Goal: Task Accomplishment & Management: Manage account settings

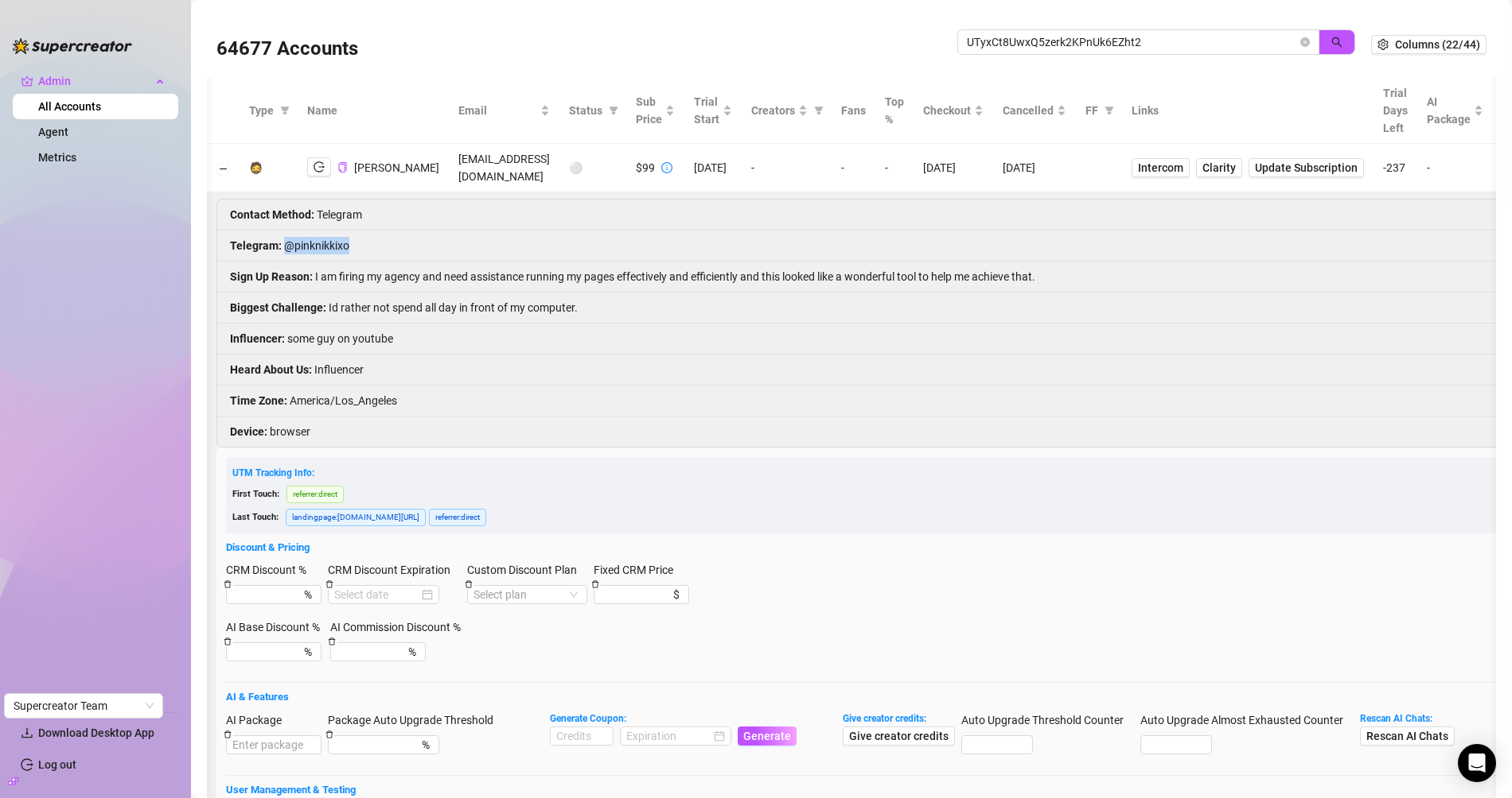
scroll to position [0, 3]
click at [998, 34] on input "UTyxCt8UwxQ5zerk2KPnUk6EZht2" at bounding box center [1131, 42] width 330 height 17
type input "laure"
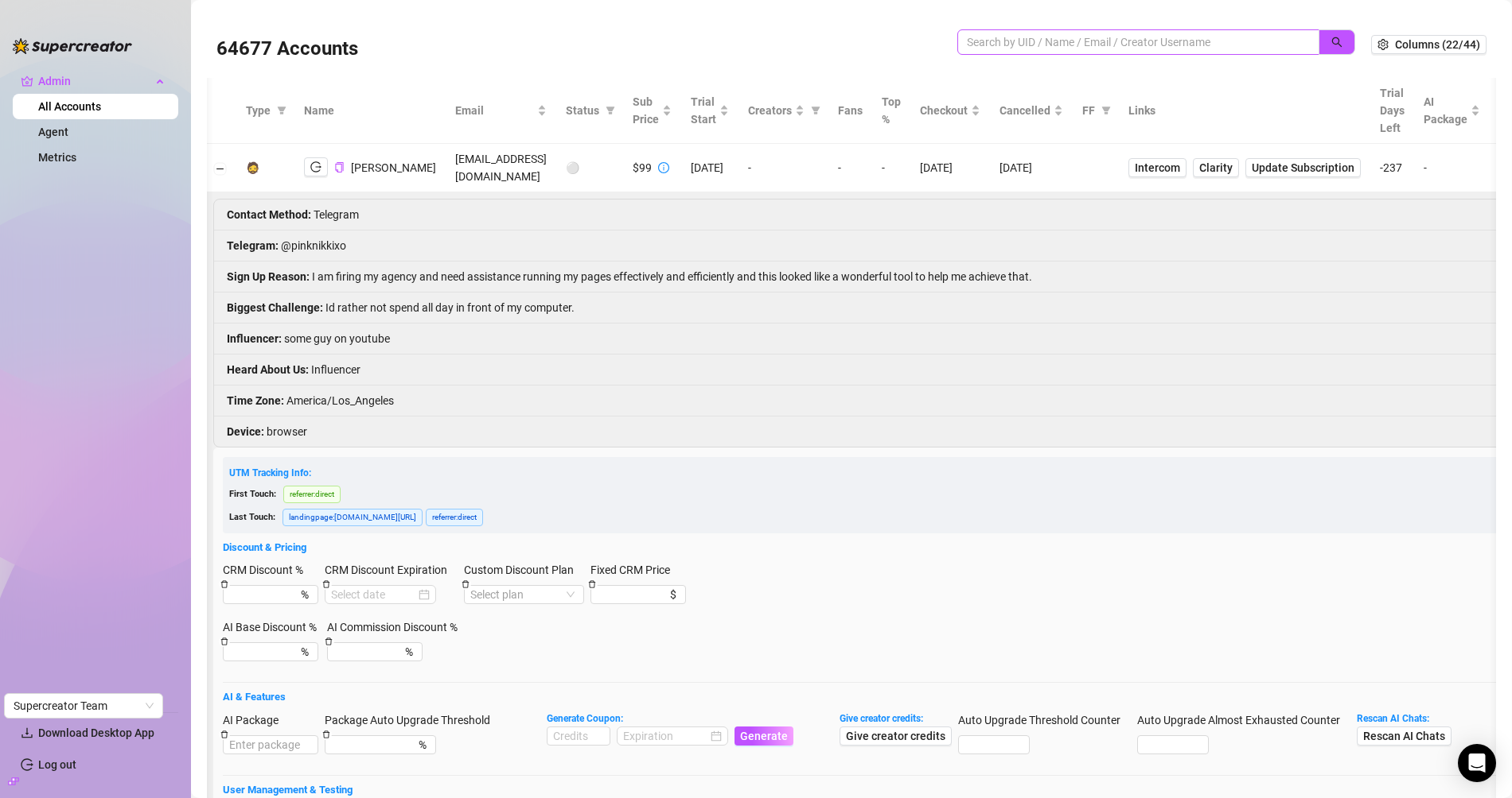
click at [1051, 52] on span at bounding box center [1138, 42] width 362 height 26
click at [1050, 52] on span at bounding box center [1138, 42] width 362 height 26
paste input "cdelorenzo98"
type input "cdelorenzo98"
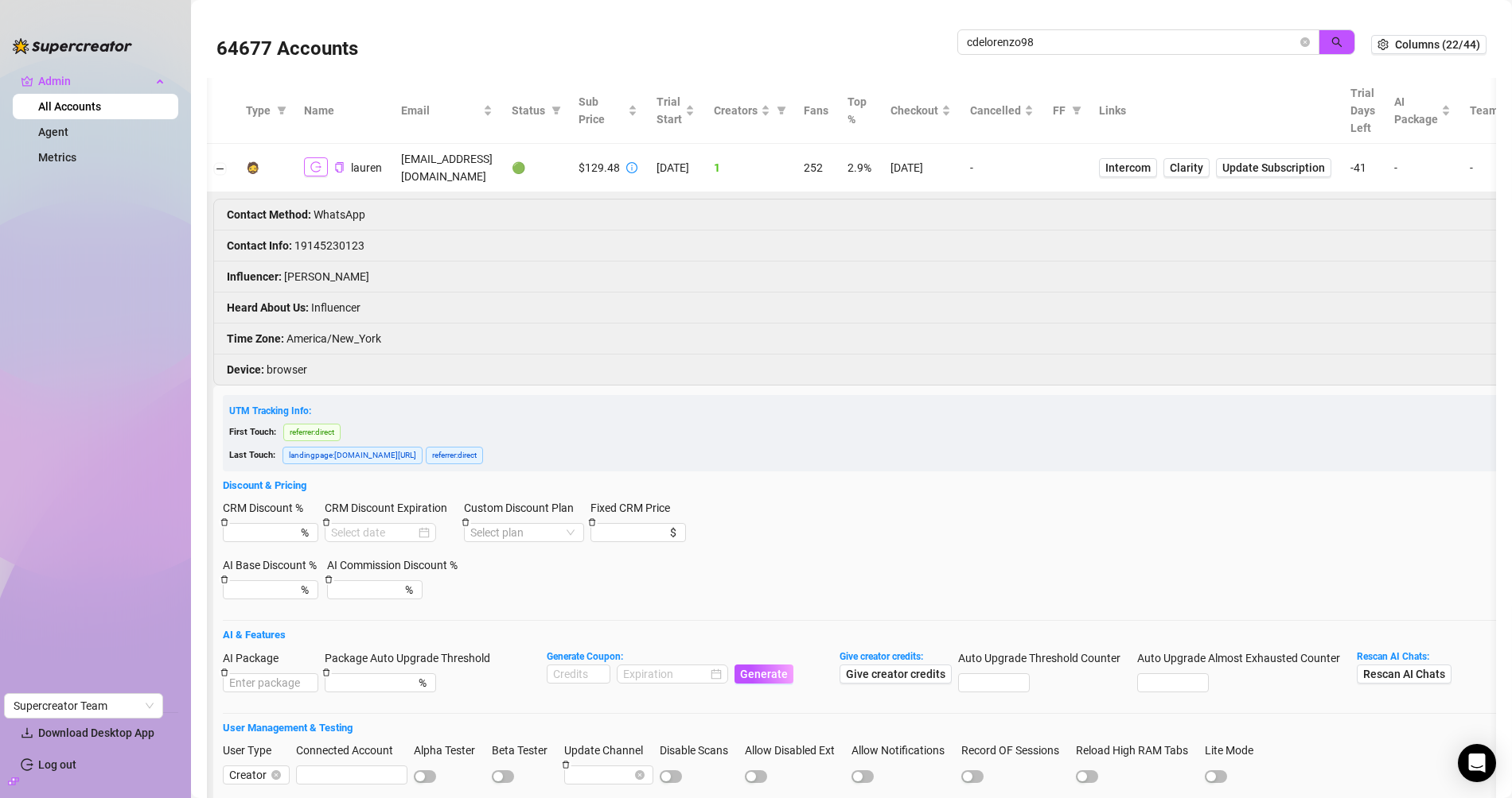
click at [319, 161] on icon "logout" at bounding box center [316, 167] width 11 height 11
click at [337, 231] on li "Contact Info : 19145230123" at bounding box center [1066, 246] width 1704 height 31
copy li "Contact Info : 19145230123"
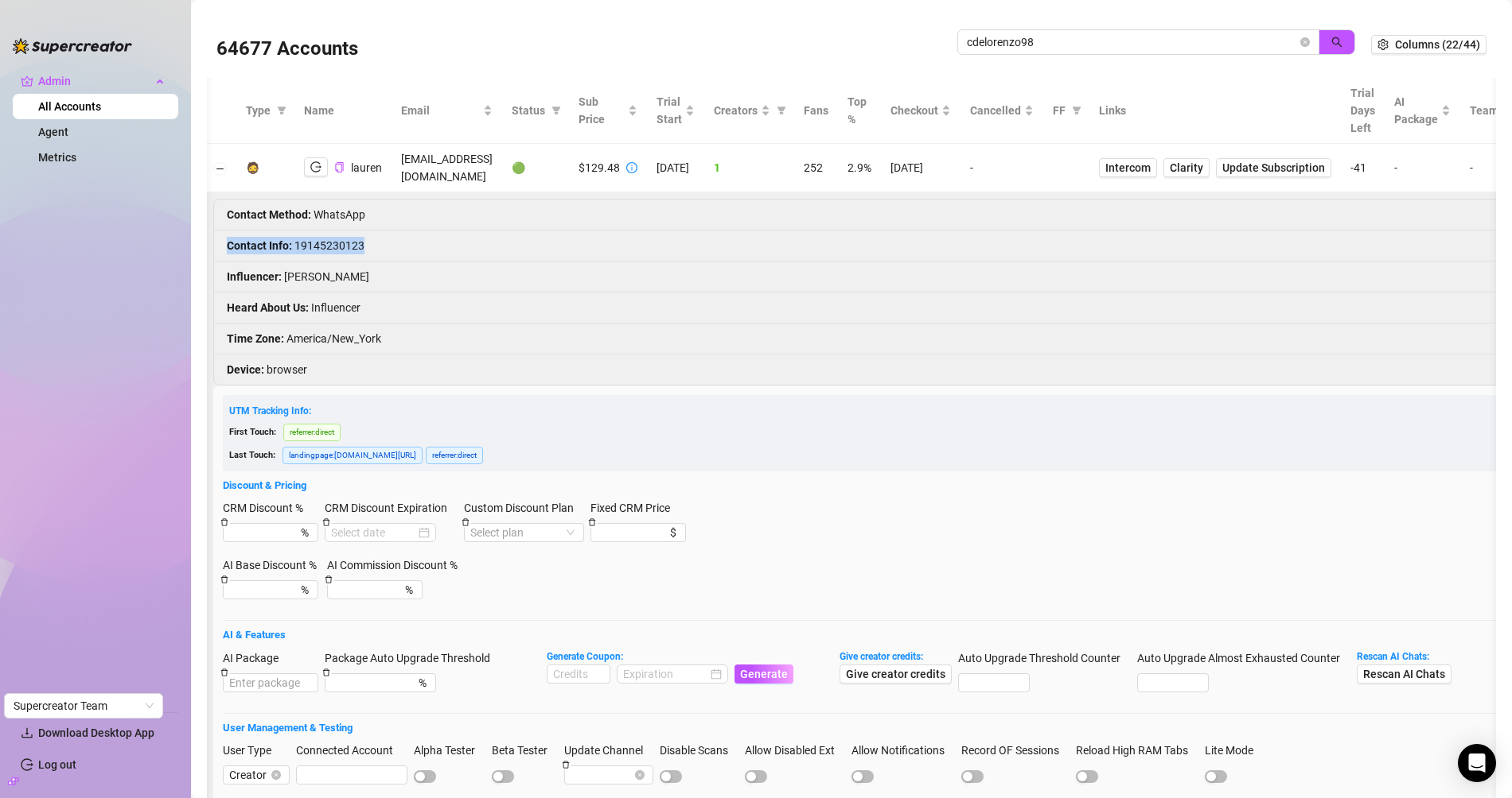
click at [341, 231] on li "Contact Info : 19145230123" at bounding box center [1066, 246] width 1704 height 31
click at [341, 233] on li "Contact Info : 19145230123" at bounding box center [1066, 246] width 1704 height 31
click at [317, 161] on icon "logout" at bounding box center [316, 167] width 11 height 11
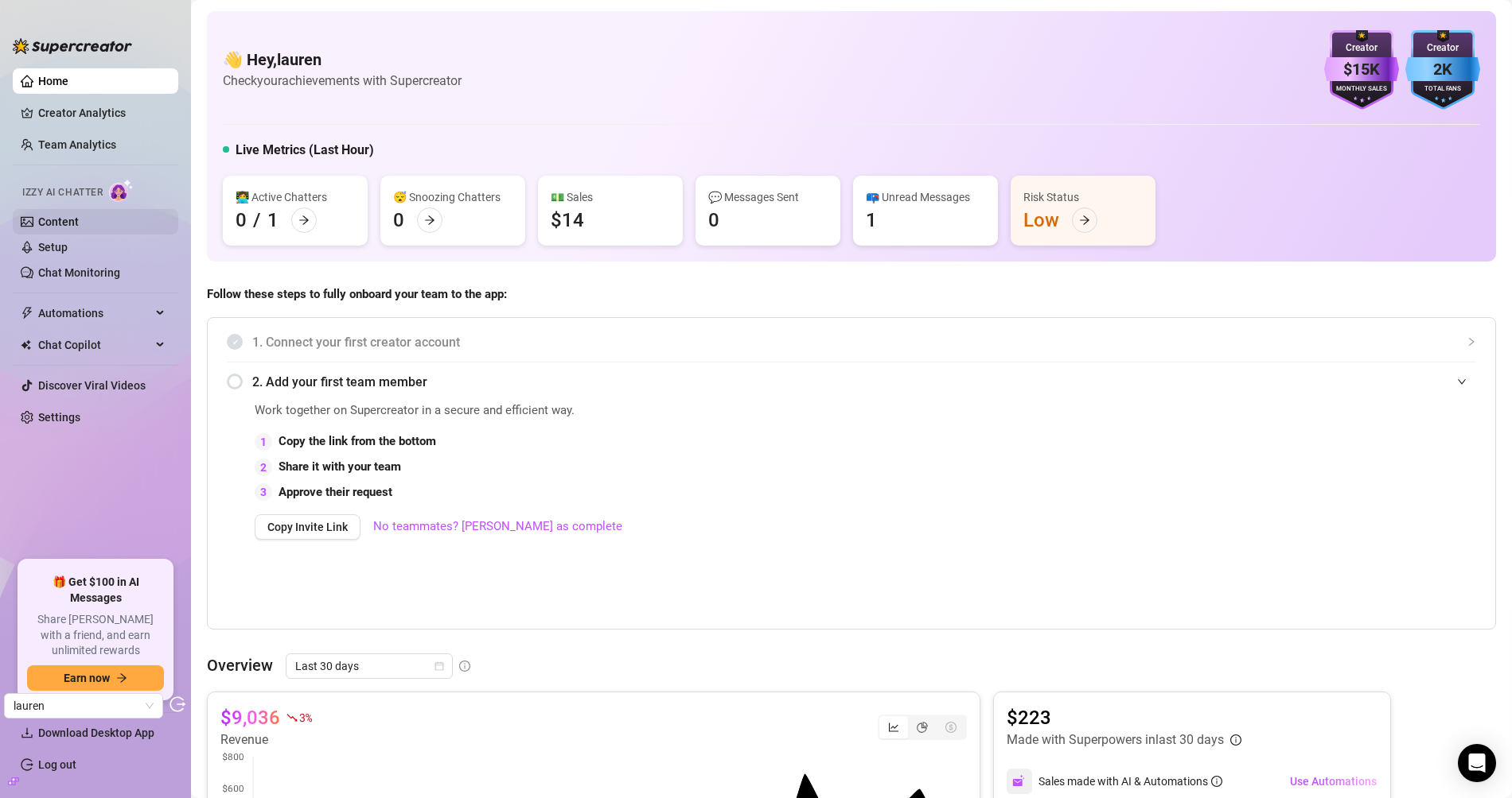
click at [67, 227] on link "Content" at bounding box center [58, 222] width 40 height 13
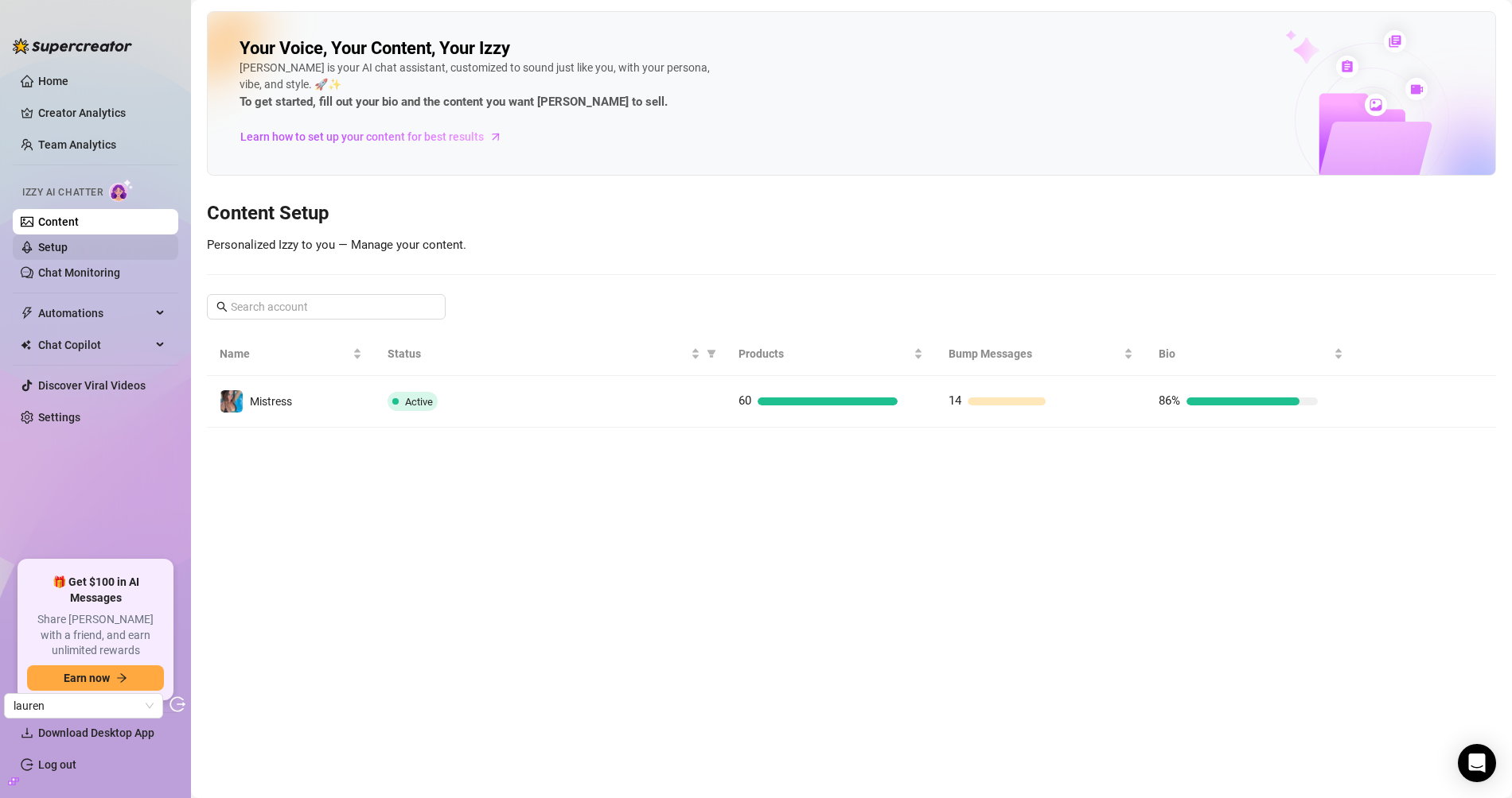
click at [68, 244] on link "Setup" at bounding box center [53, 247] width 29 height 13
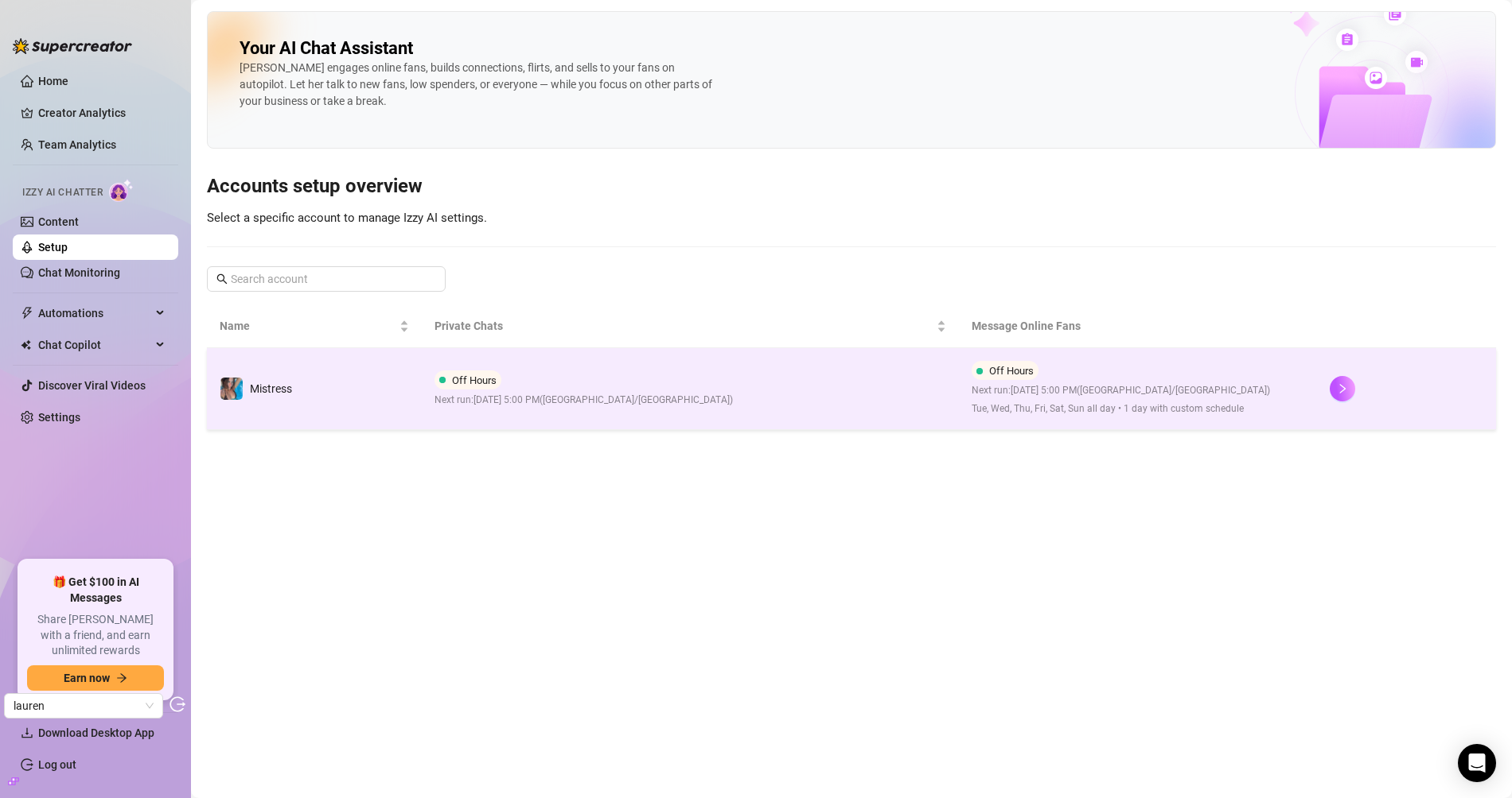
click at [463, 377] on span "Off Hours" at bounding box center [474, 380] width 45 height 12
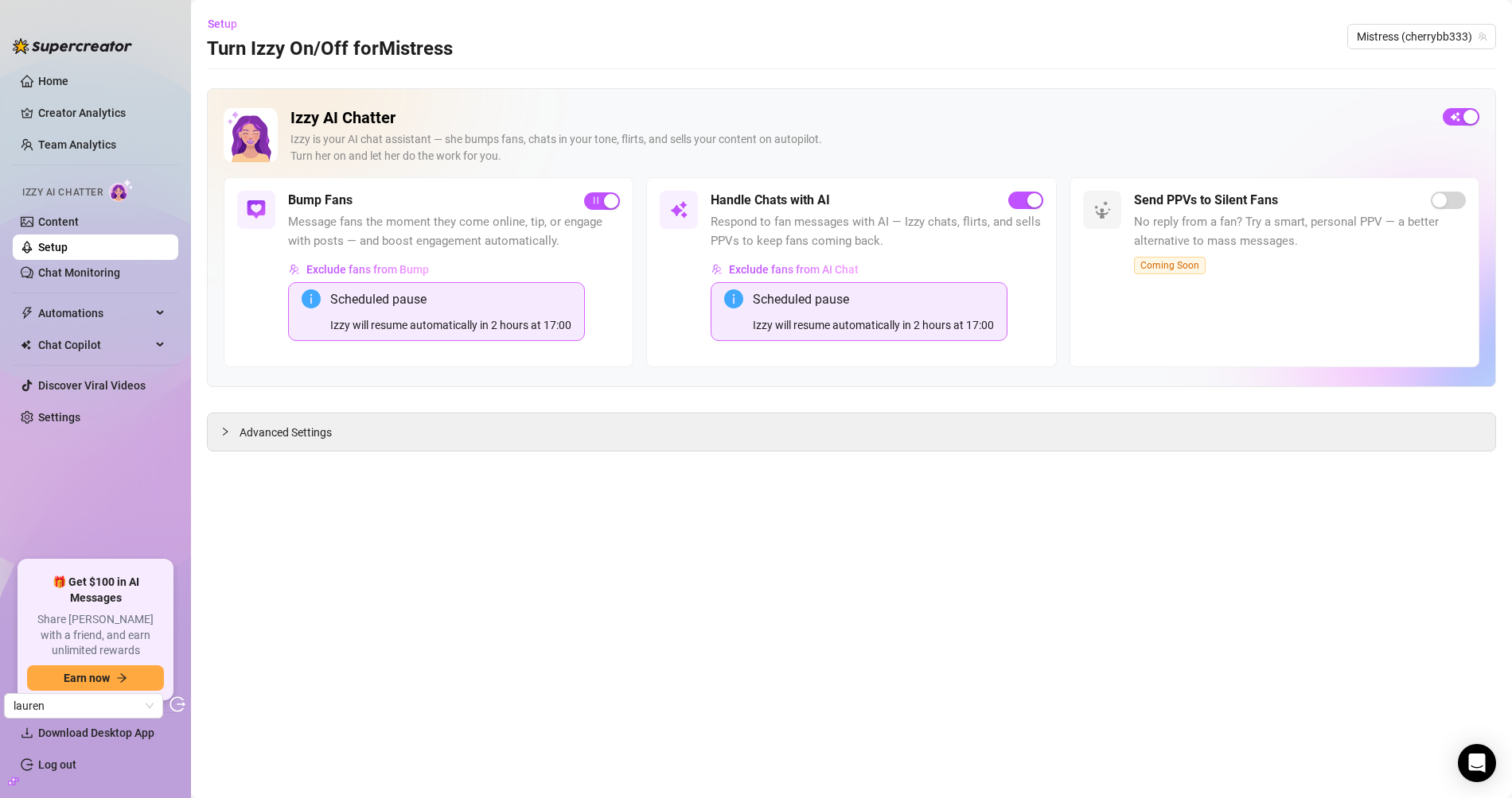
click at [58, 248] on link "Setup" at bounding box center [53, 247] width 29 height 13
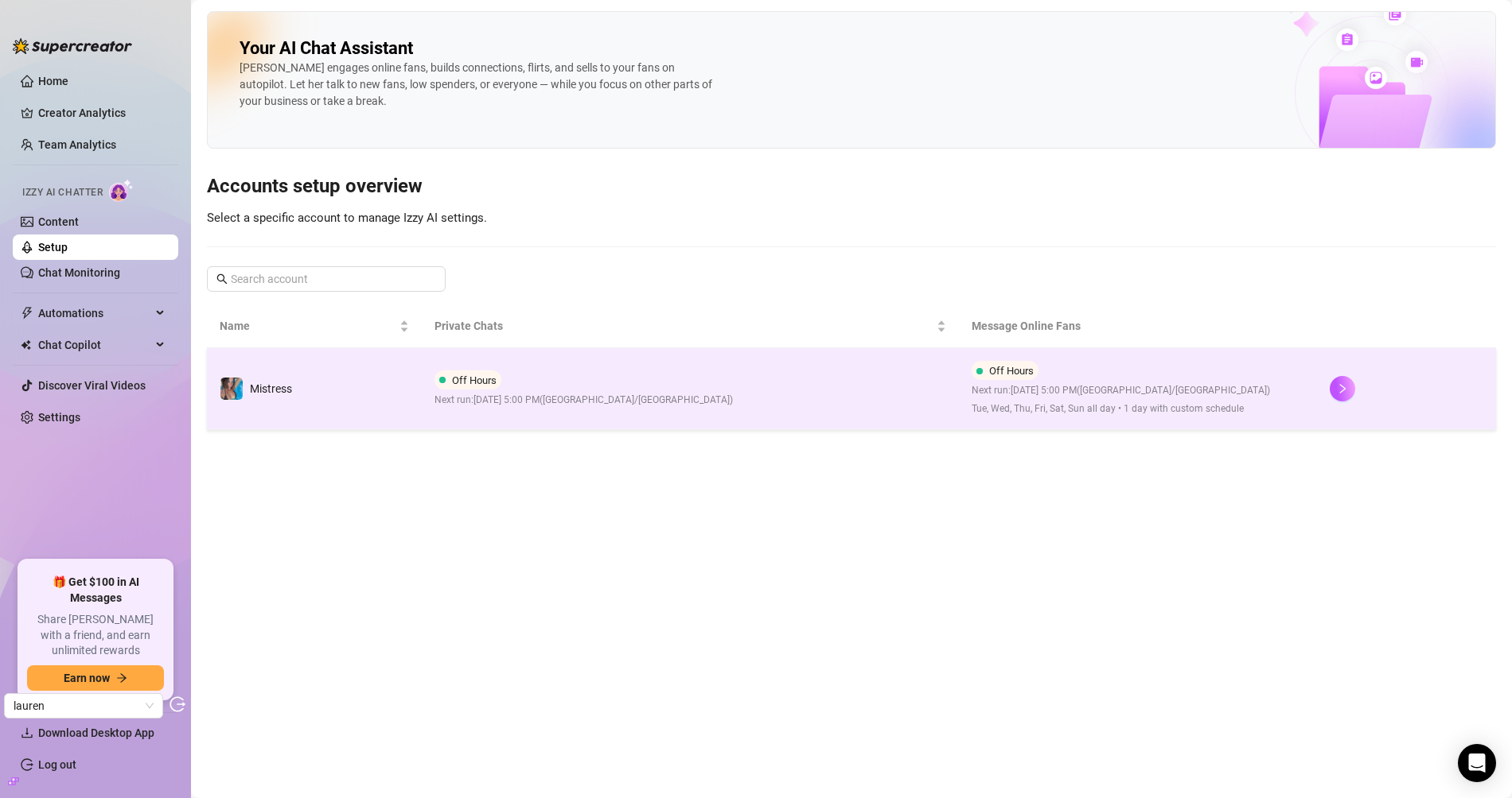
click at [404, 382] on td "Mistress" at bounding box center [314, 389] width 214 height 82
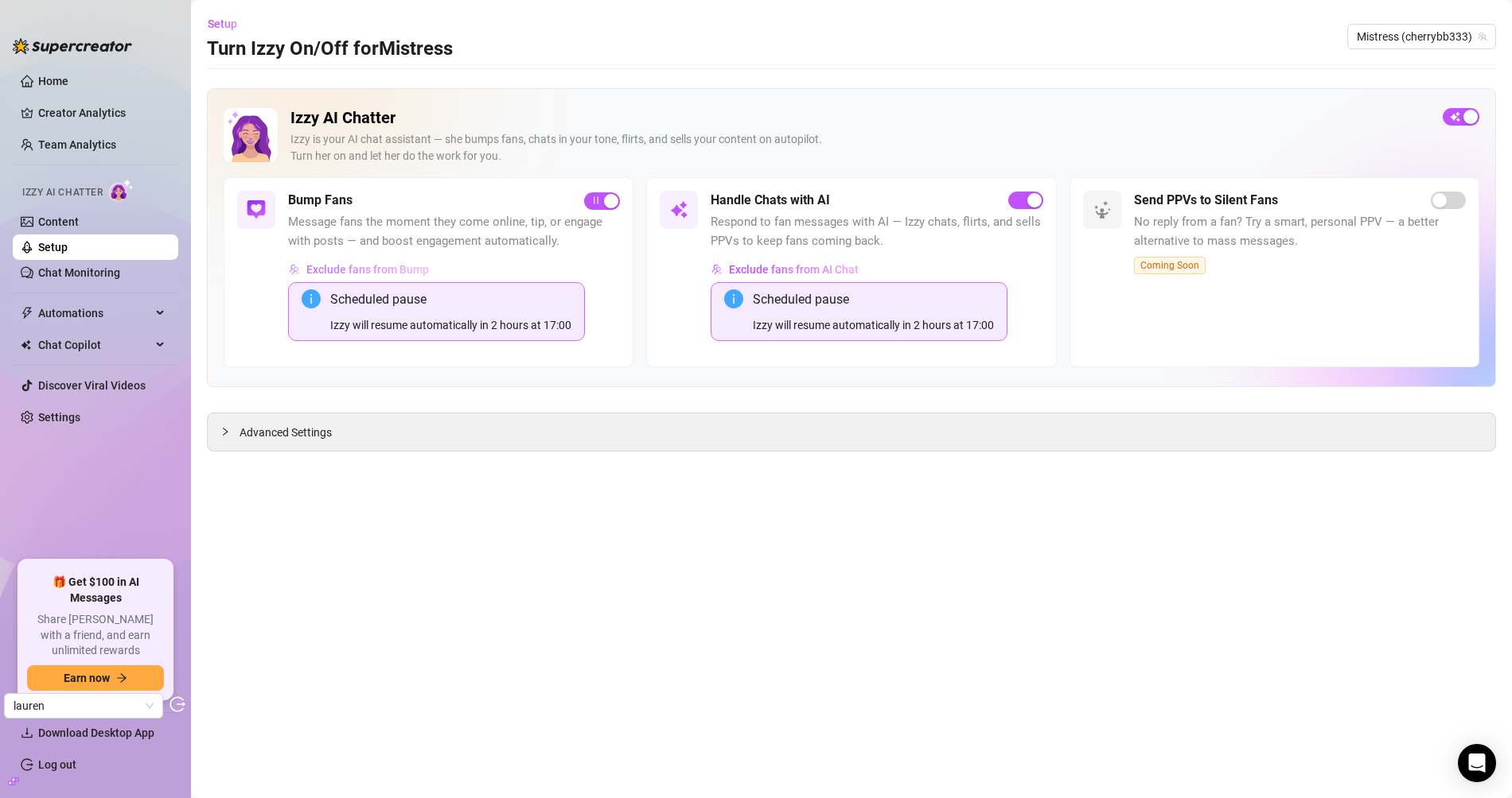
click at [363, 269] on span "Exclude fans from Bump" at bounding box center [368, 270] width 122 height 13
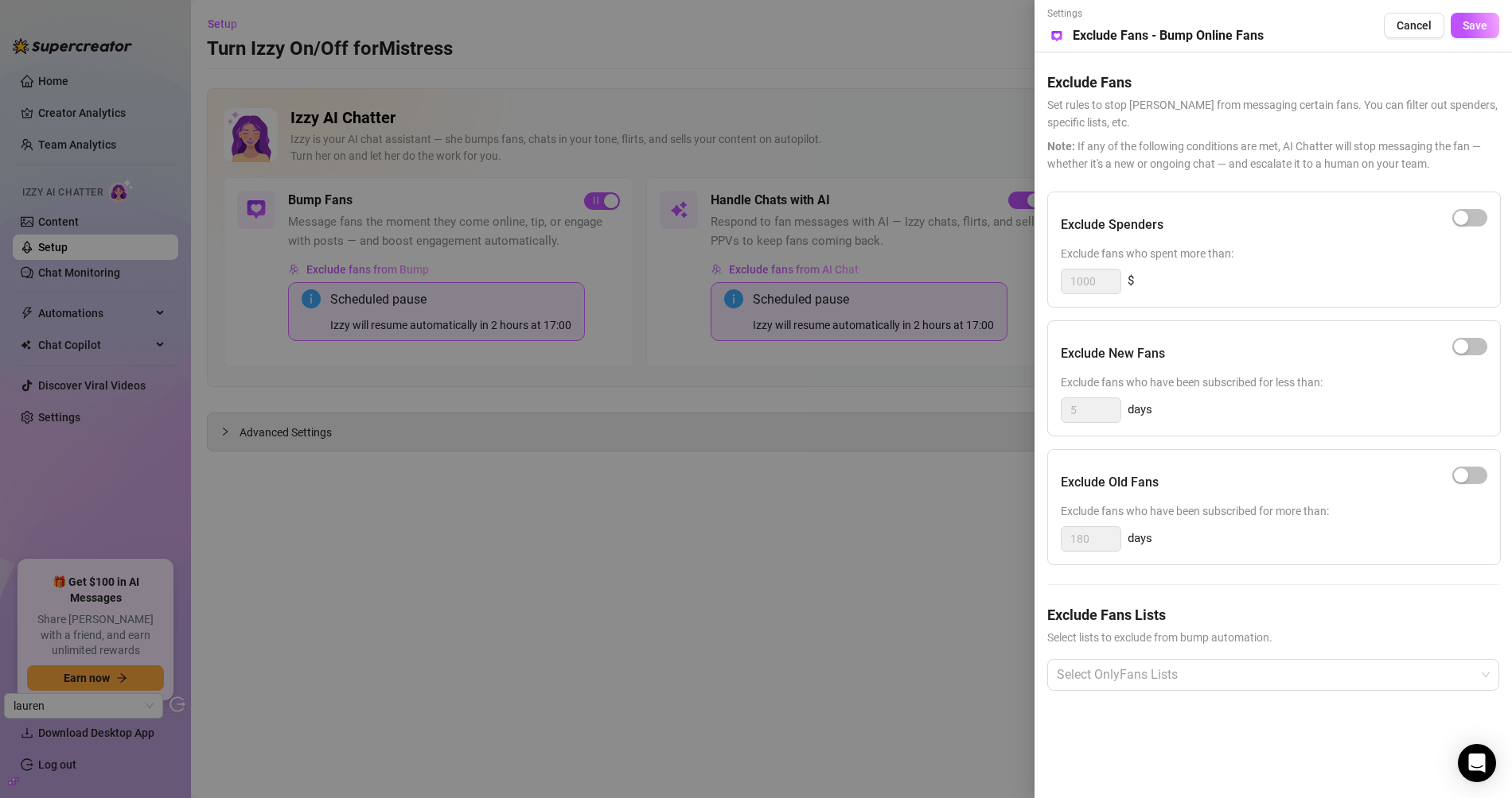
drag, startPoint x: 685, startPoint y: 581, endPoint x: 694, endPoint y: 569, distance: 15.0
click at [687, 578] on div at bounding box center [756, 399] width 1512 height 798
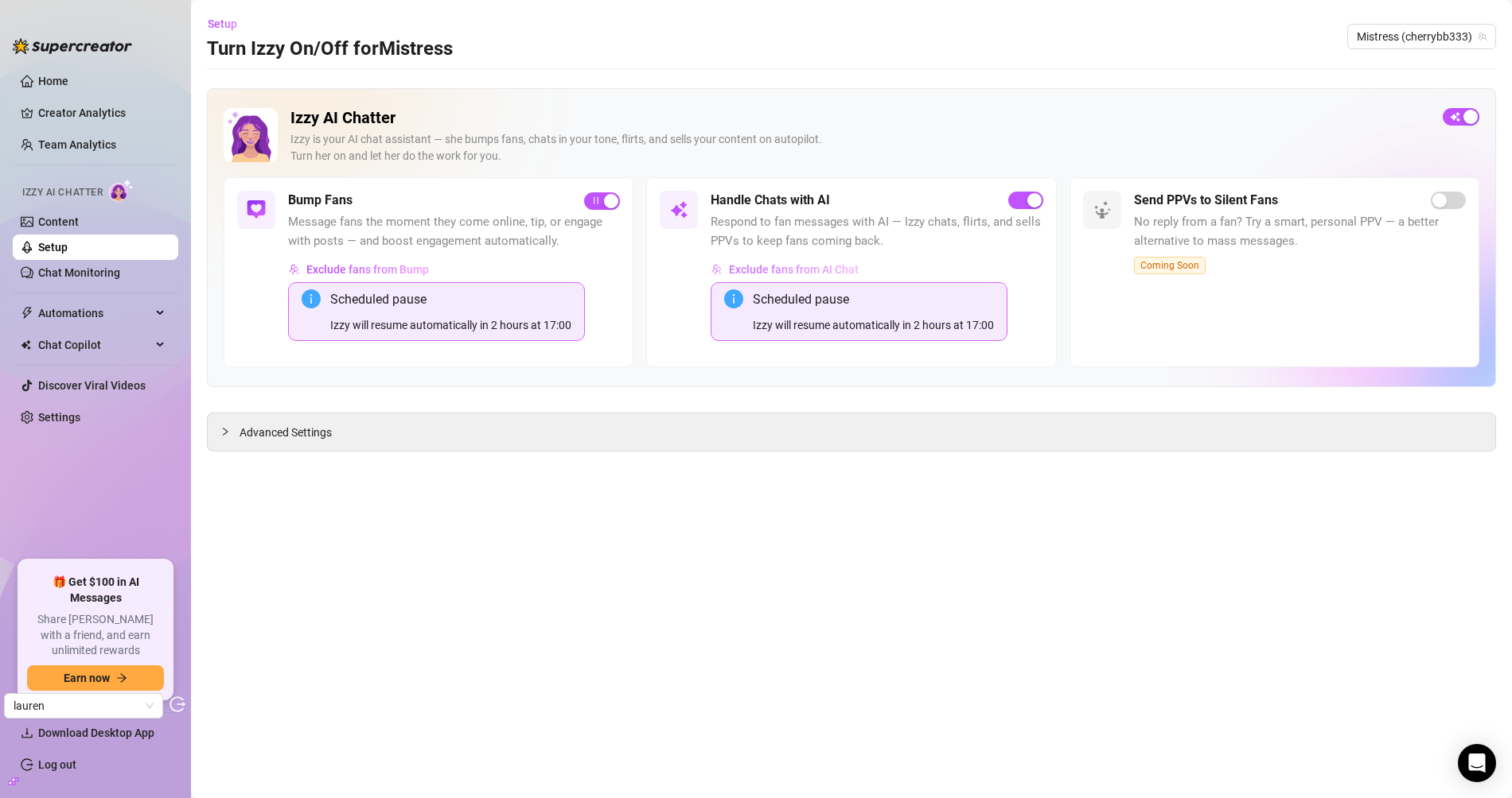
click at [765, 268] on span "Exclude fans from AI Chat" at bounding box center [794, 270] width 130 height 13
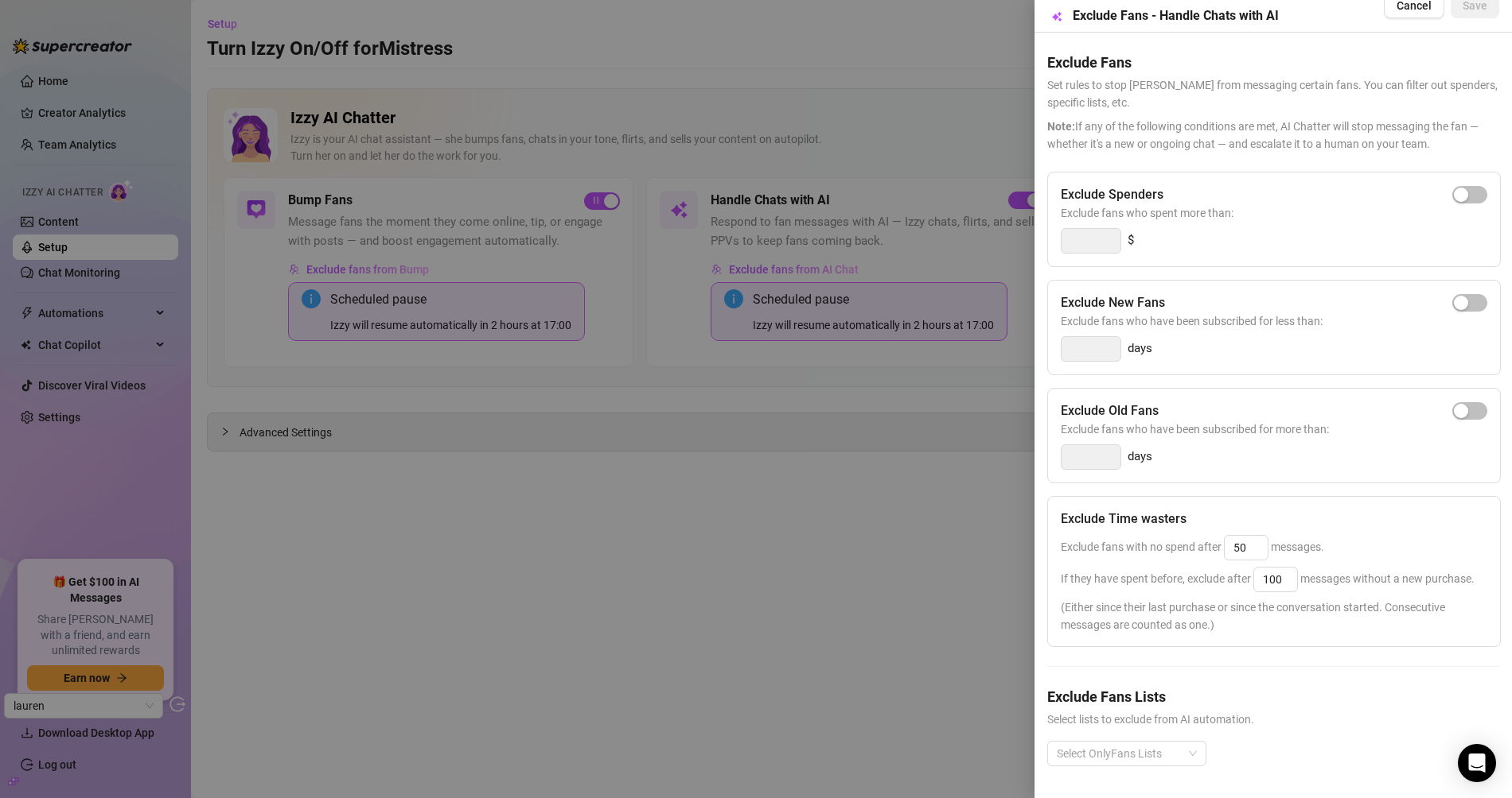
scroll to position [46, 0]
click at [401, 547] on div at bounding box center [756, 399] width 1512 height 798
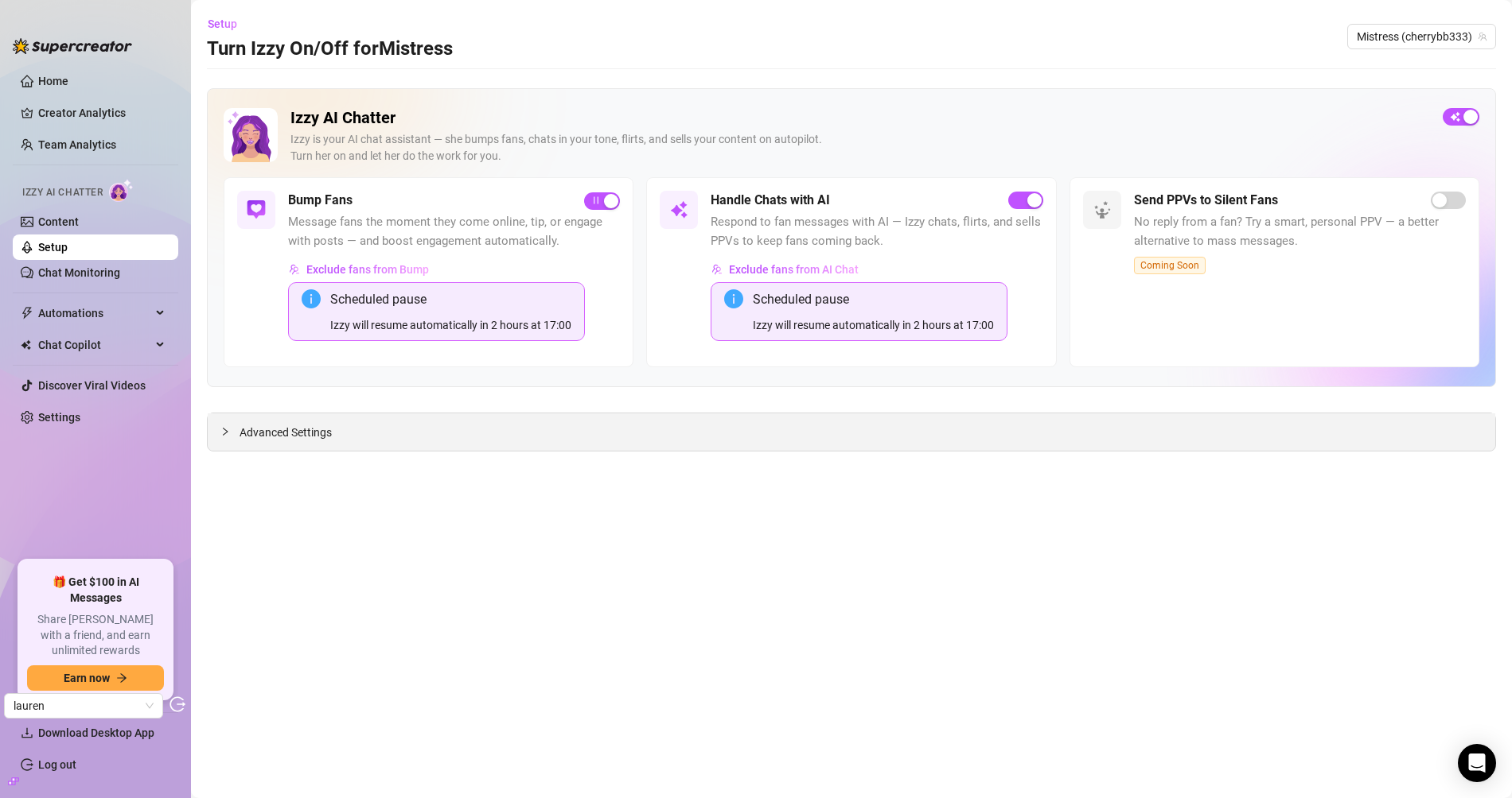
click at [261, 436] on span "Advanced Settings" at bounding box center [285, 432] width 92 height 17
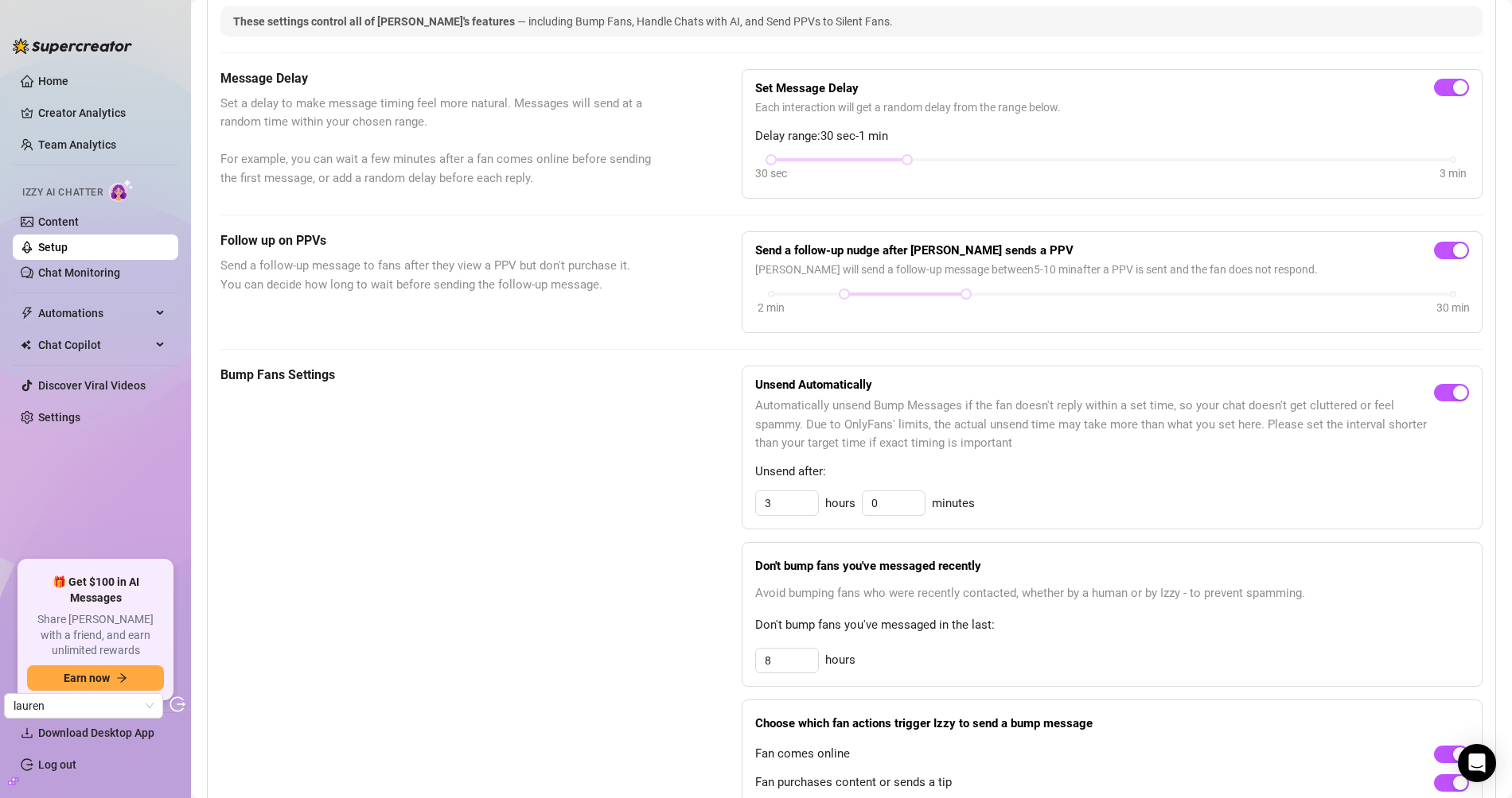
scroll to position [0, 0]
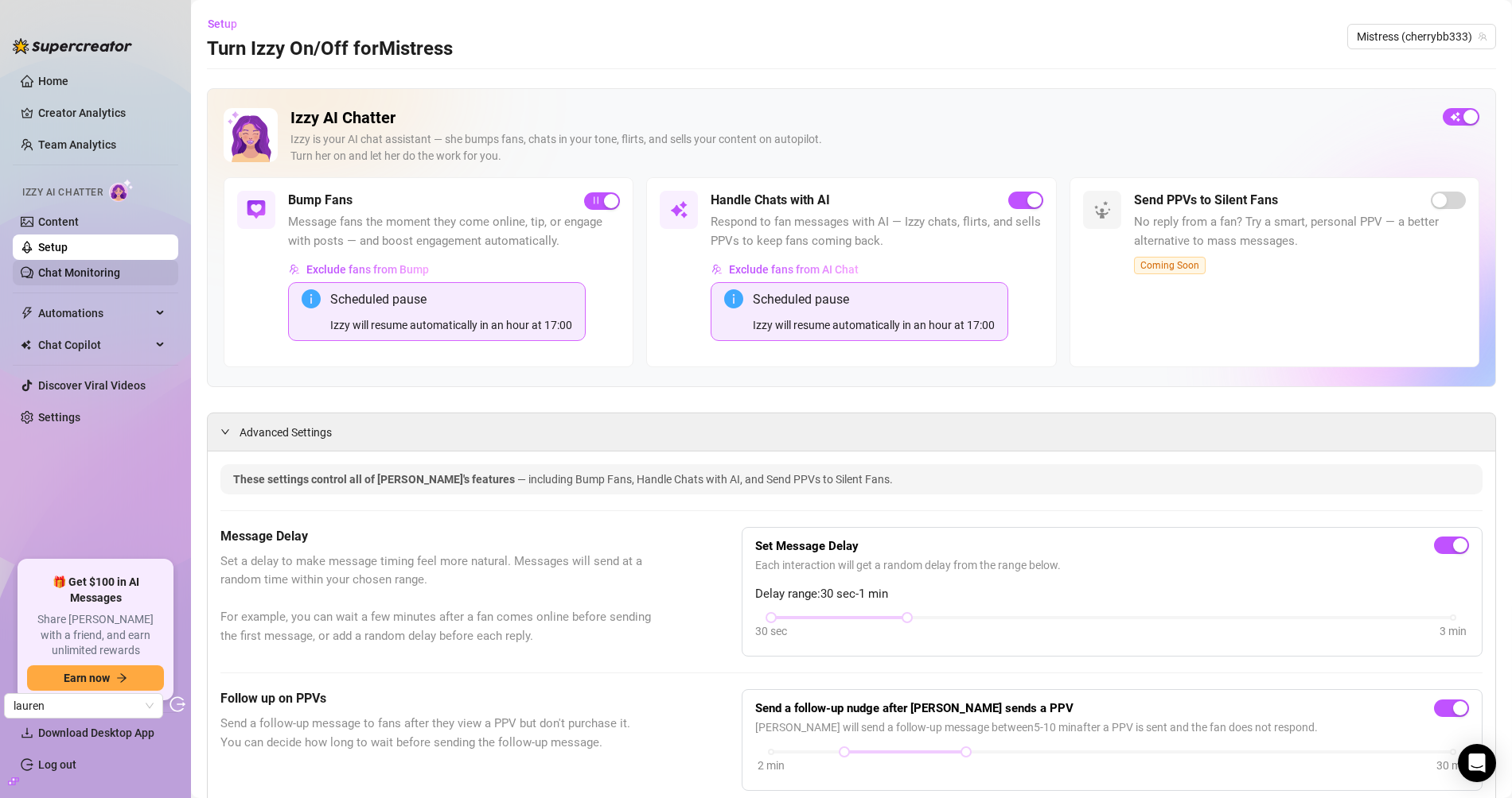
click at [89, 270] on link "Chat Monitoring" at bounding box center [79, 273] width 82 height 13
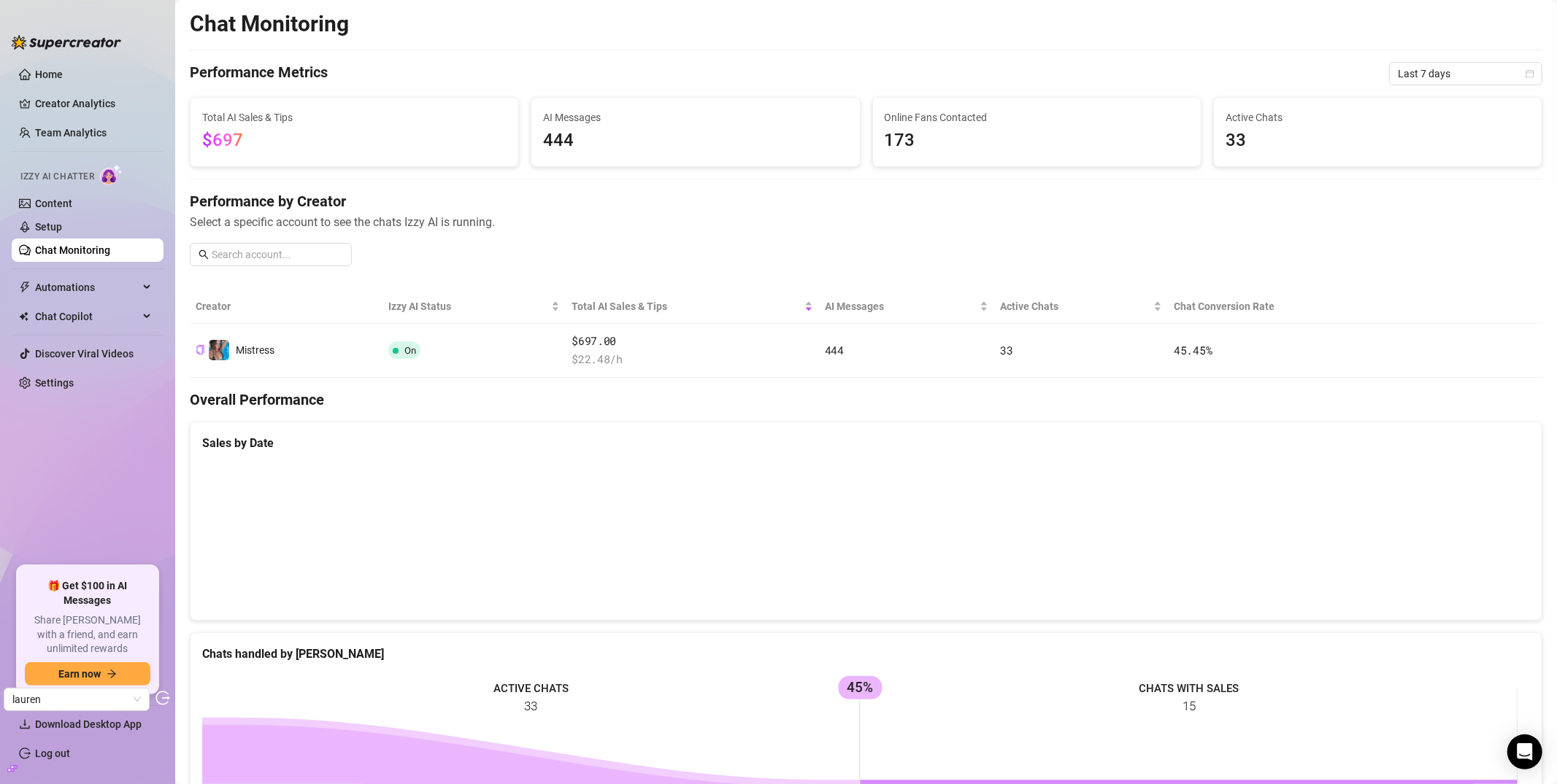
click at [85, 189] on div "Izzy AI Chatter" at bounding box center [85, 174] width 155 height 33
click at [72, 207] on link "Content" at bounding box center [54, 203] width 37 height 12
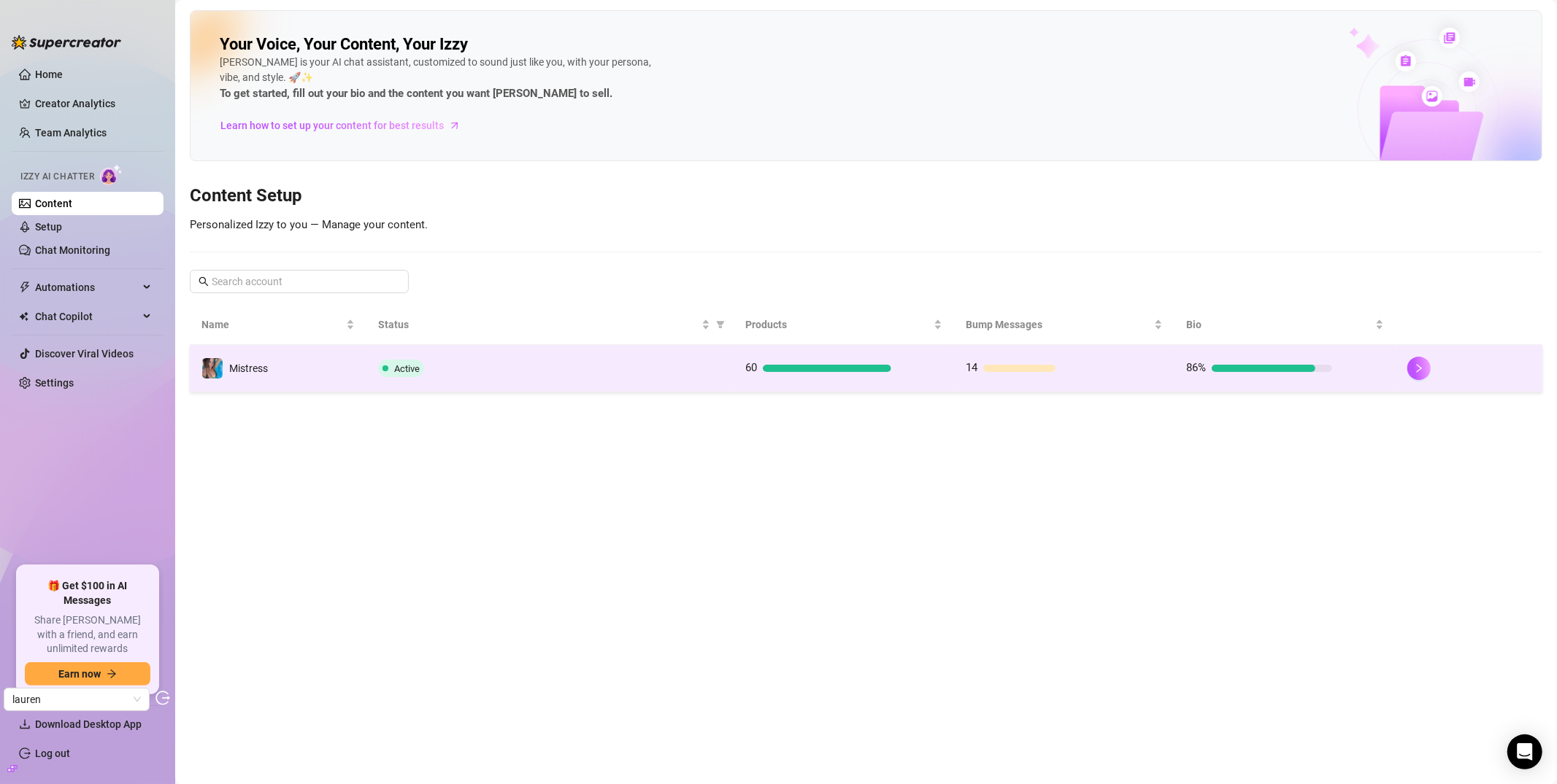
click at [577, 372] on div "Active" at bounding box center [551, 368] width 345 height 18
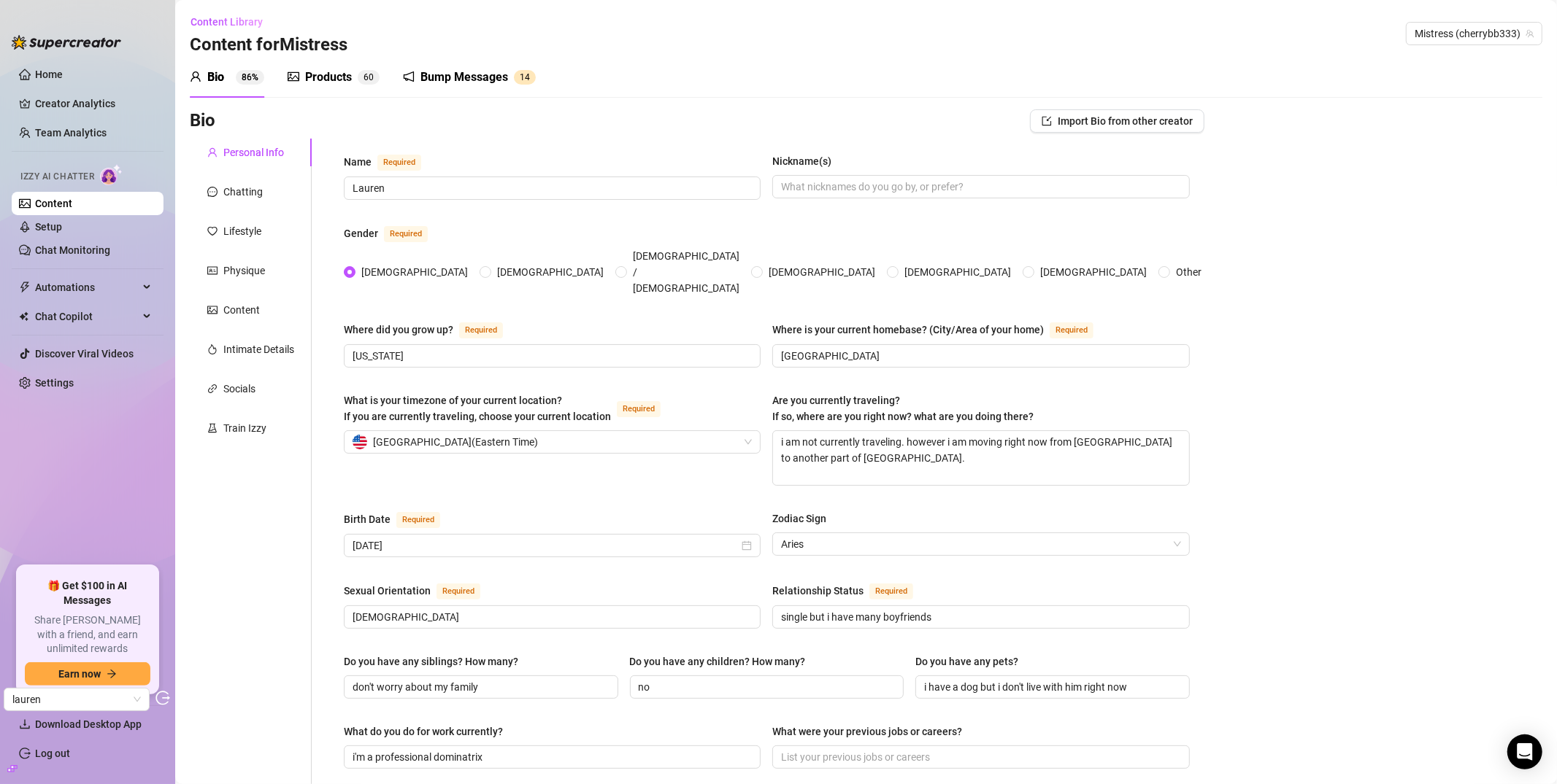
click at [348, 83] on div "Products" at bounding box center [328, 77] width 47 height 18
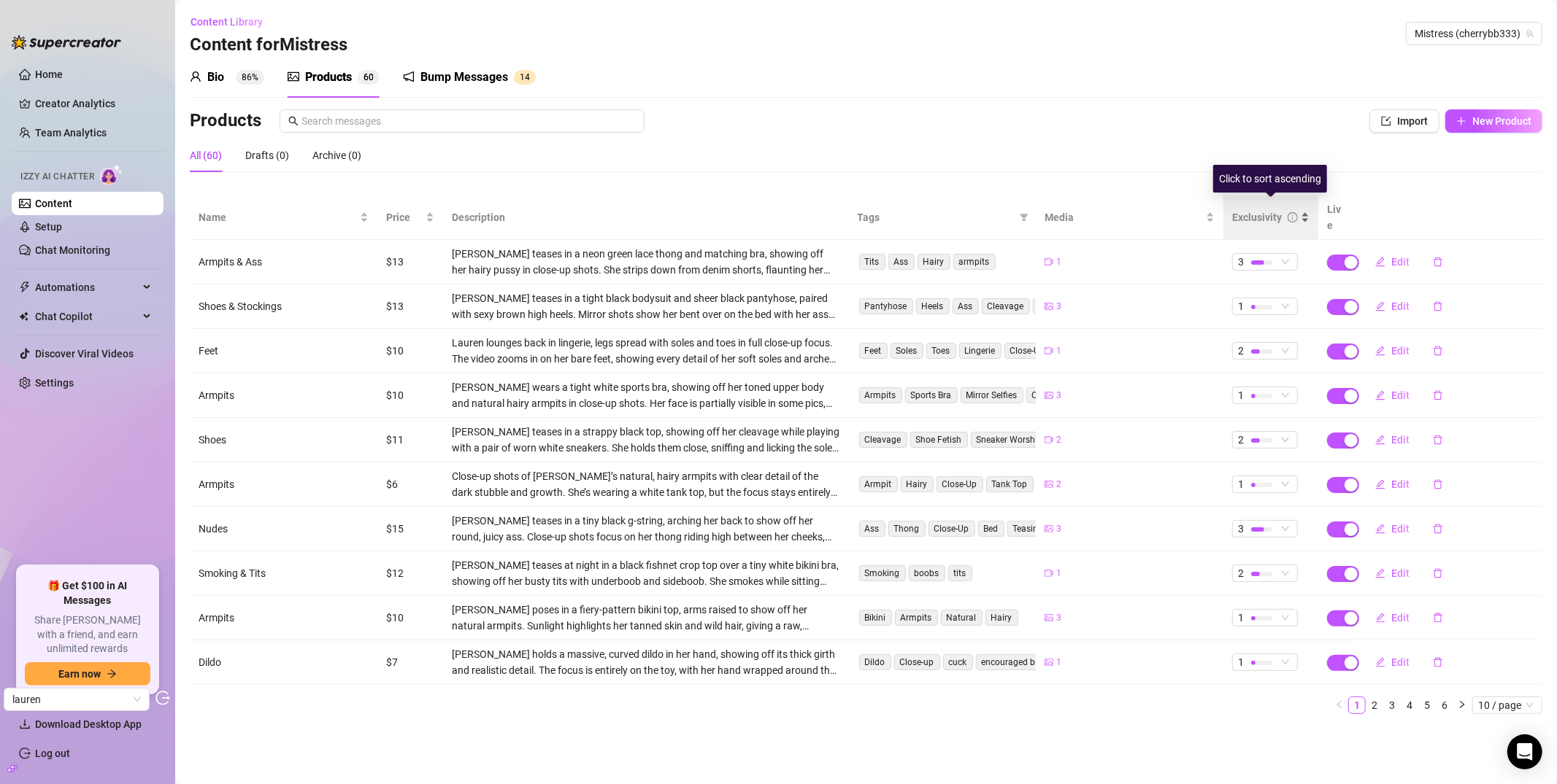
click at [1289, 209] on div at bounding box center [1292, 217] width 10 height 16
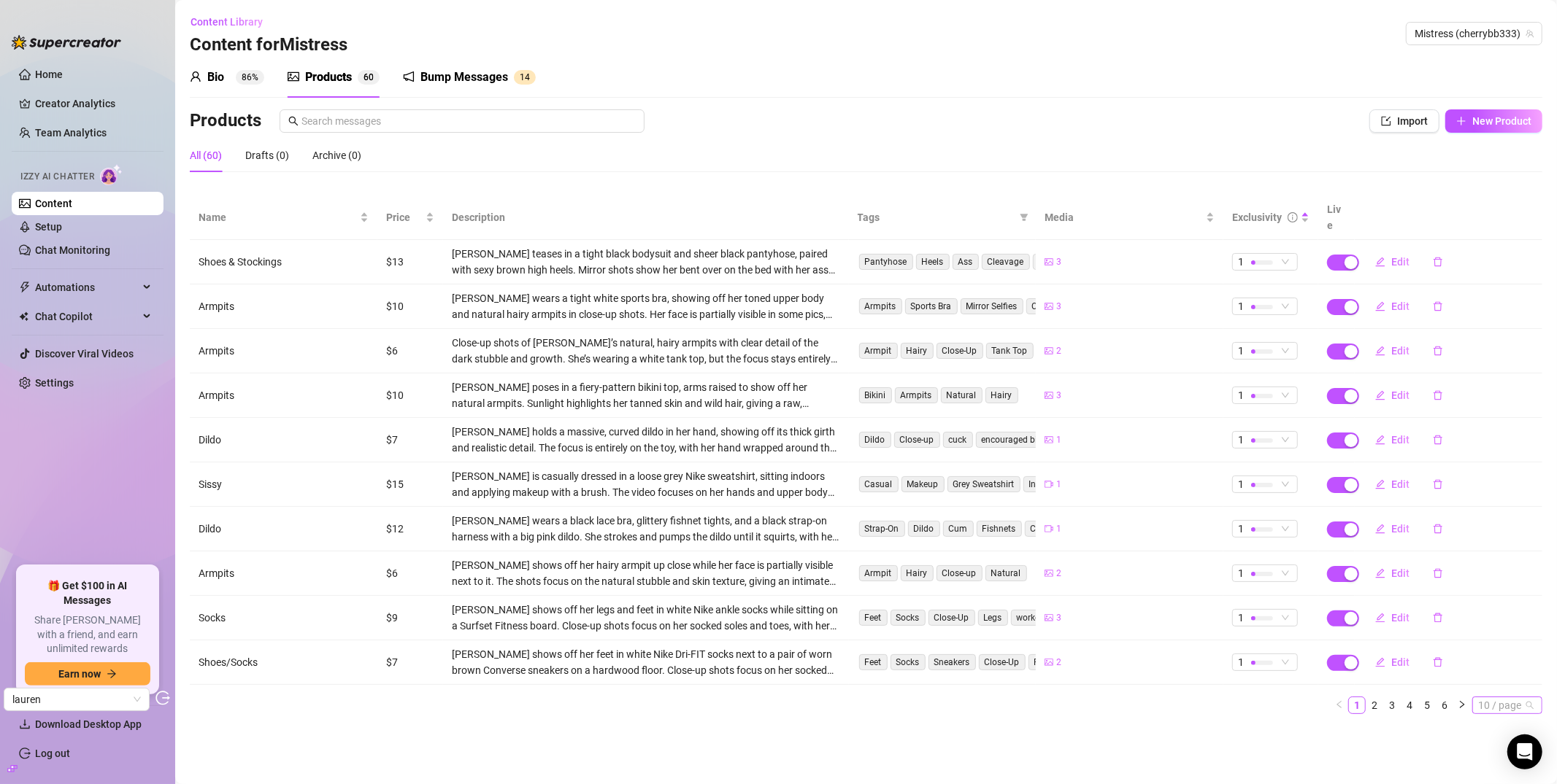
click at [1386, 698] on span "10 / page" at bounding box center [1508, 705] width 59 height 16
click at [1386, 674] on div "100 / page" at bounding box center [1508, 679] width 66 height 23
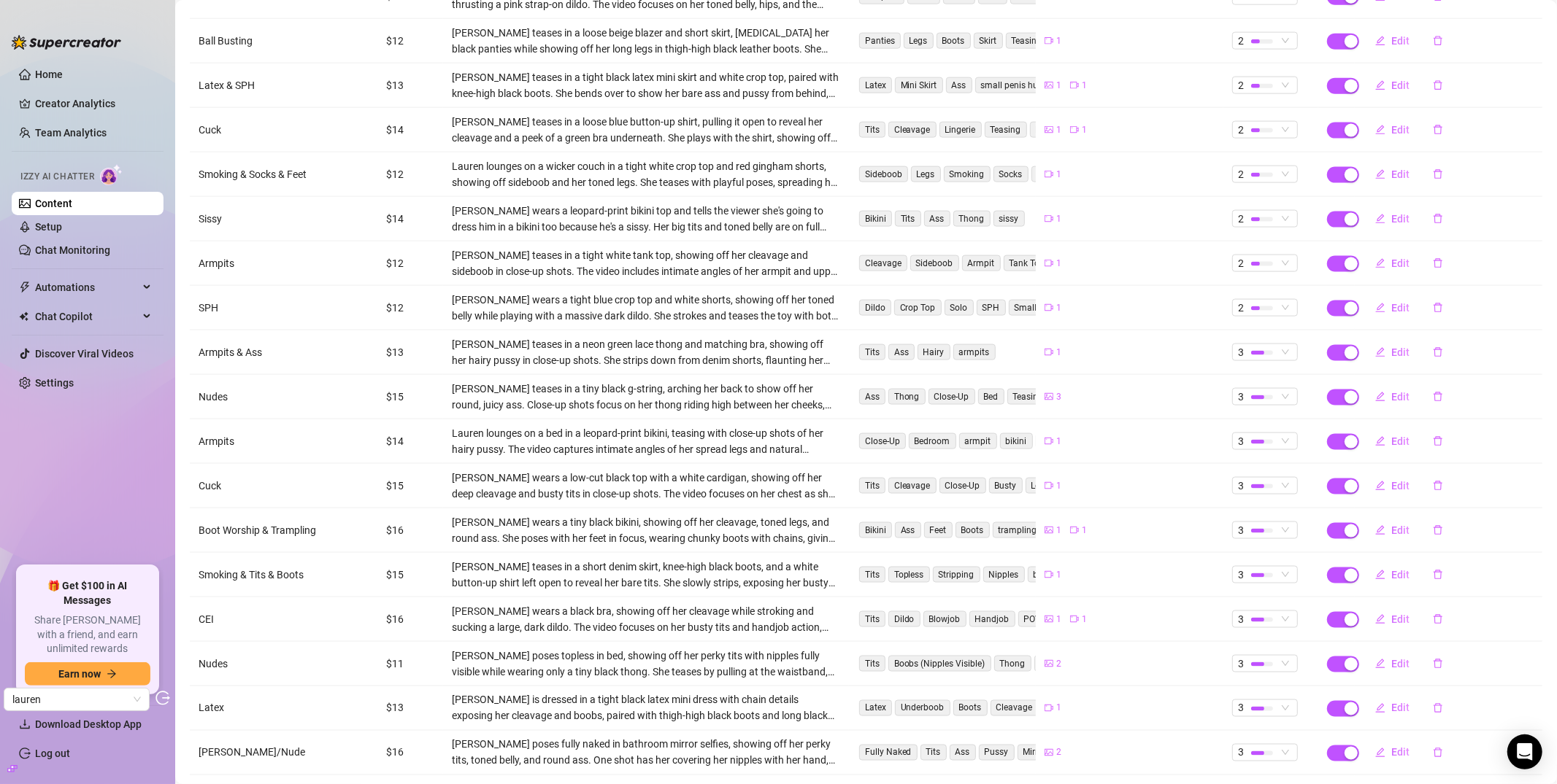
scroll to position [1647, 0]
click at [1386, 612] on span "Edit" at bounding box center [1400, 617] width 18 height 12
type textarea "today, you're gunna eat ur own cum for me !! 6 min jerk off instructions video …"
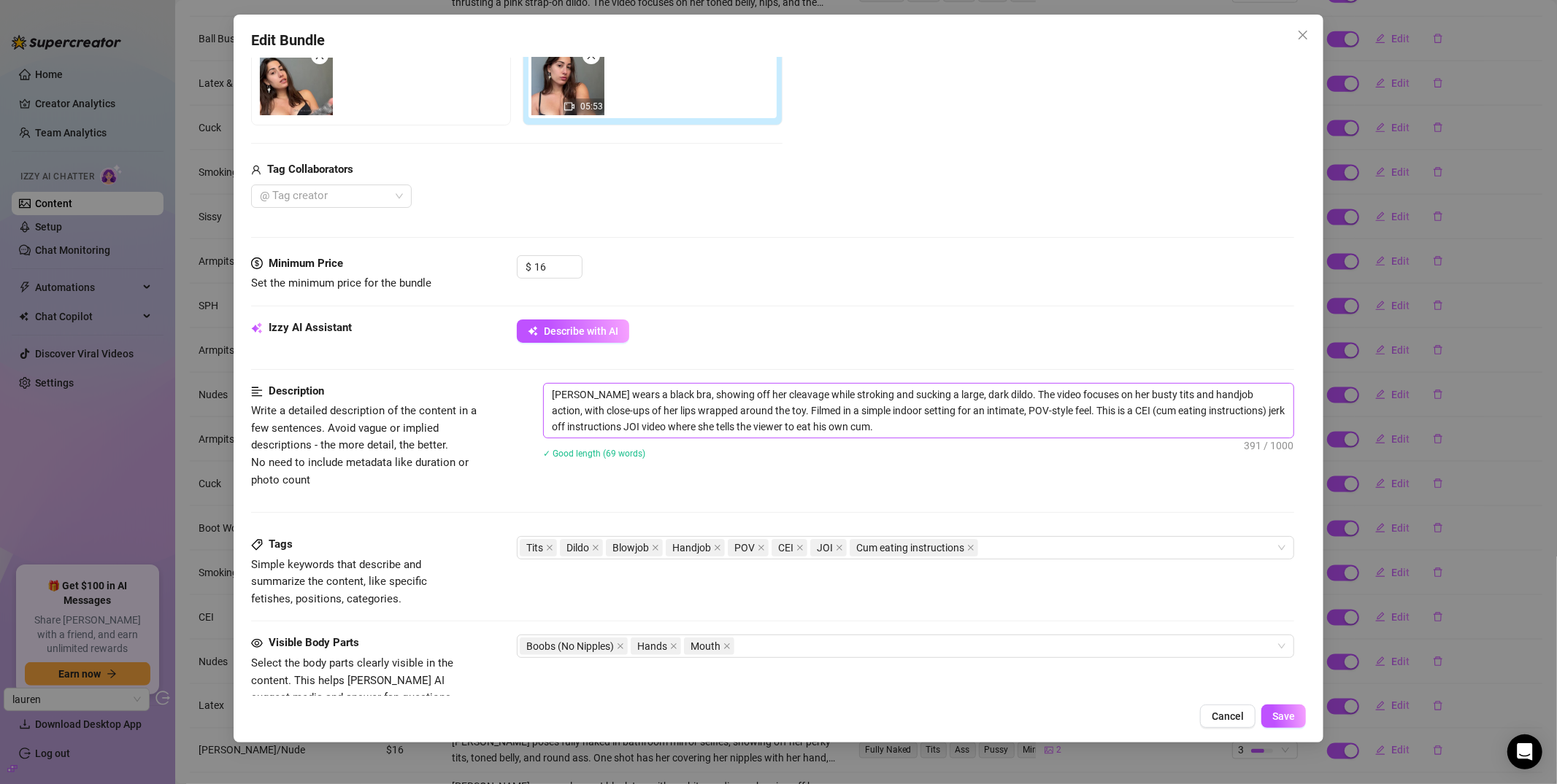
scroll to position [596, 0]
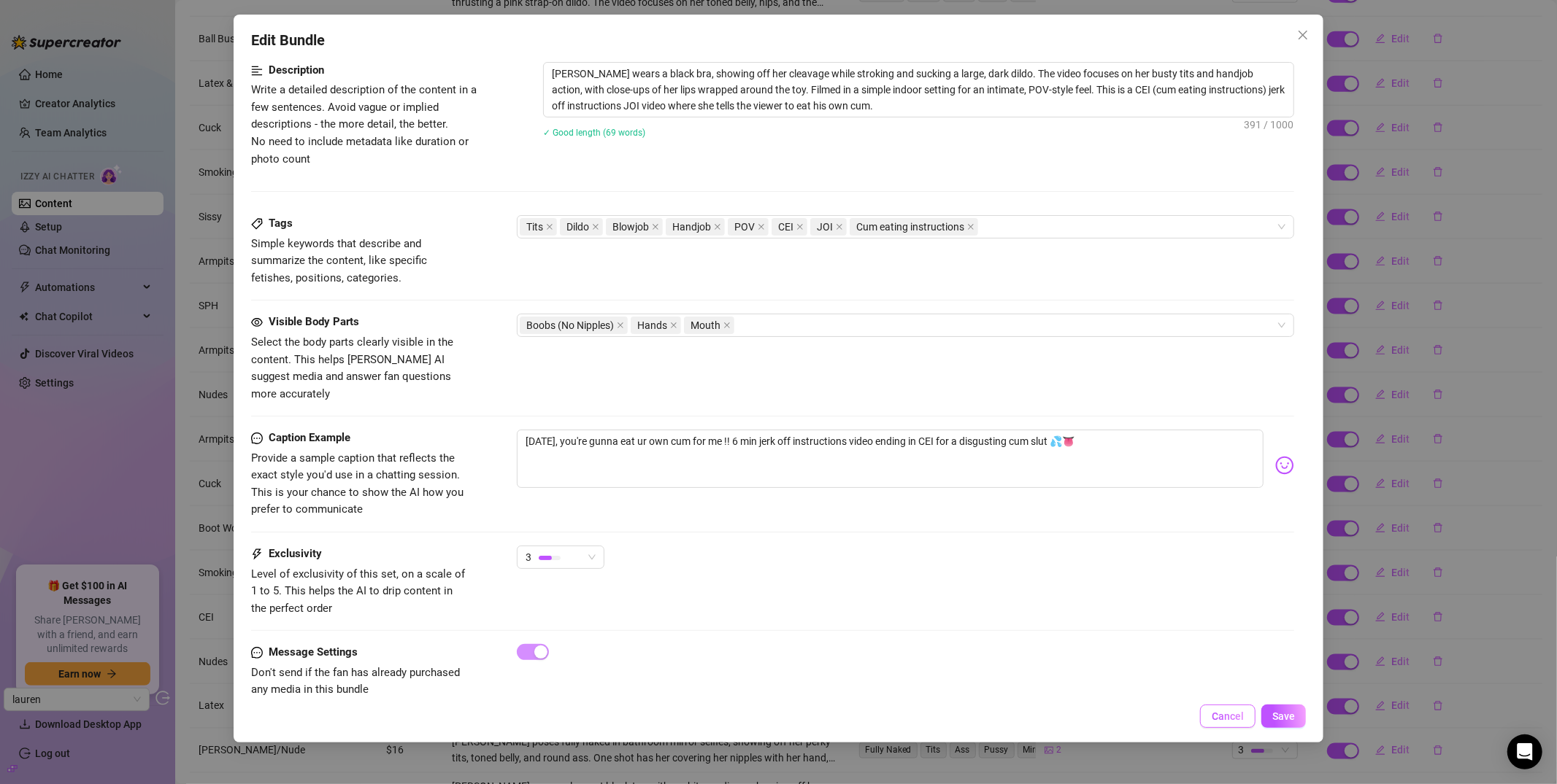
click at [1216, 711] on span "Cancel" at bounding box center [1227, 716] width 32 height 12
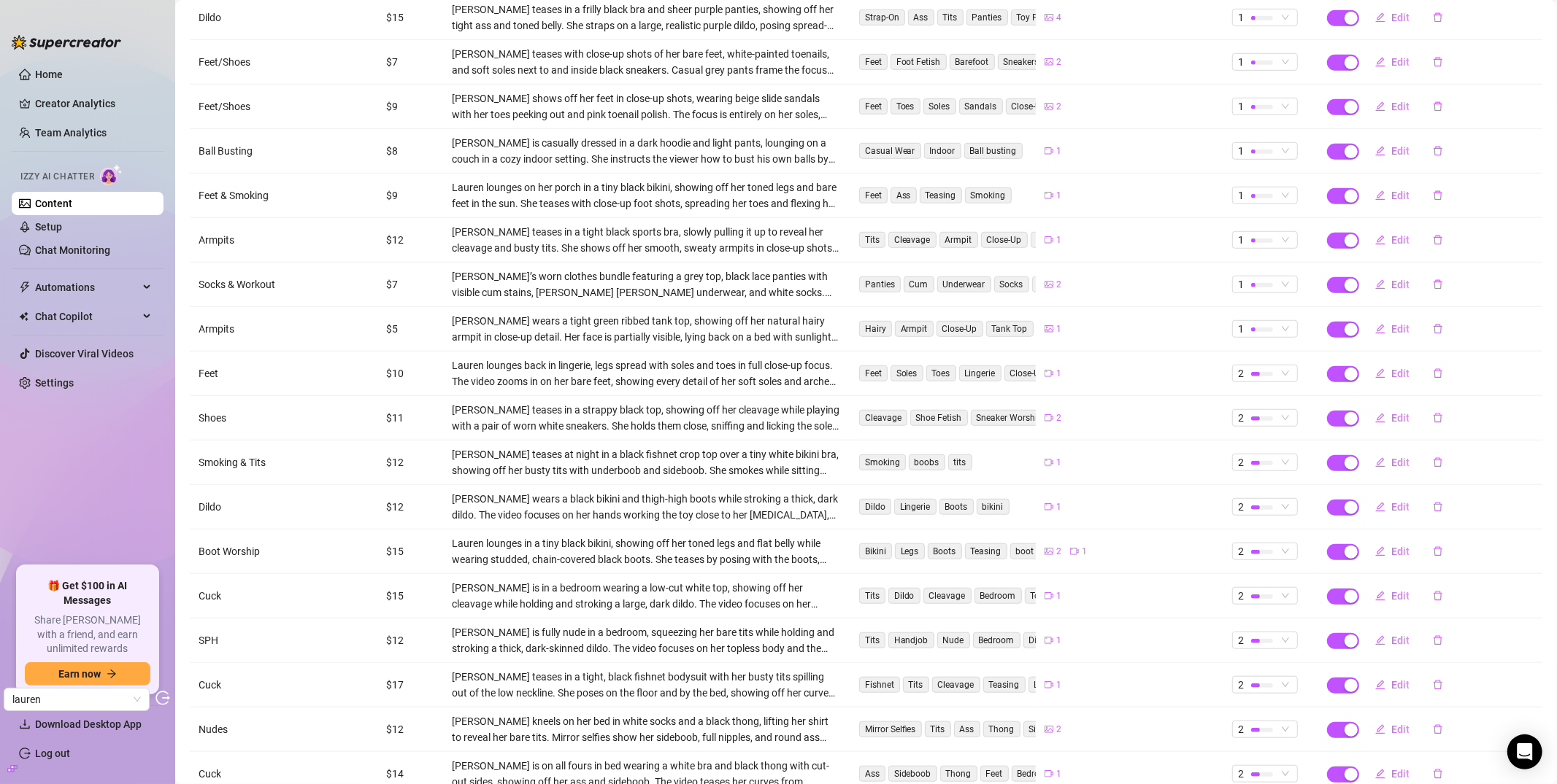
scroll to position [0, 0]
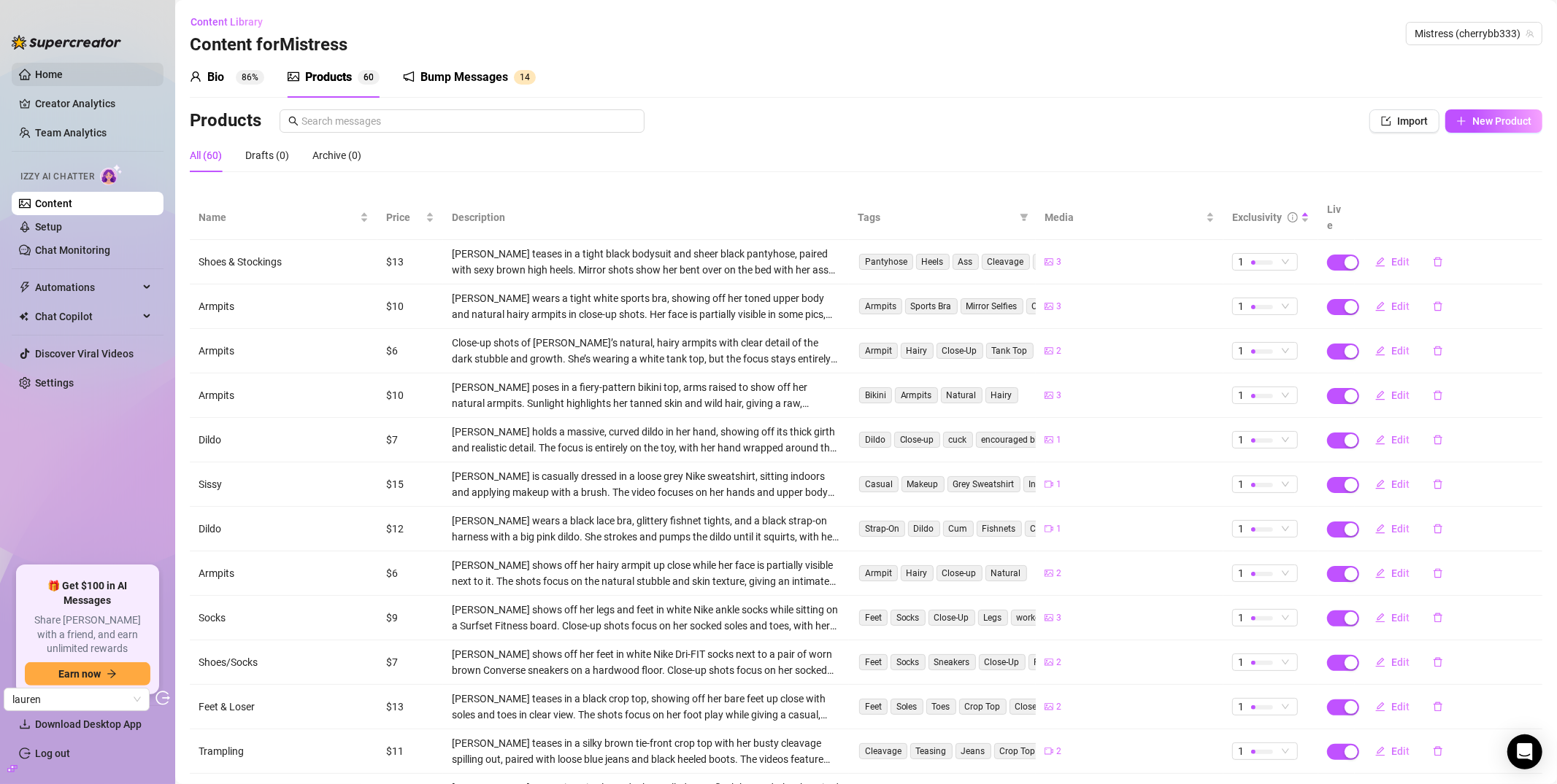
click at [63, 77] on link "Home" at bounding box center [49, 74] width 28 height 12
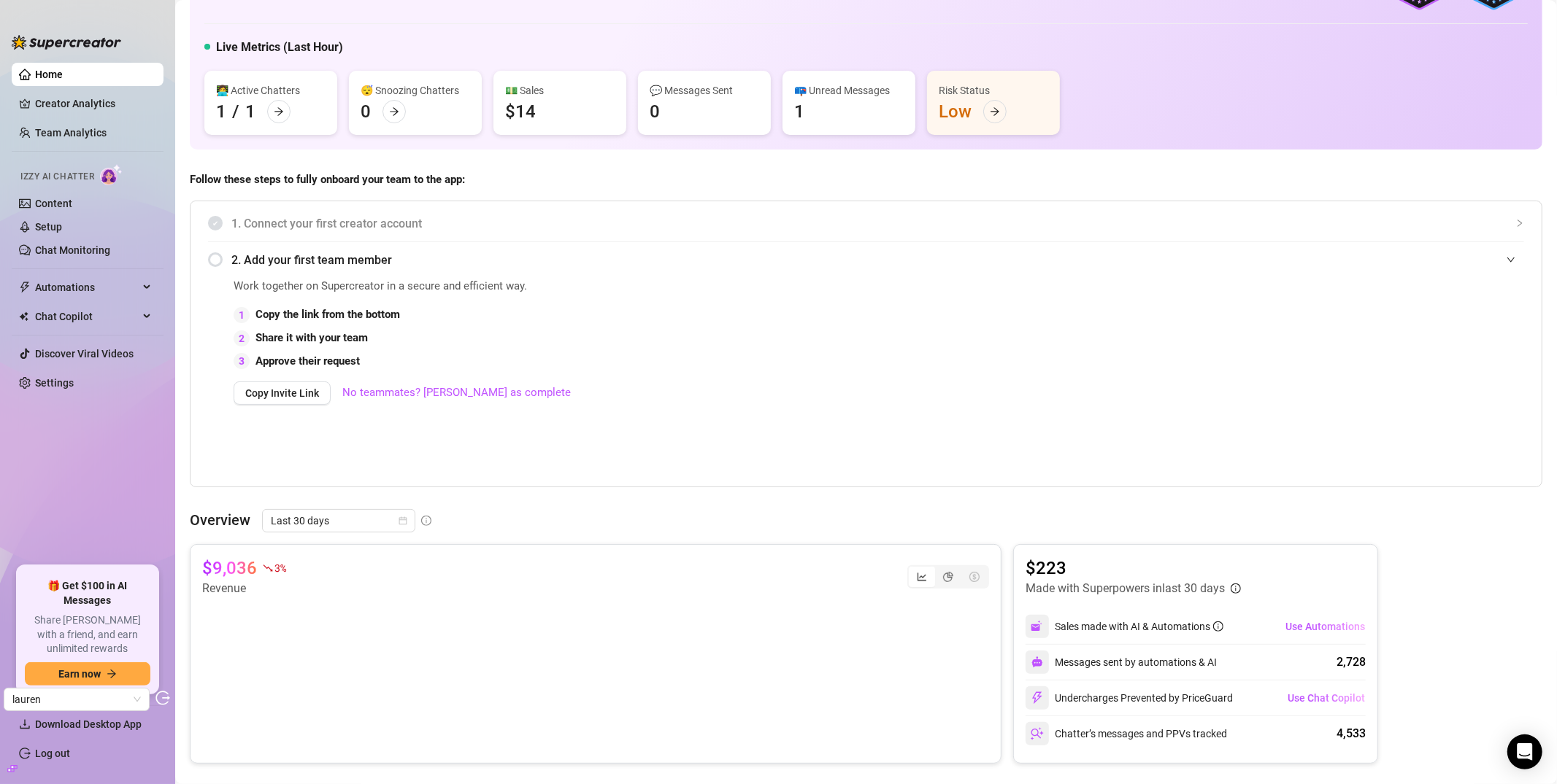
scroll to position [121, 0]
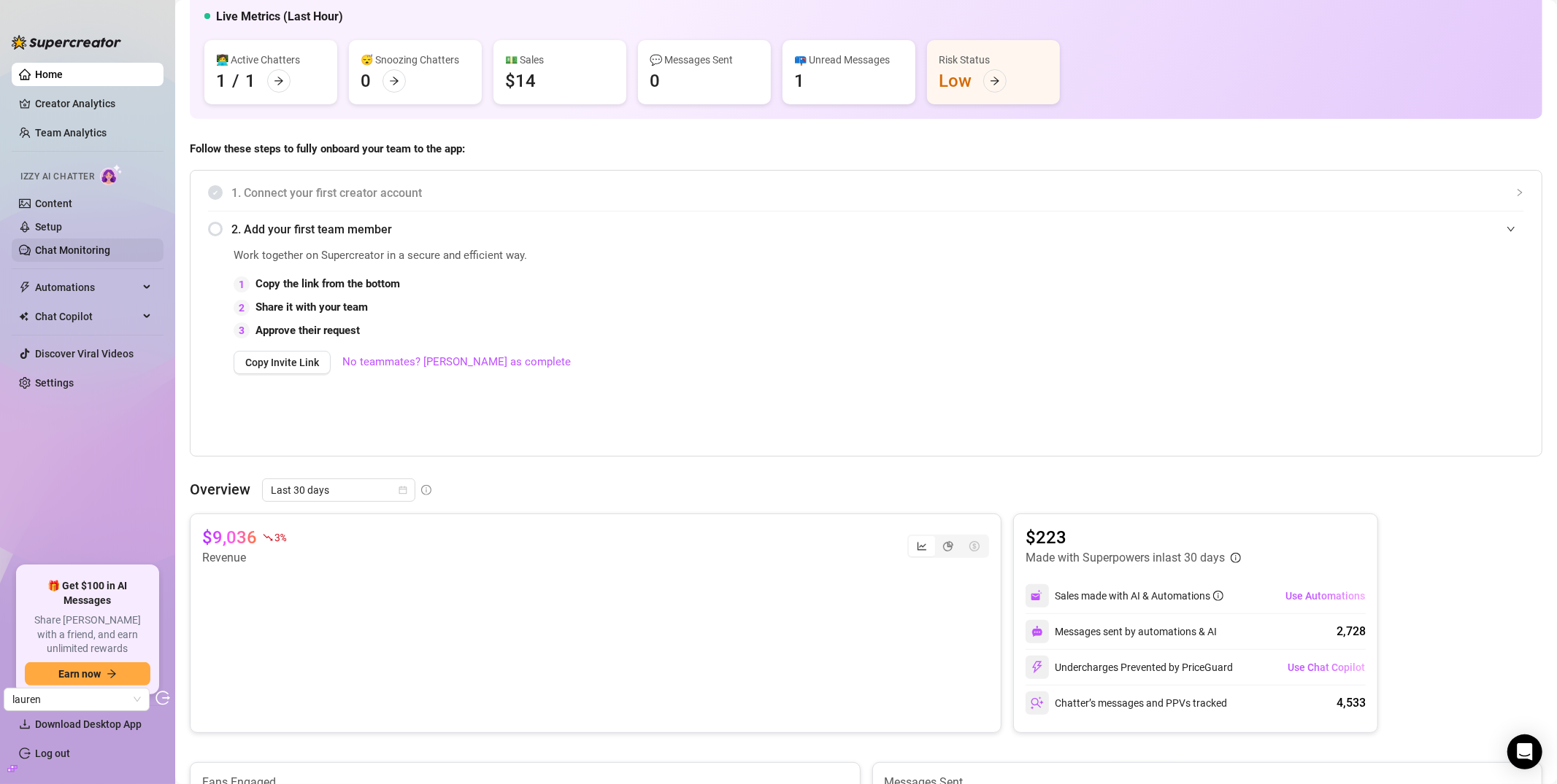
click at [102, 254] on link "Chat Monitoring" at bounding box center [73, 250] width 75 height 12
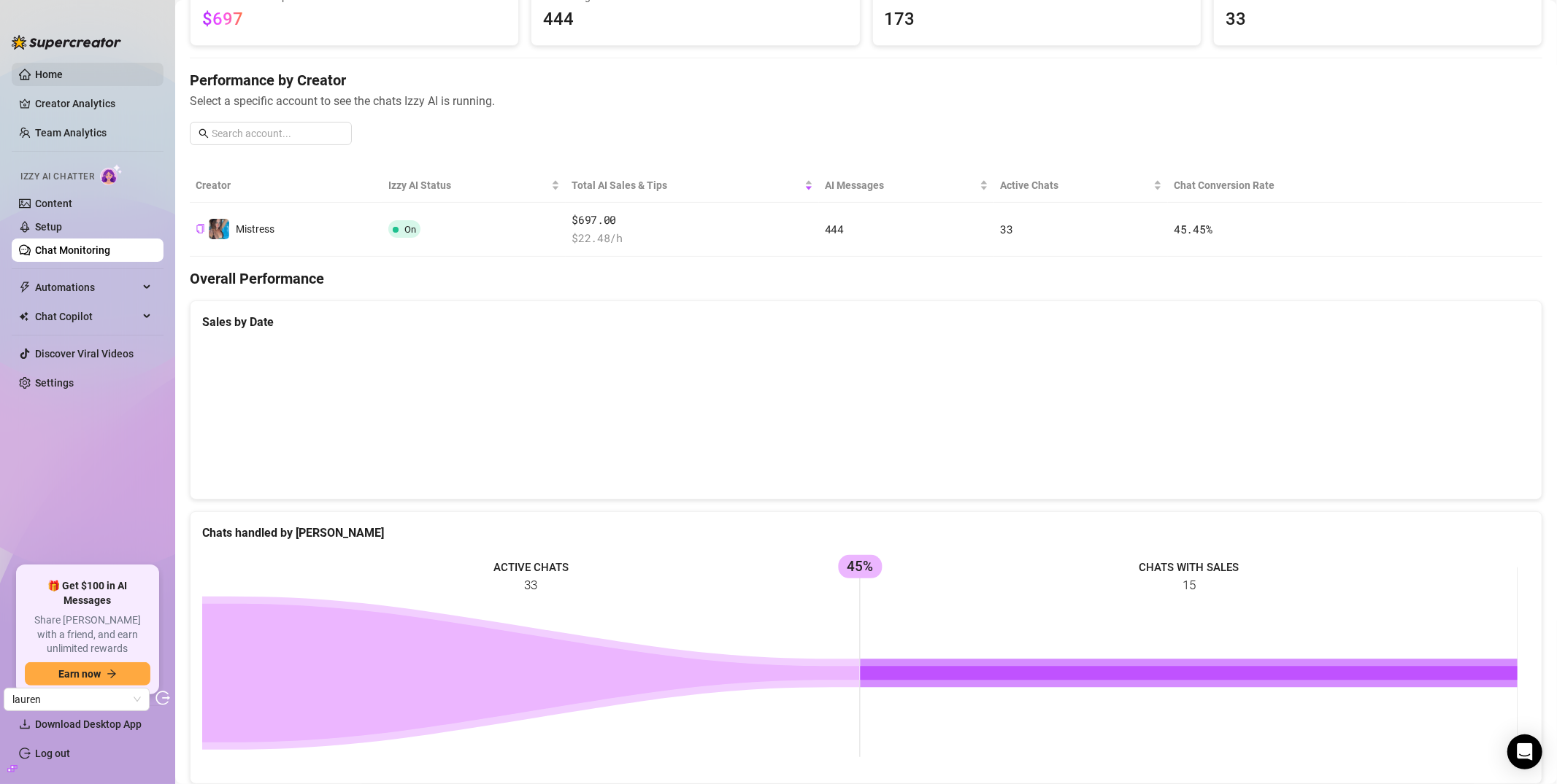
click at [63, 74] on link "Home" at bounding box center [49, 74] width 28 height 12
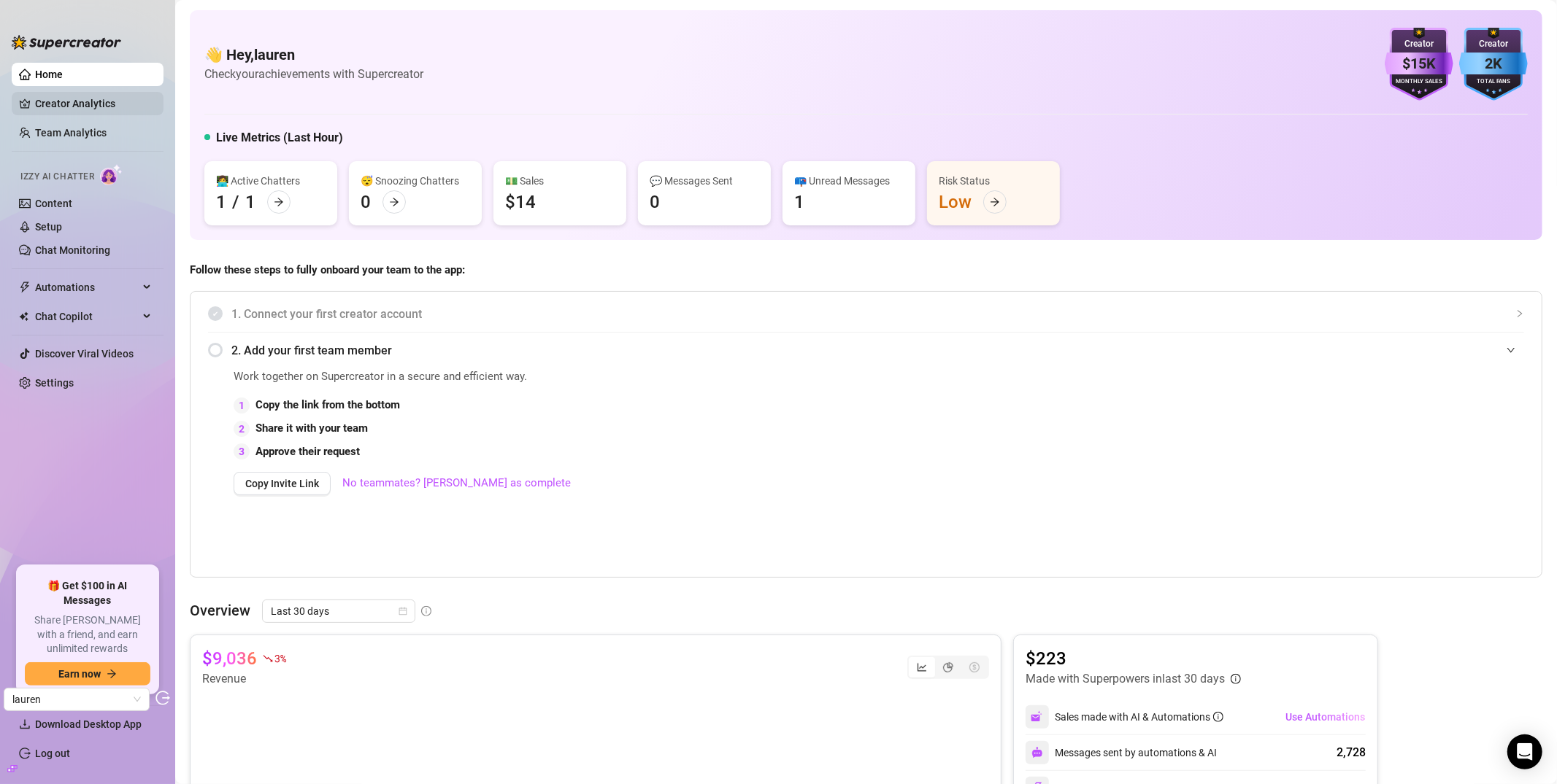
click at [83, 95] on link "Creator Analytics" at bounding box center [94, 104] width 117 height 23
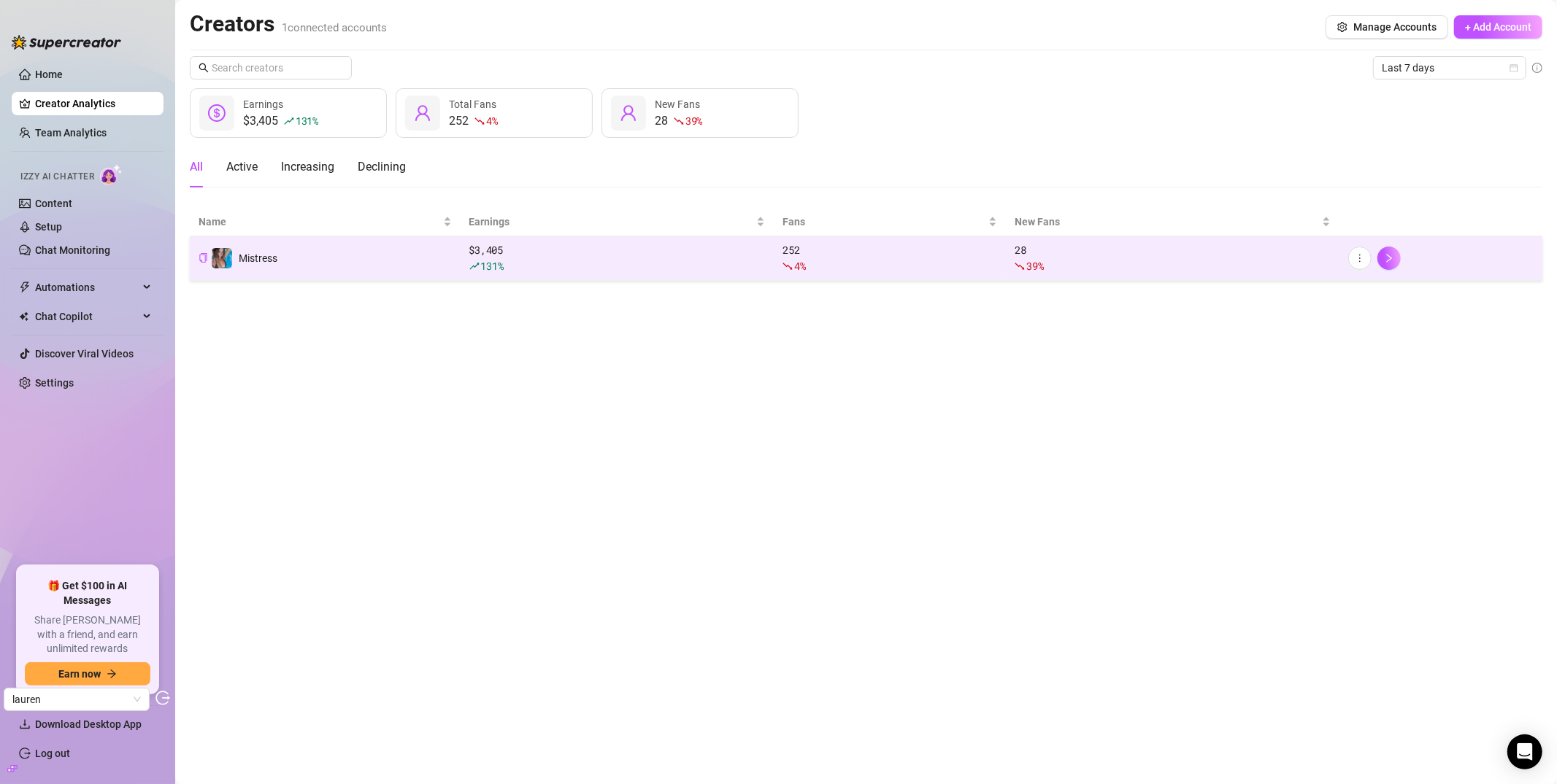
click at [323, 260] on td "Mistress" at bounding box center [325, 259] width 270 height 44
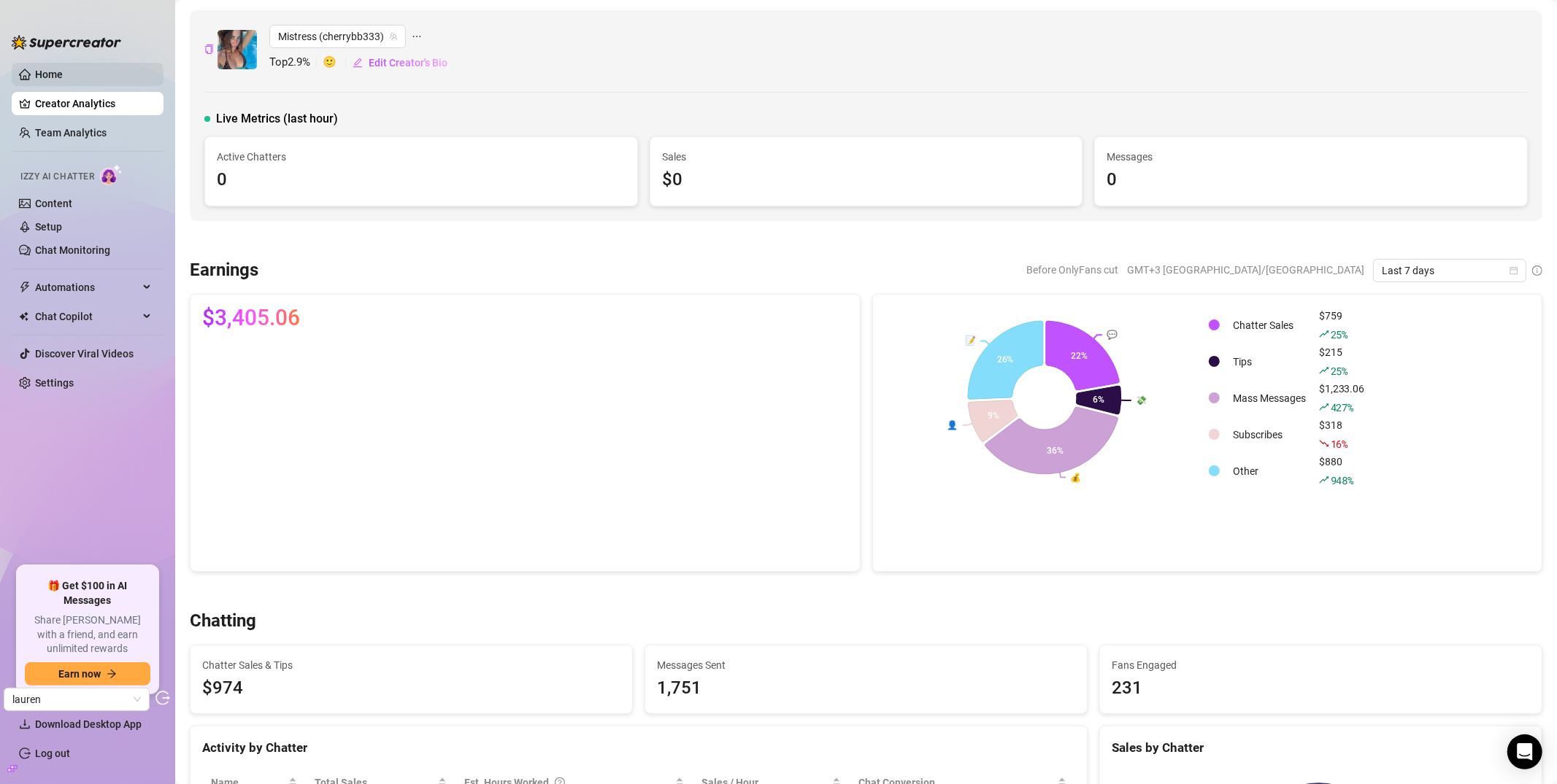
click at [63, 69] on link "Home" at bounding box center [49, 74] width 28 height 12
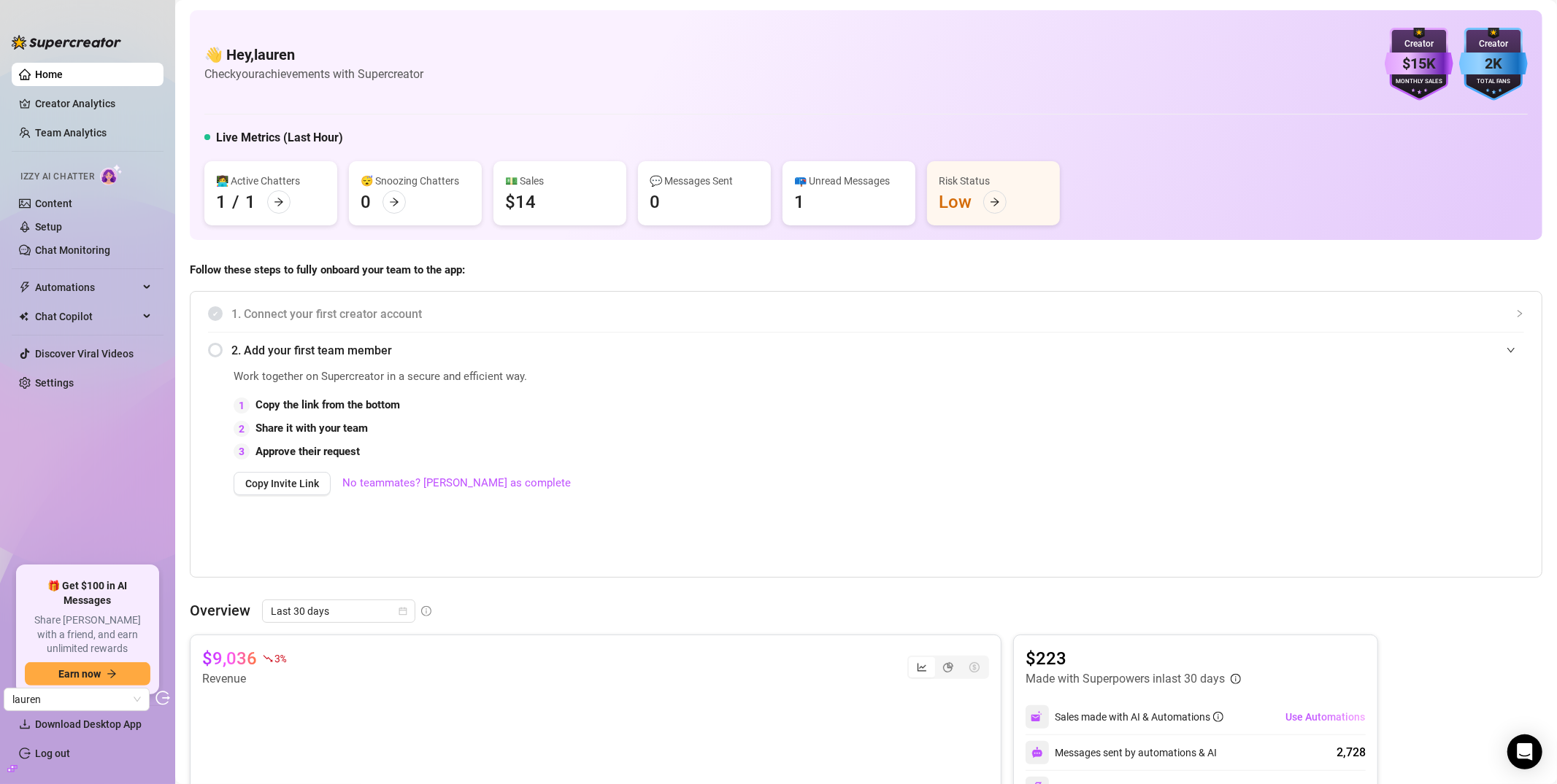
click at [687, 254] on div "👋 Hey, lauren Check your achievements with Supercreator $15K Creator Monthly Sa…" at bounding box center [866, 678] width 1353 height 1336
click at [676, 346] on span "2. Add your first team member" at bounding box center [877, 351] width 1292 height 18
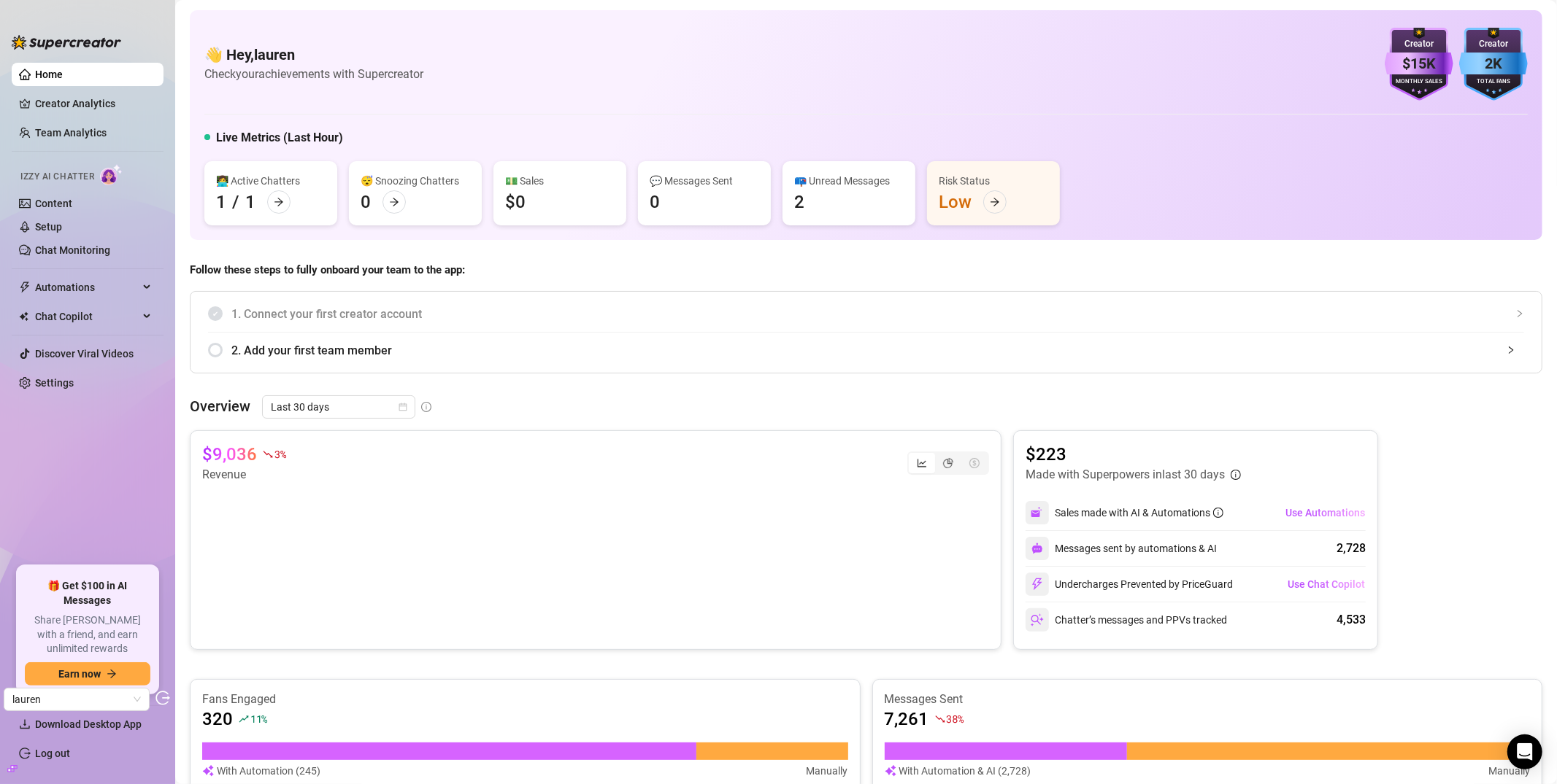
click at [856, 180] on div "📪 Unread Messages" at bounding box center [849, 181] width 110 height 16
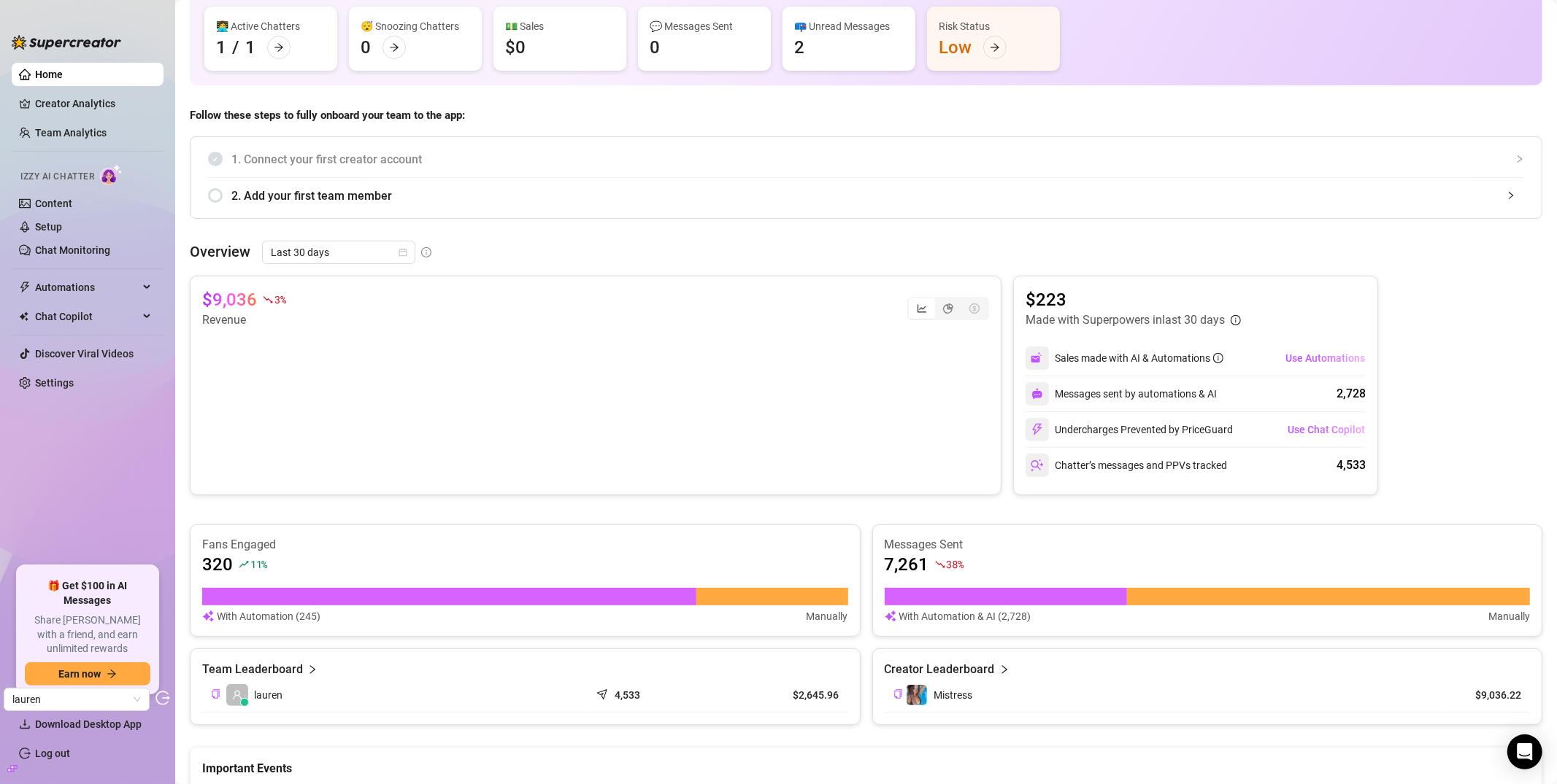
scroll to position [34, 0]
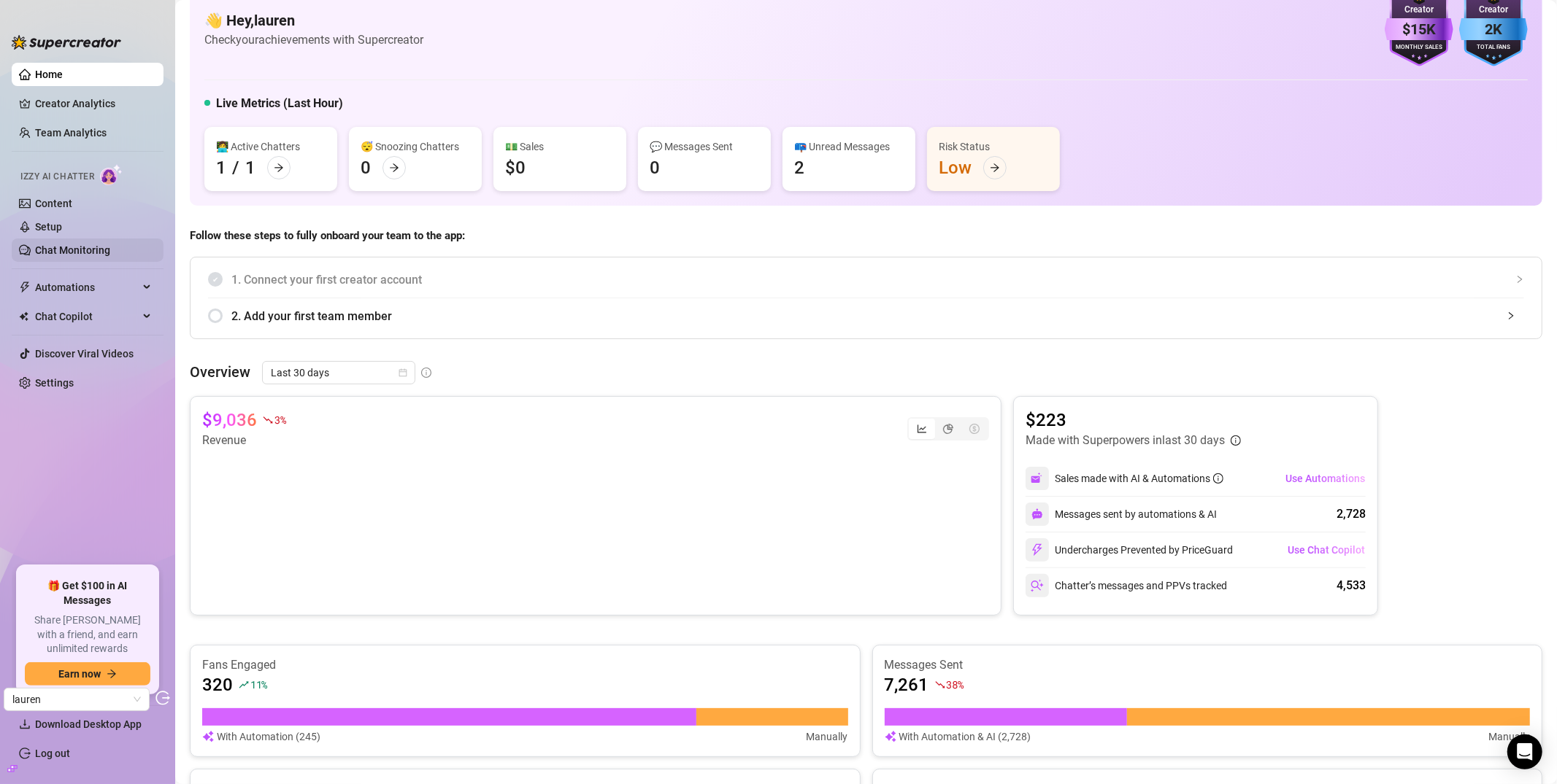
click at [79, 248] on link "Chat Monitoring" at bounding box center [73, 250] width 75 height 12
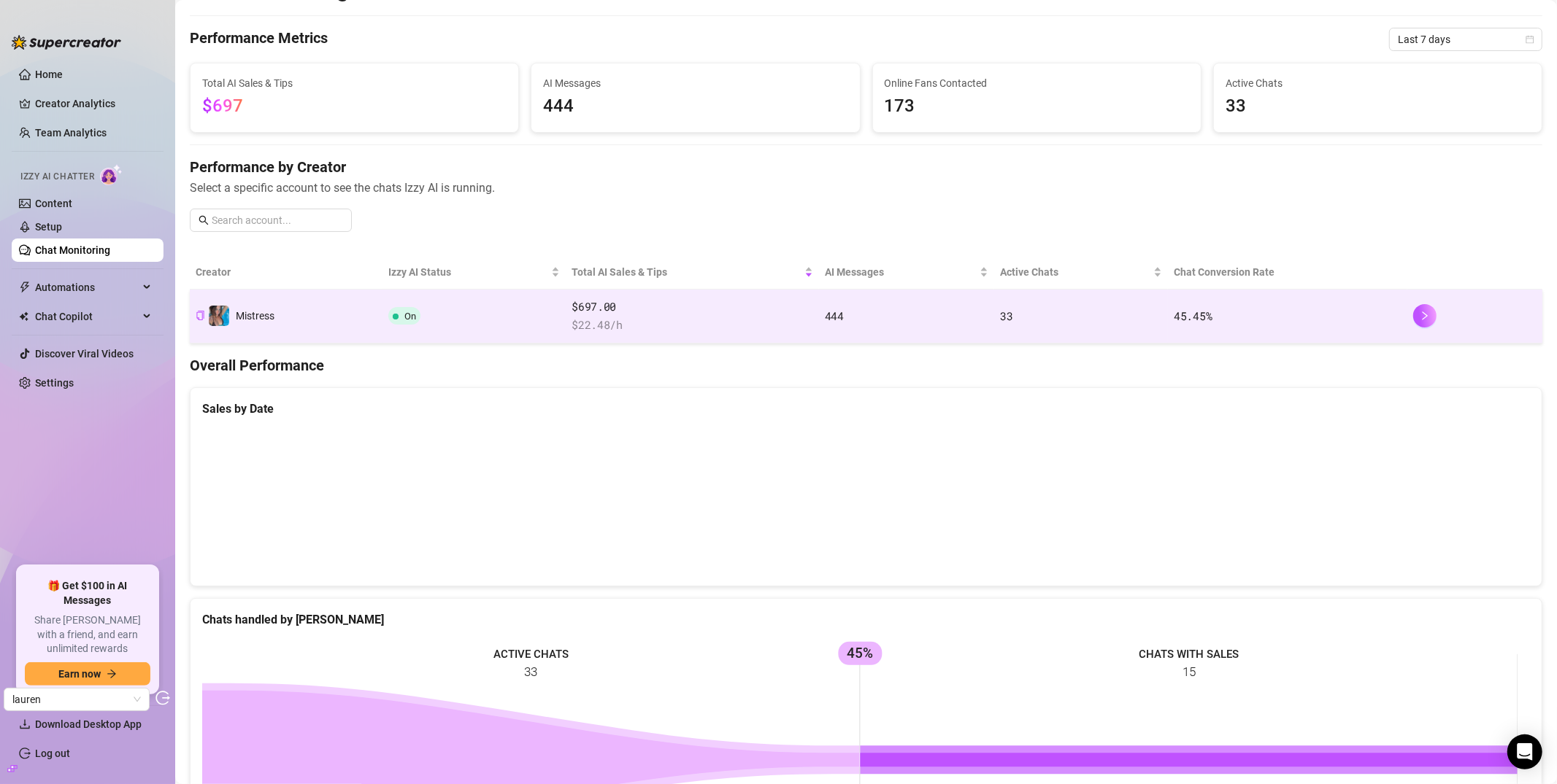
click at [449, 303] on td "On" at bounding box center [474, 316] width 183 height 54
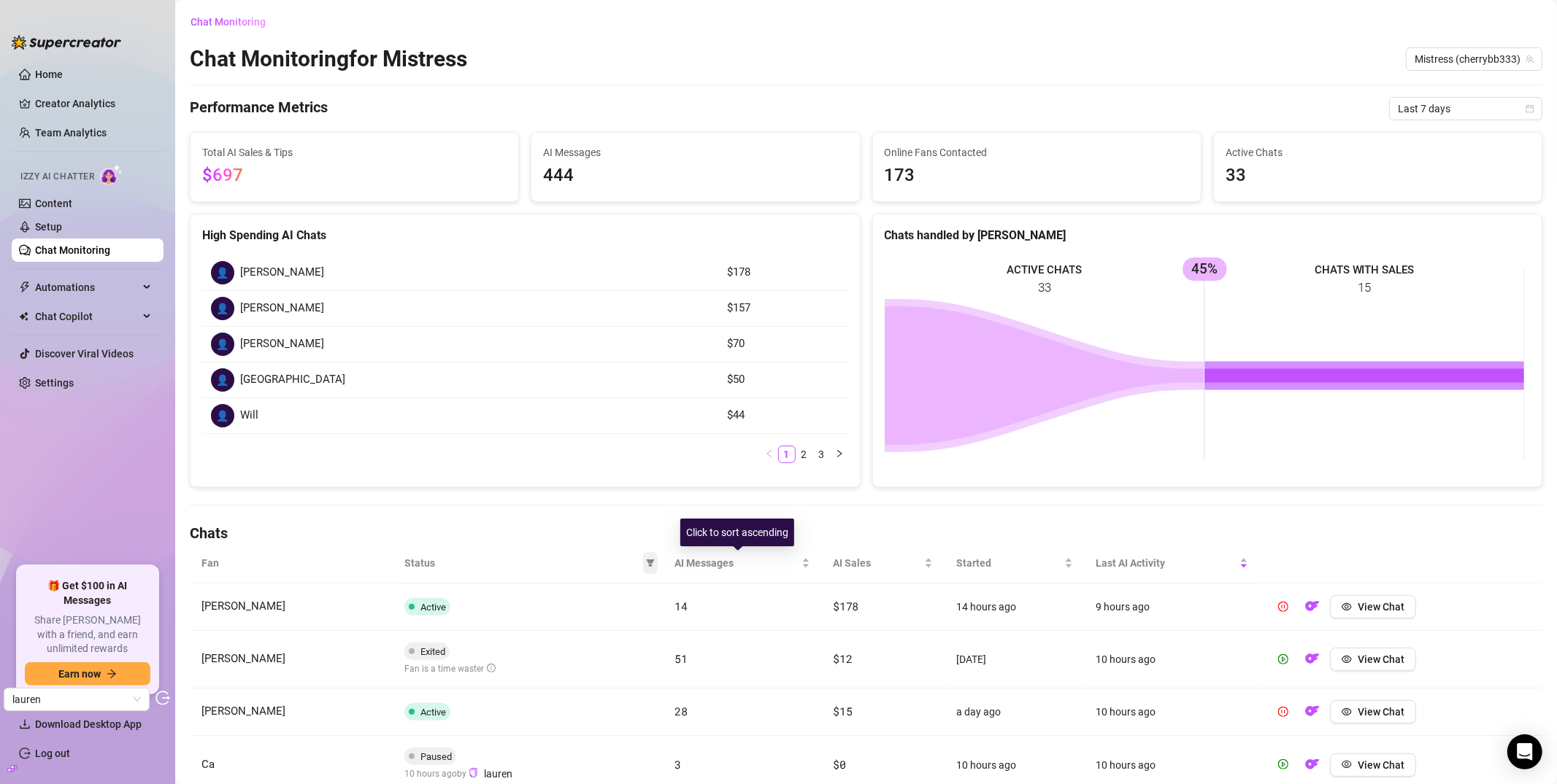
click at [650, 571] on span at bounding box center [650, 563] width 14 height 22
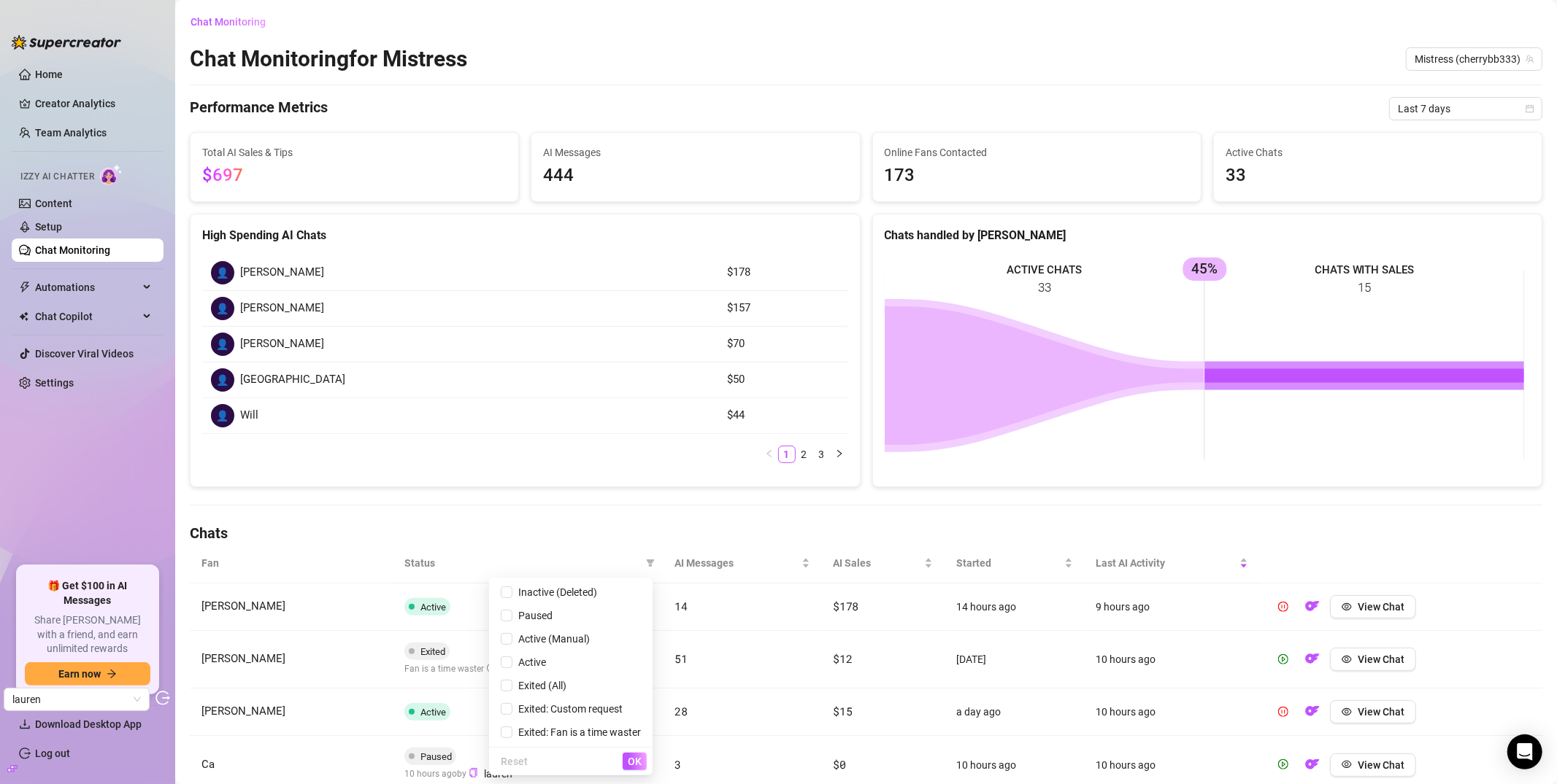
click at [640, 518] on div "Chat Monitoring Chat Monitoring for Mistress Mistress (cherrybb333) Performance…" at bounding box center [866, 578] width 1353 height 1136
click at [646, 561] on icon "filter" at bounding box center [650, 563] width 8 height 8
click at [544, 544] on th "Status" at bounding box center [527, 564] width 270 height 40
click at [93, 265] on ul "Home Creator Analytics Team Analytics Izzy AI Chatter Content Setup Chat Monito…" at bounding box center [87, 309] width 152 height 504
click at [94, 256] on link "Chat Monitoring" at bounding box center [73, 250] width 75 height 12
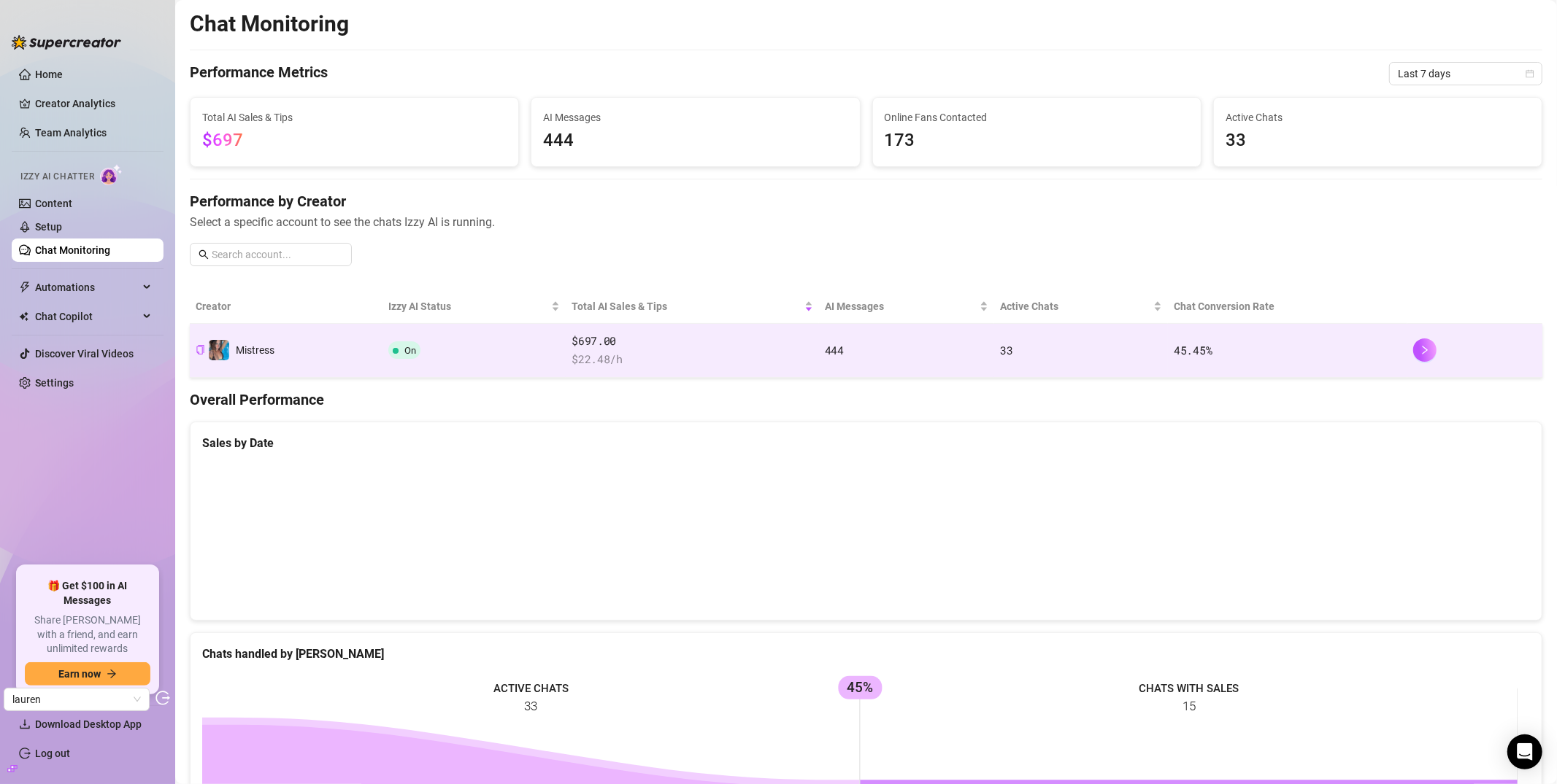
click at [766, 351] on span "$ 22.48 /h" at bounding box center [692, 359] width 242 height 18
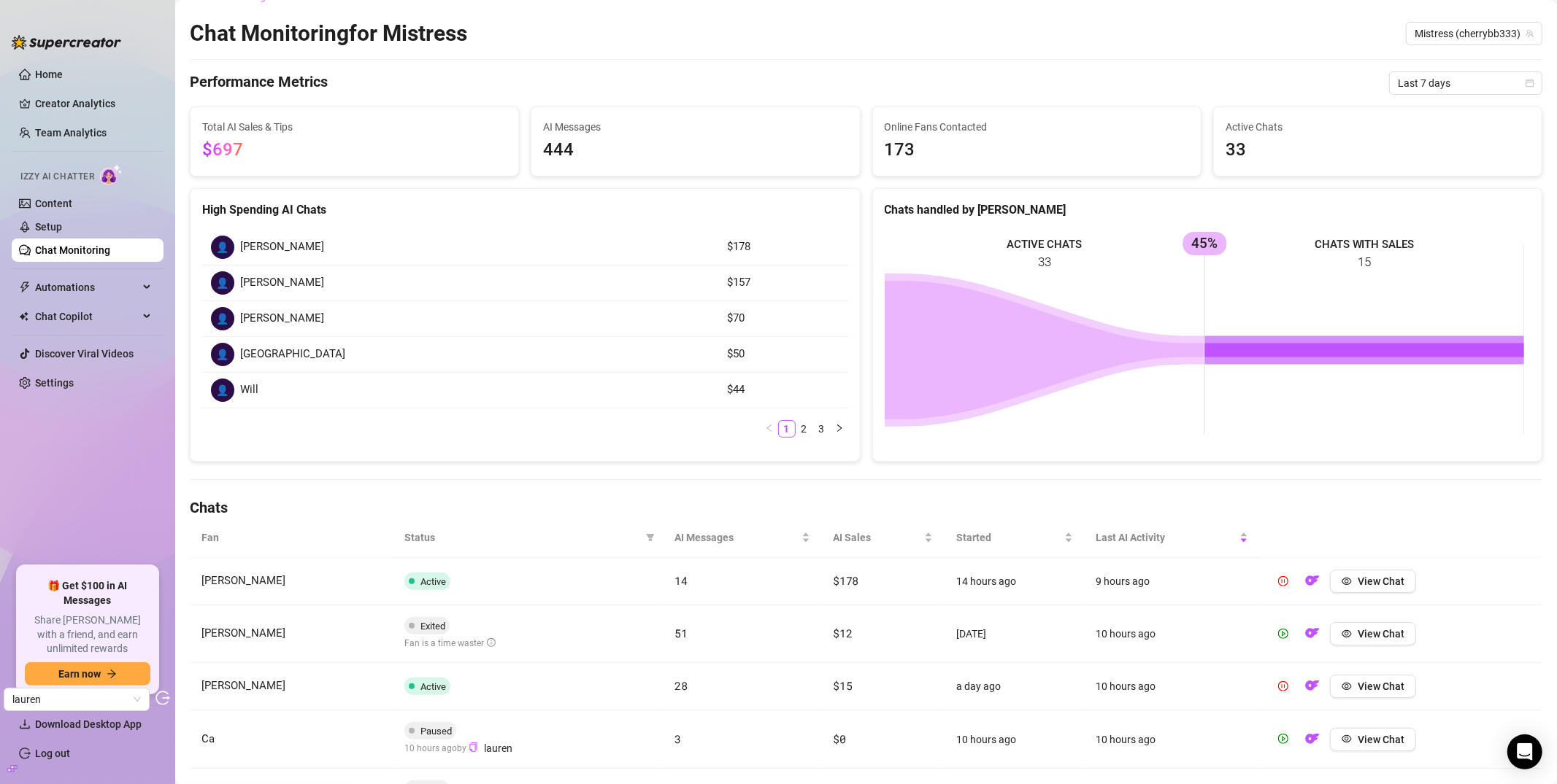
scroll to position [407, 0]
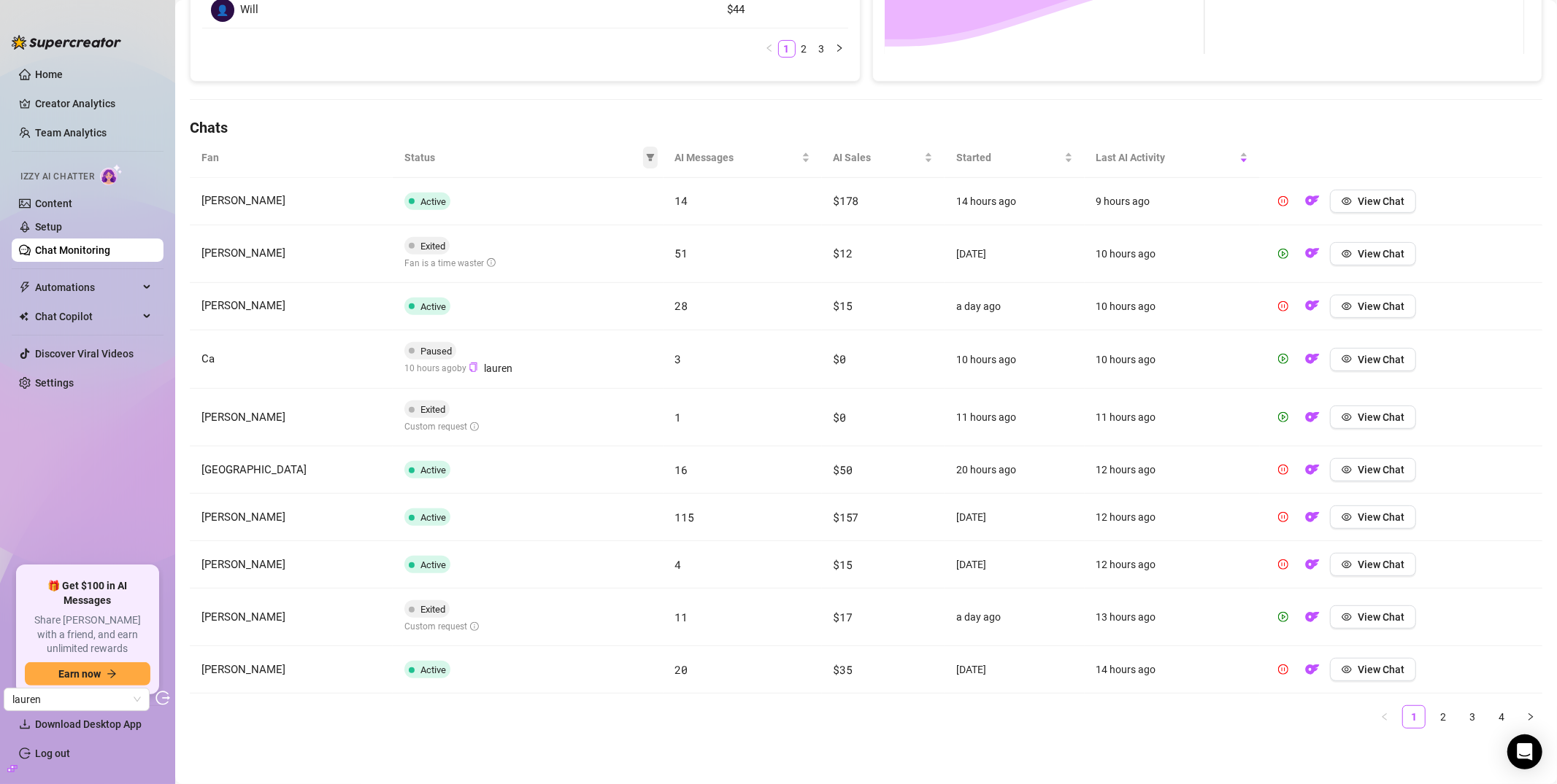
click at [647, 159] on icon "filter" at bounding box center [650, 157] width 8 height 8
click at [547, 277] on span "Exited (All)" at bounding box center [539, 279] width 54 height 12
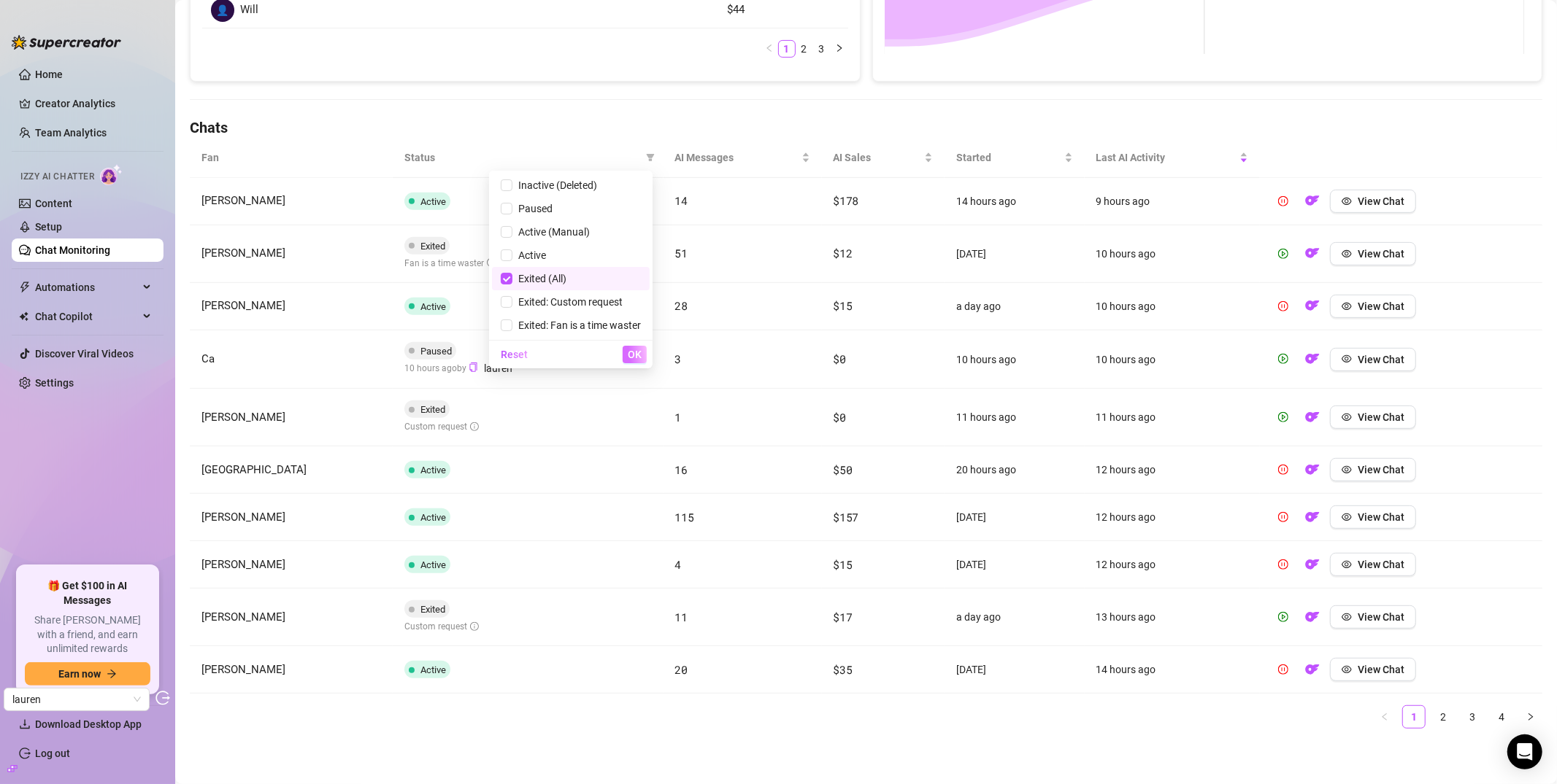
click at [635, 352] on span "OK" at bounding box center [635, 355] width 14 height 12
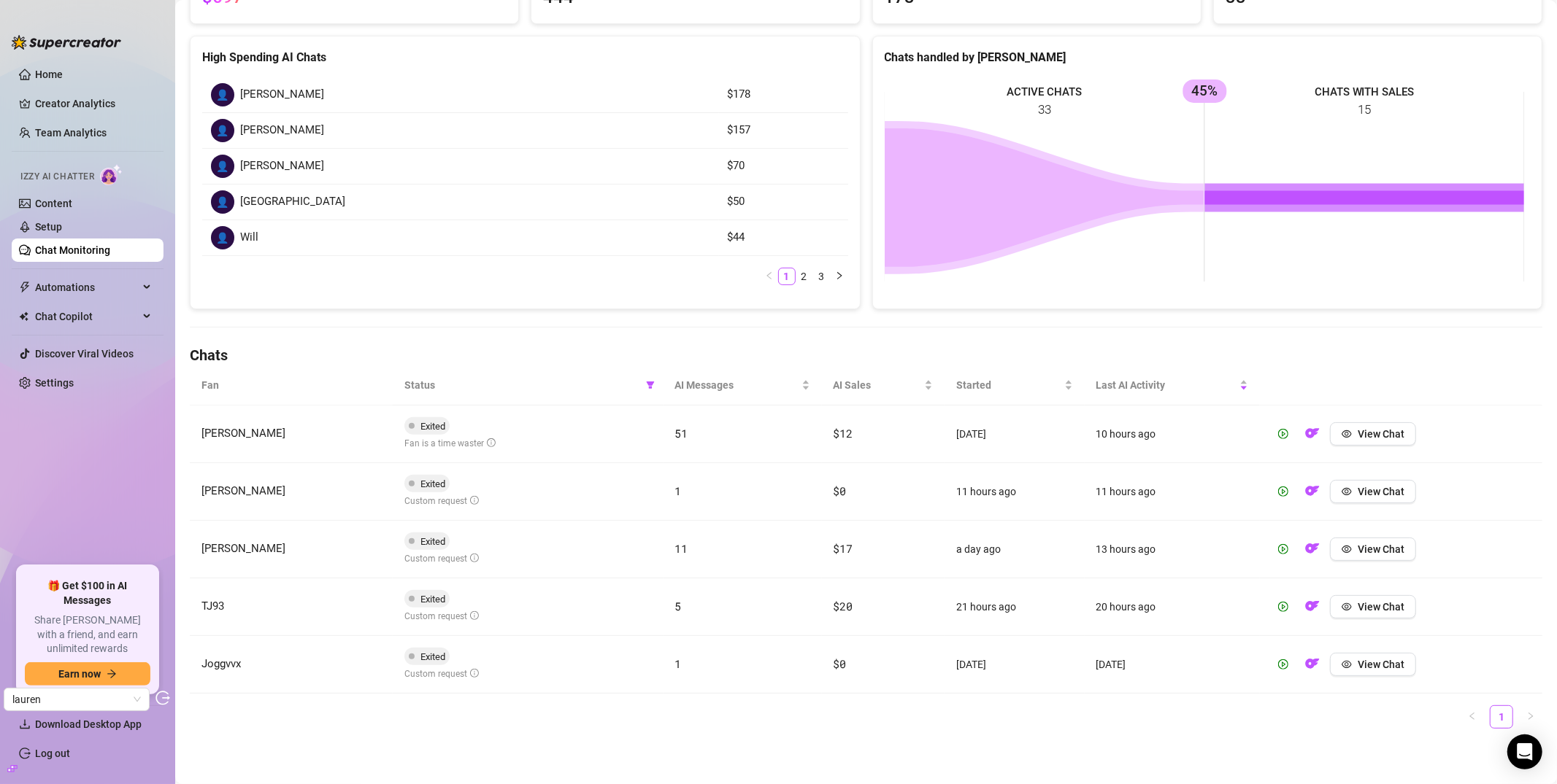
scroll to position [179, 0]
click at [646, 382] on icon "filter" at bounding box center [650, 385] width 8 height 8
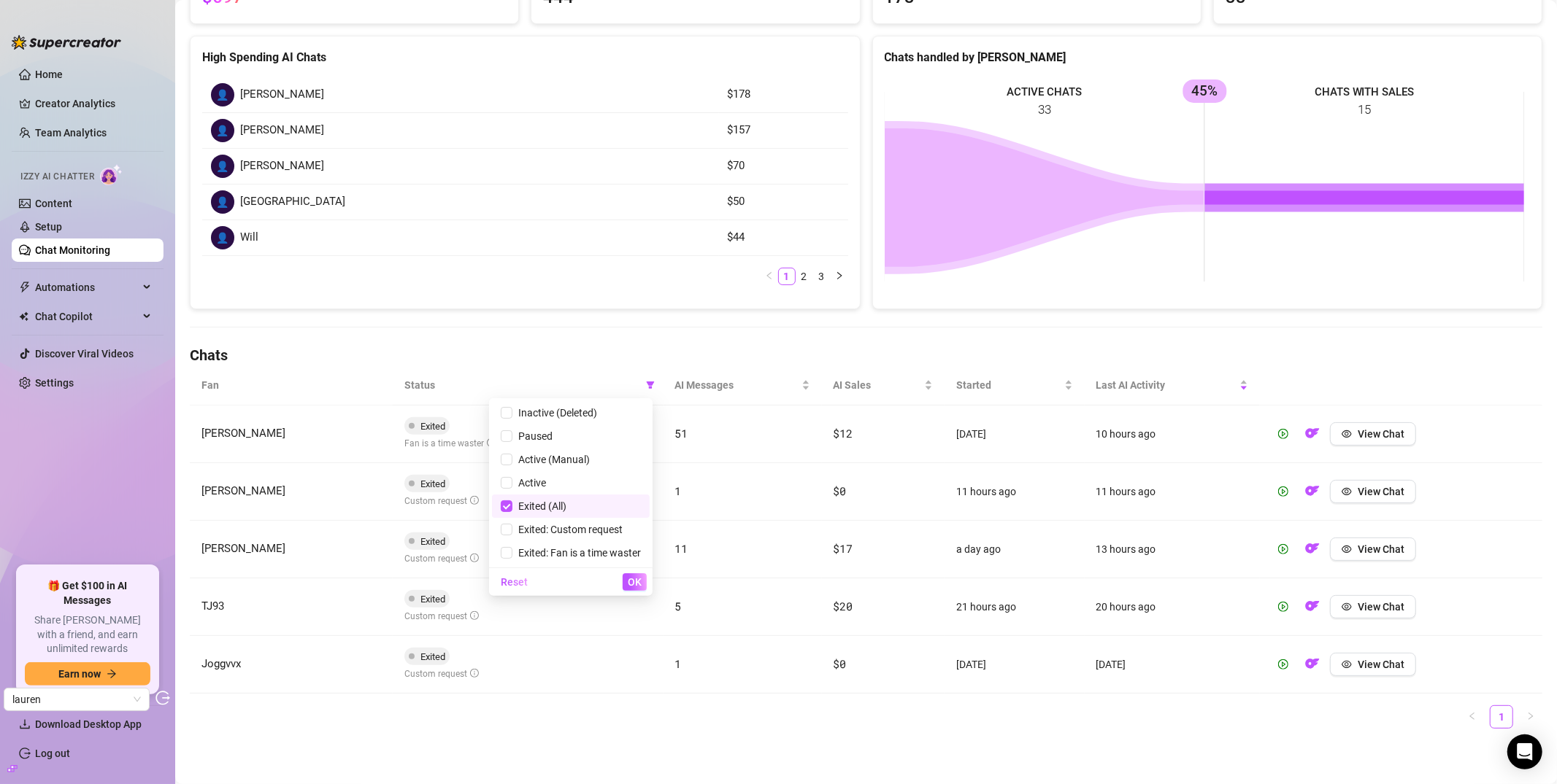
click at [569, 510] on span "Exited (All)" at bounding box center [570, 506] width 140 height 16
checkbox input "false"
click at [590, 367] on th "Status" at bounding box center [527, 386] width 270 height 40
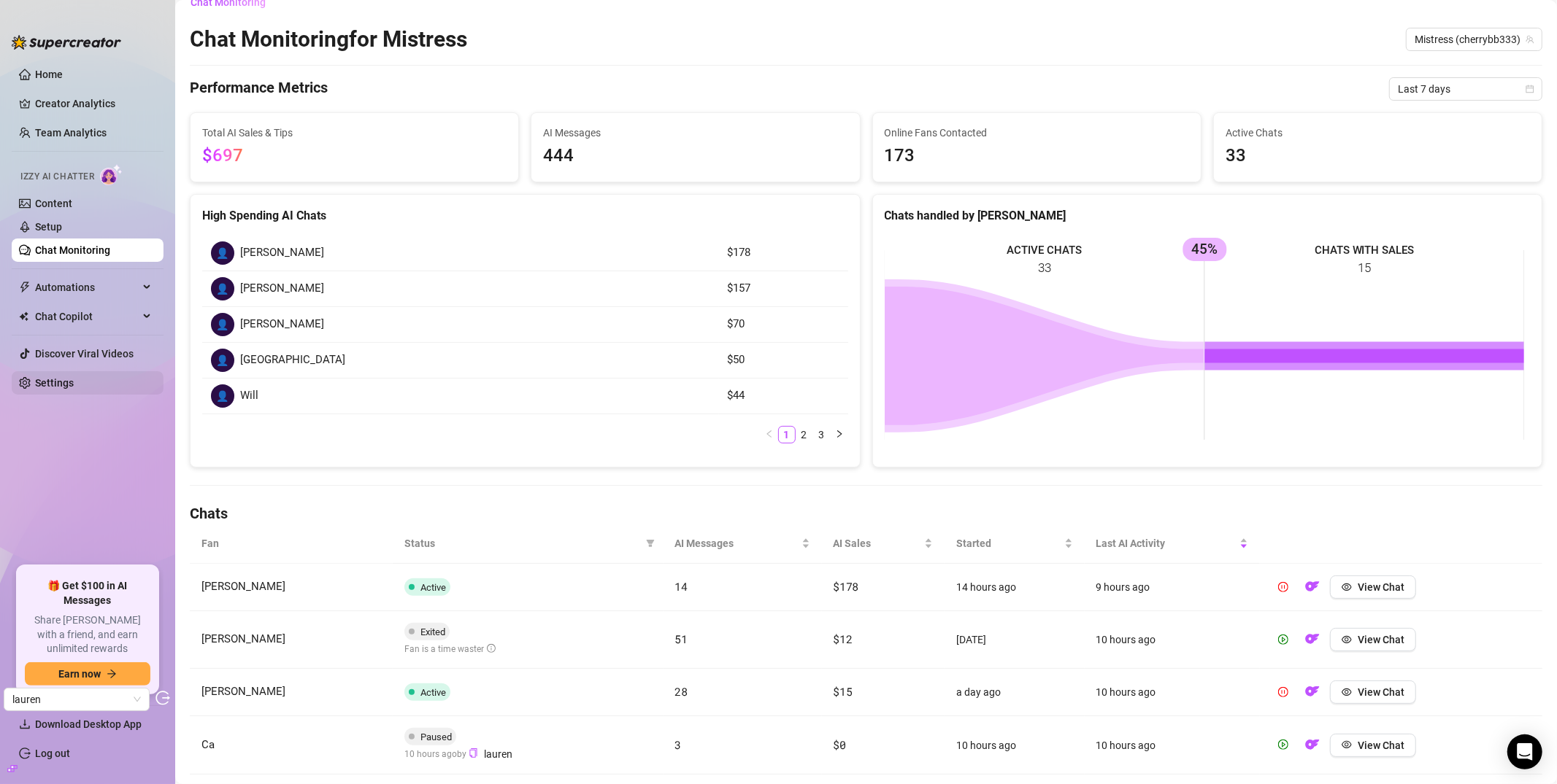
scroll to position [20, 0]
click at [1365, 732] on span "View Chat" at bounding box center [1381, 745] width 47 height 12
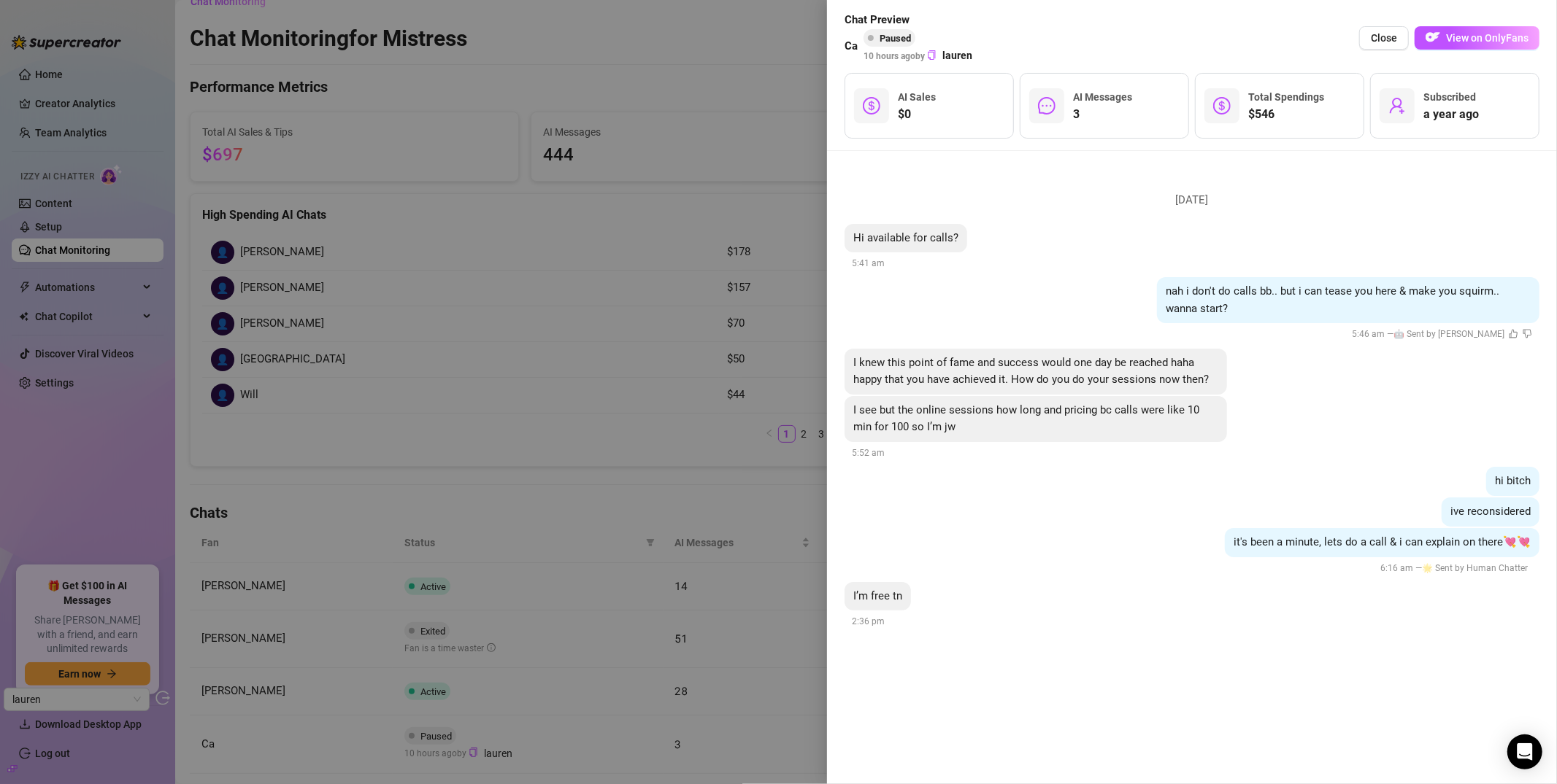
click at [378, 361] on div at bounding box center [778, 392] width 1557 height 784
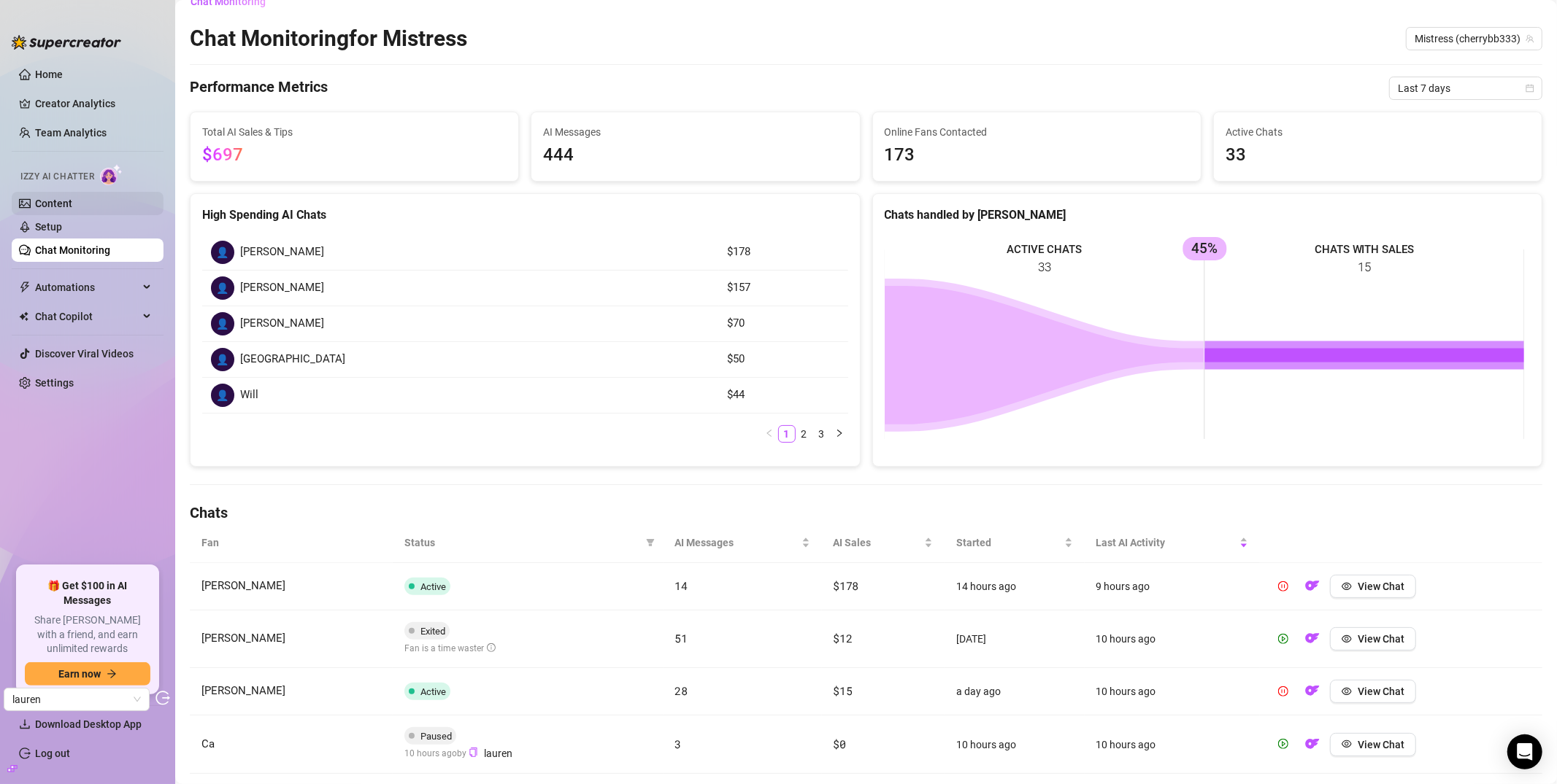
click at [46, 197] on link "Content" at bounding box center [54, 203] width 37 height 12
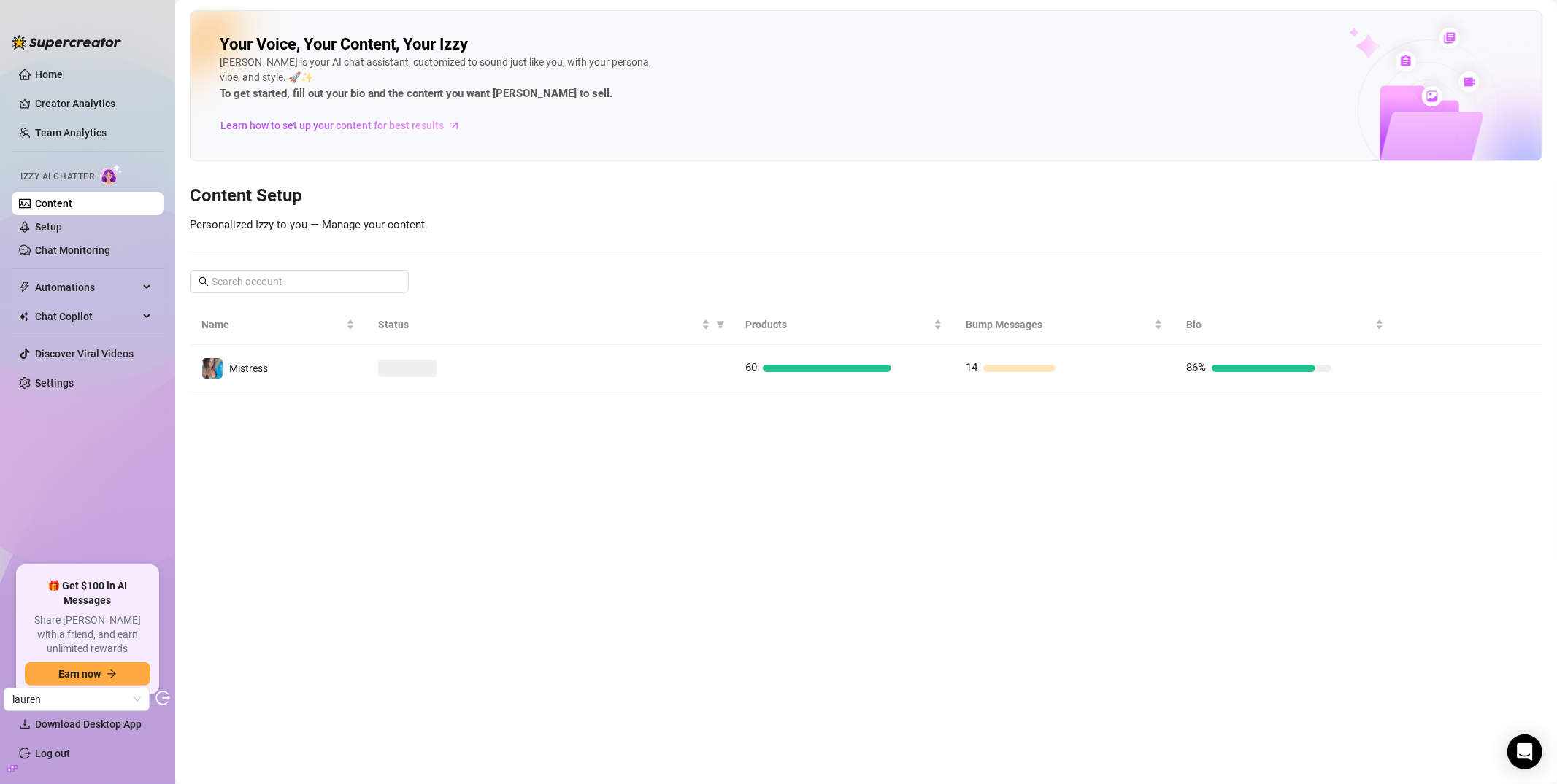
click at [362, 361] on td "Mistress" at bounding box center [278, 368] width 177 height 48
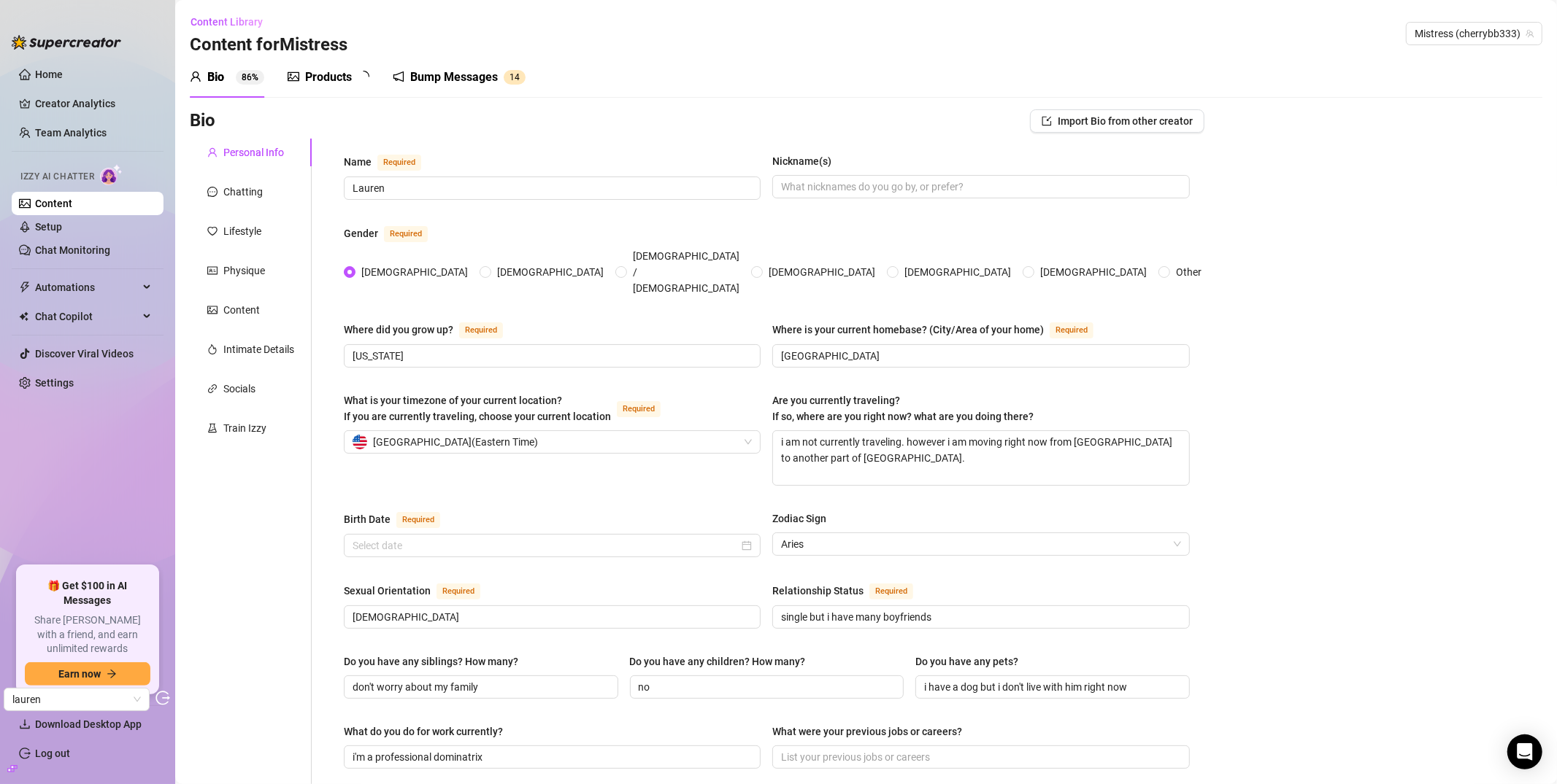
click at [311, 71] on div "Products" at bounding box center [328, 77] width 47 height 18
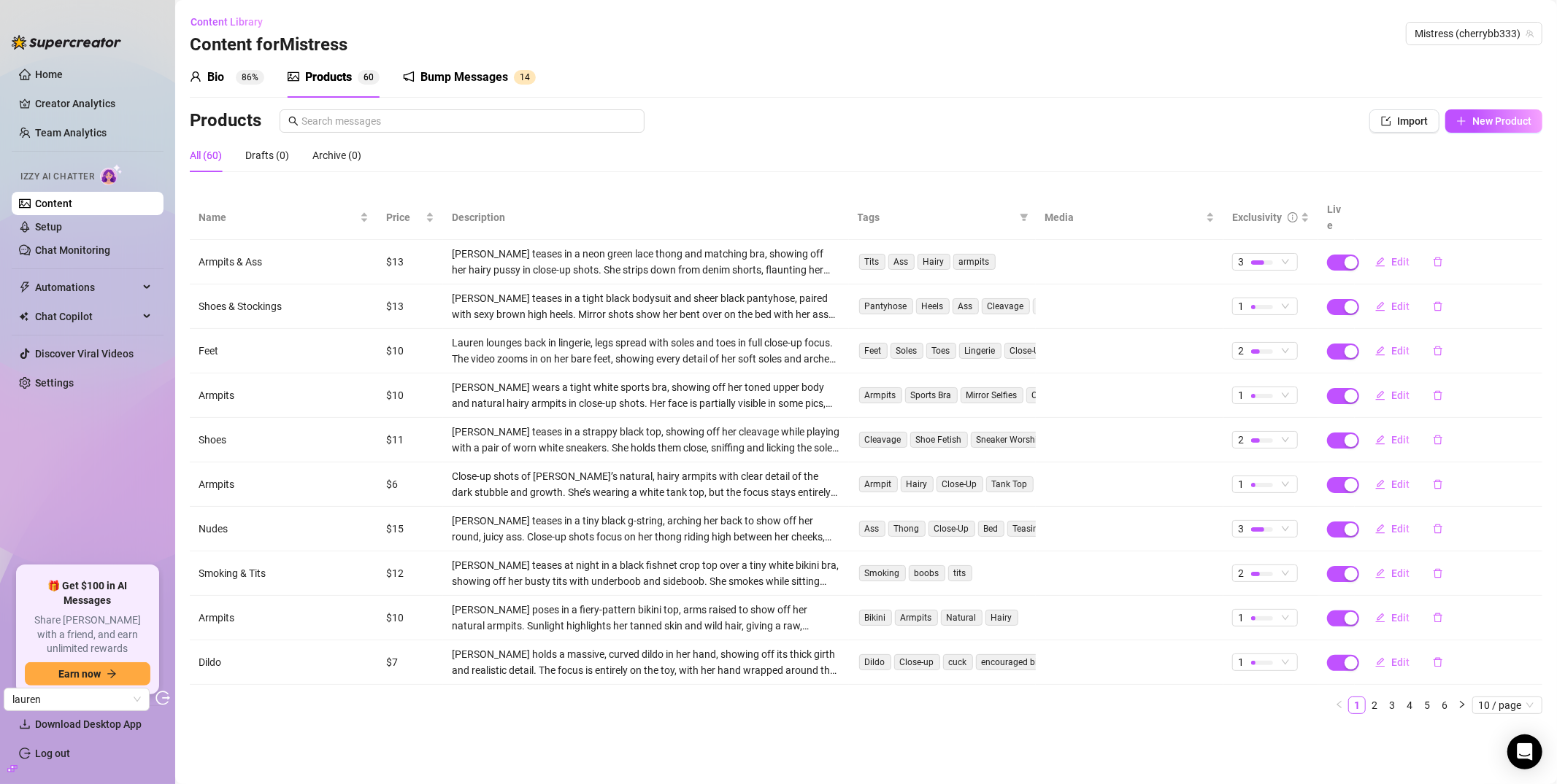
click at [243, 70] on sup "86%" at bounding box center [250, 77] width 28 height 14
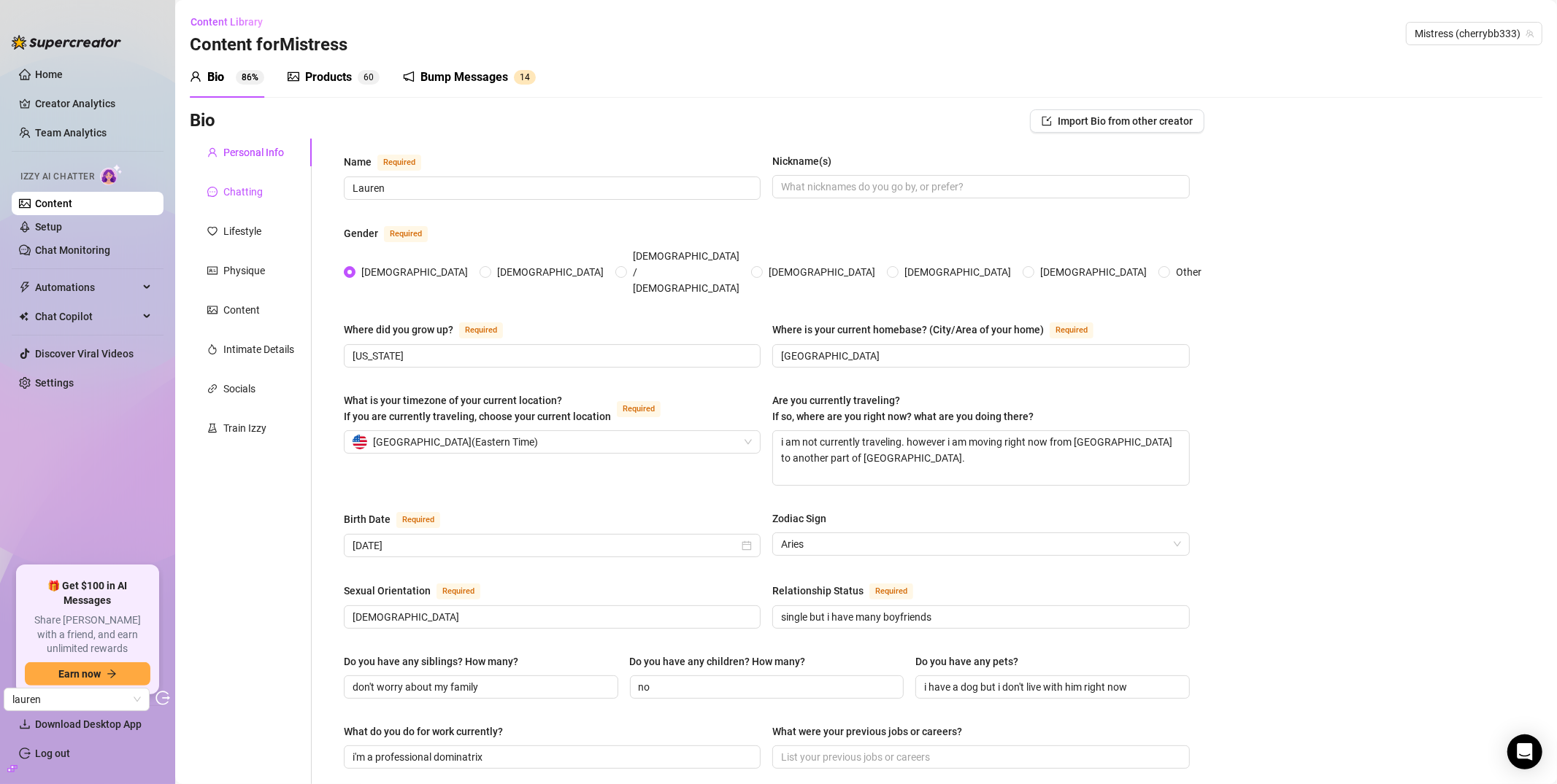
click at [245, 185] on div "Chatting" at bounding box center [243, 192] width 39 height 16
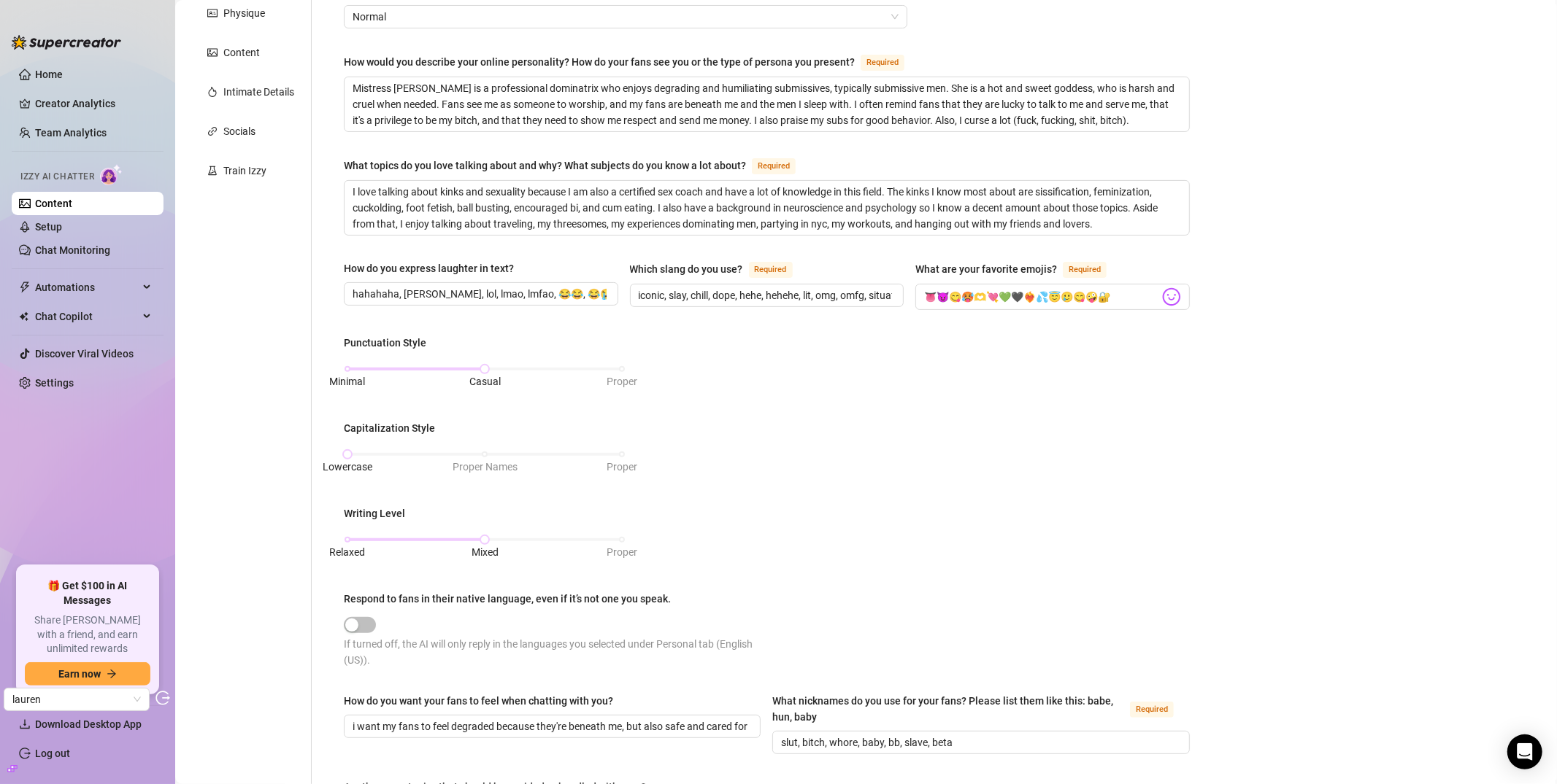
scroll to position [416, 0]
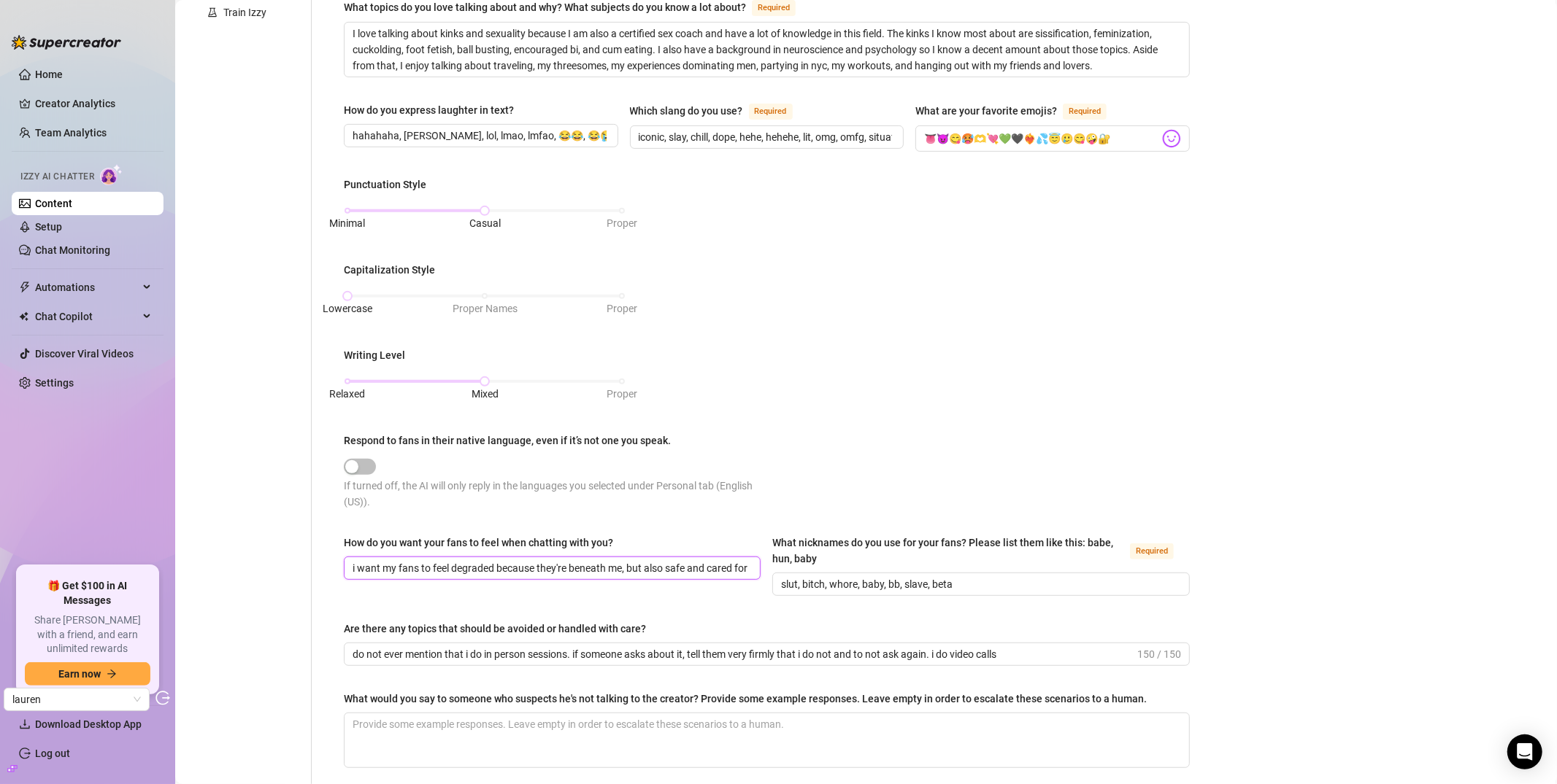
click at [490, 571] on input "i want my fans to feel degraded because they're beneath me, but also safe and c…" at bounding box center [550, 568] width 396 height 16
drag, startPoint x: 631, startPoint y: 575, endPoint x: 650, endPoint y: 570, distance: 19.6
click at [650, 570] on span "i want my fans to feel degraded because they're beneath me, but also safe and c…" at bounding box center [552, 568] width 417 height 23
drag, startPoint x: 650, startPoint y: 570, endPoint x: 804, endPoint y: 564, distance: 154.1
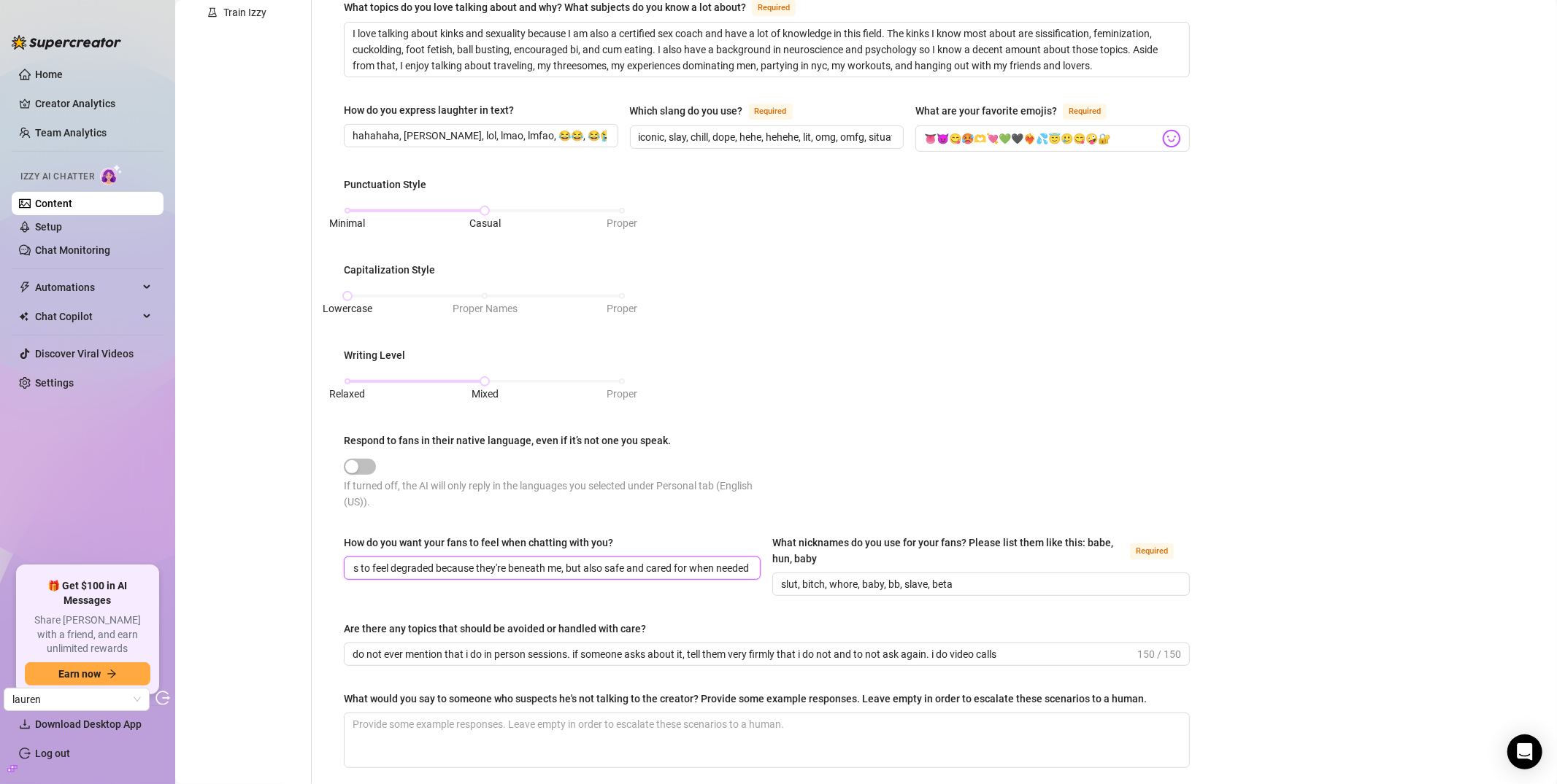
click at [804, 564] on div "How do you want your fans to feel when chatting with you? i want my fans to fee…" at bounding box center [767, 571] width 846 height 74
click at [714, 565] on input "i want my fans to feel degraded because they're beneath me, but also safe and c…" at bounding box center [550, 568] width 396 height 16
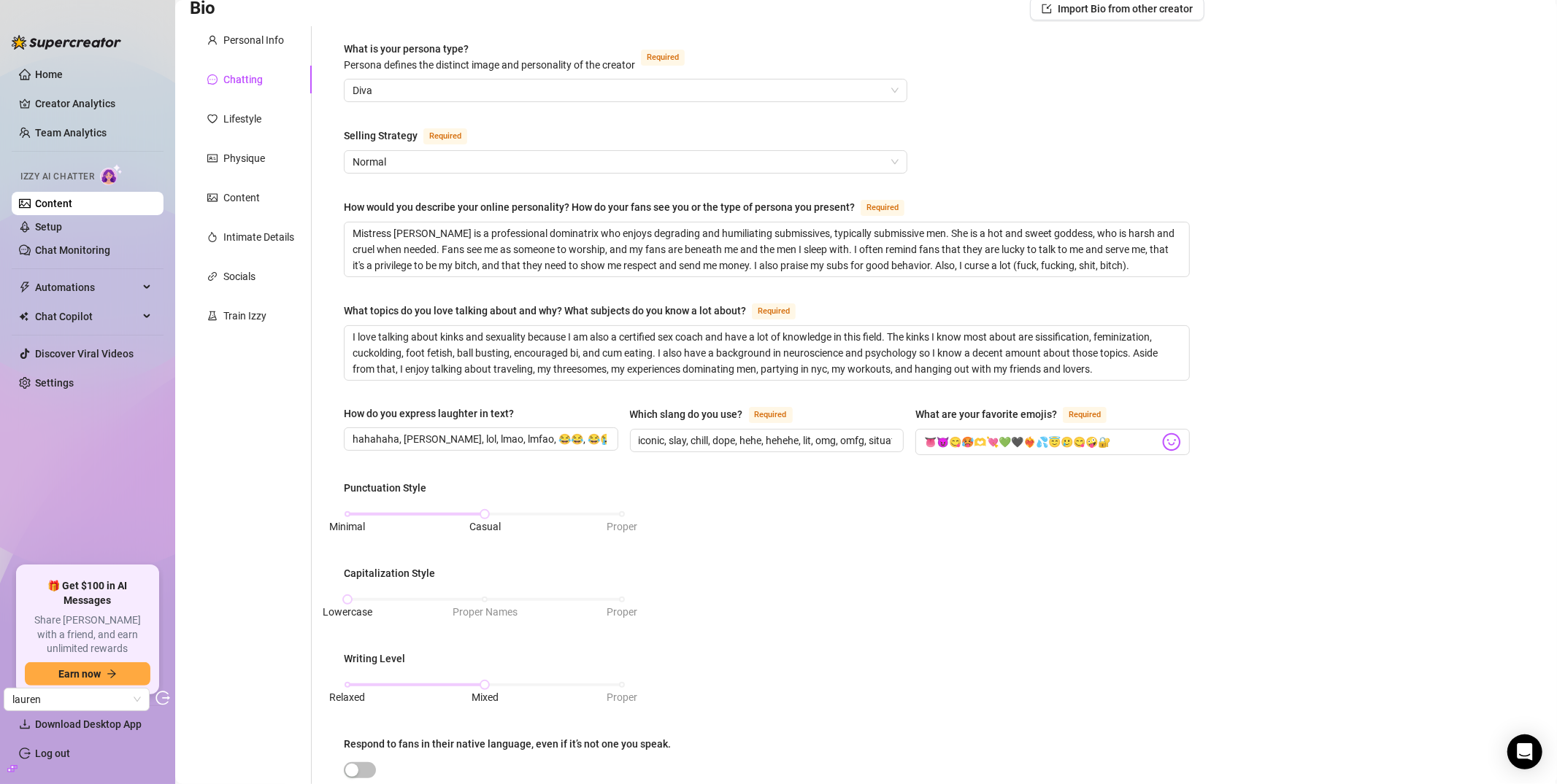
scroll to position [0, 0]
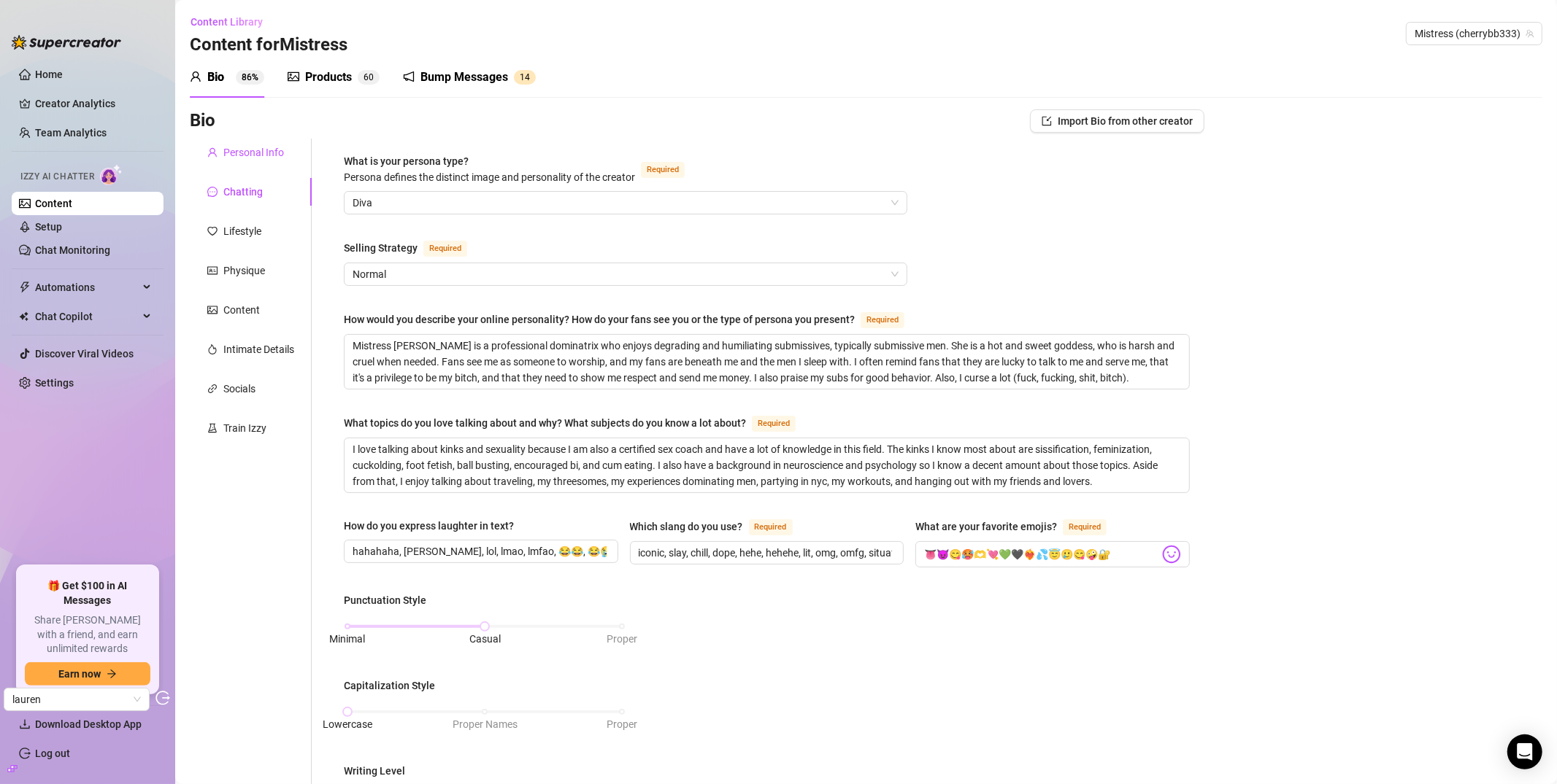
click at [236, 151] on div "Personal Info" at bounding box center [254, 152] width 60 height 16
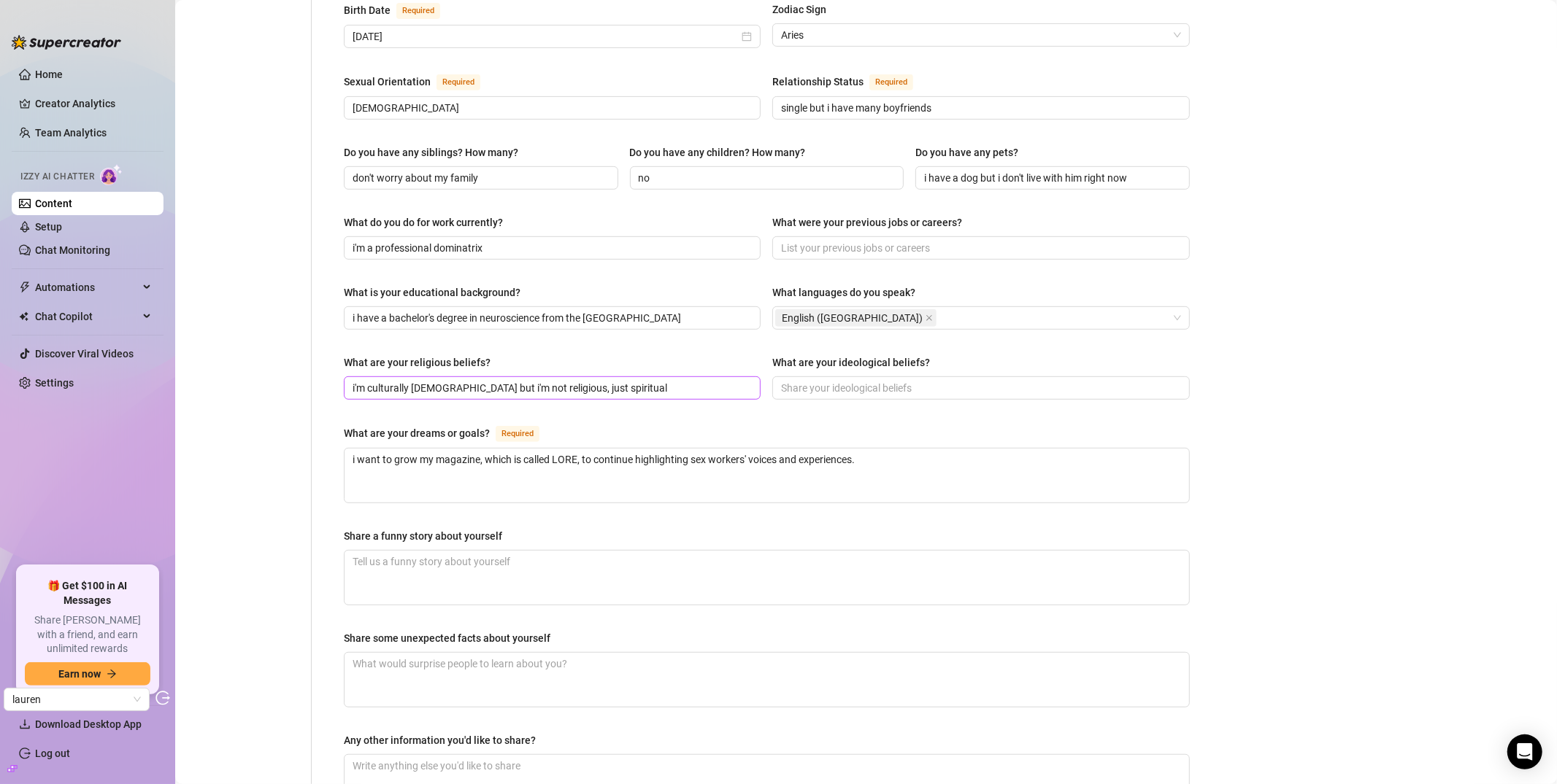
scroll to position [663, 0]
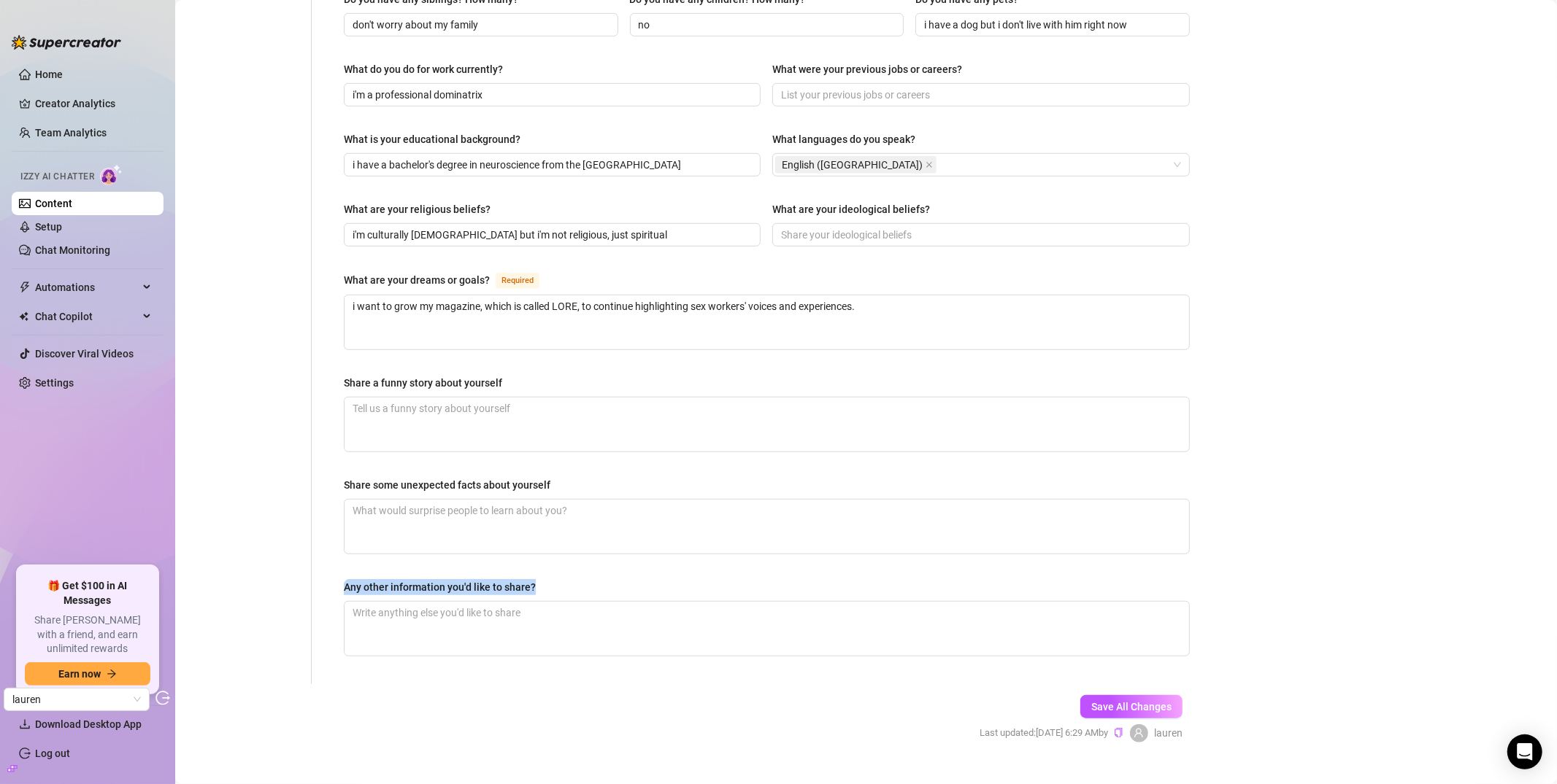
drag, startPoint x: 347, startPoint y: 557, endPoint x: 532, endPoint y: 558, distance: 185.0
click at [532, 579] on div "Any other information you'd like to share?" at bounding box center [439, 587] width 192 height 16
click at [532, 602] on textarea "Any other information you'd like to share?" at bounding box center [767, 628] width 845 height 54
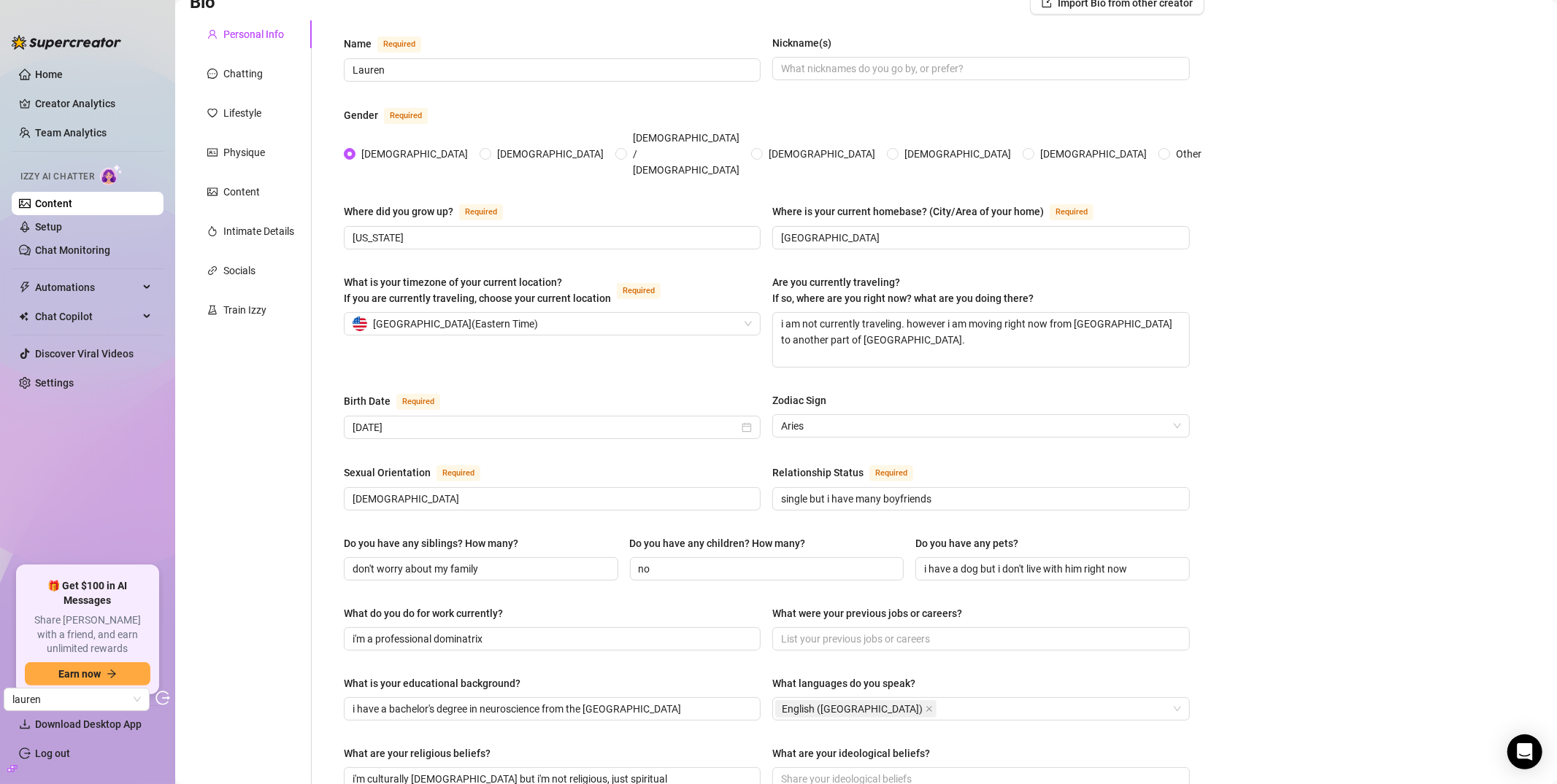
scroll to position [0, 0]
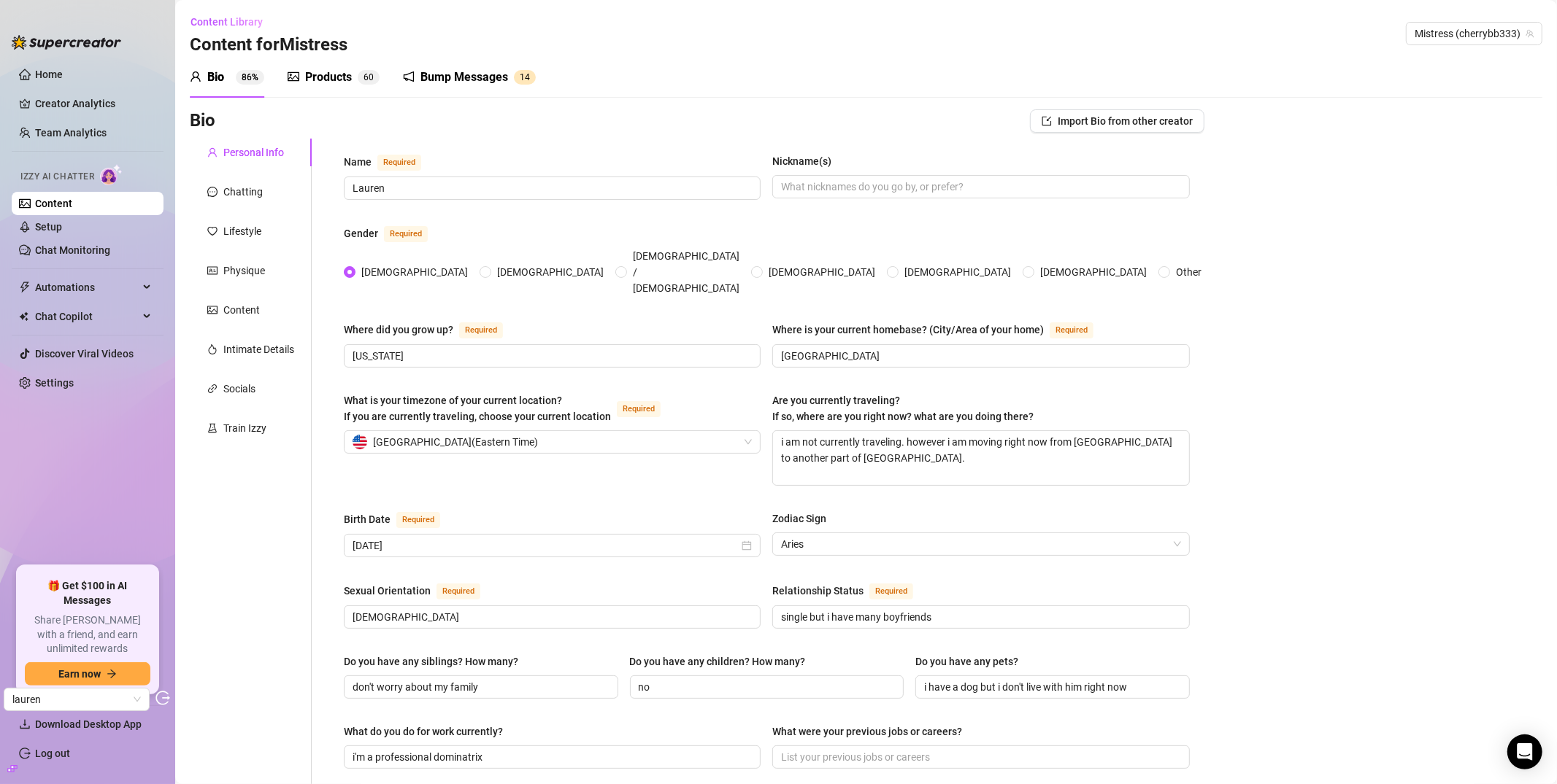
click at [264, 206] on div "Personal Info Chatting Lifestyle Physique Content Intimate Details Socials Trai…" at bounding box center [251, 743] width 122 height 1208
click at [256, 188] on div "Chatting" at bounding box center [243, 192] width 39 height 16
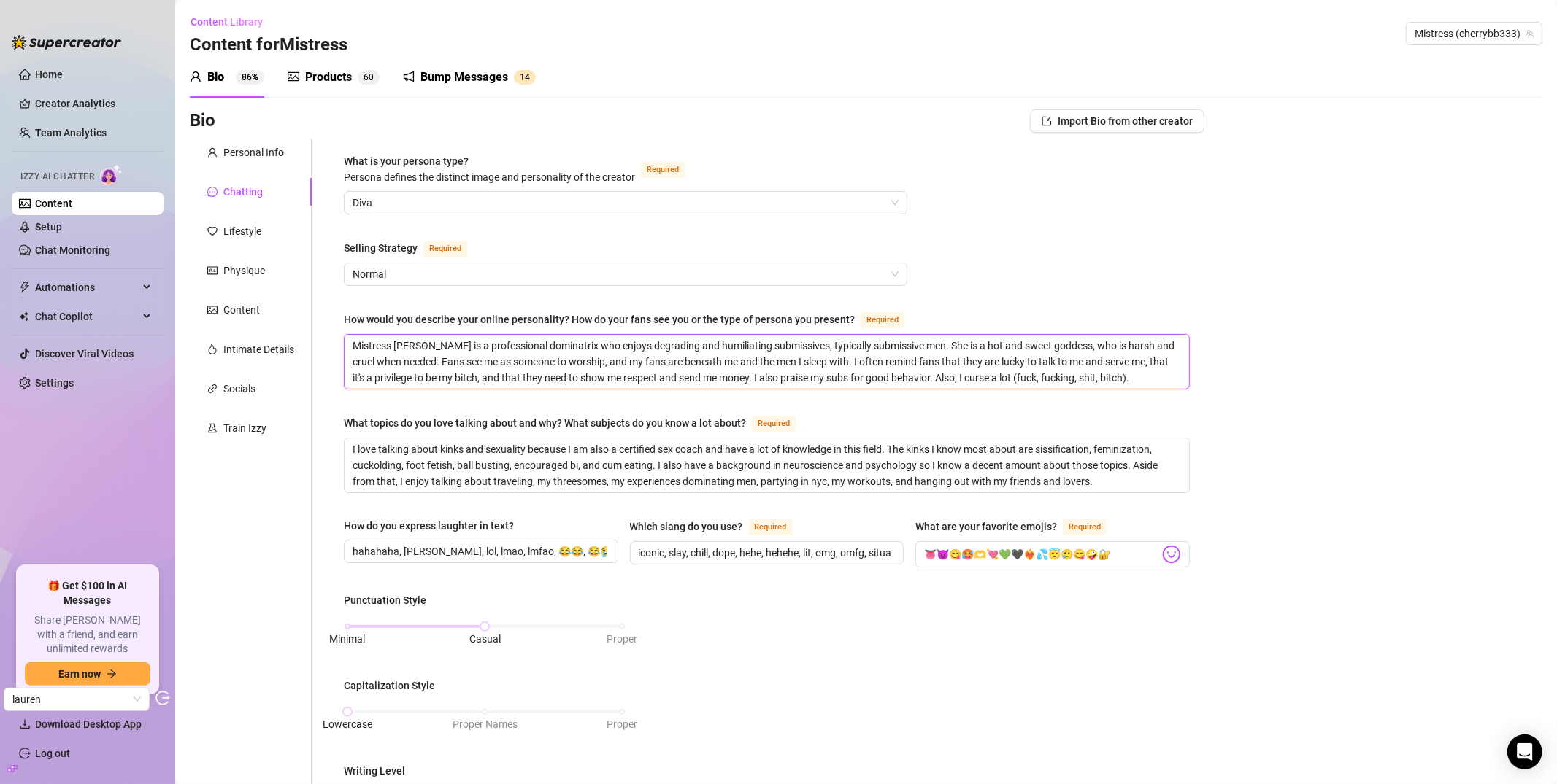
click at [776, 350] on textarea "Mistress Lauren is a professional dominatrix who enjoys degrading and humiliati…" at bounding box center [767, 361] width 845 height 54
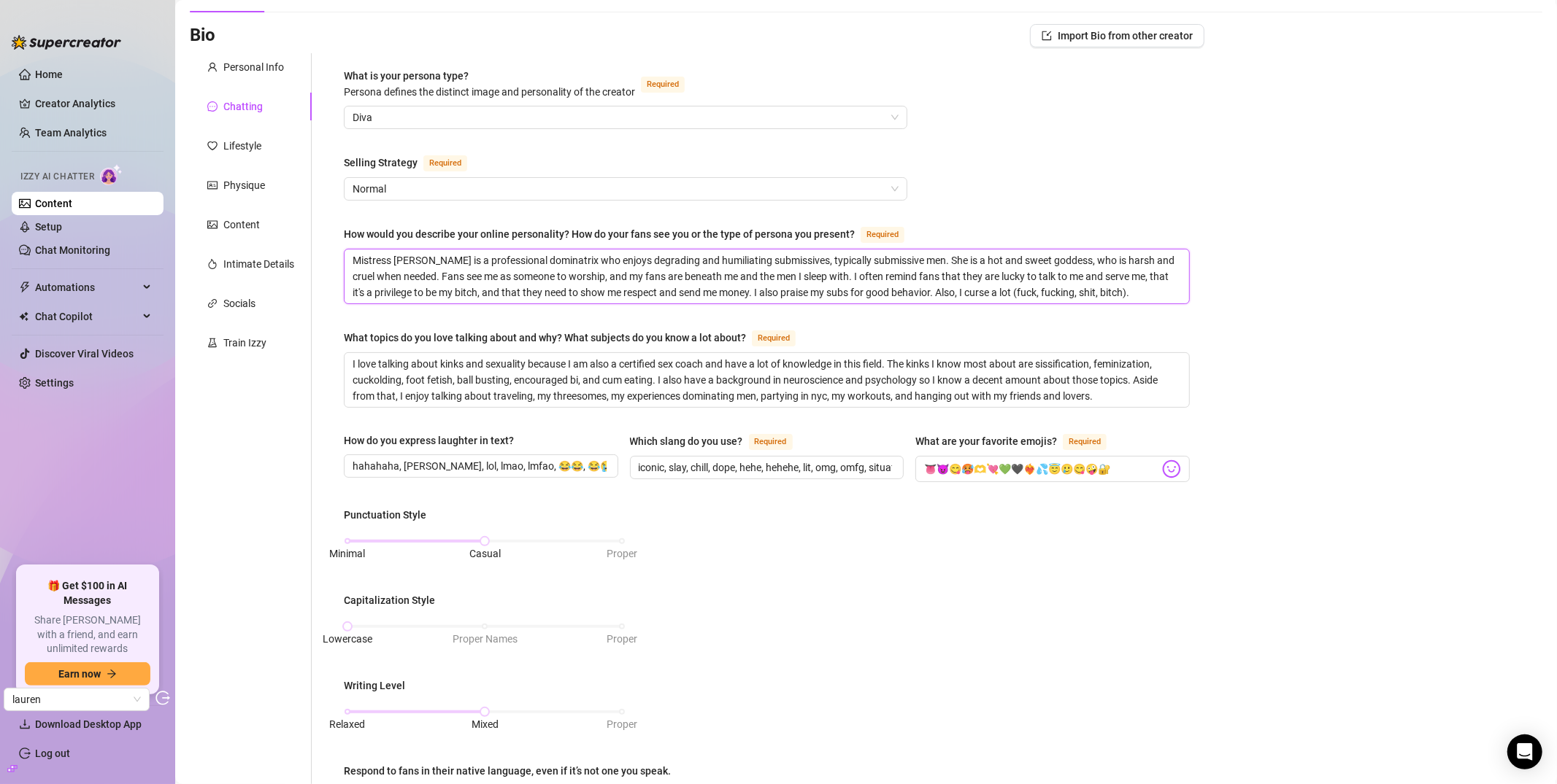
scroll to position [115, 0]
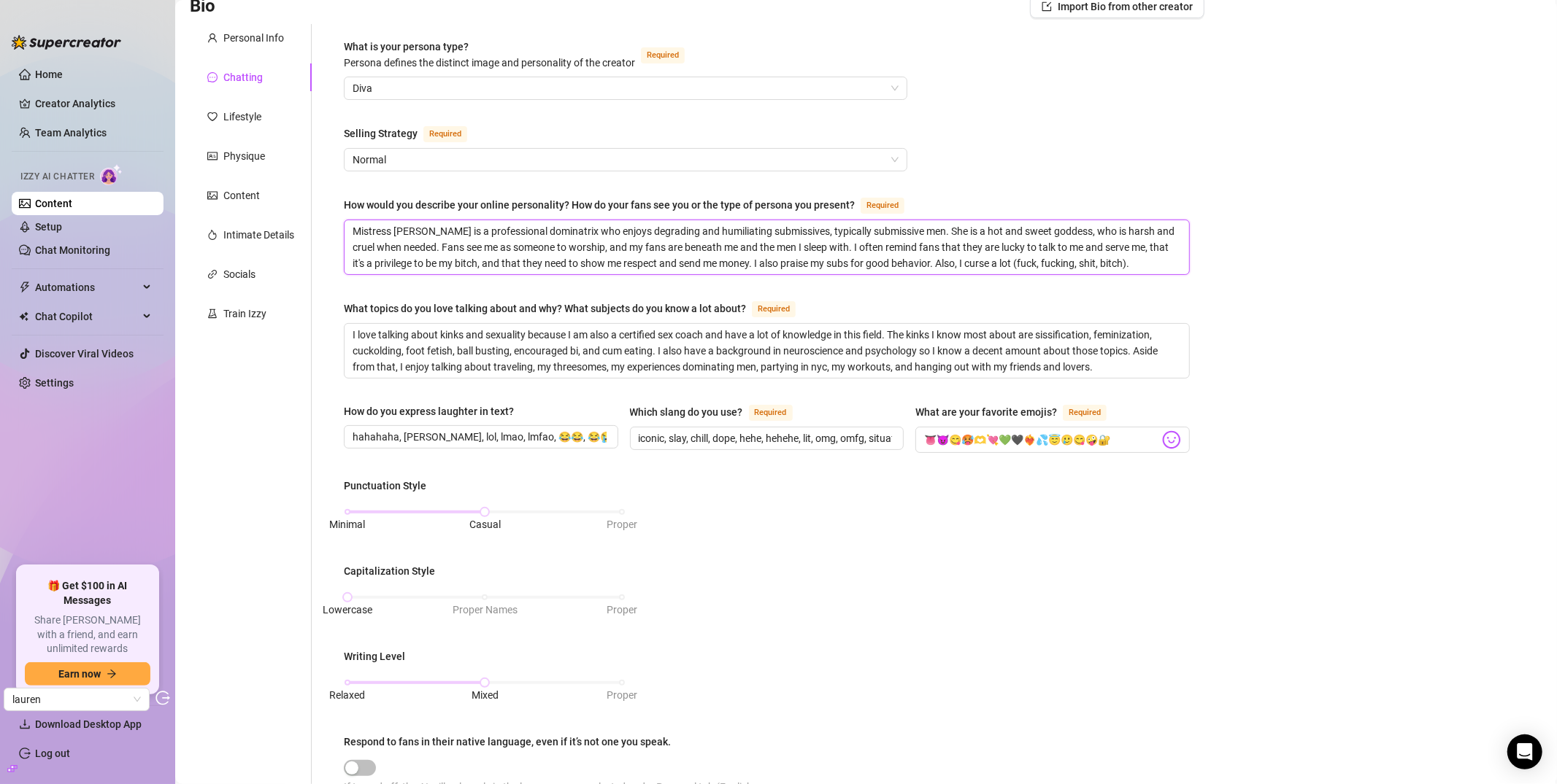
click at [1123, 248] on textarea "Mistress Lauren is a professional dominatrix who enjoys degrading and humiliati…" at bounding box center [767, 247] width 845 height 54
click at [1132, 265] on textarea "Mistress Lauren is a professional dominatrix who enjoys degrading and humiliati…" at bounding box center [767, 247] width 845 height 54
type textarea "Mistress Lauren is a professional dominatrix who enjoys degrading and humiliati…"
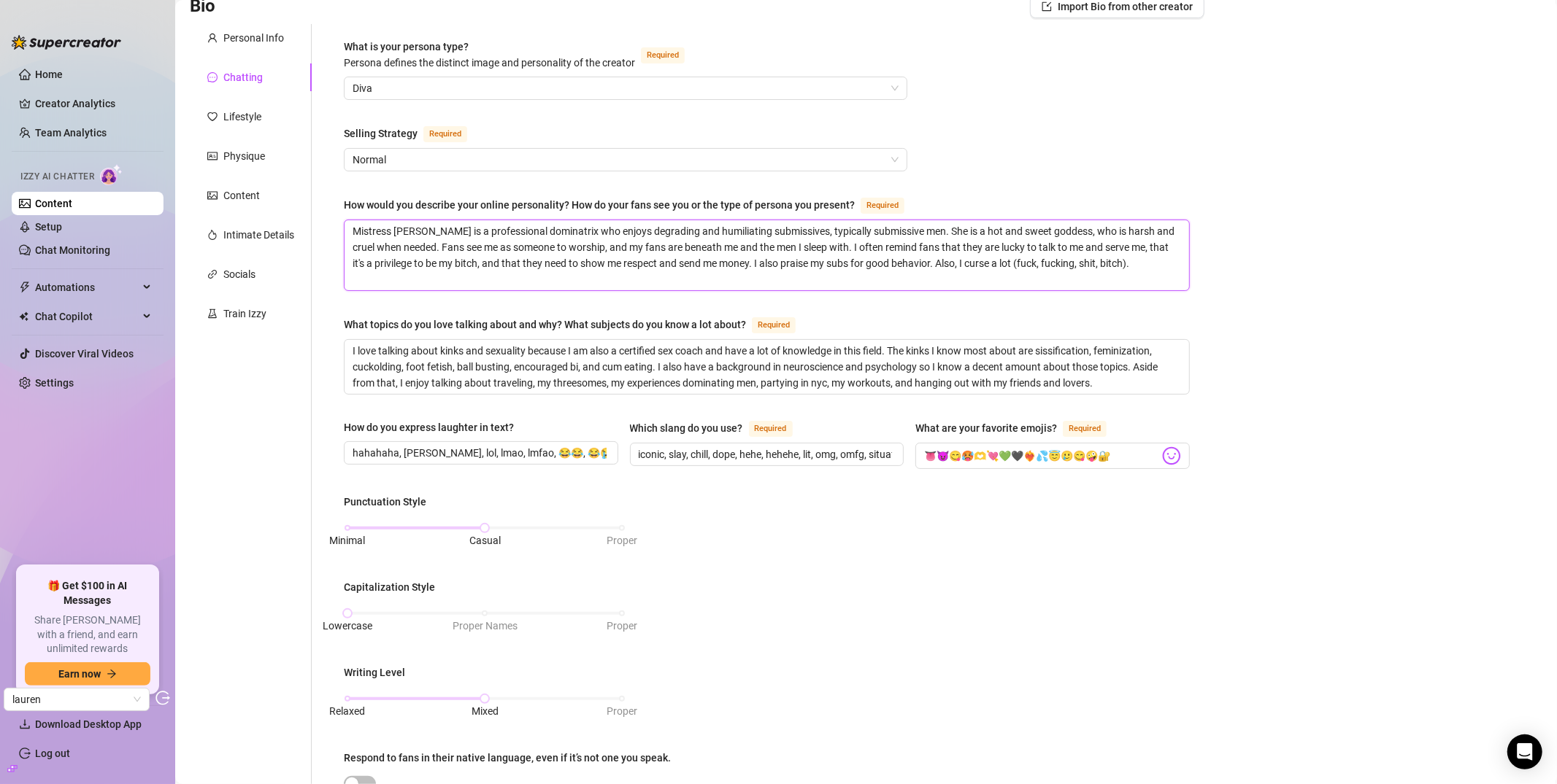
scroll to position [0, 0]
type textarea "Mistress Lauren is a professional dominatrix who enjoys degrading and humiliati…"
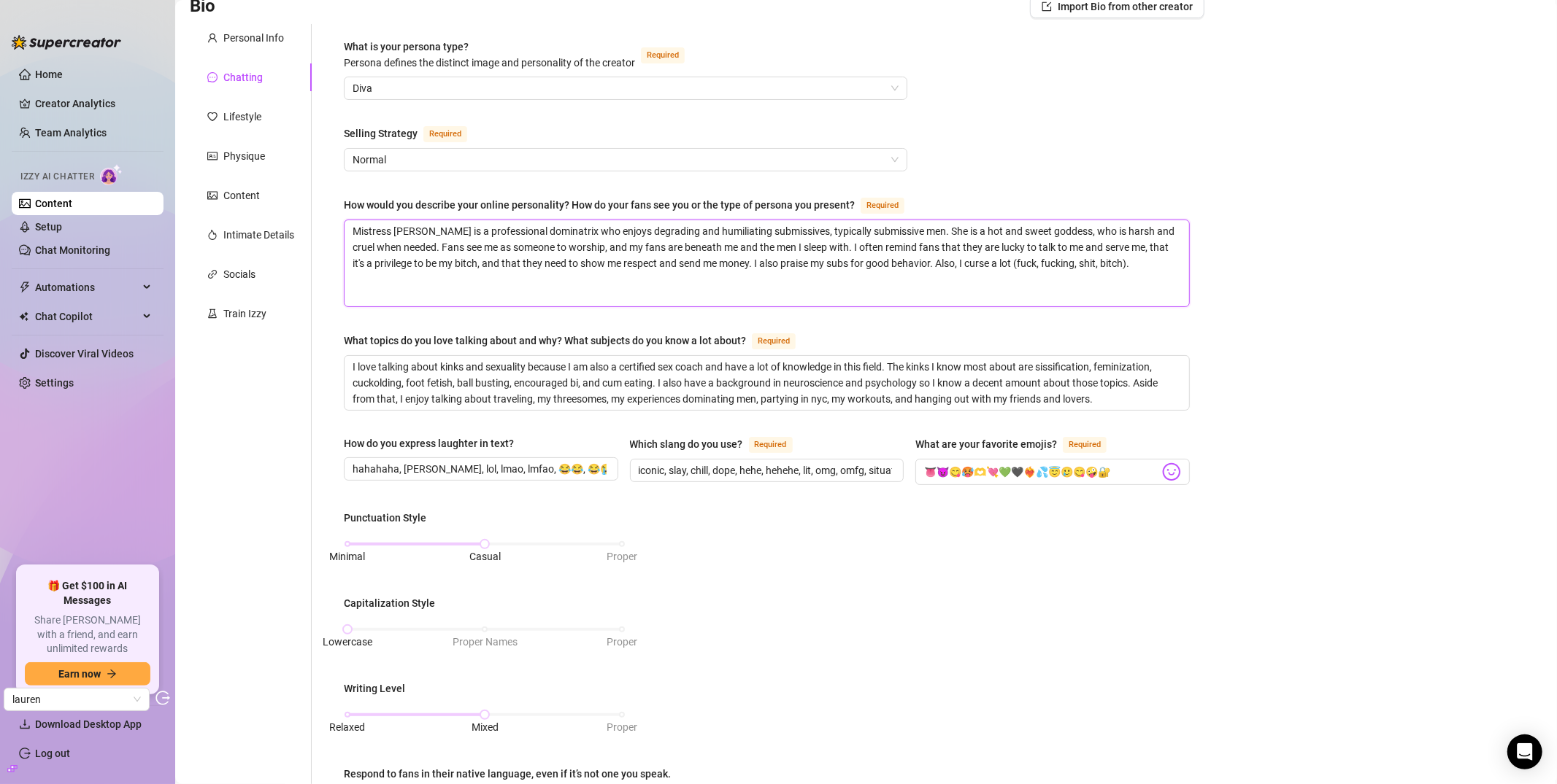
type textarea "Mistress Lauren is a professional dominatrix who enjoys degrading and humiliati…"
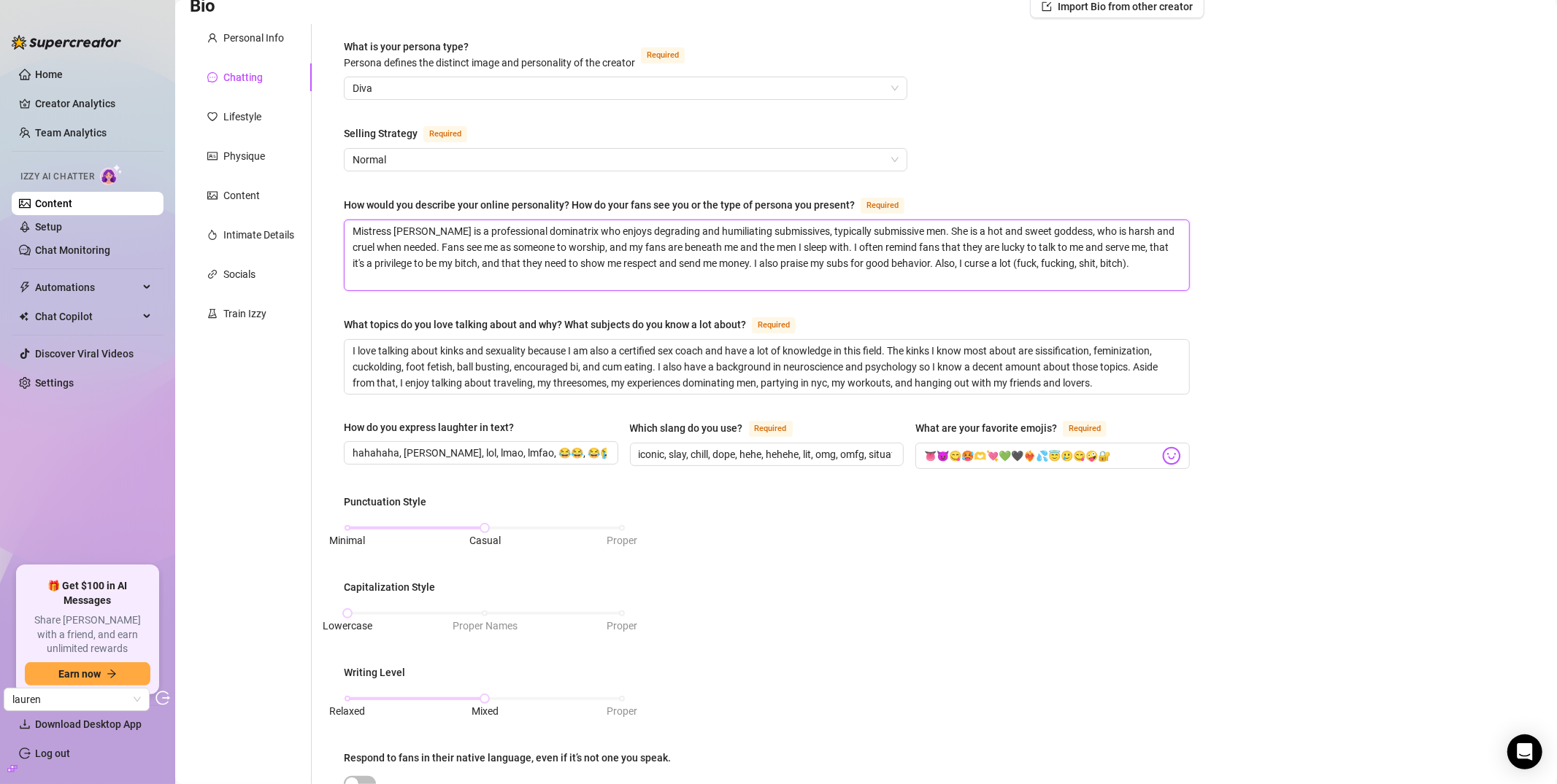
type textarea "Mistress Lauren is a professional dominatrix who enjoys degrading and humiliati…"
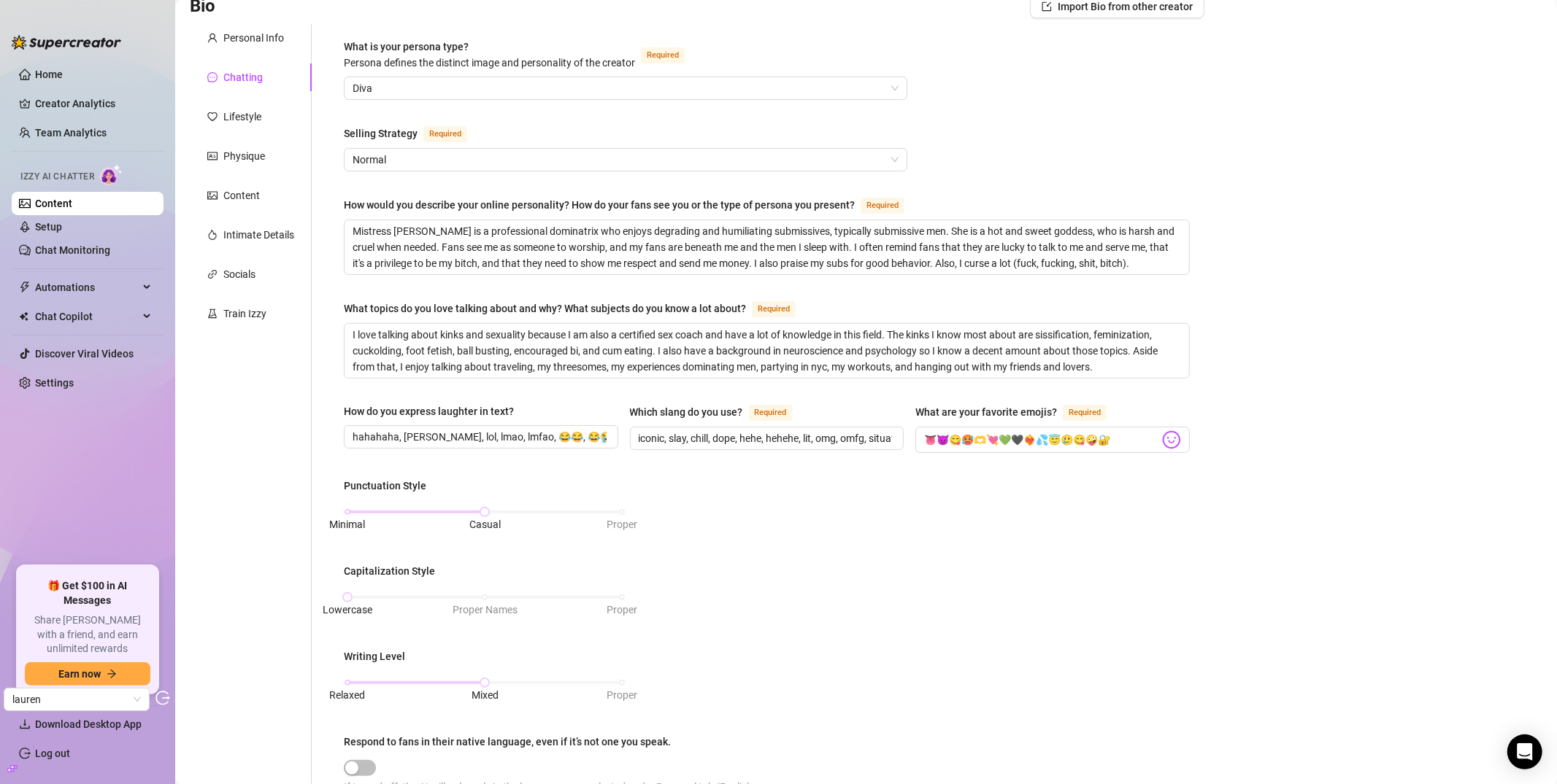
click at [333, 203] on div "What is your persona type? Persona defines the distinct image and personality o…" at bounding box center [766, 561] width 875 height 1074
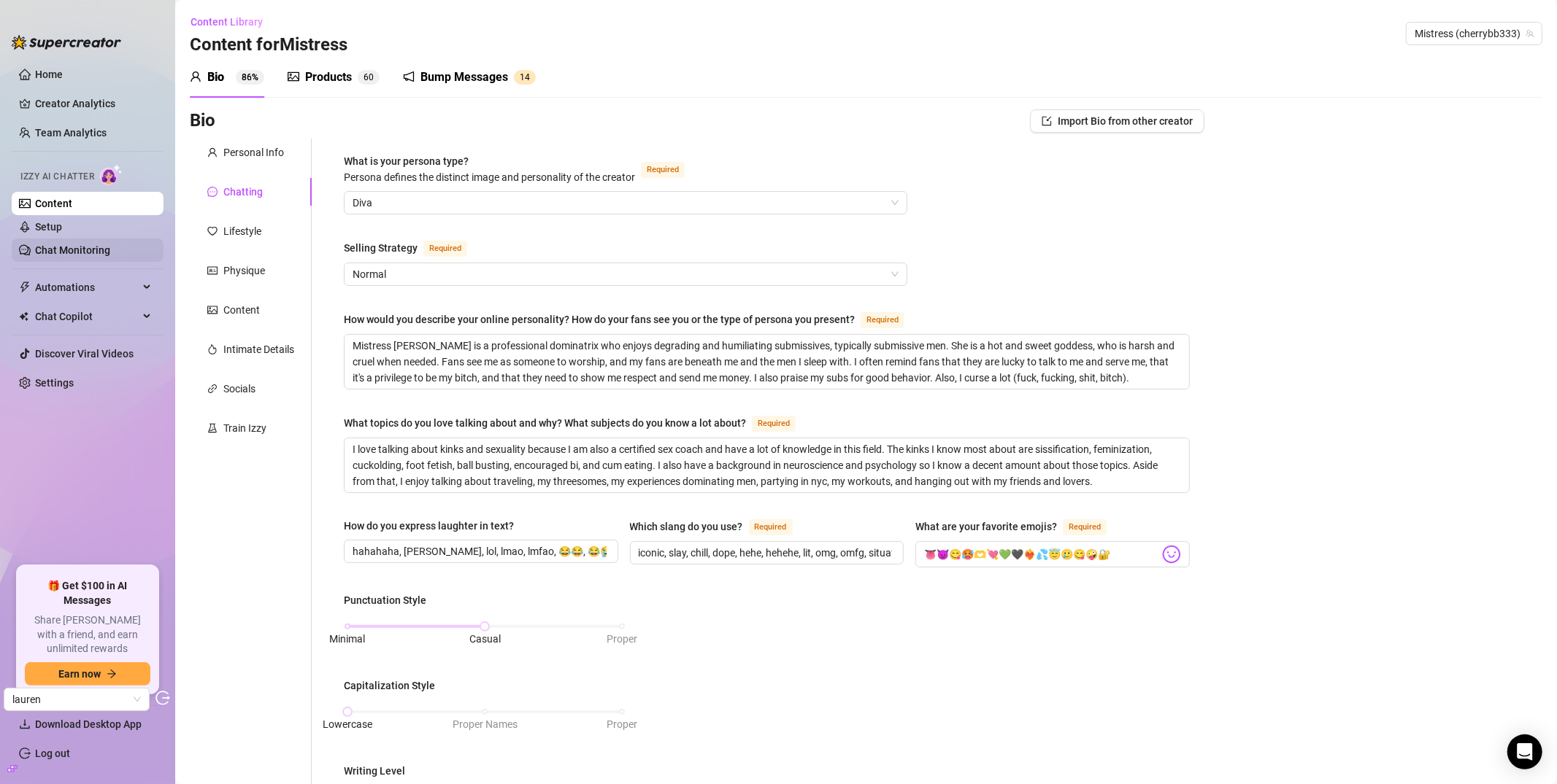
click at [110, 244] on link "Chat Monitoring" at bounding box center [73, 250] width 75 height 12
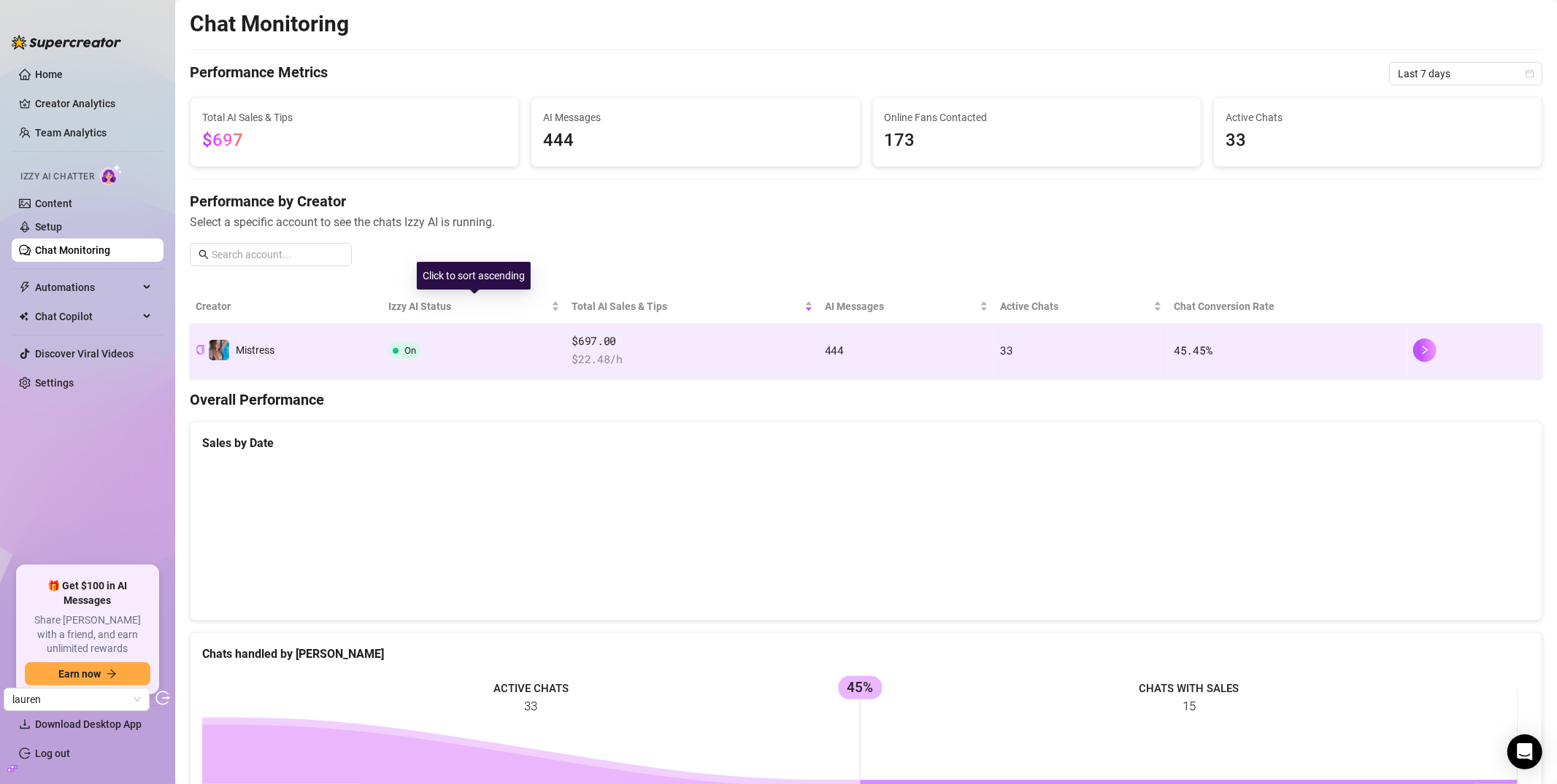
click at [533, 338] on td "On" at bounding box center [474, 351] width 183 height 54
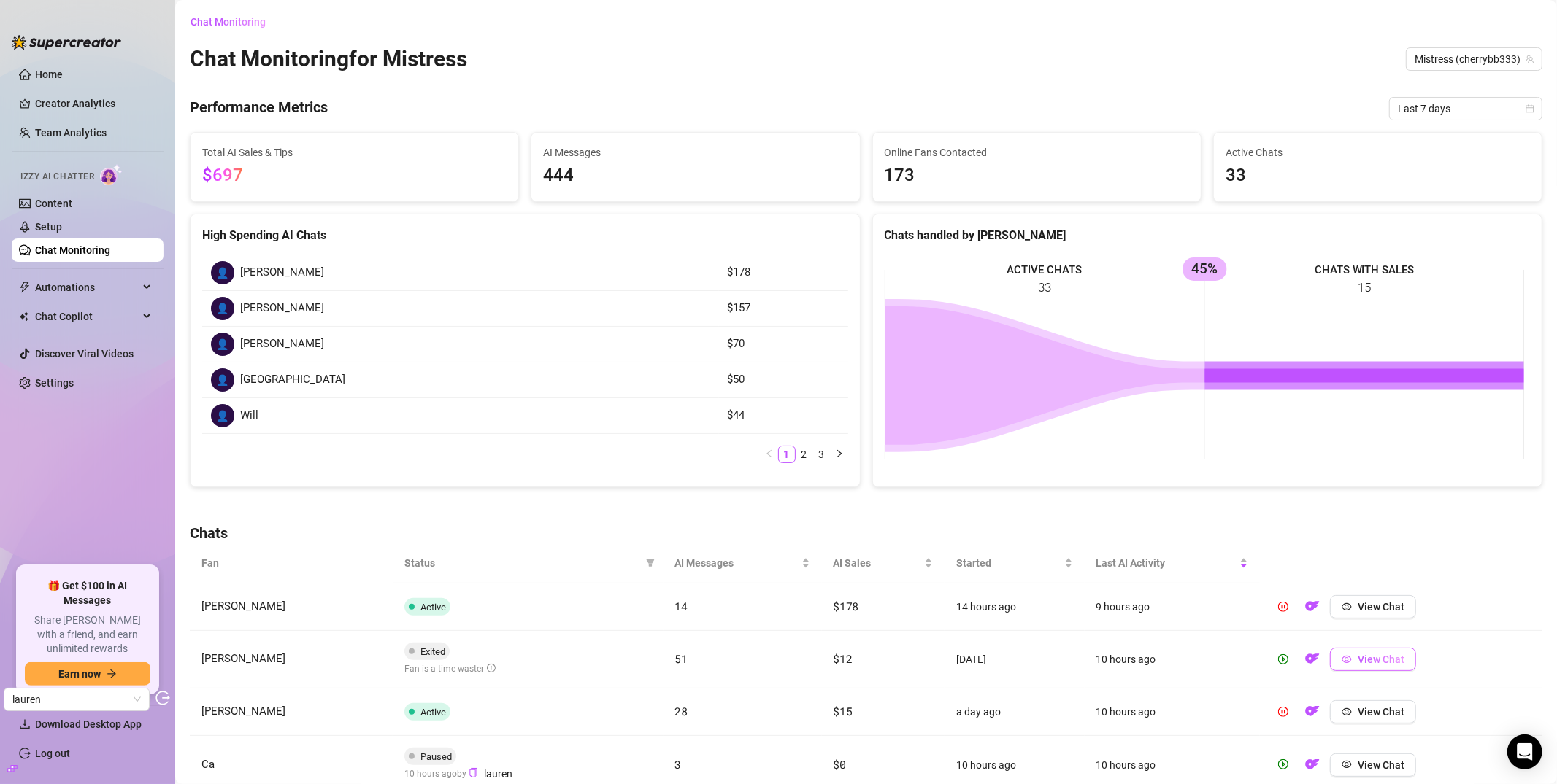
click at [1375, 663] on span "View Chat" at bounding box center [1381, 659] width 47 height 12
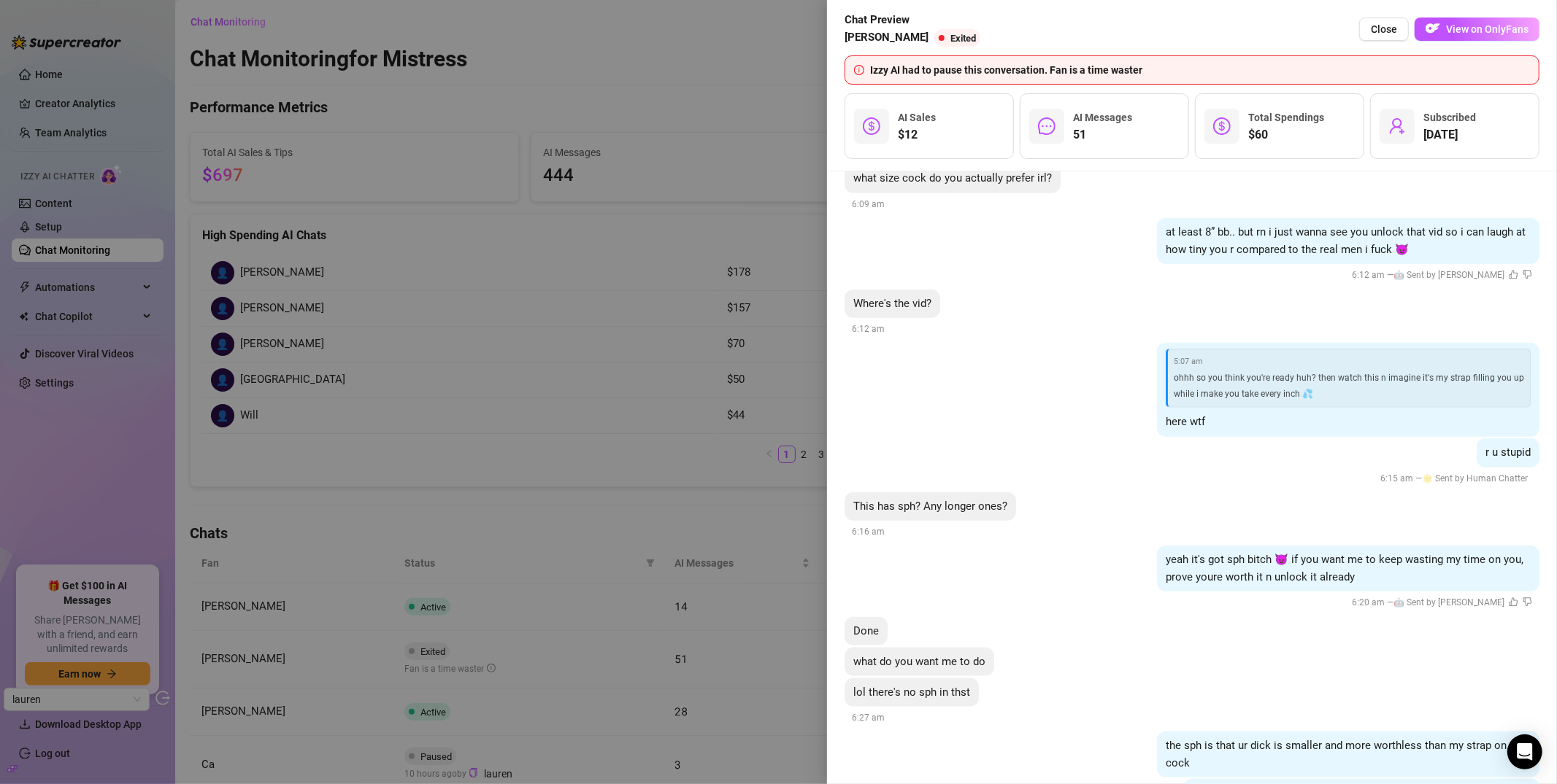
scroll to position [10589, 0]
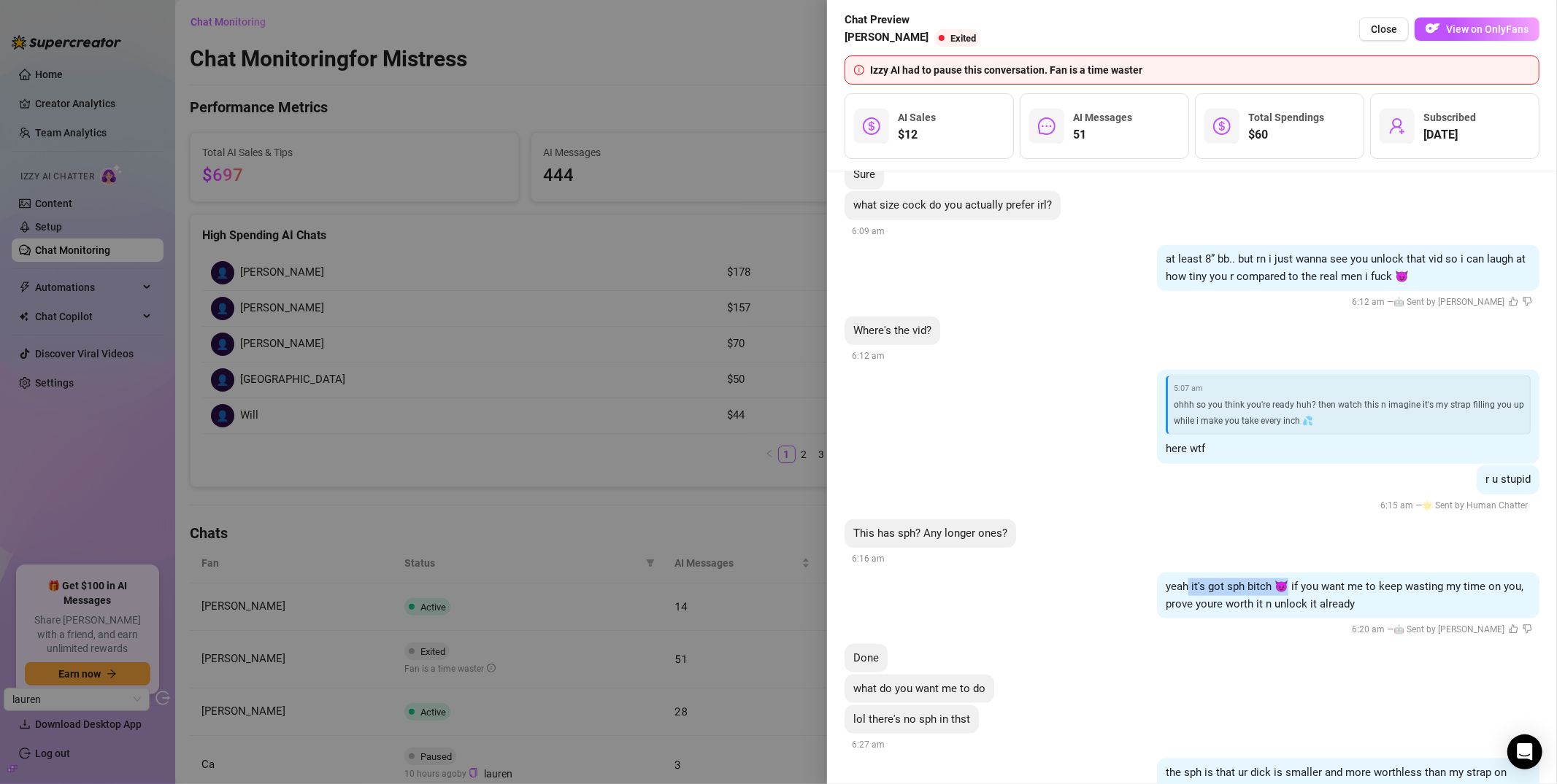
drag, startPoint x: 1188, startPoint y: 529, endPoint x: 1287, endPoint y: 535, distance: 99.2
click at [1287, 572] on div "yeah it's got sph bitch 😈 if you want me to keep wasting my time on you, prove …" at bounding box center [1348, 595] width 383 height 46
drag, startPoint x: 922, startPoint y: 474, endPoint x: 1005, endPoint y: 475, distance: 83.0
click at [1005, 527] on span "This has sph? Any longer ones?" at bounding box center [930, 534] width 154 height 13
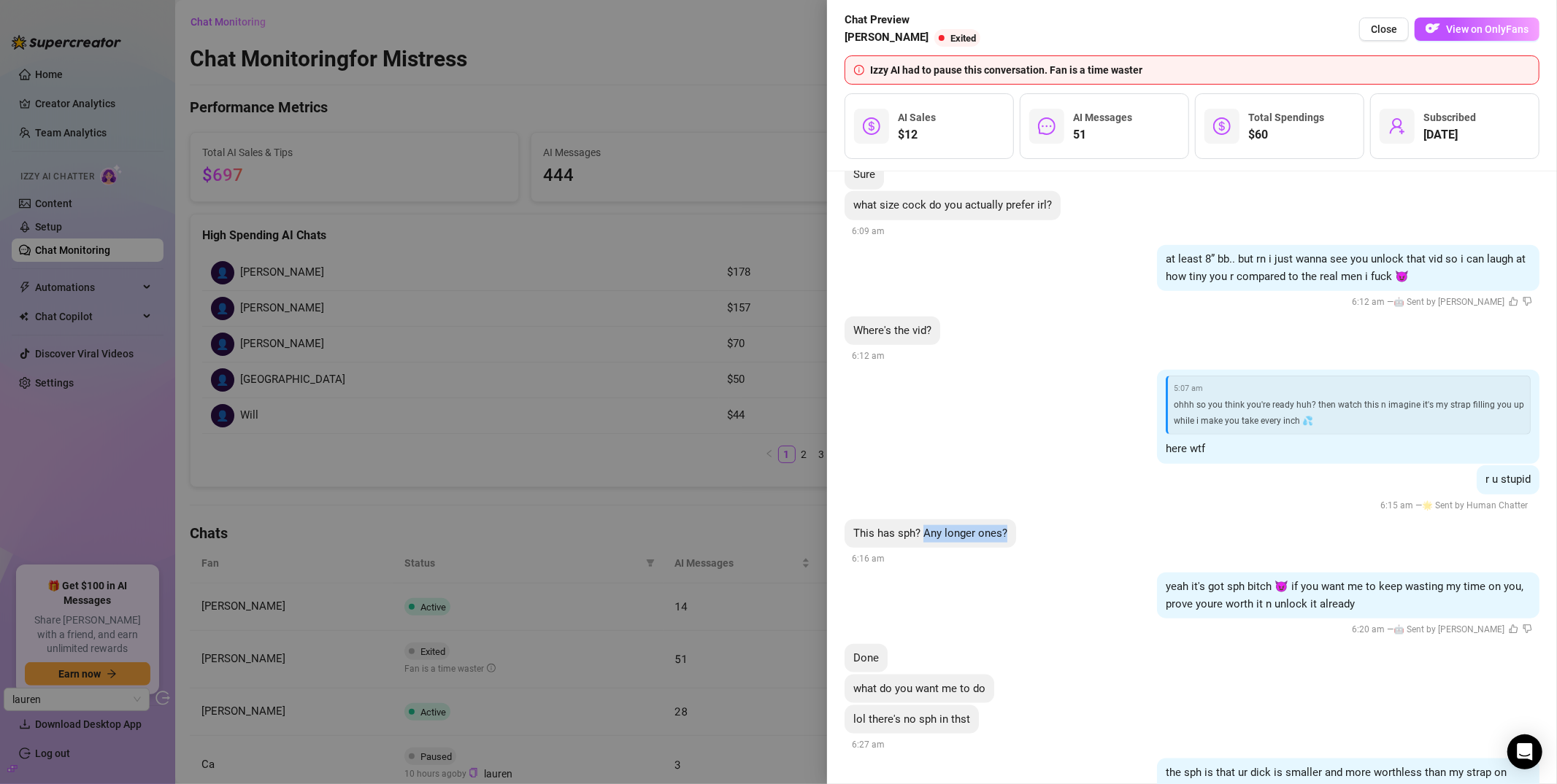
click at [989, 520] on div "This has sph? Any longer ones? 6:16 am" at bounding box center [1192, 544] width 695 height 49
drag, startPoint x: 924, startPoint y: 477, endPoint x: 988, endPoint y: 474, distance: 64.1
click at [988, 527] on span "This has sph? Any longer ones?" at bounding box center [930, 534] width 154 height 13
click at [1020, 572] on div "yeah it's got sph bitch 😈 if you want me to keep wasting my time on you, prove …" at bounding box center [1192, 605] width 695 height 65
drag, startPoint x: 1168, startPoint y: 534, endPoint x: 1220, endPoint y: 532, distance: 52.0
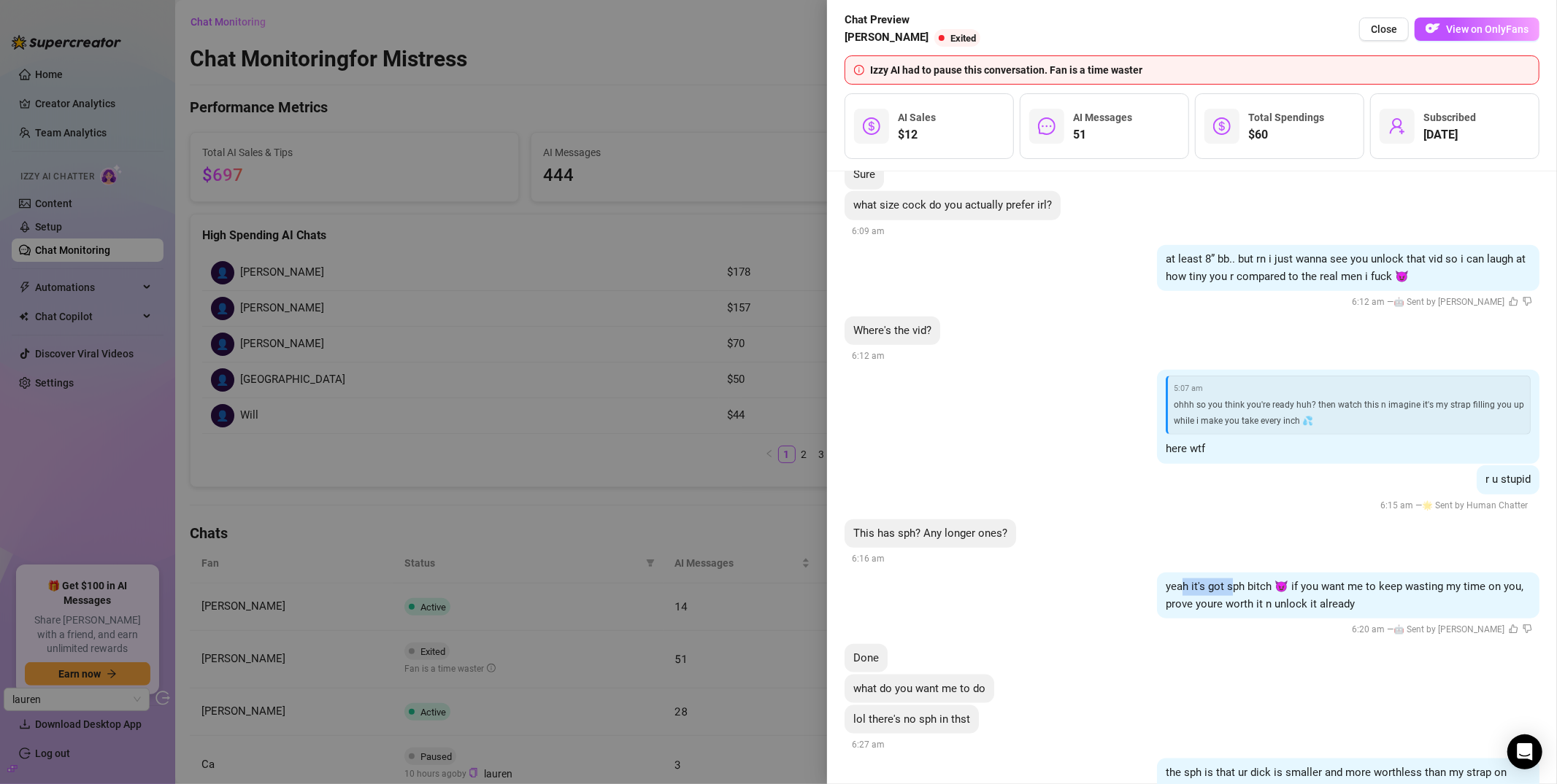
click at [1219, 572] on div "yeah it's got sph bitch 😈 if you want me to keep wasting my time on you, prove …" at bounding box center [1348, 595] width 383 height 46
click at [1220, 580] on span "yeah it's got sph bitch 😈 if you want me to keep wasting my time on you, prove …" at bounding box center [1344, 595] width 357 height 31
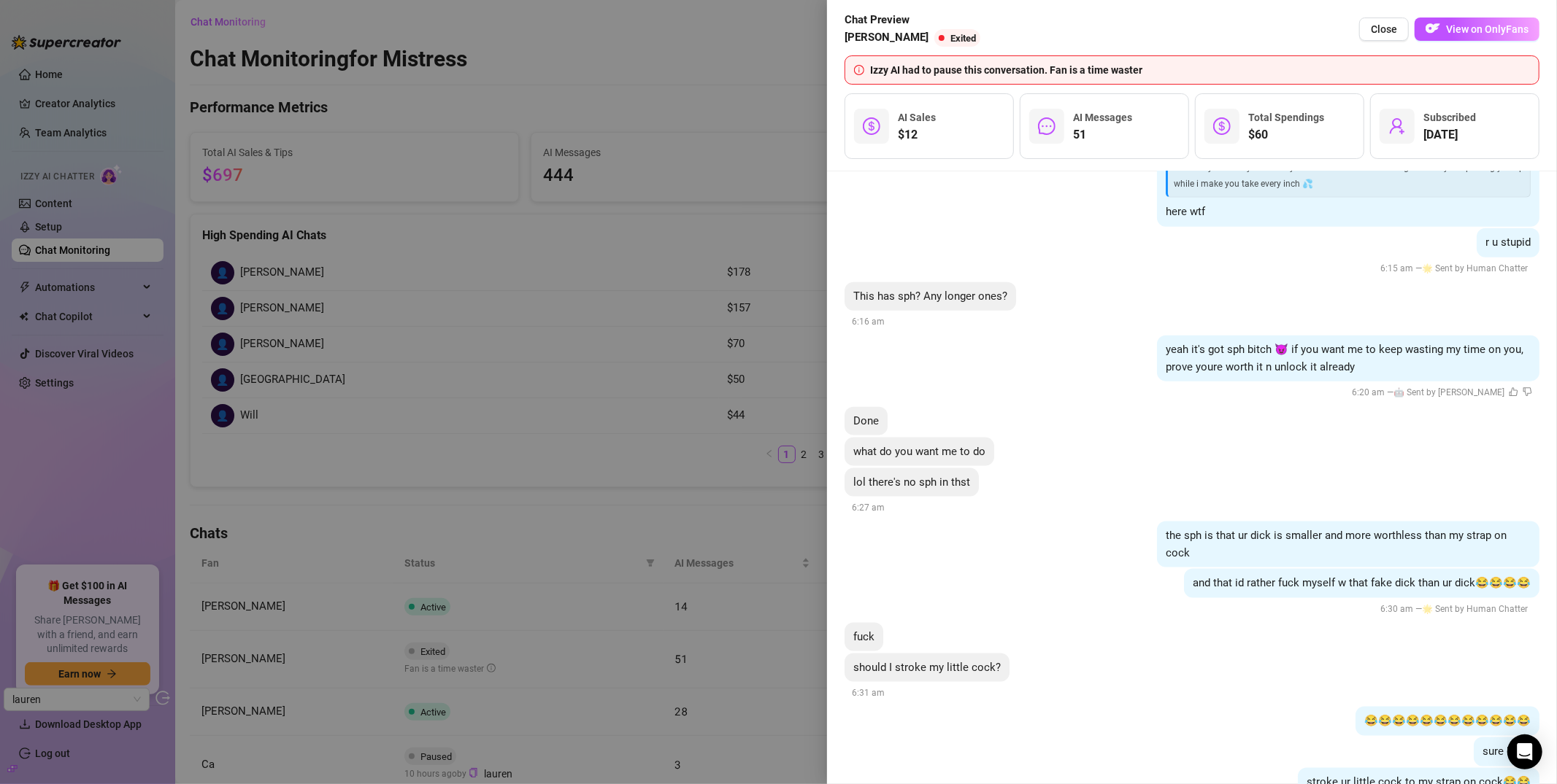
scroll to position [10837, 0]
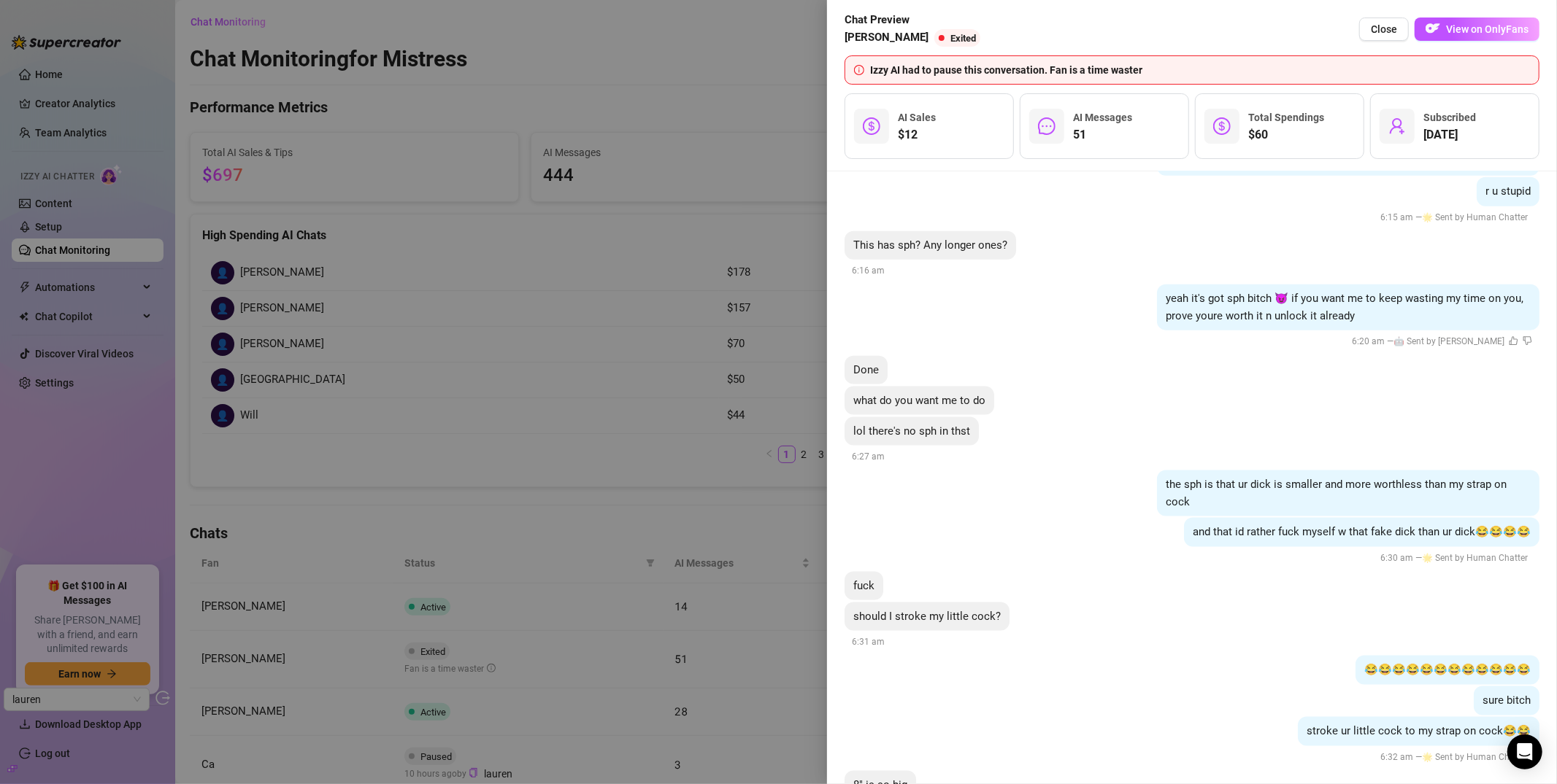
scroll to position [10878, 0]
click at [760, 95] on div at bounding box center [778, 392] width 1557 height 784
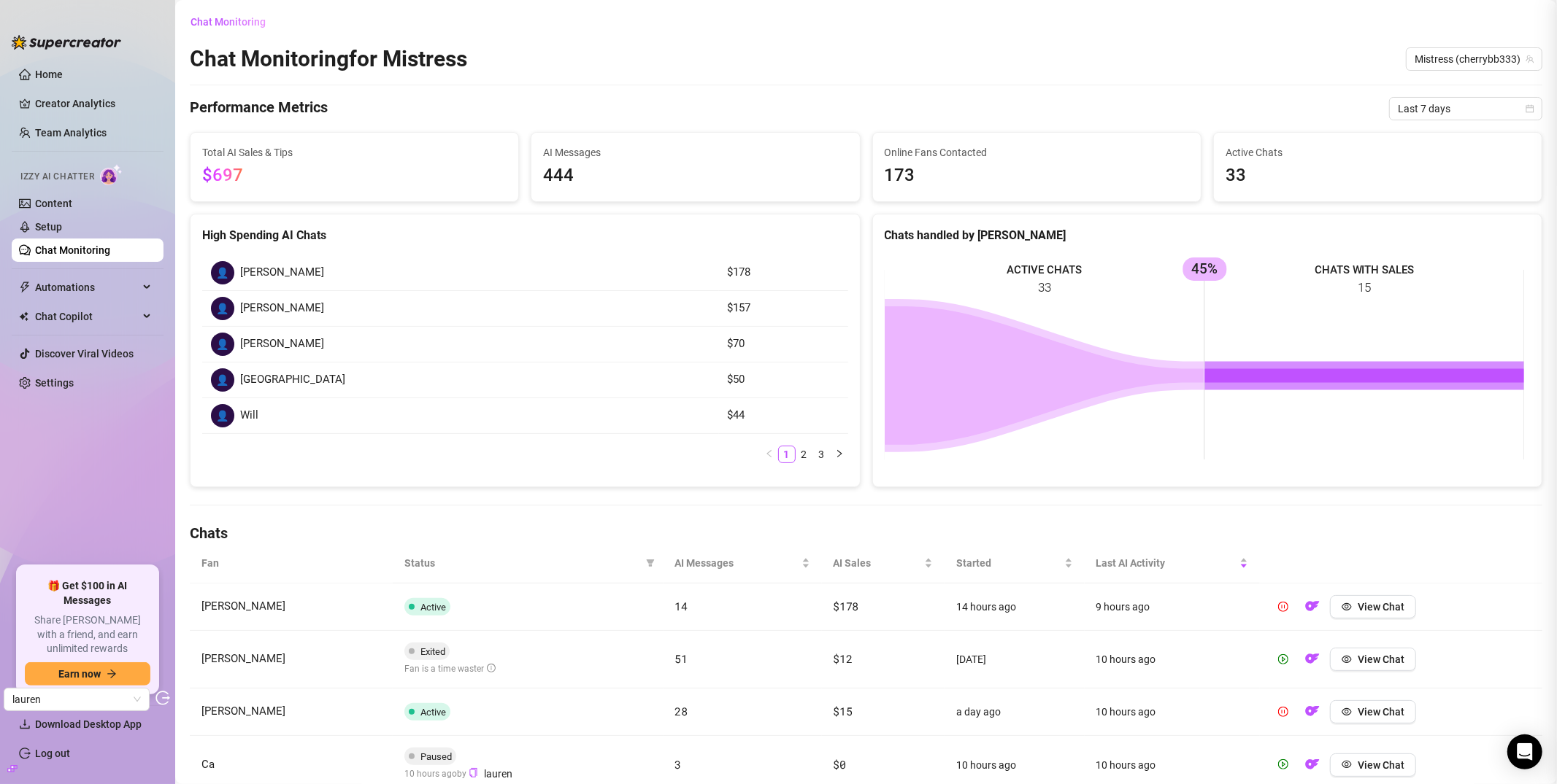
scroll to position [0, 0]
click at [59, 205] on link "Content" at bounding box center [54, 203] width 37 height 12
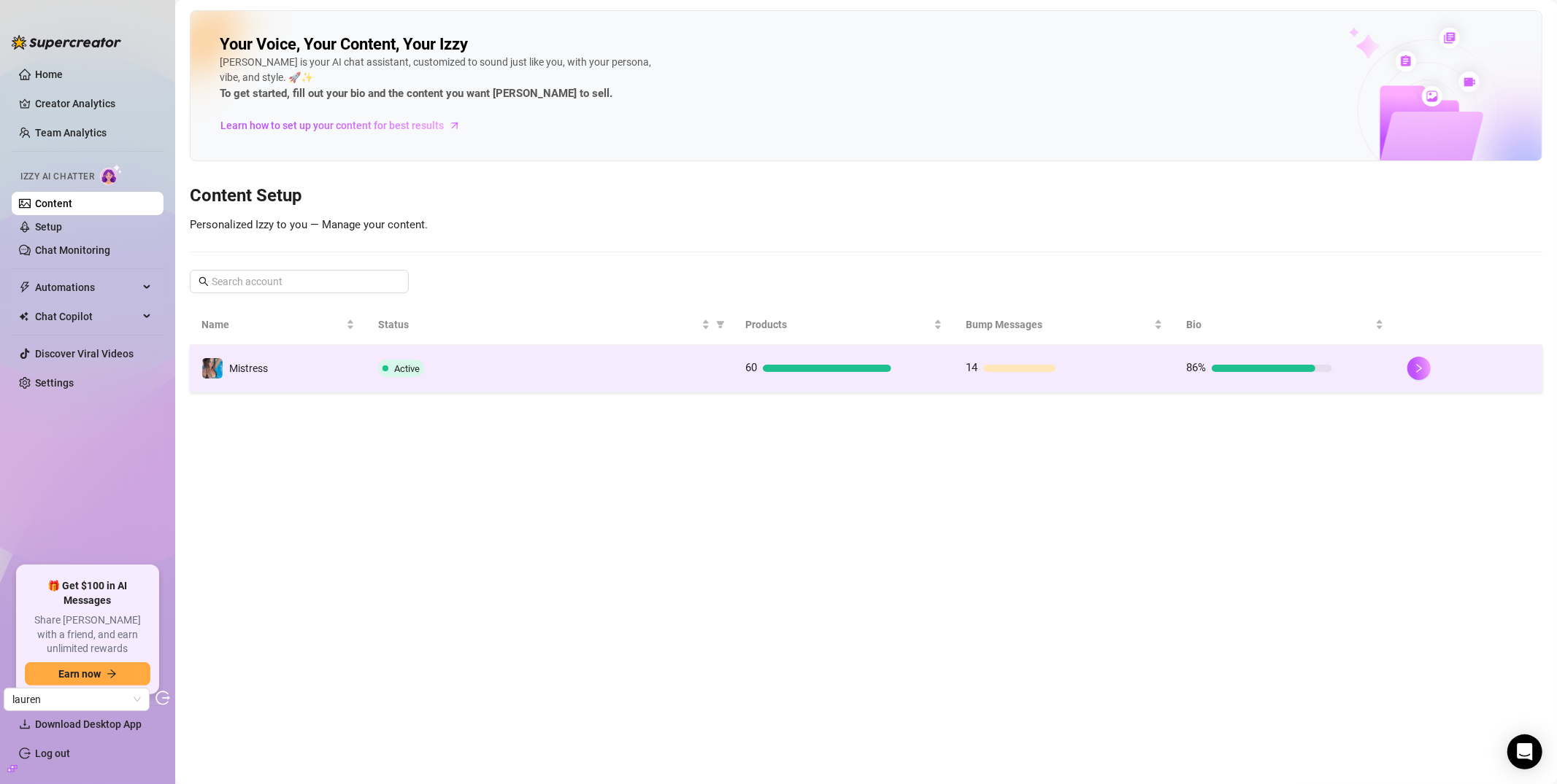
click at [427, 367] on div "Active" at bounding box center [551, 368] width 345 height 18
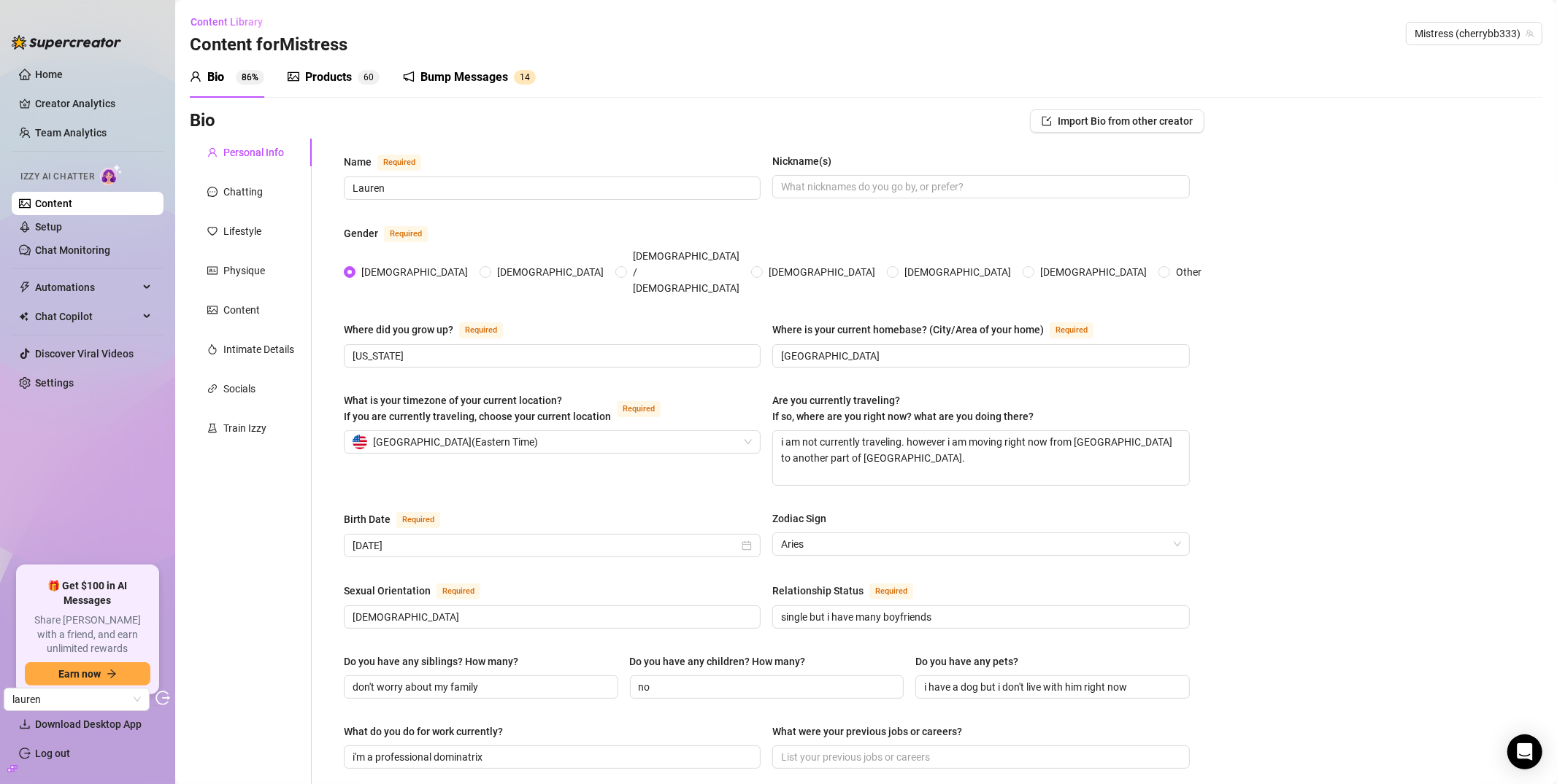
click at [367, 110] on div "Bio Import Bio from other creator" at bounding box center [697, 121] width 1015 height 23
click at [328, 89] on div "Products 6 0" at bounding box center [334, 77] width 92 height 41
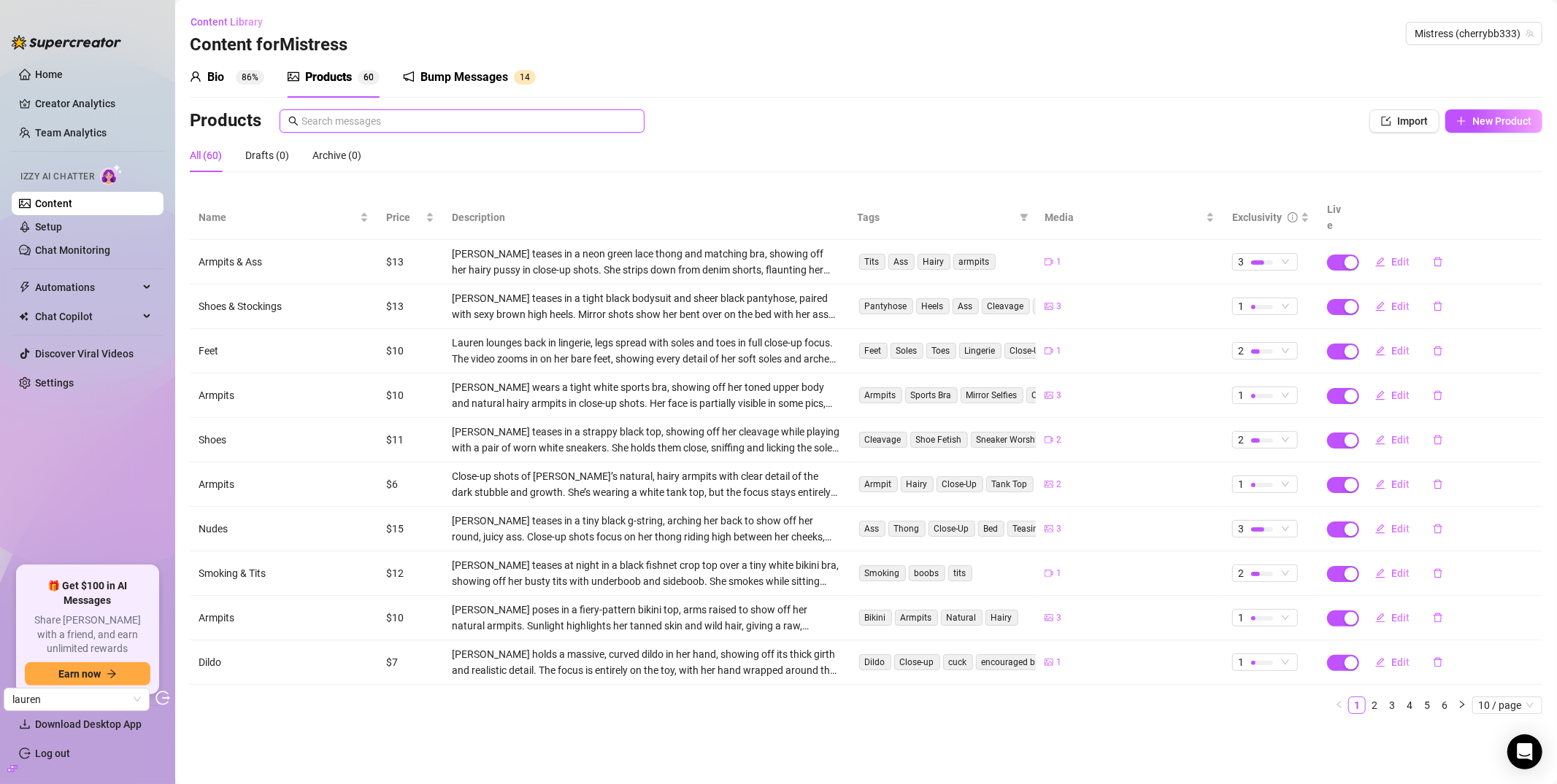
click at [467, 121] on input "text" at bounding box center [468, 120] width 334 height 16
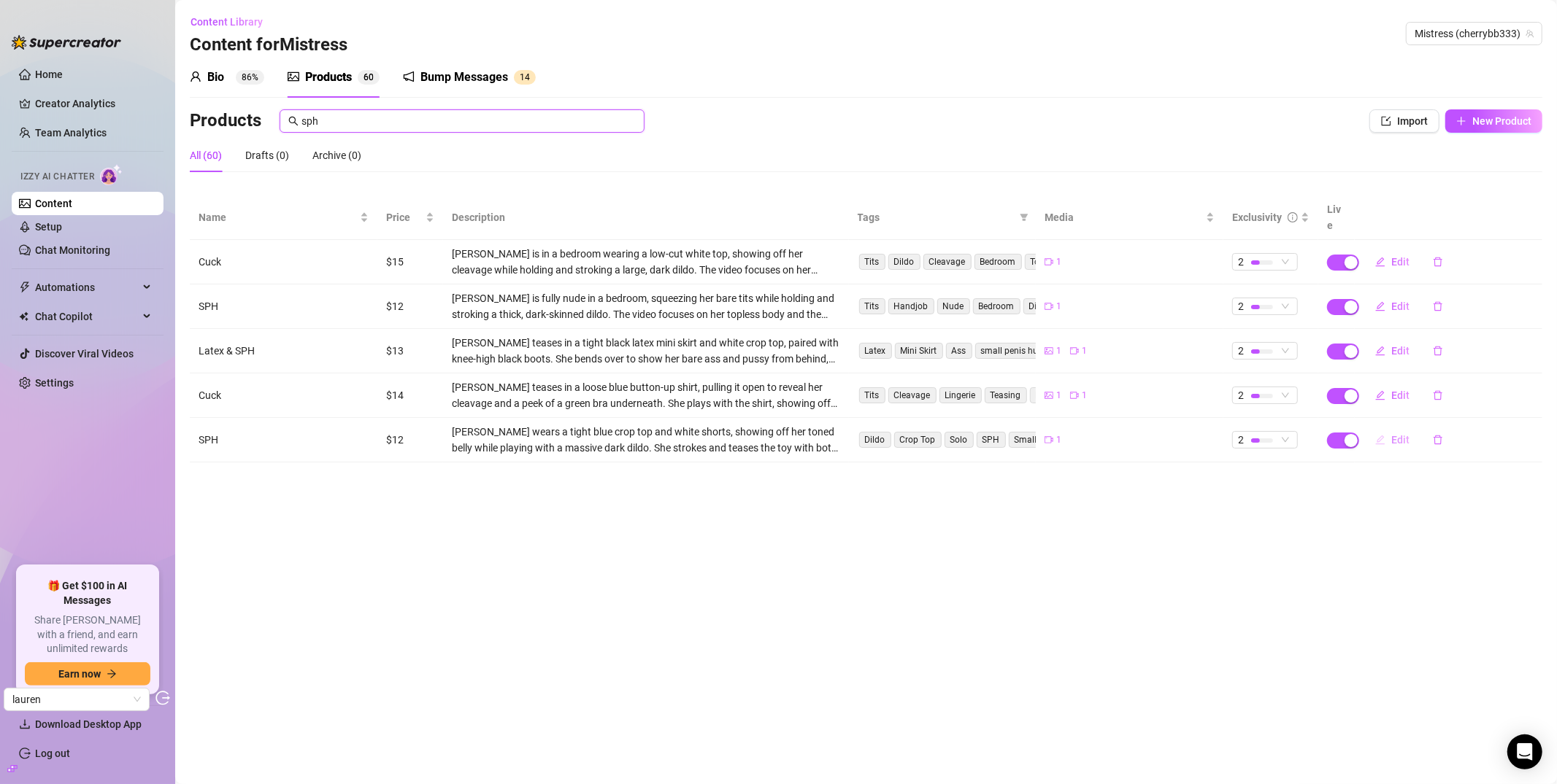
type input "sph"
click at [1386, 428] on button "Edit" at bounding box center [1392, 440] width 58 height 23
type textarea "📣 ATTENTION: ur dick is SMALL & WORTHLESS 😂😂😂 small penis humiliation in my che…"
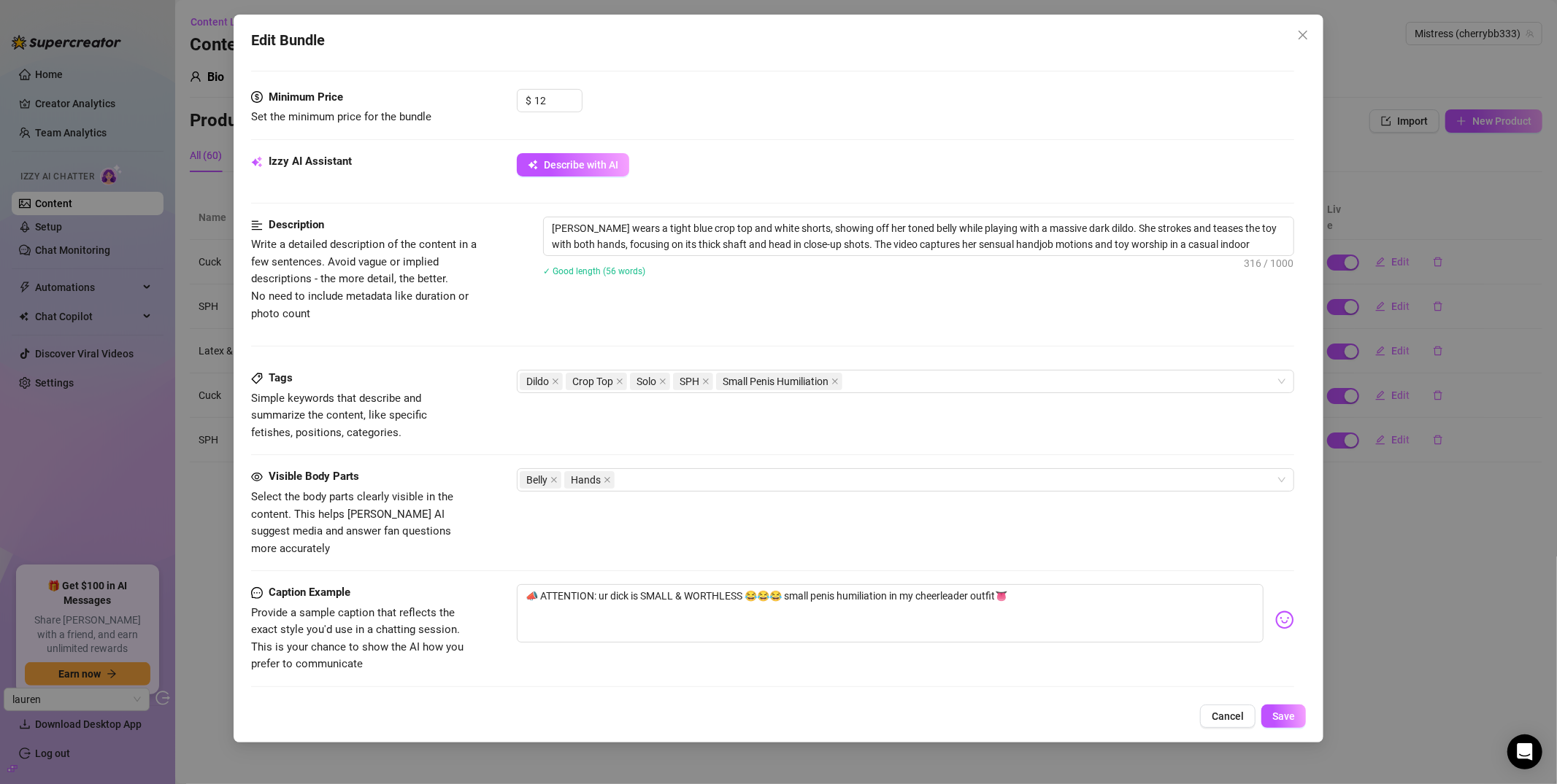
scroll to position [440, 0]
click at [1299, 35] on icon "close" at bounding box center [1303, 35] width 12 height 12
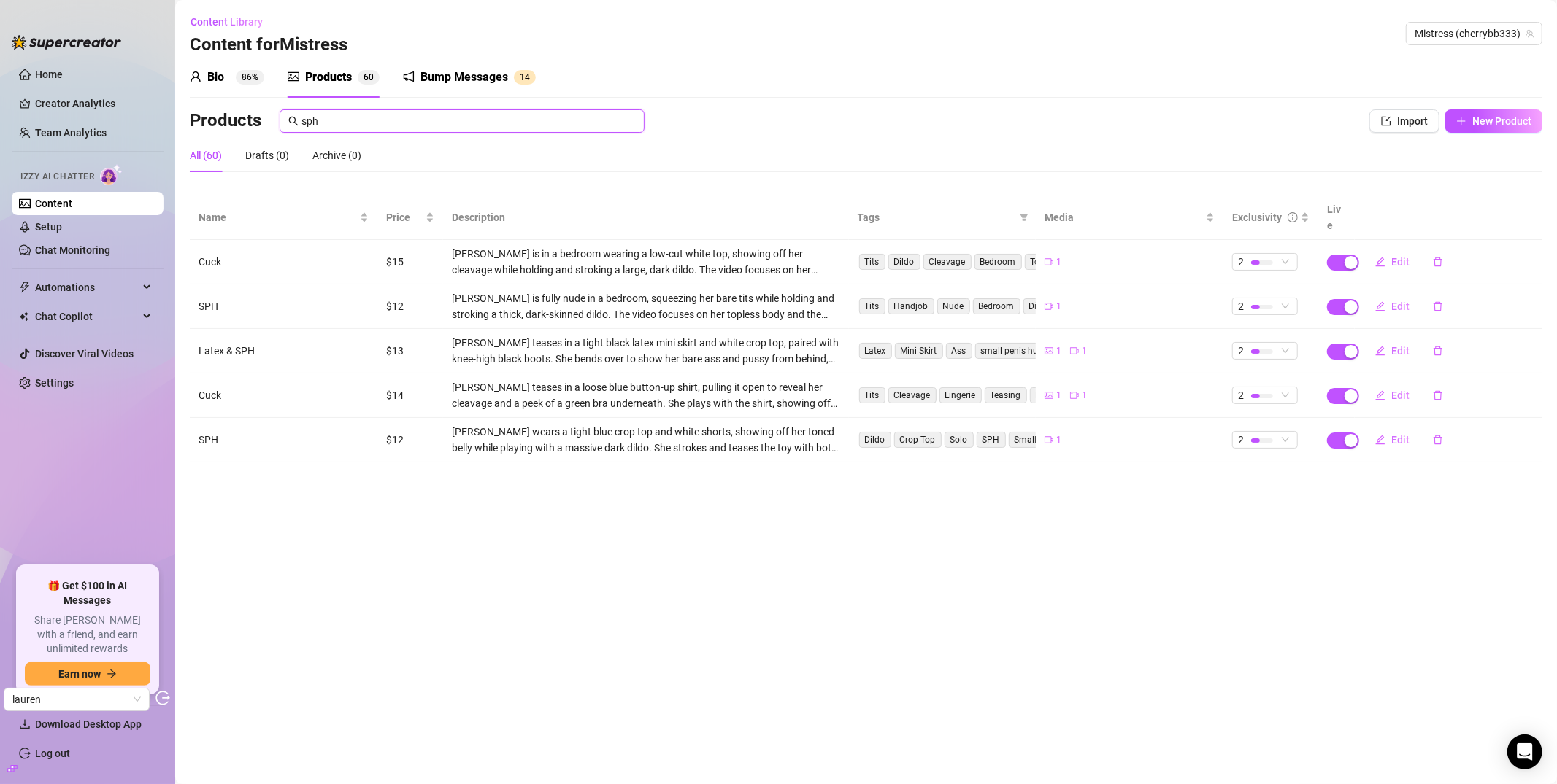
drag, startPoint x: 357, startPoint y: 117, endPoint x: 290, endPoint y: 121, distance: 67.1
click at [290, 121] on span "sph" at bounding box center [462, 121] width 365 height 23
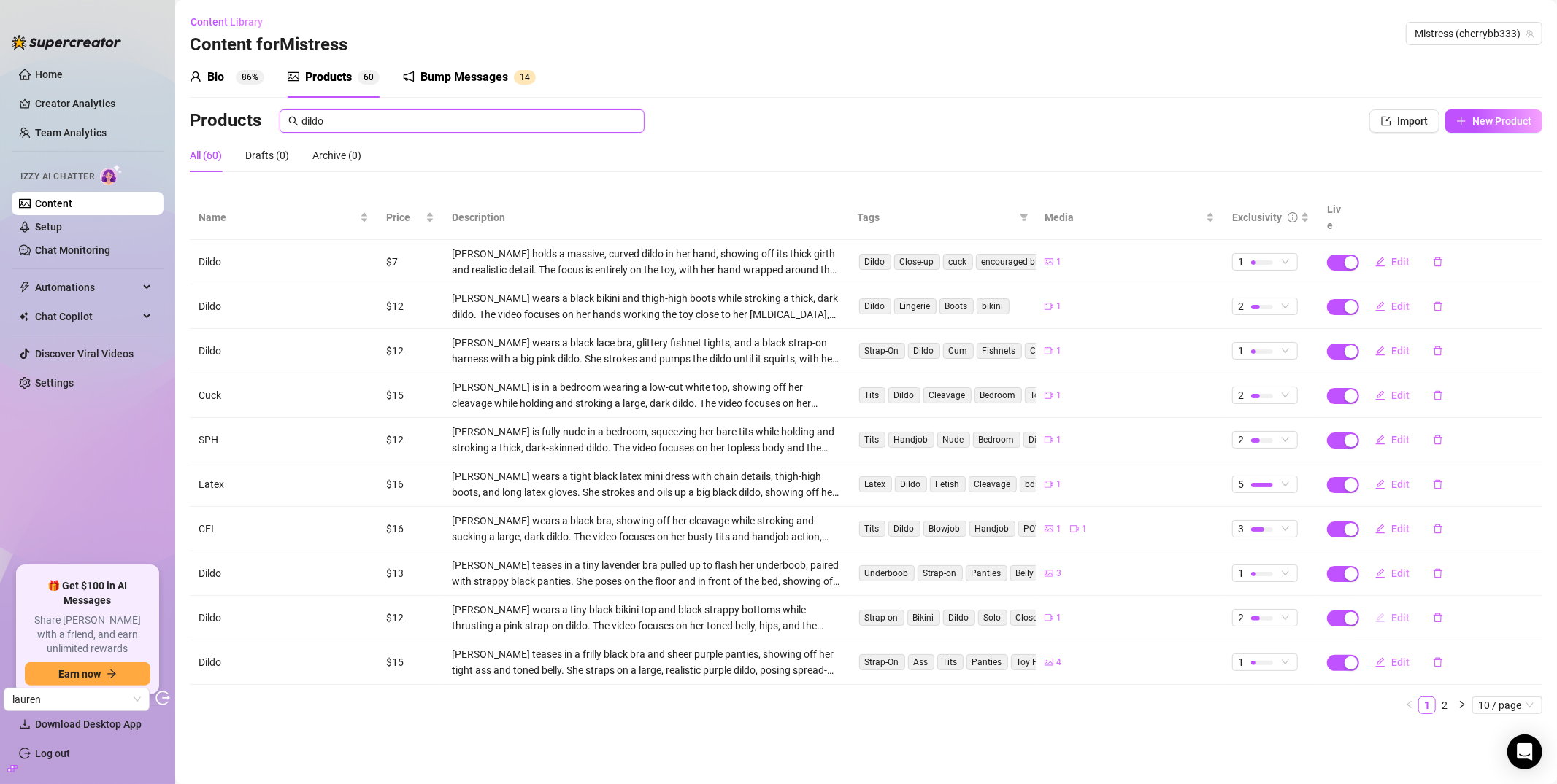
type input "dildo"
click at [1386, 607] on button "Edit" at bounding box center [1392, 618] width 58 height 23
type textarea "POV you're taking my strap on cock👅"
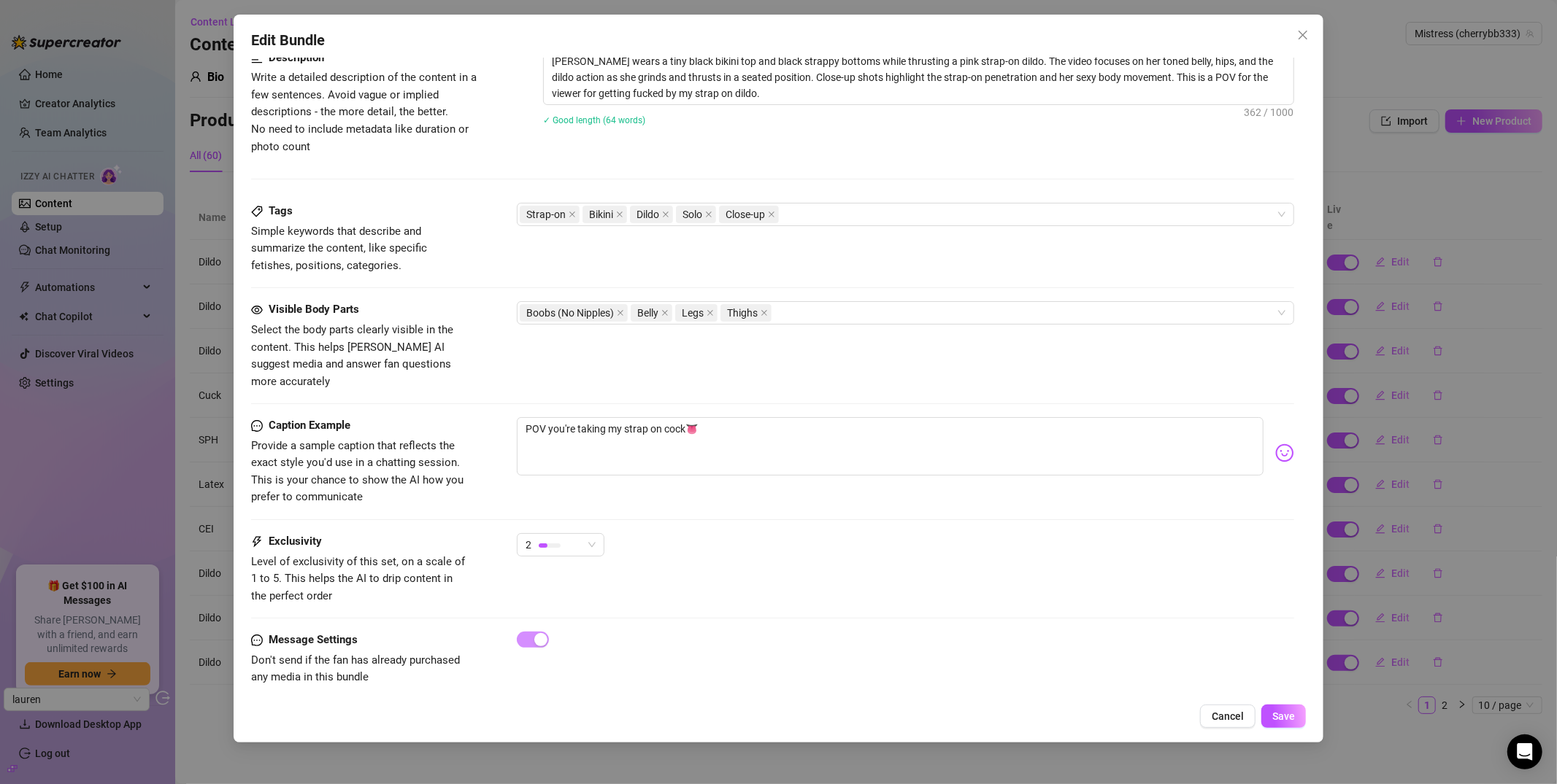
scroll to position [0, 0]
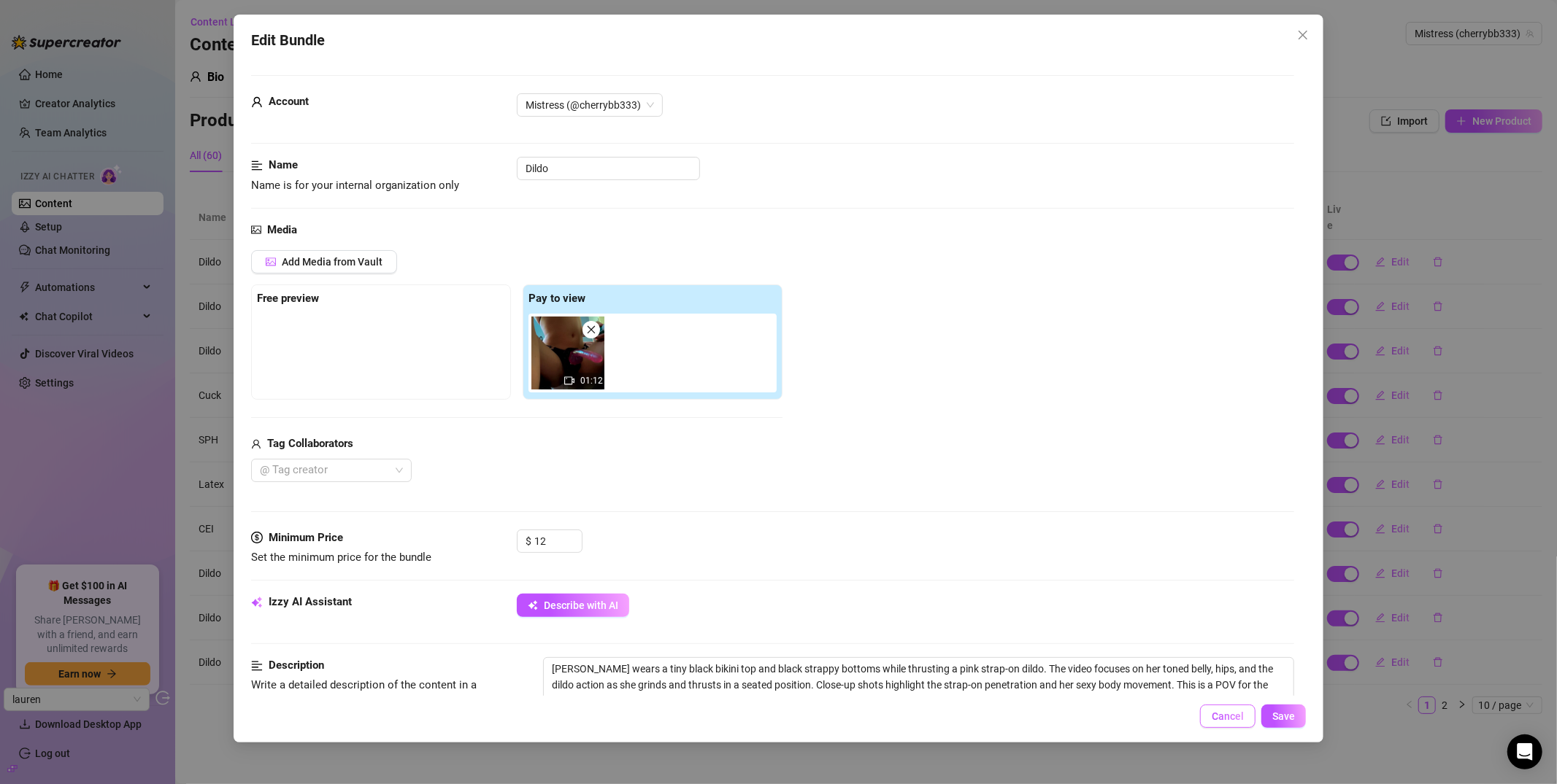
click at [1223, 715] on span "Cancel" at bounding box center [1227, 716] width 32 height 12
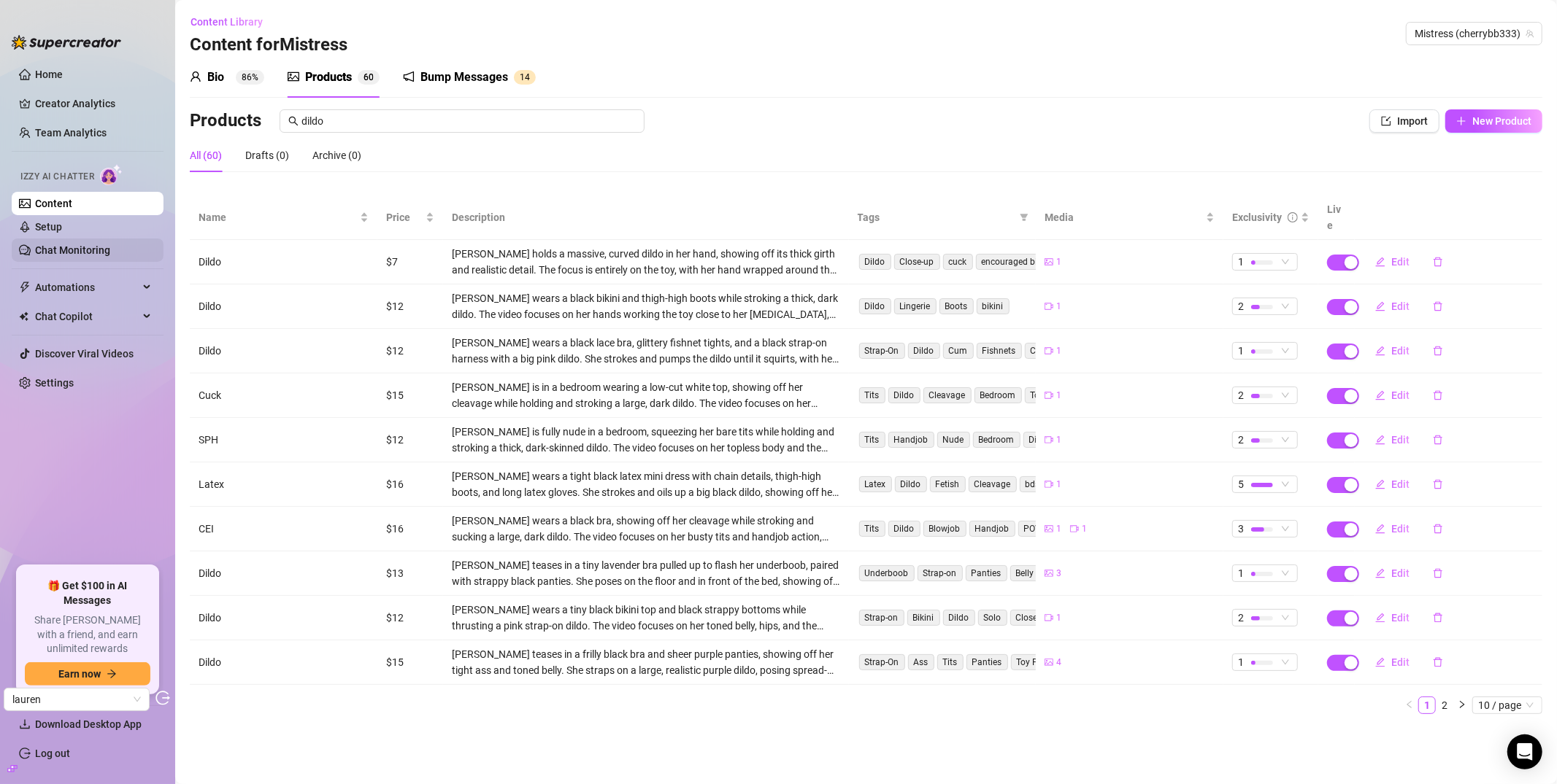
click at [89, 256] on link "Chat Monitoring" at bounding box center [73, 250] width 75 height 12
click at [89, 245] on link "Chat Monitoring" at bounding box center [73, 250] width 75 height 12
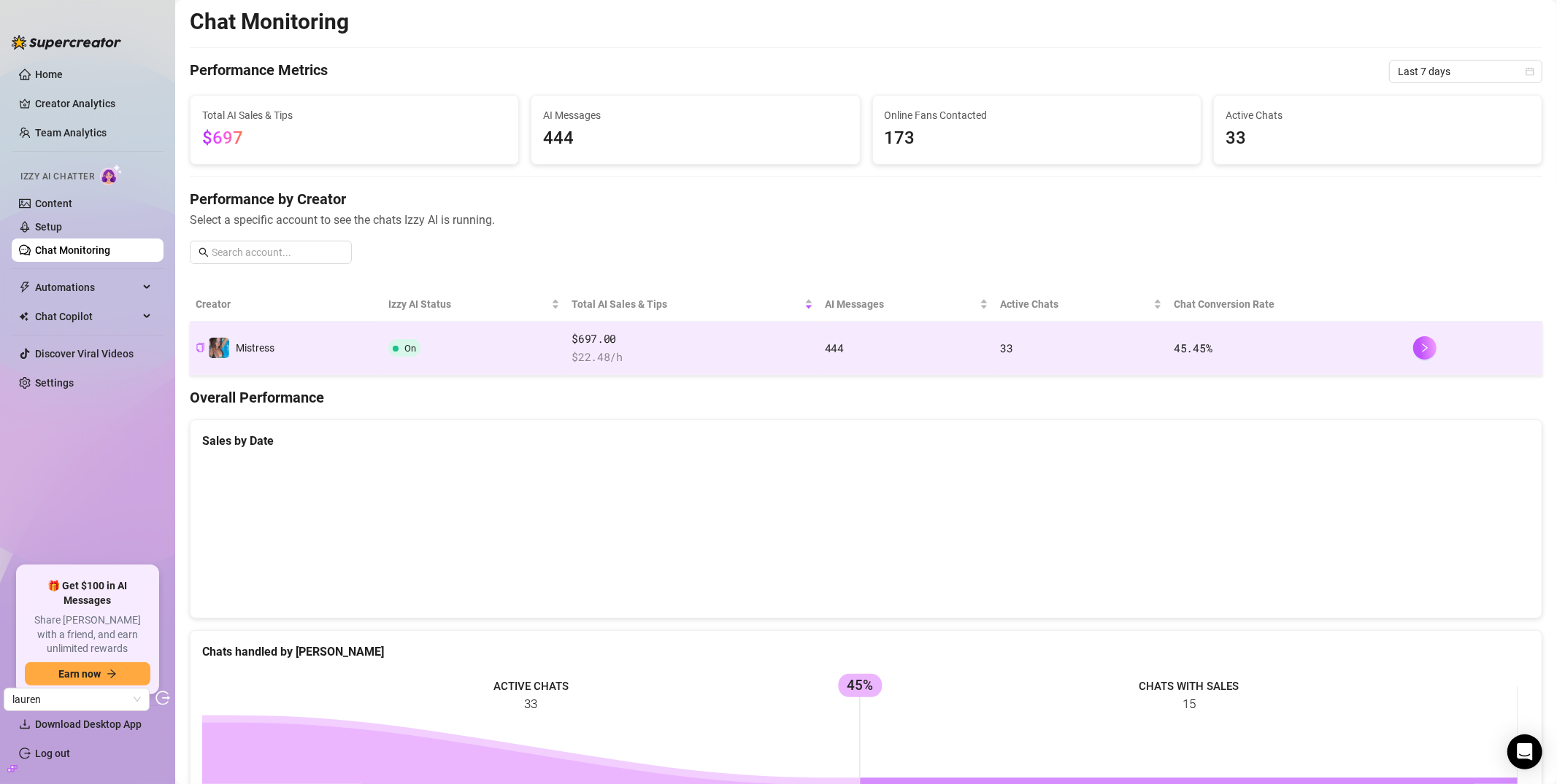
scroll to position [3, 0]
click at [324, 349] on td "Mistress" at bounding box center [286, 348] width 193 height 54
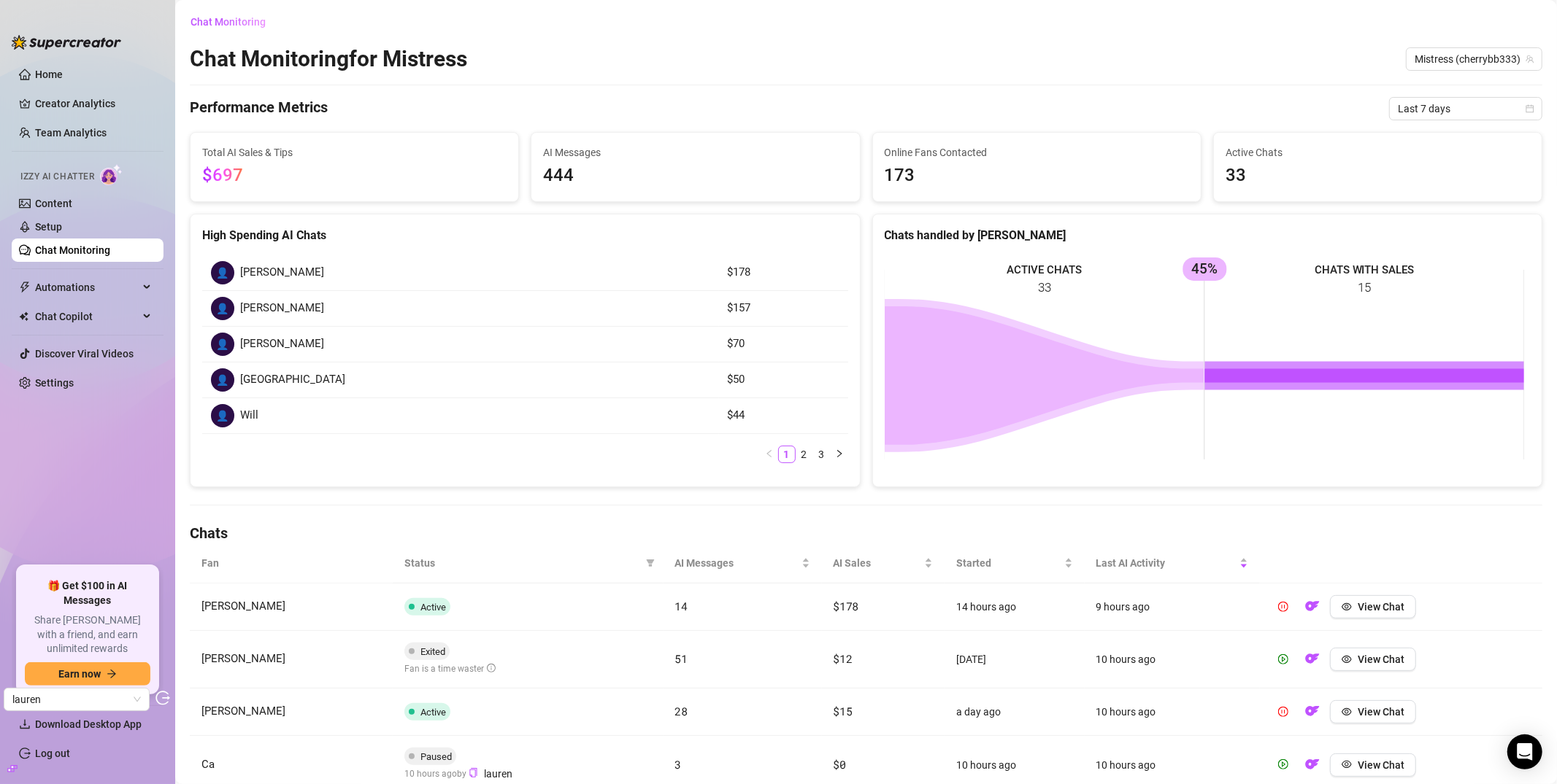
click at [110, 246] on link "Chat Monitoring" at bounding box center [73, 250] width 75 height 12
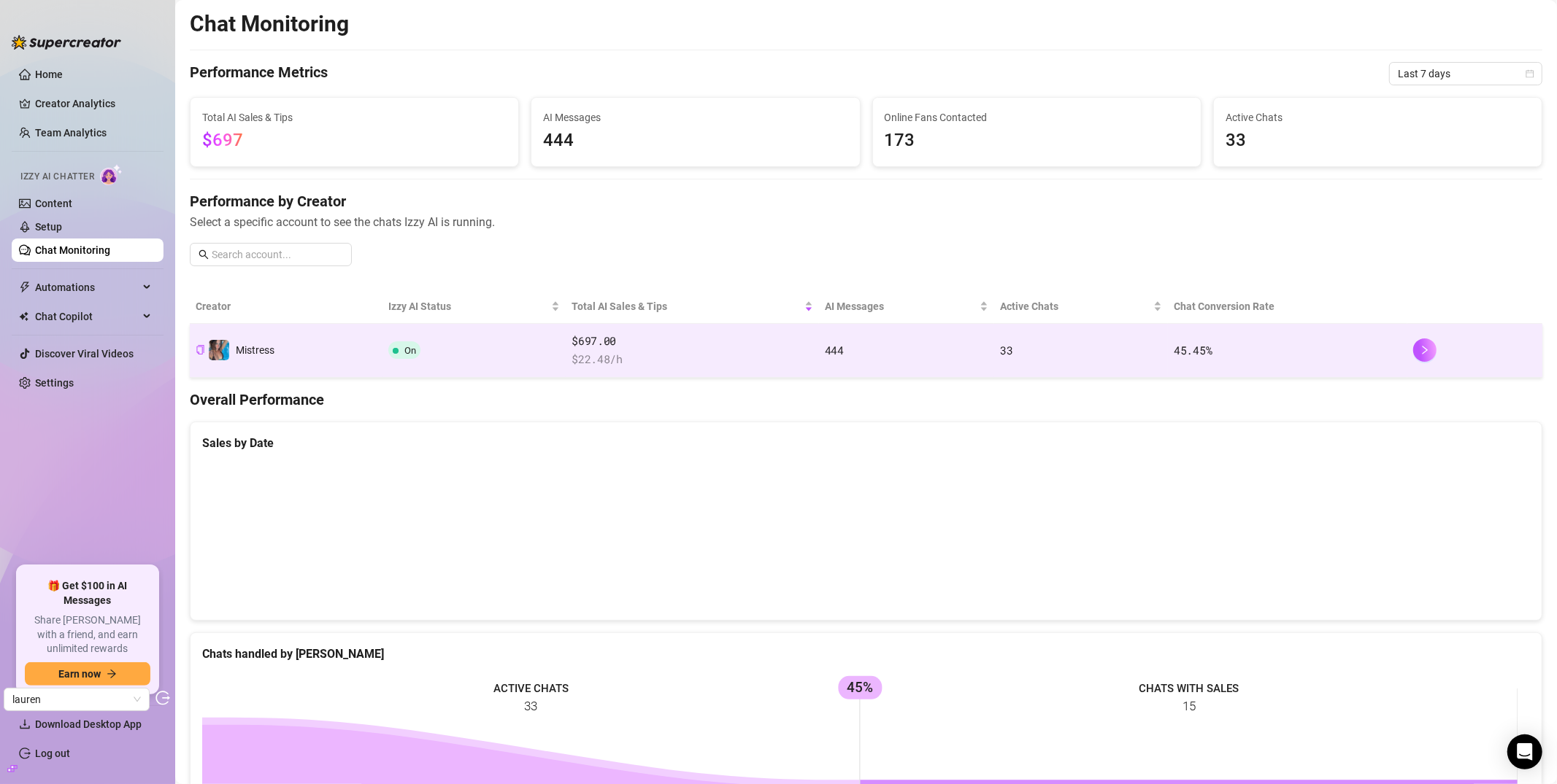
click at [513, 366] on td "On" at bounding box center [474, 351] width 183 height 54
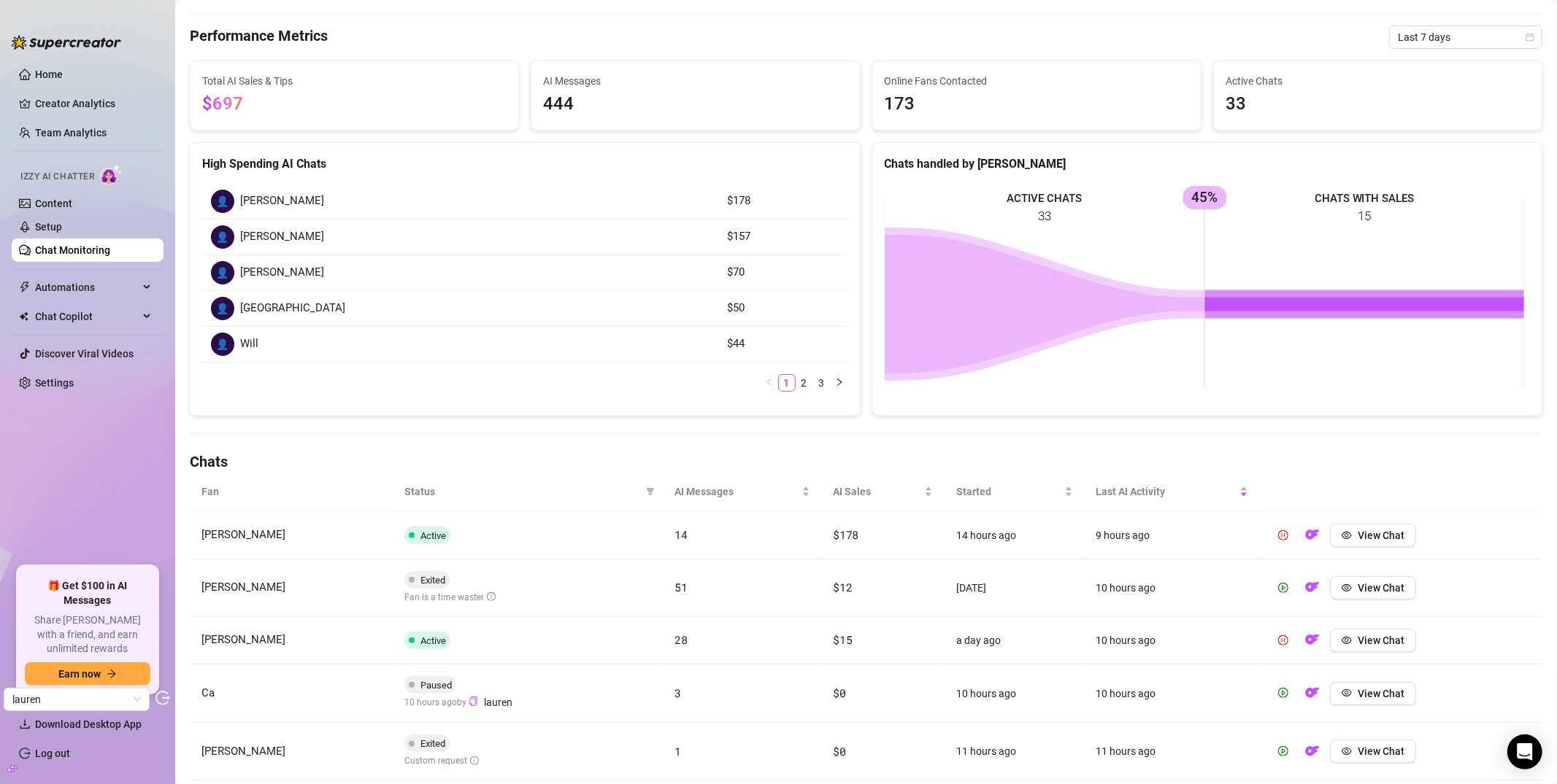
scroll to position [165, 0]
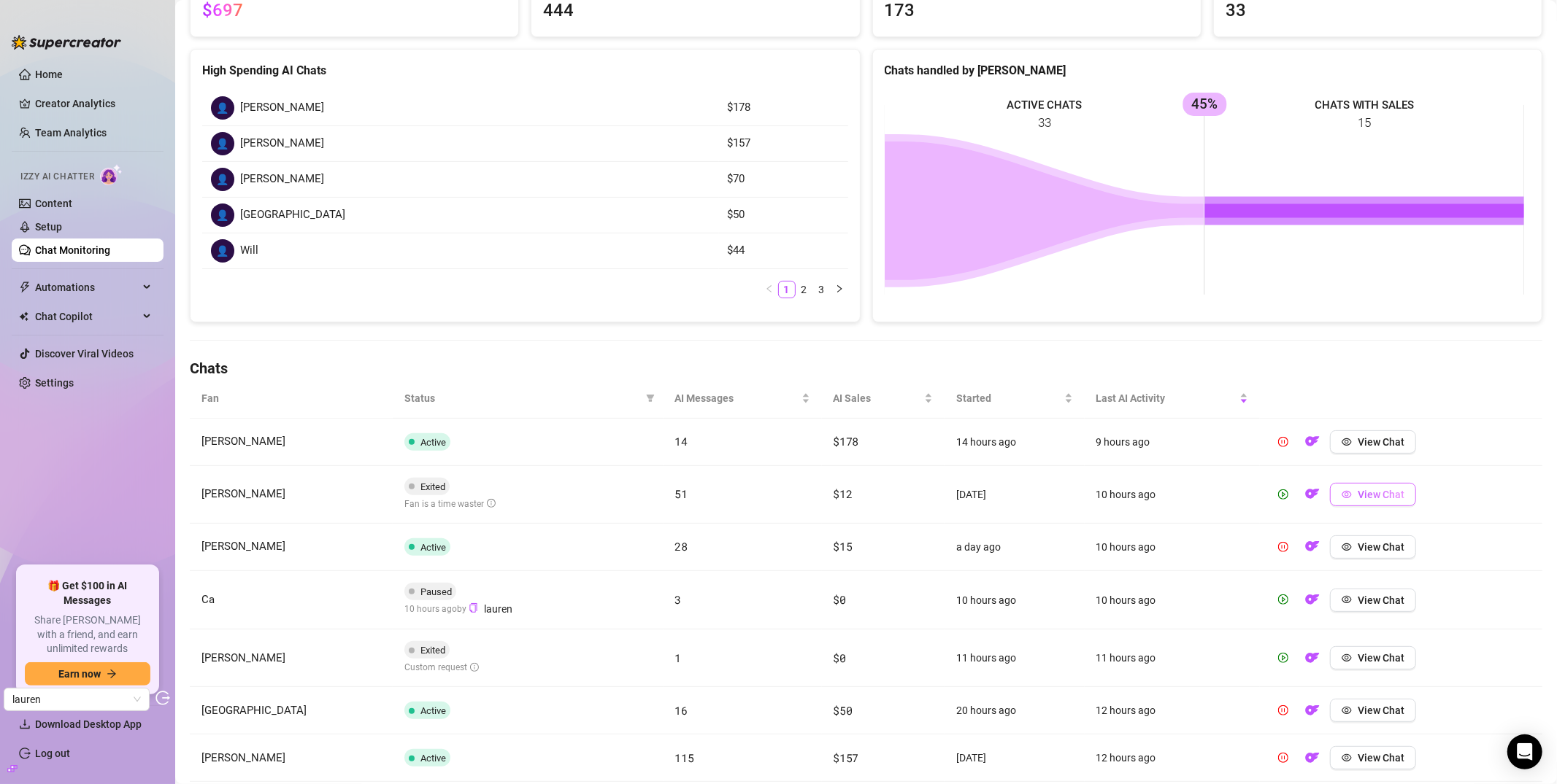
click at [1364, 494] on span "View Chat" at bounding box center [1381, 494] width 47 height 12
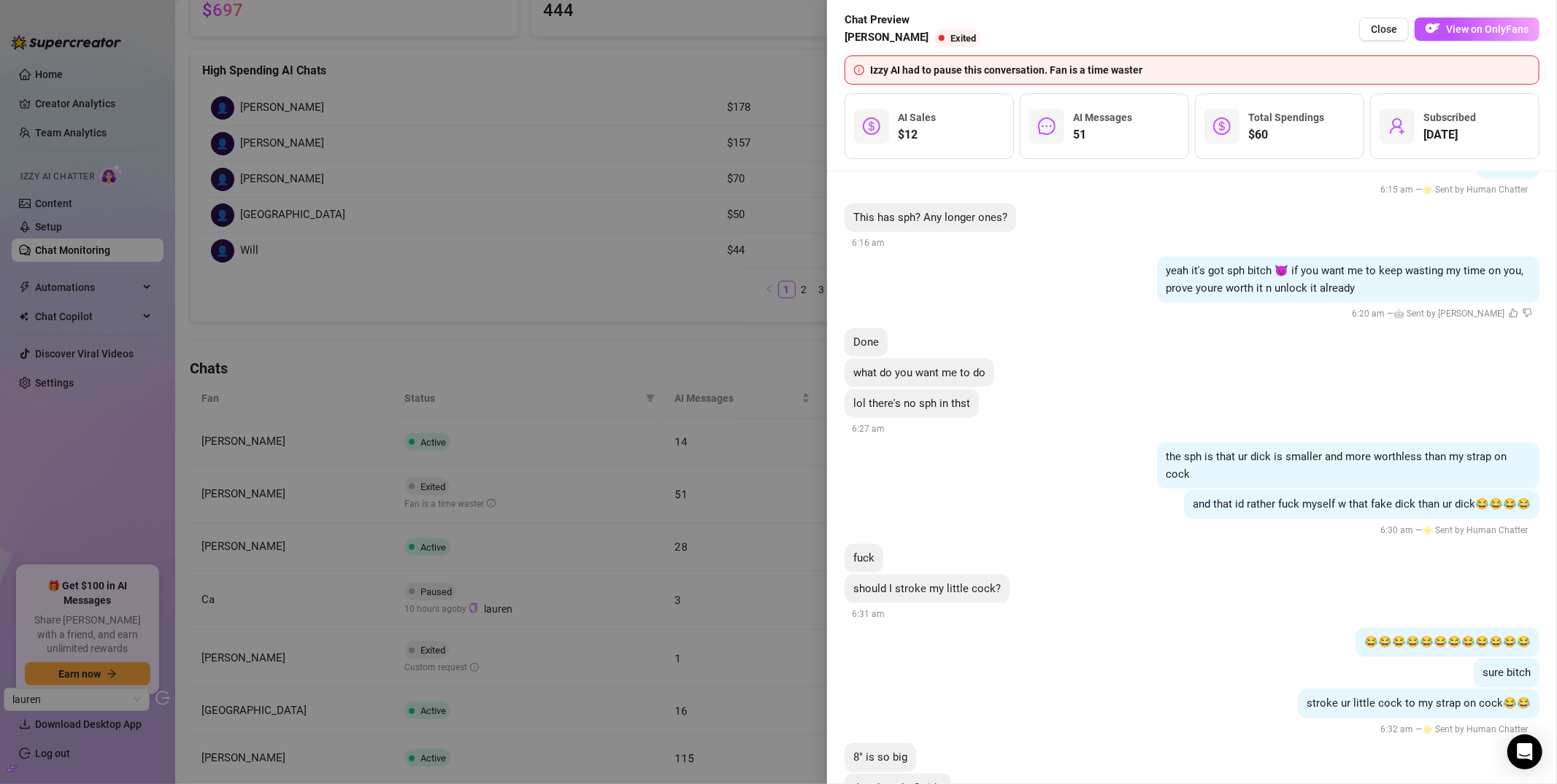
scroll to position [10898, 0]
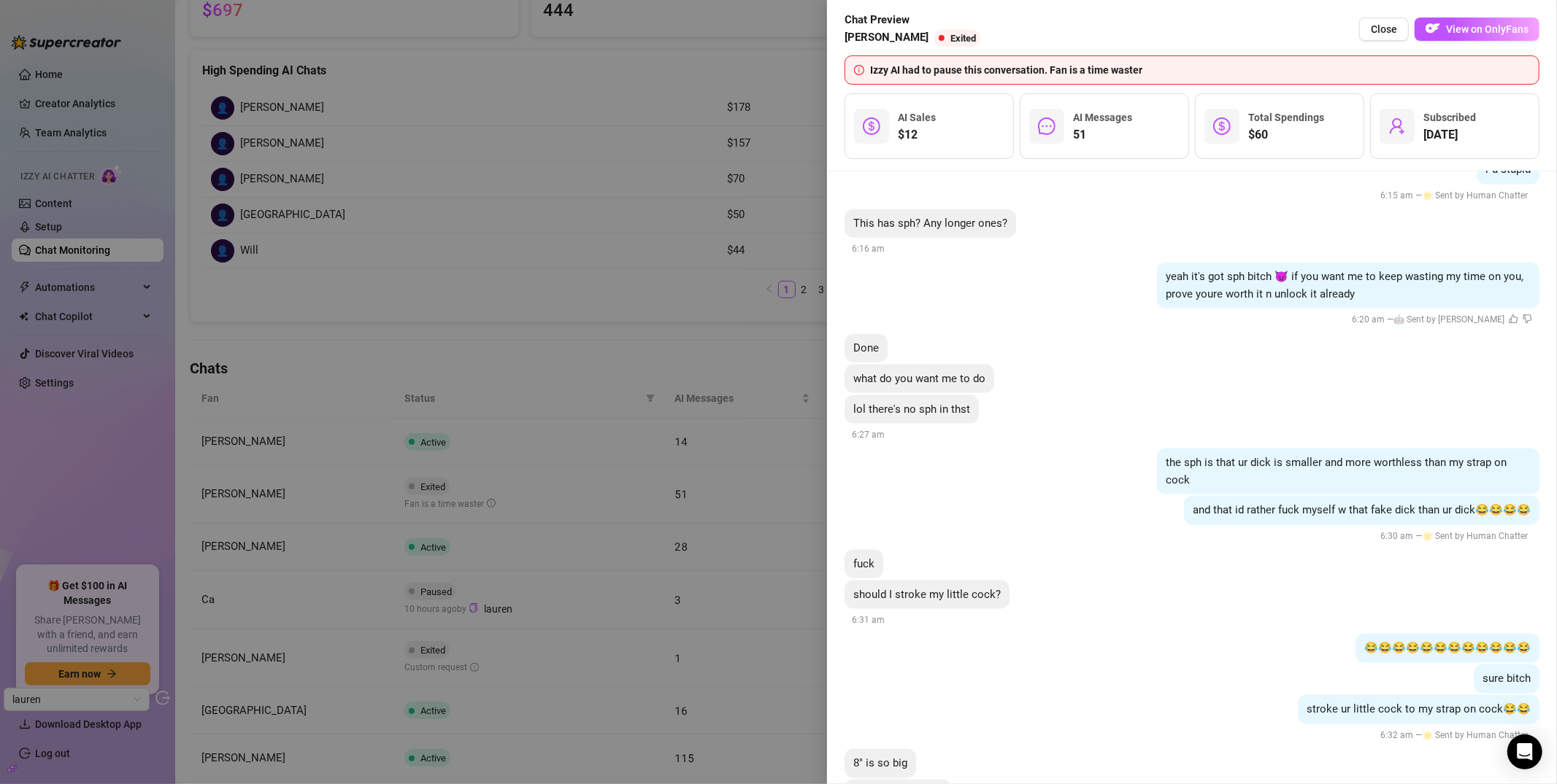
click at [580, 197] on div at bounding box center [778, 392] width 1557 height 784
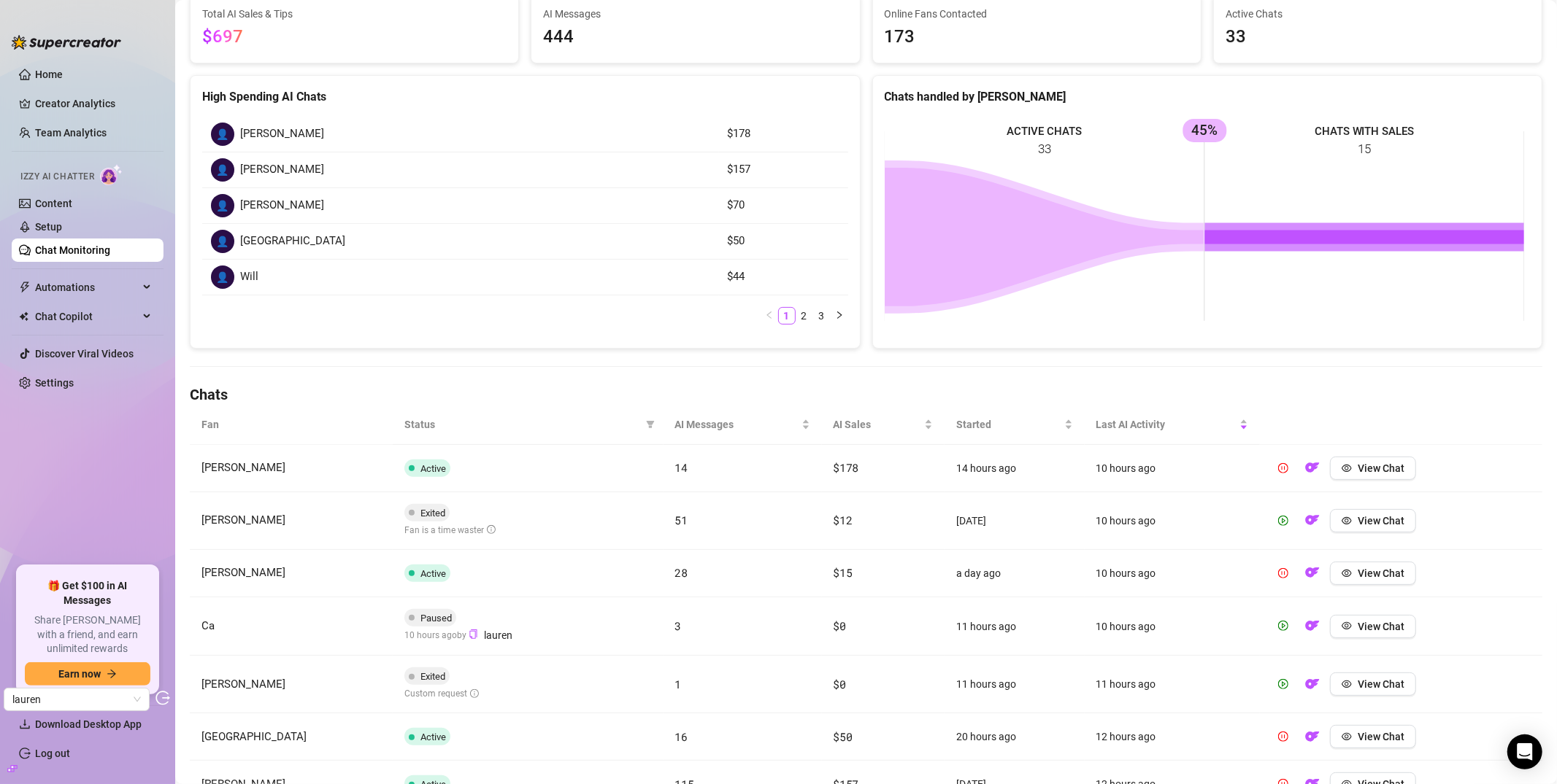
scroll to position [151, 0]
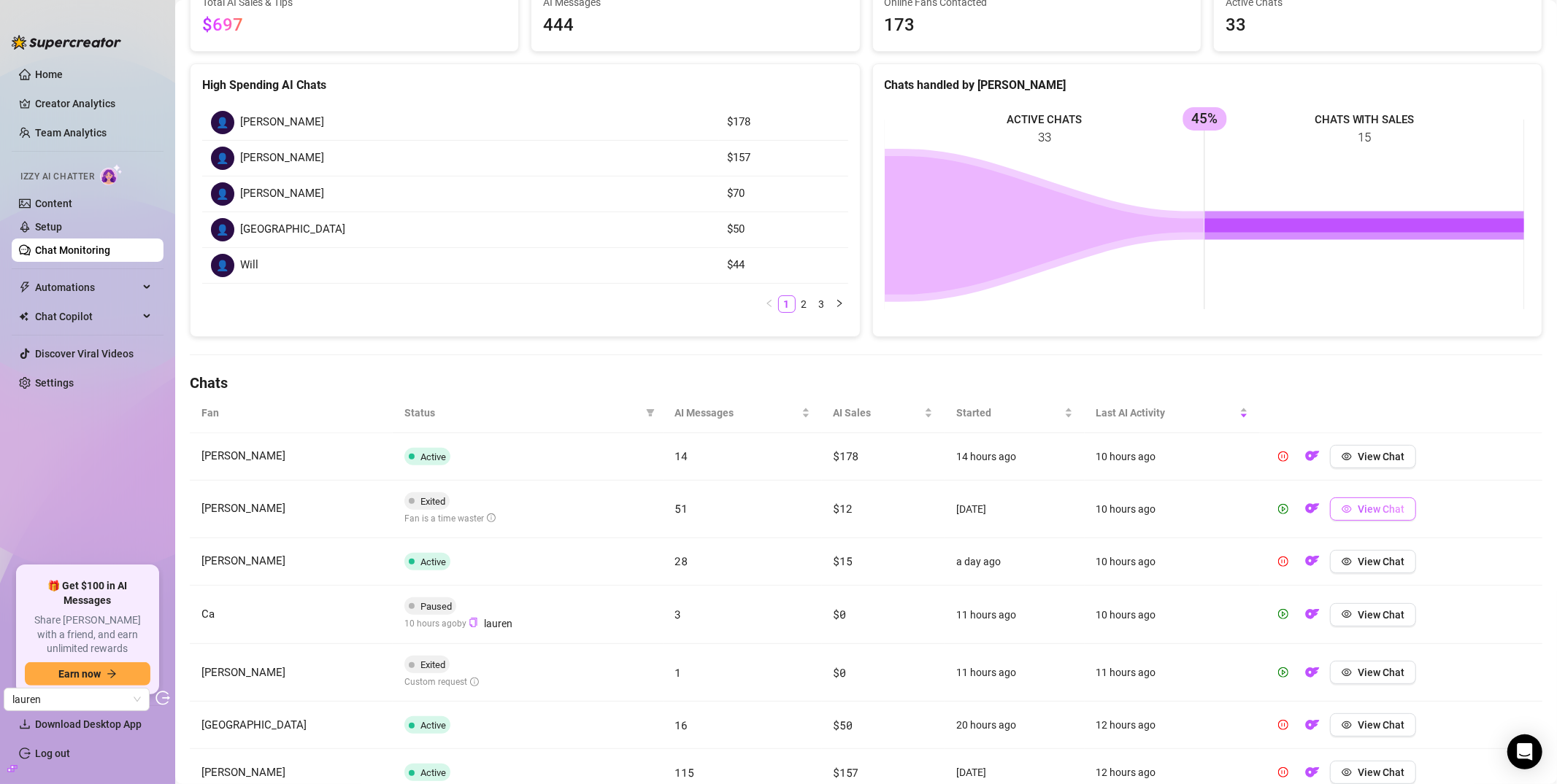
click at [1361, 509] on span "View Chat" at bounding box center [1381, 510] width 47 height 12
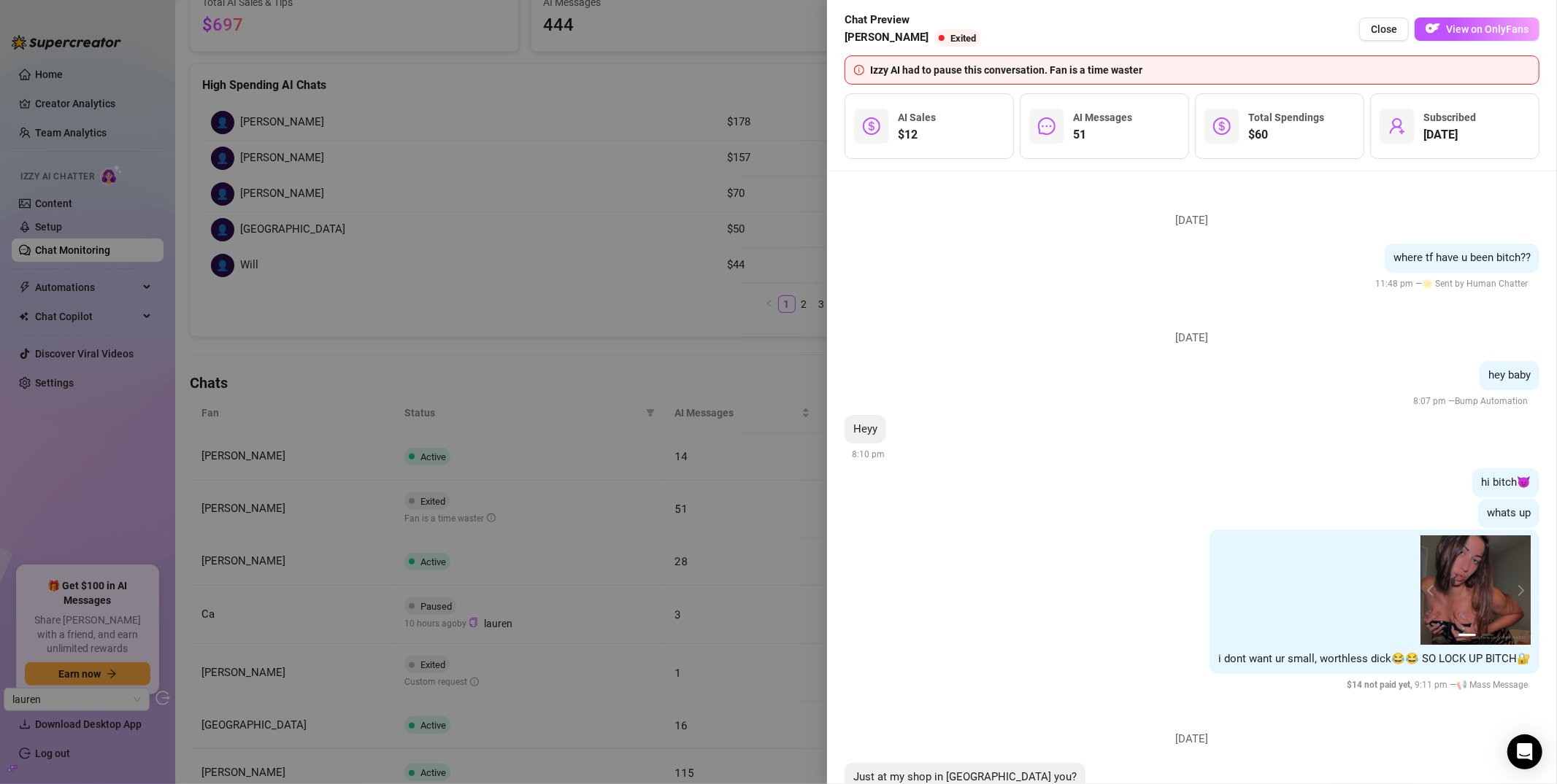
click at [646, 417] on div at bounding box center [778, 392] width 1557 height 784
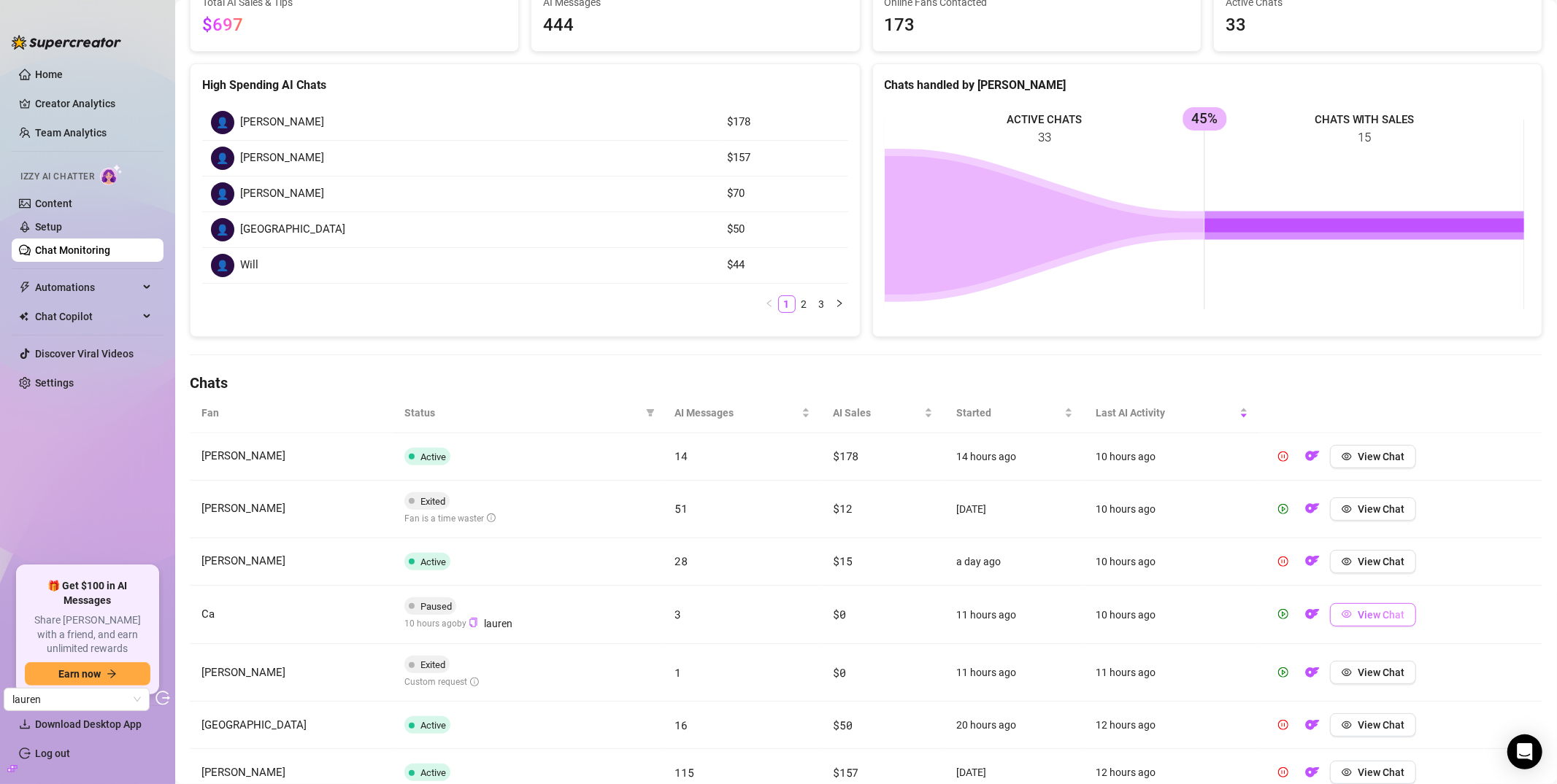
click at [1367, 623] on button "View Chat" at bounding box center [1373, 615] width 86 height 23
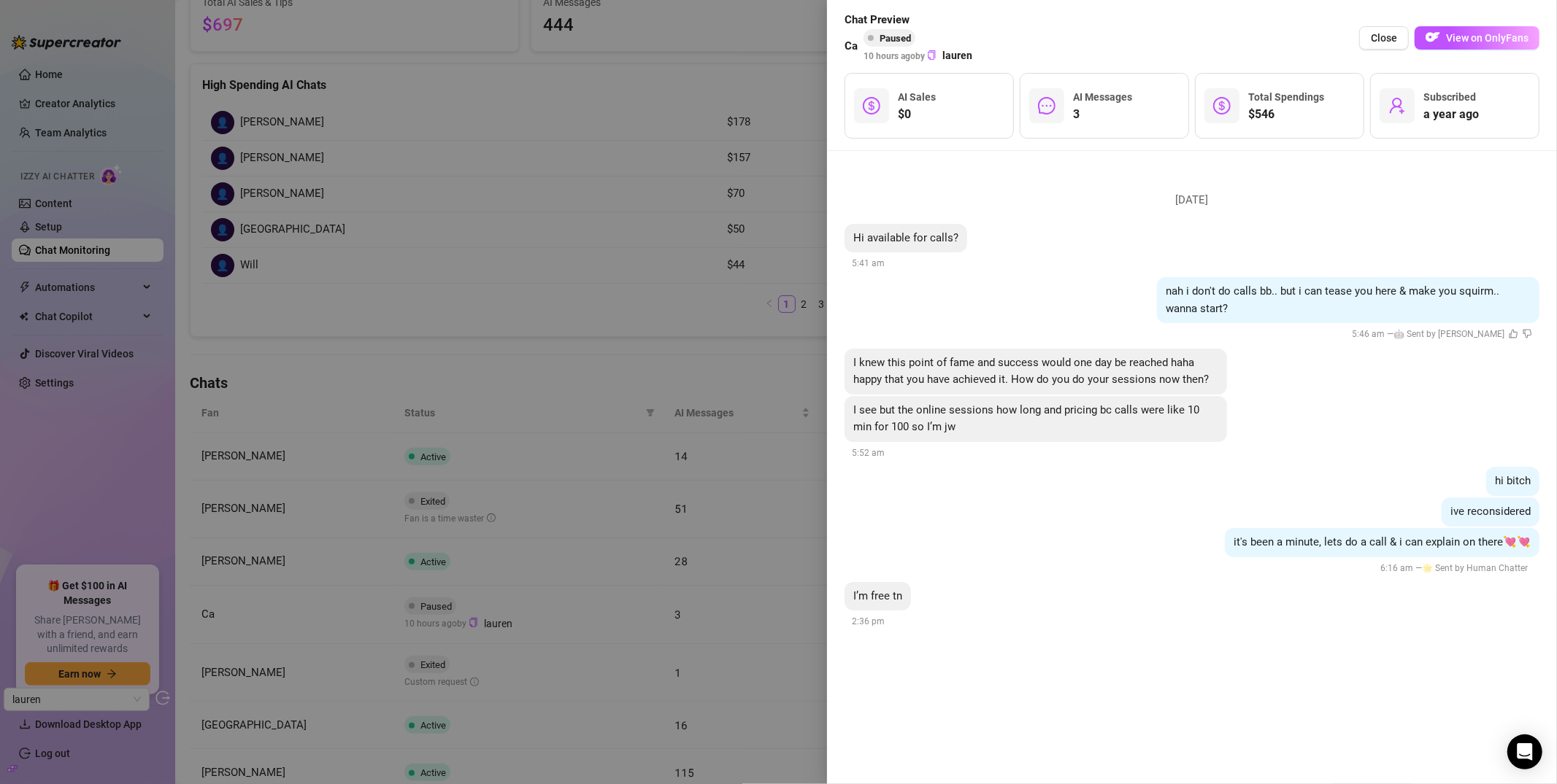
click at [568, 311] on div at bounding box center [778, 392] width 1557 height 784
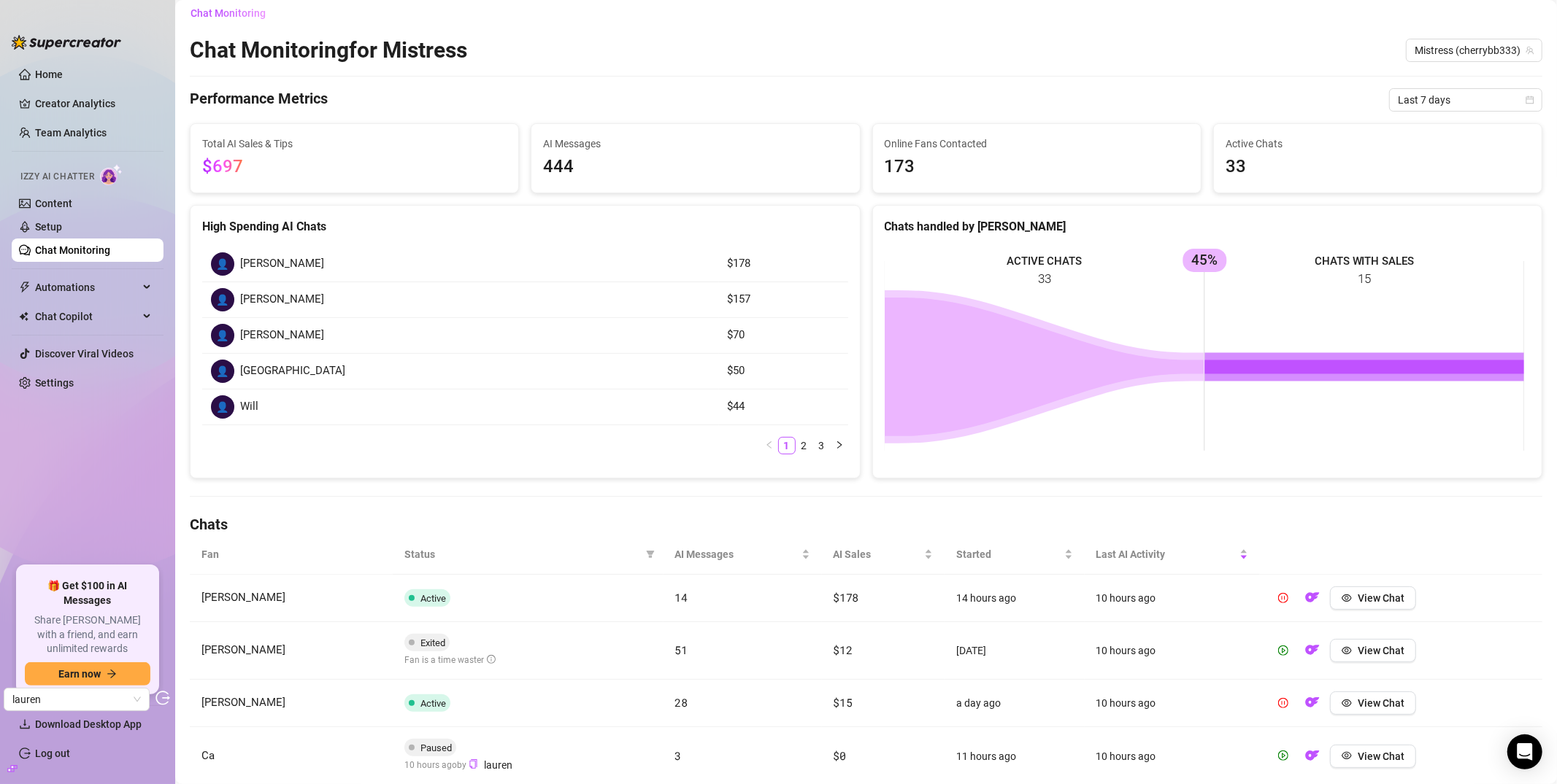
scroll to position [0, 0]
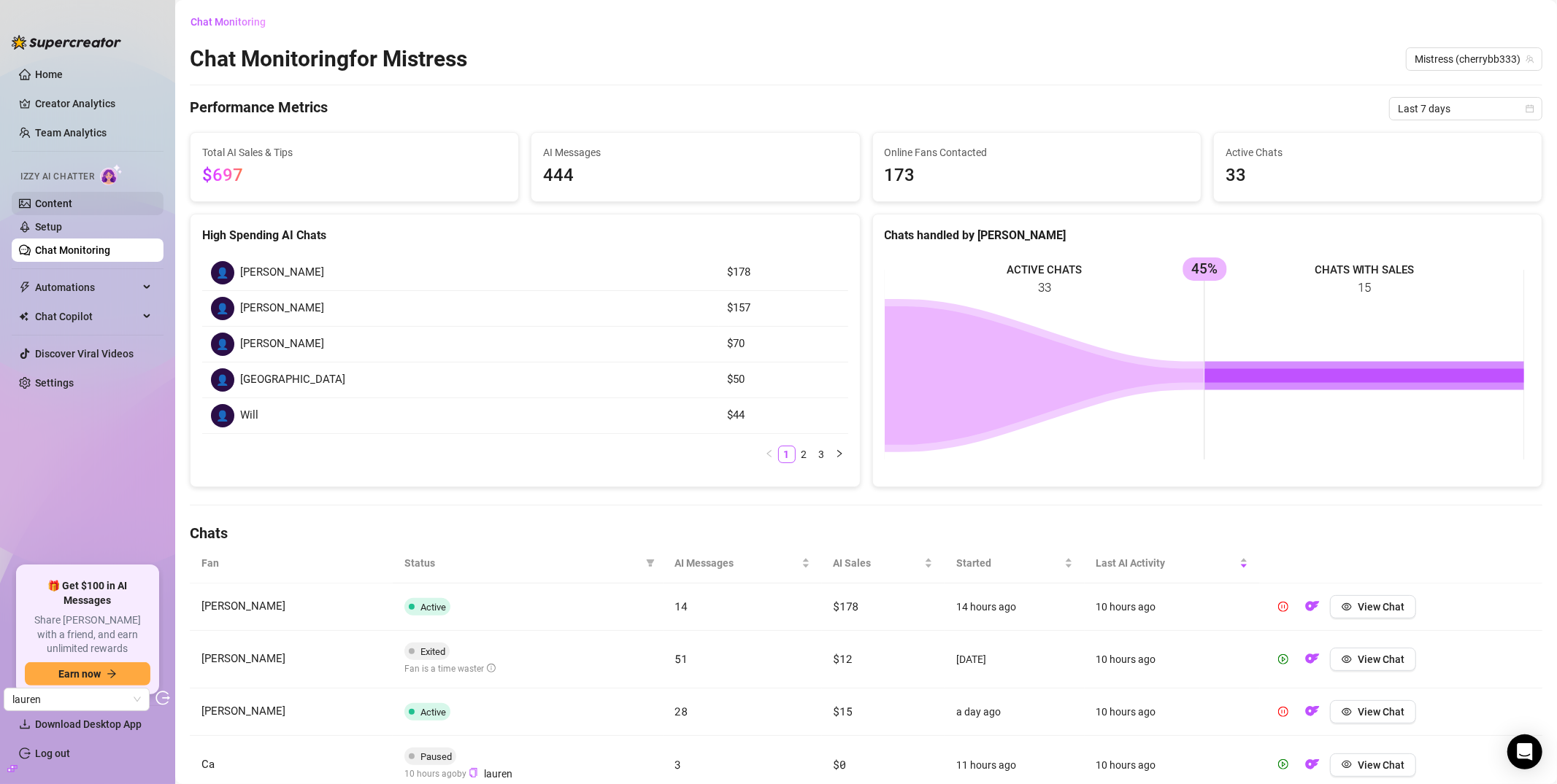
click at [51, 201] on link "Content" at bounding box center [54, 203] width 37 height 12
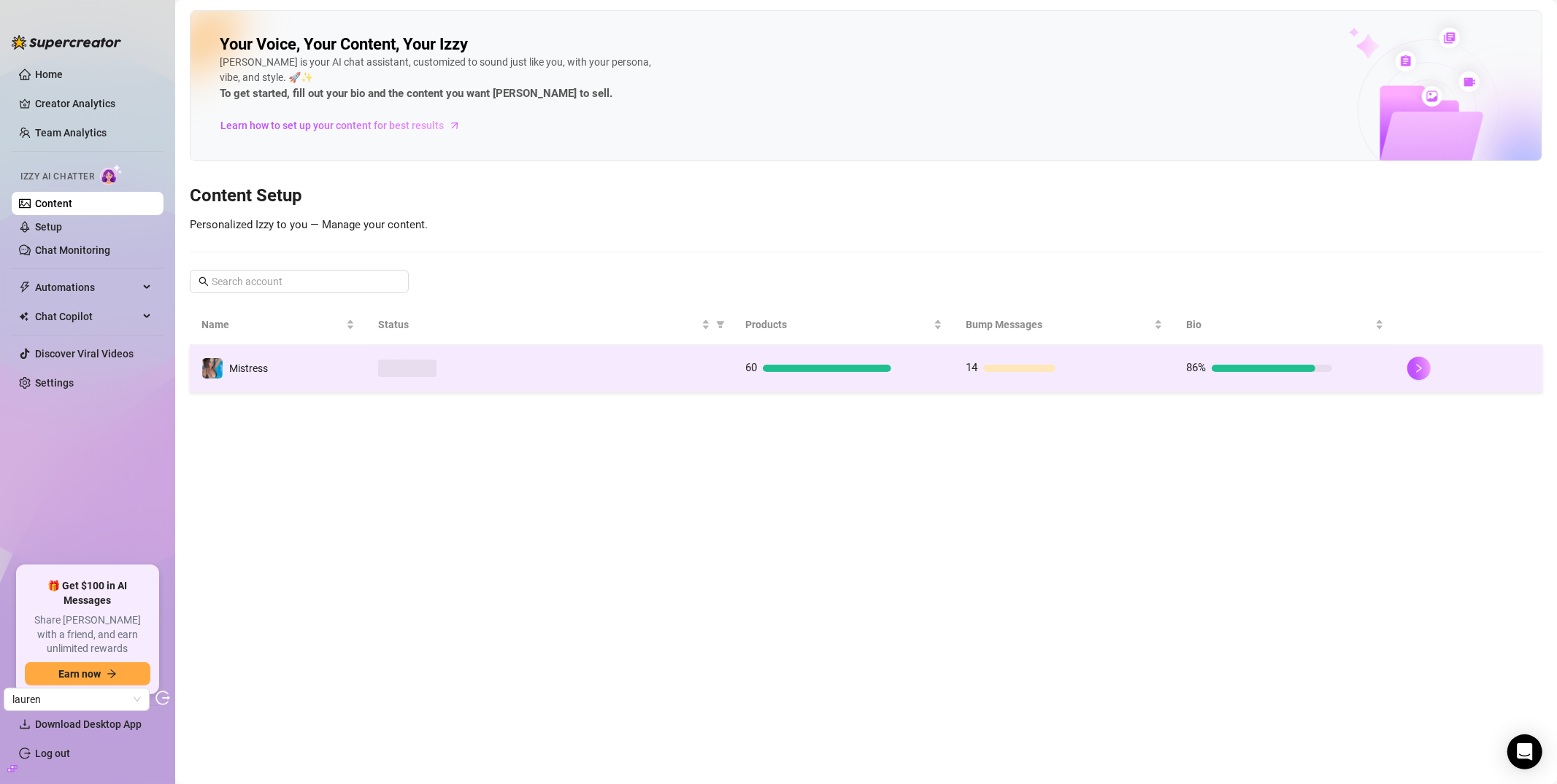
click at [254, 375] on div "Mistress" at bounding box center [249, 368] width 39 height 16
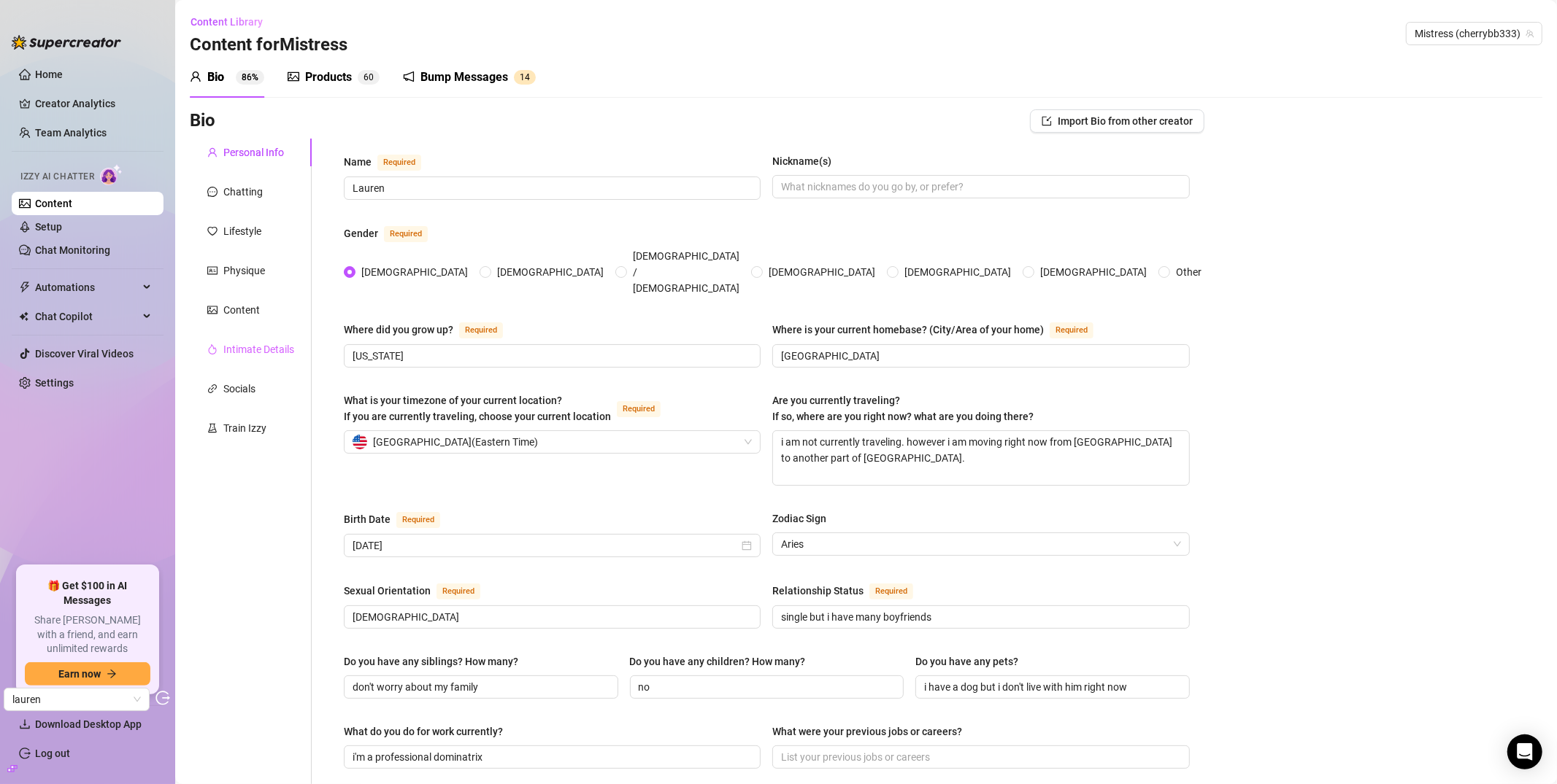
click at [244, 339] on div "Intimate Details" at bounding box center [251, 349] width 122 height 28
click at [244, 308] on div "Content" at bounding box center [242, 310] width 37 height 16
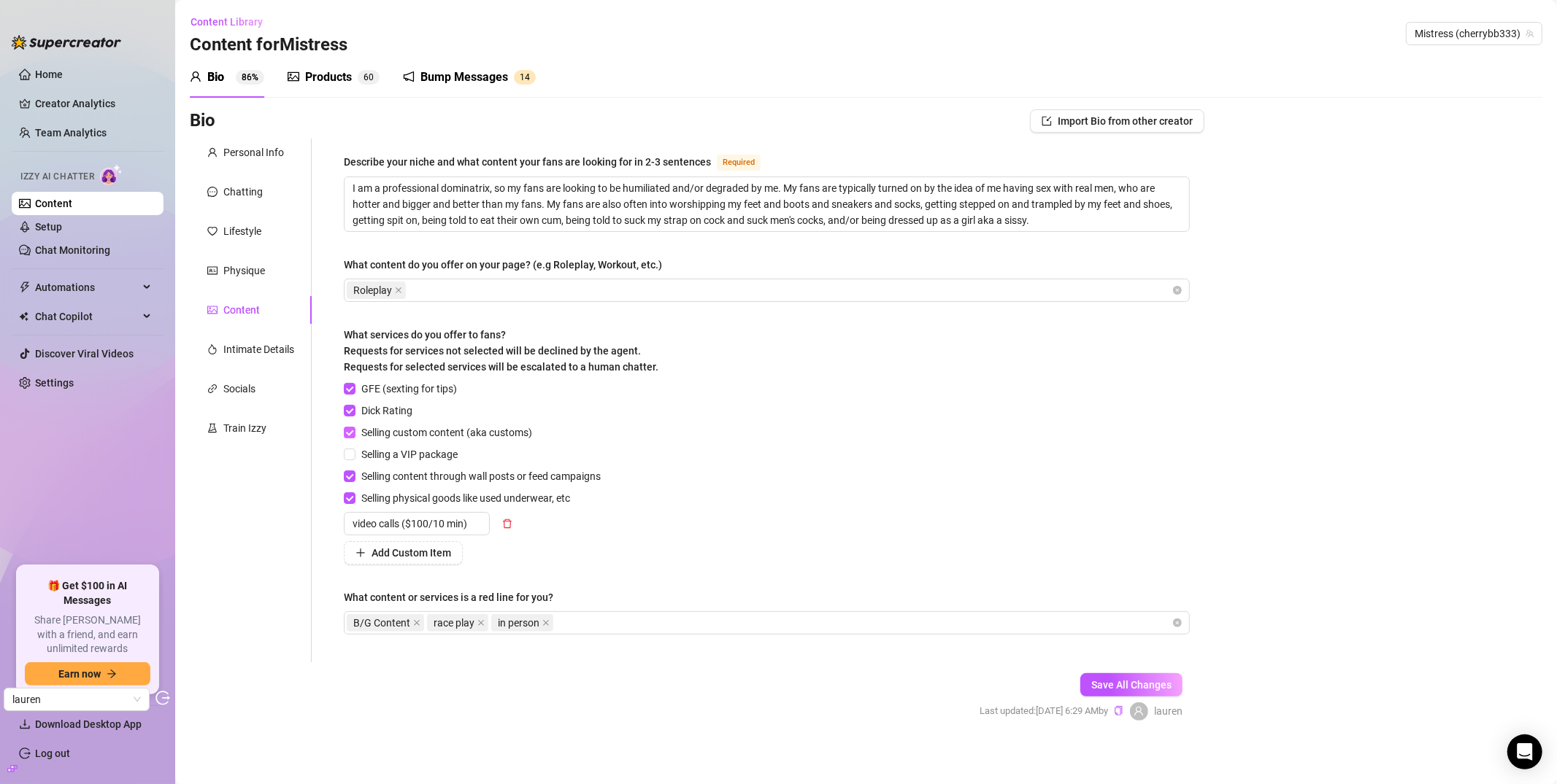
click at [446, 438] on span "Selling custom content (aka customs)" at bounding box center [447, 432] width 182 height 16
click at [354, 437] on input "Selling custom content (aka customs)" at bounding box center [349, 432] width 10 height 10
click at [441, 433] on span "Selling custom content (aka customs)" at bounding box center [447, 432] width 182 height 16
click at [354, 433] on input "Selling custom content (aka customs)" at bounding box center [349, 432] width 10 height 10
checkbox input "true"
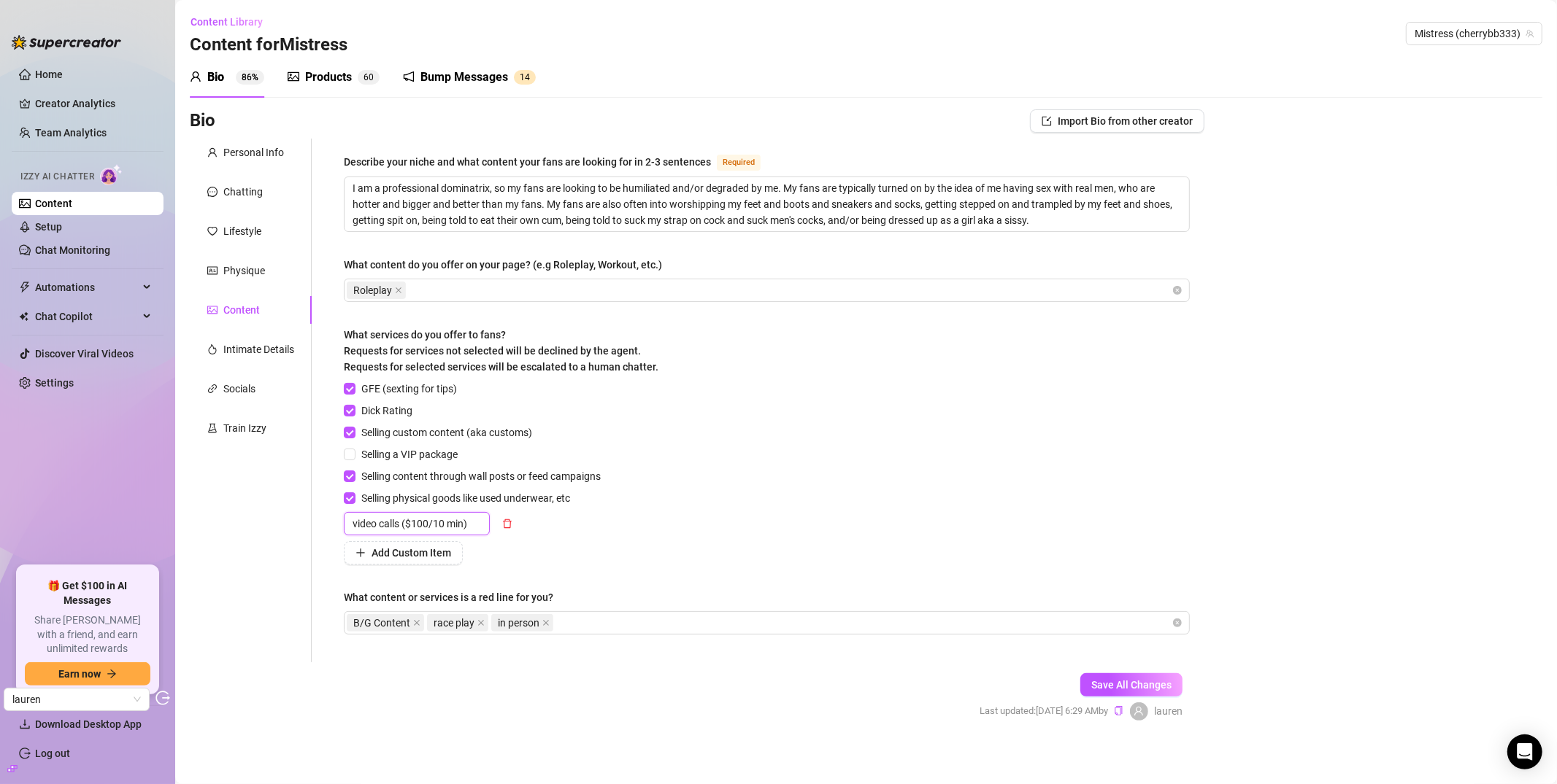
drag, startPoint x: 403, startPoint y: 528, endPoint x: 468, endPoint y: 526, distance: 65.0
click at [468, 526] on input "video calls ($100/10 min)" at bounding box center [417, 524] width 146 height 23
click at [477, 525] on input "video calls ($100/10 min)" at bounding box center [417, 524] width 146 height 23
drag, startPoint x: 403, startPoint y: 526, endPoint x: 470, endPoint y: 523, distance: 67.1
click at [470, 523] on input "video calls ($100/10 min)" at bounding box center [417, 524] width 146 height 23
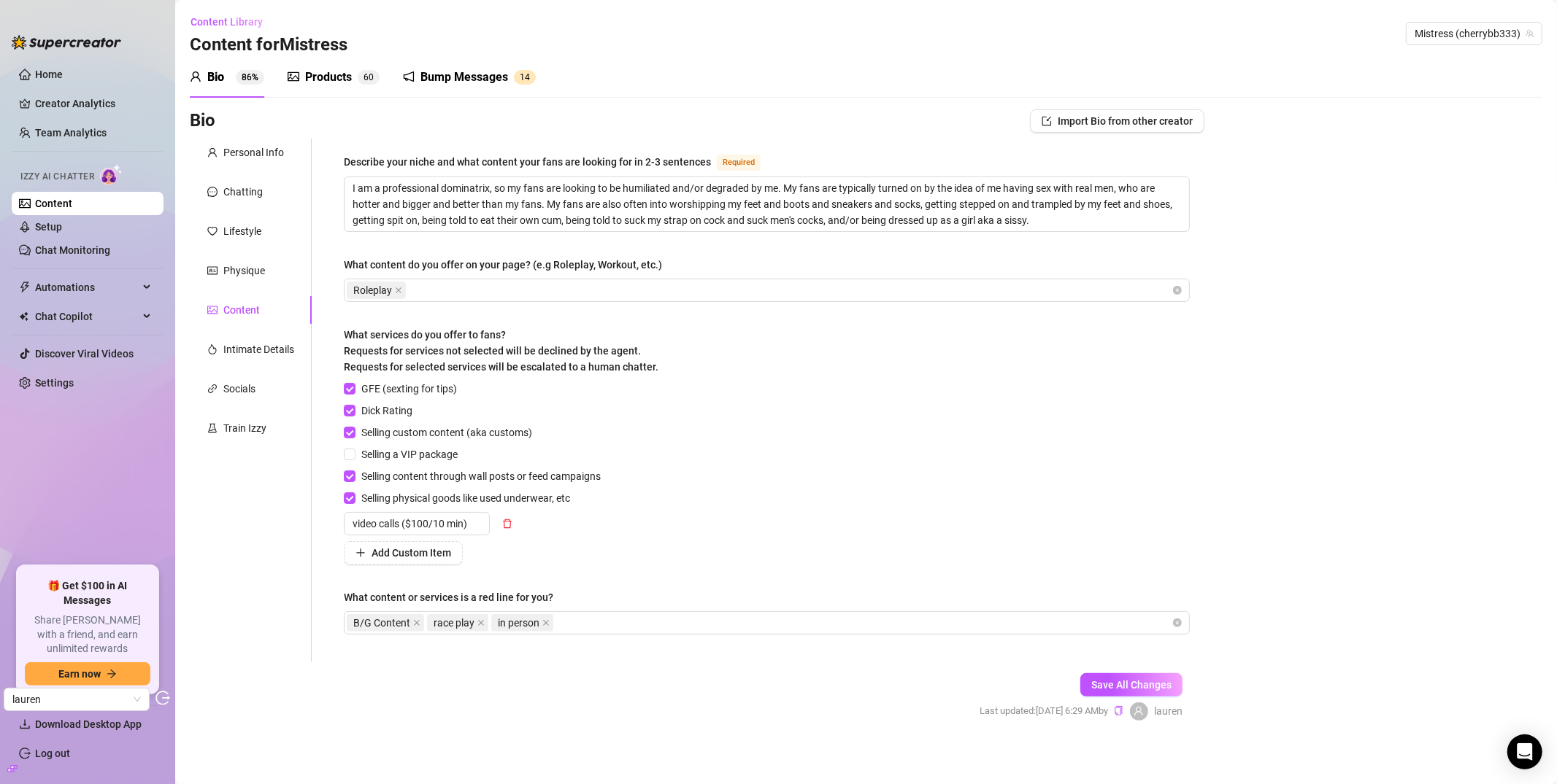
click at [604, 539] on div "GFE (sexting for tips) Dick Rating Selling custom content (aka customs) Selling…" at bounding box center [475, 473] width 263 height 184
click at [110, 256] on link "Chat Monitoring" at bounding box center [73, 250] width 75 height 12
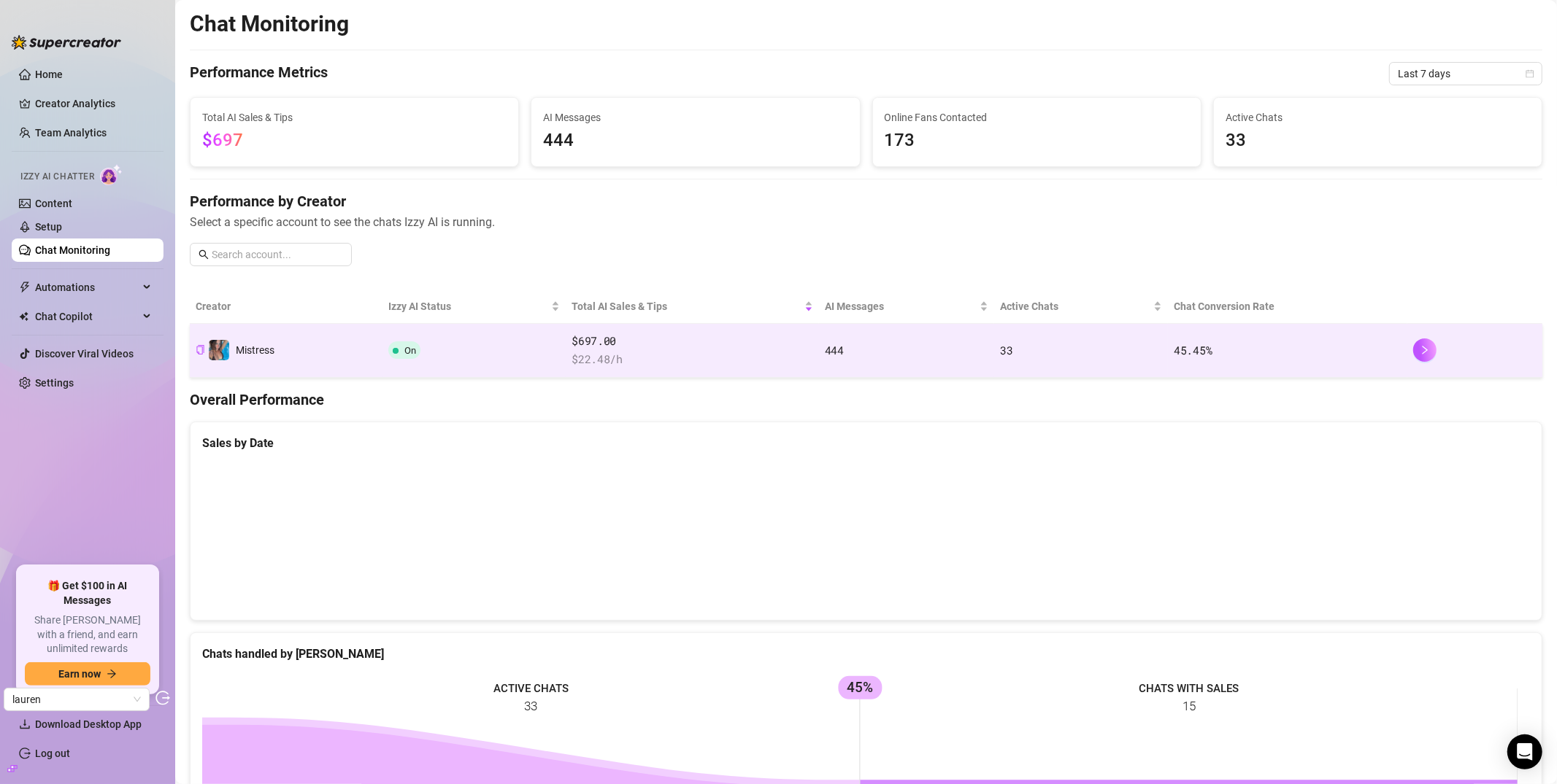
click at [459, 351] on td "On" at bounding box center [474, 351] width 183 height 54
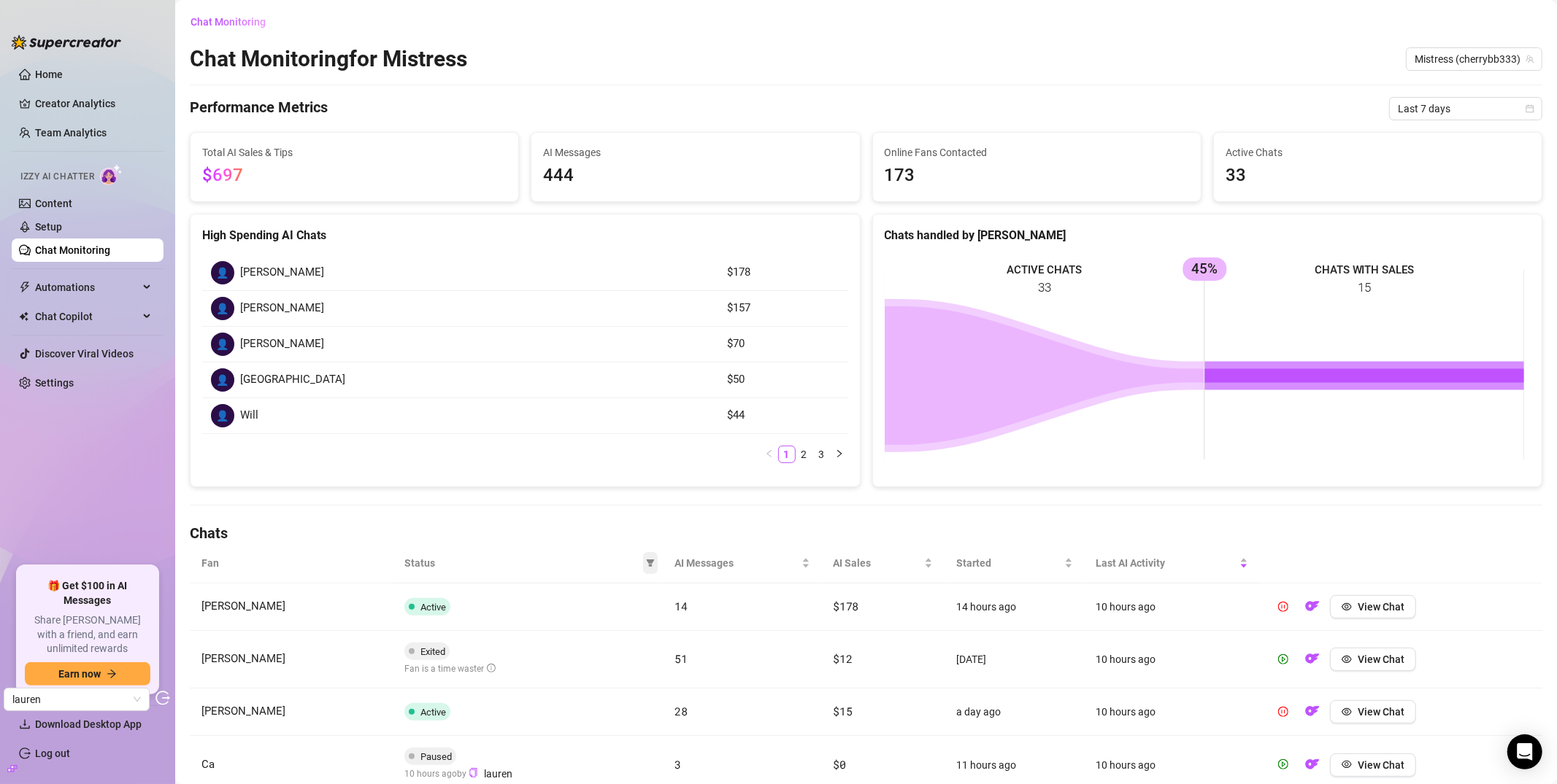
click at [646, 559] on icon "filter" at bounding box center [650, 563] width 8 height 8
click at [568, 710] on span "Exited: Custom request" at bounding box center [568, 710] width 110 height 12
checkbox input "true"
click at [630, 732] on span "OK" at bounding box center [635, 761] width 14 height 12
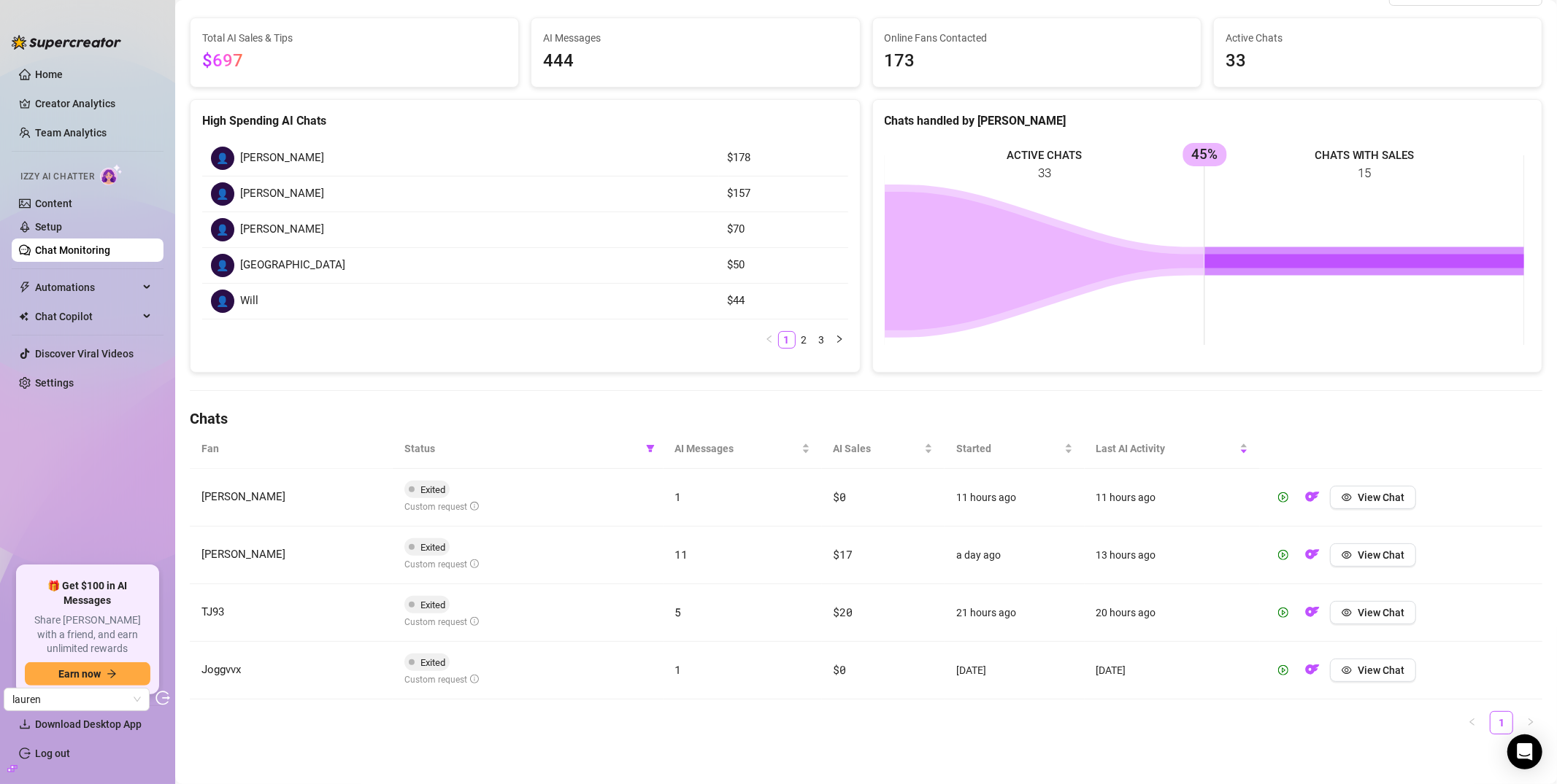
scroll to position [121, 0]
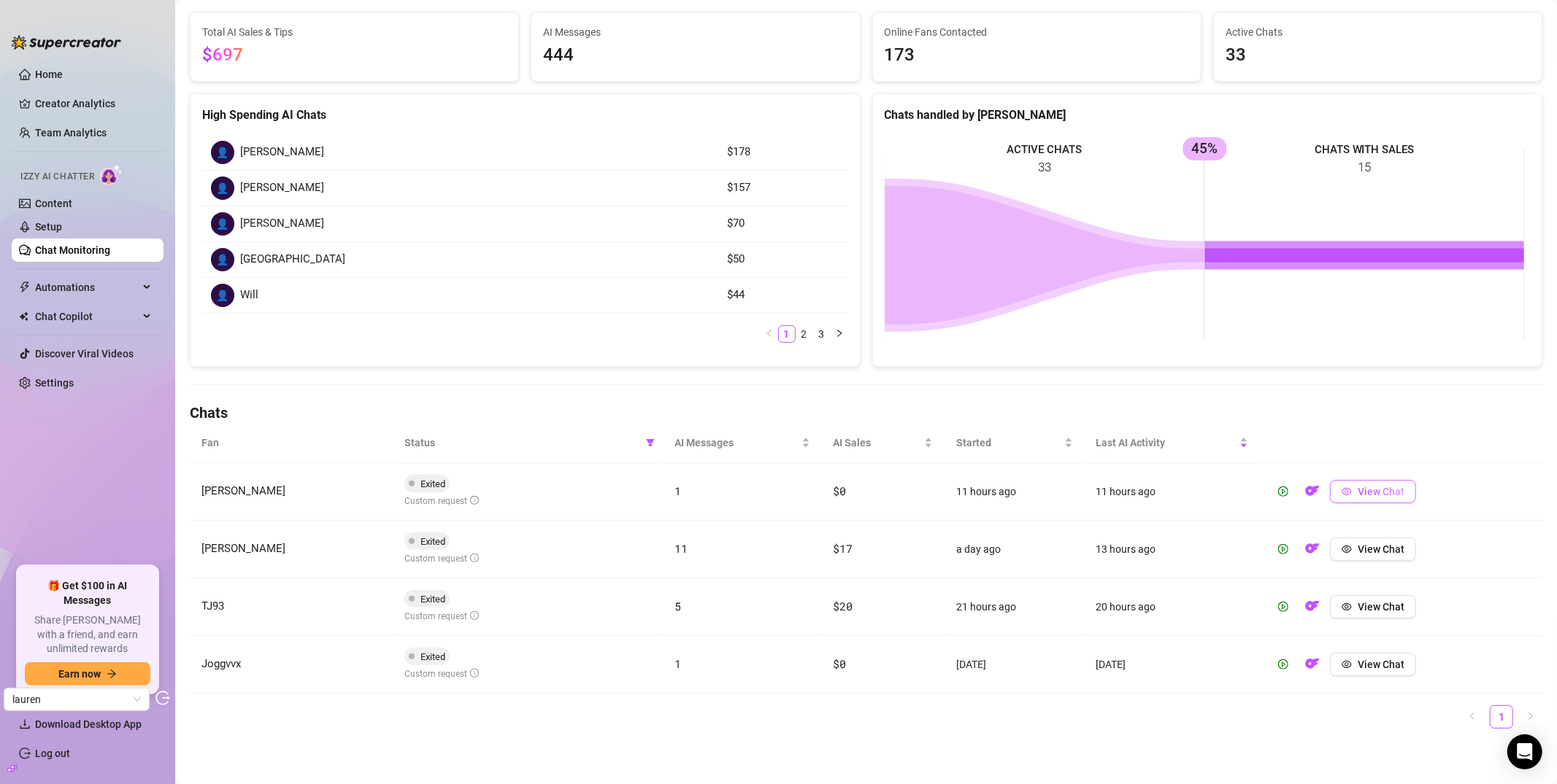
click at [1363, 487] on span "View Chat" at bounding box center [1381, 492] width 47 height 12
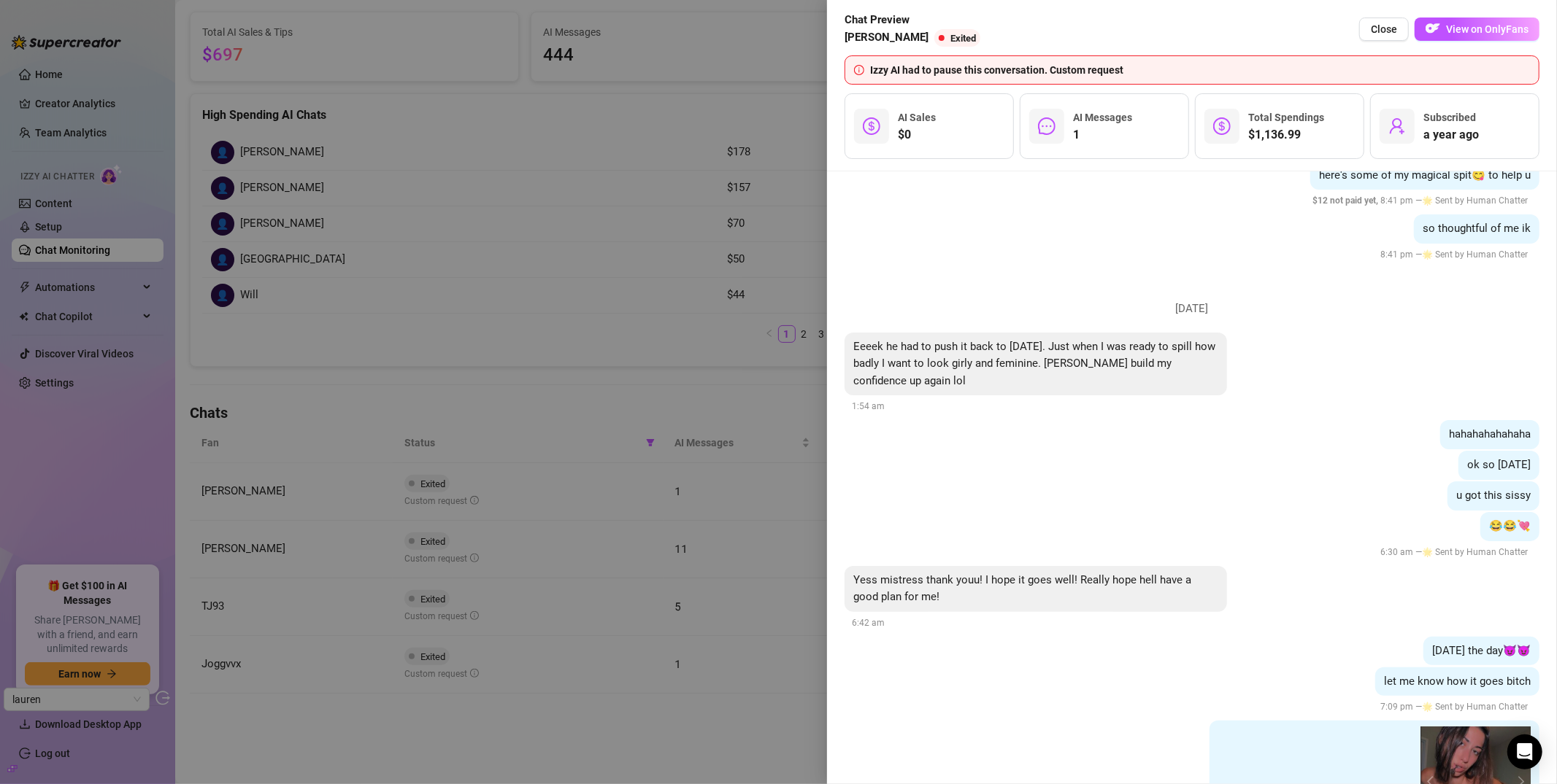
scroll to position [0, 0]
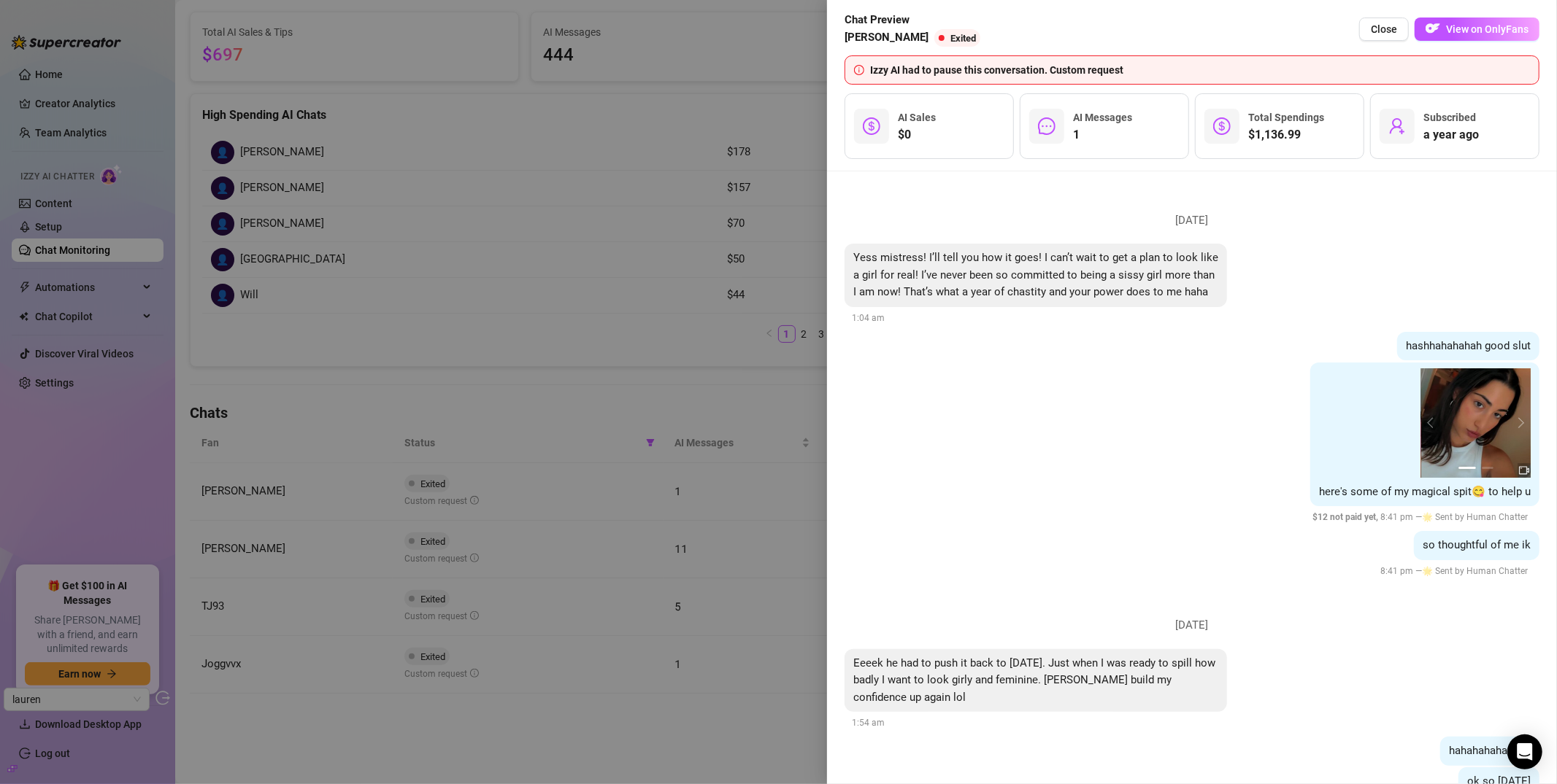
click at [657, 242] on div at bounding box center [778, 392] width 1557 height 784
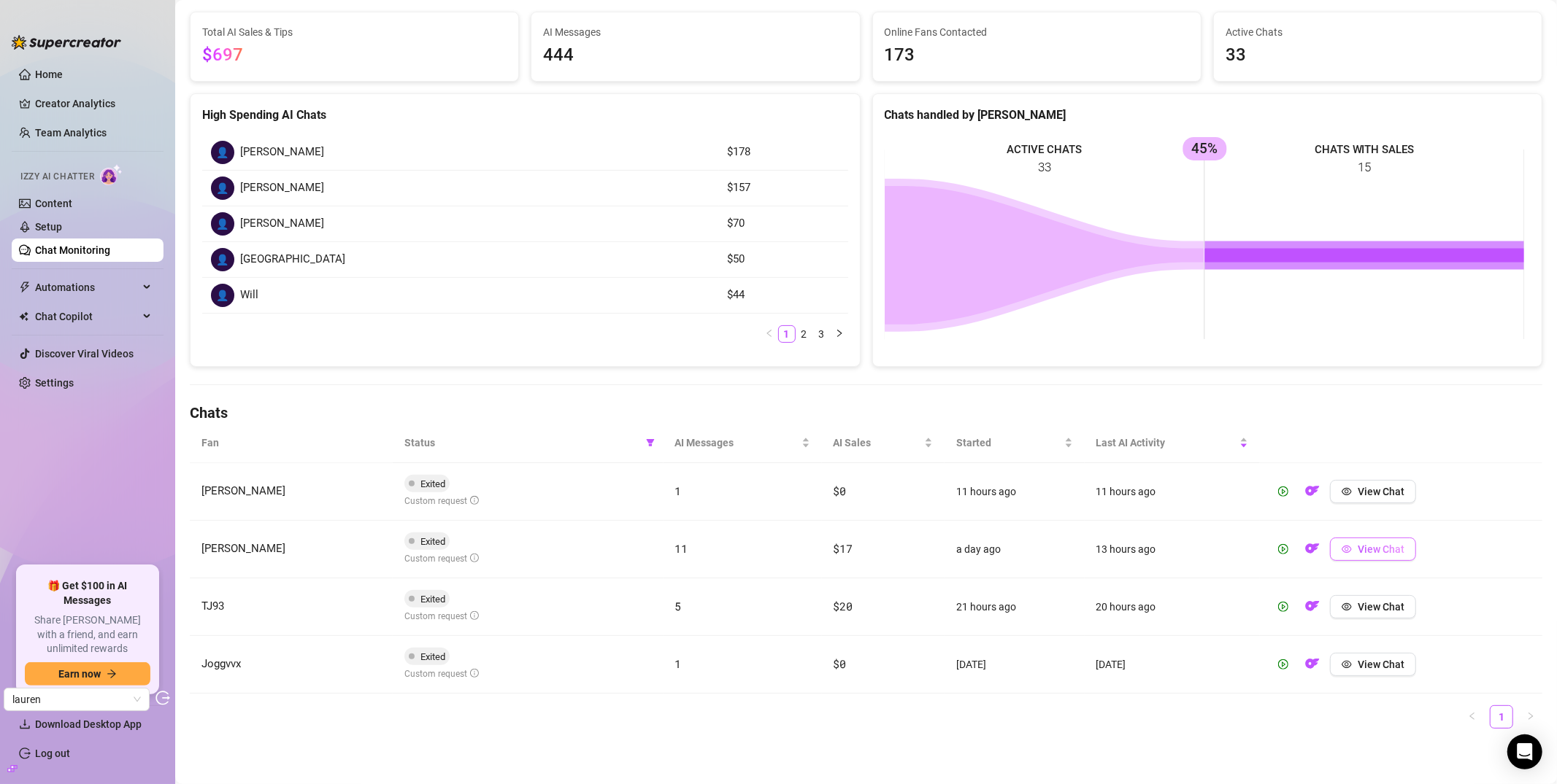
click at [1375, 549] on span "View Chat" at bounding box center [1381, 550] width 47 height 12
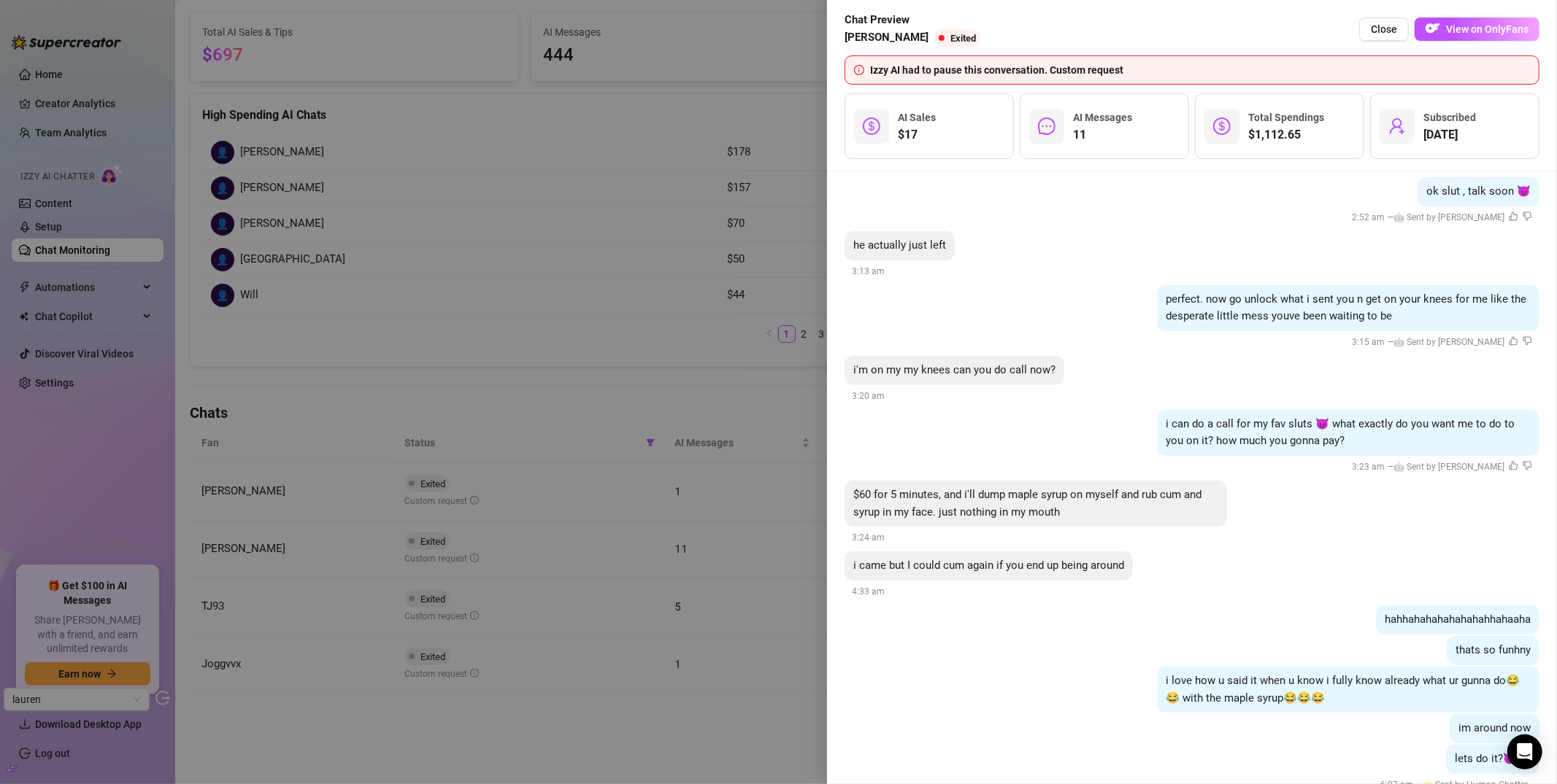
scroll to position [5061, 0]
drag, startPoint x: 860, startPoint y: 361, endPoint x: 1157, endPoint y: 383, distance: 297.8
click at [1056, 356] on div "i'm on my my knees can you do call now?" at bounding box center [954, 371] width 219 height 29
click at [1205, 418] on span "i can do a call for my fav sluts 😈 what exactly do you want me to do to you on …" at bounding box center [1340, 433] width 349 height 31
drag, startPoint x: 1155, startPoint y: 413, endPoint x: 1234, endPoint y: 418, distance: 79.2
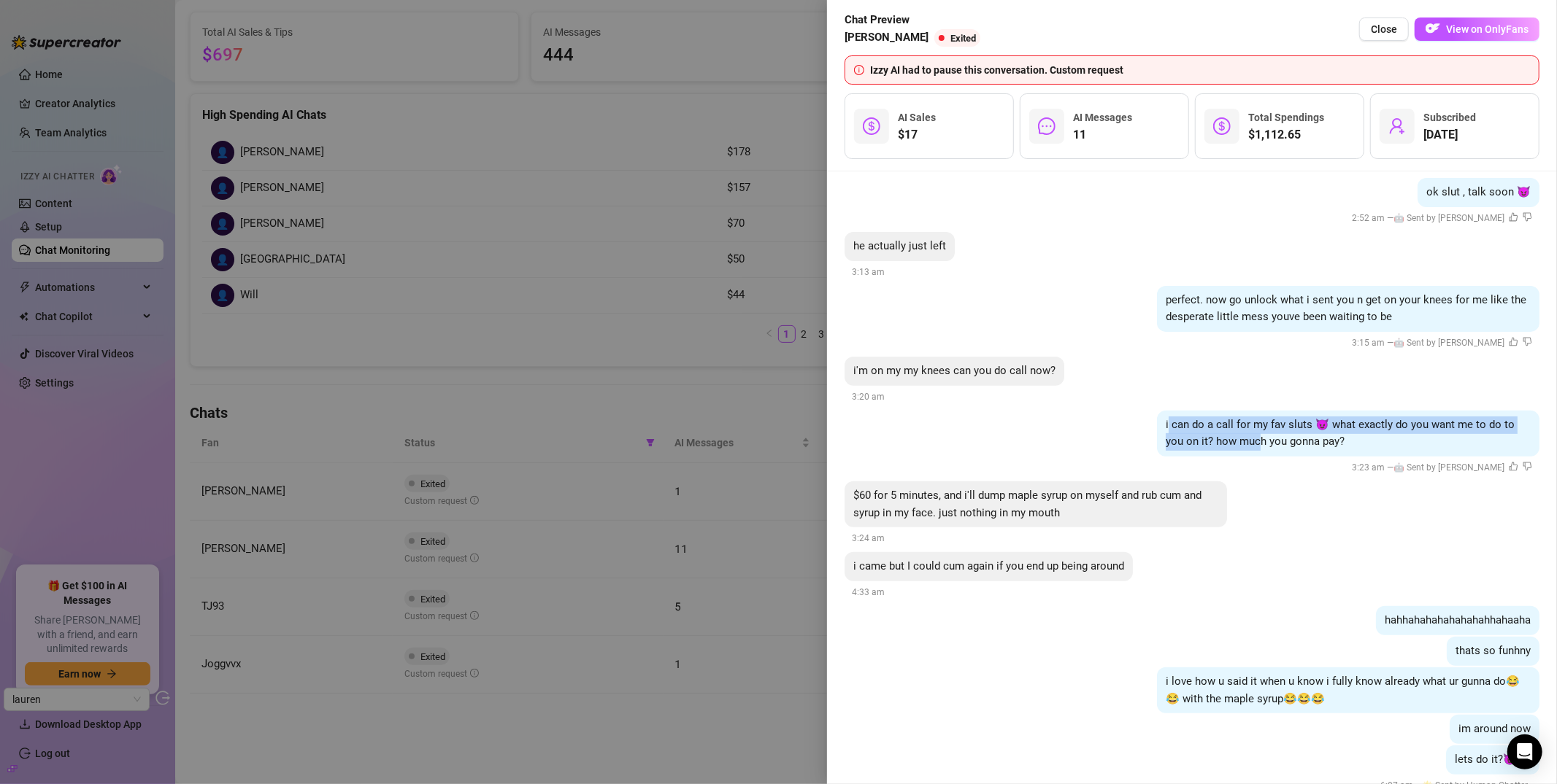
click at [1232, 418] on span "i can do a call for my fav sluts 😈 what exactly do you want me to do to you on …" at bounding box center [1340, 433] width 349 height 31
click at [1234, 418] on div "i can do a call for my fav sluts 😈 what exactly do you want me to do to you on …" at bounding box center [1348, 433] width 383 height 46
click at [1177, 426] on span "i can do a call for my fav sluts 😈 what exactly do you want me to do to you on …" at bounding box center [1340, 433] width 349 height 31
drag, startPoint x: 1152, startPoint y: 411, endPoint x: 1323, endPoint y: 426, distance: 171.7
click at [1323, 426] on div "i can do a call for my fav sluts 😈 what exactly do you want me to do to you on …" at bounding box center [1348, 433] width 383 height 46
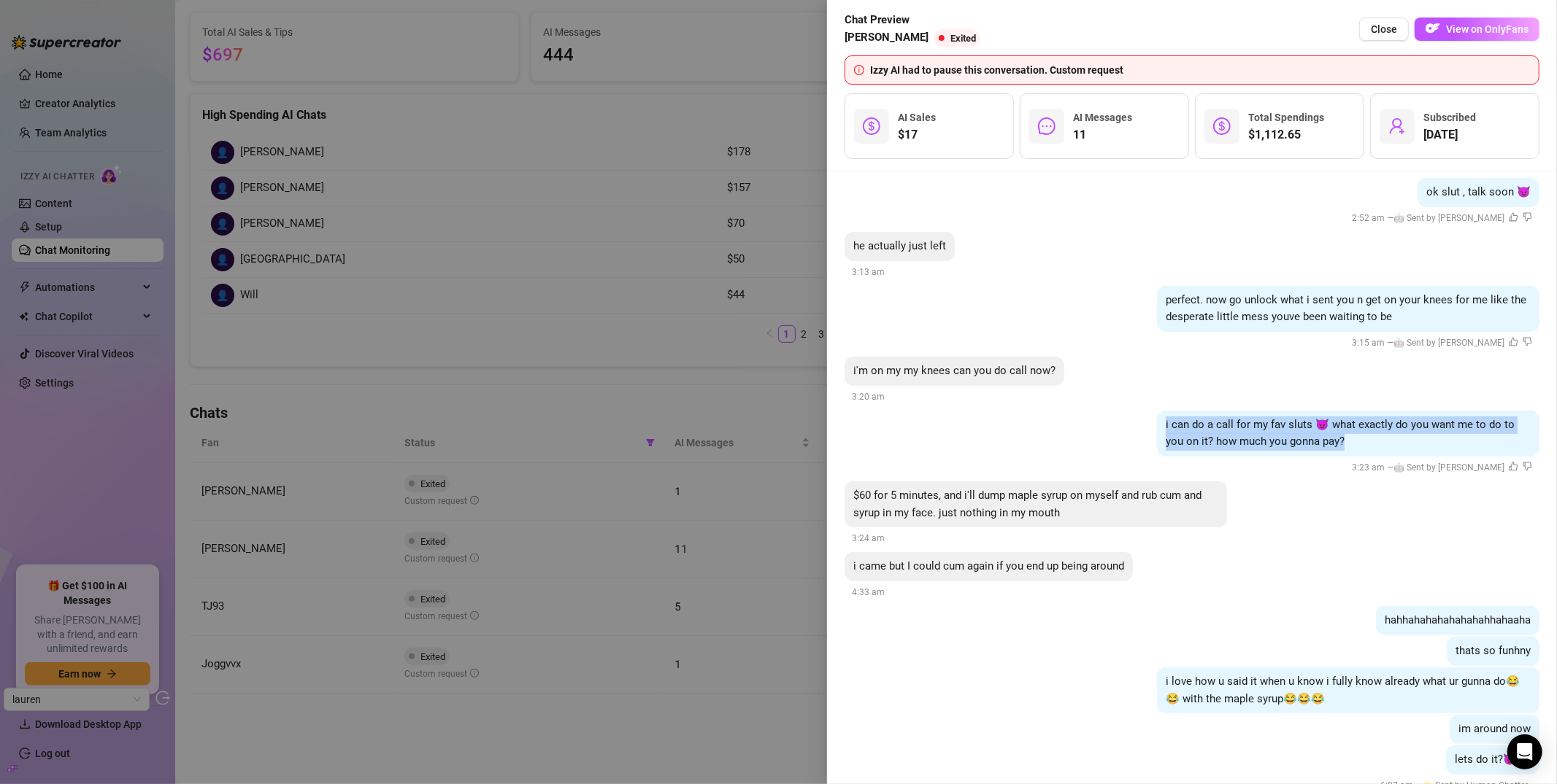
click at [1323, 426] on div "i can do a call for my fav sluts 😈 what exactly do you want me to do to you on …" at bounding box center [1348, 433] width 383 height 46
drag, startPoint x: 1148, startPoint y: 413, endPoint x: 1320, endPoint y: 435, distance: 173.4
click at [1320, 435] on div "i can do a call for my fav sluts 😈 what exactly do you want me to do to you on …" at bounding box center [1348, 433] width 383 height 46
click at [1115, 421] on div "i can do a call for my fav sluts 😈 what exactly do you want me to do to you on …" at bounding box center [1192, 443] width 695 height 65
drag, startPoint x: 1155, startPoint y: 409, endPoint x: 1315, endPoint y: 428, distance: 161.1
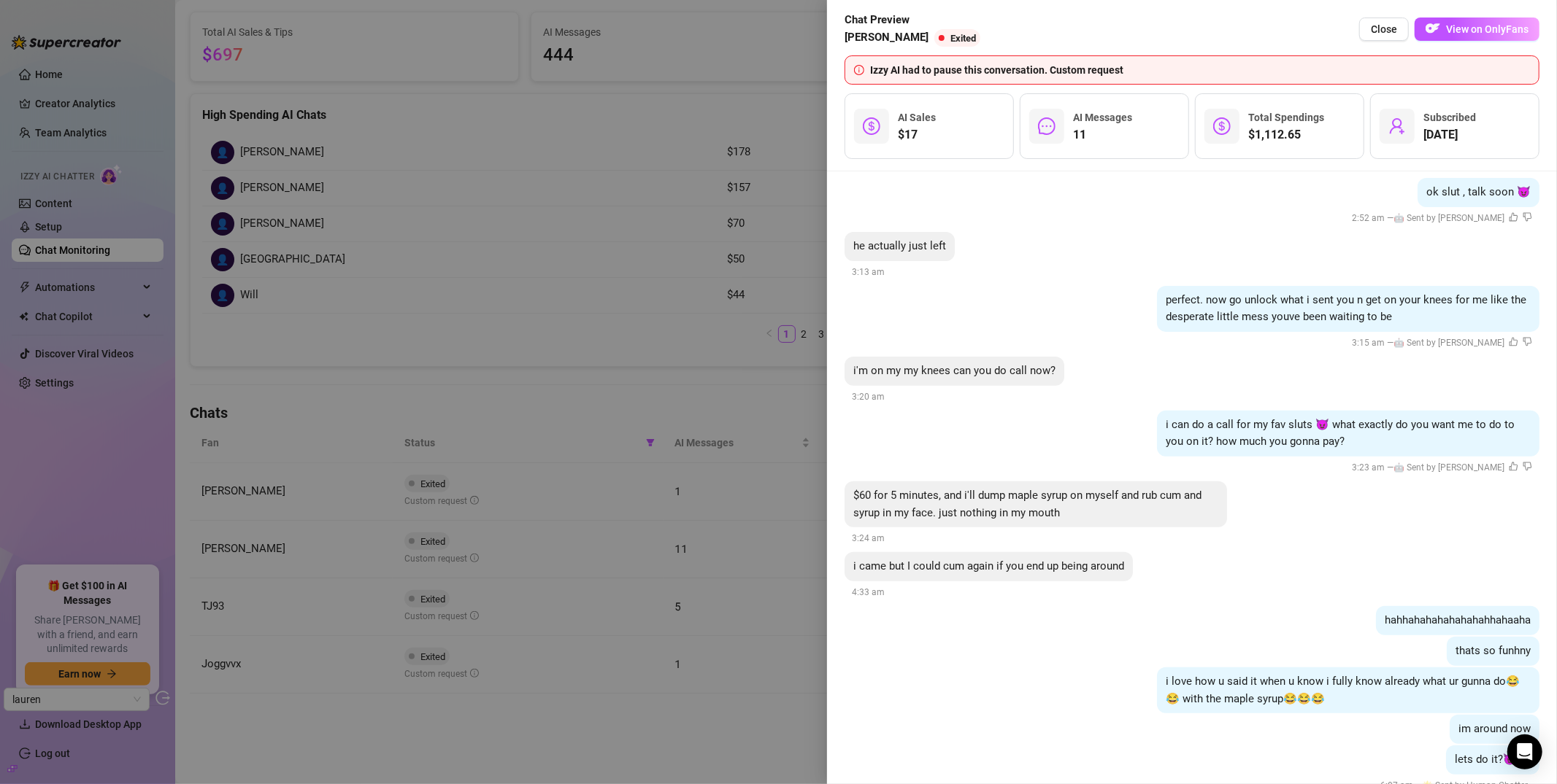
click at [1315, 428] on div "i can do a call for my fav sluts 😈 what exactly do you want me to do to you on …" at bounding box center [1348, 433] width 383 height 46
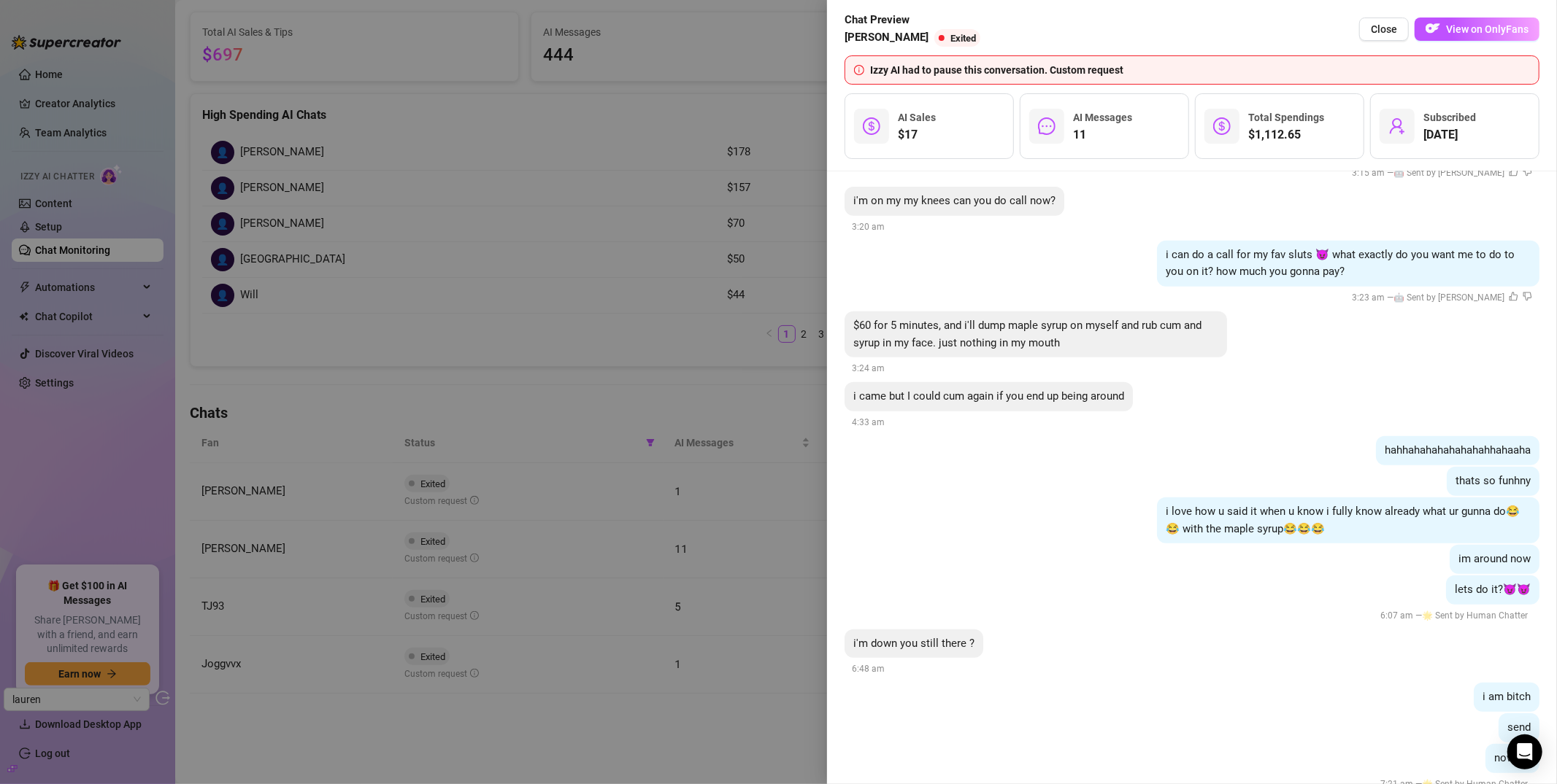
scroll to position [5255, 0]
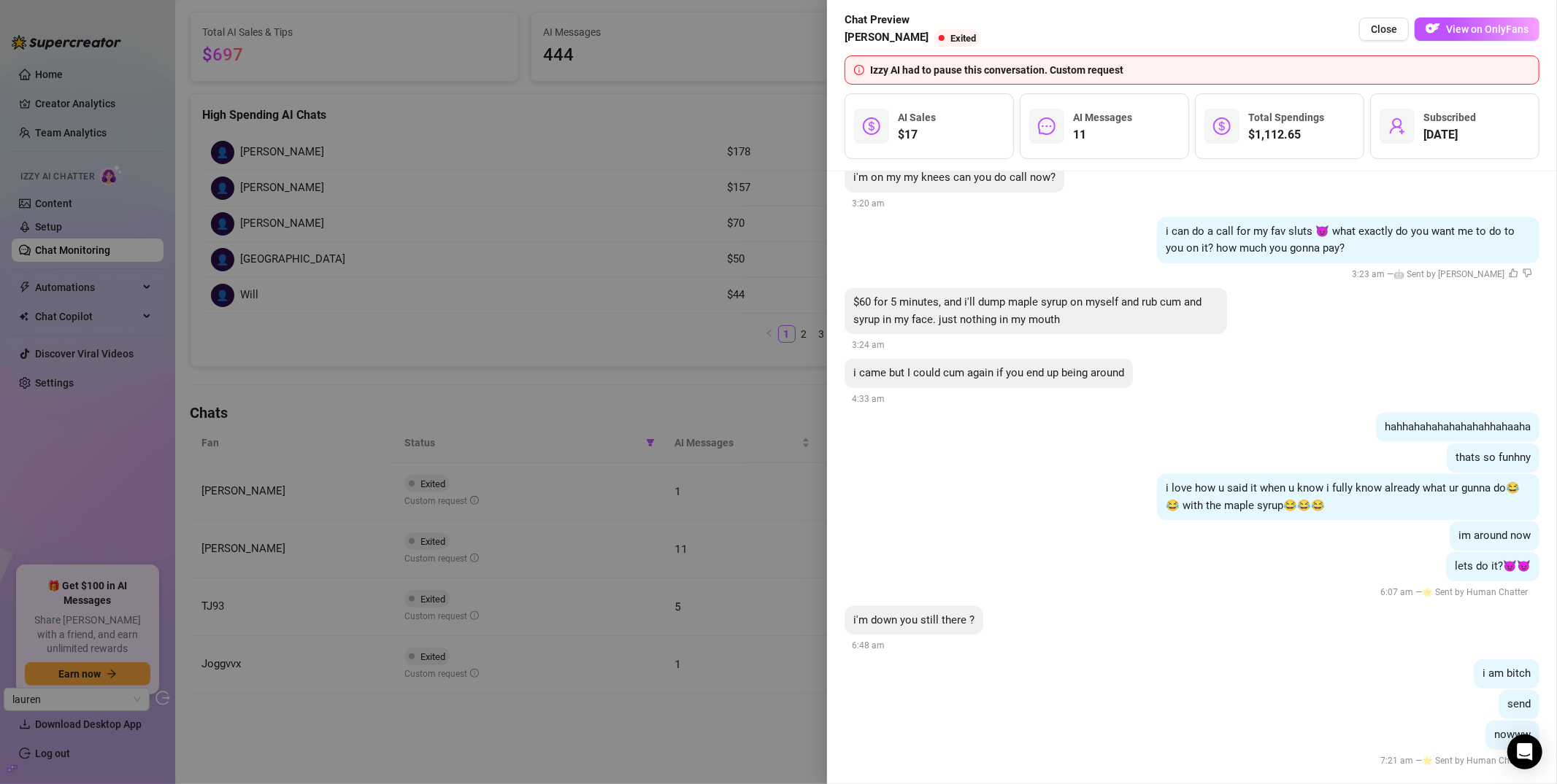
click at [676, 362] on div at bounding box center [778, 392] width 1557 height 784
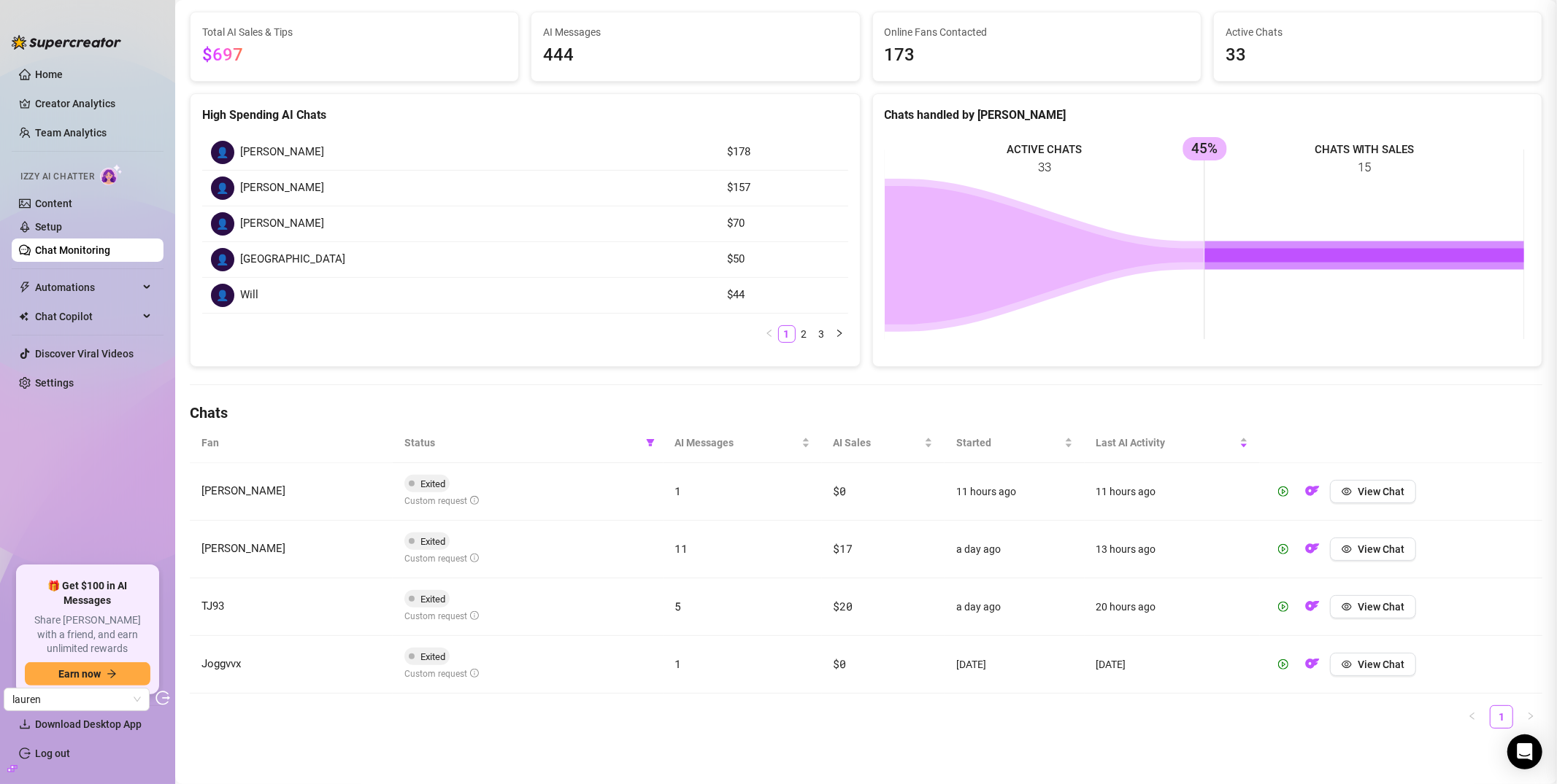
scroll to position [0, 0]
click at [72, 200] on link "Content" at bounding box center [54, 203] width 37 height 12
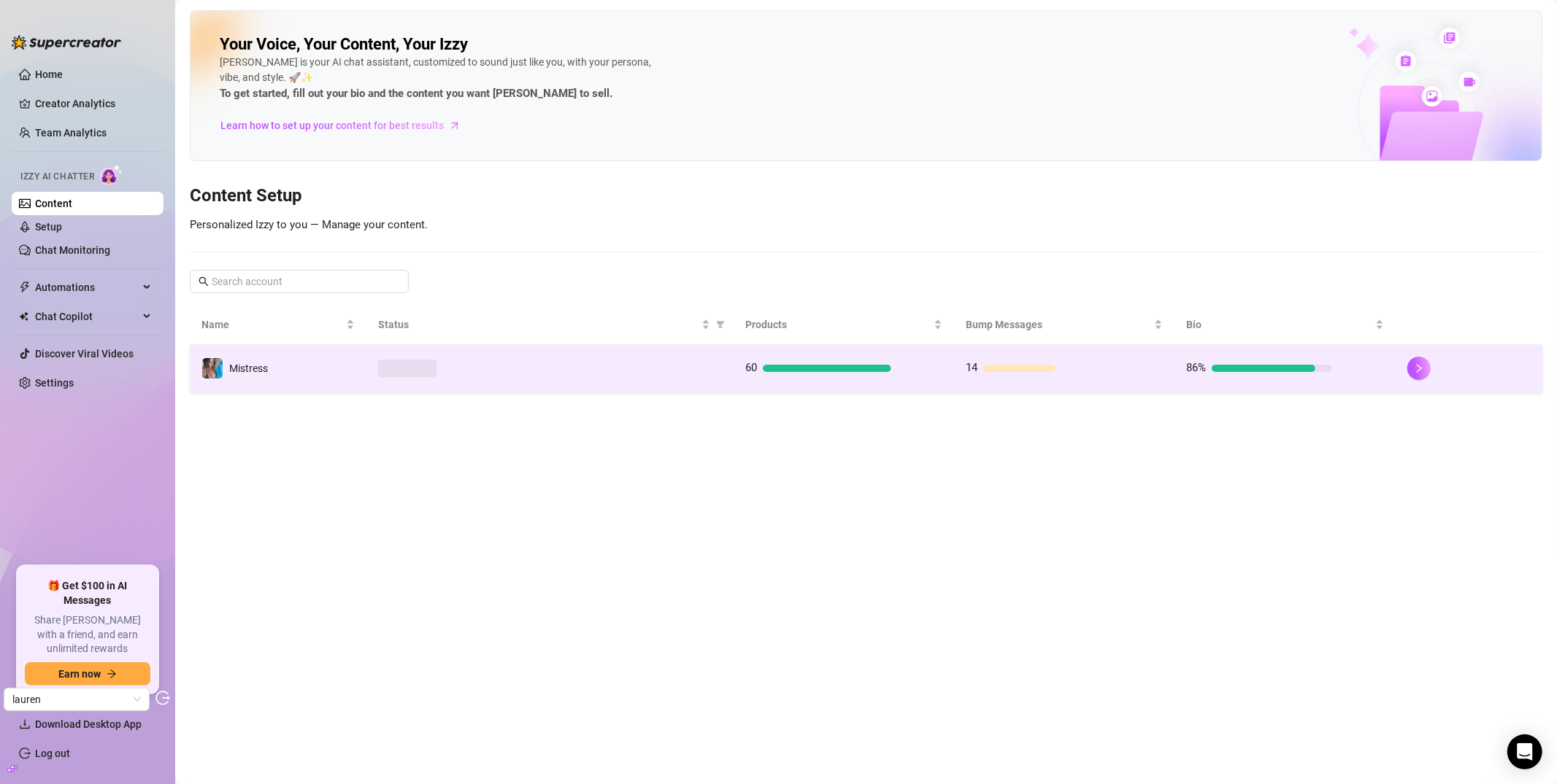
click at [286, 373] on td "Mistress" at bounding box center [278, 368] width 177 height 48
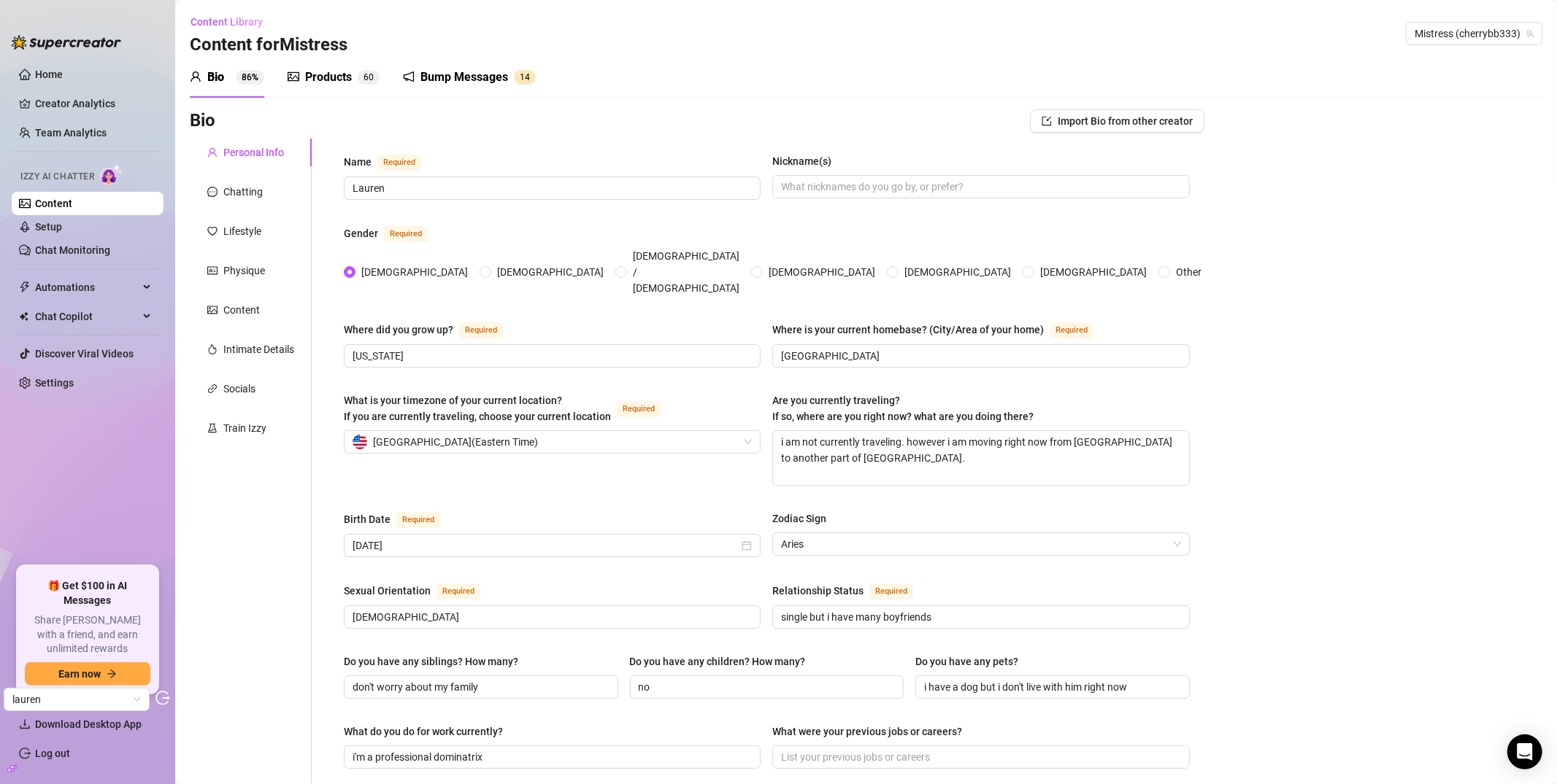
click at [331, 83] on div "Products" at bounding box center [328, 77] width 47 height 18
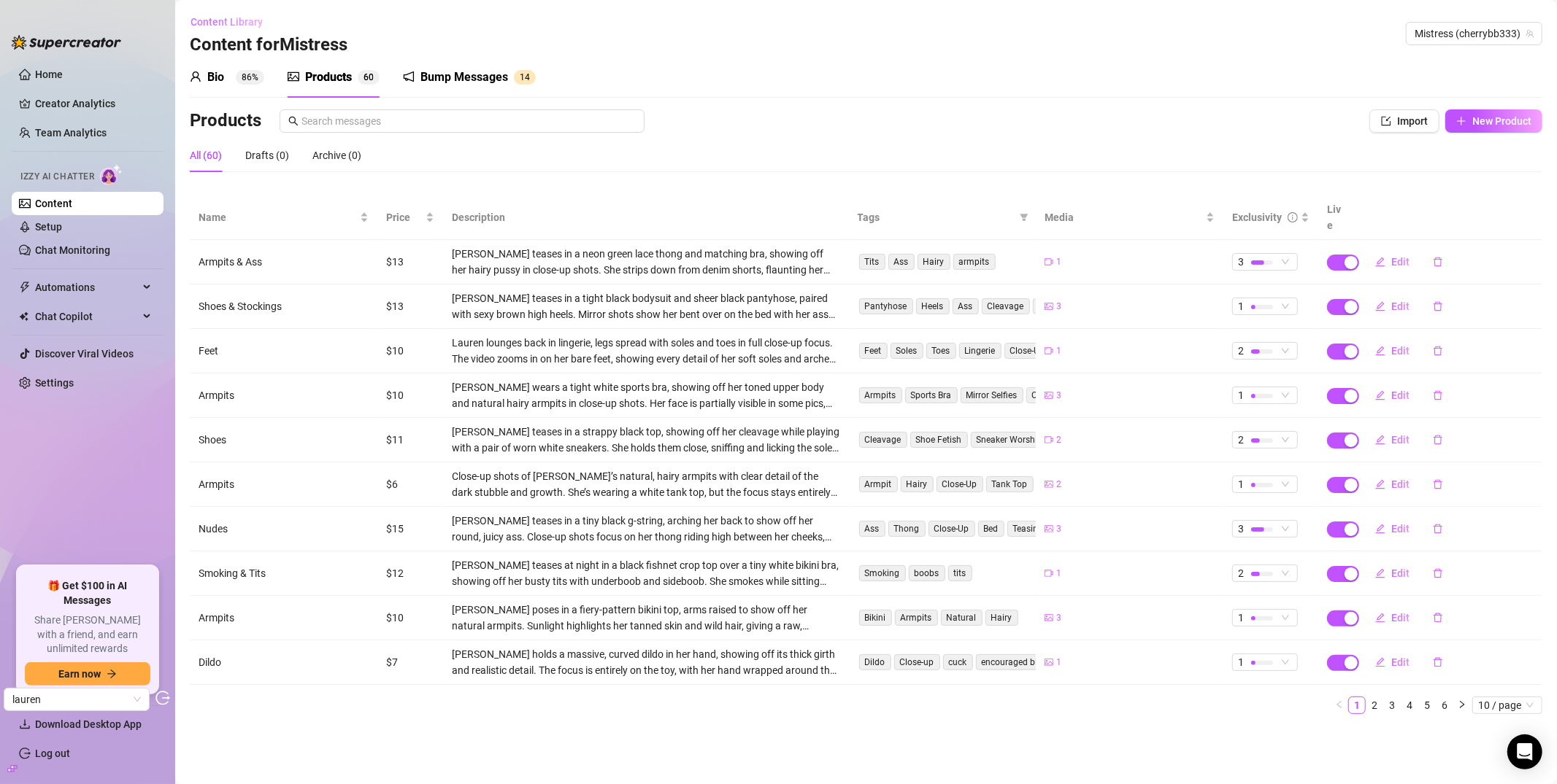
click at [252, 74] on sup "86%" at bounding box center [250, 77] width 28 height 14
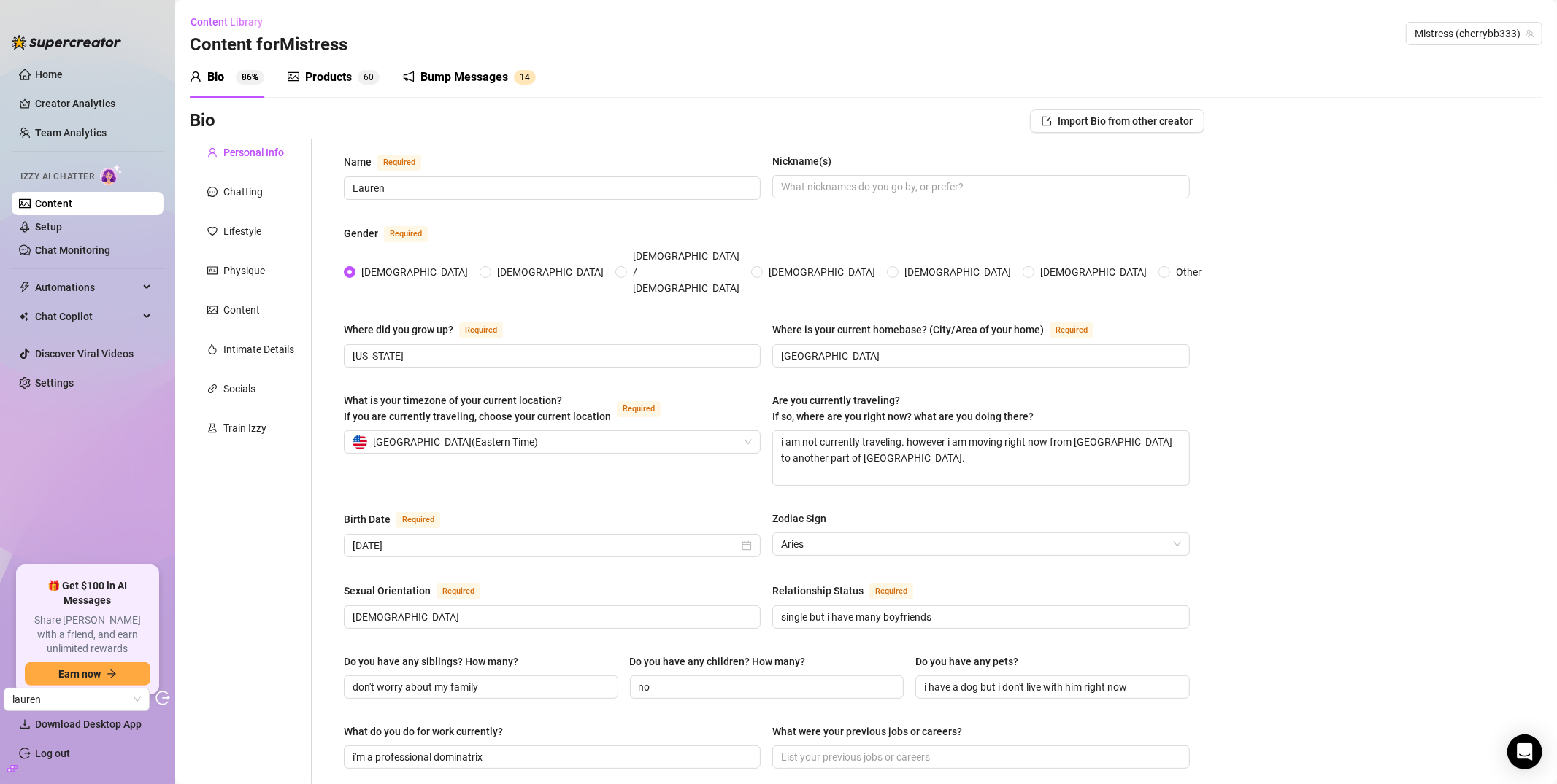
click at [213, 92] on div "Bio 86%" at bounding box center [227, 77] width 75 height 41
drag, startPoint x: 249, startPoint y: 301, endPoint x: 259, endPoint y: 304, distance: 10.4
click at [249, 302] on div "Content" at bounding box center [242, 310] width 37 height 16
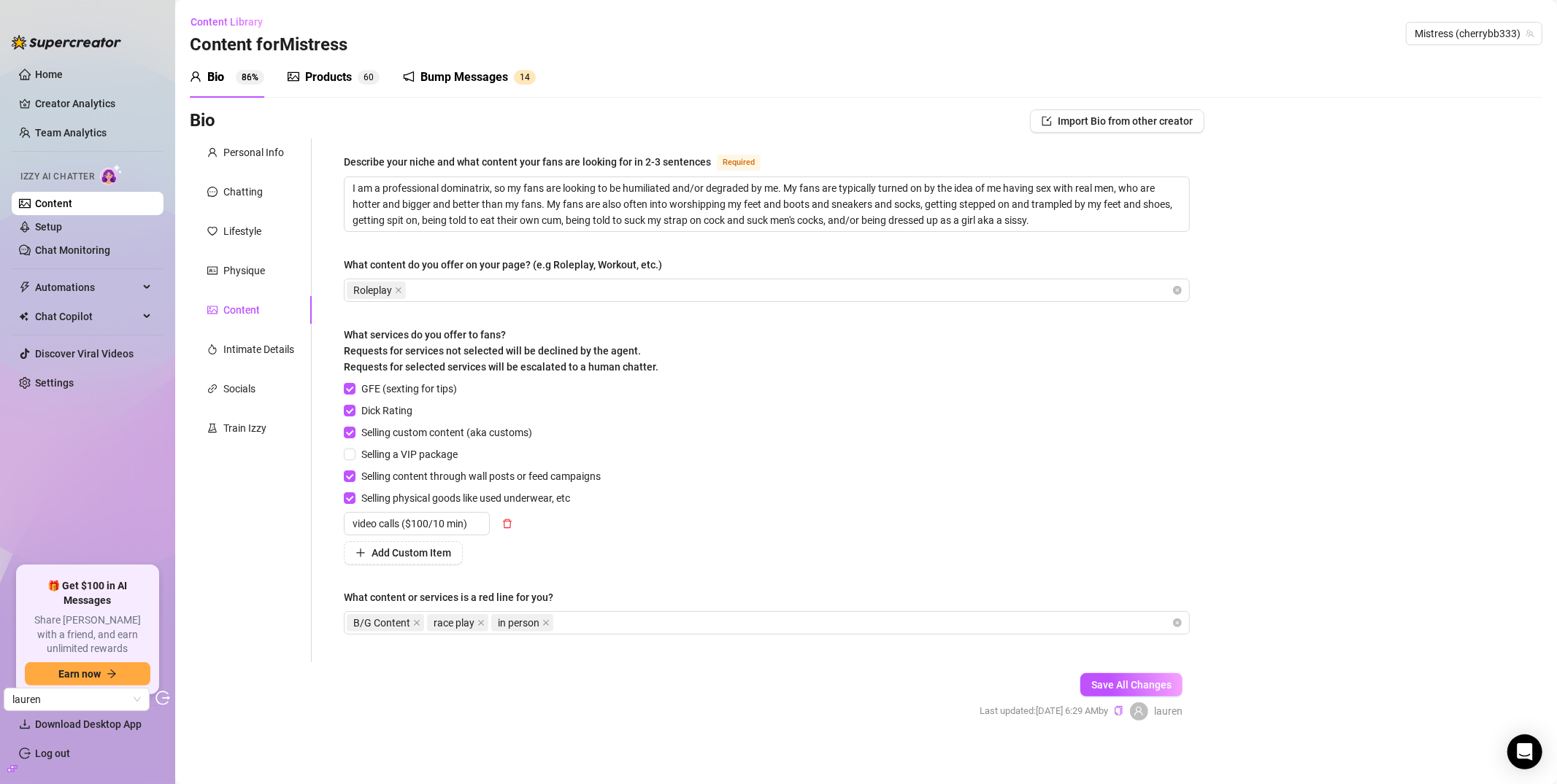
click at [552, 351] on span "What services do you offer to fans? Requests for services not selected will be …" at bounding box center [501, 351] width 315 height 44
click at [696, 288] on div "Roleplay" at bounding box center [758, 290] width 825 height 20
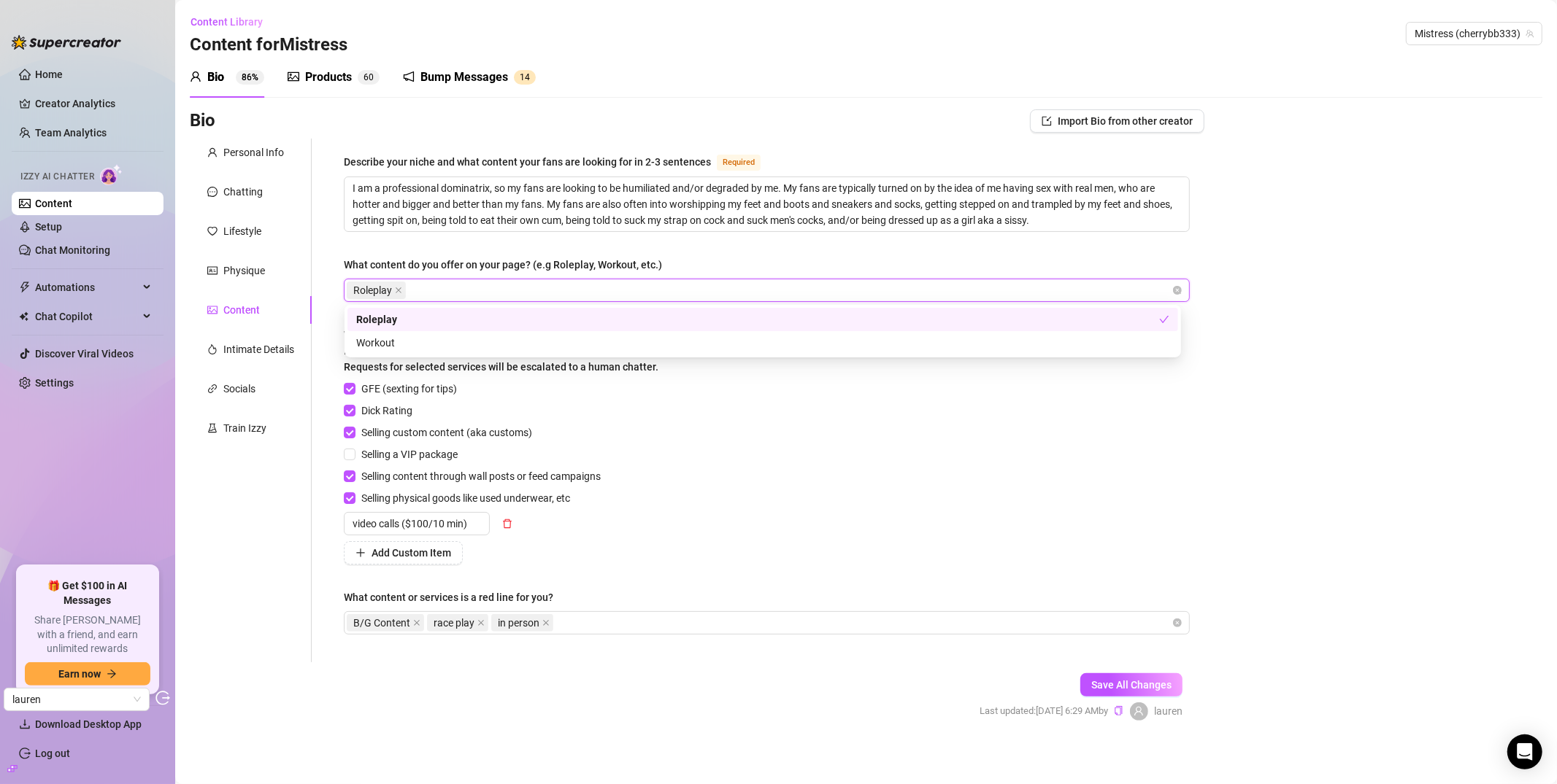
click at [506, 238] on div "Describe your niche and what content your fans are looking for in 2-3 sentences…" at bounding box center [767, 400] width 846 height 494
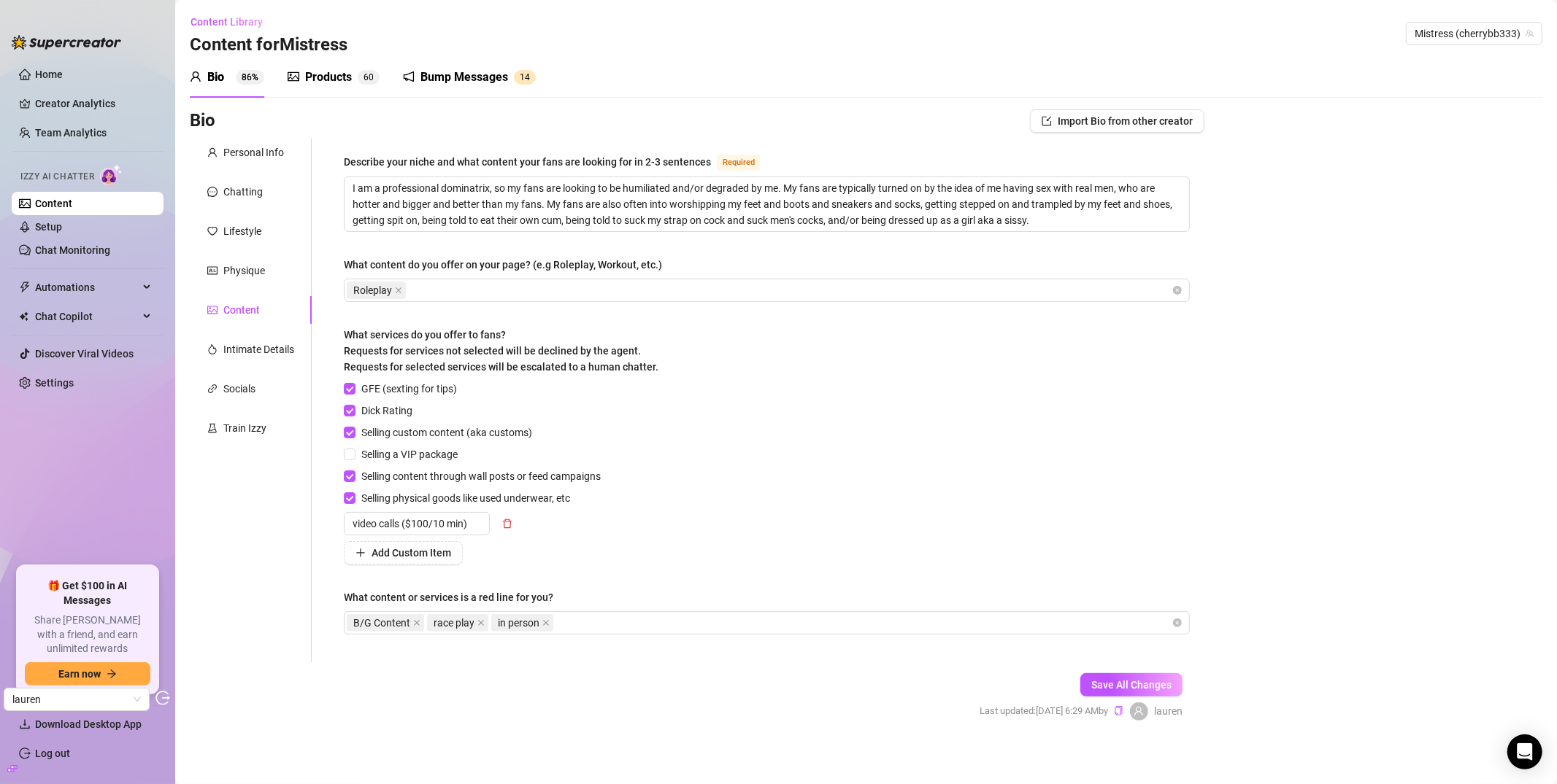
click at [510, 309] on div "Describe your niche and what content your fans are looking for in 2-3 sentences…" at bounding box center [767, 400] width 846 height 494
click at [514, 291] on div "Roleplay" at bounding box center [758, 290] width 825 height 20
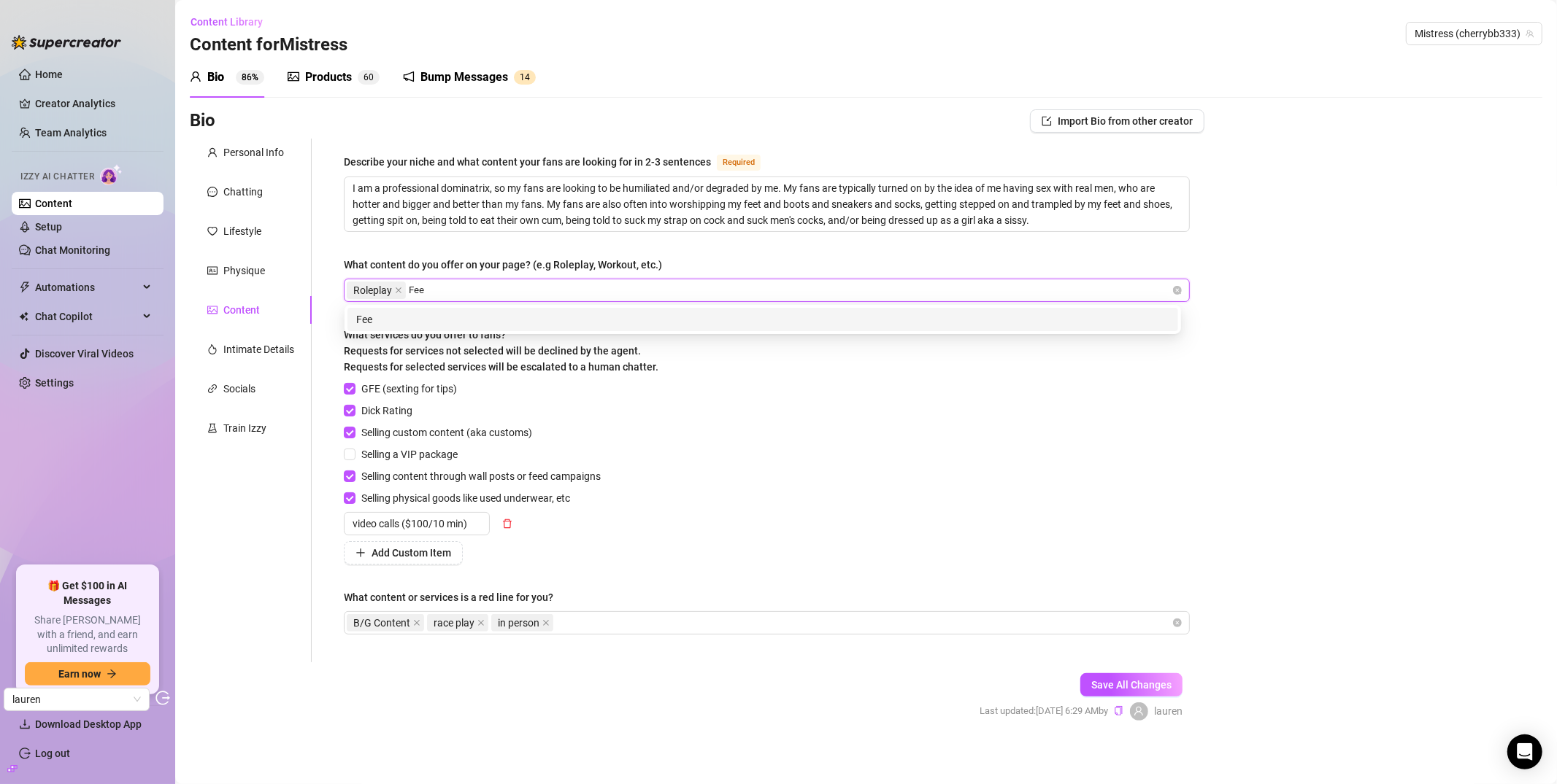
type input "Feet"
type input "\"
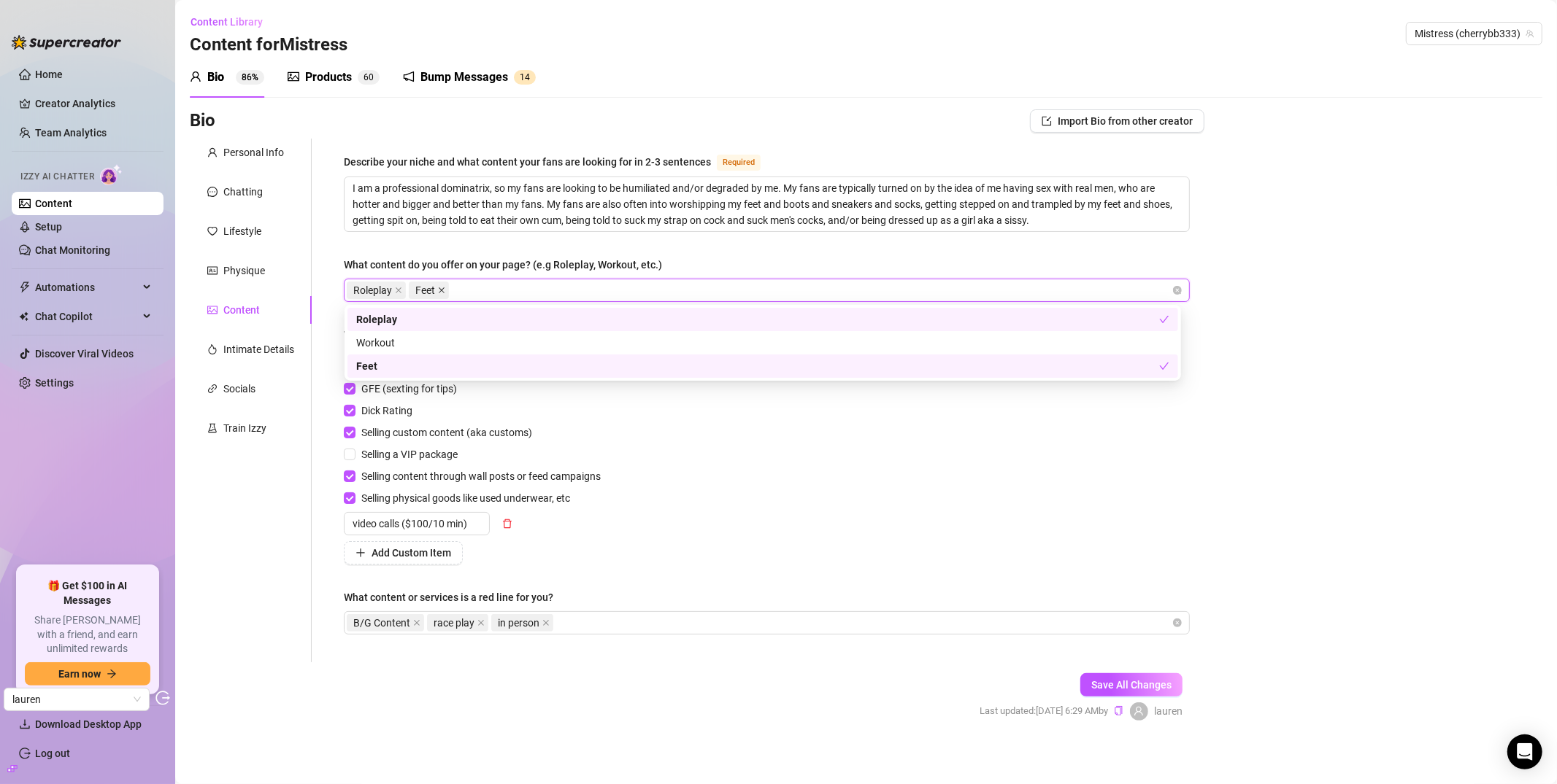
click at [442, 289] on icon "close" at bounding box center [441, 290] width 6 height 6
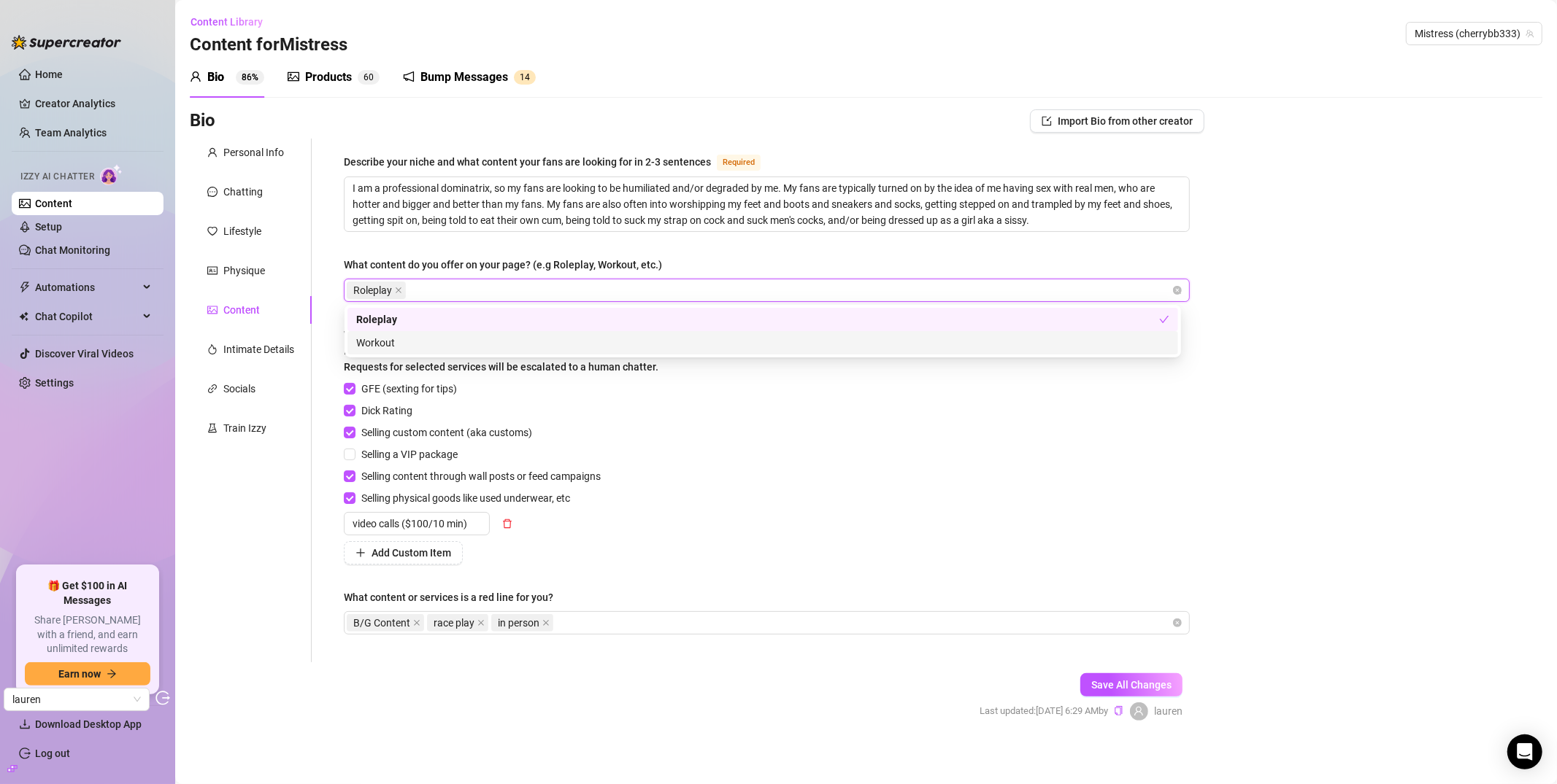
click at [737, 385] on div "GFE (sexting for tips) Dick Rating Selling custom content (aka customs) Selling…" at bounding box center [767, 473] width 846 height 184
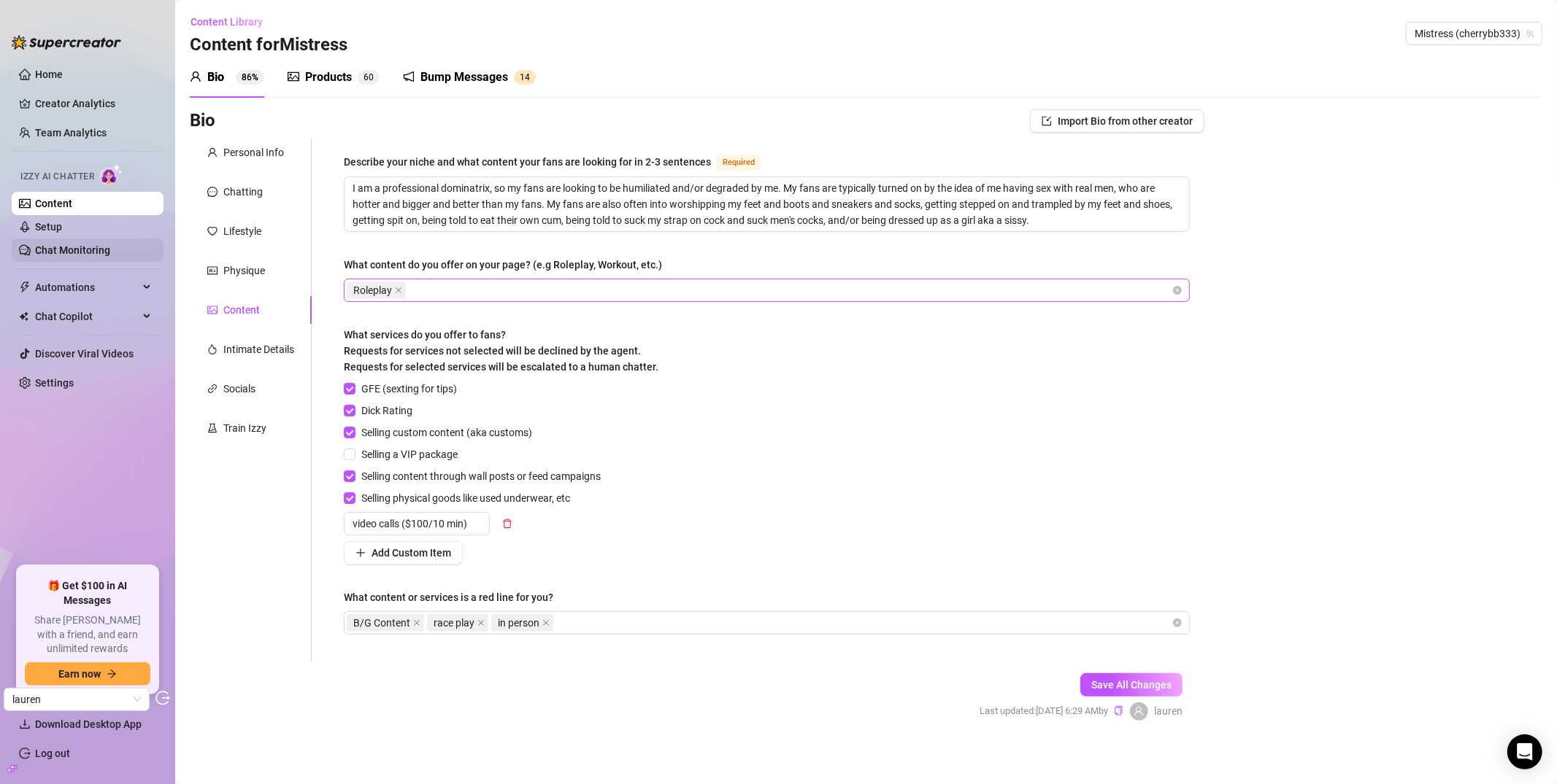
click at [90, 252] on link "Chat Monitoring" at bounding box center [73, 250] width 75 height 12
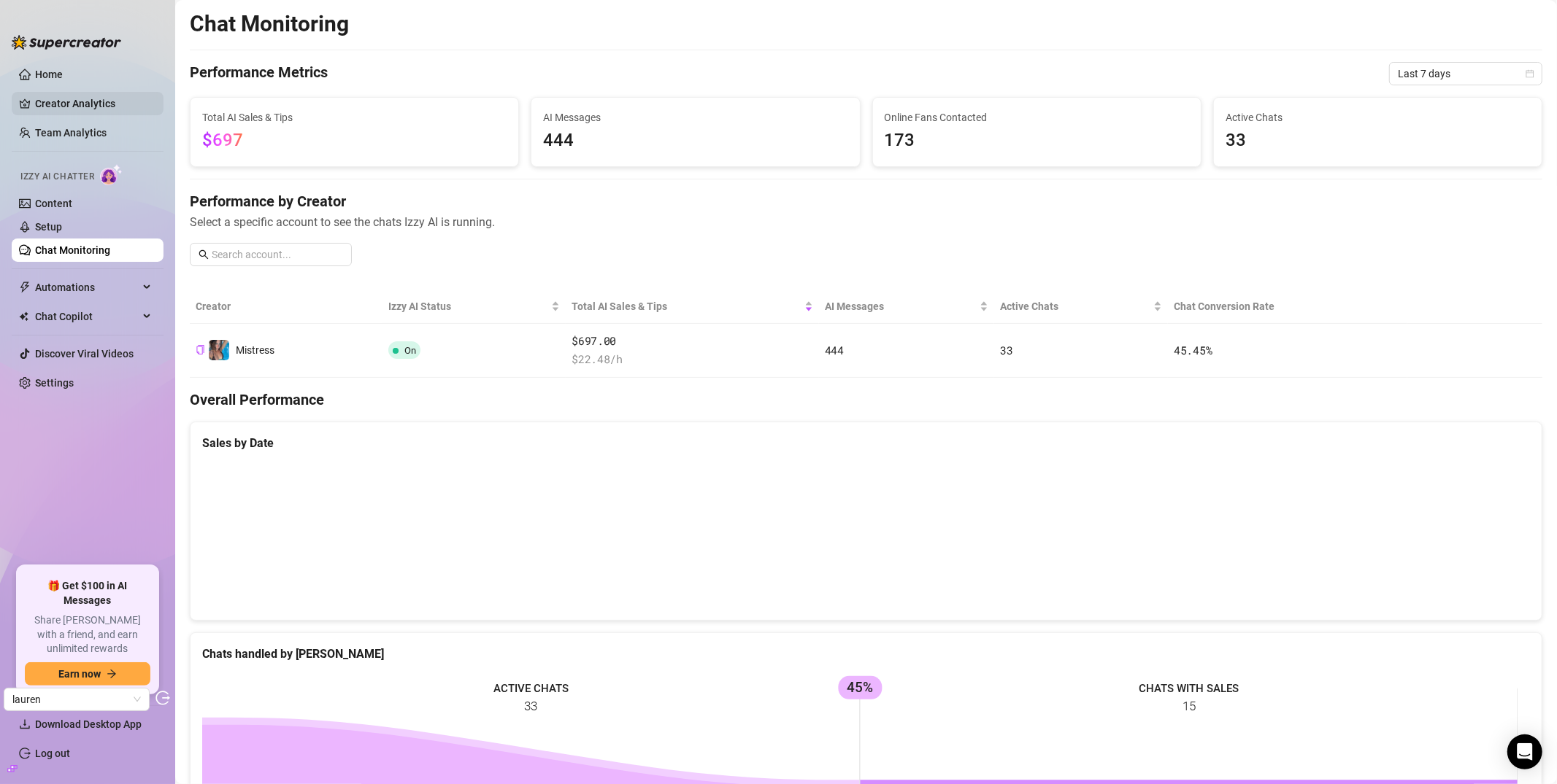
click at [76, 108] on link "Creator Analytics" at bounding box center [94, 104] width 117 height 23
click at [83, 104] on link "Creator Analytics" at bounding box center [94, 104] width 117 height 23
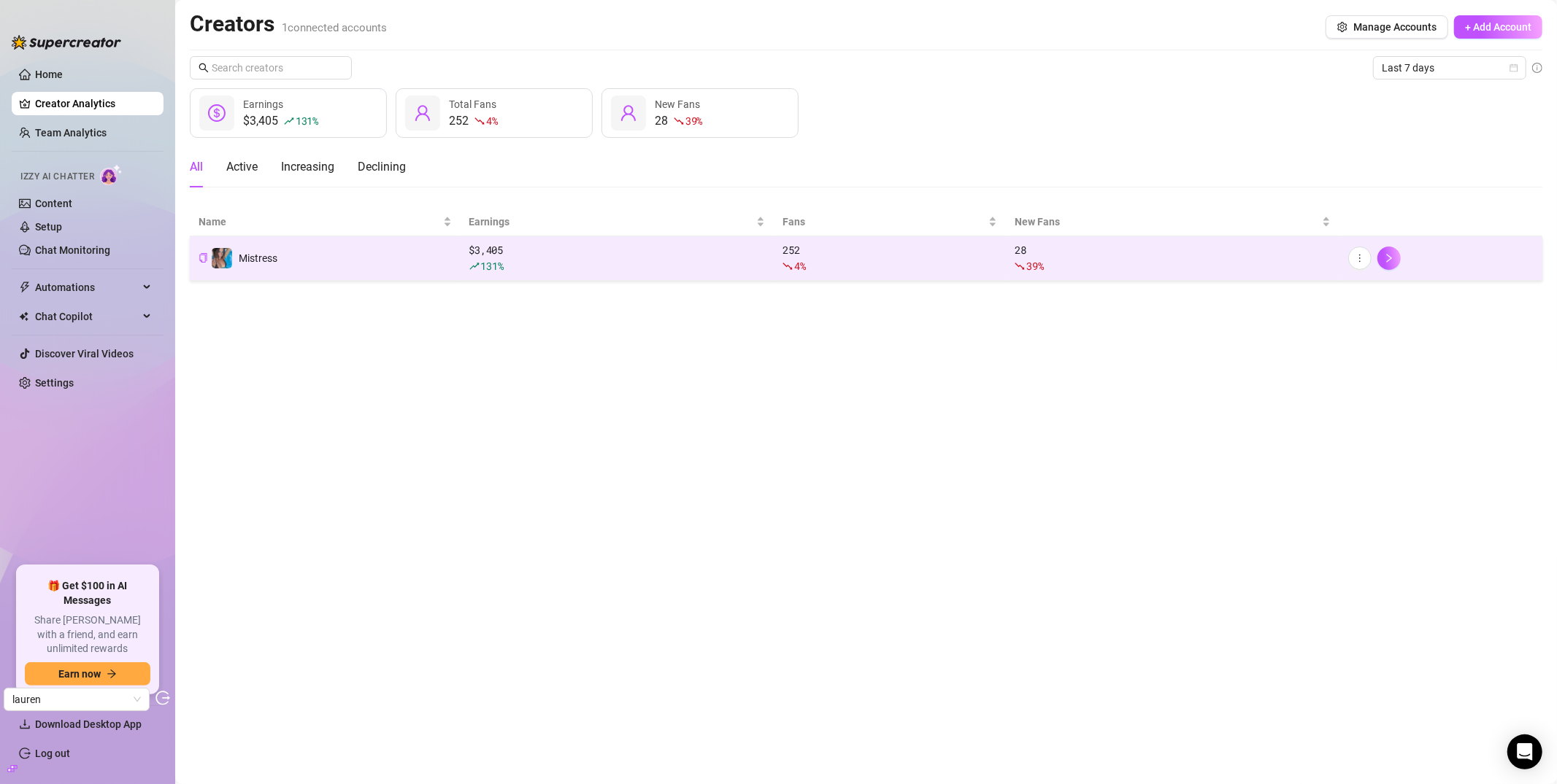
click at [377, 264] on td "Mistress" at bounding box center [325, 259] width 270 height 44
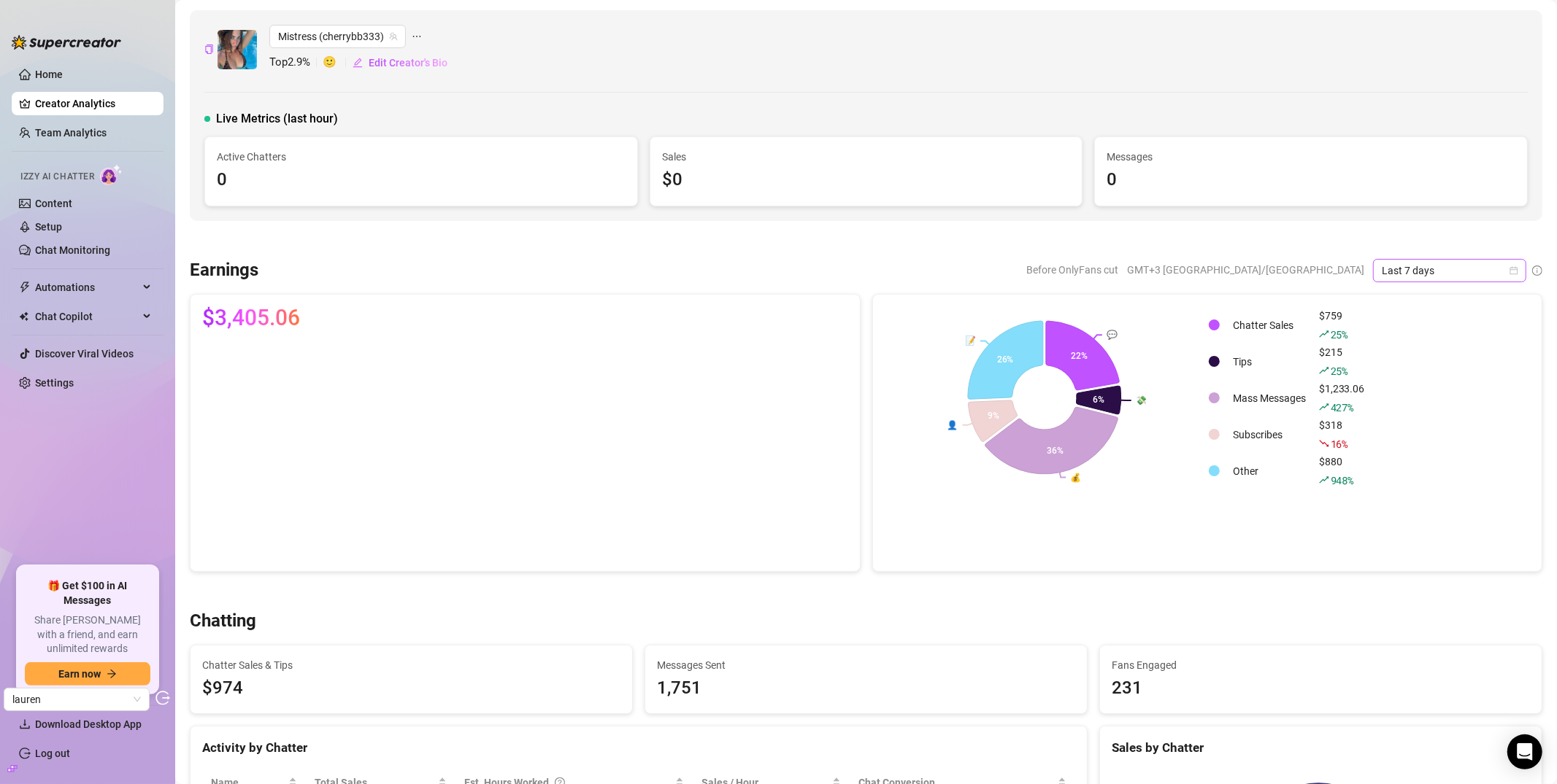
click at [1386, 273] on span "Last 7 days" at bounding box center [1450, 270] width 136 height 22
click at [1386, 349] on div "Last 30 days" at bounding box center [1437, 346] width 130 height 16
click at [110, 356] on link "Discover Viral Videos" at bounding box center [85, 354] width 99 height 12
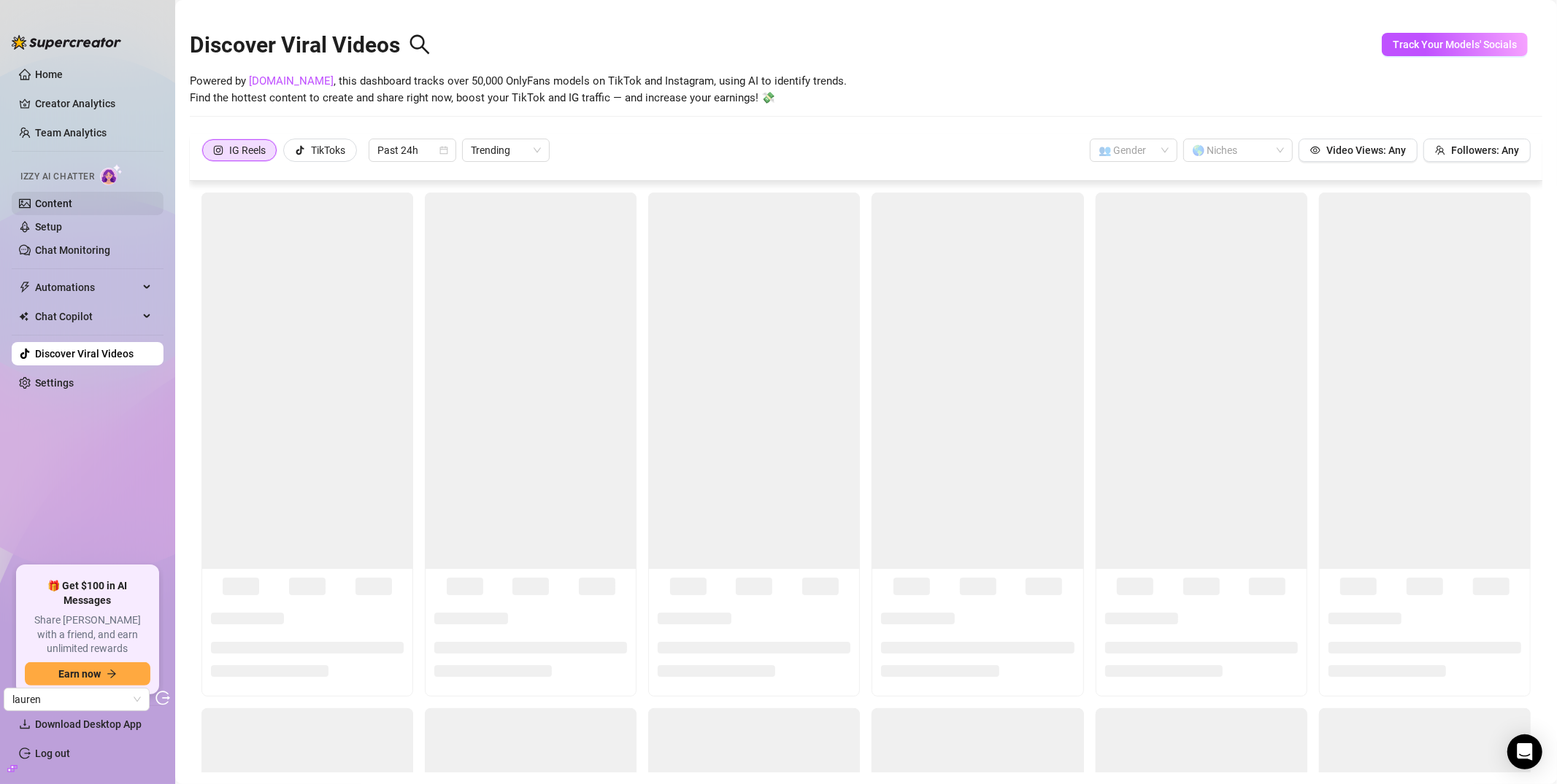
click at [72, 202] on link "Content" at bounding box center [54, 203] width 37 height 12
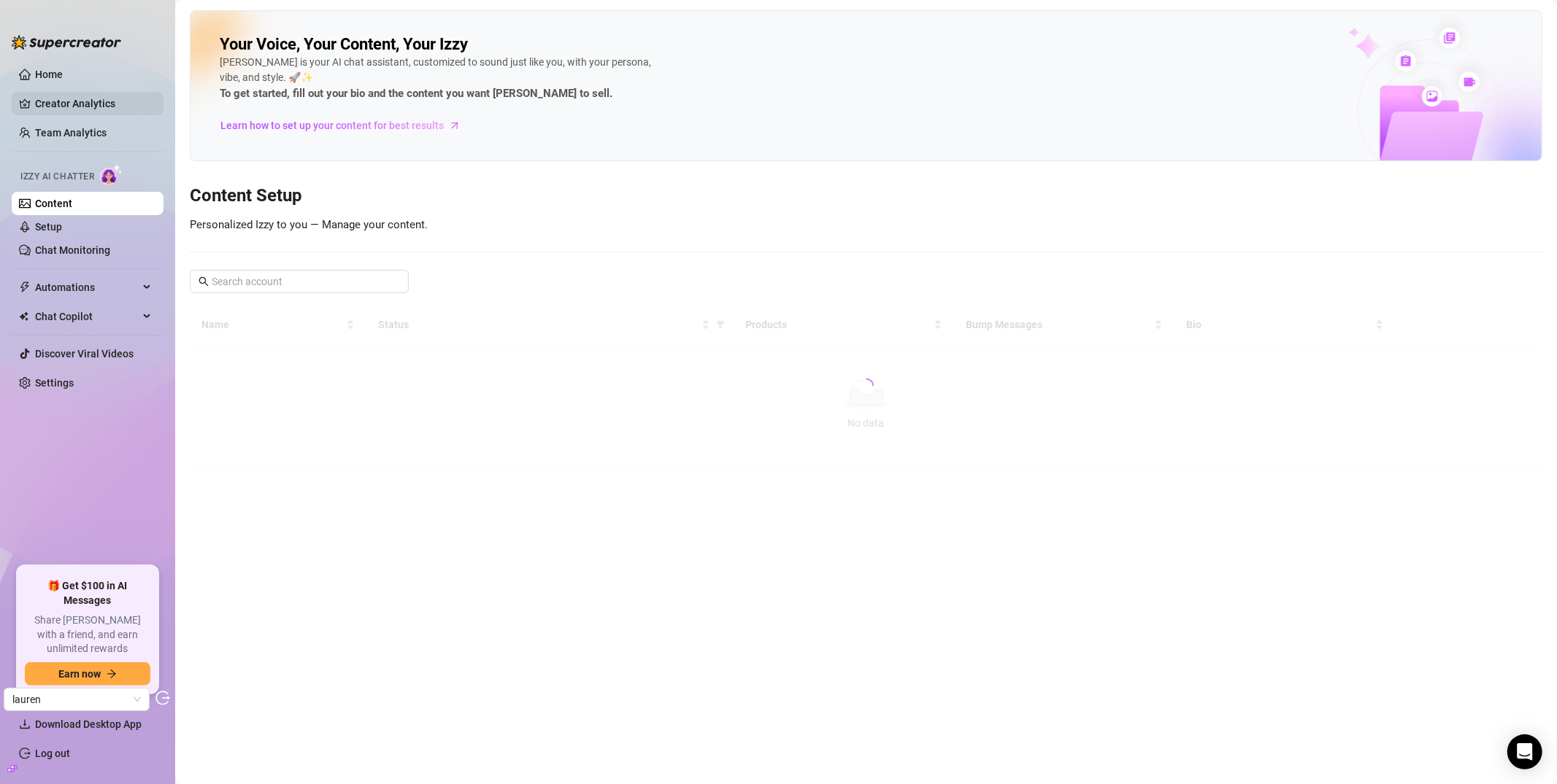
click at [77, 103] on link "Creator Analytics" at bounding box center [94, 104] width 117 height 23
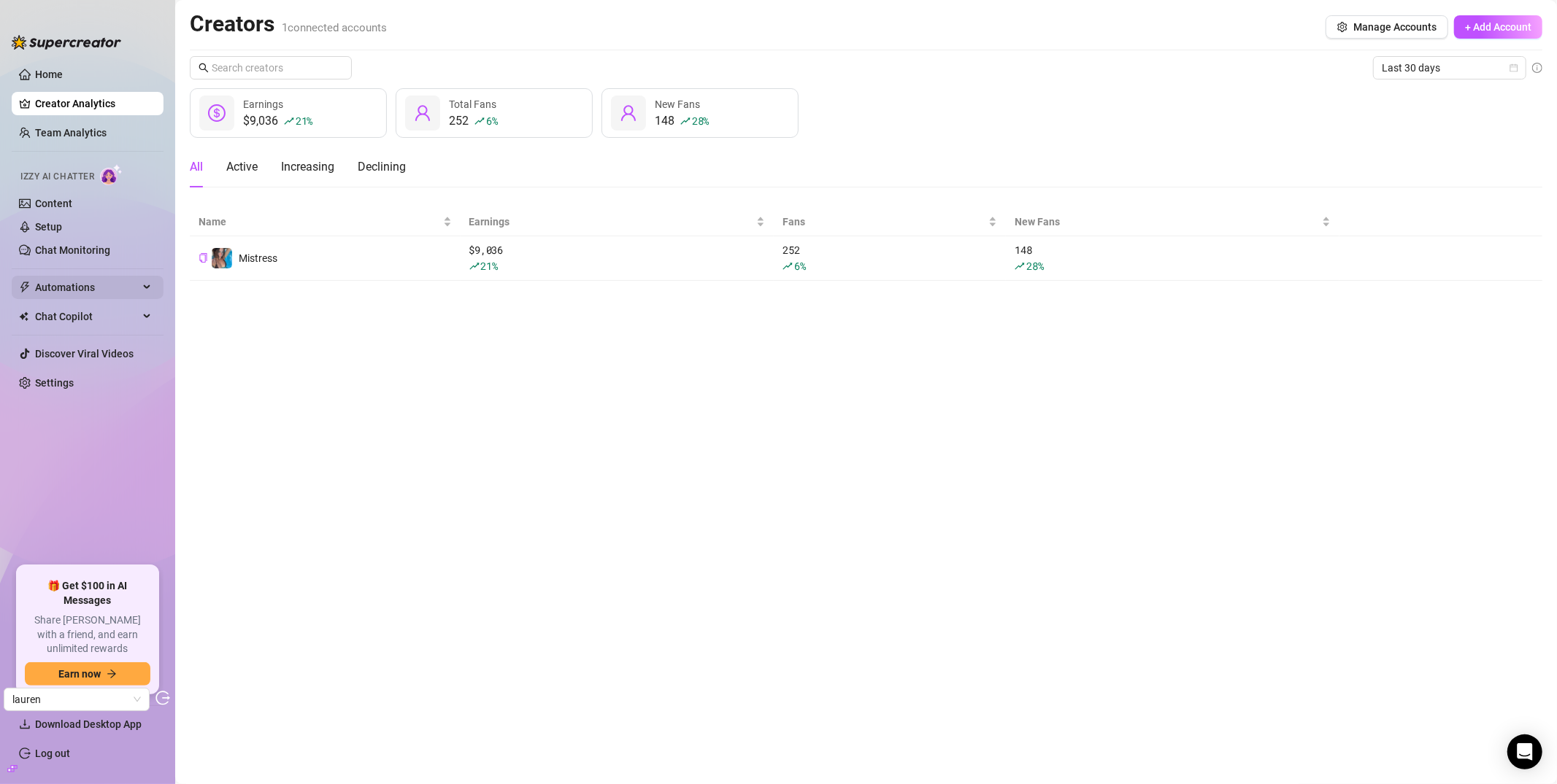
click at [84, 290] on span "Automations" at bounding box center [87, 288] width 104 height 23
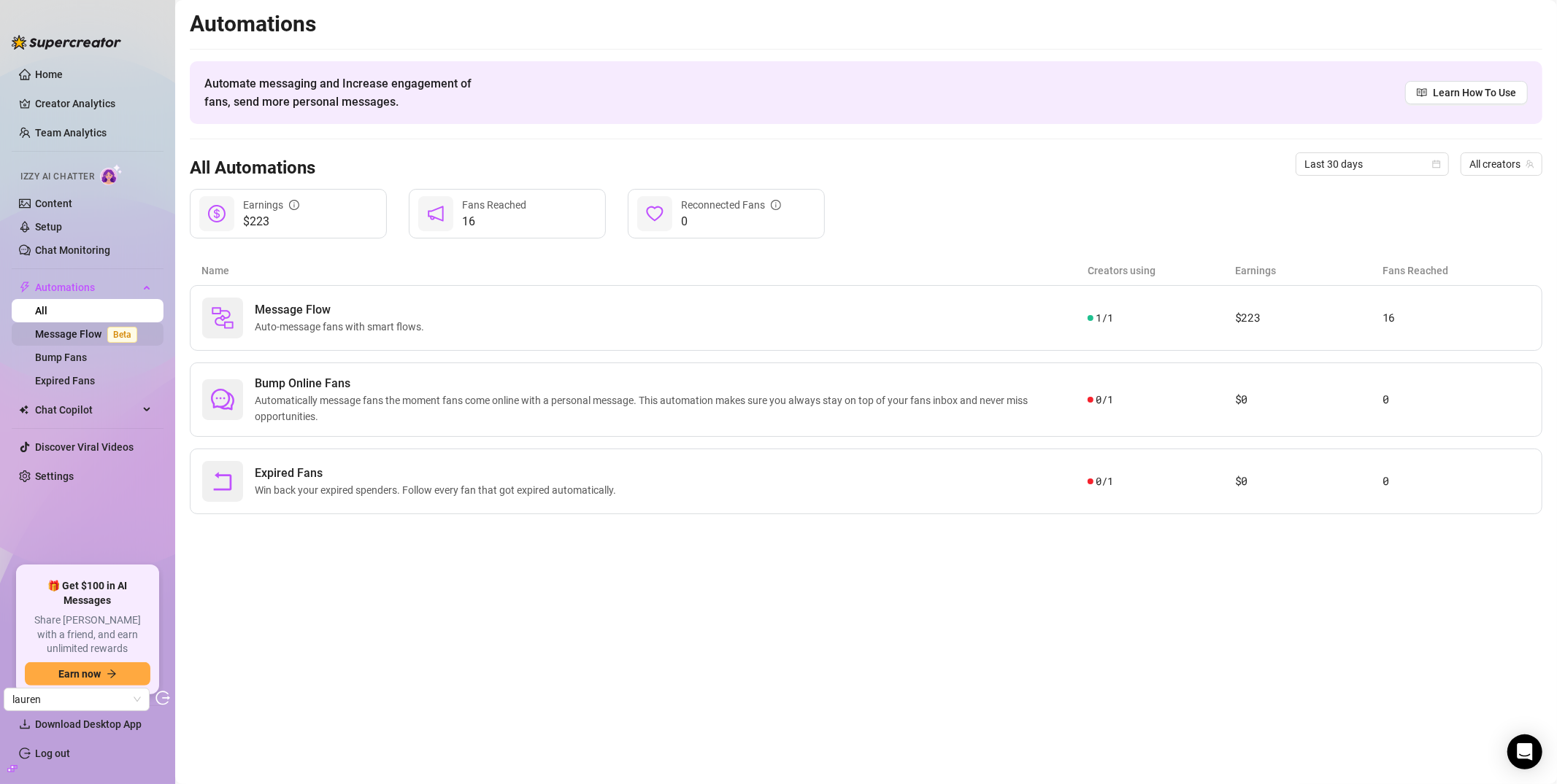
click at [99, 340] on link "Message Flow Beta" at bounding box center [89, 334] width 108 height 12
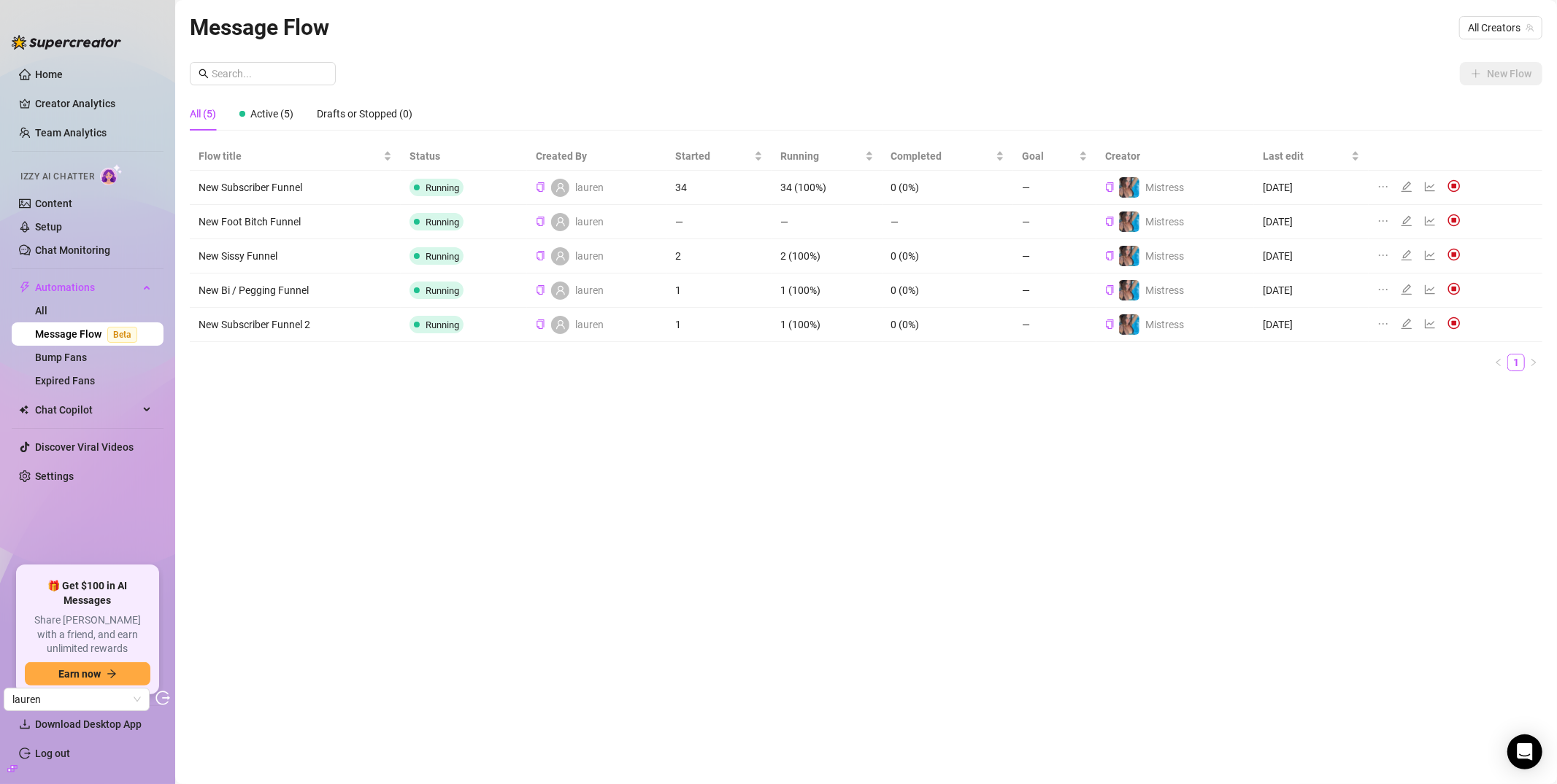
click at [712, 58] on div "Message Flow All Creators New Flow All (5) Active (5) Drafts or Stopped (0) Flo…" at bounding box center [866, 375] width 1353 height 730
click at [57, 197] on link "Content" at bounding box center [54, 203] width 37 height 12
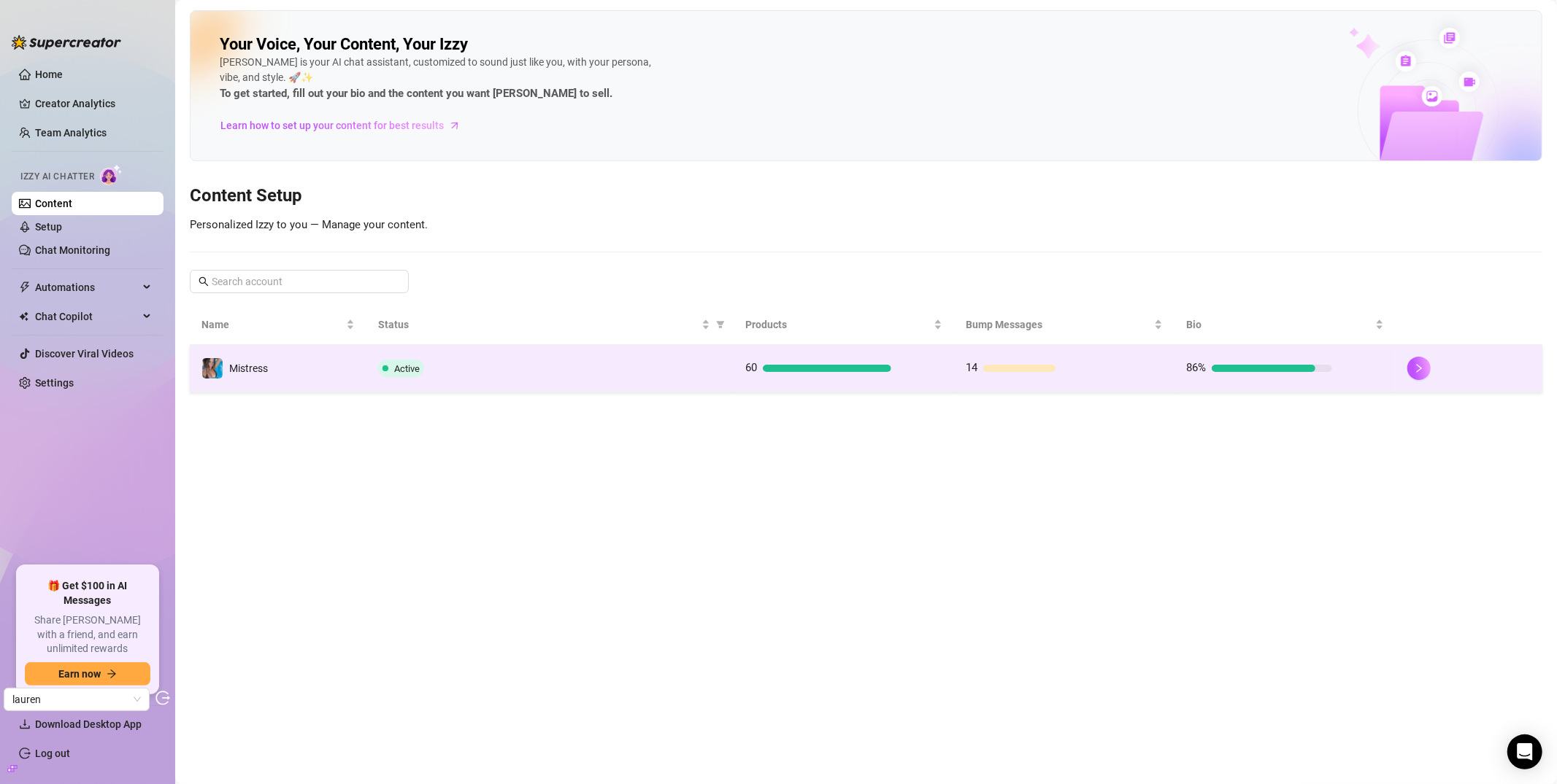
click at [317, 360] on td "Mistress" at bounding box center [278, 368] width 177 height 48
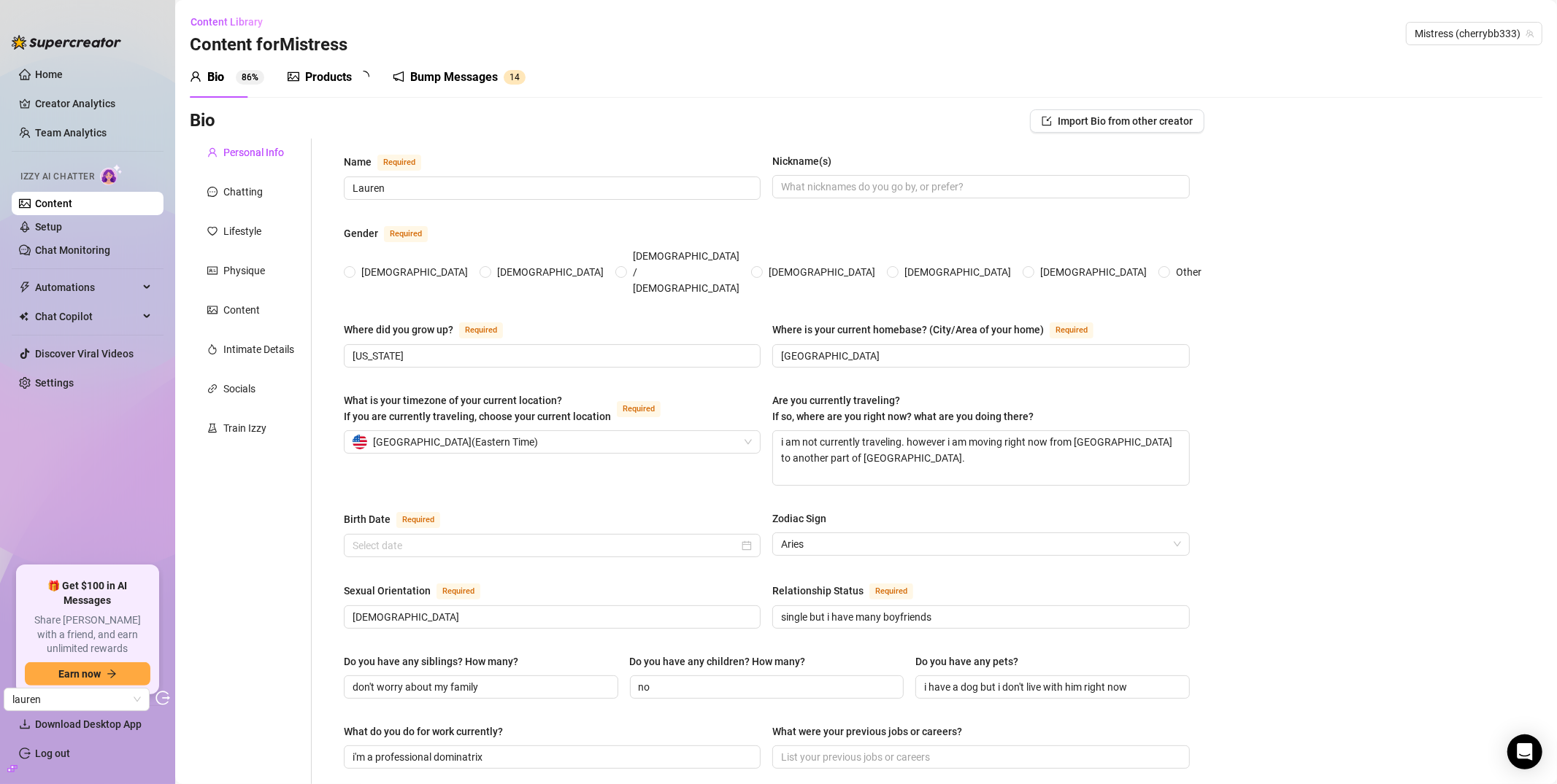
radio input "true"
type input "March 29th, 1998"
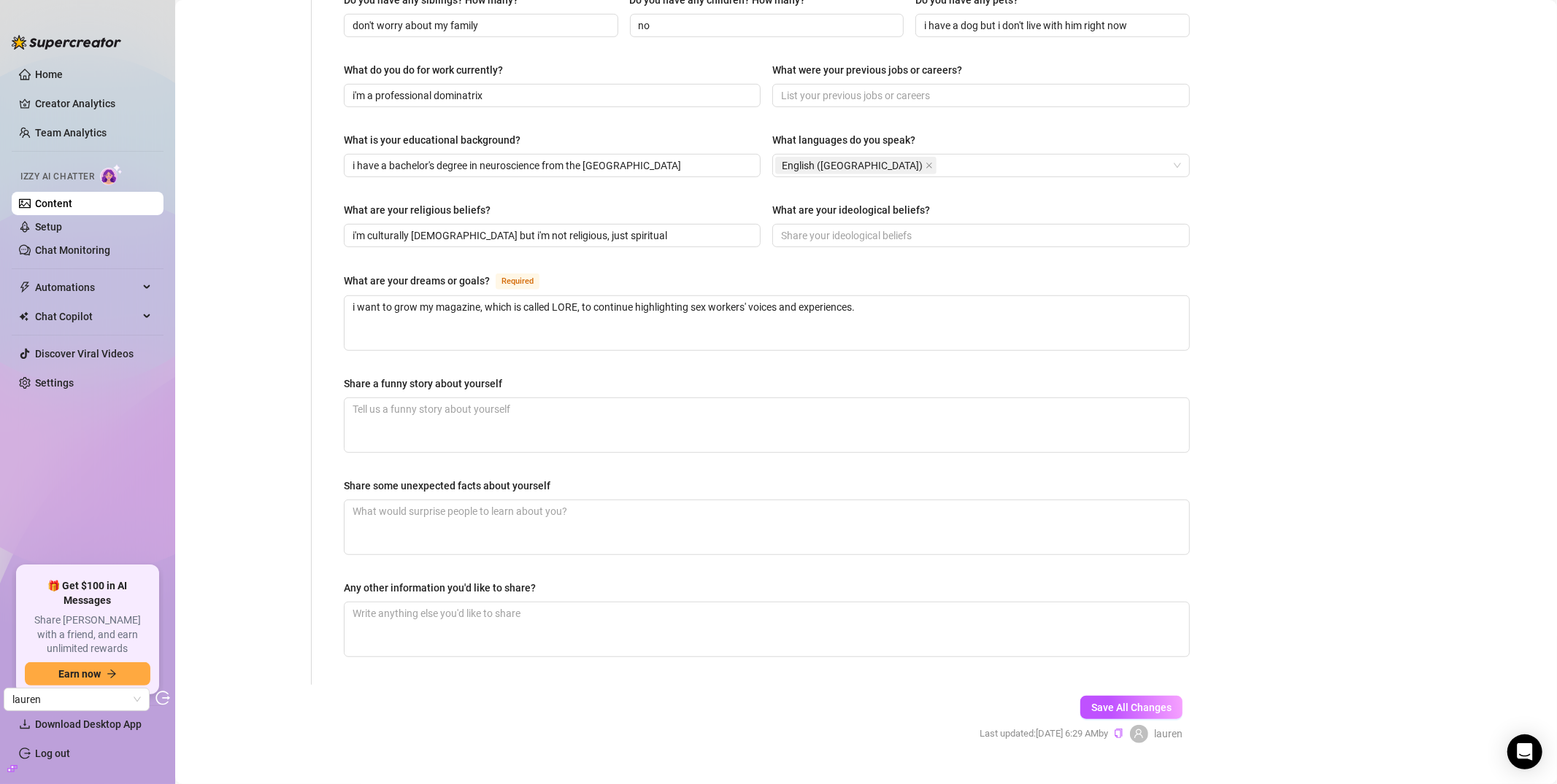
scroll to position [663, 0]
drag, startPoint x: 366, startPoint y: 363, endPoint x: 438, endPoint y: 358, distance: 72.2
click at [454, 375] on div "Share a funny story about yourself" at bounding box center [767, 386] width 846 height 22
click at [394, 375] on div "Share a funny story about yourself" at bounding box center [423, 382] width 158 height 16
click at [394, 397] on textarea "Share a funny story about yourself" at bounding box center [767, 424] width 845 height 54
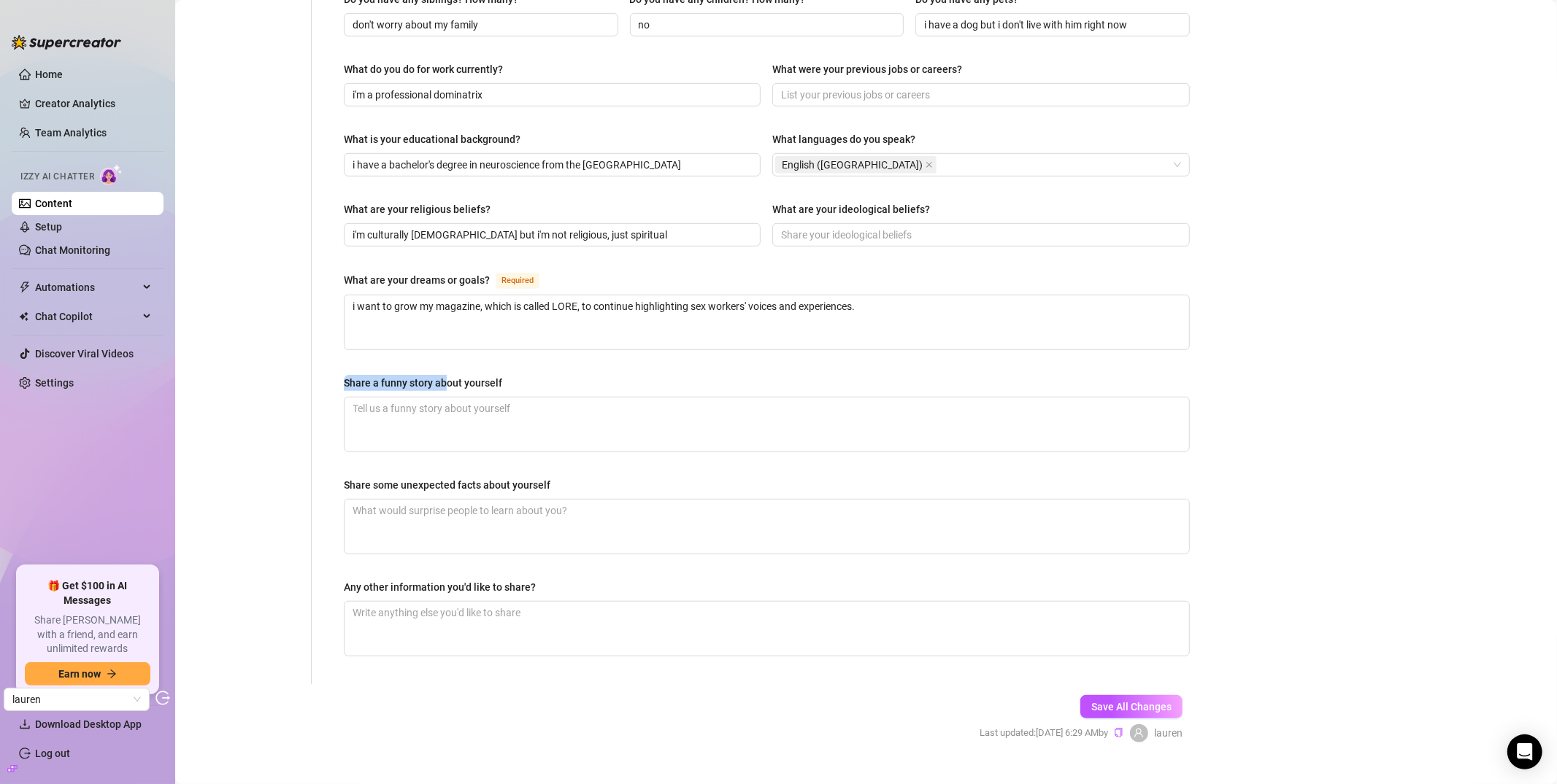
drag, startPoint x: 344, startPoint y: 361, endPoint x: 448, endPoint y: 361, distance: 104.0
click at [448, 375] on div "Share a funny story about yourself" at bounding box center [423, 382] width 158 height 16
click at [459, 375] on div "Share a funny story about yourself" at bounding box center [423, 382] width 158 height 16
click at [459, 397] on textarea "Share a funny story about yourself" at bounding box center [767, 424] width 845 height 54
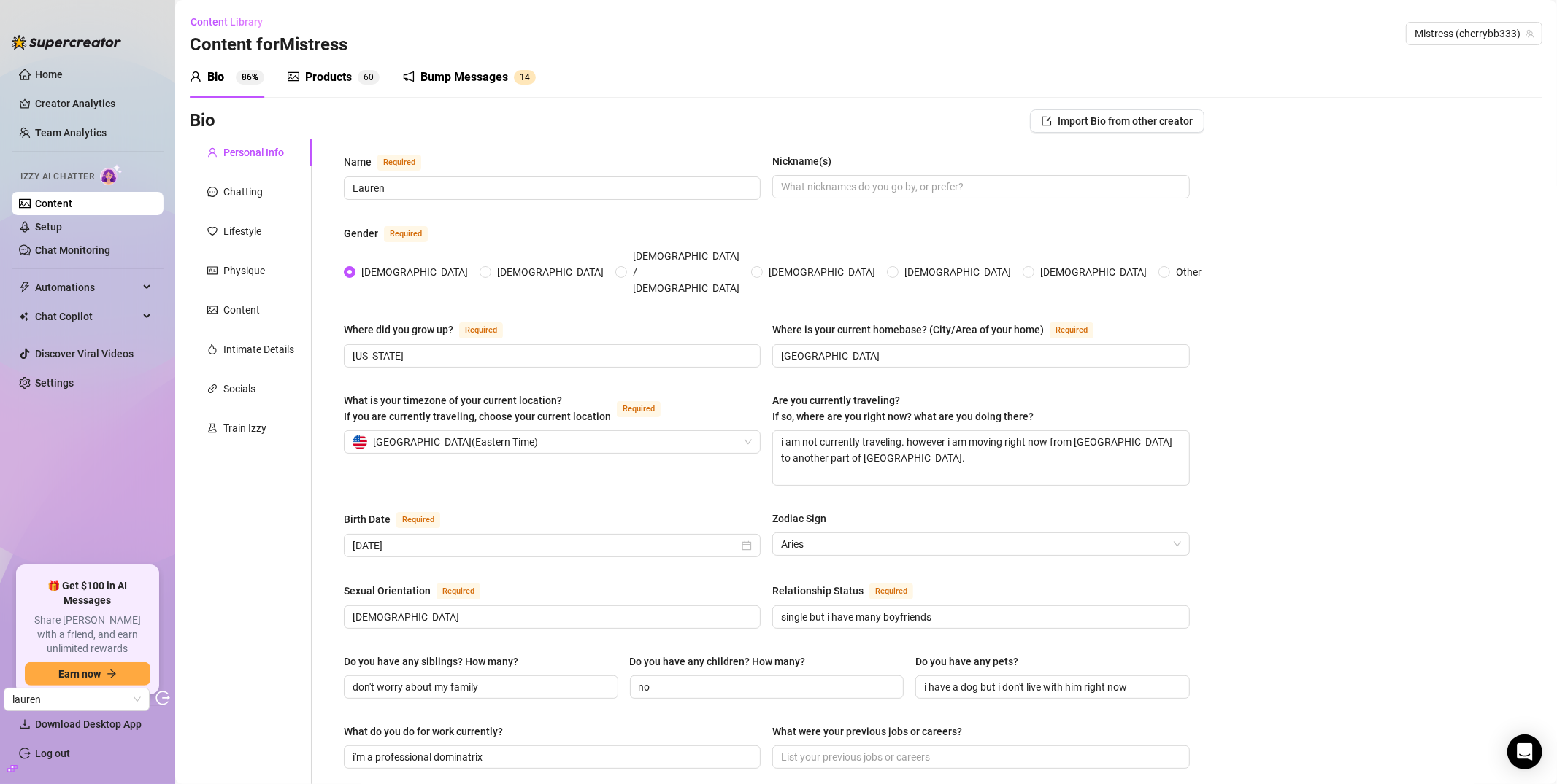
click at [342, 79] on div "Products" at bounding box center [328, 77] width 47 height 18
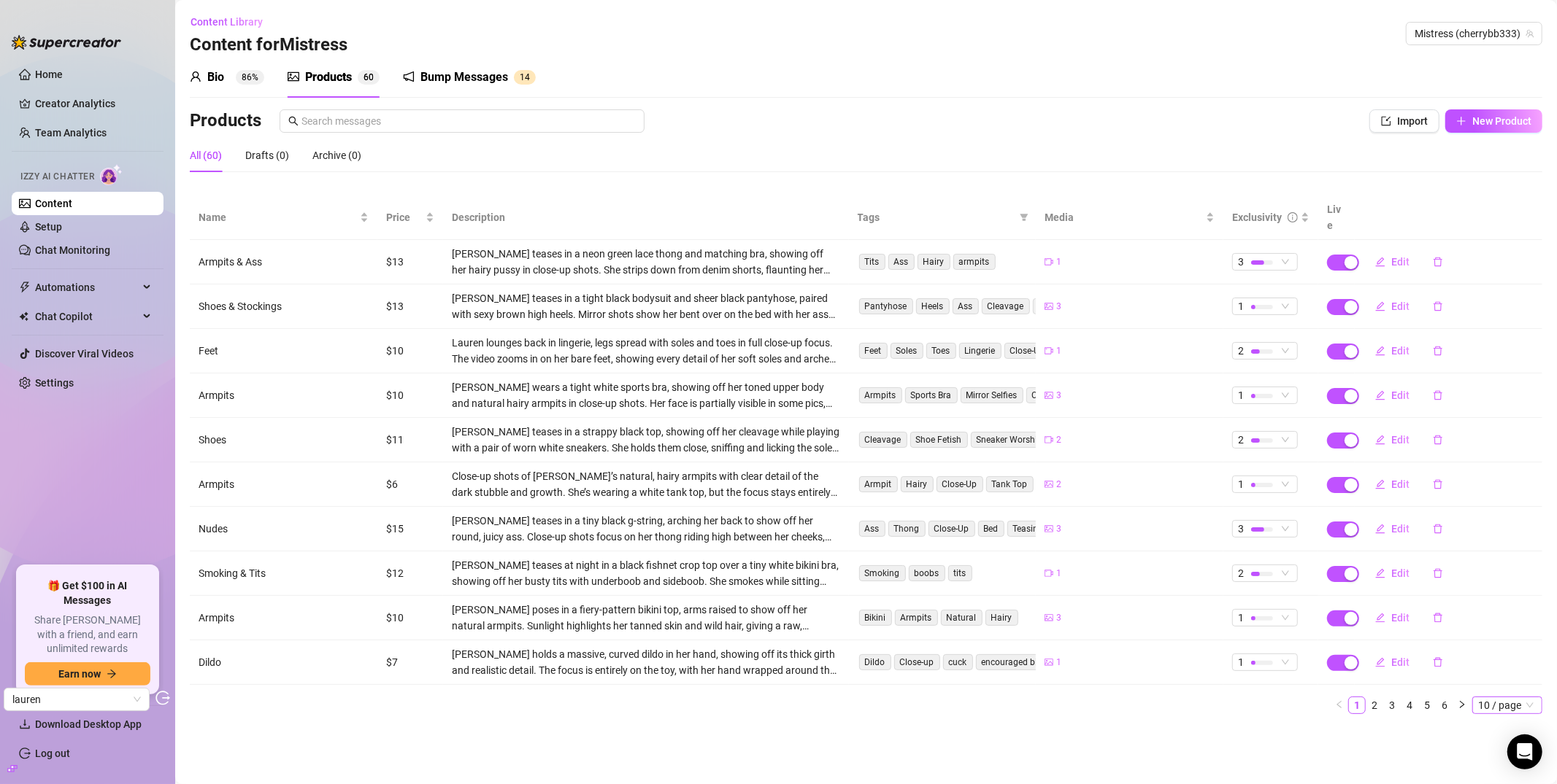
click at [1386, 698] on span "10 / page" at bounding box center [1508, 705] width 59 height 16
click at [1386, 671] on div "100 / page" at bounding box center [1508, 679] width 49 height 16
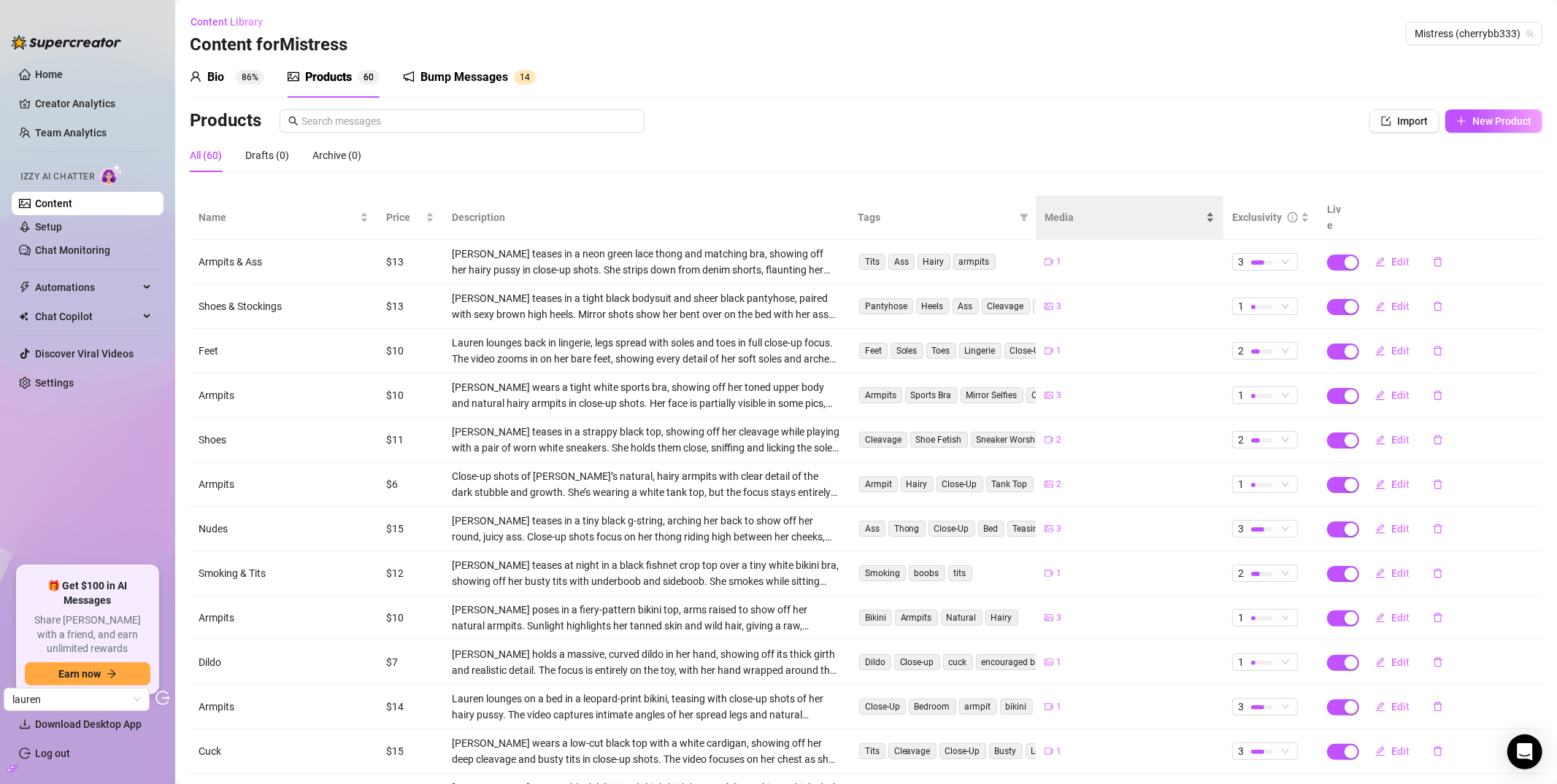
click at [1255, 209] on div "Exclusivity" at bounding box center [1256, 217] width 49 height 16
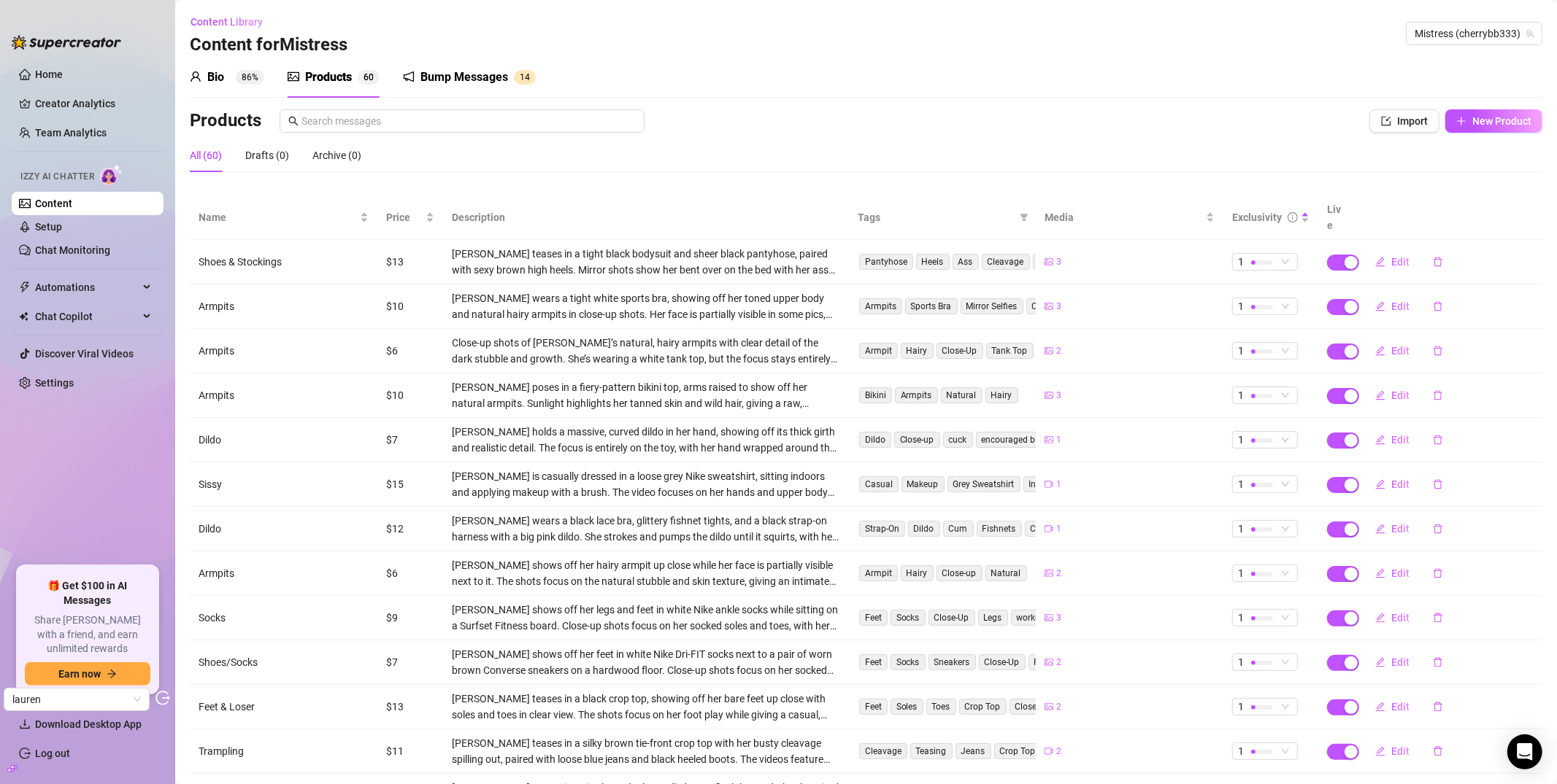
click at [436, 77] on div "Bump Messages" at bounding box center [464, 77] width 88 height 18
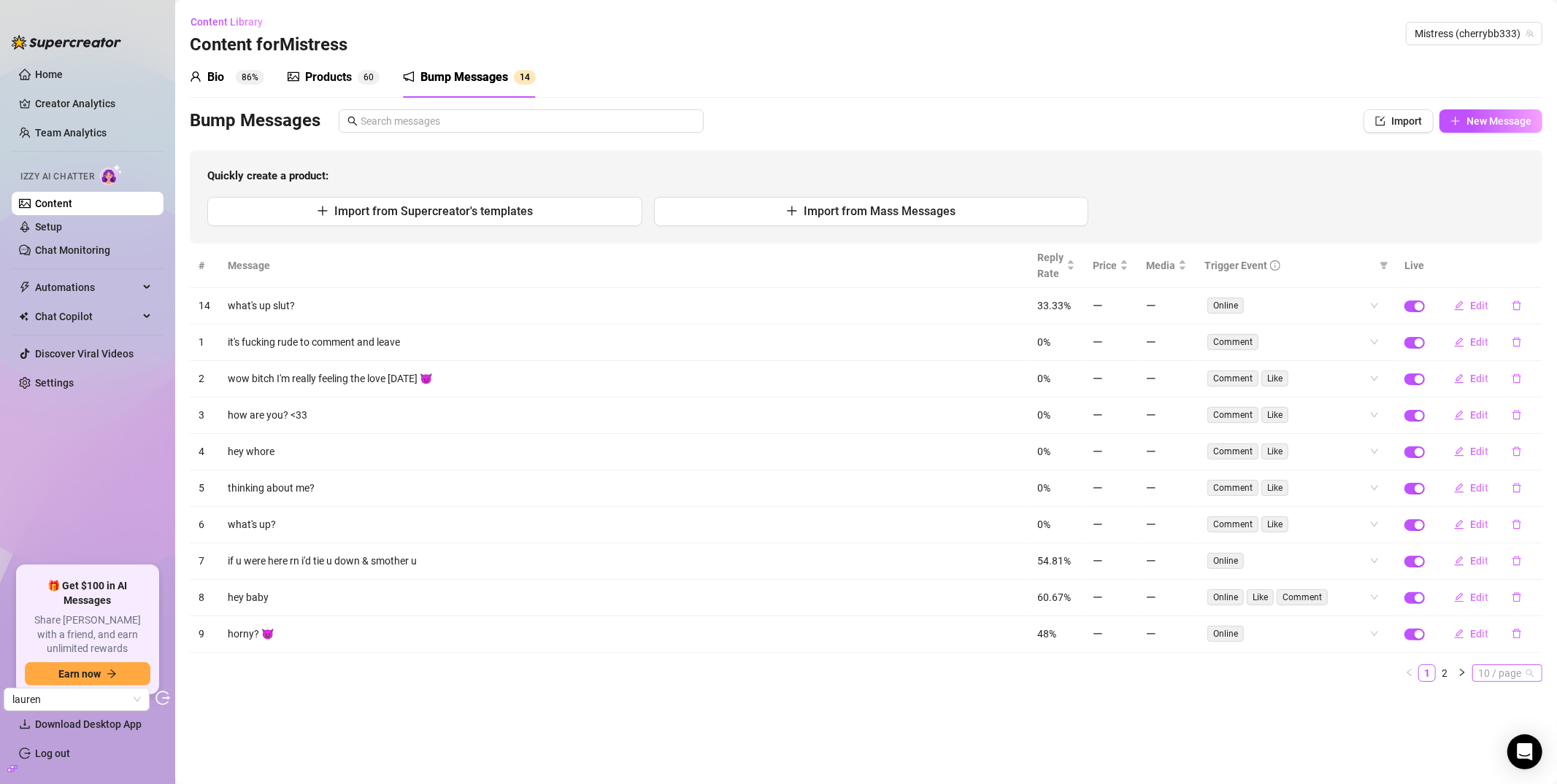
click at [1386, 674] on span "10 / page" at bounding box center [1508, 673] width 59 height 16
click at [1386, 647] on div "100 / page" at bounding box center [1508, 647] width 49 height 16
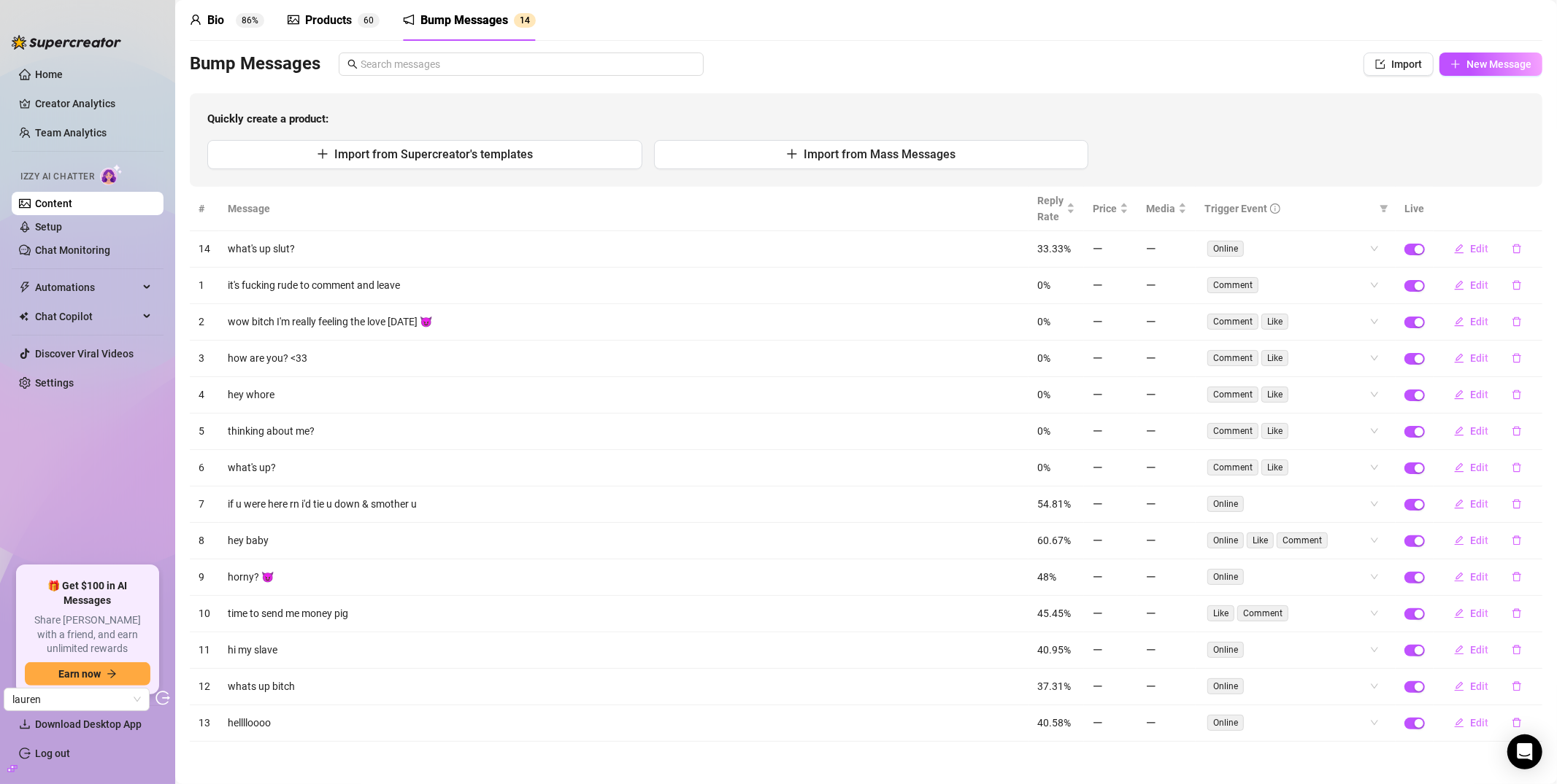
scroll to position [61, 0]
click at [1046, 208] on span "Reply Rate" at bounding box center [1050, 207] width 26 height 32
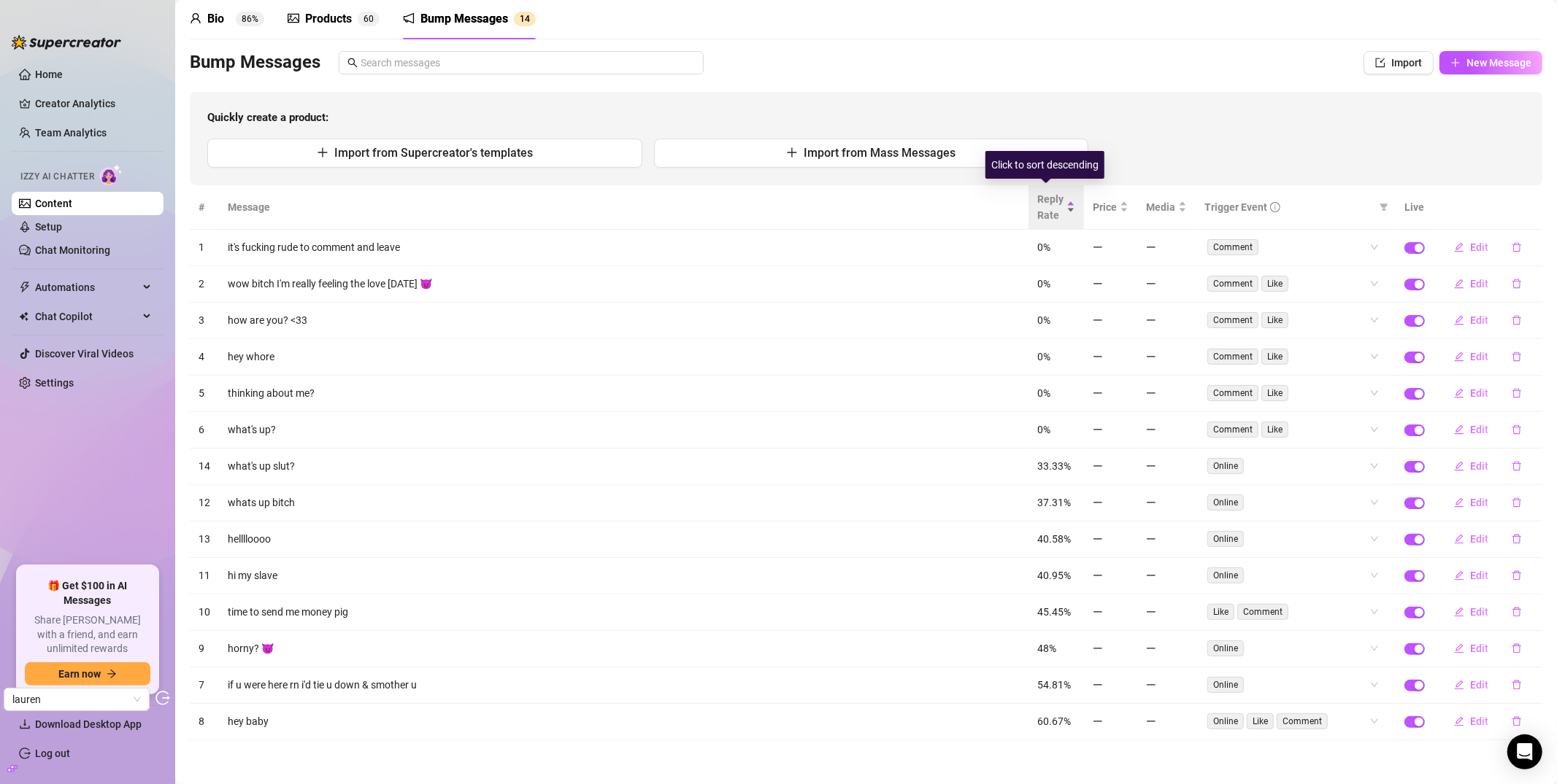
click at [1046, 203] on span "Reply Rate" at bounding box center [1050, 207] width 26 height 32
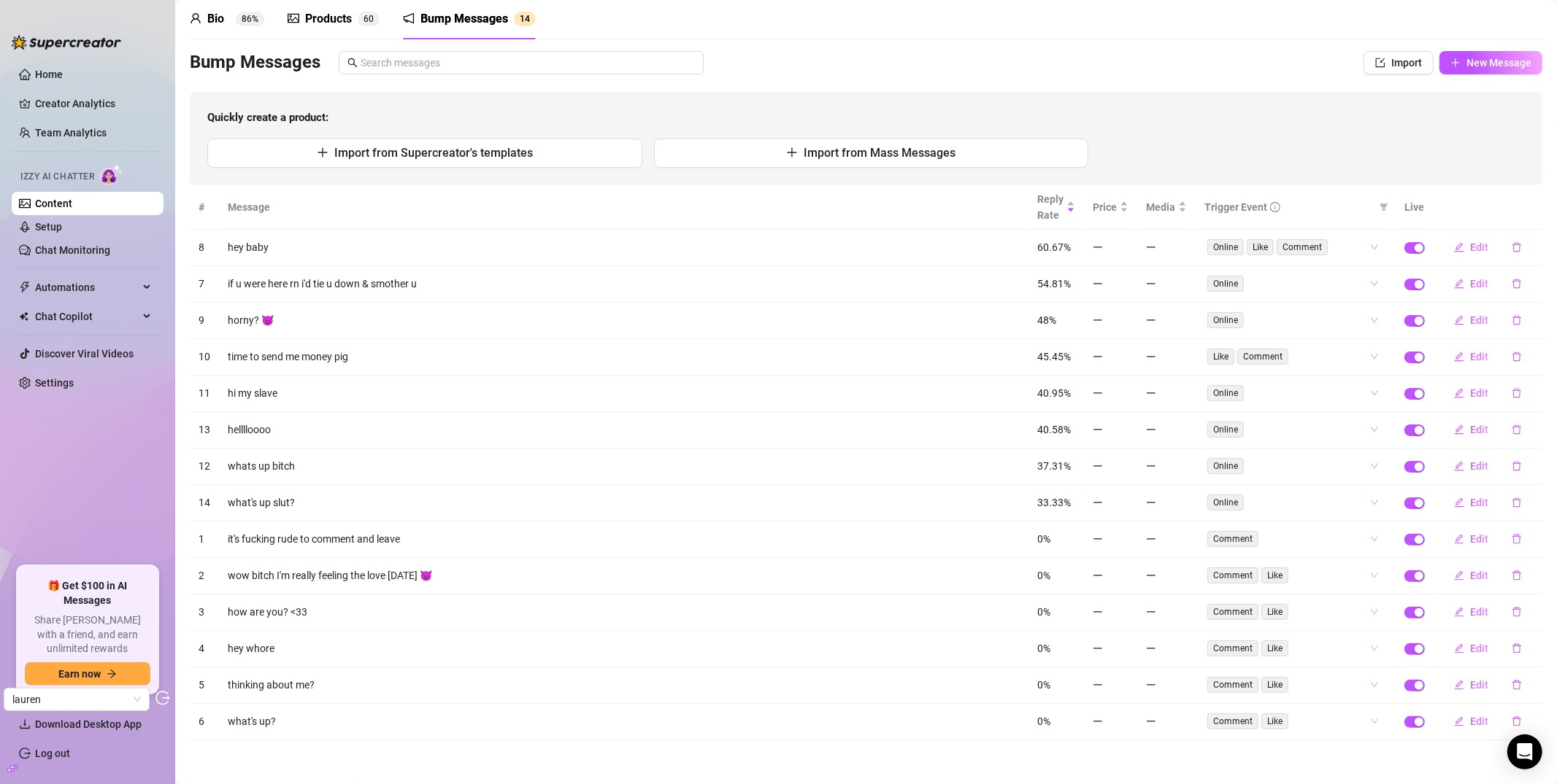
click at [280, 238] on td "hey baby" at bounding box center [624, 249] width 809 height 37
drag, startPoint x: 231, startPoint y: 542, endPoint x: 409, endPoint y: 733, distance: 261.1
click at [411, 714] on tbody "8 hey baby 60.67% Online Like Comment Edit 7 if u were here rn i'd tie u down &…" at bounding box center [866, 485] width 1353 height 510
click at [61, 228] on link "Setup" at bounding box center [49, 227] width 27 height 12
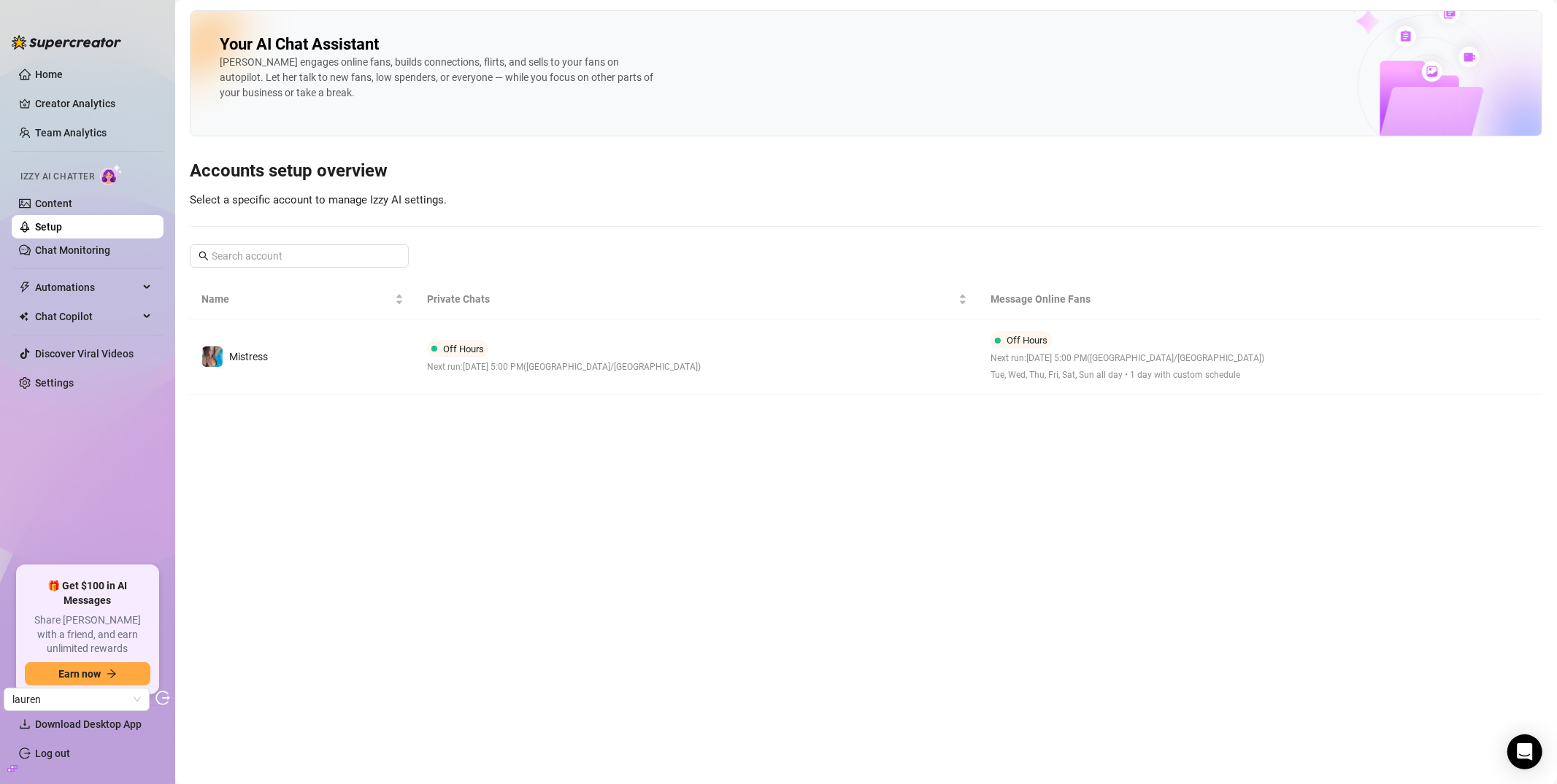
drag, startPoint x: 307, startPoint y: 353, endPoint x: 307, endPoint y: 557, distance: 204.0
click at [307, 353] on td "Mistress" at bounding box center [302, 357] width 225 height 75
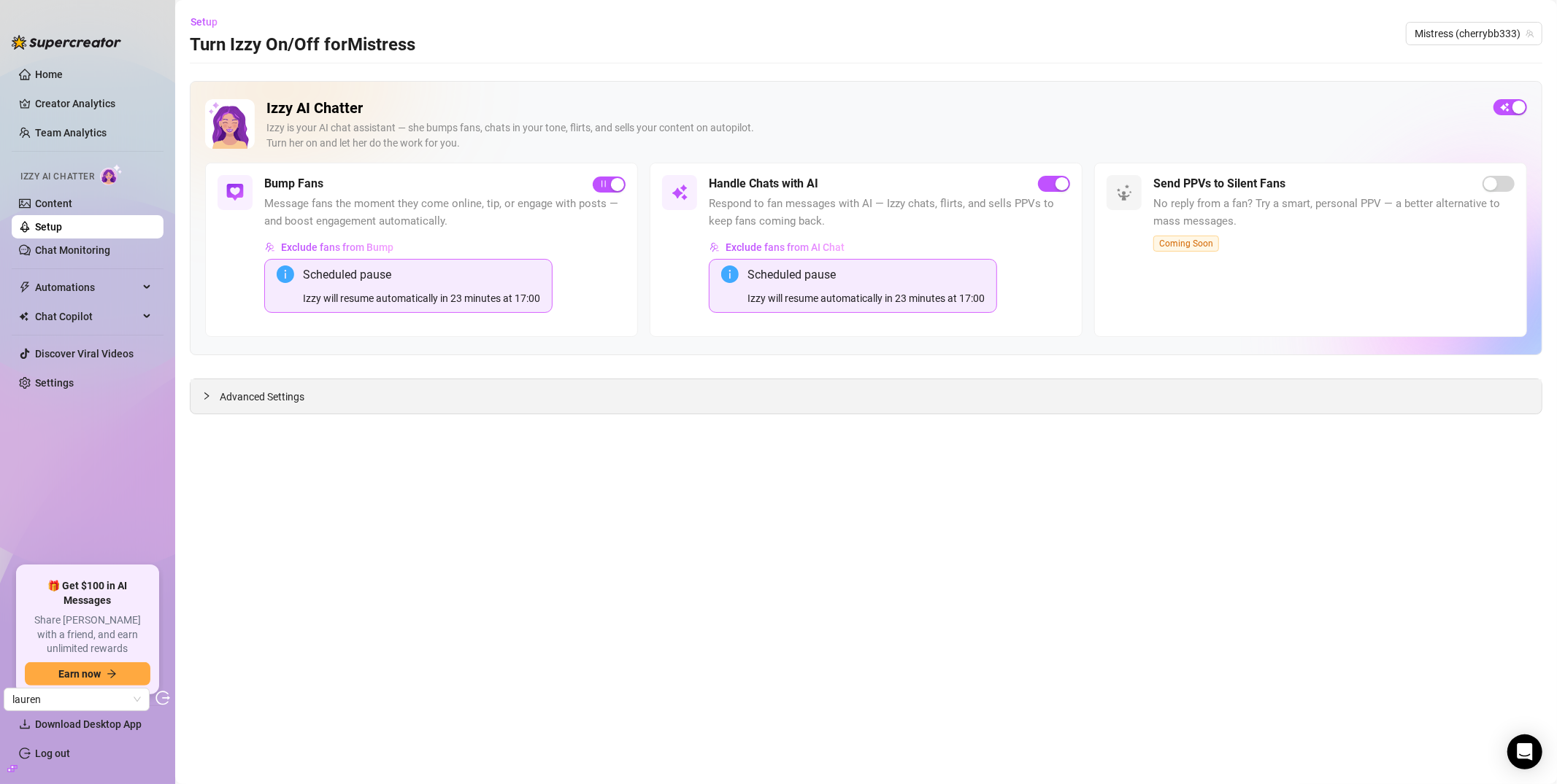
click at [207, 398] on icon "collapsed" at bounding box center [207, 396] width 8 height 8
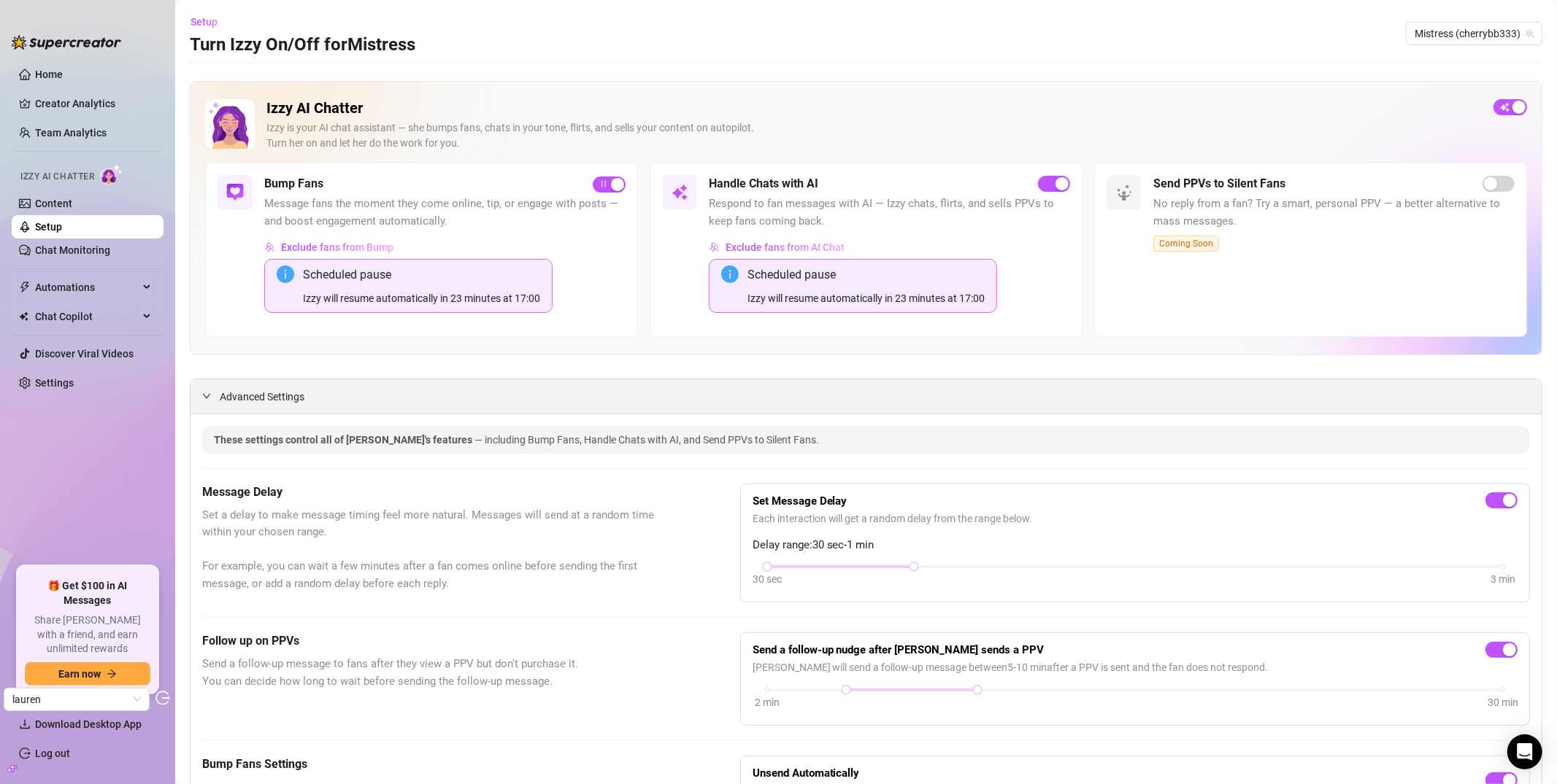
click at [244, 397] on span "Advanced Settings" at bounding box center [261, 397] width 85 height 16
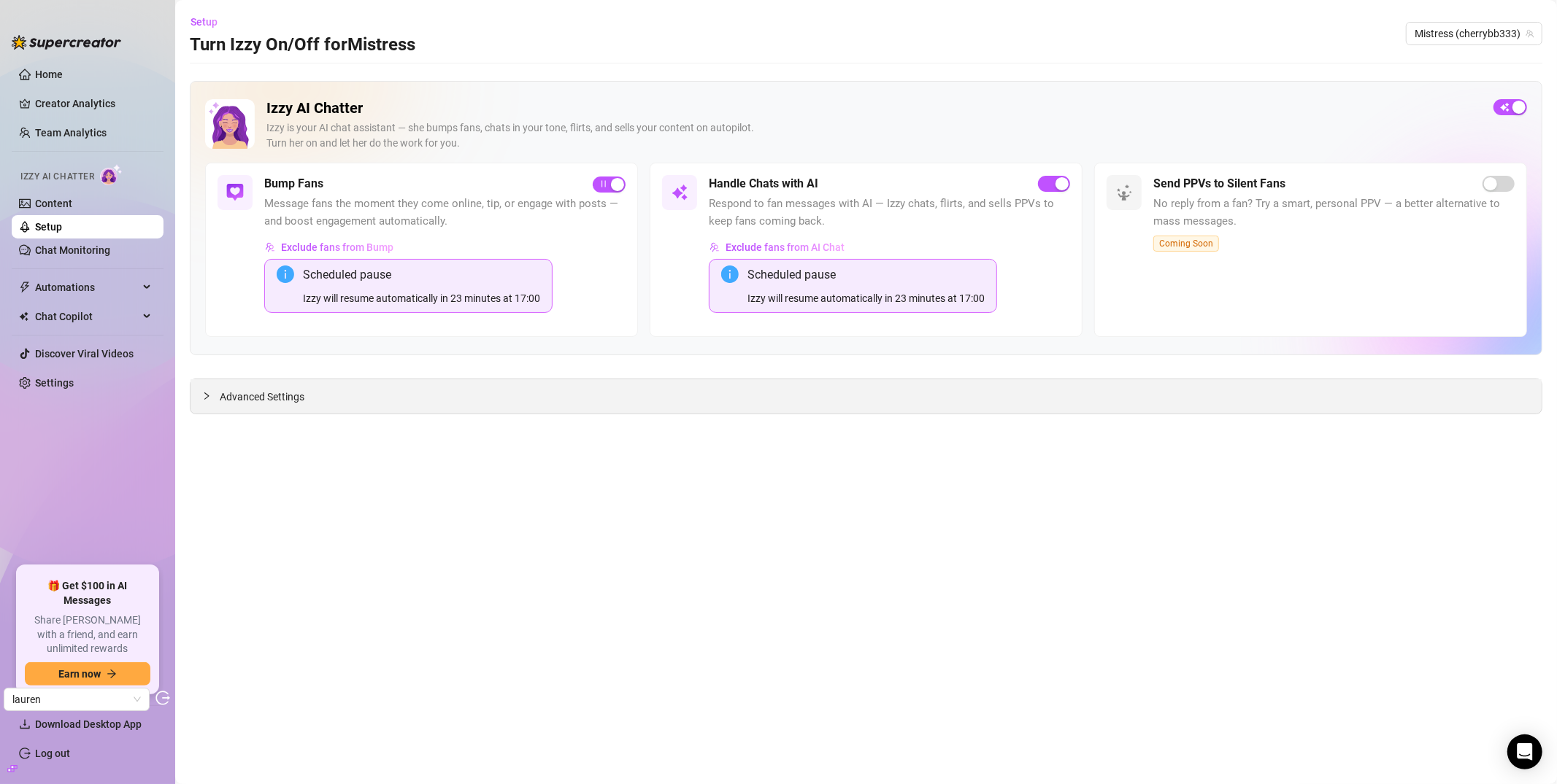
click at [244, 397] on span "Advanced Settings" at bounding box center [261, 397] width 85 height 16
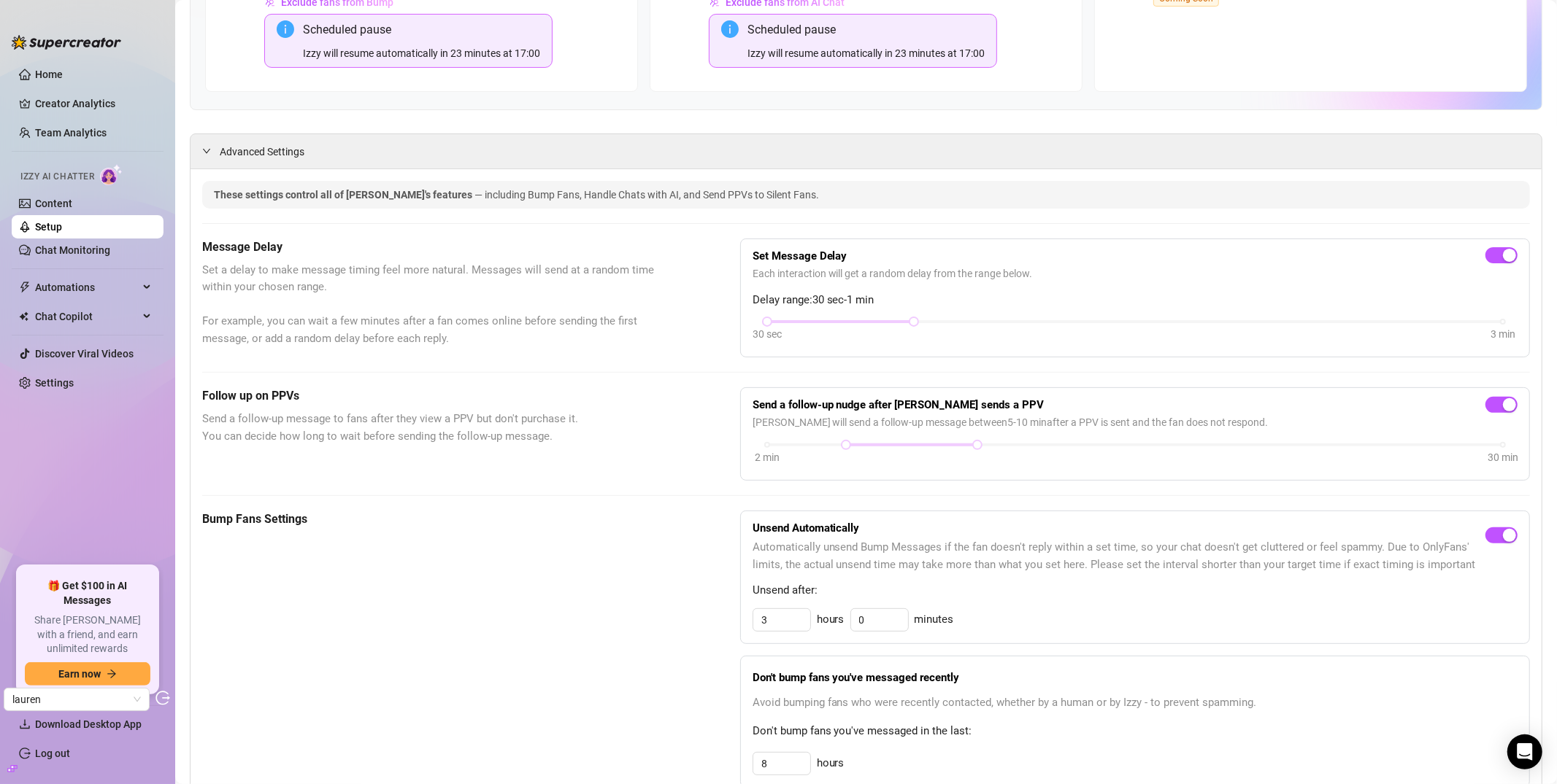
scroll to position [244, 0]
click at [313, 156] on div "Advanced Settings" at bounding box center [866, 151] width 1351 height 34
click at [295, 149] on span "Advanced Settings" at bounding box center [261, 152] width 85 height 16
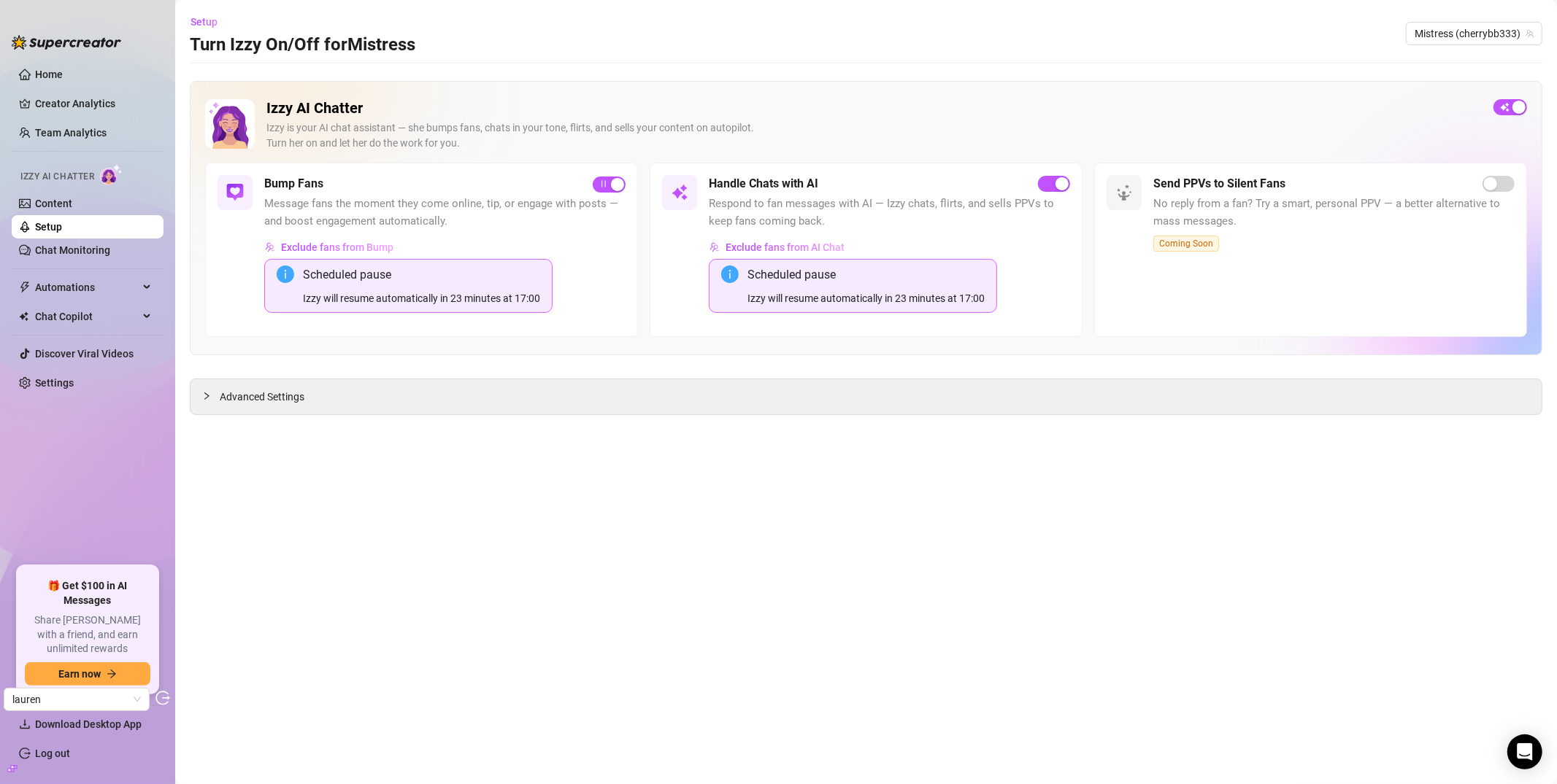
scroll to position [0, 0]
click at [358, 248] on span "Exclude fans from Bump" at bounding box center [337, 248] width 112 height 12
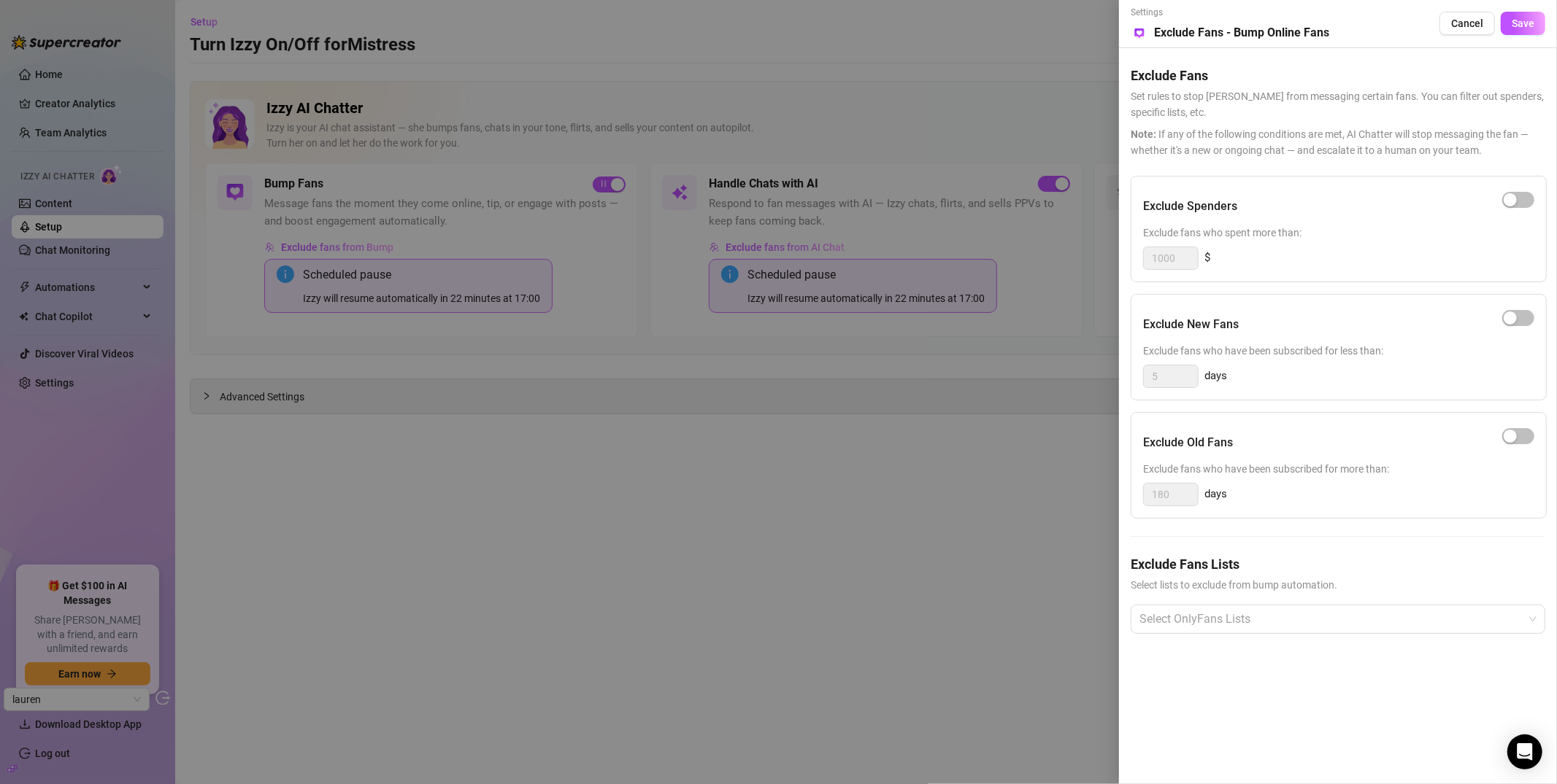
click at [322, 165] on div at bounding box center [778, 392] width 1557 height 784
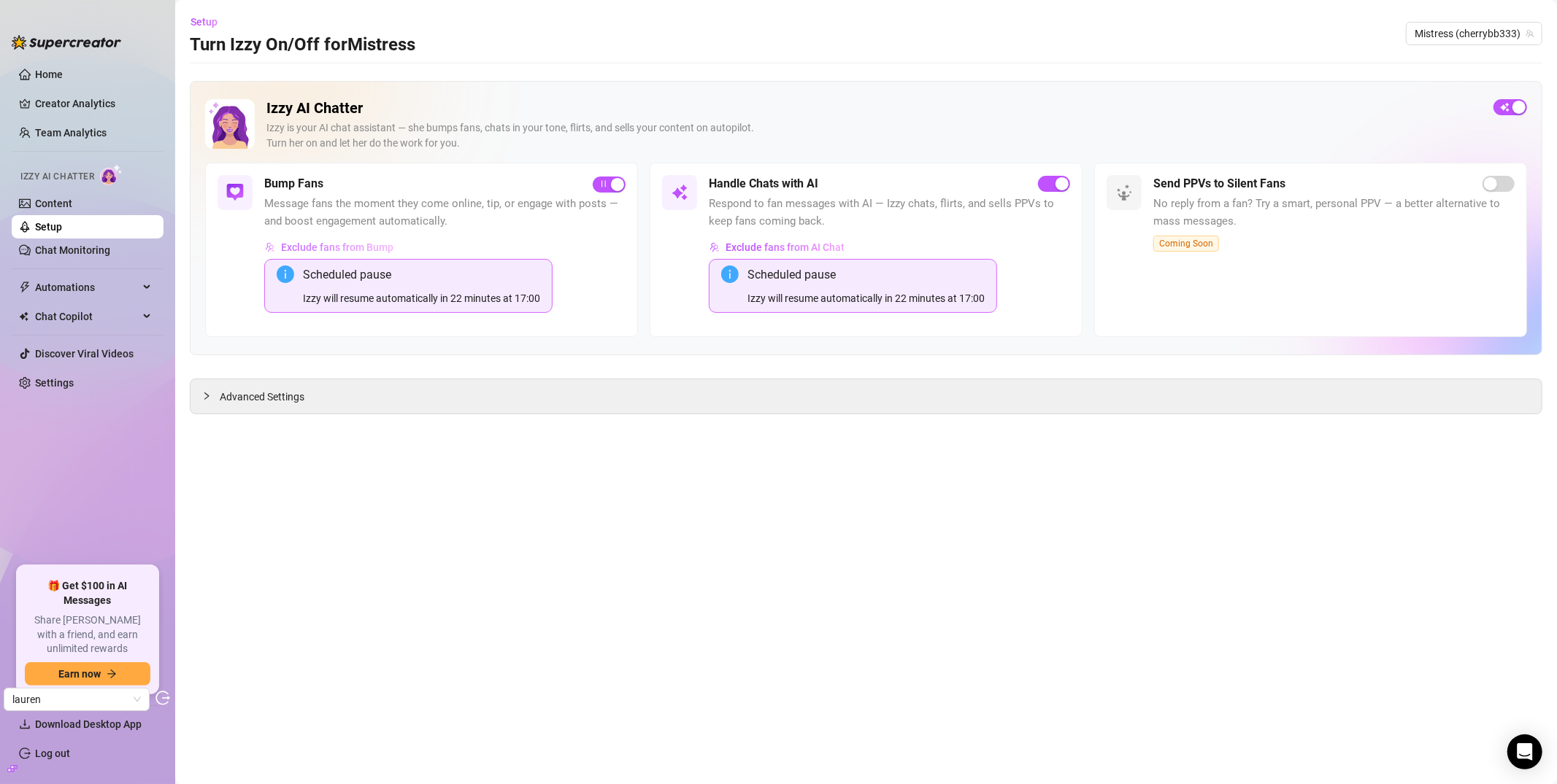
click at [324, 245] on span "Exclude fans from Bump" at bounding box center [337, 248] width 112 height 12
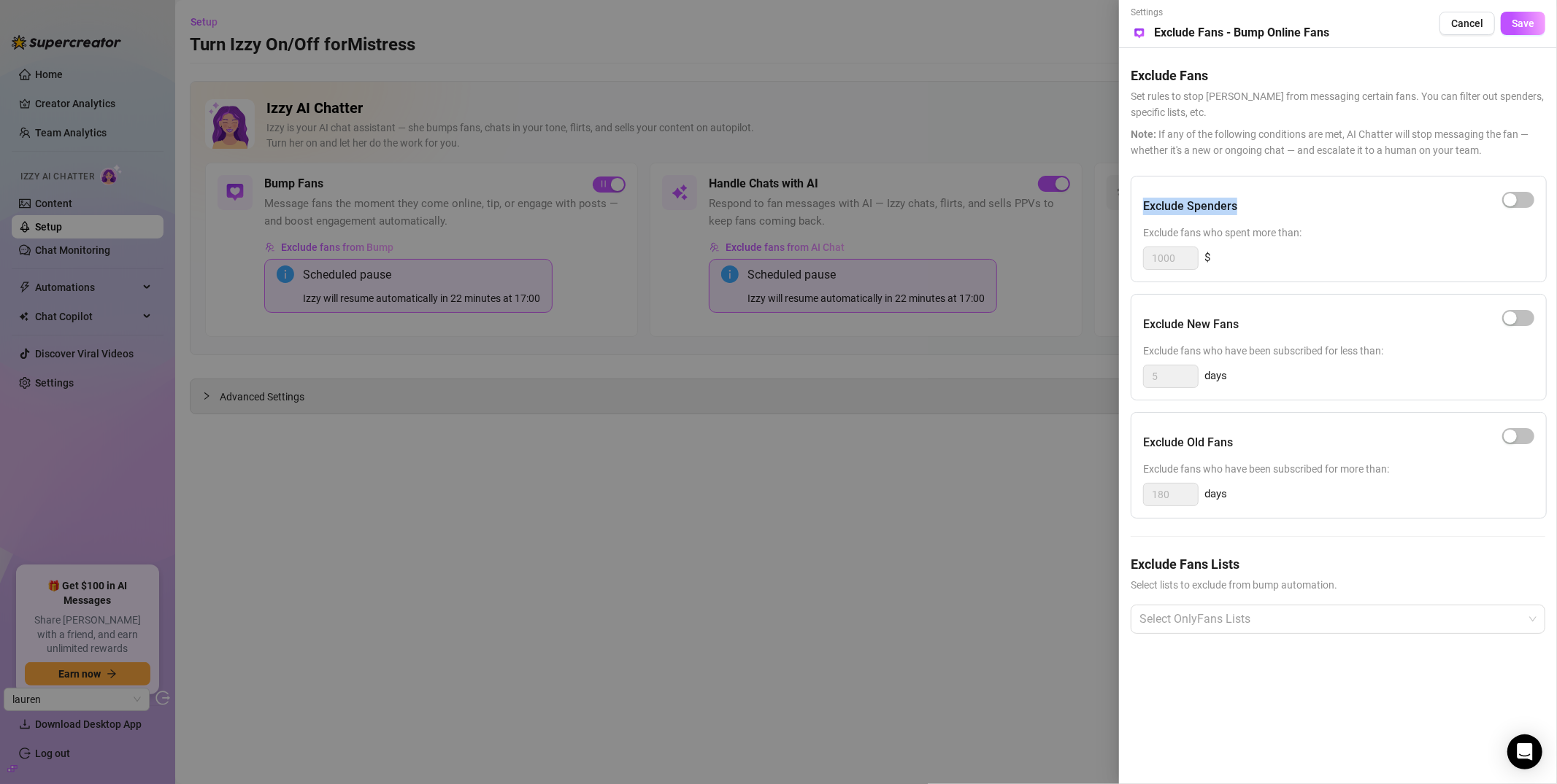
drag, startPoint x: 1144, startPoint y: 213, endPoint x: 1239, endPoint y: 208, distance: 95.1
click at [1239, 208] on div "Exclude Spenders" at bounding box center [1338, 207] width 391 height 37
click at [1226, 213] on h5 "Exclude Spenders" at bounding box center [1190, 206] width 94 height 18
drag, startPoint x: 1159, startPoint y: 210, endPoint x: 1234, endPoint y: 208, distance: 75.0
click at [1234, 208] on h5 "Exclude Spenders" at bounding box center [1190, 206] width 94 height 18
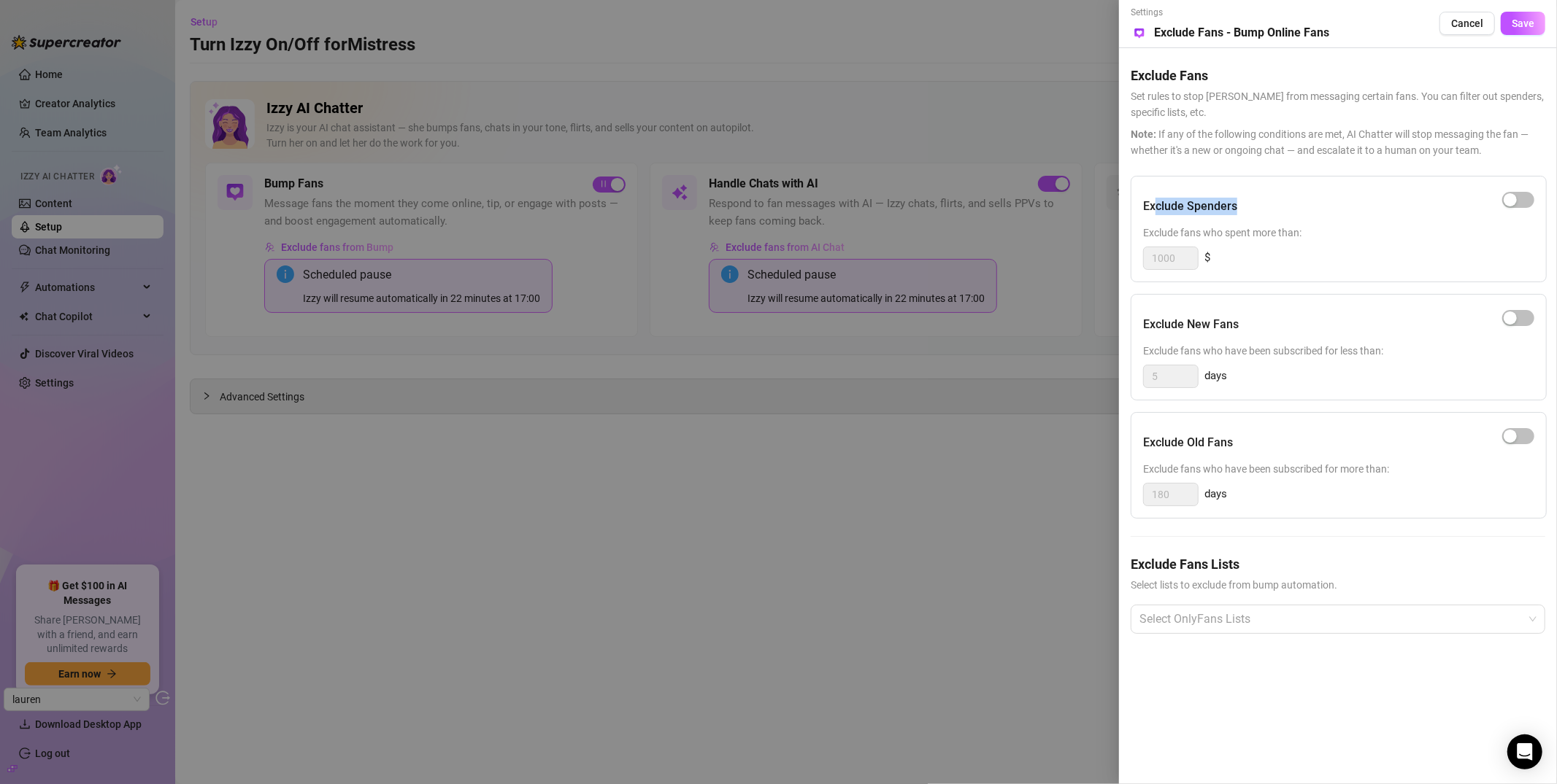
click at [1234, 208] on h5 "Exclude Spenders" at bounding box center [1190, 206] width 94 height 18
drag, startPoint x: 1170, startPoint y: 325, endPoint x: 1266, endPoint y: 322, distance: 96.0
click at [1266, 322] on div "Exclude New Fans" at bounding box center [1338, 325] width 391 height 37
click at [1161, 441] on h5 "Exclude Old Fans" at bounding box center [1187, 443] width 90 height 18
drag, startPoint x: 1146, startPoint y: 328, endPoint x: 1234, endPoint y: 315, distance: 89.0
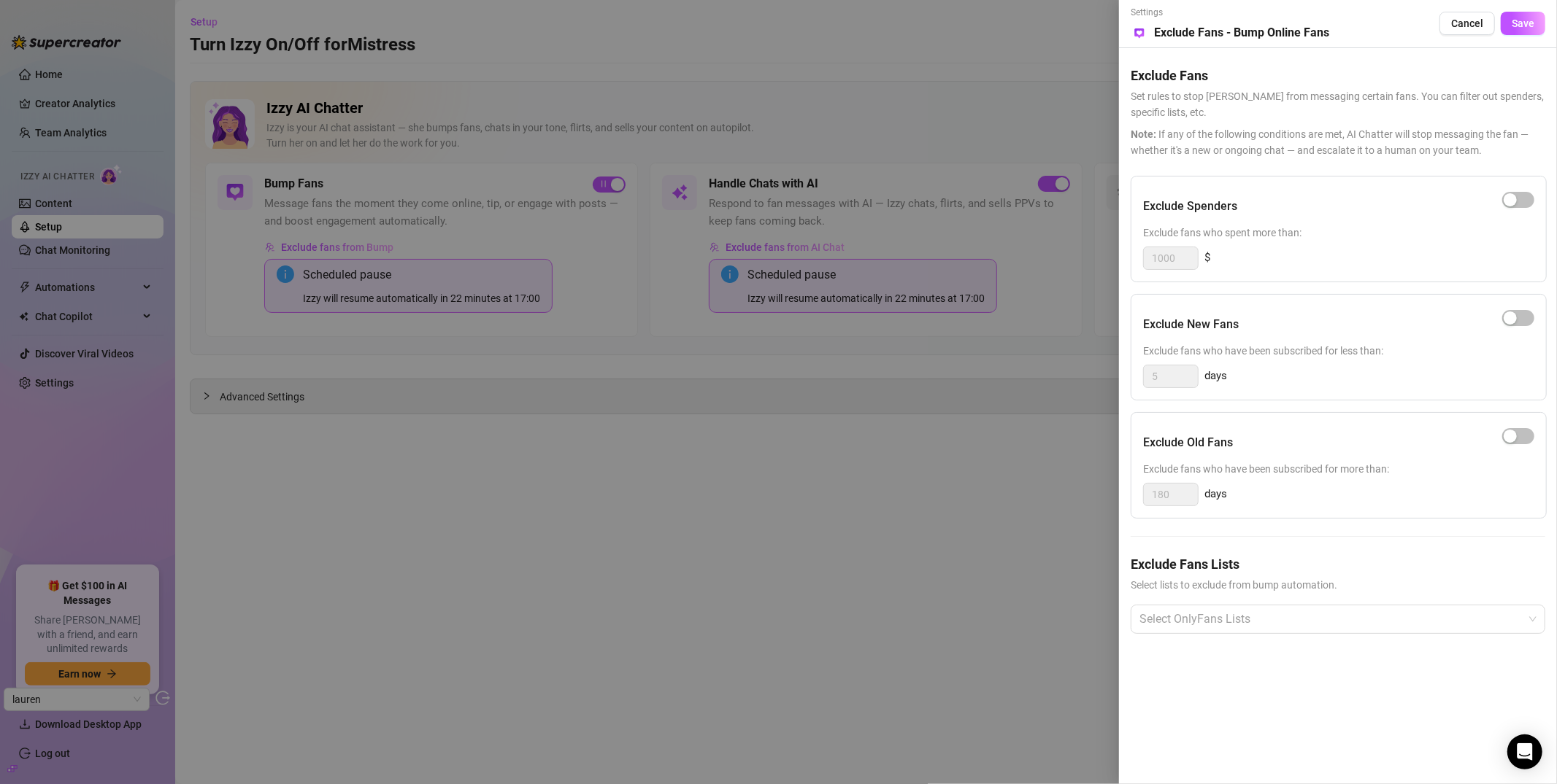
click at [1234, 316] on h5 "Exclude New Fans" at bounding box center [1190, 325] width 95 height 18
click at [1230, 329] on h5 "Exclude New Fans" at bounding box center [1190, 325] width 95 height 18
click at [1230, 624] on div at bounding box center [1330, 619] width 393 height 26
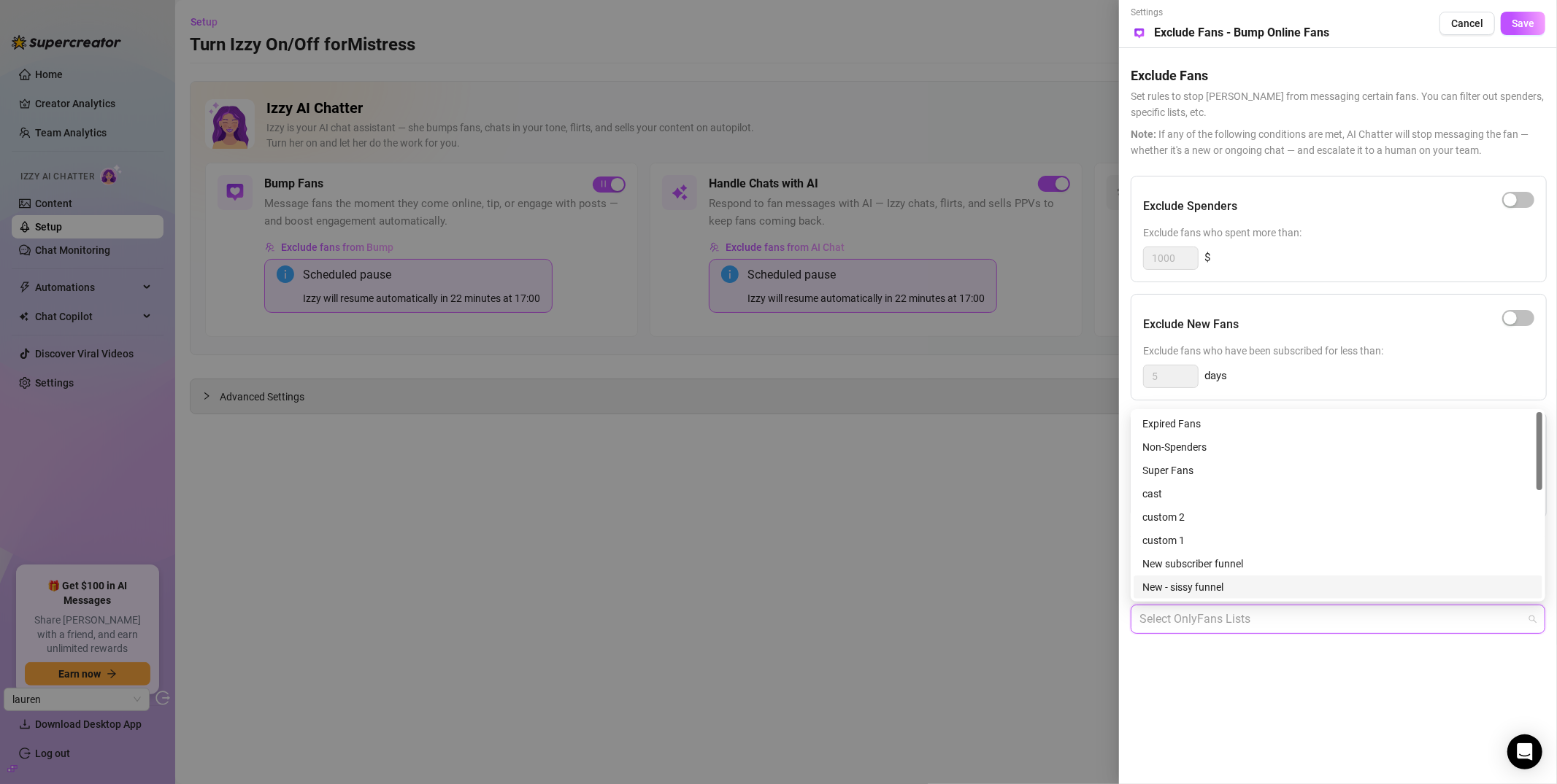
click at [1246, 724] on div "Settings Preview Exclude Fans - Bump Online Fans Cancel Save Exclude Fans Set r…" at bounding box center [1338, 392] width 438 height 784
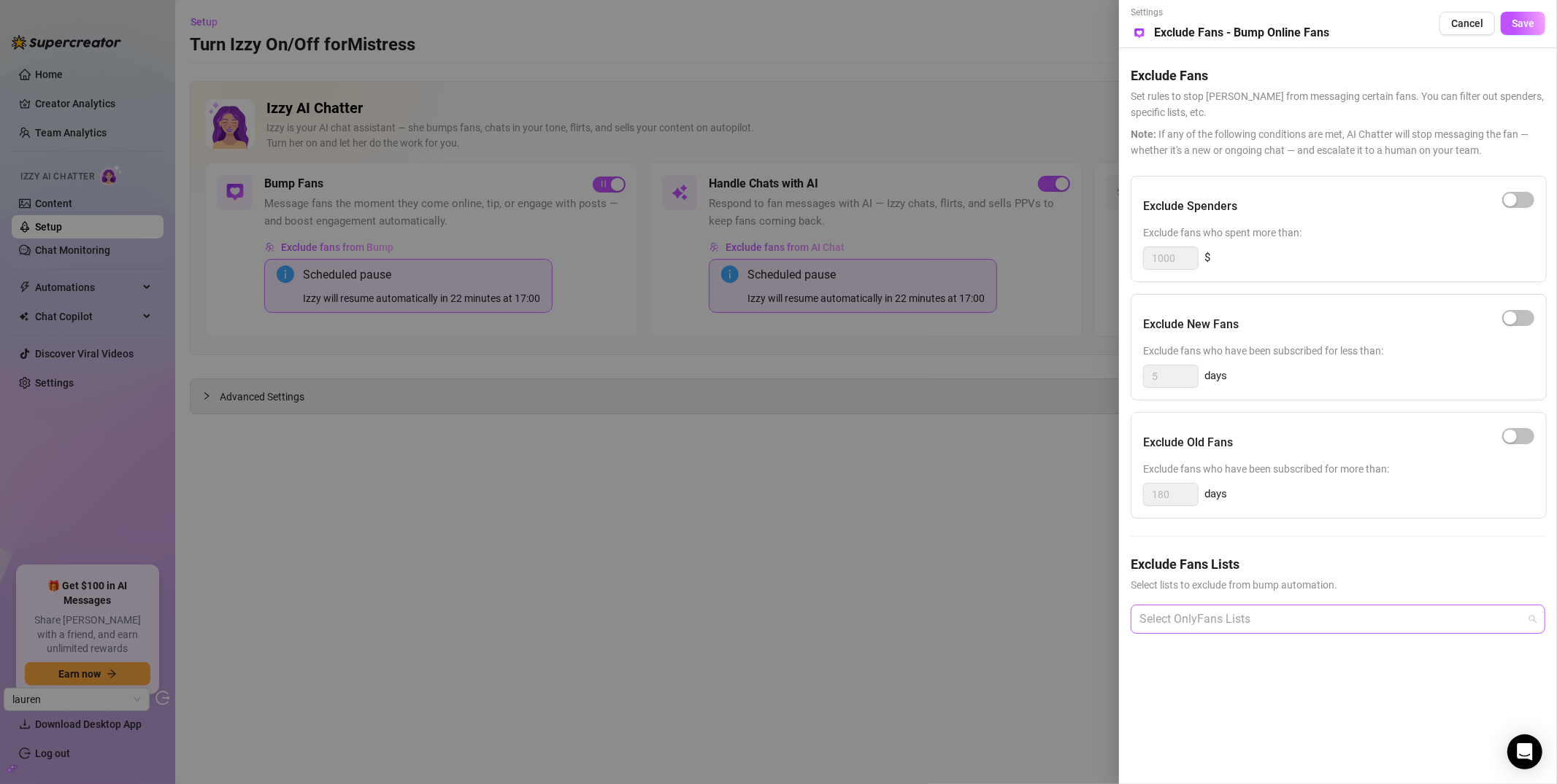
click at [1254, 615] on div at bounding box center [1330, 619] width 393 height 26
click at [1240, 620] on div at bounding box center [1330, 619] width 393 height 26
click at [1221, 628] on div at bounding box center [1330, 619] width 393 height 26
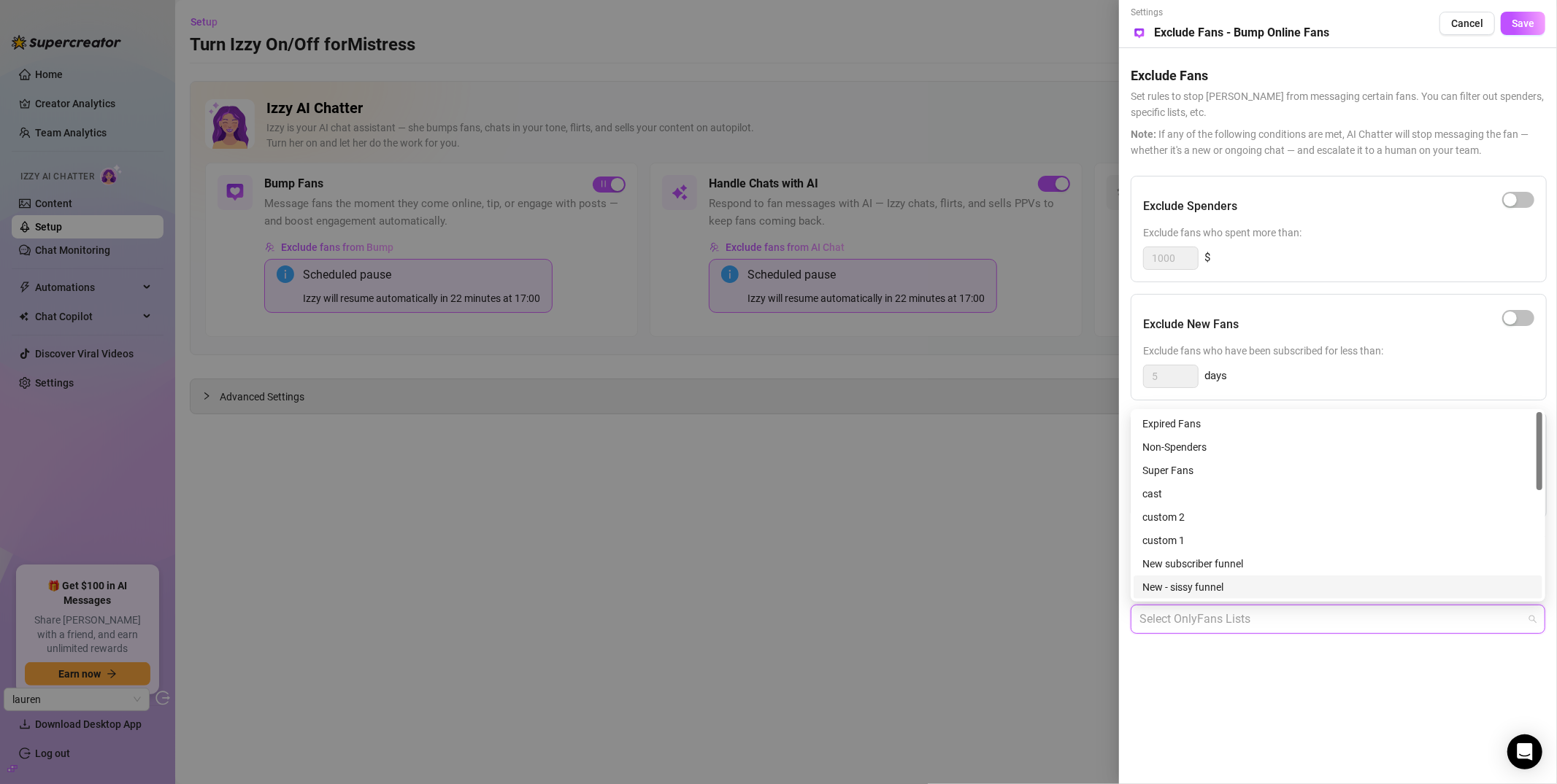
click at [1235, 632] on div at bounding box center [1330, 619] width 393 height 26
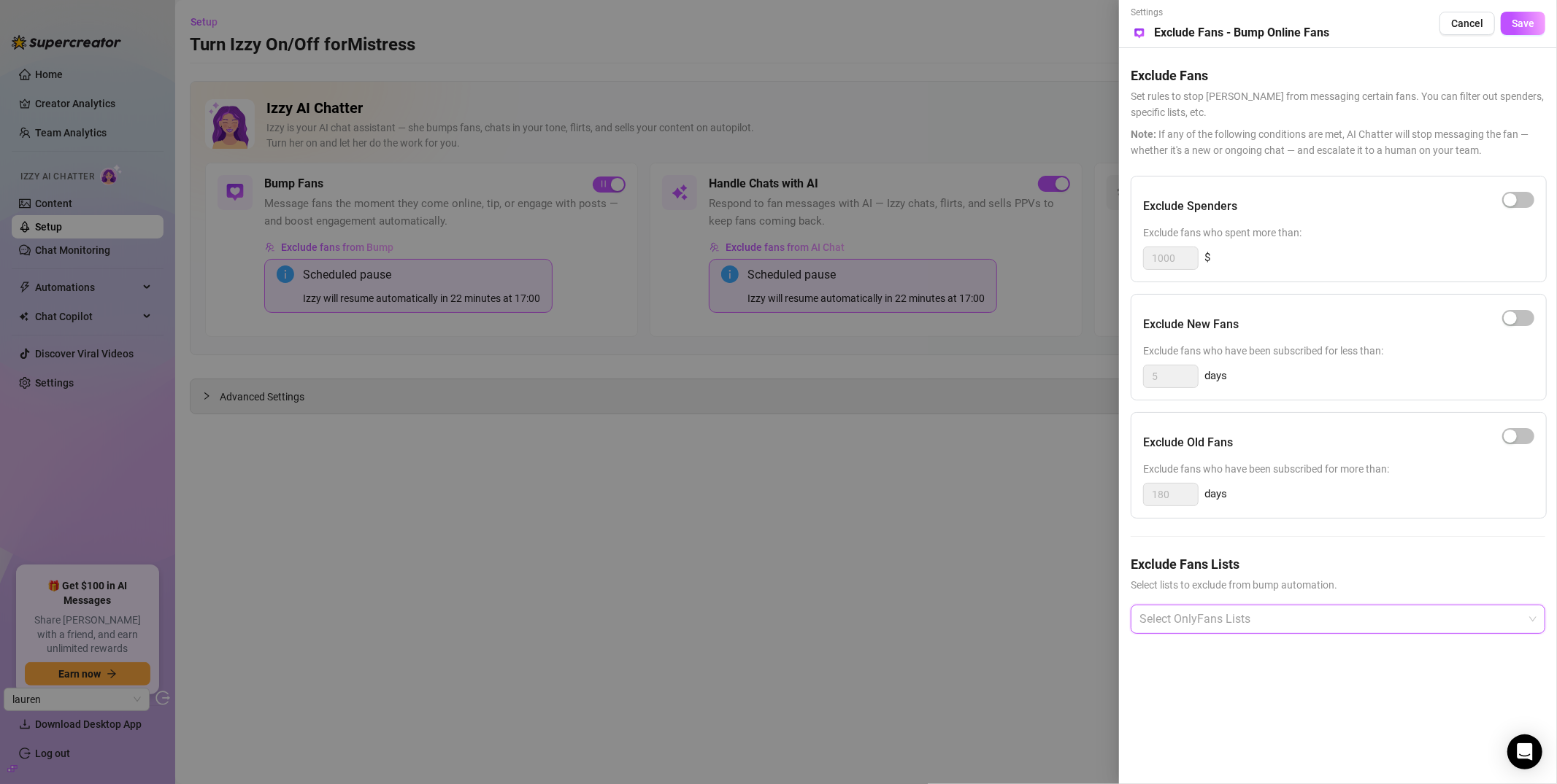
click at [979, 477] on div at bounding box center [778, 392] width 1557 height 784
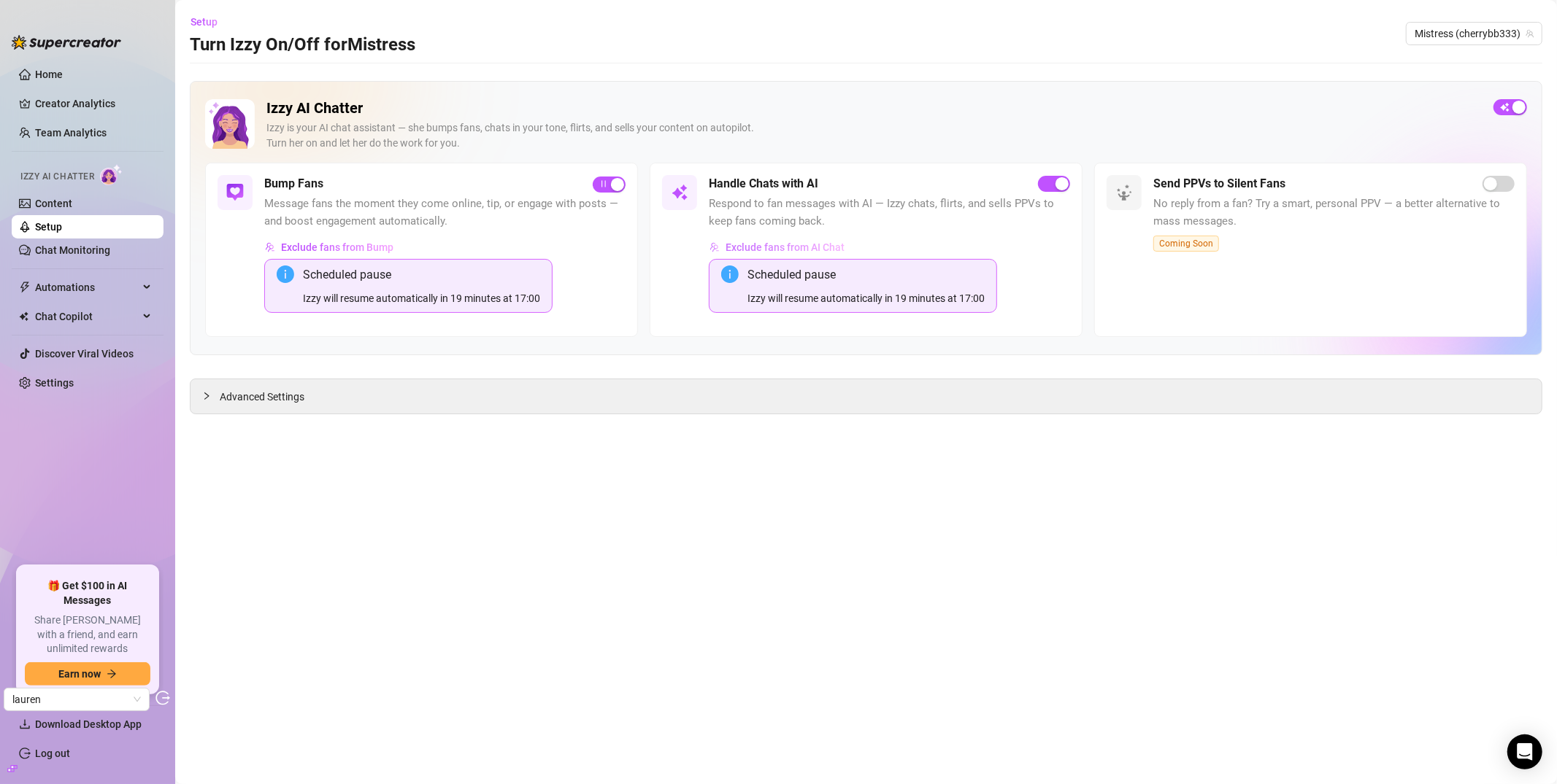
click at [774, 250] on span "Exclude fans from AI Chat" at bounding box center [785, 248] width 119 height 12
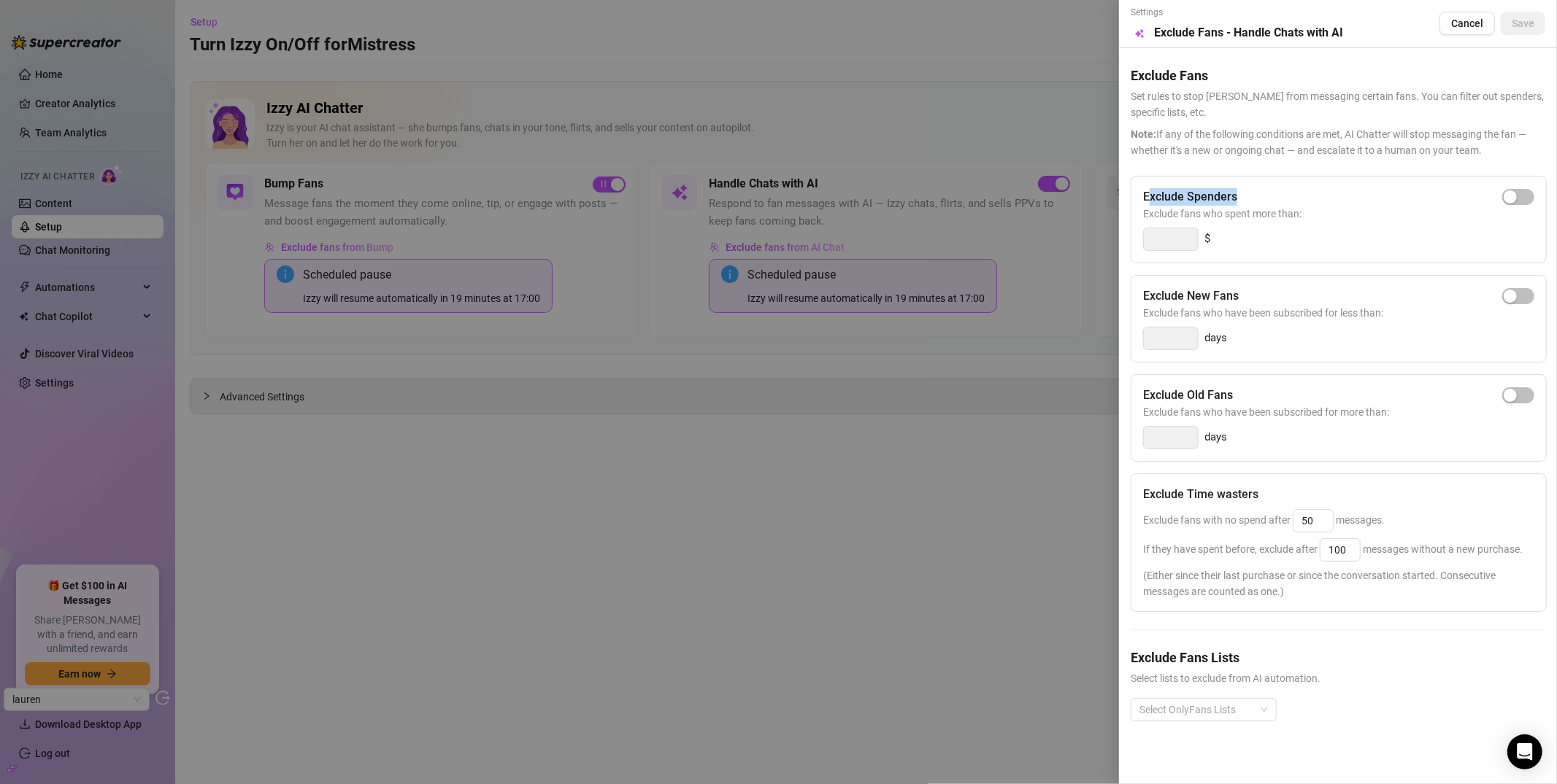
drag, startPoint x: 1150, startPoint y: 197, endPoint x: 1257, endPoint y: 190, distance: 107.2
click at [1257, 190] on div "Exclude Spenders" at bounding box center [1338, 197] width 391 height 18
click at [1222, 300] on h5 "Exclude New Fans" at bounding box center [1190, 296] width 95 height 18
drag, startPoint x: 1144, startPoint y: 298, endPoint x: 1246, endPoint y: 291, distance: 102.2
click at [1246, 292] on div "Exclude New Fans" at bounding box center [1338, 296] width 391 height 18
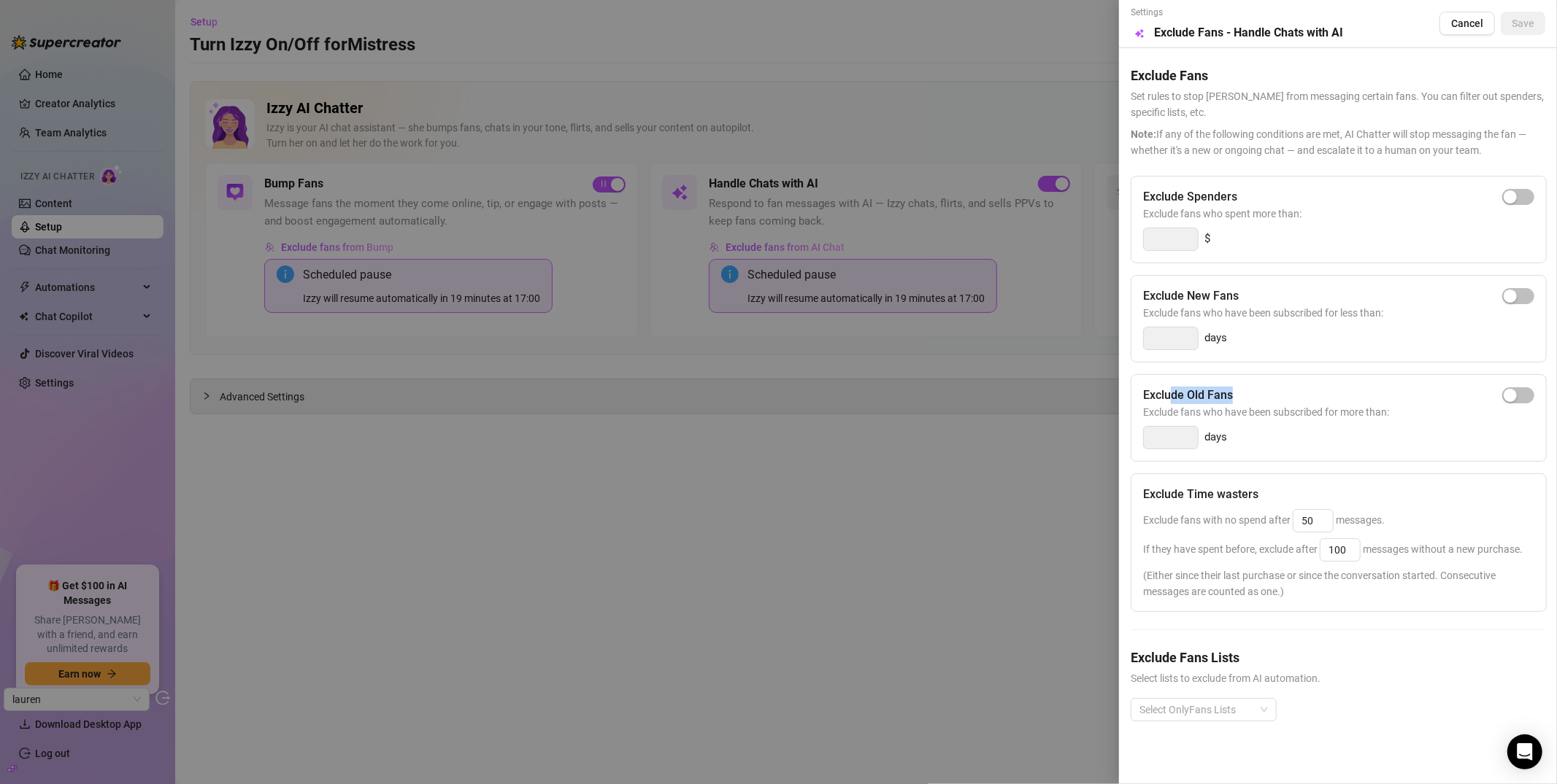
drag, startPoint x: 1171, startPoint y: 389, endPoint x: 1246, endPoint y: 390, distance: 75.0
click at [1246, 390] on div "Exclude Old Fans" at bounding box center [1338, 395] width 391 height 18
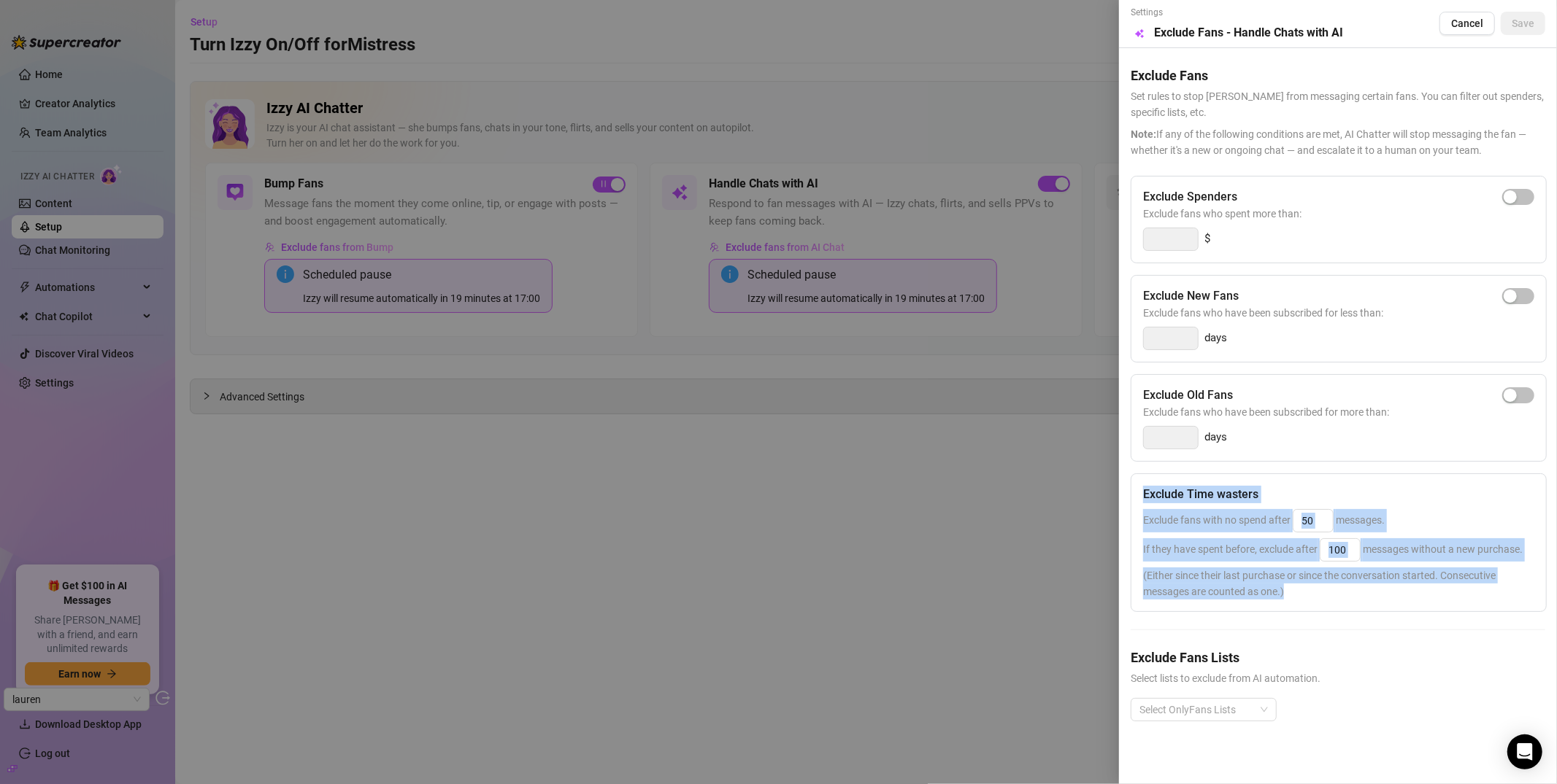
drag, startPoint x: 1143, startPoint y: 481, endPoint x: 1482, endPoint y: 596, distance: 358.0
click at [1386, 596] on div "Exclude Time wasters Exclude fans with no spend after 50 messages. If they have…" at bounding box center [1339, 543] width 416 height 139
click at [1386, 594] on span "(Either since their last purchase or since the conversation started. Consecutiv…" at bounding box center [1338, 583] width 391 height 32
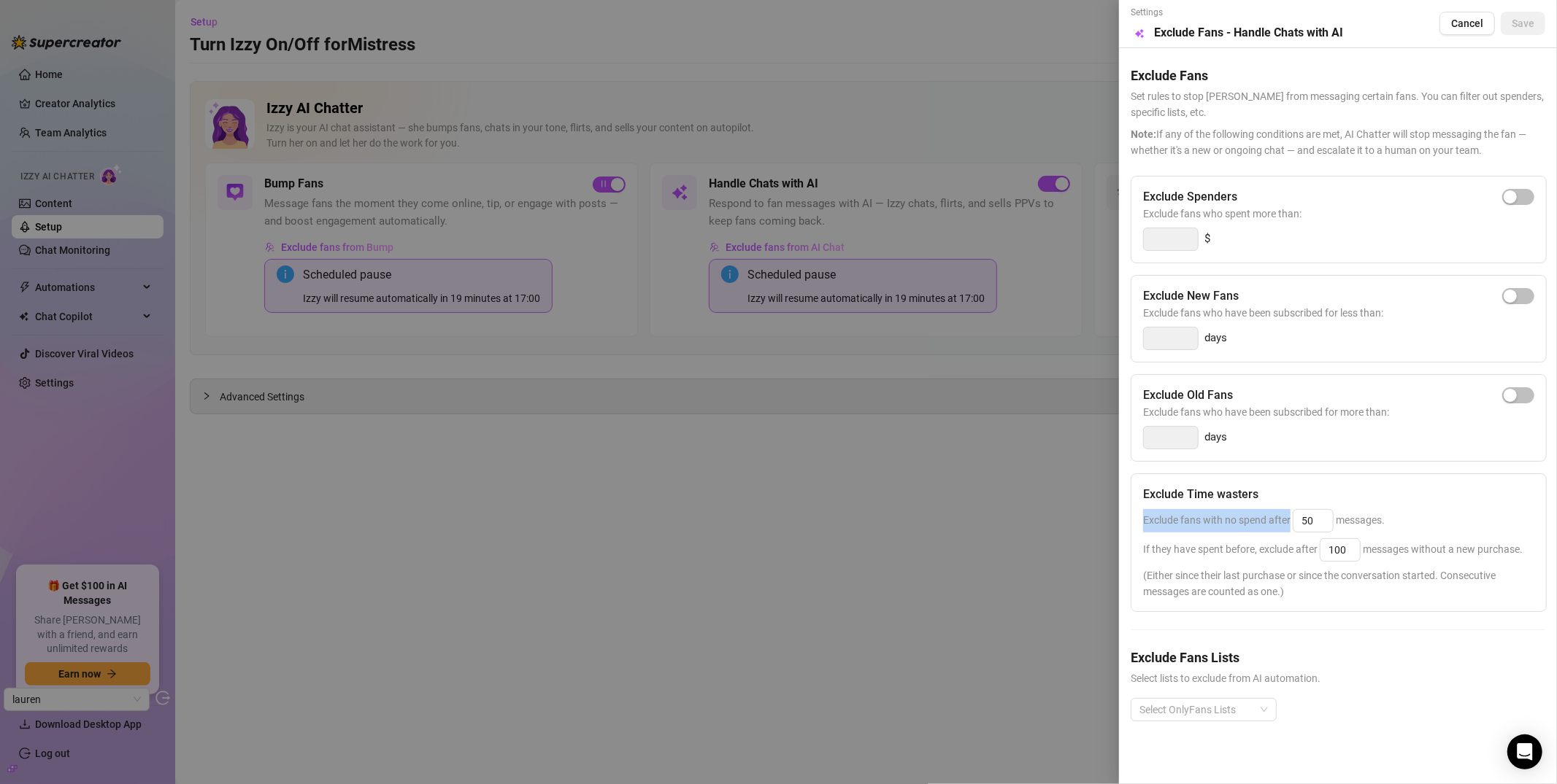
drag, startPoint x: 1141, startPoint y: 521, endPoint x: 1290, endPoint y: 514, distance: 149.2
click at [1290, 514] on div "Exclude Time wasters Exclude fans with no spend after 50 messages. If they have…" at bounding box center [1339, 543] width 416 height 139
click at [1234, 527] on div "Exclude fans with no spend after 50 messages." at bounding box center [1338, 521] width 391 height 23
drag, startPoint x: 1148, startPoint y: 554, endPoint x: 1287, endPoint y: 549, distance: 139.1
click at [1287, 549] on span "If they have spent before, exclude after 100 messages without a new purchase." at bounding box center [1332, 550] width 379 height 12
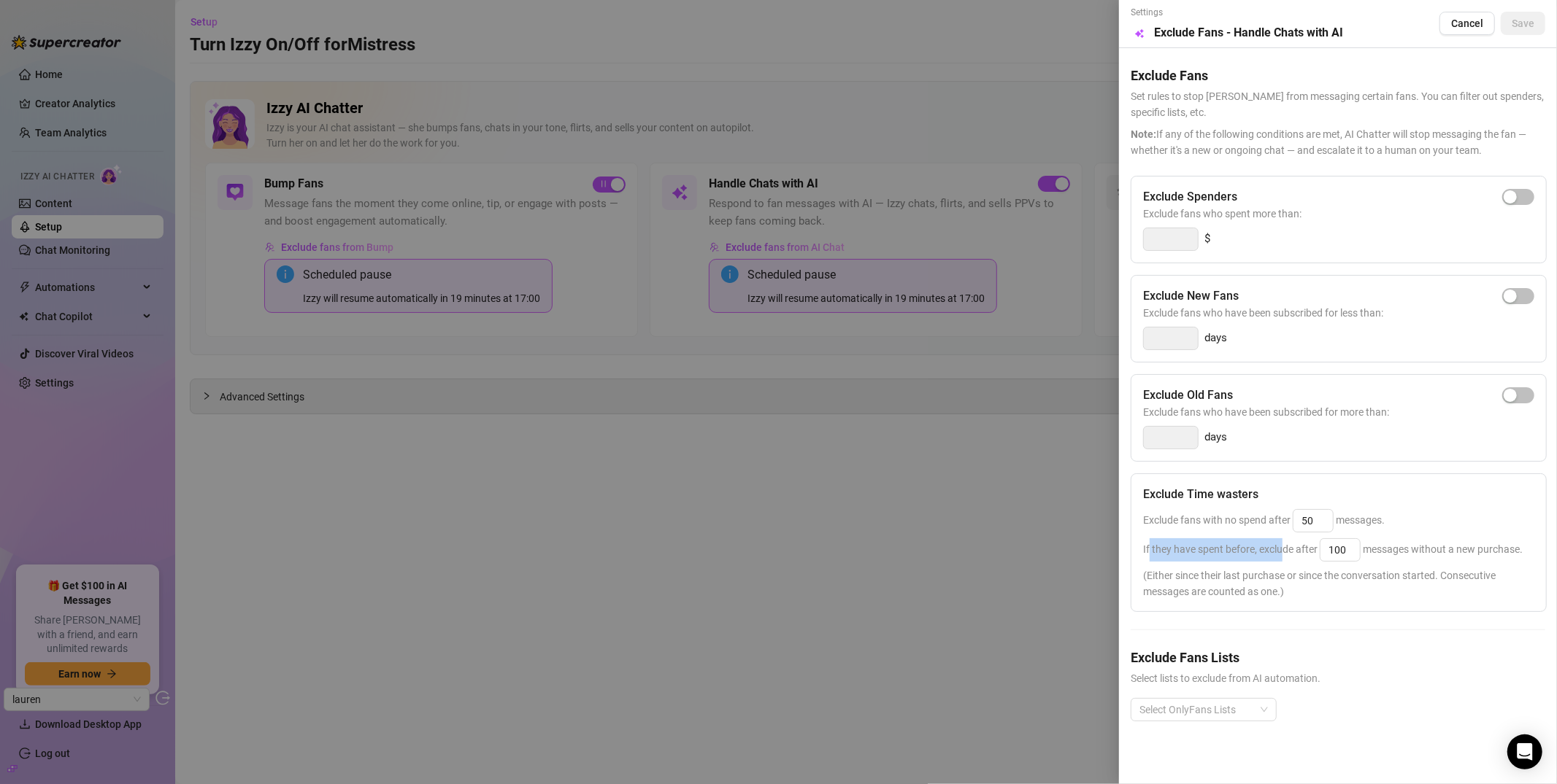
click at [1287, 549] on span "If they have spent before, exclude after 100 messages without a new purchase." at bounding box center [1332, 550] width 379 height 12
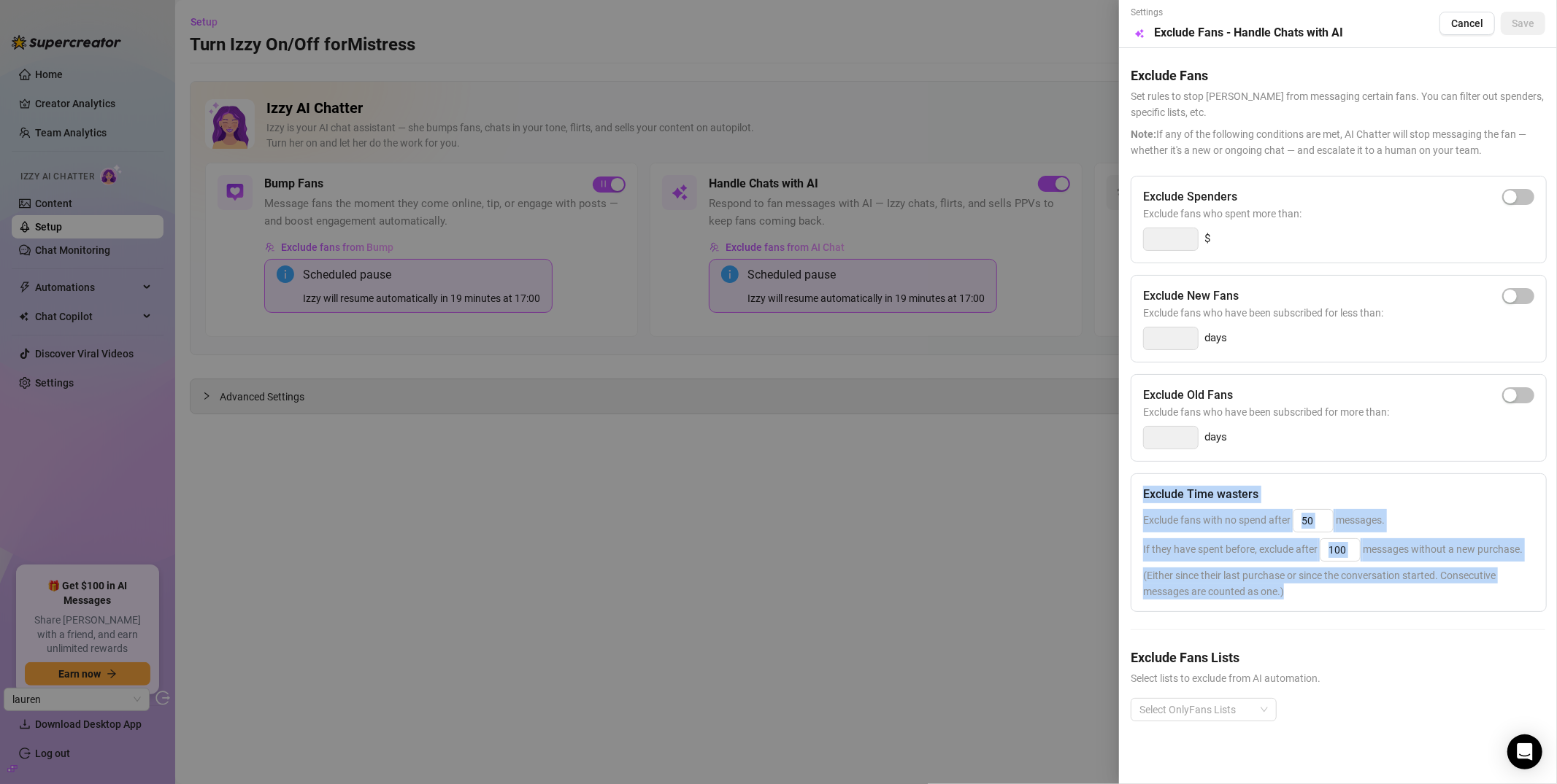
drag, startPoint x: 1142, startPoint y: 495, endPoint x: 1387, endPoint y: 605, distance: 268.6
click at [1386, 605] on div "Exclude Time wasters Exclude fans with no spend after 50 messages. If they have…" at bounding box center [1339, 543] width 416 height 139
click at [1386, 602] on div "Exclude Time wasters Exclude fans with no spend after 50 messages. If they have…" at bounding box center [1339, 543] width 416 height 139
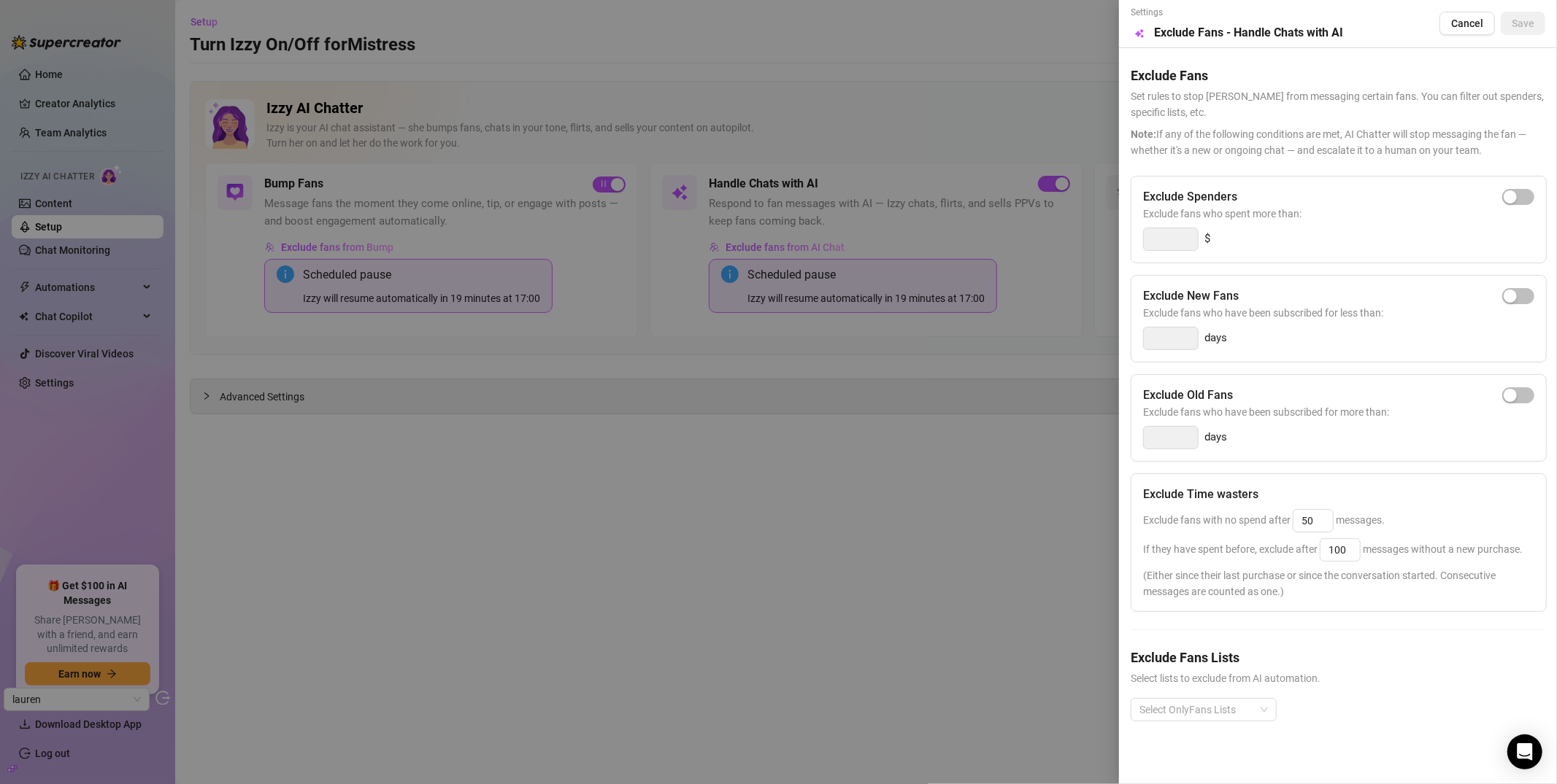
click at [847, 540] on div at bounding box center [778, 392] width 1557 height 784
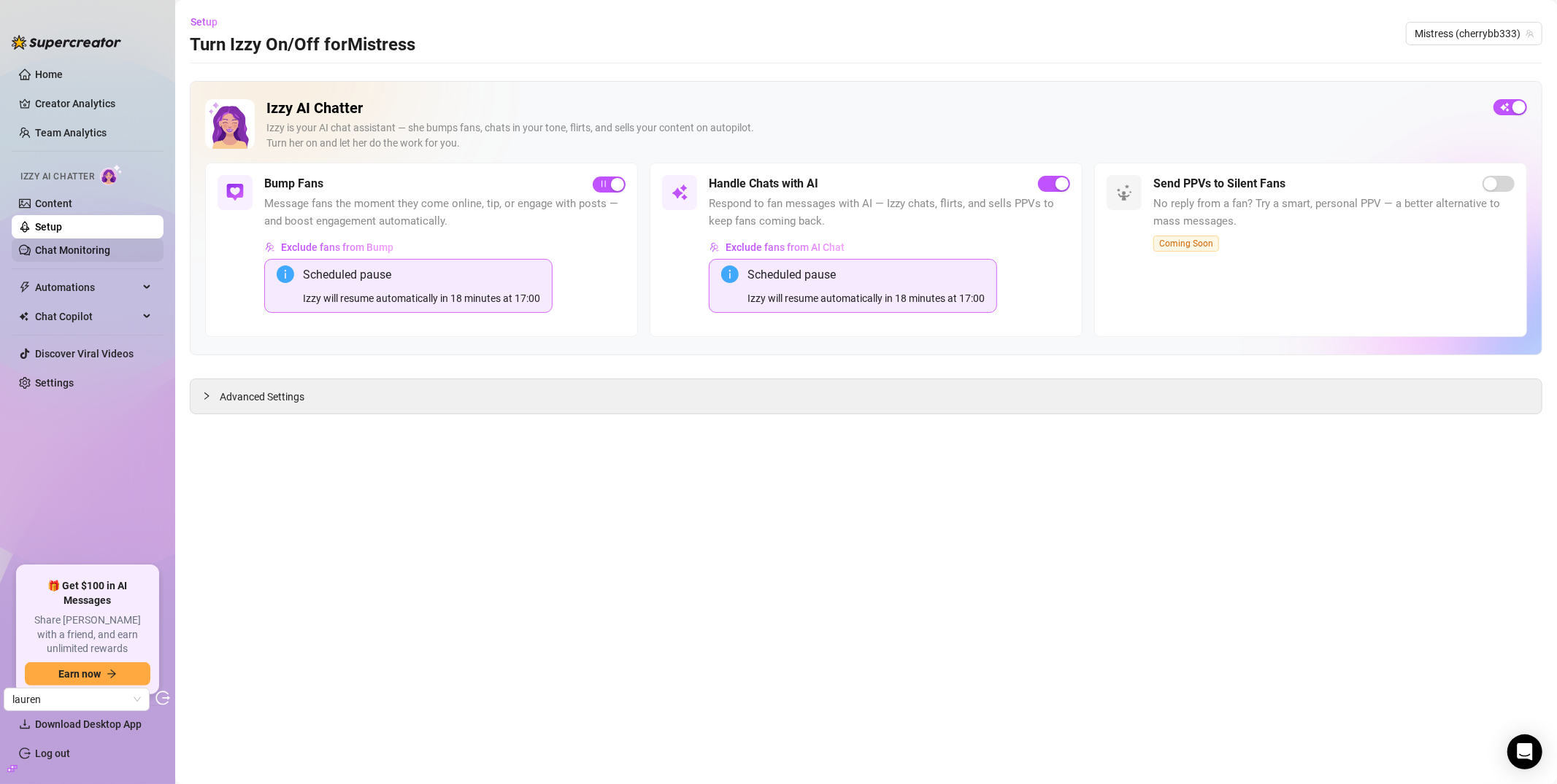
click at [102, 244] on link "Chat Monitoring" at bounding box center [73, 250] width 75 height 12
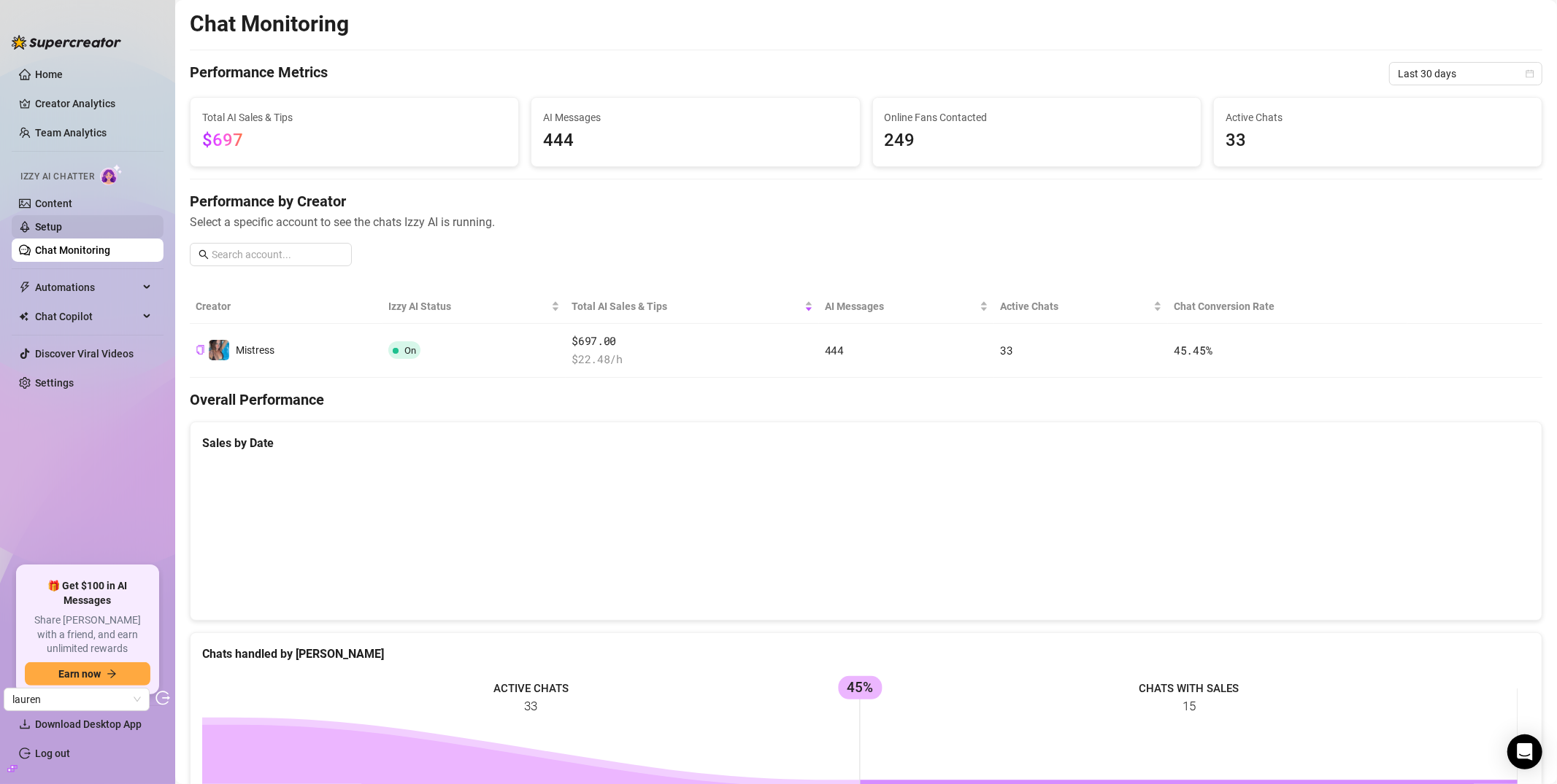
click at [62, 228] on link "Setup" at bounding box center [49, 227] width 27 height 12
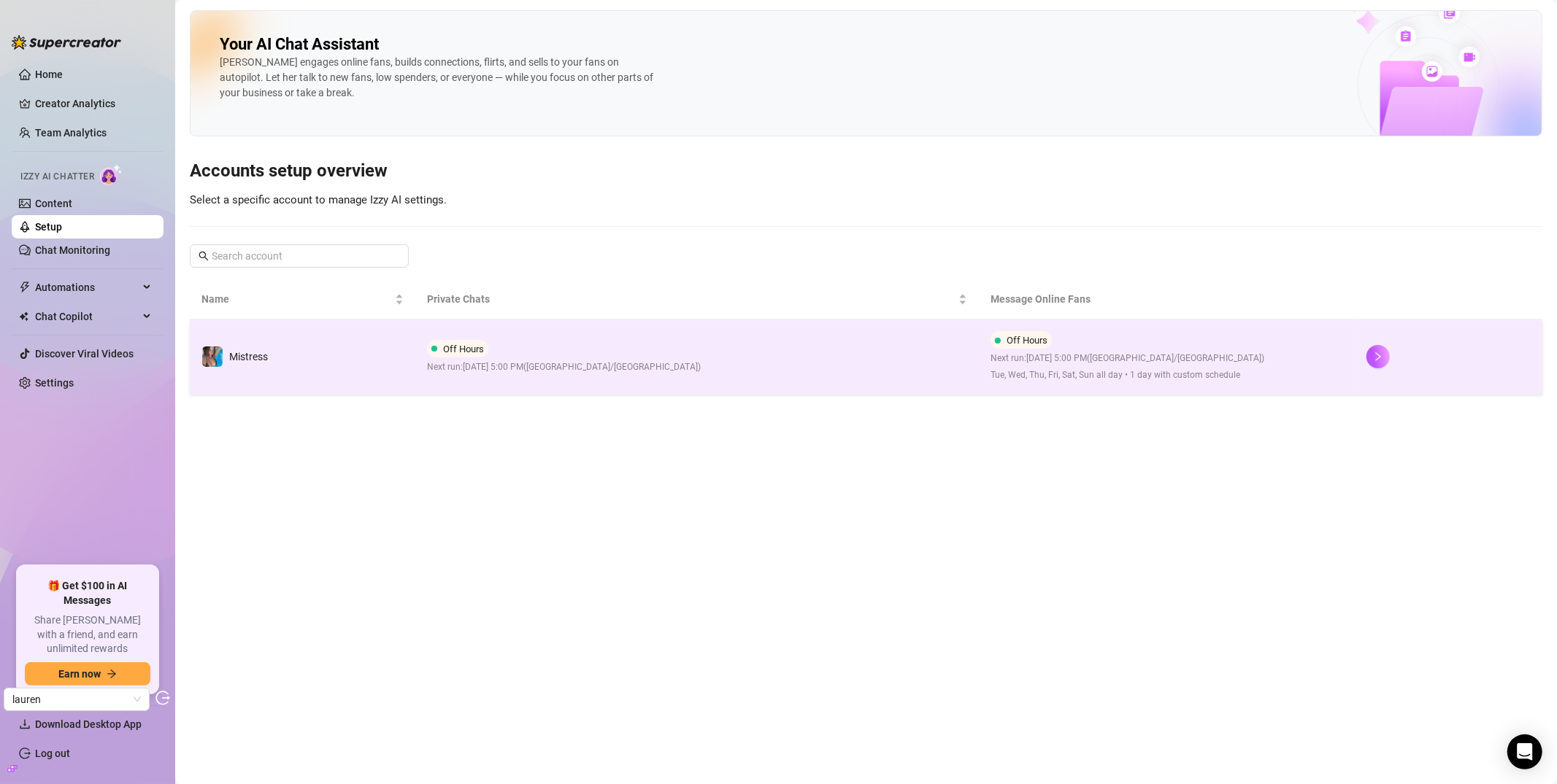
click at [345, 356] on td "Mistress" at bounding box center [302, 357] width 225 height 75
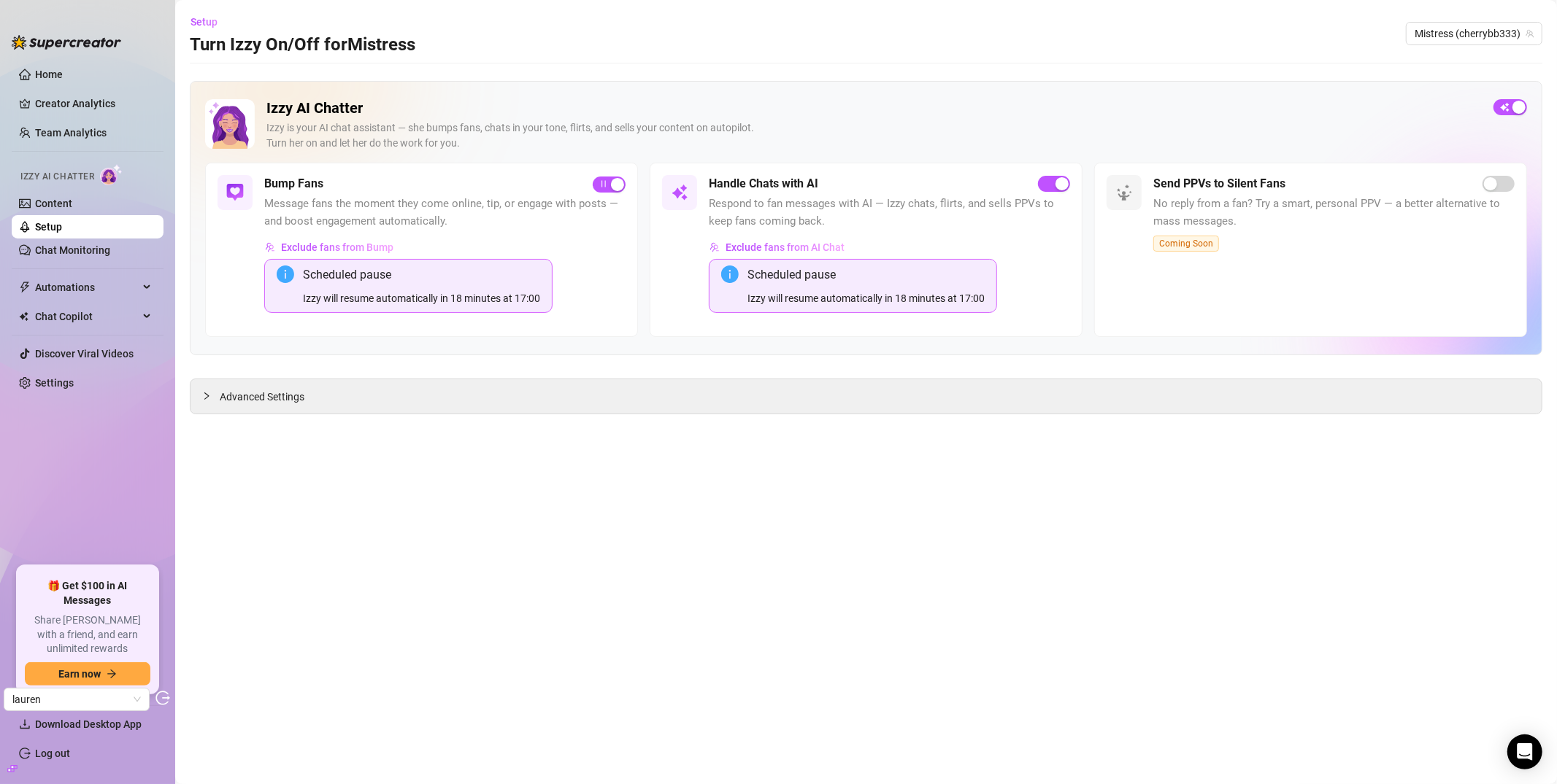
click at [274, 442] on main "Setup Turn Izzy On/Off for Mistress Mistress (cherrybb333) Izzy AI Chatter Izzy…" at bounding box center [866, 392] width 1382 height 784
click at [248, 402] on span "Advanced Settings" at bounding box center [261, 397] width 85 height 16
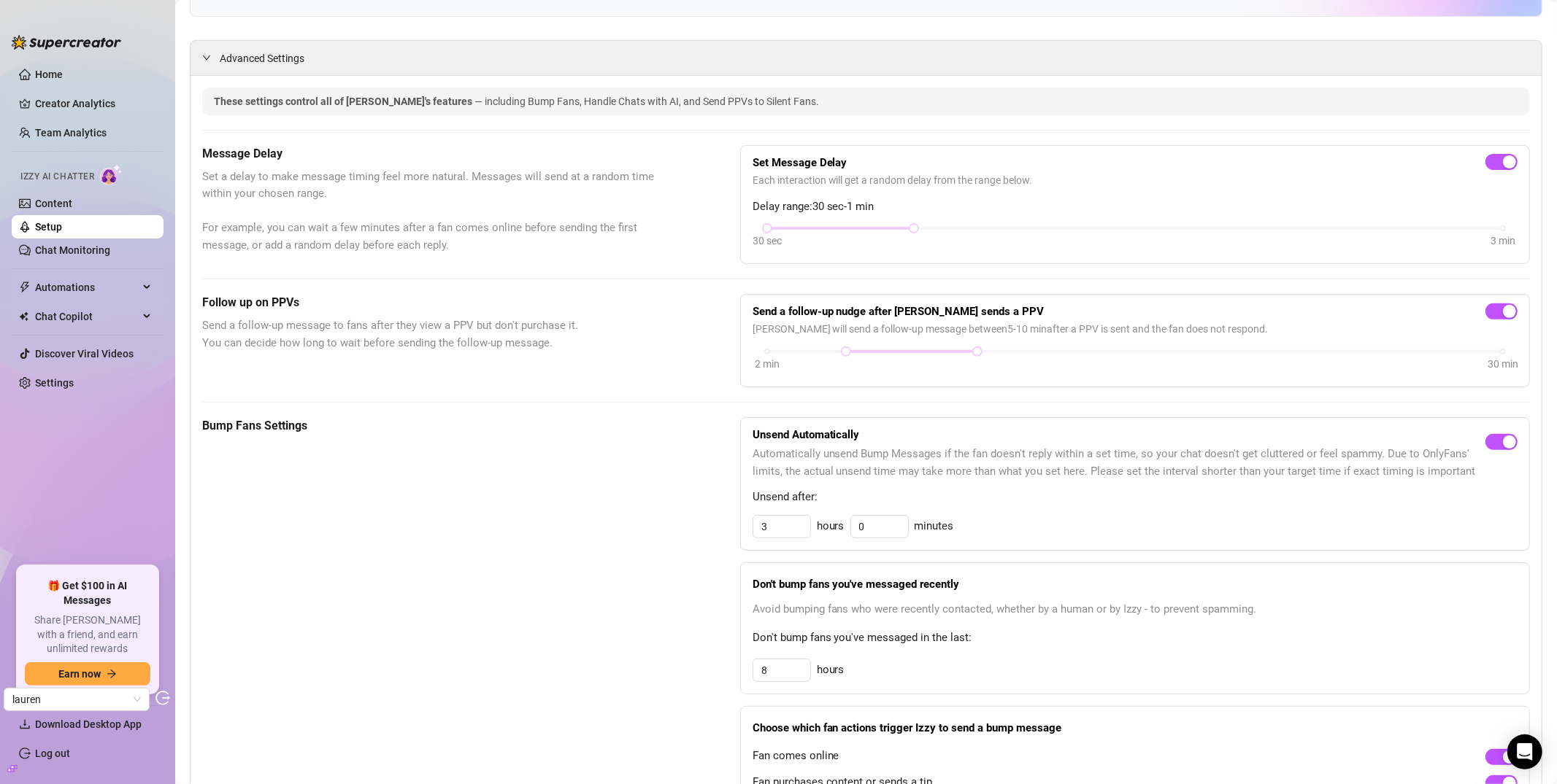
scroll to position [47, 0]
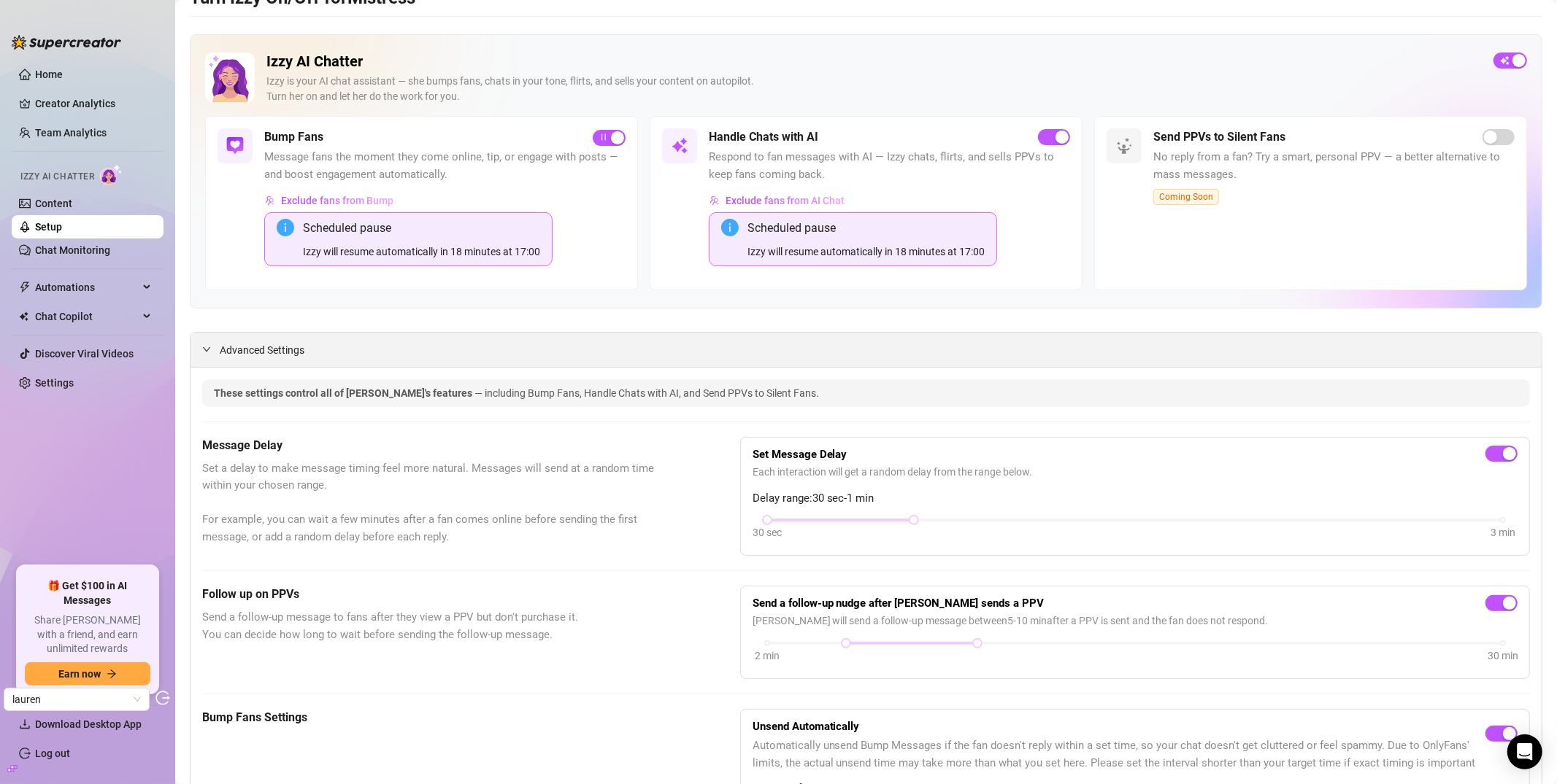
click at [253, 361] on div "Advanced Settings" at bounding box center [866, 350] width 1351 height 34
click at [312, 208] on button "Exclude fans from Bump" at bounding box center [329, 201] width 130 height 23
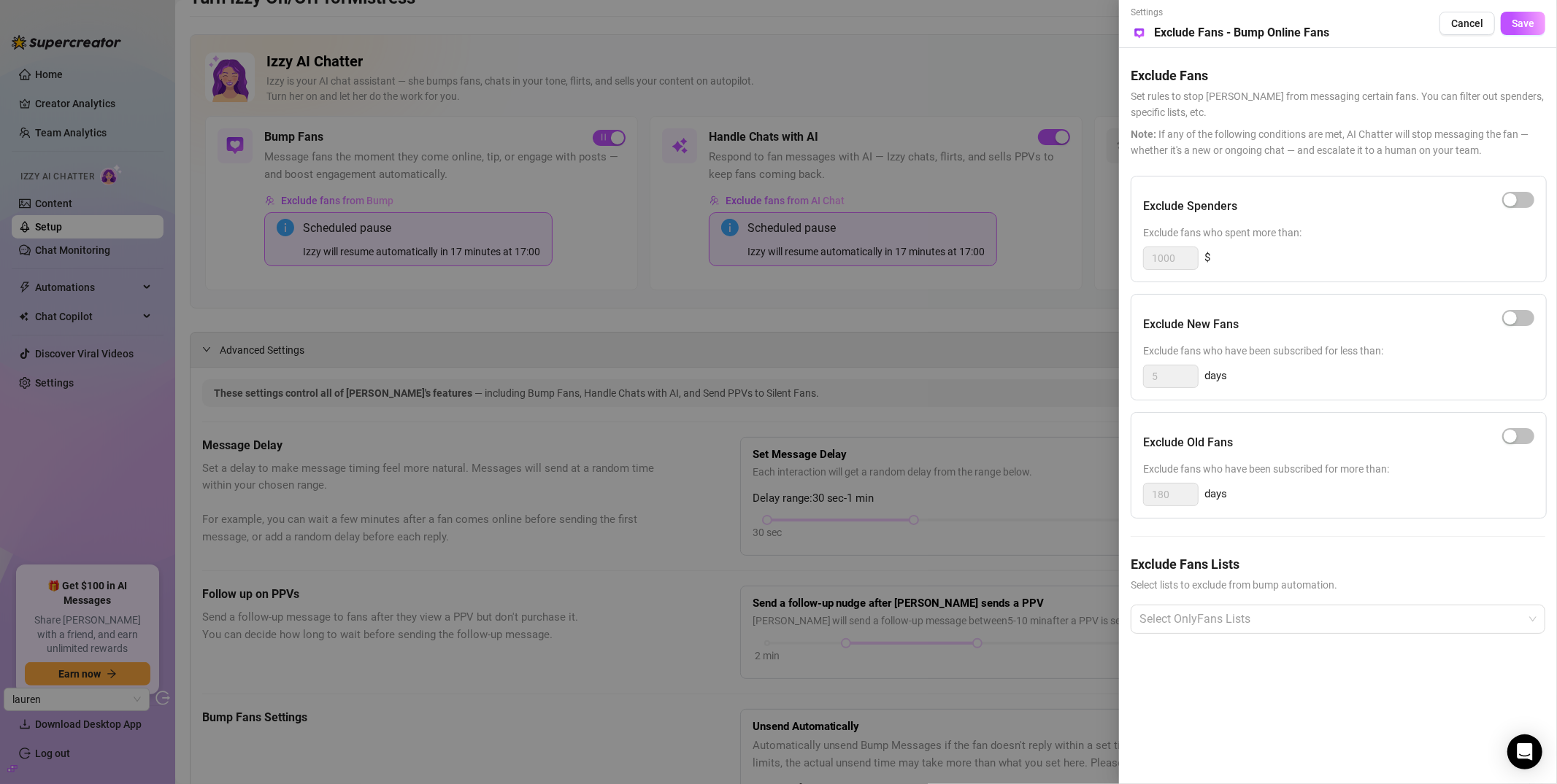
click at [929, 77] on div at bounding box center [778, 392] width 1557 height 784
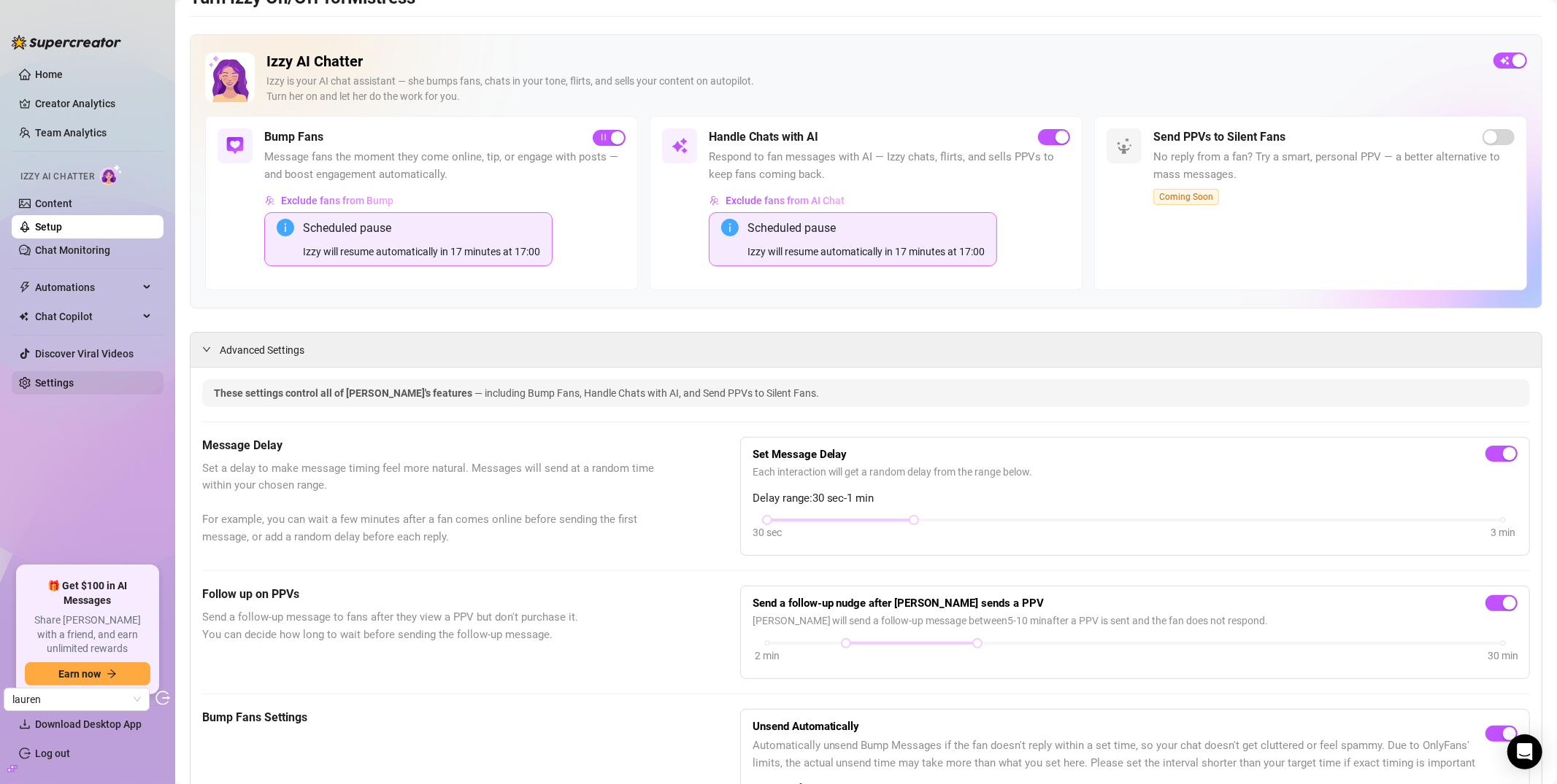
click at [74, 386] on link "Settings" at bounding box center [54, 383] width 39 height 12
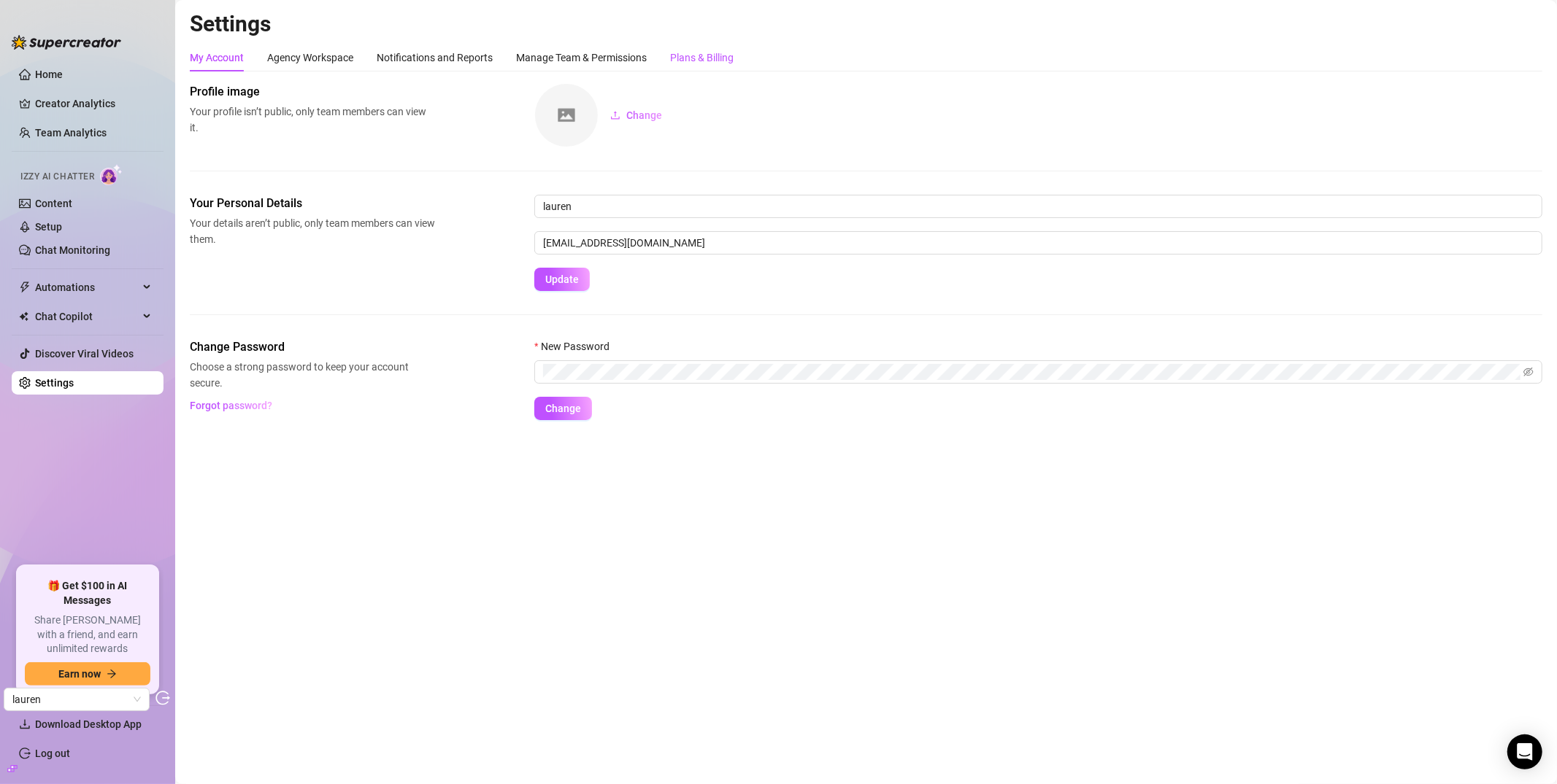
click at [695, 58] on div "Plans & Billing" at bounding box center [701, 57] width 64 height 16
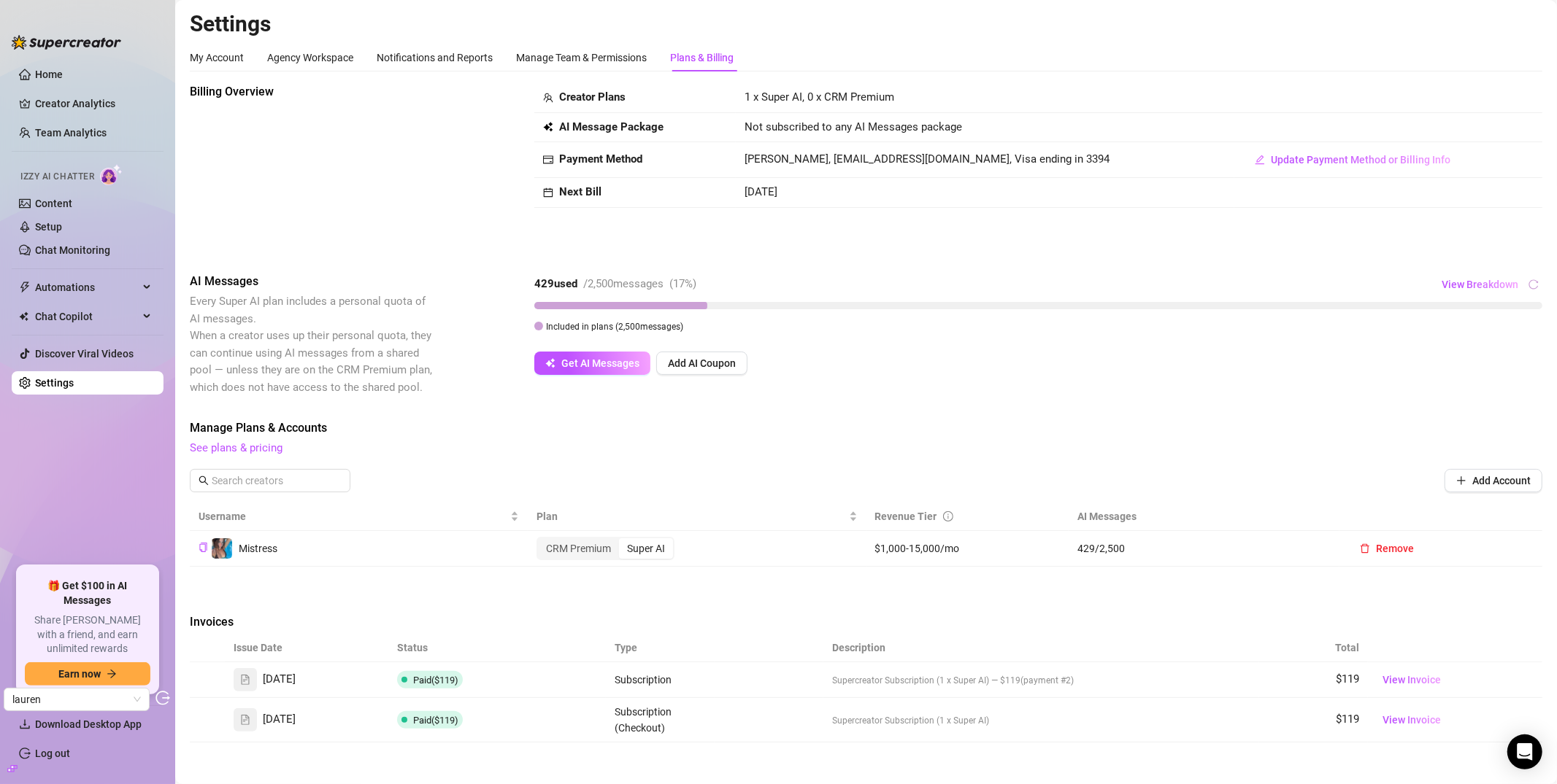
click at [748, 213] on div "Billing Overview Creator Plans 1 x Super AI, 0 x CRM Premium AI Message Package…" at bounding box center [866, 166] width 1353 height 167
click at [62, 225] on link "Setup" at bounding box center [49, 227] width 27 height 12
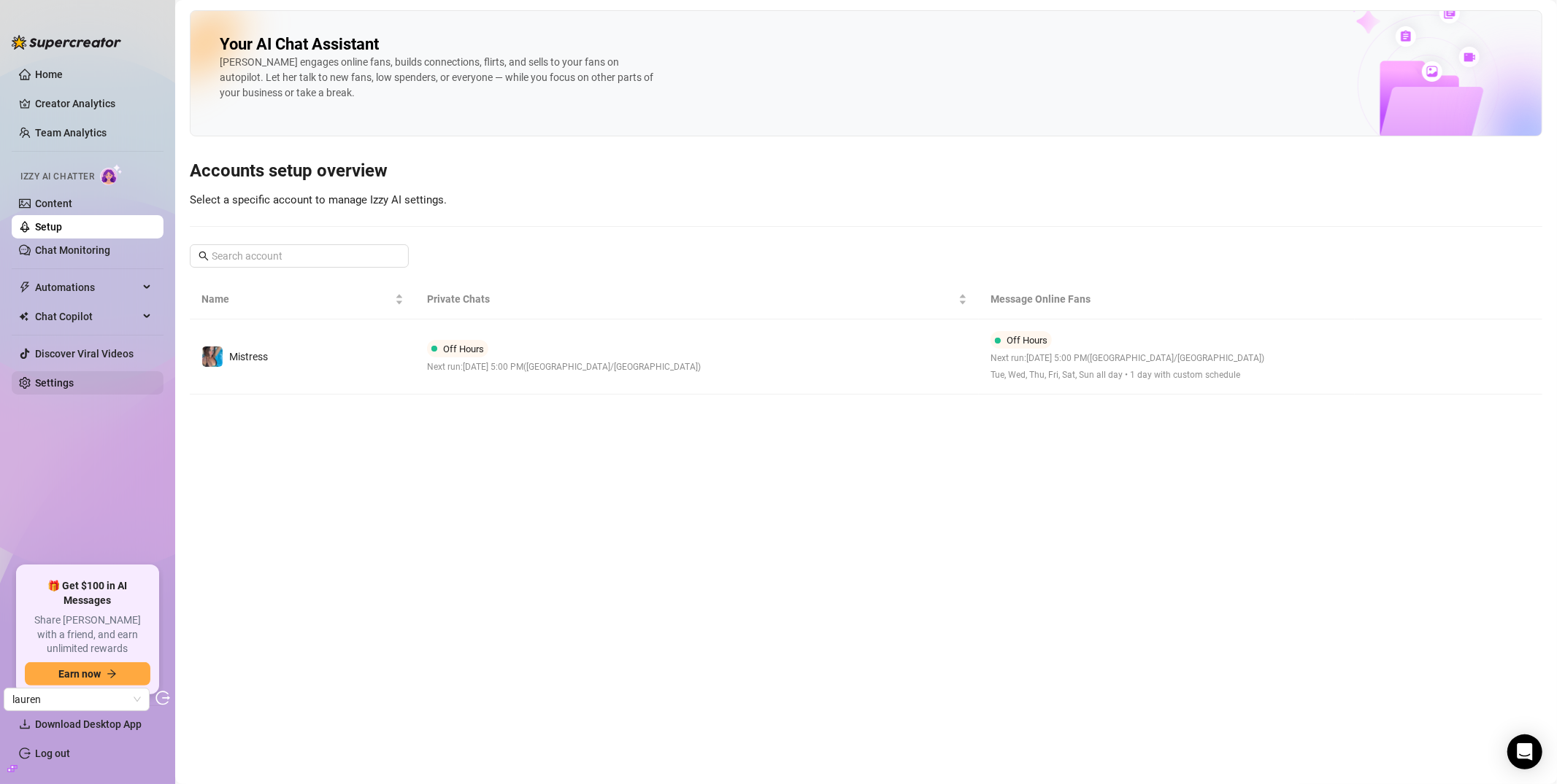
click at [46, 378] on link "Settings" at bounding box center [54, 383] width 39 height 12
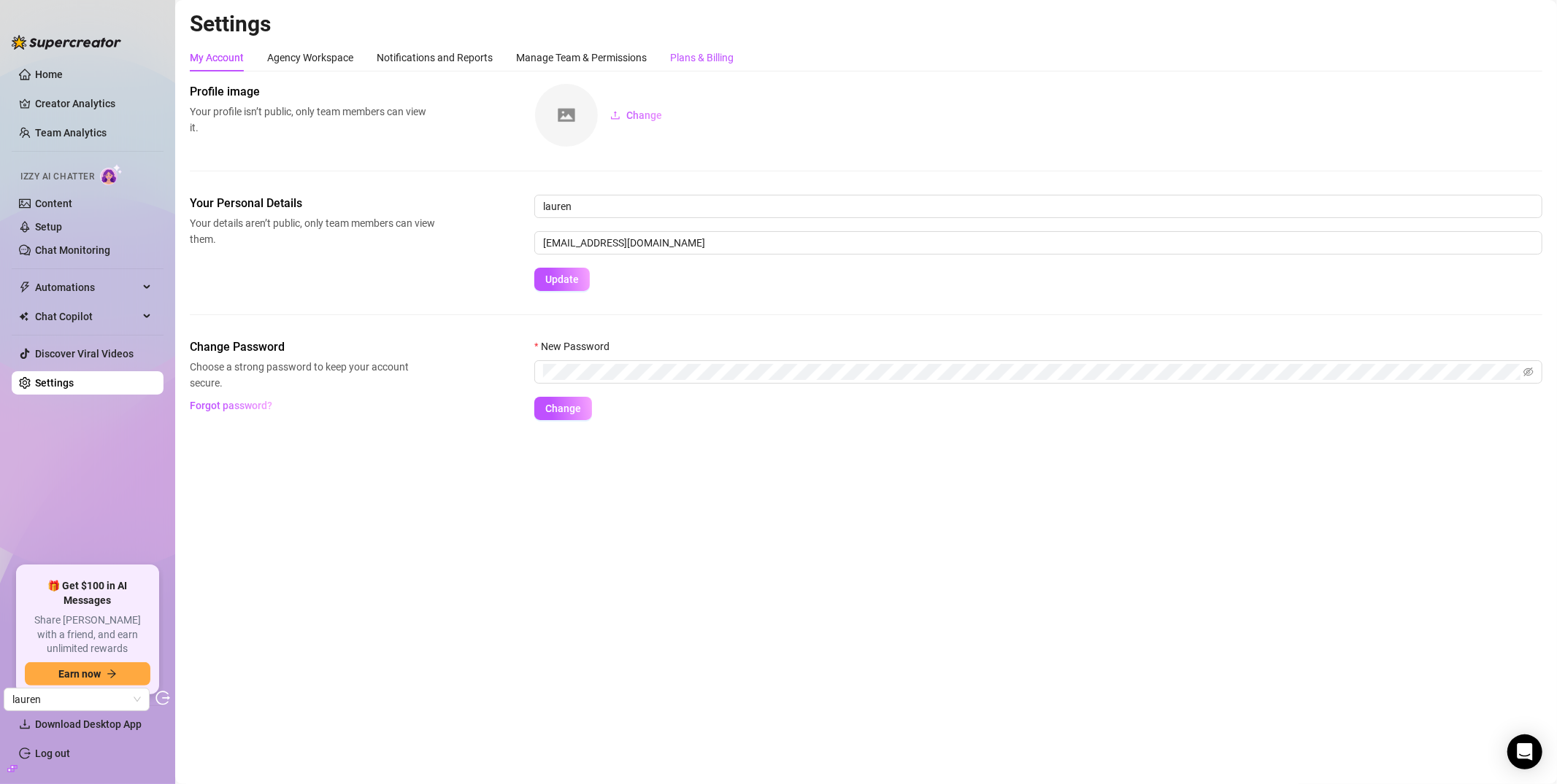
click at [700, 61] on div "Plans & Billing" at bounding box center [701, 57] width 64 height 16
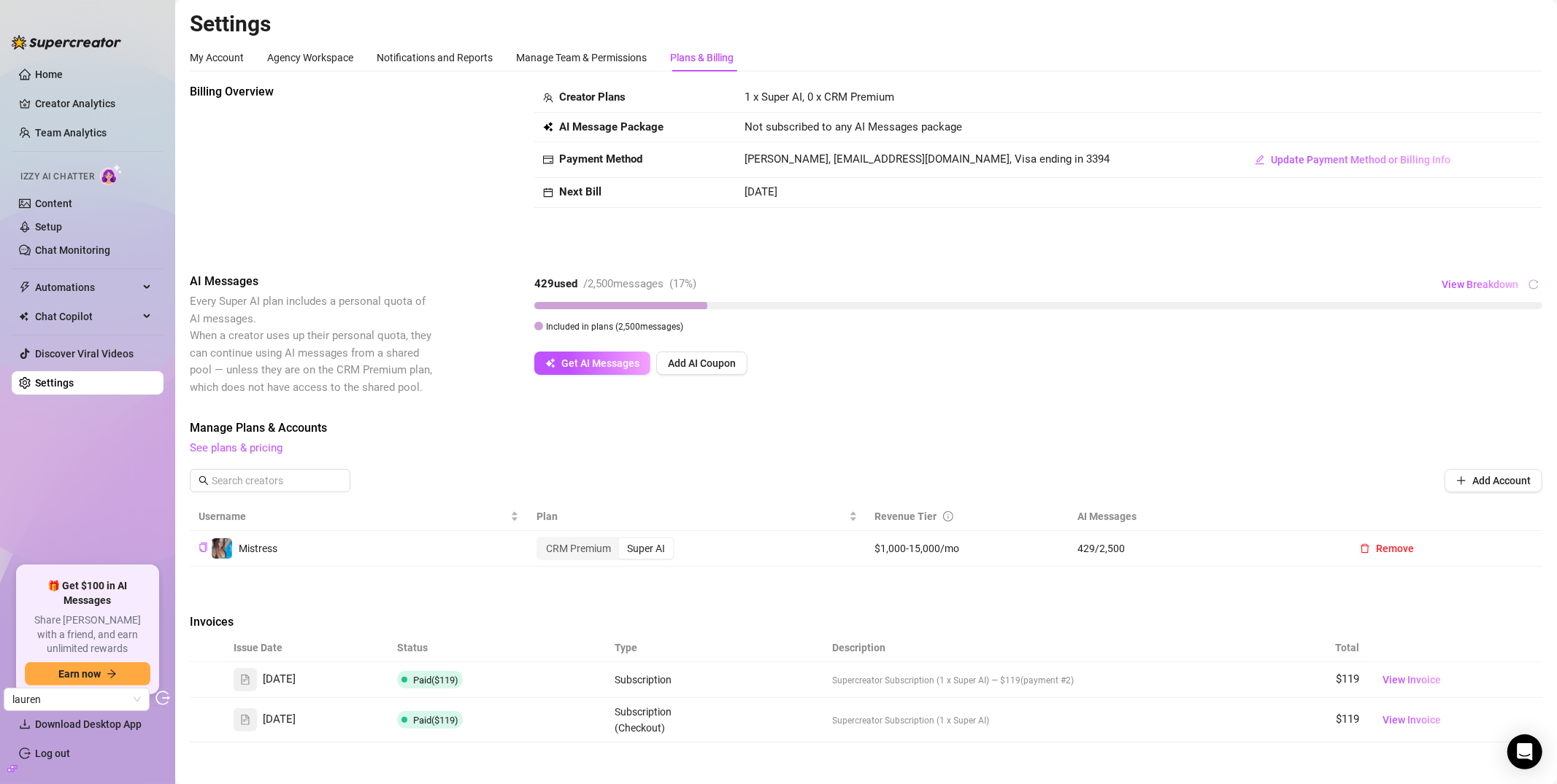
drag, startPoint x: 596, startPoint y: 329, endPoint x: 654, endPoint y: 323, distance: 58.3
click at [654, 323] on span "Included in plans ( 2,500 messages)" at bounding box center [614, 327] width 137 height 10
drag, startPoint x: 547, startPoint y: 327, endPoint x: 666, endPoint y: 328, distance: 119.0
click at [665, 330] on span "Included in plans ( 2,500 messages)" at bounding box center [614, 327] width 137 height 10
click at [666, 328] on span "Included in plans ( 2,500 messages)" at bounding box center [614, 327] width 137 height 10
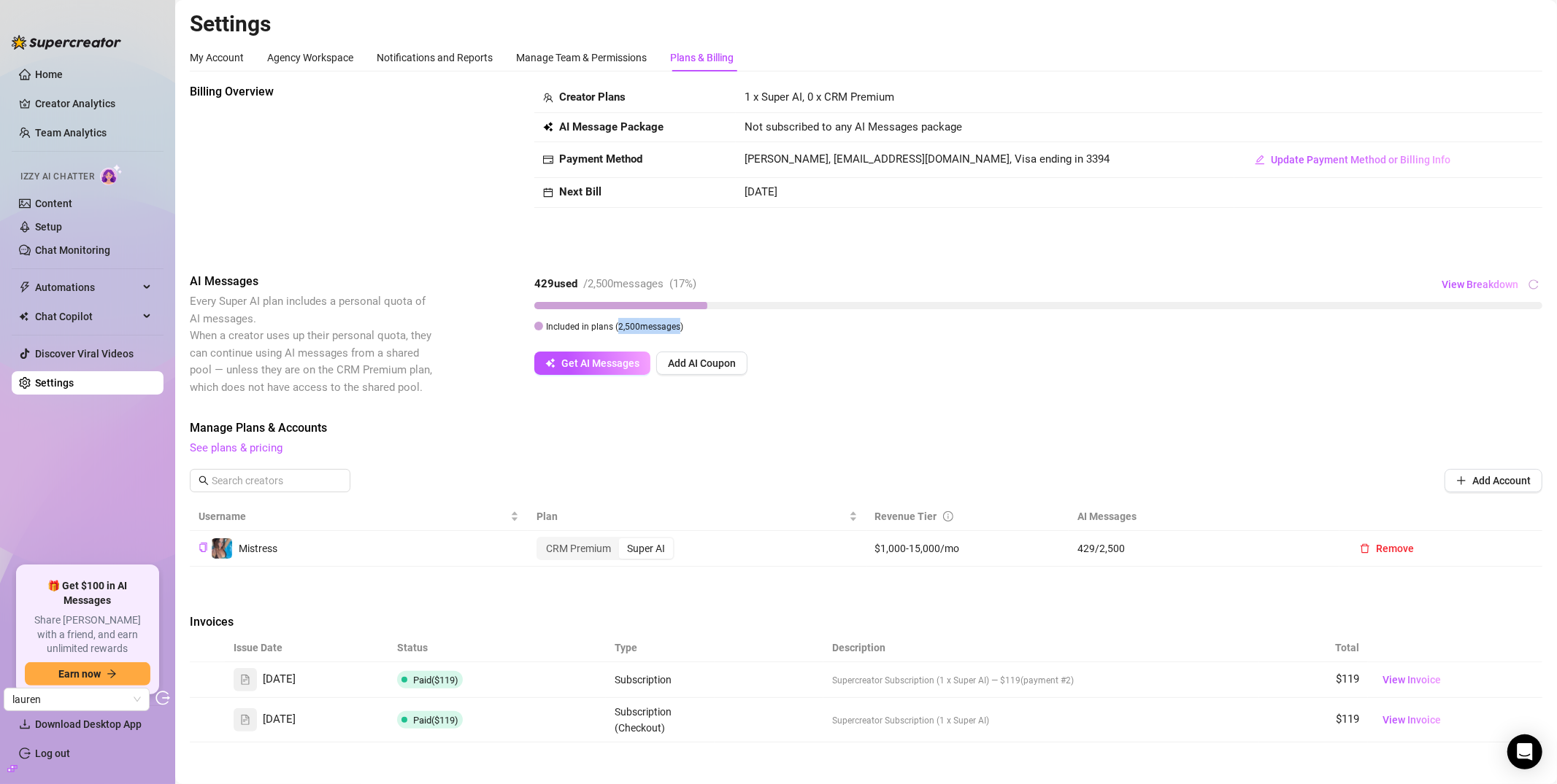
drag, startPoint x: 616, startPoint y: 326, endPoint x: 675, endPoint y: 320, distance: 59.3
click at [675, 320] on div "Included in plans ( 2,500 messages)" at bounding box center [614, 325] width 137 height 16
click at [754, 325] on div "Included in plans ( 2,500 messages)" at bounding box center [1038, 325] width 1008 height 16
drag, startPoint x: 578, startPoint y: 287, endPoint x: 748, endPoint y: 290, distance: 170.0
click at [696, 287] on div "429 used / 2,500 messages ( 17 %)" at bounding box center [615, 284] width 162 height 18
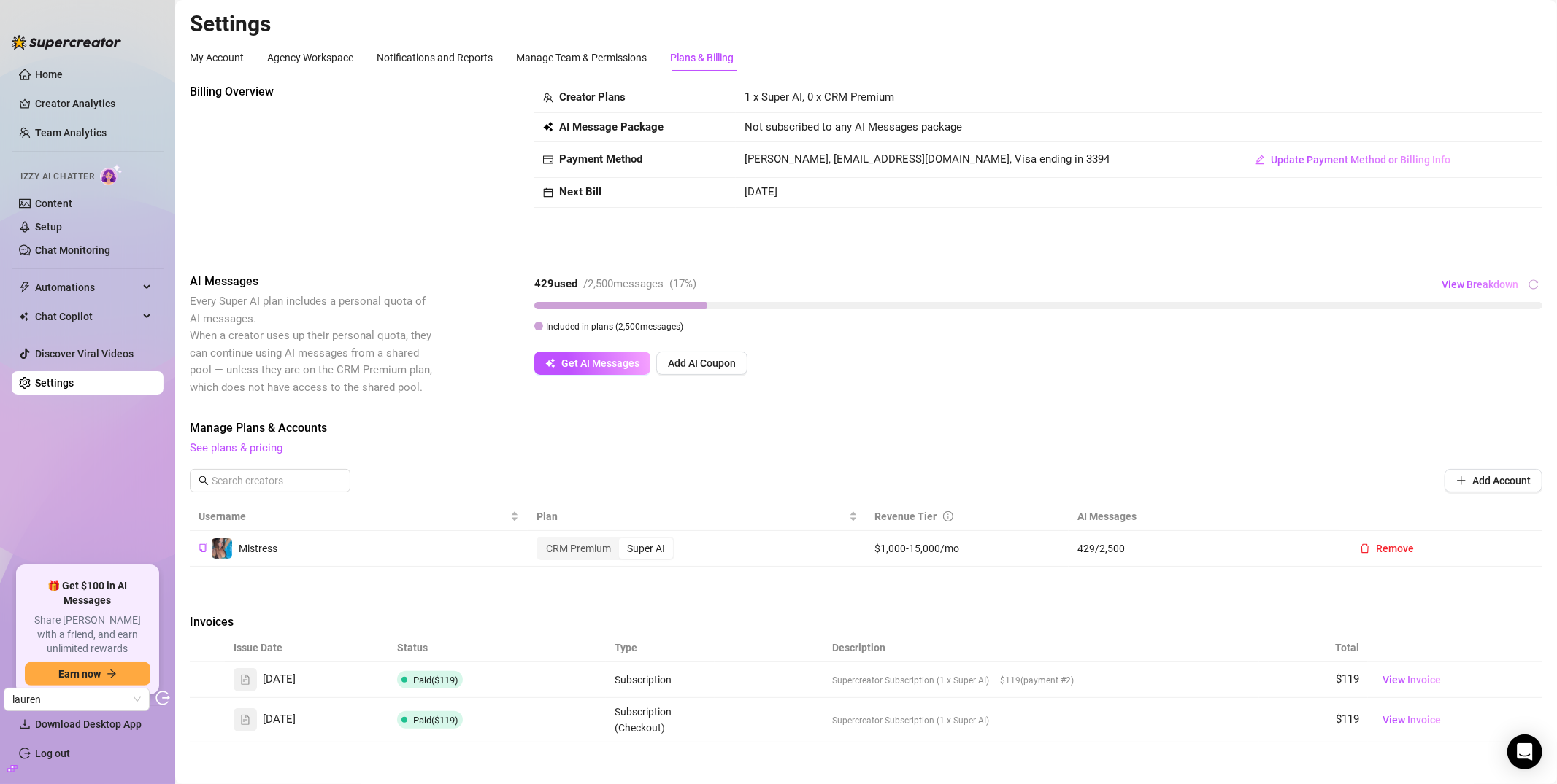
click at [650, 294] on div "429 used / 2,500 messages ( 17 %) View Breakdown" at bounding box center [1038, 284] width 1008 height 23
click at [573, 364] on span "Get AI Messages" at bounding box center [600, 363] width 78 height 12
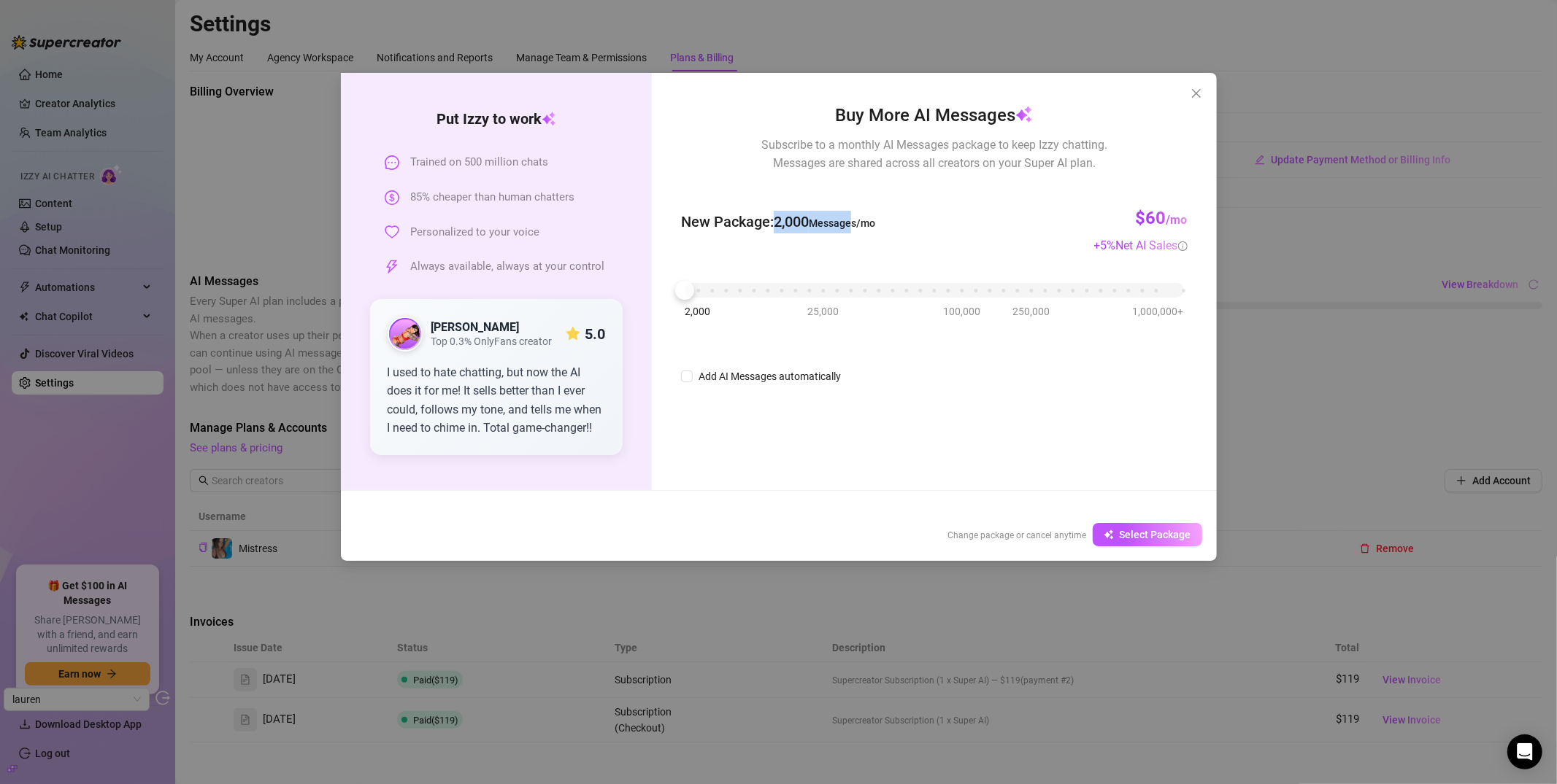
drag, startPoint x: 778, startPoint y: 222, endPoint x: 855, endPoint y: 222, distance: 77.0
click at [855, 222] on span "New Package : 2,000 Messages/mo" at bounding box center [778, 222] width 194 height 23
drag, startPoint x: 691, startPoint y: 295, endPoint x: 744, endPoint y: 293, distance: 53.0
click at [744, 293] on div at bounding box center [740, 290] width 19 height 19
drag, startPoint x: 742, startPoint y: 291, endPoint x: 665, endPoint y: 290, distance: 77.0
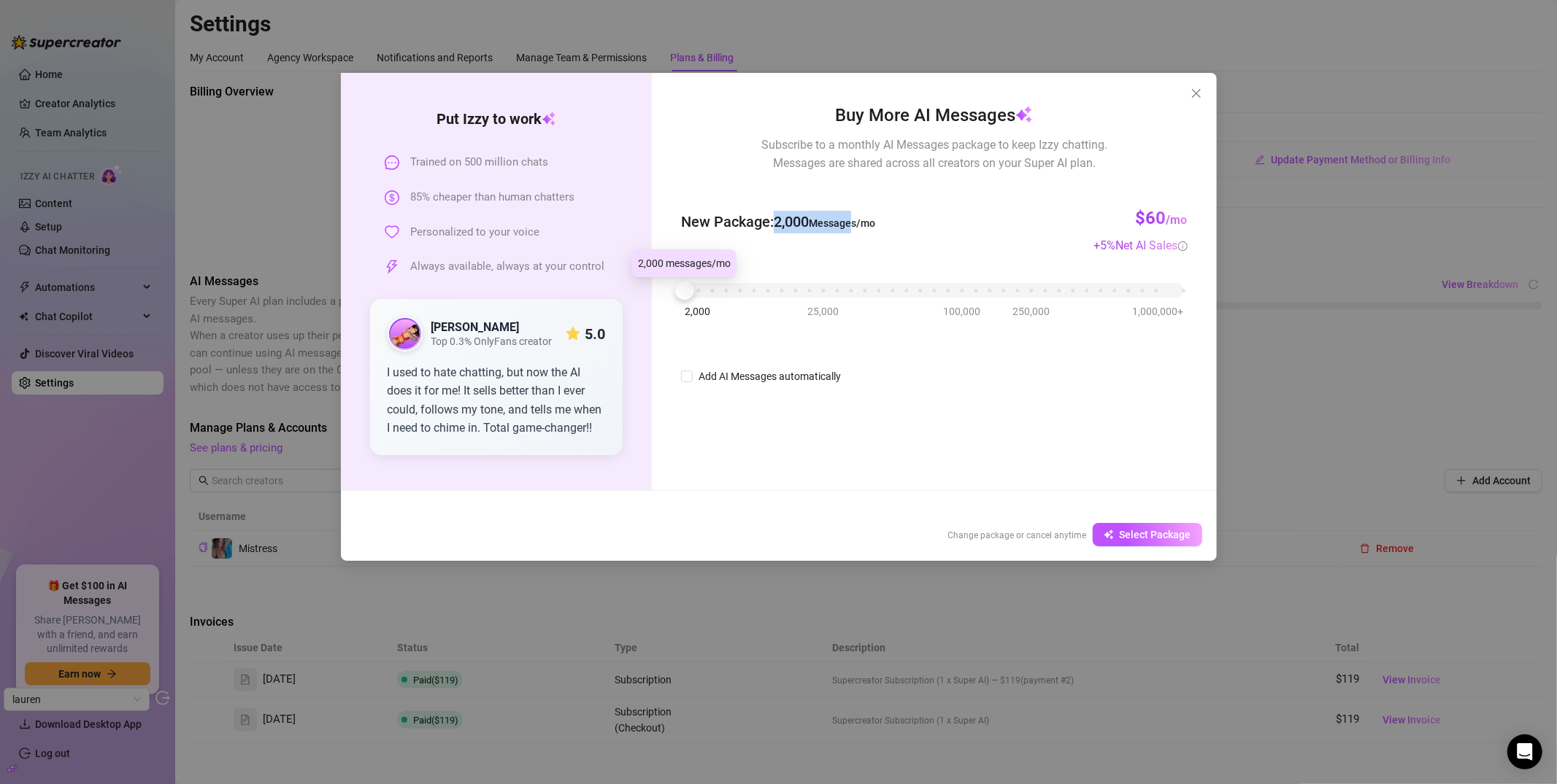
click at [692, 290] on div at bounding box center [685, 290] width 19 height 19
click at [1196, 93] on icon "close" at bounding box center [1195, 93] width 8 height 8
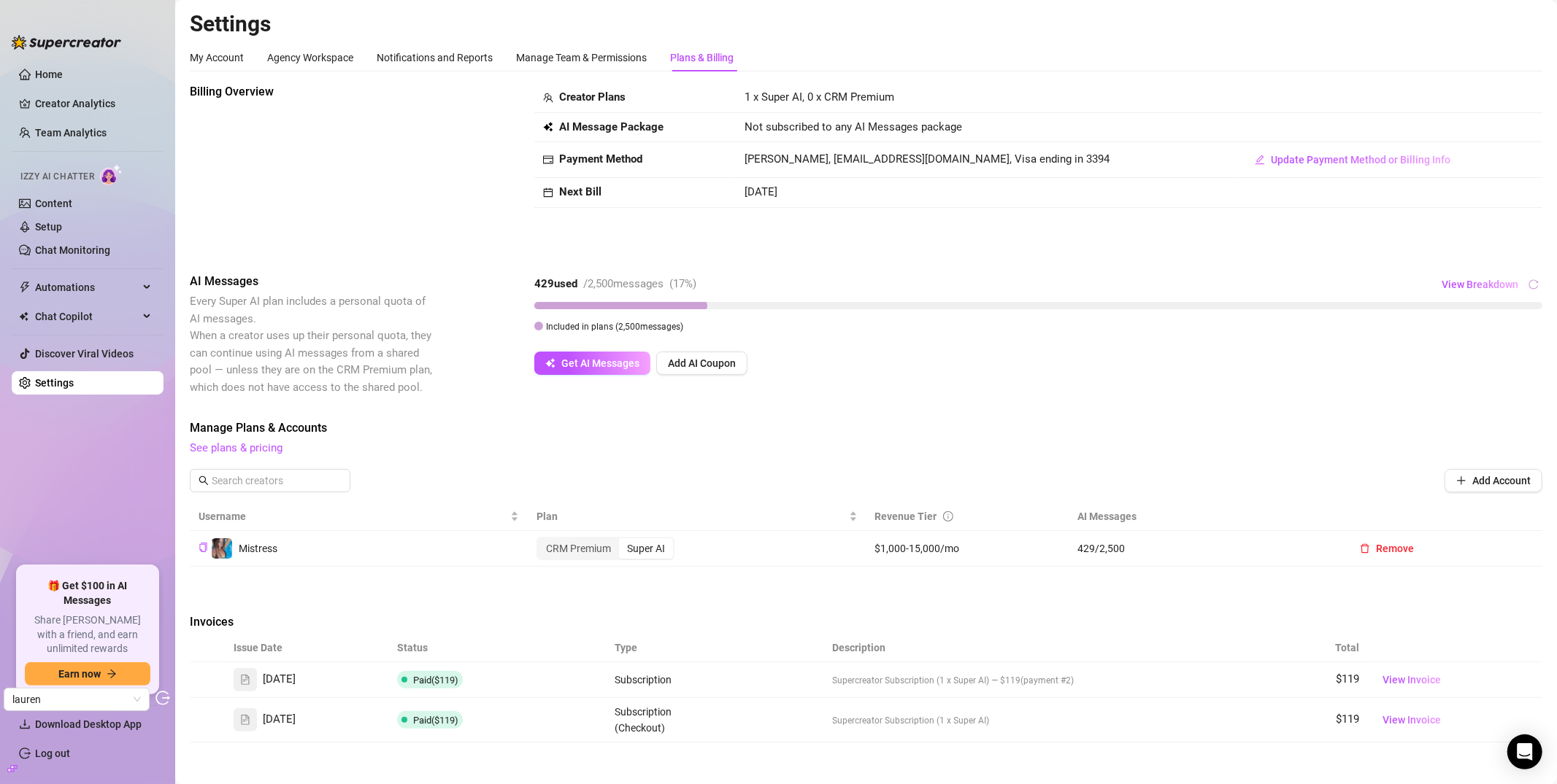
click at [544, 443] on span "See plans & pricing" at bounding box center [866, 448] width 1353 height 18
click at [542, 287] on strong "429 used" at bounding box center [555, 284] width 43 height 13
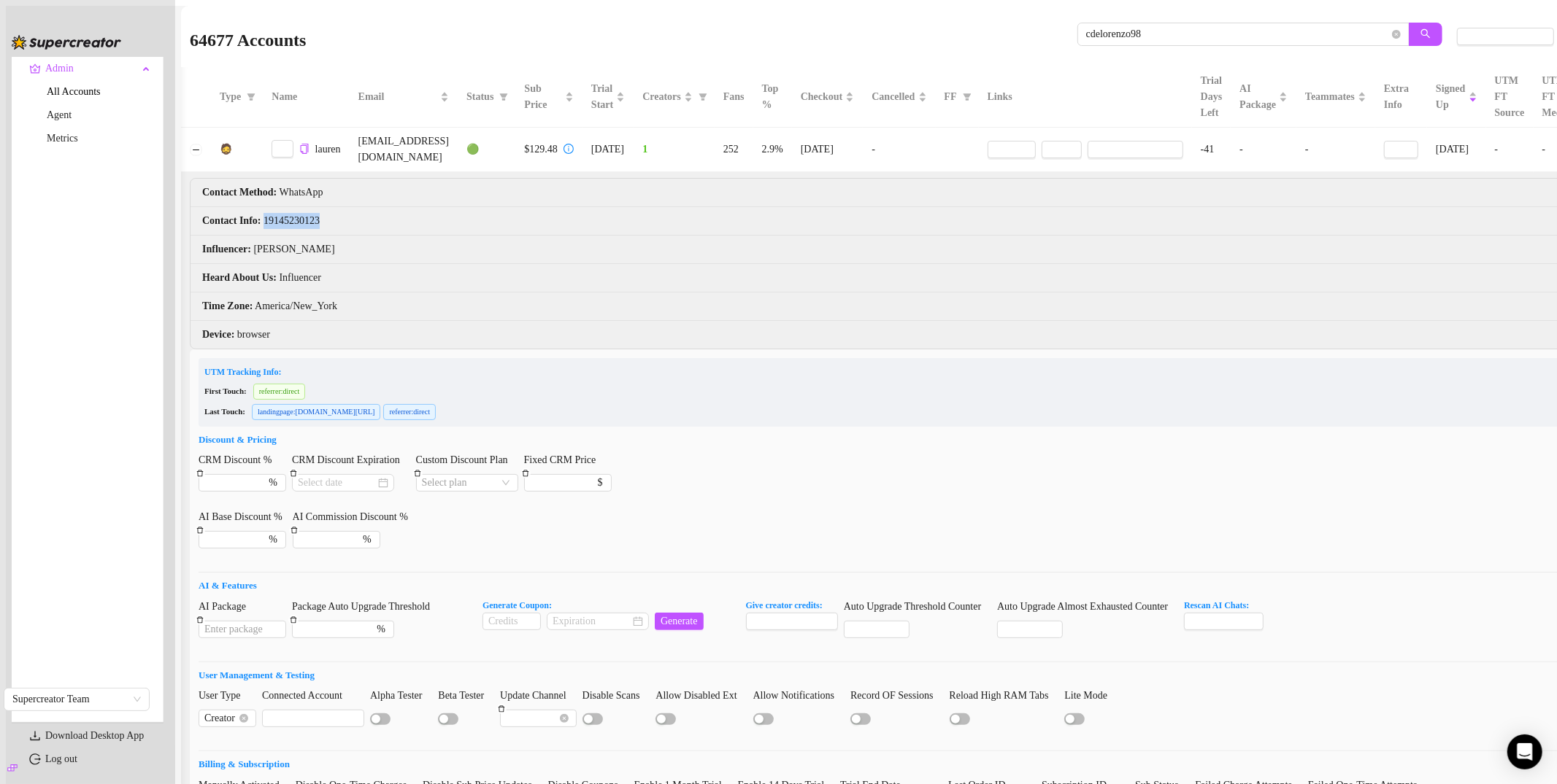
scroll to position [0, 3]
click at [305, 217] on li "Contact Info : [PHONE_NUMBER]" at bounding box center [940, 222] width 1506 height 28
click at [305, 151] on icon "copy" at bounding box center [301, 148] width 8 height 9
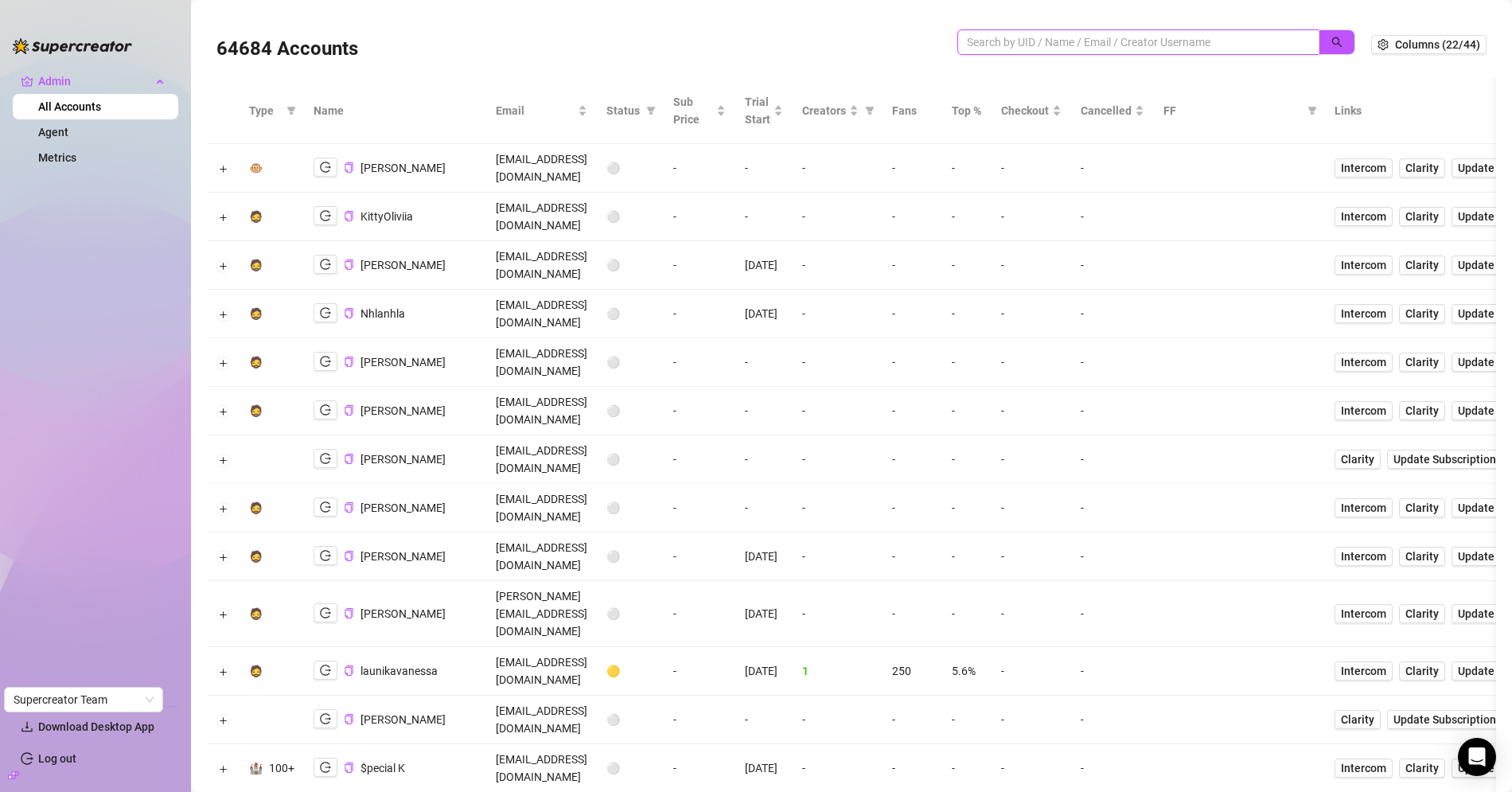
click at [1028, 34] on input "search" at bounding box center [1131, 42] width 330 height 17
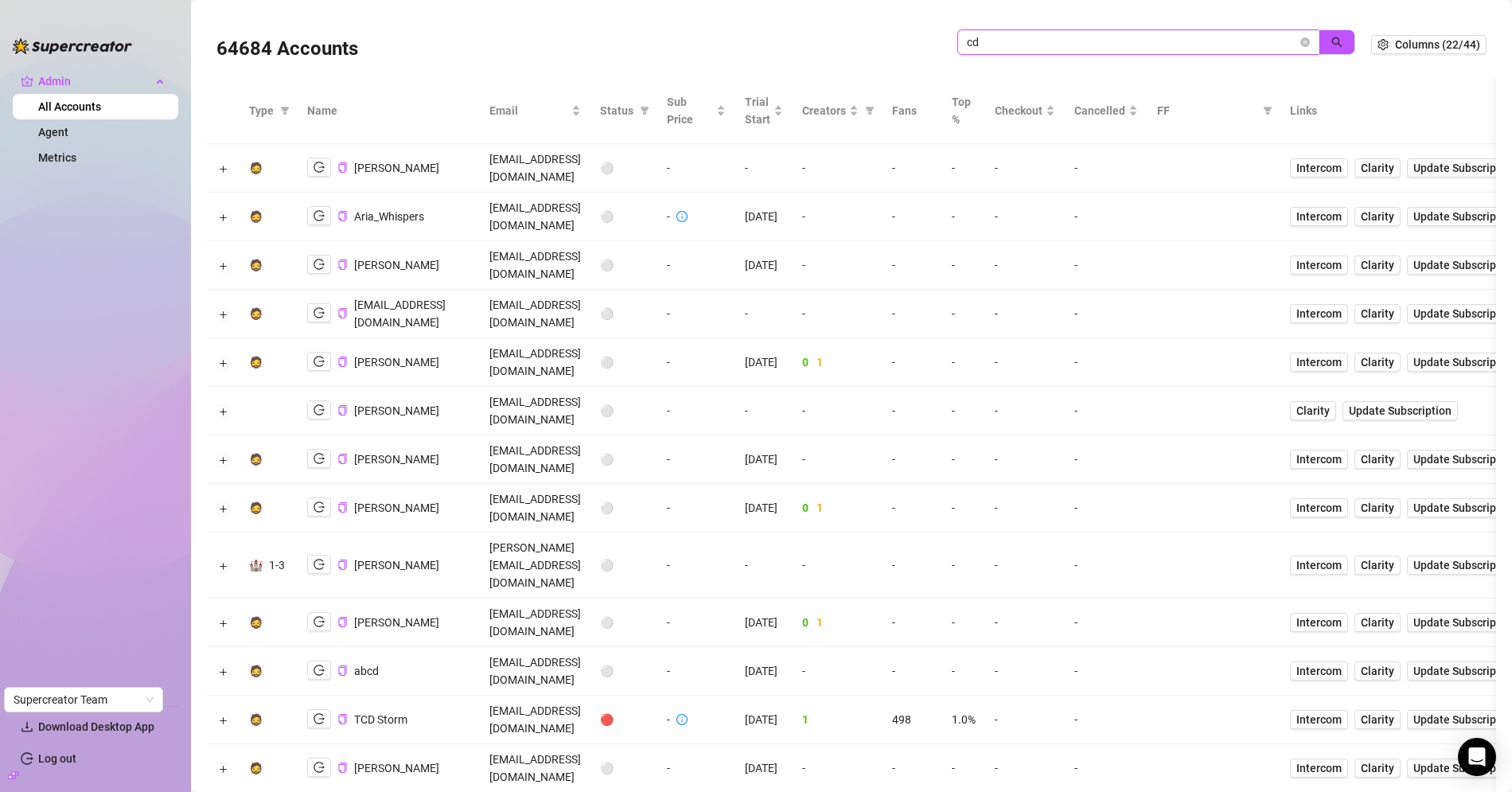
click at [1019, 51] on span "cd" at bounding box center [1138, 42] width 362 height 26
click at [1019, 51] on input "cd" at bounding box center [1131, 42] width 330 height 17
click at [1021, 49] on input "cd" at bounding box center [1131, 42] width 330 height 17
paste input "drbT0gPTZNRg6yqeBDWoDKSAcw92"
paste input "search"
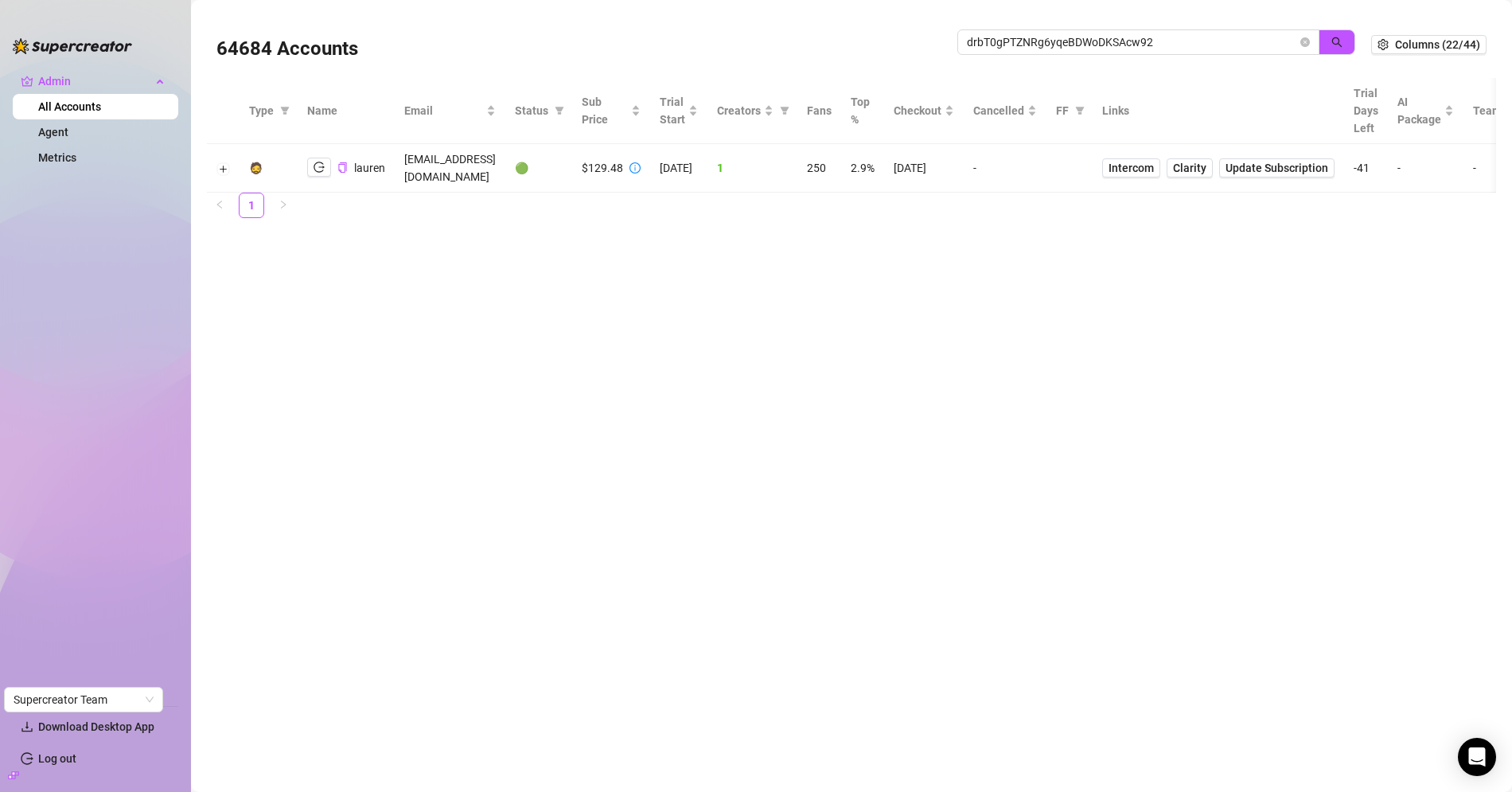
click at [349, 163] on div "lauren" at bounding box center [346, 168] width 78 height 20
click at [341, 162] on icon "copy" at bounding box center [342, 167] width 10 height 10
click at [347, 161] on div "lauren" at bounding box center [346, 168] width 78 height 20
click at [344, 162] on icon "copy" at bounding box center [342, 167] width 8 height 10
click at [1094, 64] on div "drbT0gPTZNRg6yqeBDWoDKSAcw92" at bounding box center [1156, 50] width 398 height 42
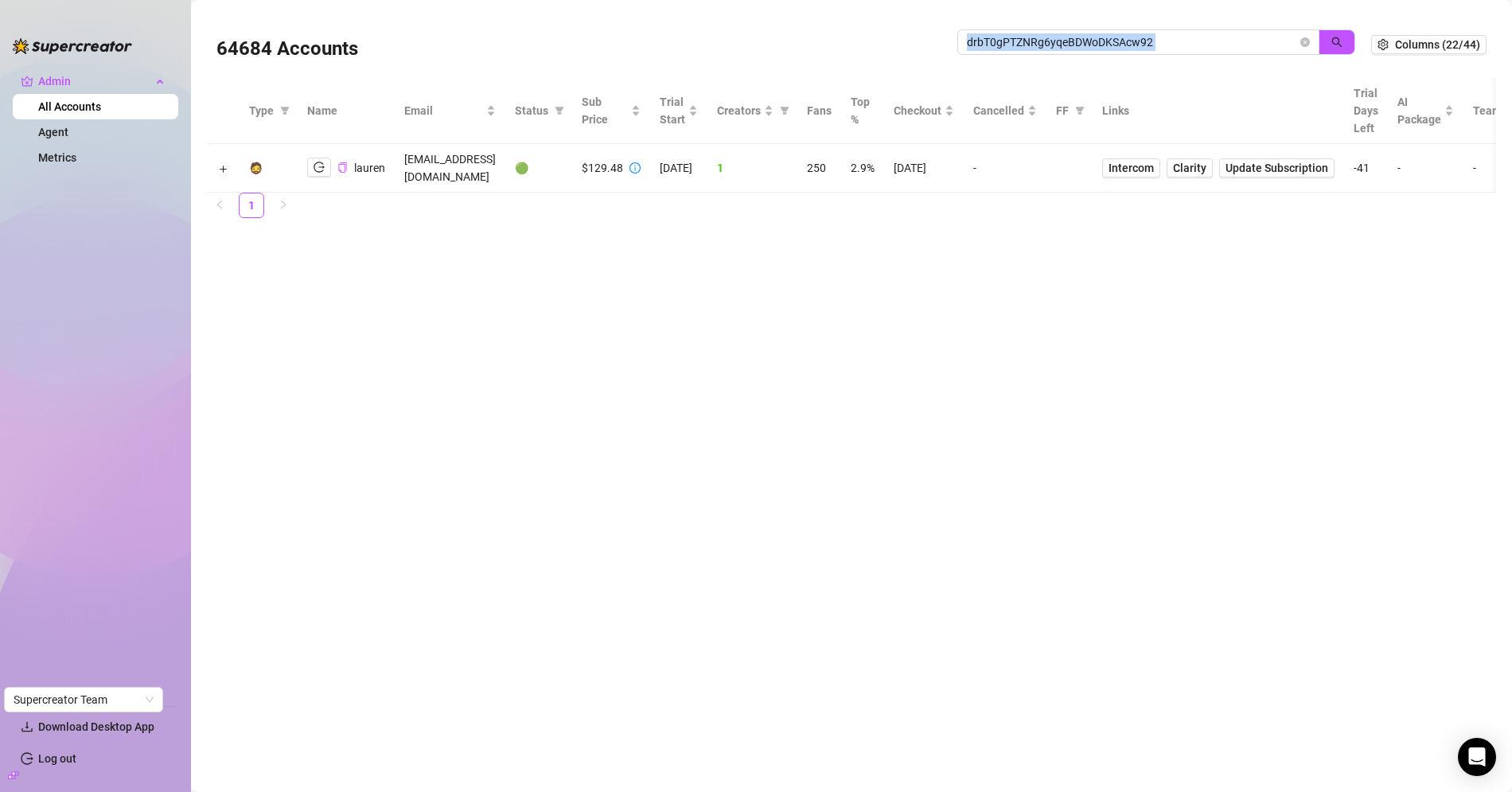
click at [1094, 64] on div "drbT0gPTZNRg6yqeBDWoDKSAcw92" at bounding box center [1156, 50] width 398 height 42
click at [1098, 47] on input "drbT0gPTZNRg6yqeBDWoDKSAcw92" at bounding box center [1131, 42] width 330 height 17
paste input "9P3TBfEqDsa0PAhQWuJlIMqGiIB3"
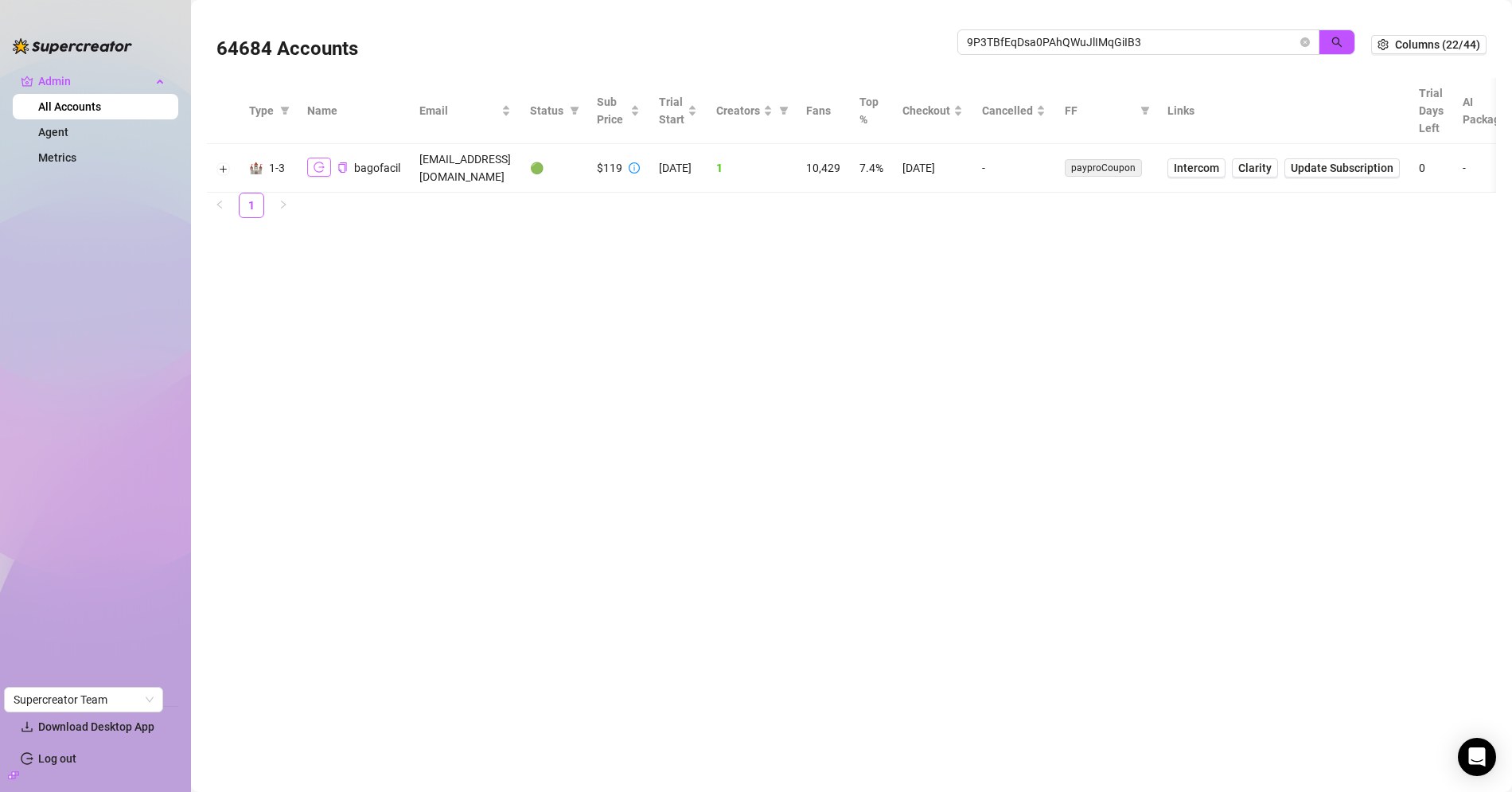
click at [320, 162] on icon "logout" at bounding box center [319, 167] width 11 height 11
click at [1048, 44] on input "9P3TBfEqDsa0PAhQWuJlIMqGiIB3" at bounding box center [1131, 42] width 330 height 17
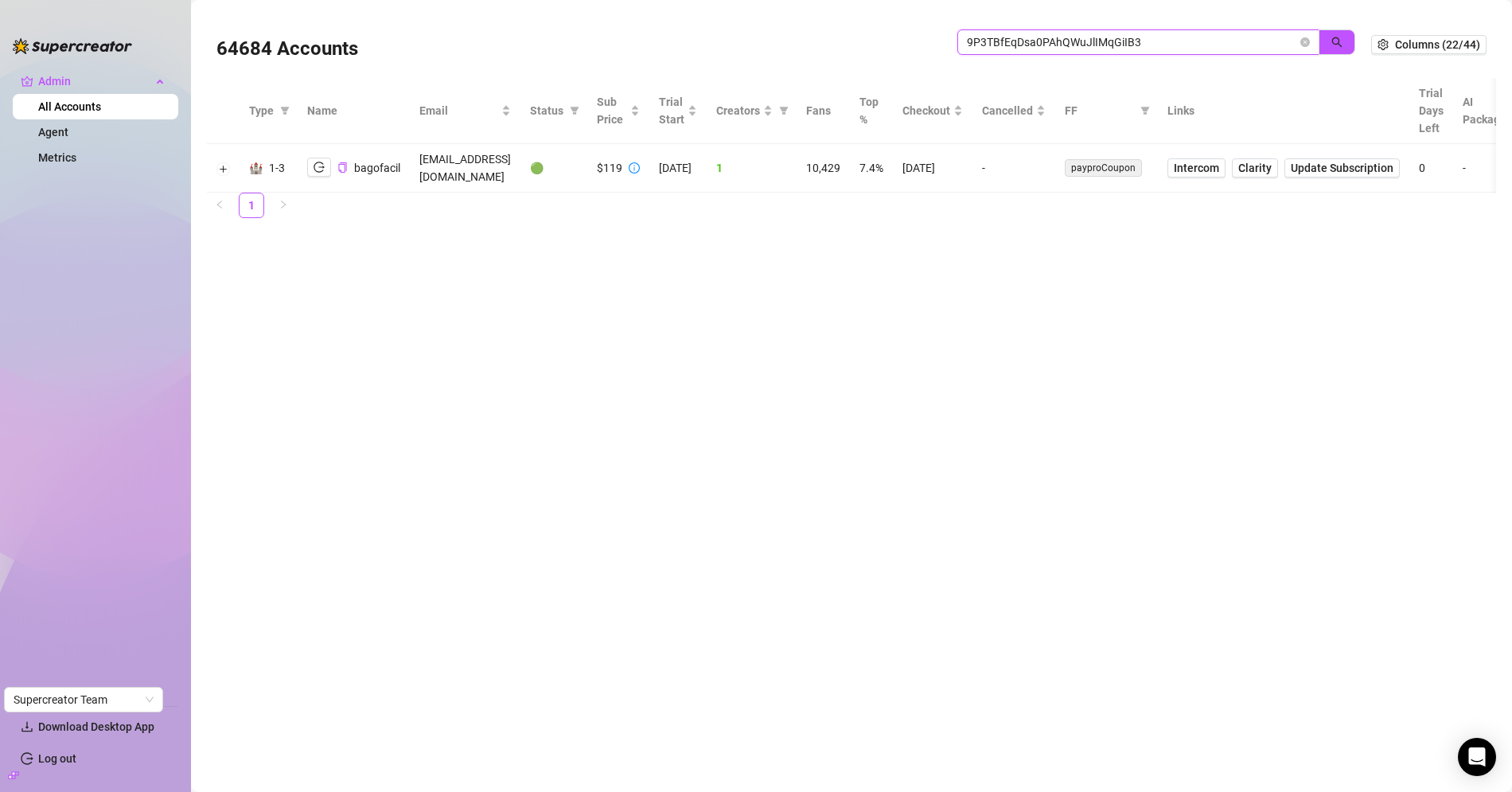
paste input "8TLUPTsZ5xUjzZPlJX29uQslbNm1"
type input "8TLUPTsZ5xUjzZPlJX29uQslbNm1"
click at [1307, 42] on icon "close-circle" at bounding box center [1305, 42] width 9 height 9
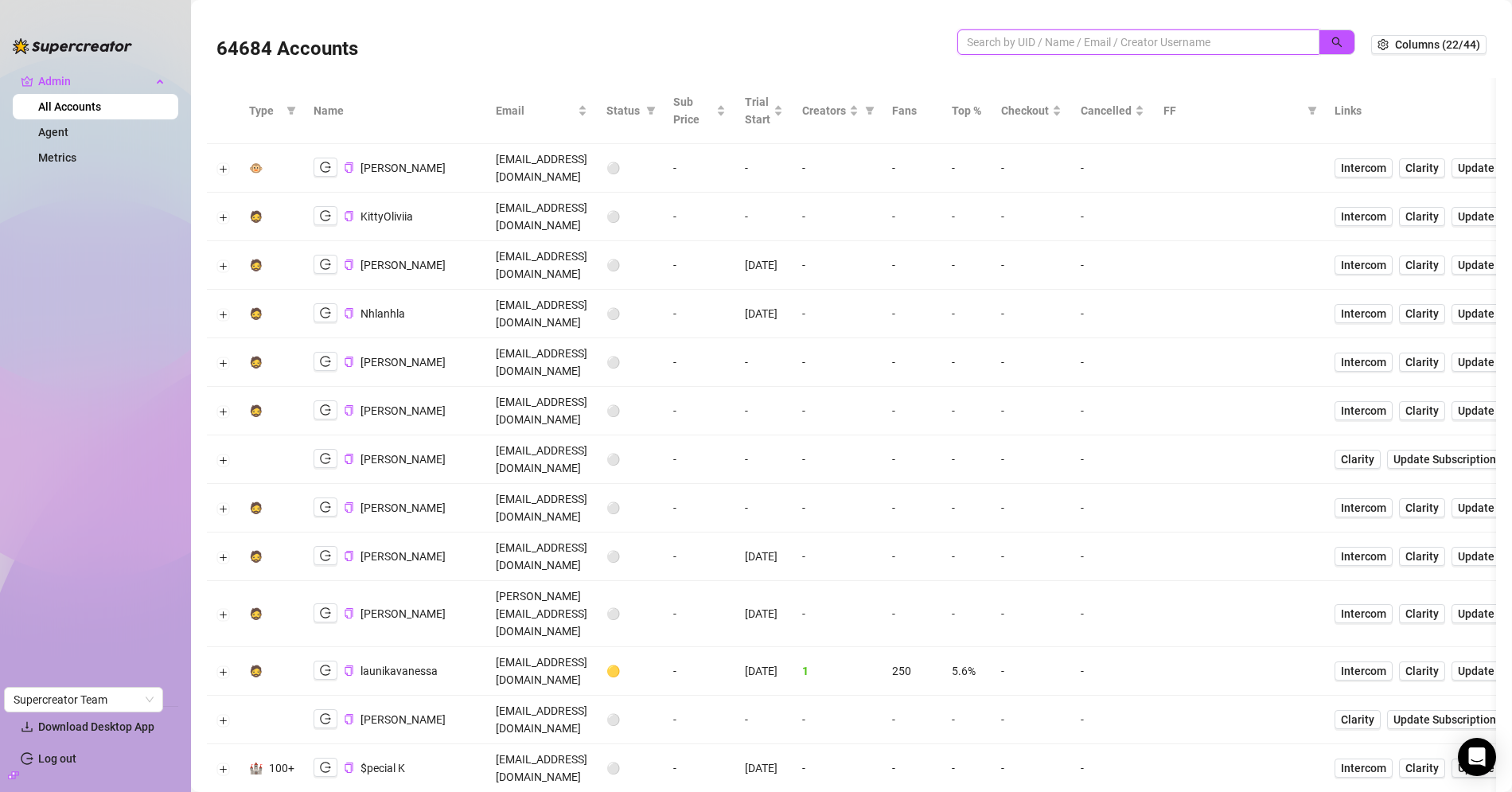
click at [1010, 44] on input "search" at bounding box center [1131, 42] width 330 height 17
type input "cd"
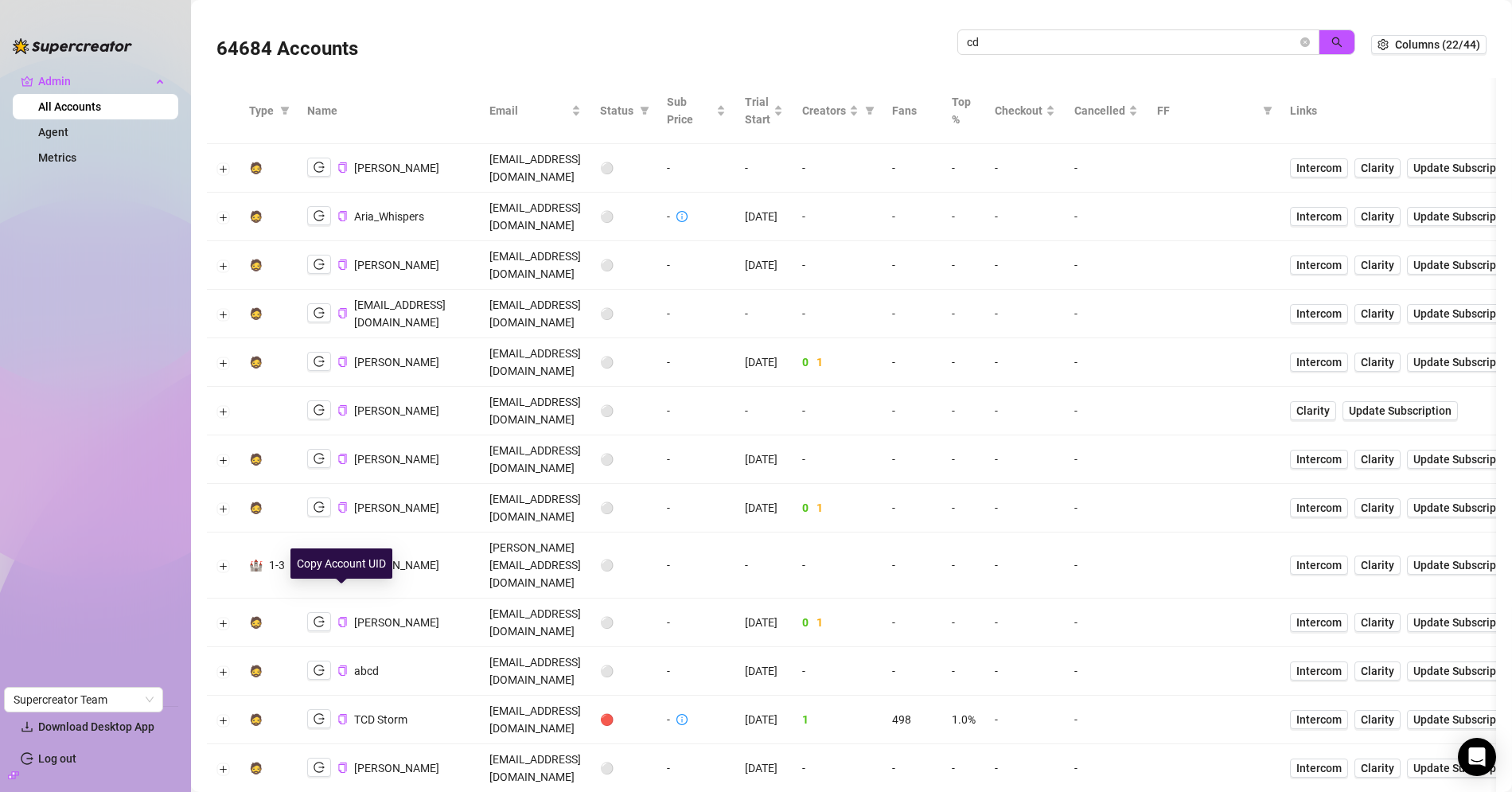
click at [997, 47] on input "cd" at bounding box center [1131, 42] width 330 height 17
click at [1197, 40] on input "search" at bounding box center [1131, 42] width 330 height 17
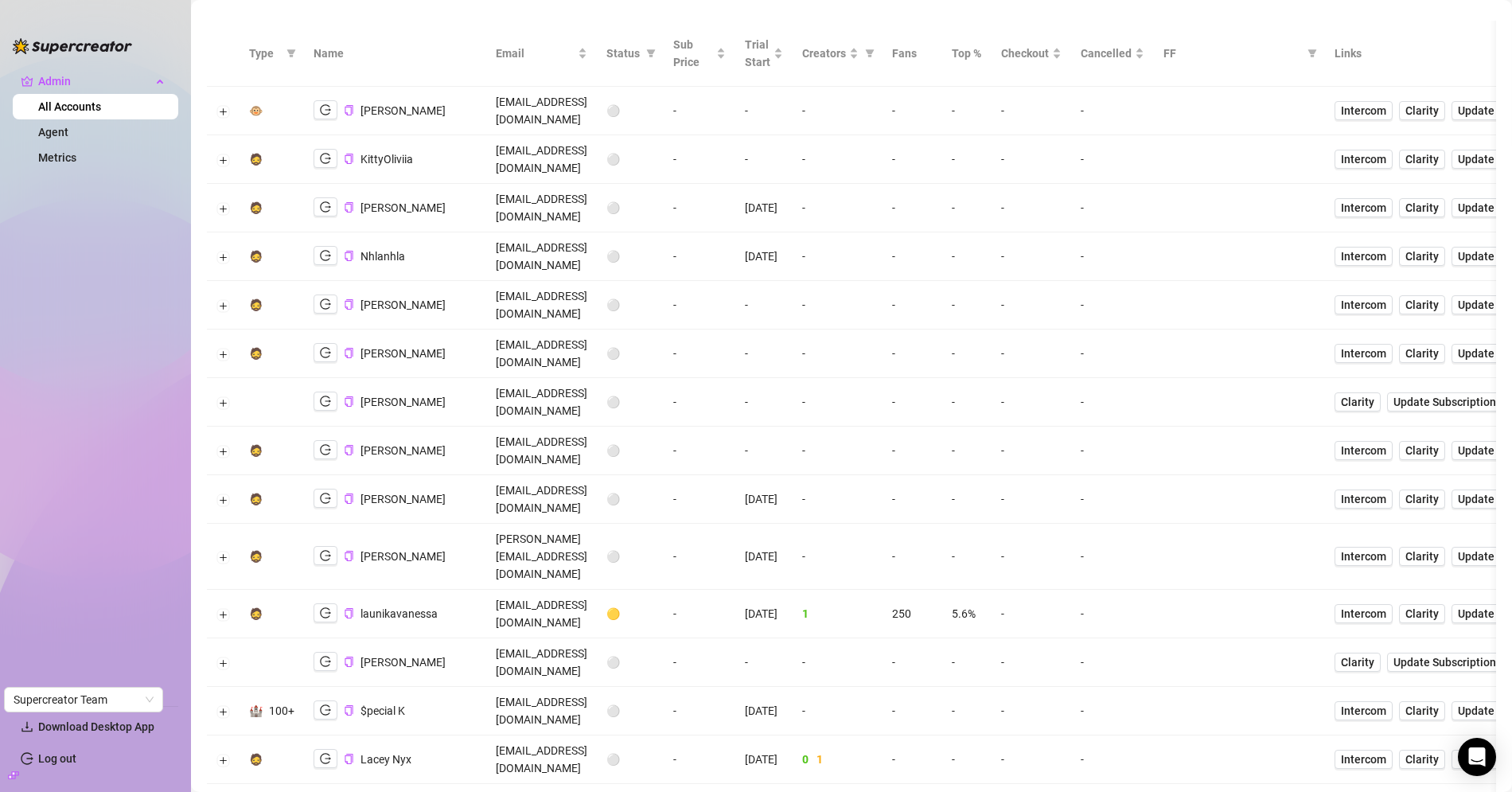
scroll to position [257, 0]
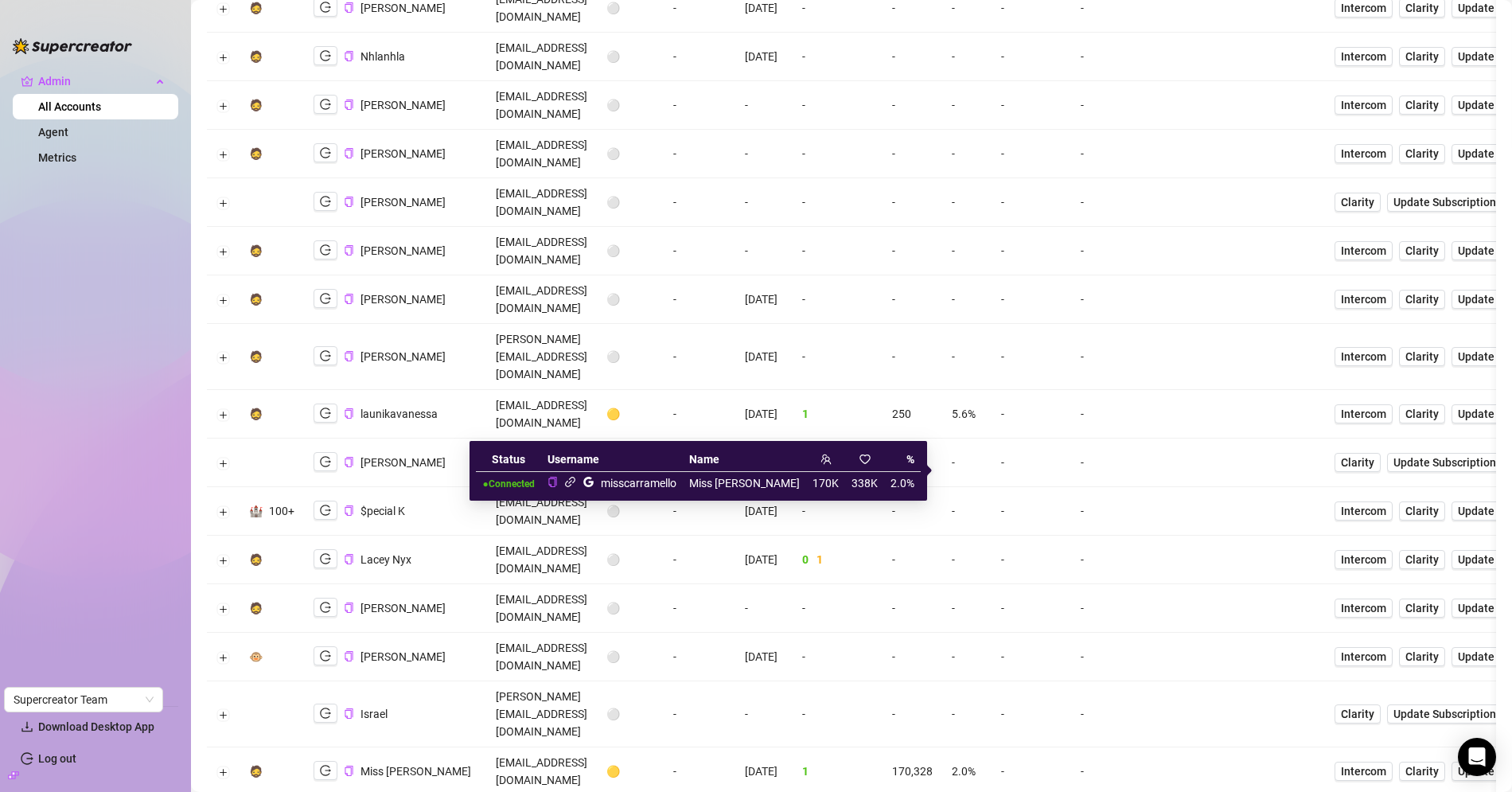
click at [576, 482] on icon "link" at bounding box center [569, 481] width 12 height 12
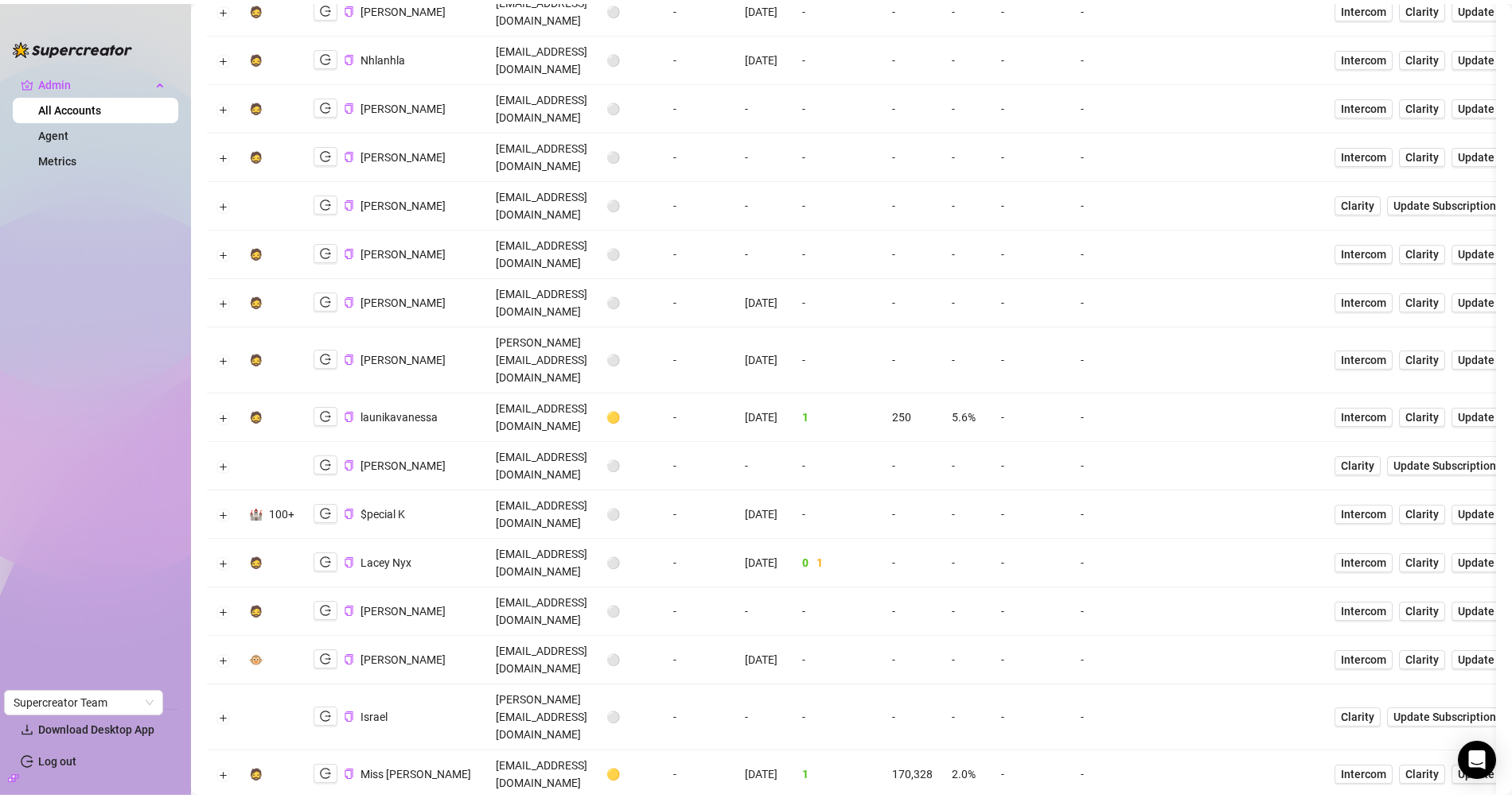
scroll to position [0, 0]
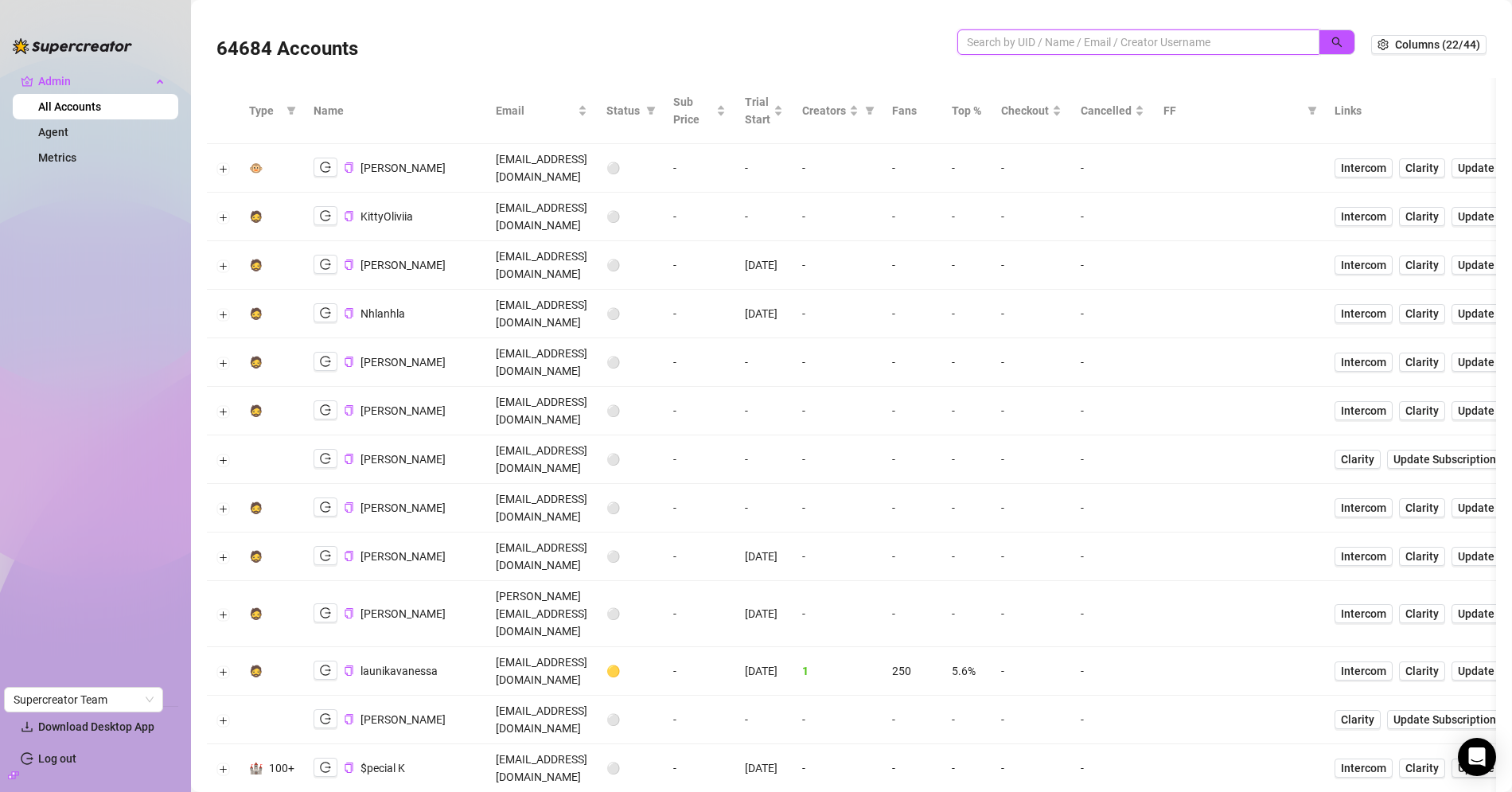
click at [1052, 44] on input "search" at bounding box center [1131, 42] width 330 height 17
paste input "oNS8FWq5z4UD0Dmh4DppZg80AQA2"
type input "oNS8FWq5z4UD0Dmh4DppZg80AQA2"
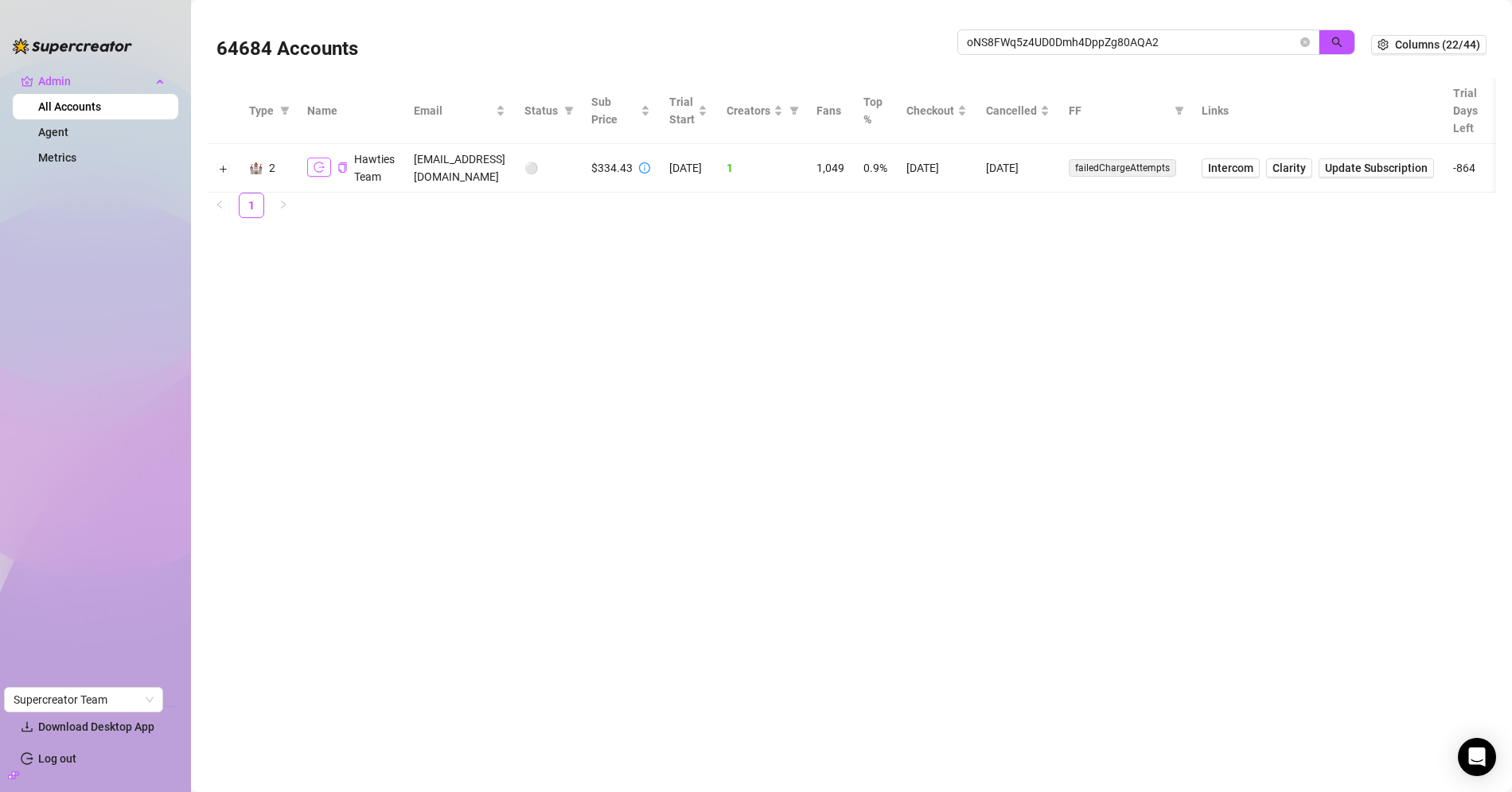
click at [317, 167] on icon "logout" at bounding box center [319, 167] width 11 height 11
click at [1253, 172] on span "Intercom" at bounding box center [1231, 167] width 46 height 17
click at [339, 166] on icon "copy" at bounding box center [342, 167] width 10 height 10
click at [750, 264] on main "64684 Accounts oNS8FWq5z4UD0Dmh4DppZg80AQA2 Columns (22/44) Type Name Email Sta…" at bounding box center [850, 396] width 1320 height 792
click at [218, 165] on button "Expand row" at bounding box center [224, 169] width 13 height 13
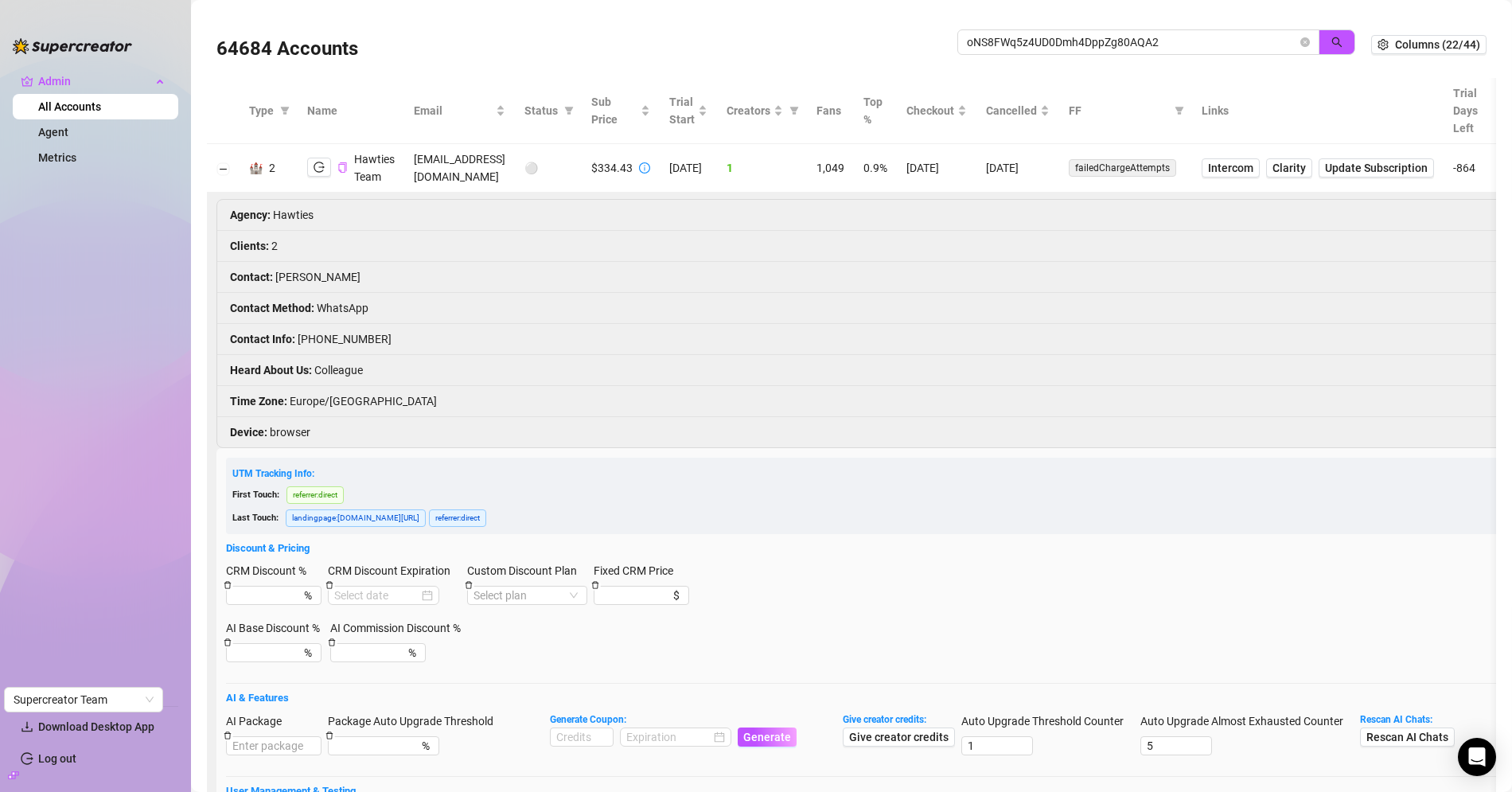
drag, startPoint x: 1028, startPoint y: 164, endPoint x: 1083, endPoint y: 171, distance: 55.4
click at [1059, 171] on td "8/25/2025" at bounding box center [1017, 168] width 83 height 48
click at [1052, 176] on td "8/25/2025" at bounding box center [1017, 168] width 83 height 48
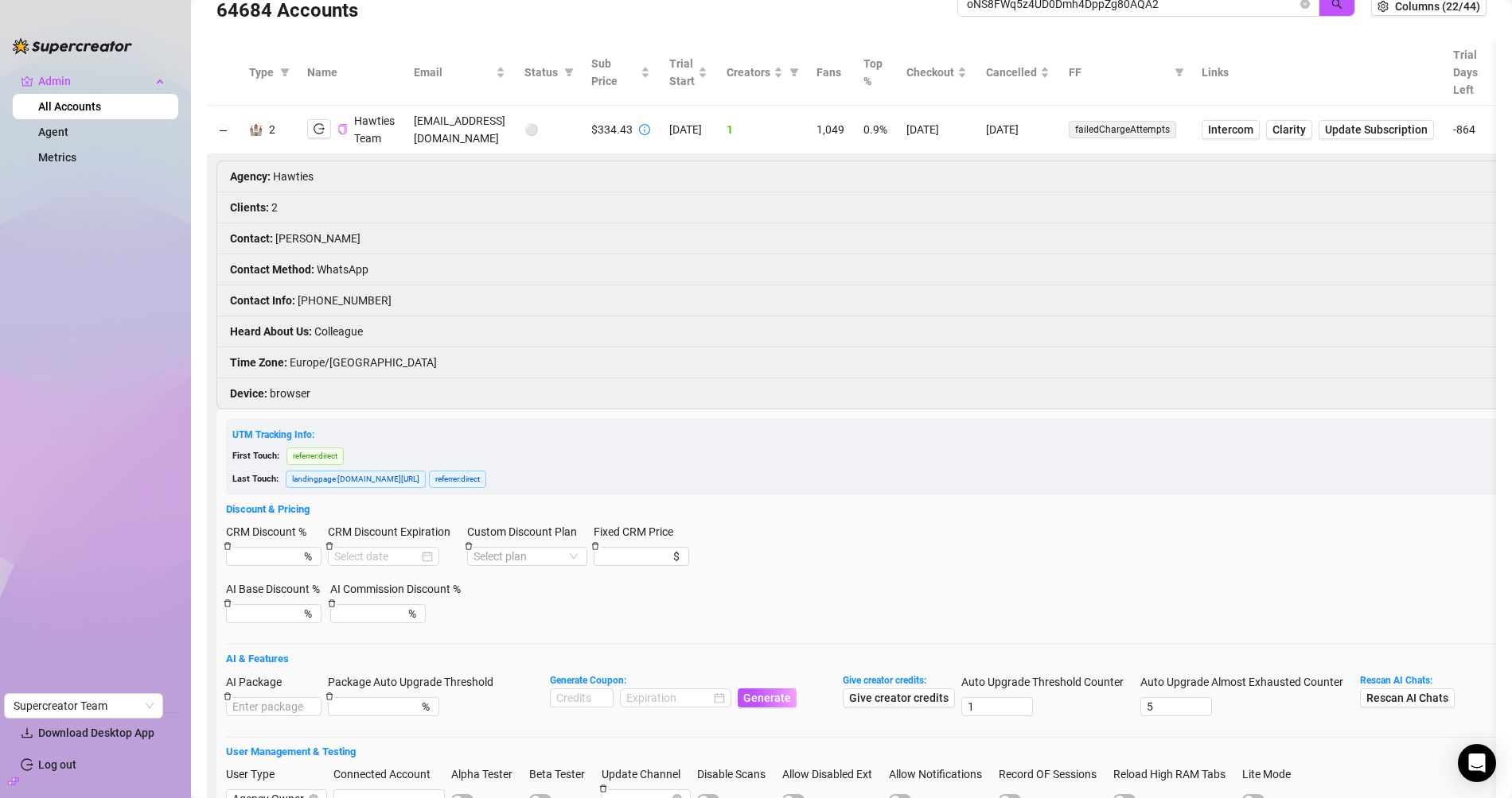
scroll to position [212, 0]
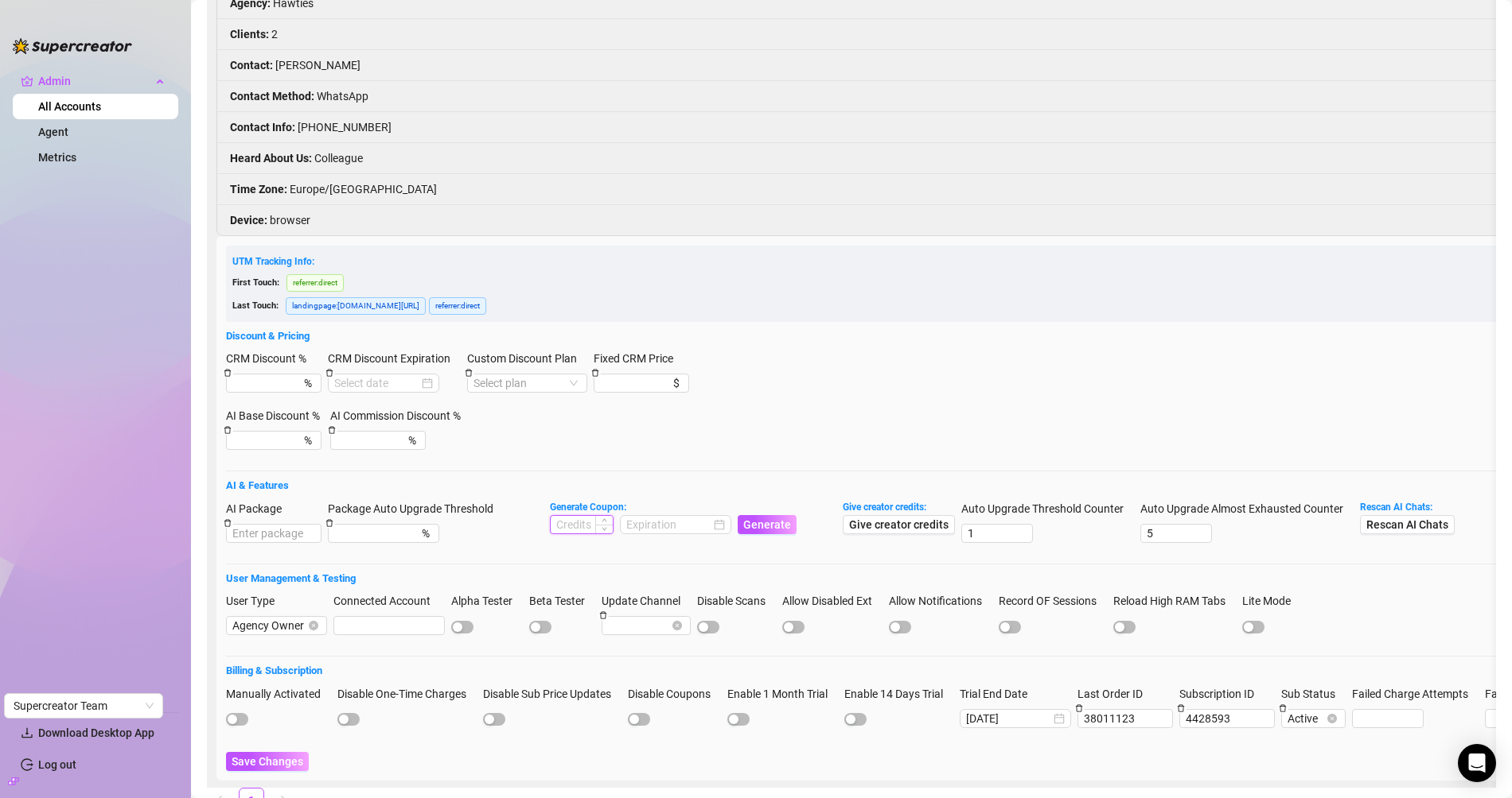
click at [565, 518] on input at bounding box center [581, 524] width 62 height 17
type input "500"
click at [677, 520] on input at bounding box center [668, 524] width 84 height 17
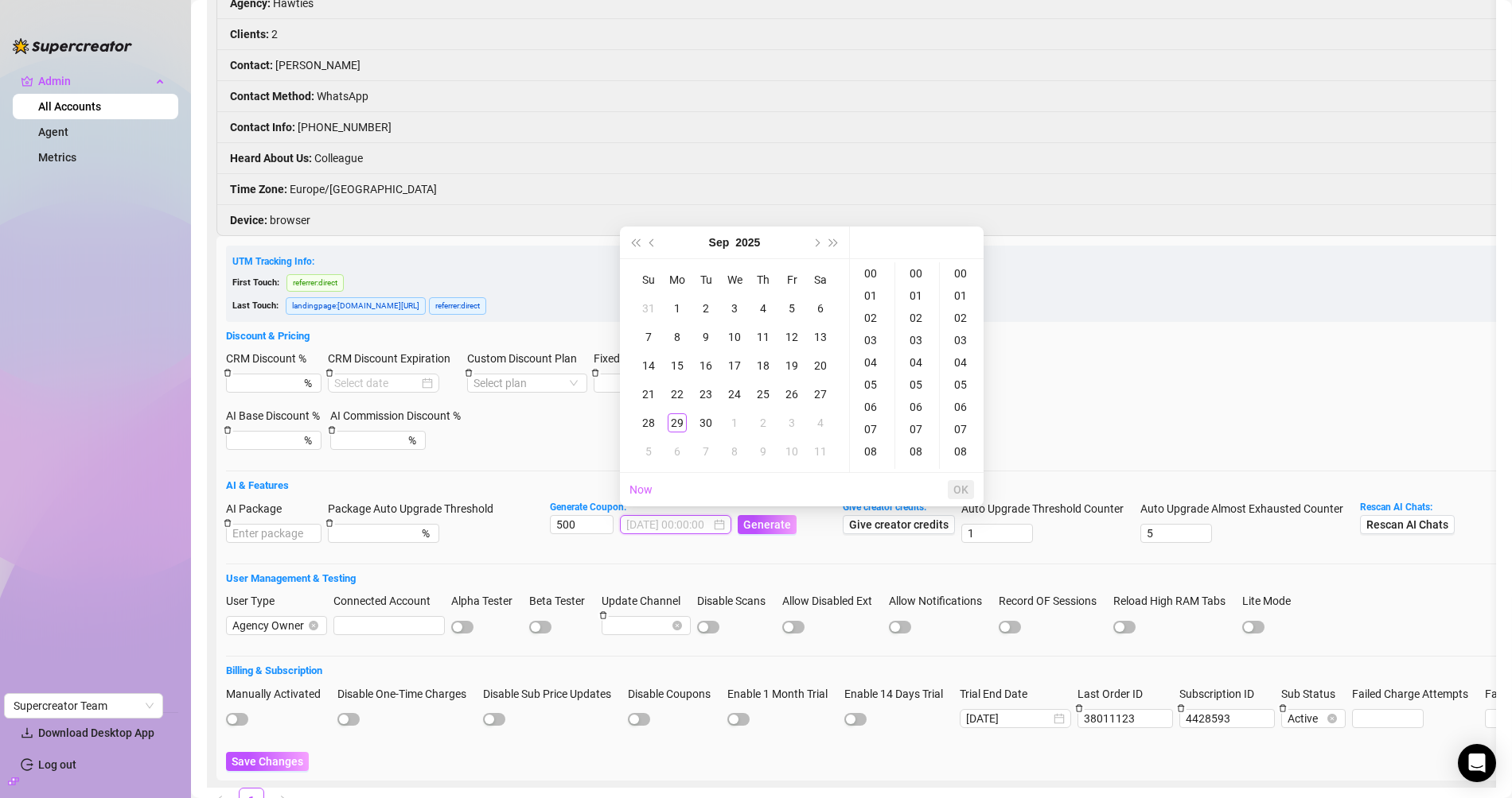
type input "2025-09-05 00:00:00"
click at [813, 249] on button "Next month (PageDown)" at bounding box center [815, 243] width 17 height 32
click at [736, 424] on div "29" at bounding box center [734, 422] width 19 height 19
type input "2025-10-29 00:00:00"
click at [960, 483] on span "OK" at bounding box center [961, 490] width 16 height 13
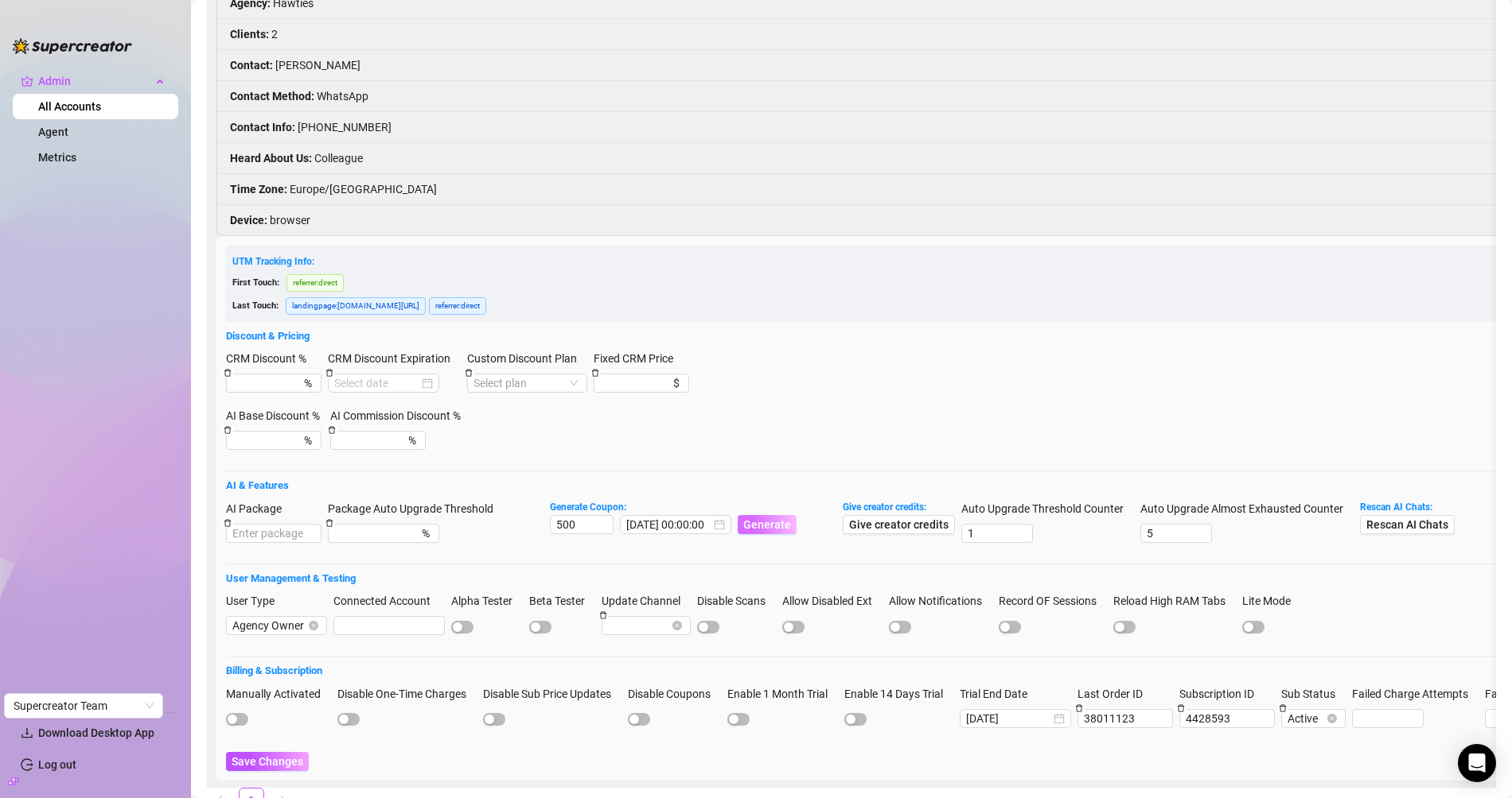
click at [767, 522] on span "Generate" at bounding box center [766, 525] width 47 height 13
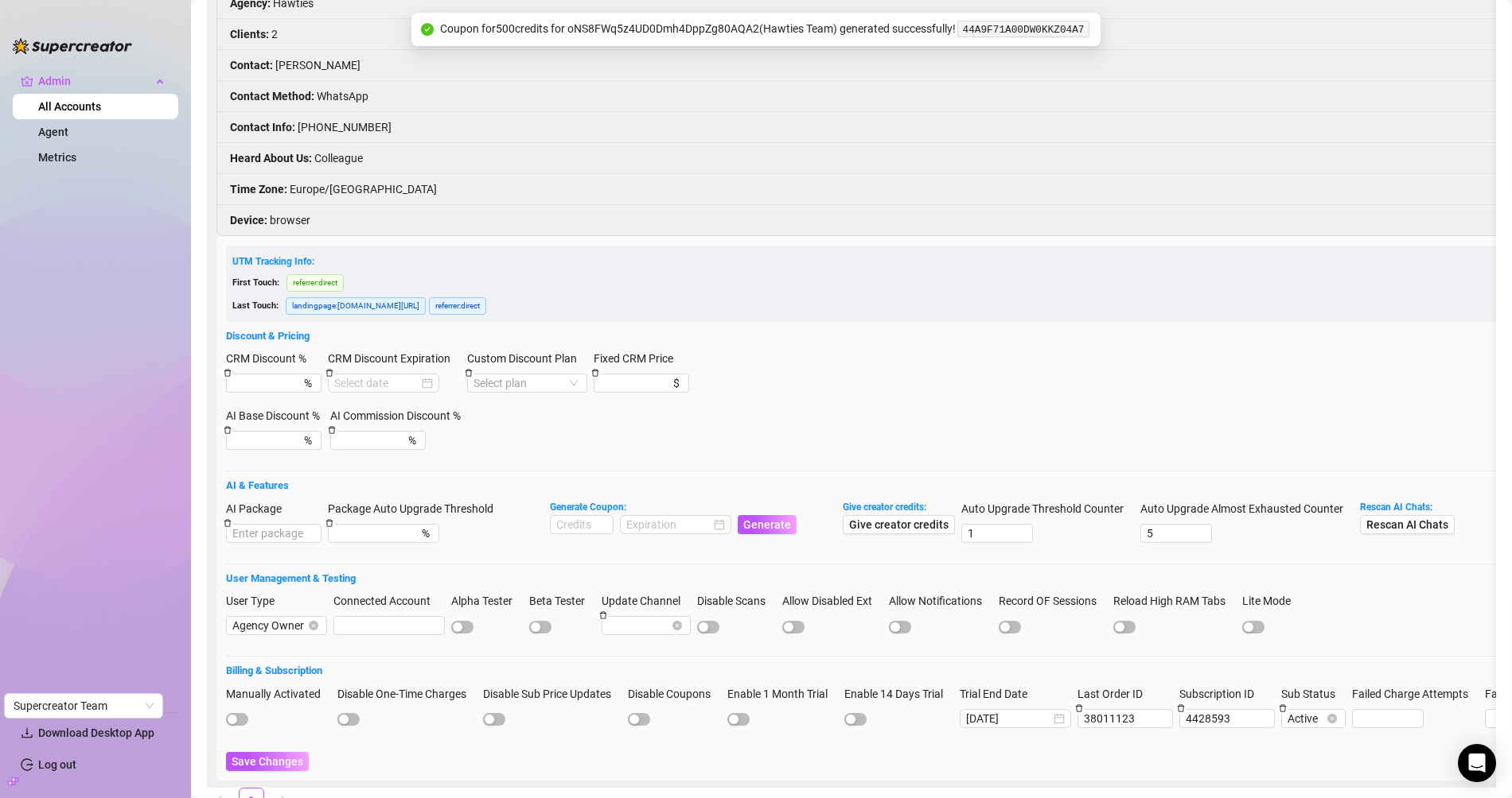
click at [1044, 34] on code "44A9F71A00DW0KKZ04A7" at bounding box center [1023, 29] width 131 height 16
copy code "44A9F71A00DW0KKZ04A7"
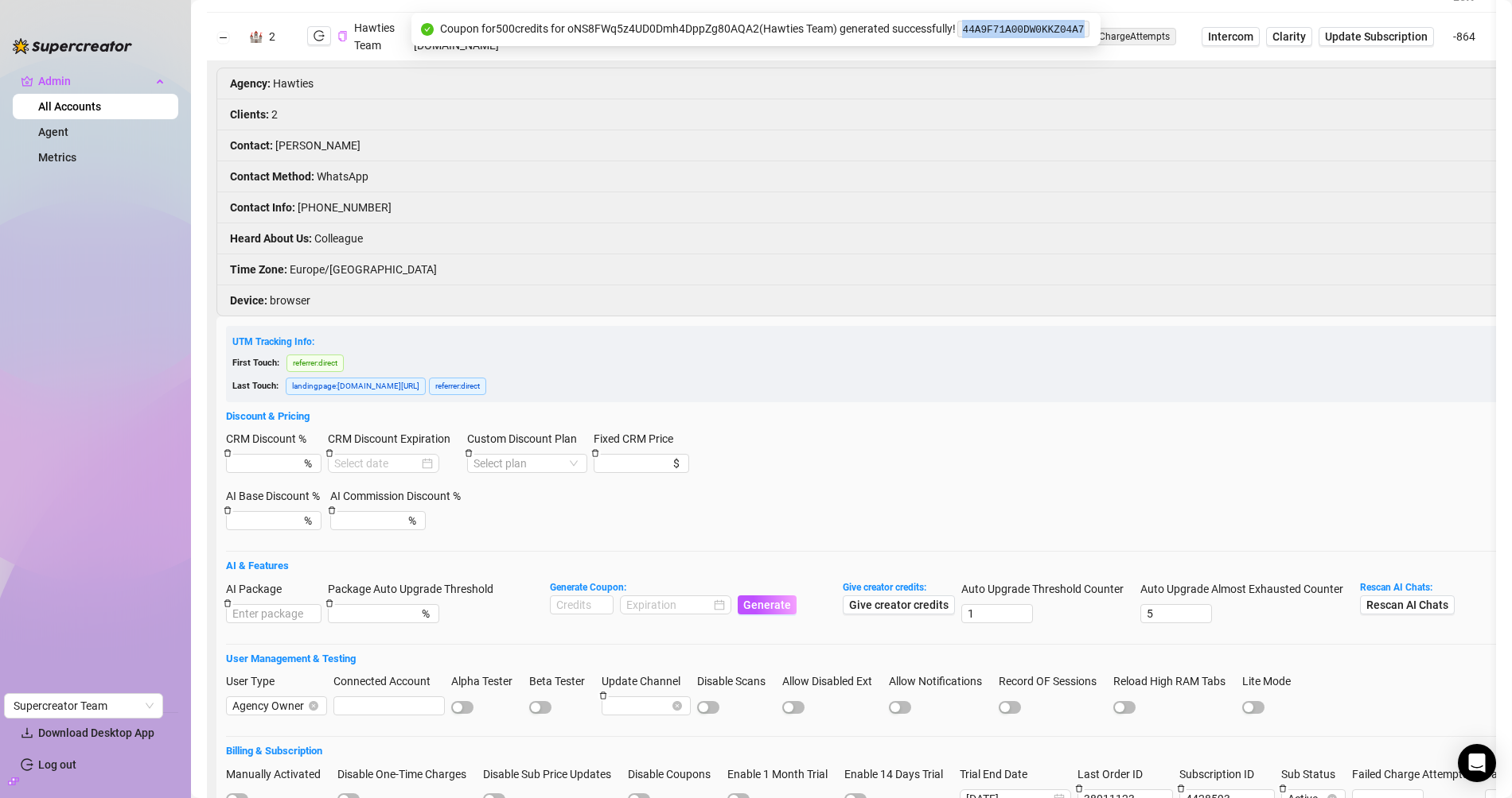
scroll to position [0, 0]
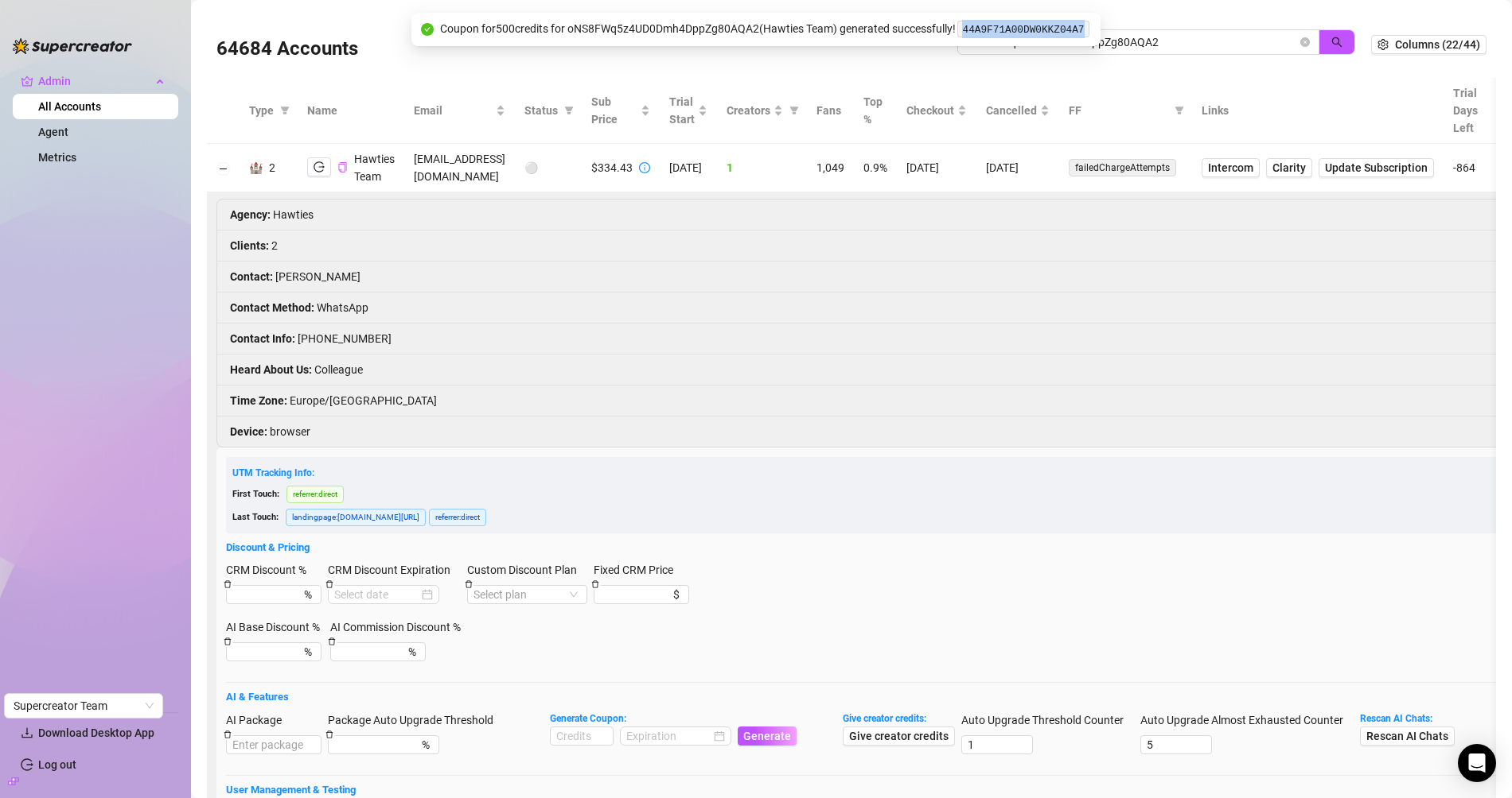
click at [343, 165] on icon "copy" at bounding box center [342, 167] width 10 height 10
click at [1174, 49] on input "oNS8FWq5z4UD0Dmh4DppZg80AQA2" at bounding box center [1131, 42] width 330 height 17
click at [1173, 47] on input "oNS8FWq5z4UD0Dmh4DppZg80AQA2" at bounding box center [1131, 42] width 330 height 17
click at [1172, 47] on input "oNS8FWq5z4UD0Dmh4DppZg80AQA2" at bounding box center [1131, 42] width 330 height 17
paste input "captivateind"
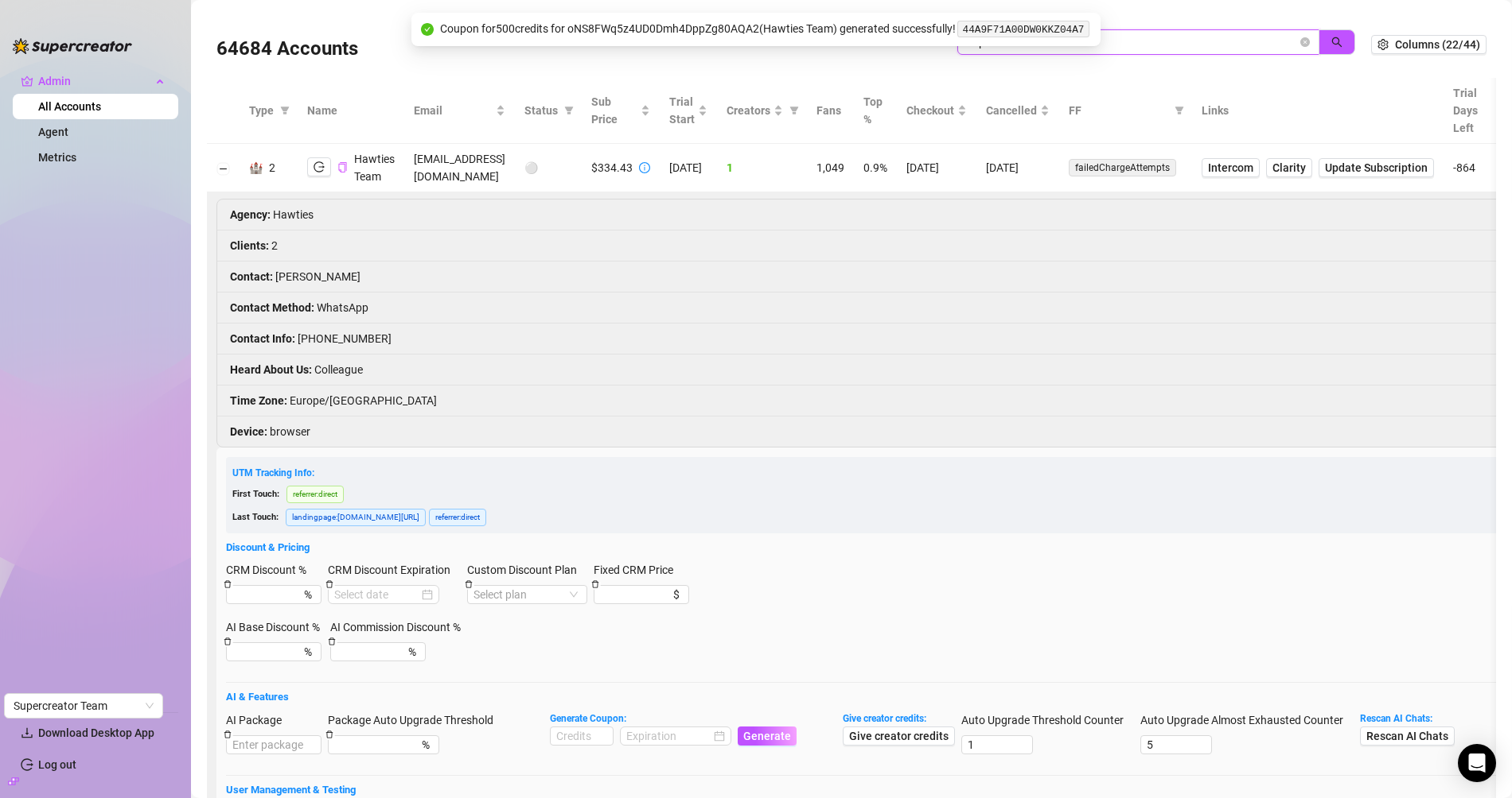
type input "captivateind"
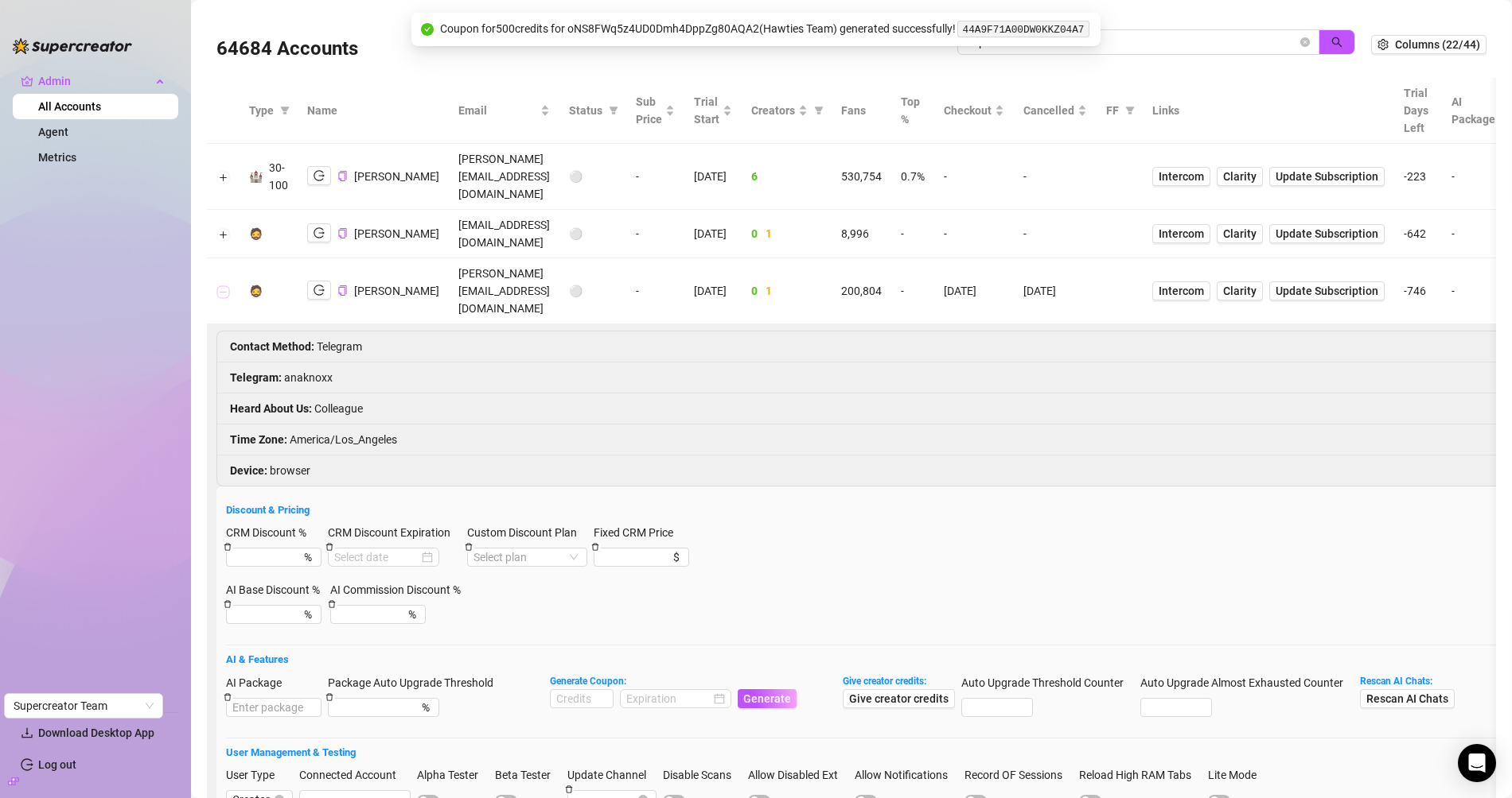
click at [222, 285] on button "Collapse row" at bounding box center [224, 292] width 13 height 13
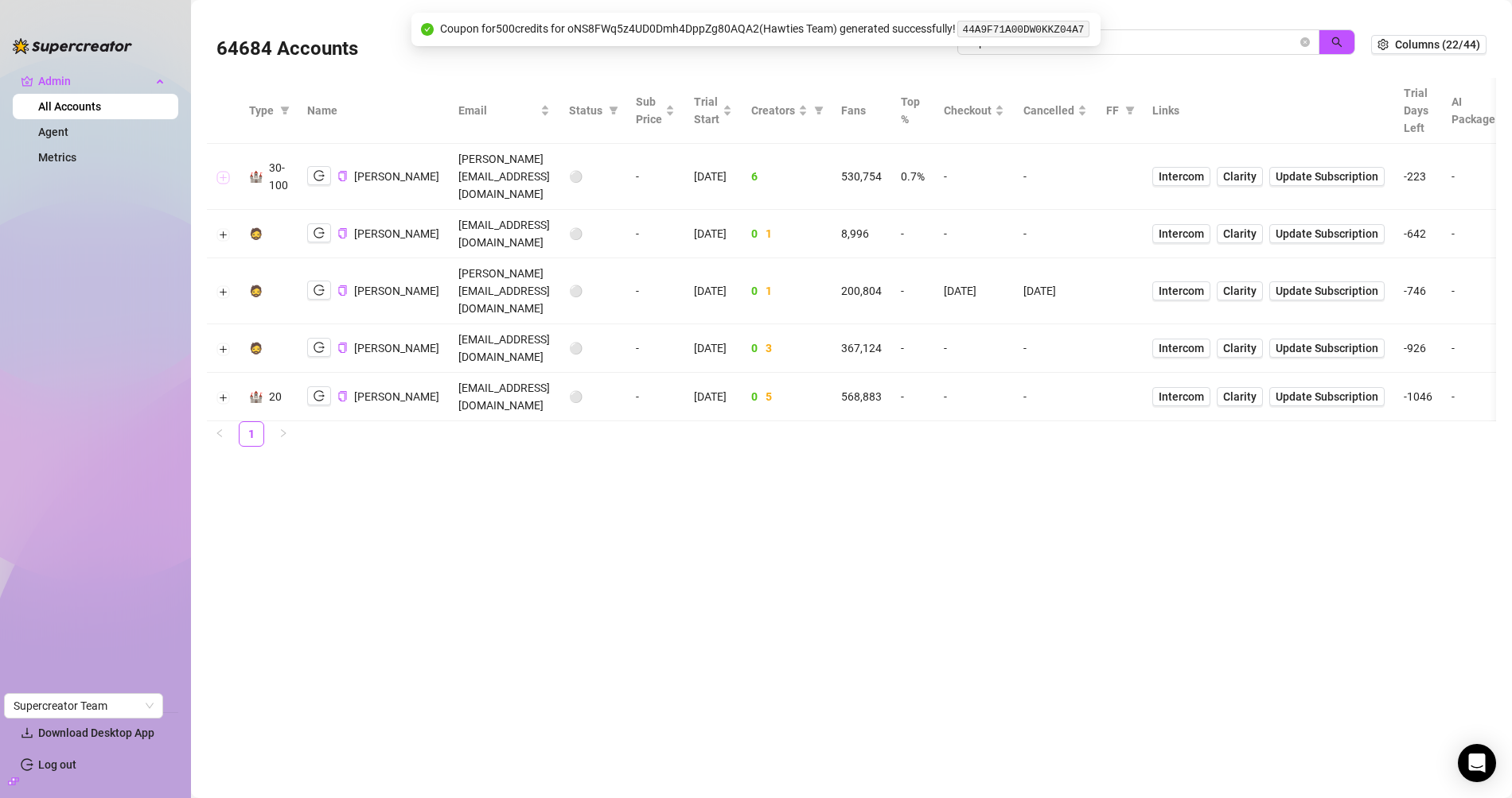
click at [227, 171] on button "Expand row" at bounding box center [224, 177] width 13 height 13
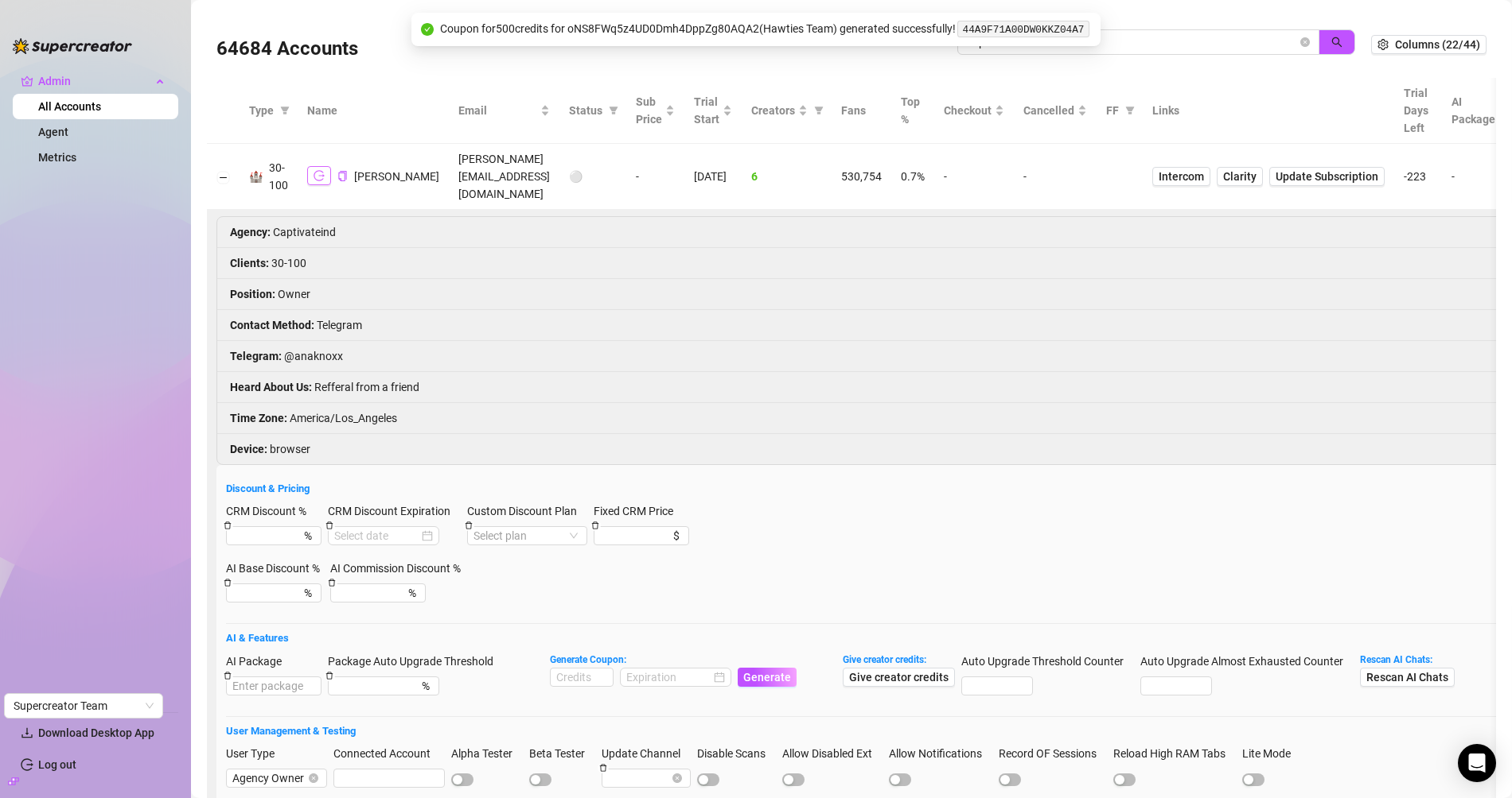
click at [317, 171] on icon "logout" at bounding box center [319, 176] width 11 height 11
click at [371, 66] on div "64684 Accounts" at bounding box center [587, 44] width 741 height 54
click at [1299, 38] on span "captivateind" at bounding box center [1138, 42] width 362 height 26
click at [1300, 41] on icon "close-circle" at bounding box center [1305, 42] width 9 height 9
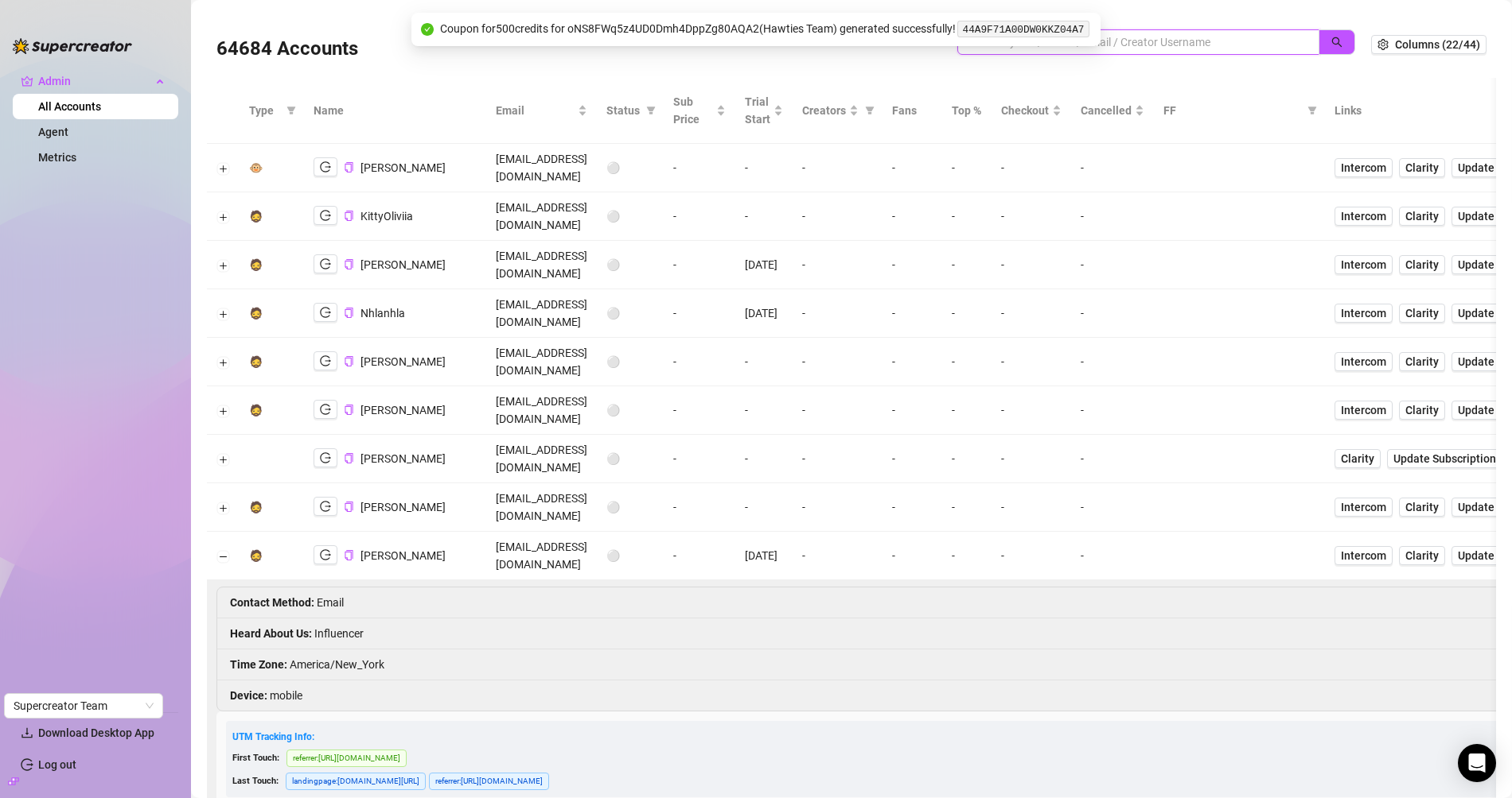
click at [1188, 40] on input "search" at bounding box center [1131, 42] width 330 height 17
type input "charmcoll"
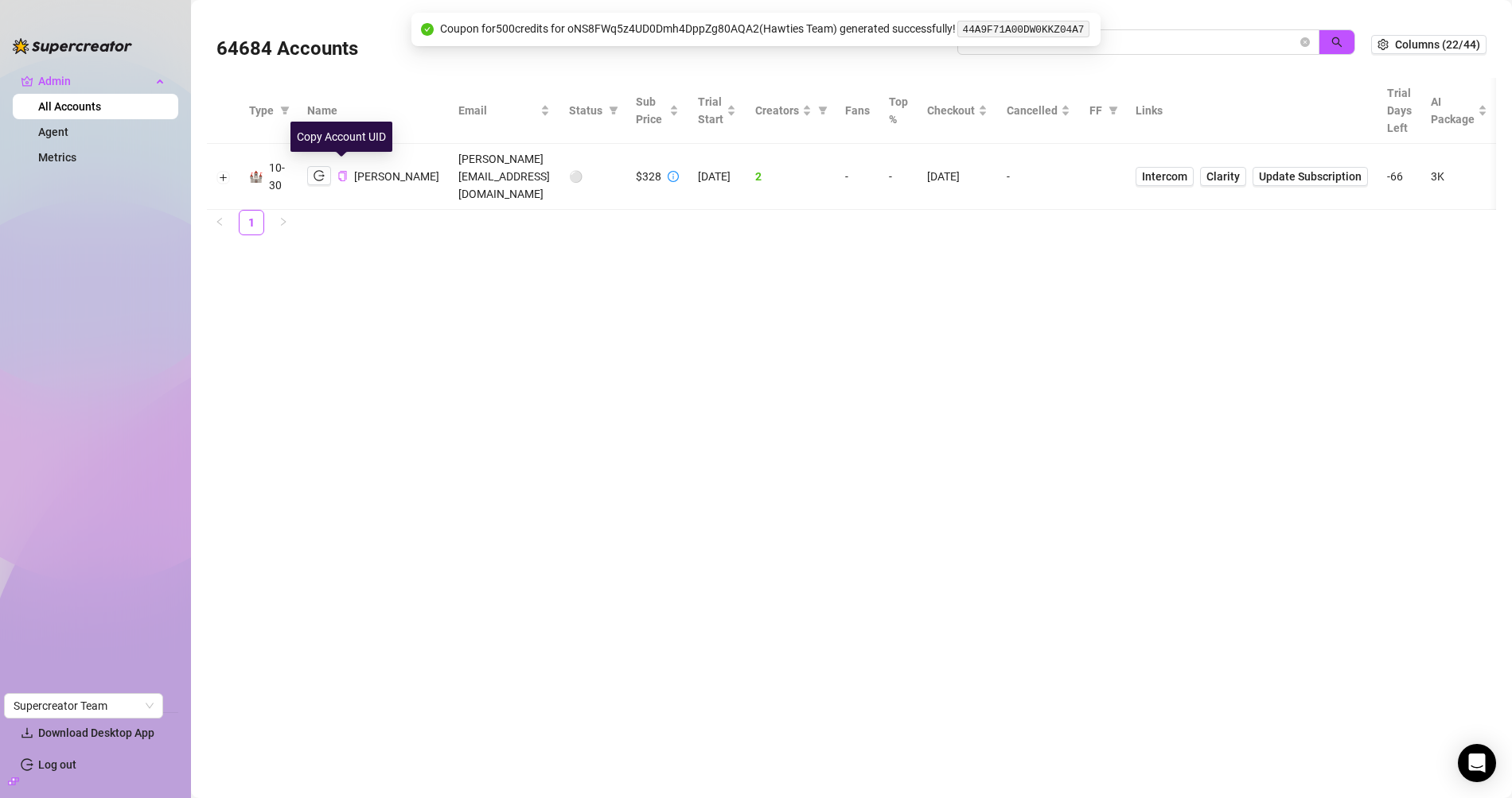
click at [340, 171] on icon "copy" at bounding box center [342, 175] width 10 height 10
click at [322, 171] on icon "logout" at bounding box center [319, 176] width 11 height 11
click at [342, 171] on icon "copy" at bounding box center [342, 175] width 8 height 10
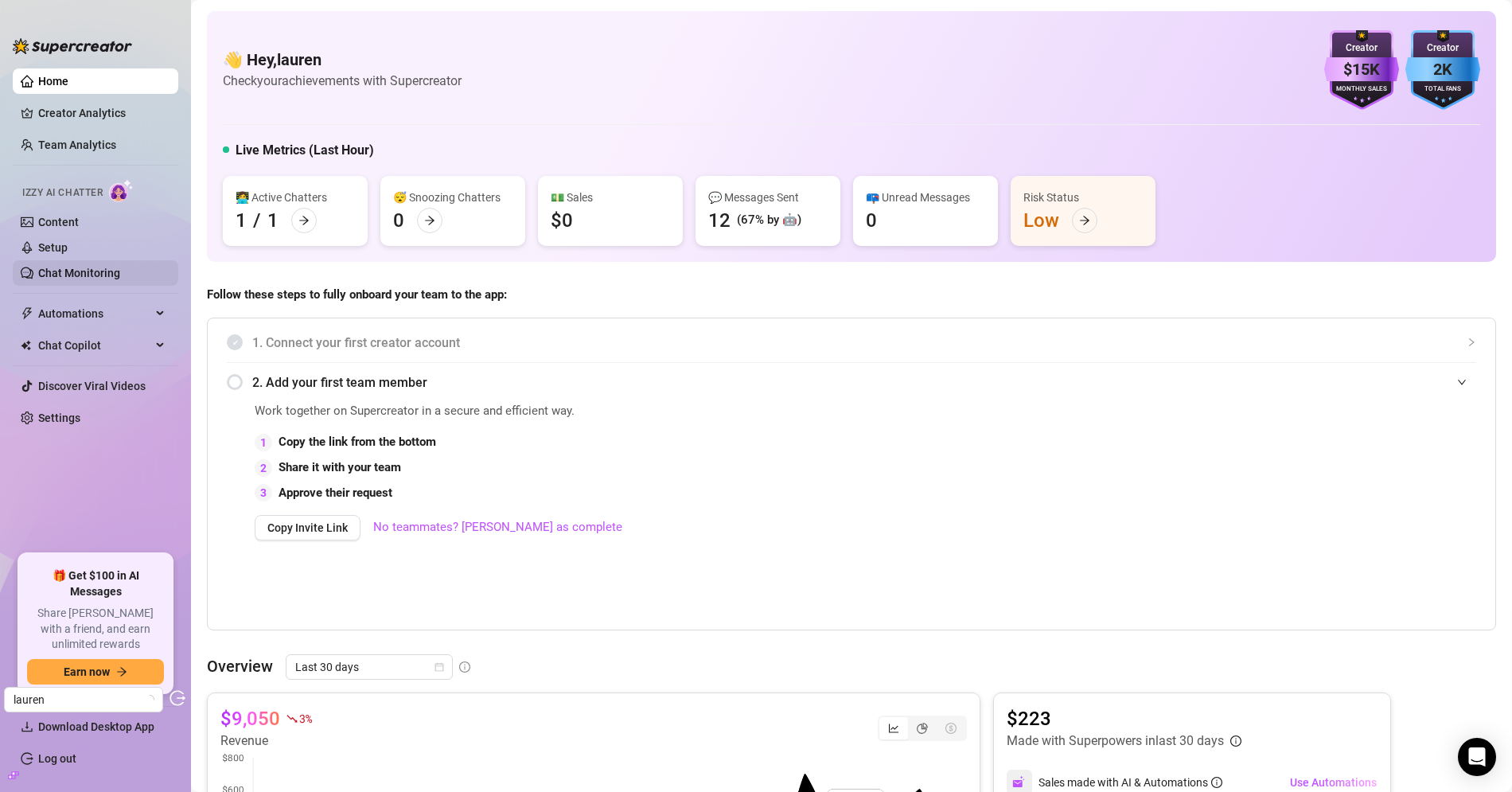
click at [84, 268] on link "Chat Monitoring" at bounding box center [79, 273] width 82 height 13
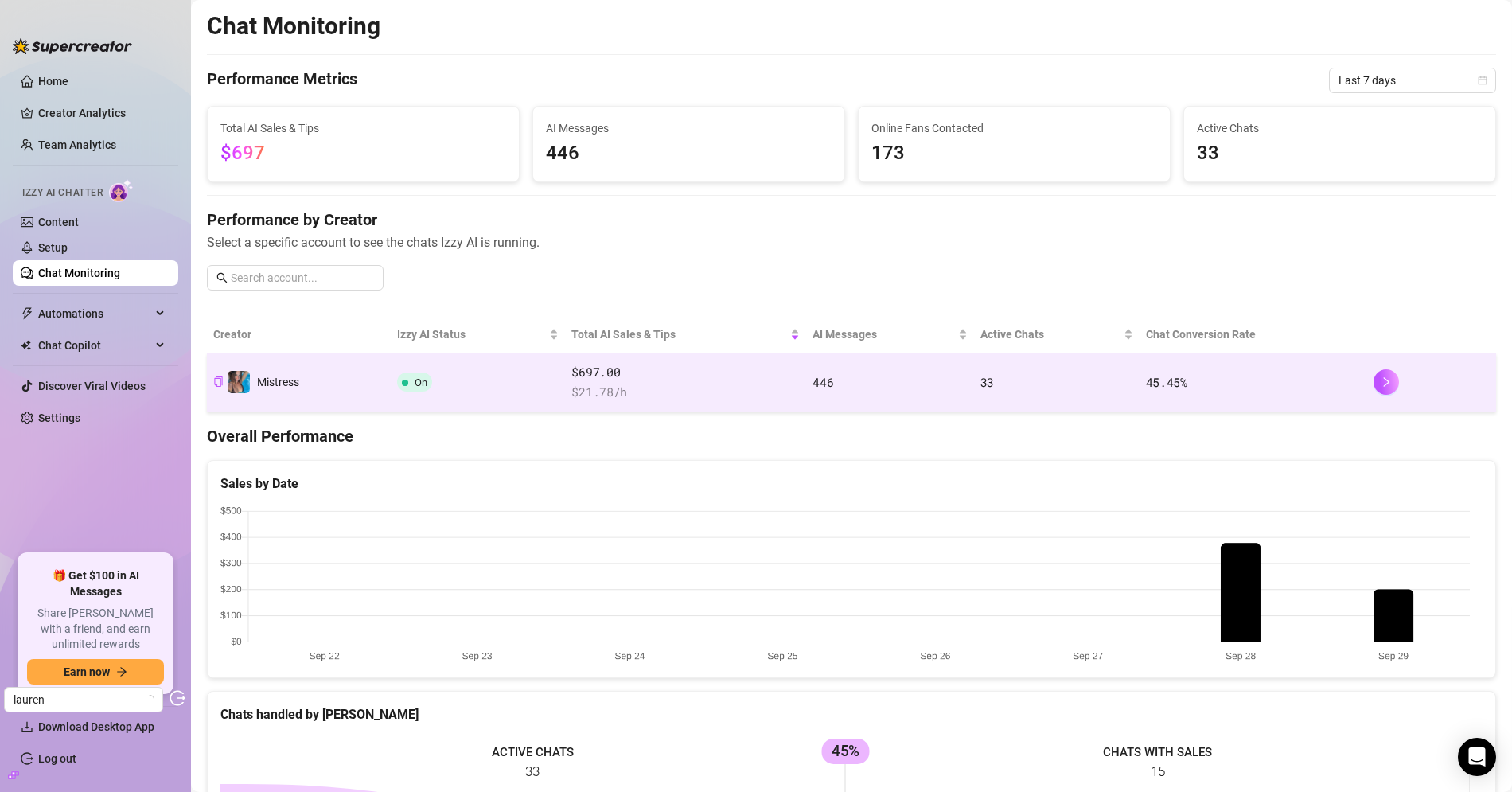
scroll to position [336, 0]
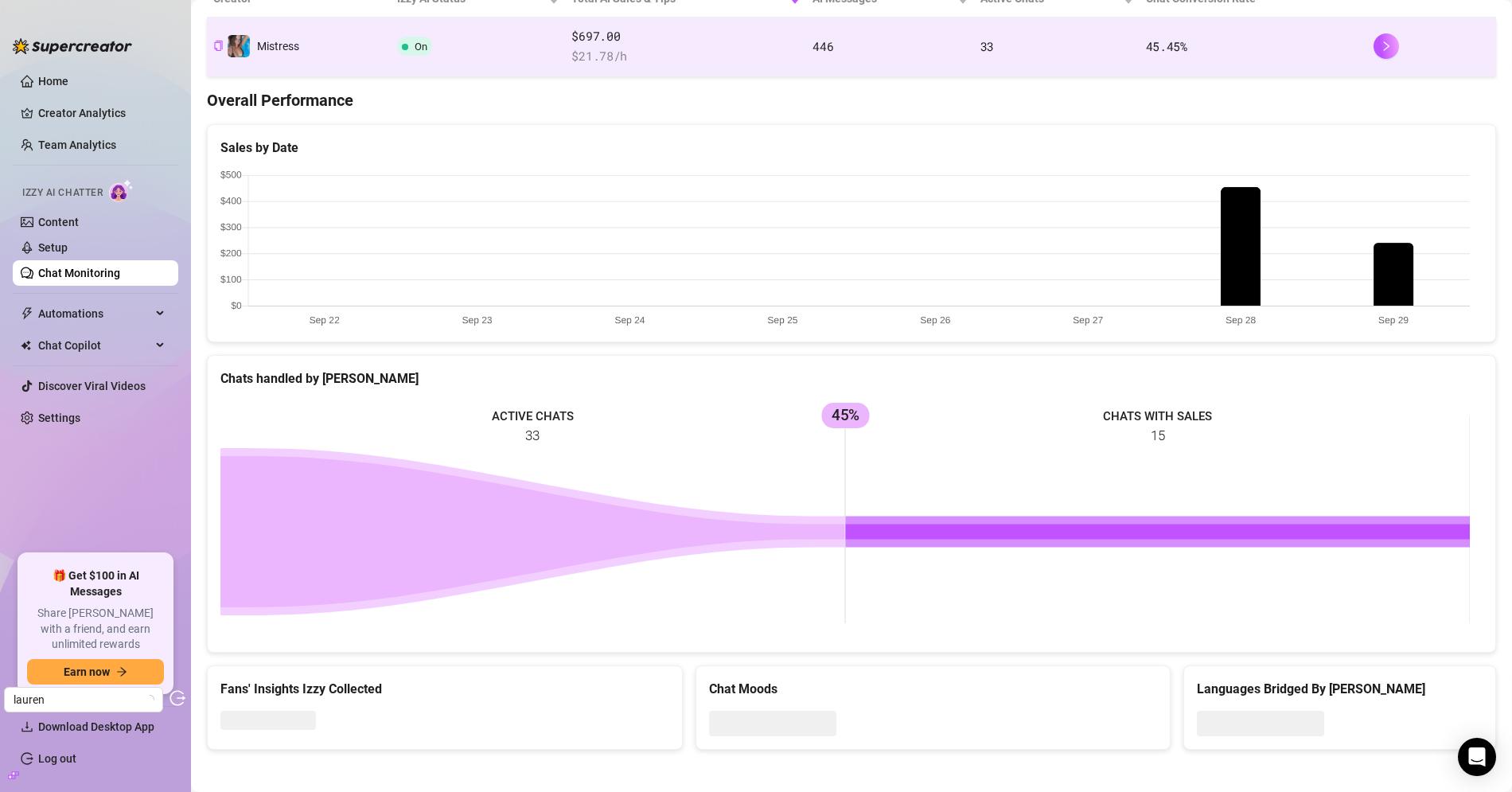
click at [706, 51] on span "$ 21.78 /h" at bounding box center [685, 56] width 228 height 19
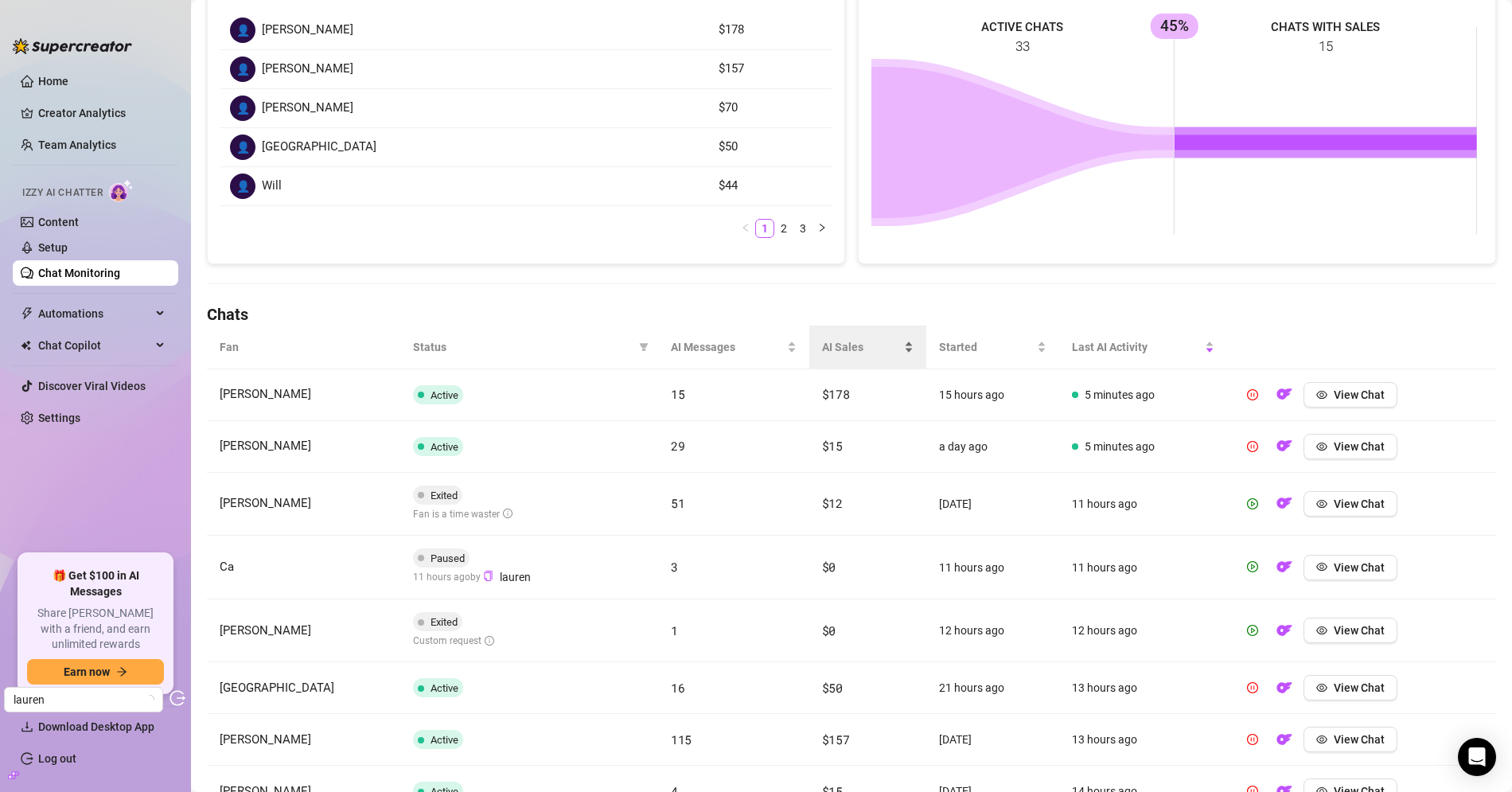
scroll to position [267, 0]
click at [641, 343] on icon "filter" at bounding box center [644, 347] width 9 height 8
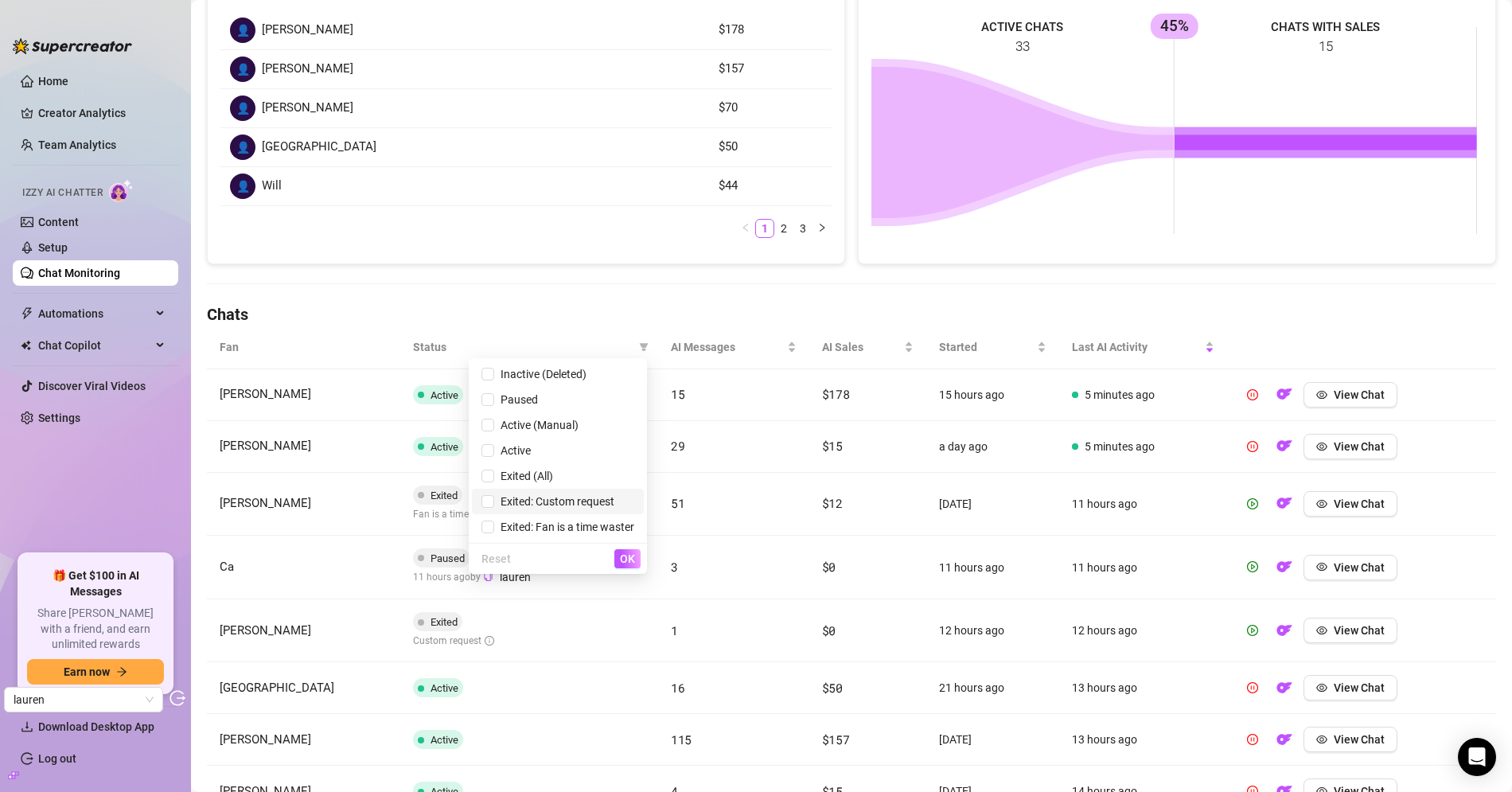
click at [587, 495] on span "Exited: Custom request" at bounding box center [554, 501] width 120 height 13
click at [624, 561] on span "OK" at bounding box center [627, 558] width 16 height 13
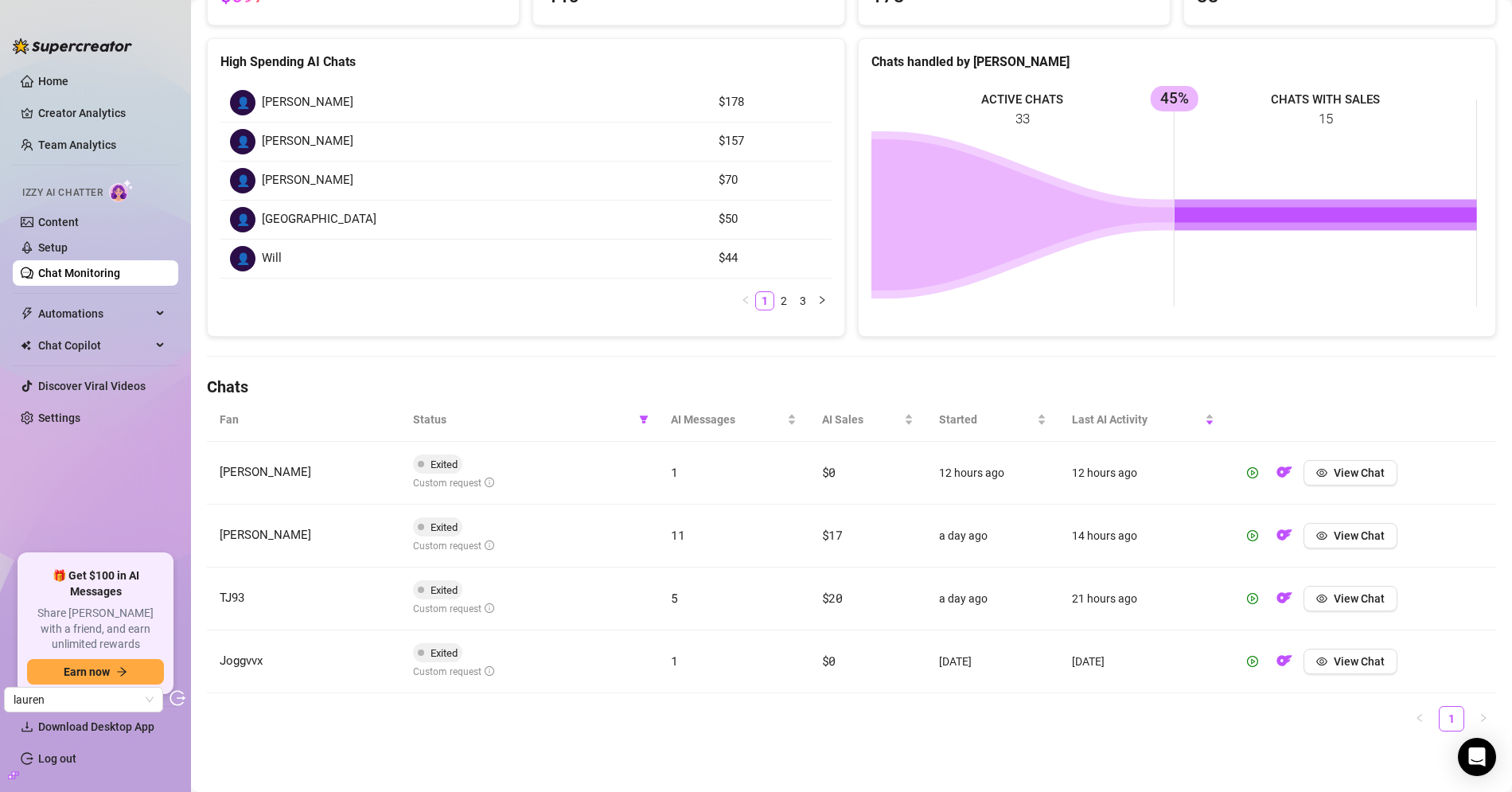
scroll to position [190, 0]
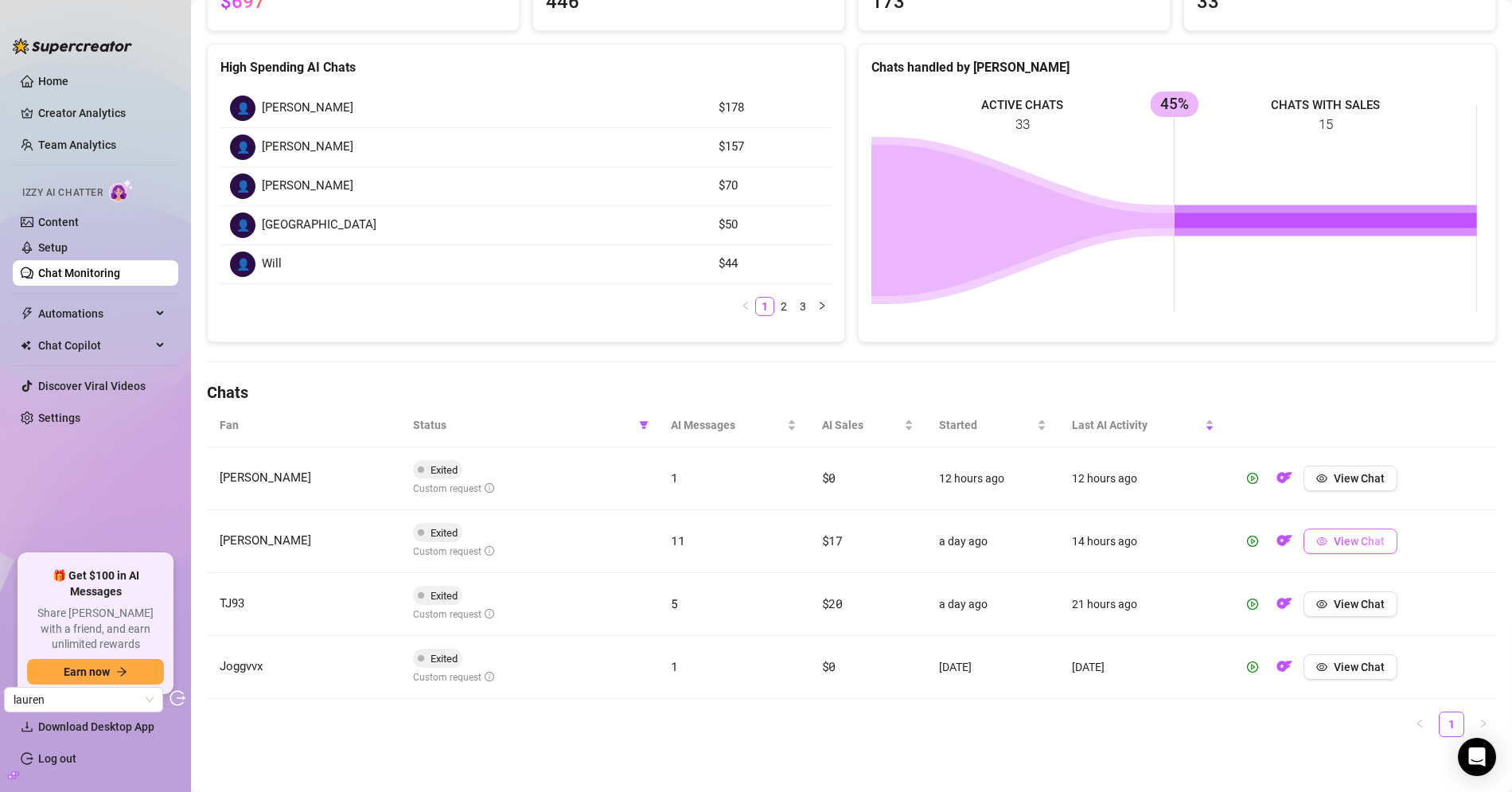
click at [1333, 543] on span "View Chat" at bounding box center [1359, 541] width 51 height 13
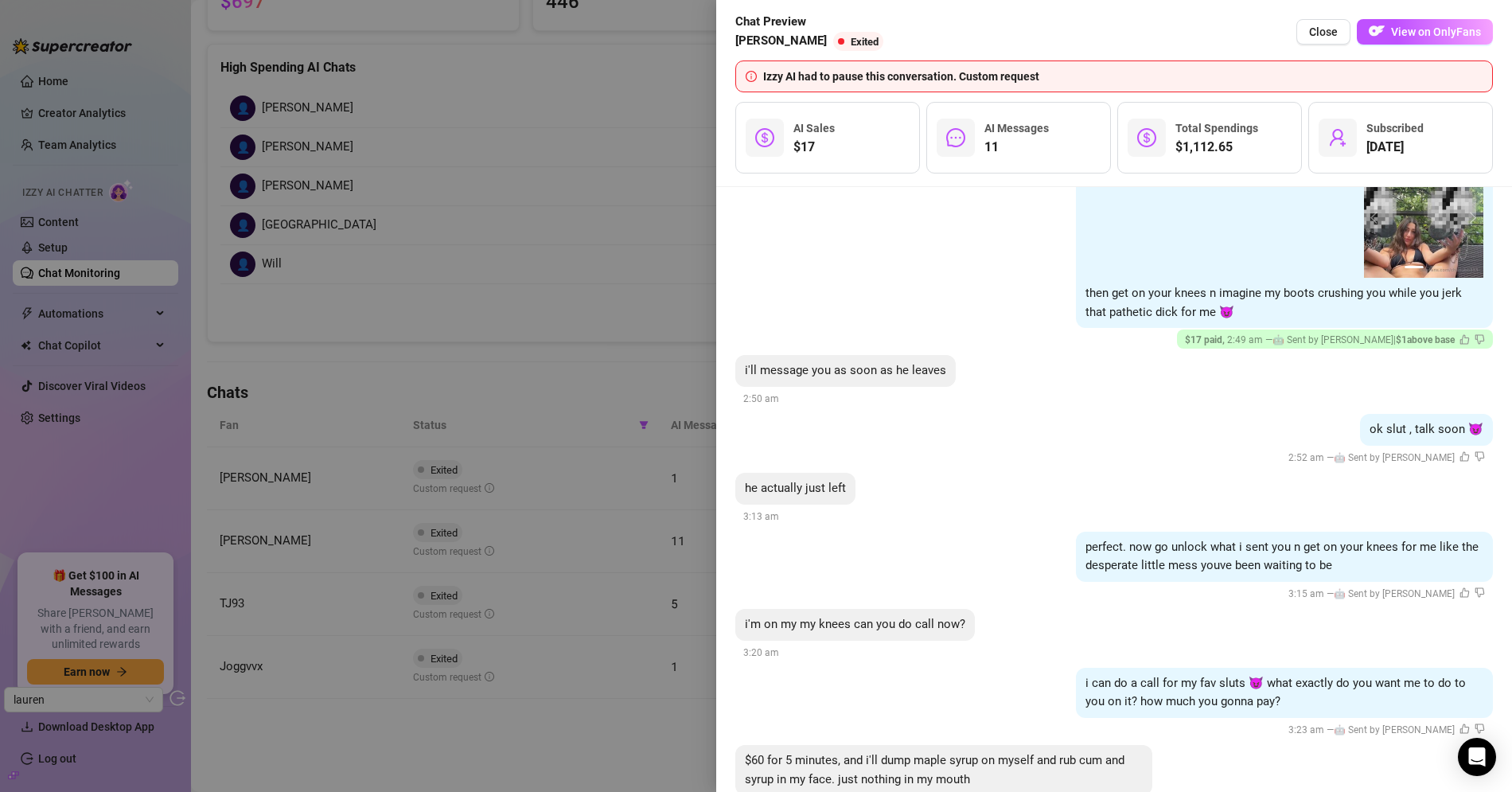
scroll to position [5260, 0]
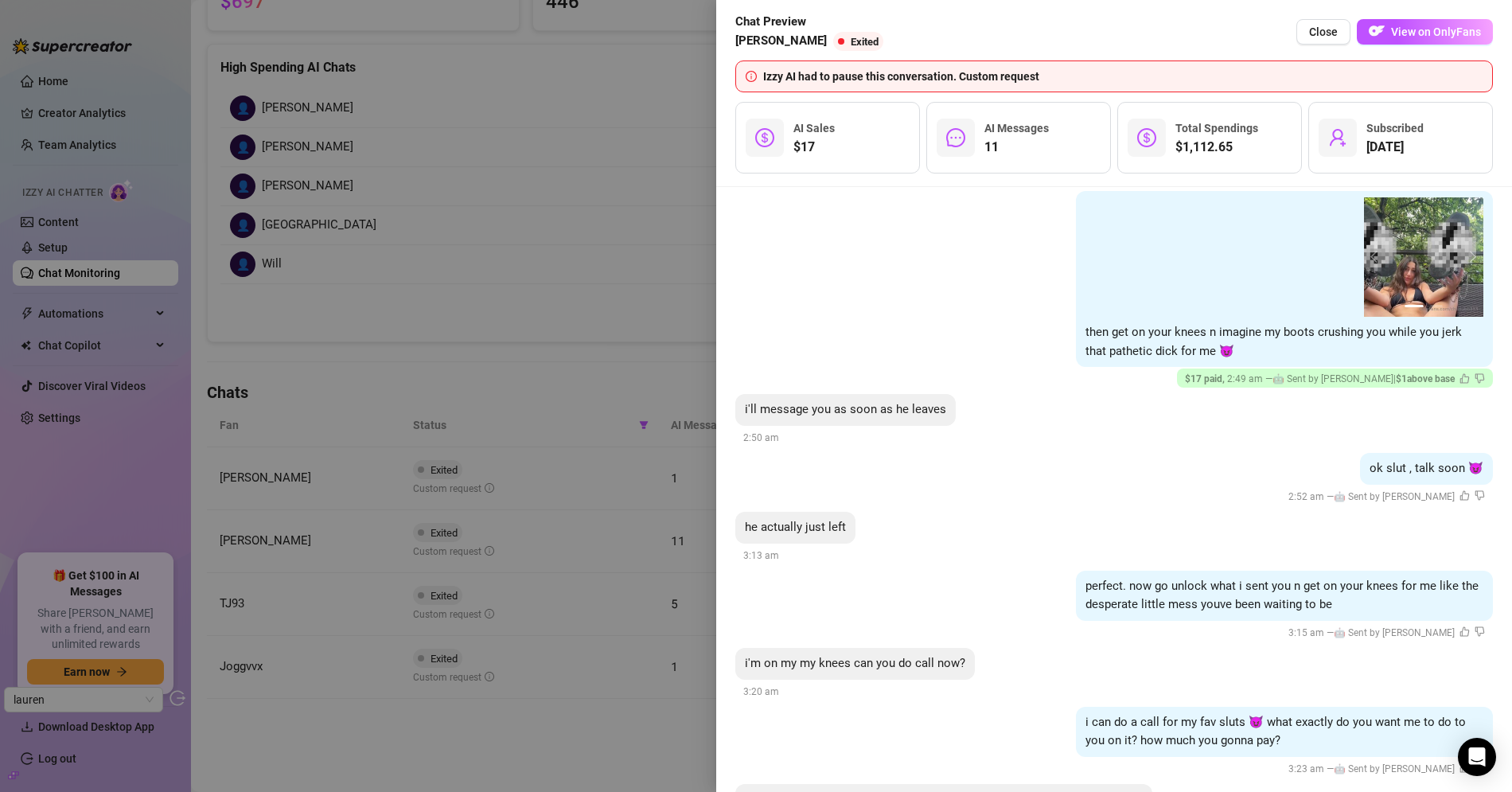
click at [518, 208] on div at bounding box center [756, 396] width 1512 height 792
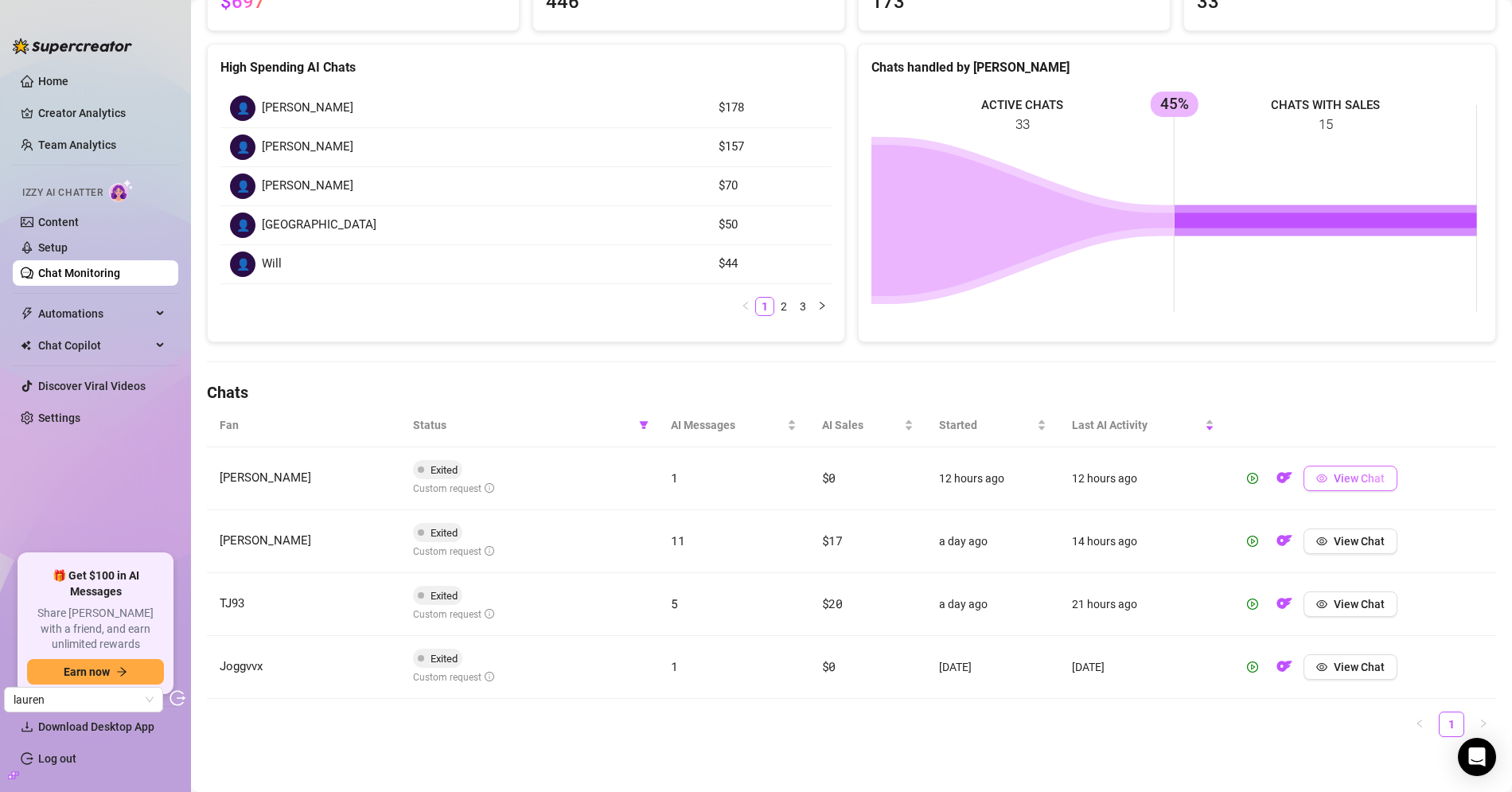
click at [1343, 479] on span "View Chat" at bounding box center [1359, 478] width 51 height 13
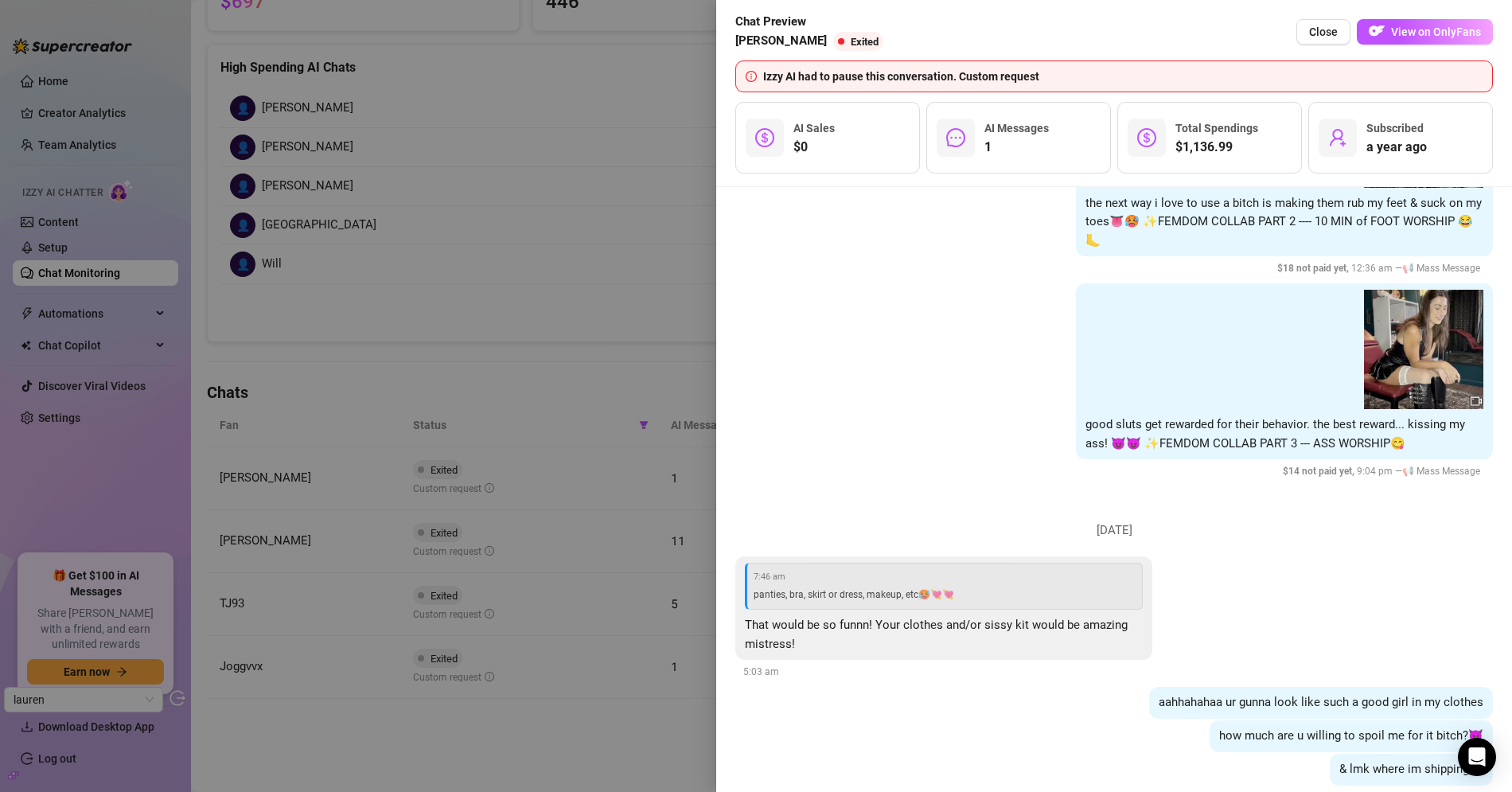
scroll to position [4587, 0]
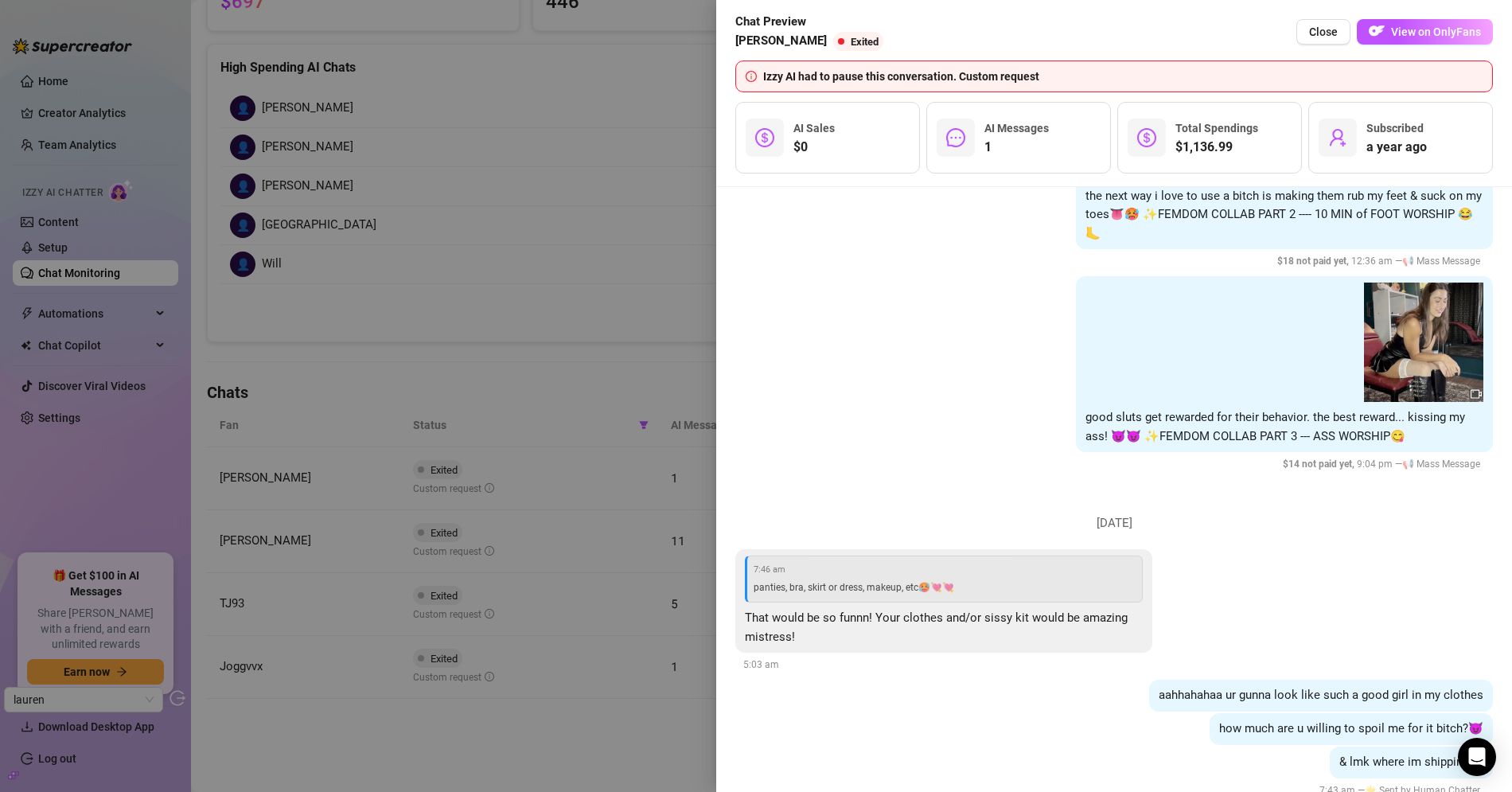
click at [399, 214] on div at bounding box center [756, 396] width 1512 height 792
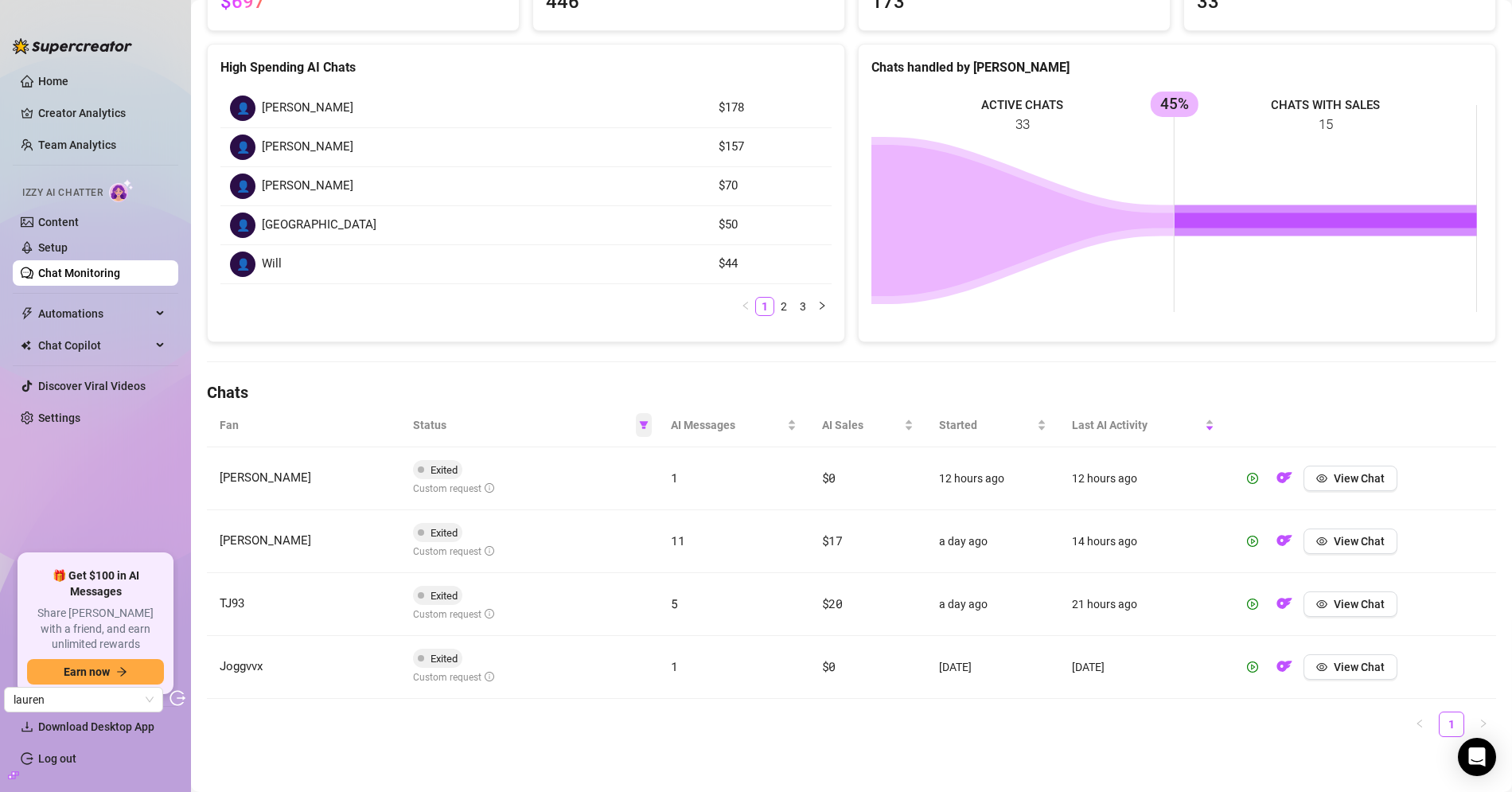
click at [639, 425] on icon "filter" at bounding box center [643, 424] width 9 height 9
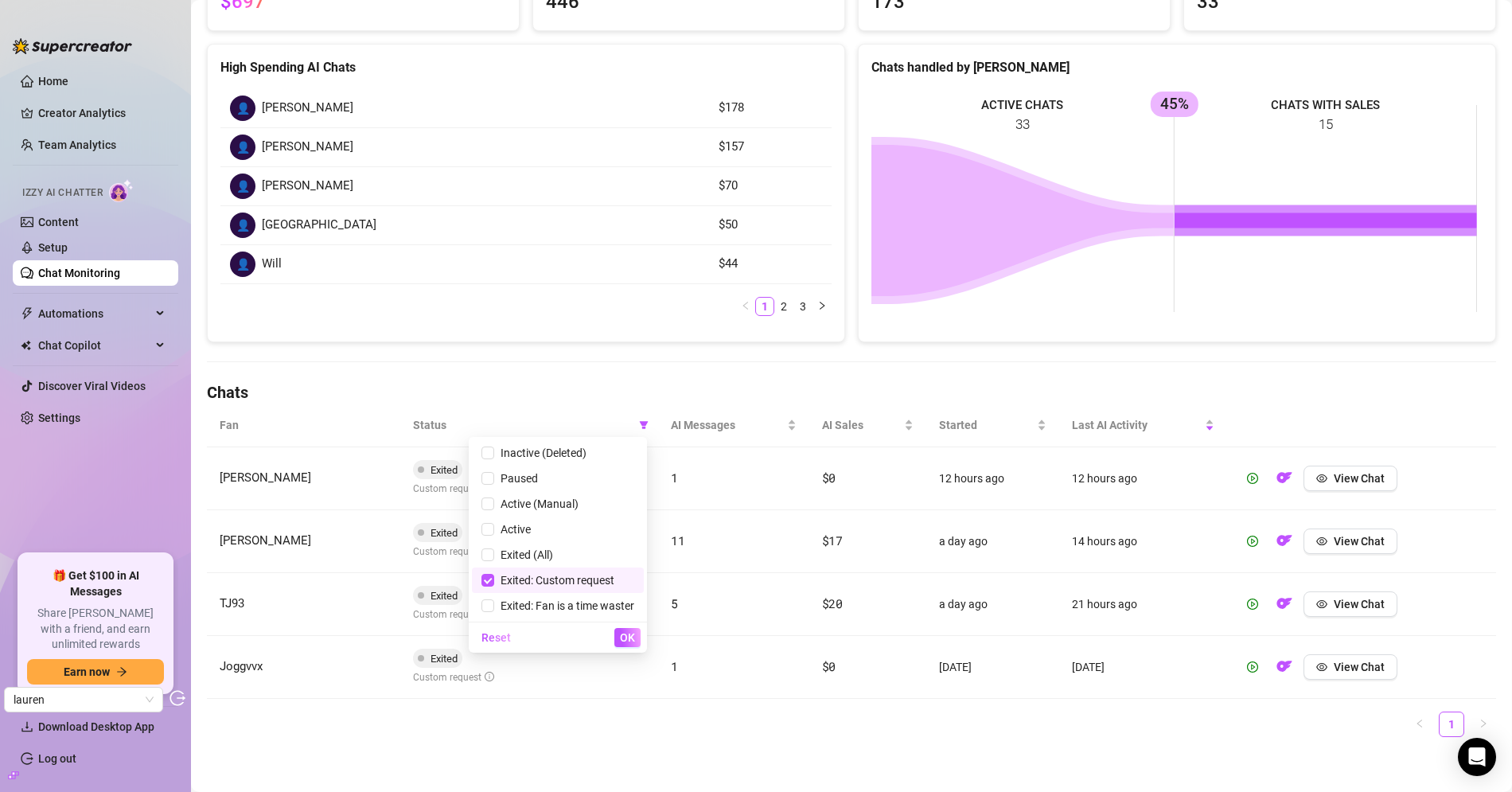
click at [548, 575] on span "Exited: Custom request" at bounding box center [554, 580] width 120 height 13
checkbox input "false"
click at [625, 647] on div "Reset OK" at bounding box center [558, 637] width 178 height 31
click at [631, 637] on span "OK" at bounding box center [627, 637] width 16 height 13
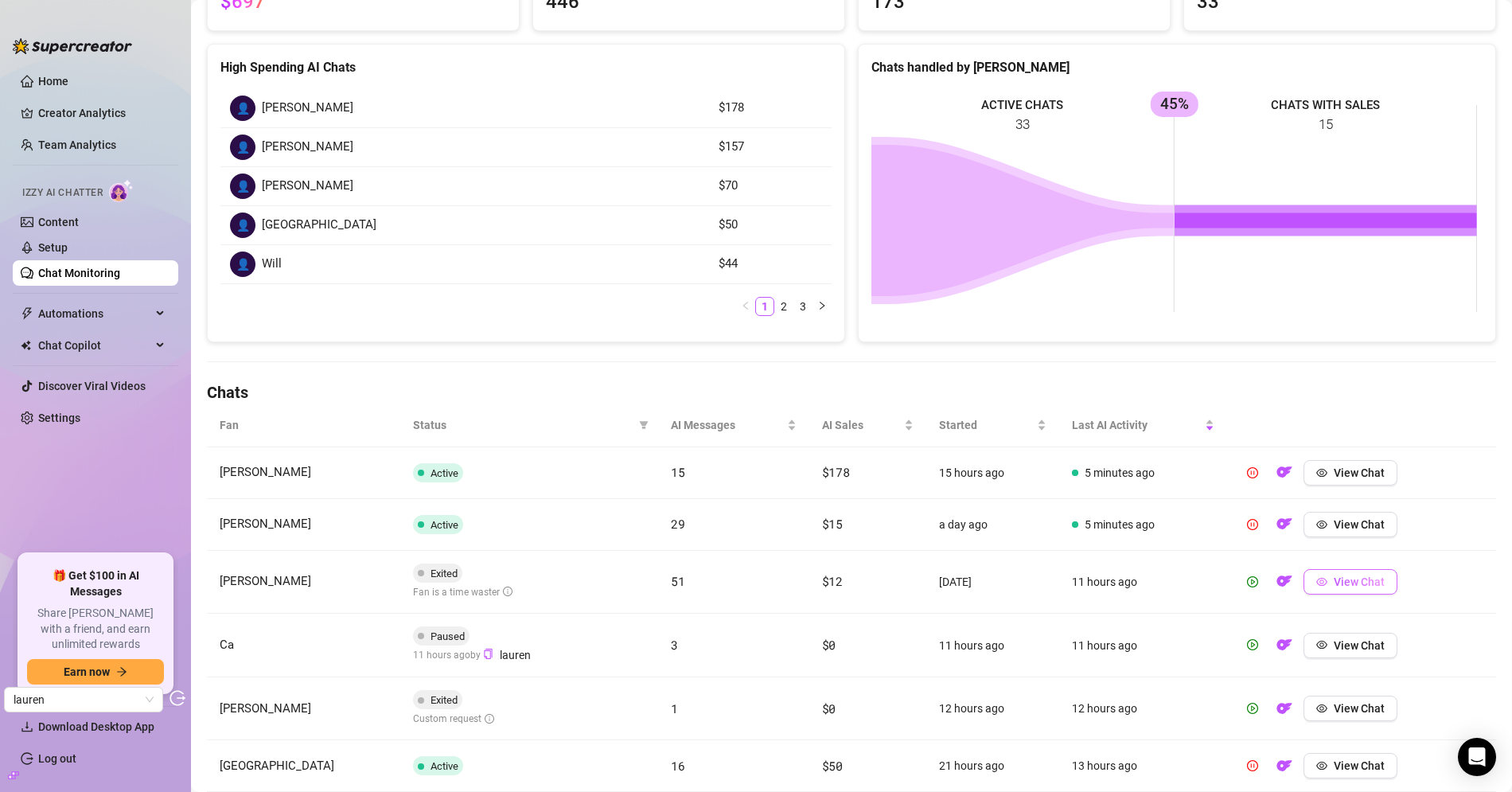
click at [1342, 575] on span "View Chat" at bounding box center [1359, 581] width 51 height 13
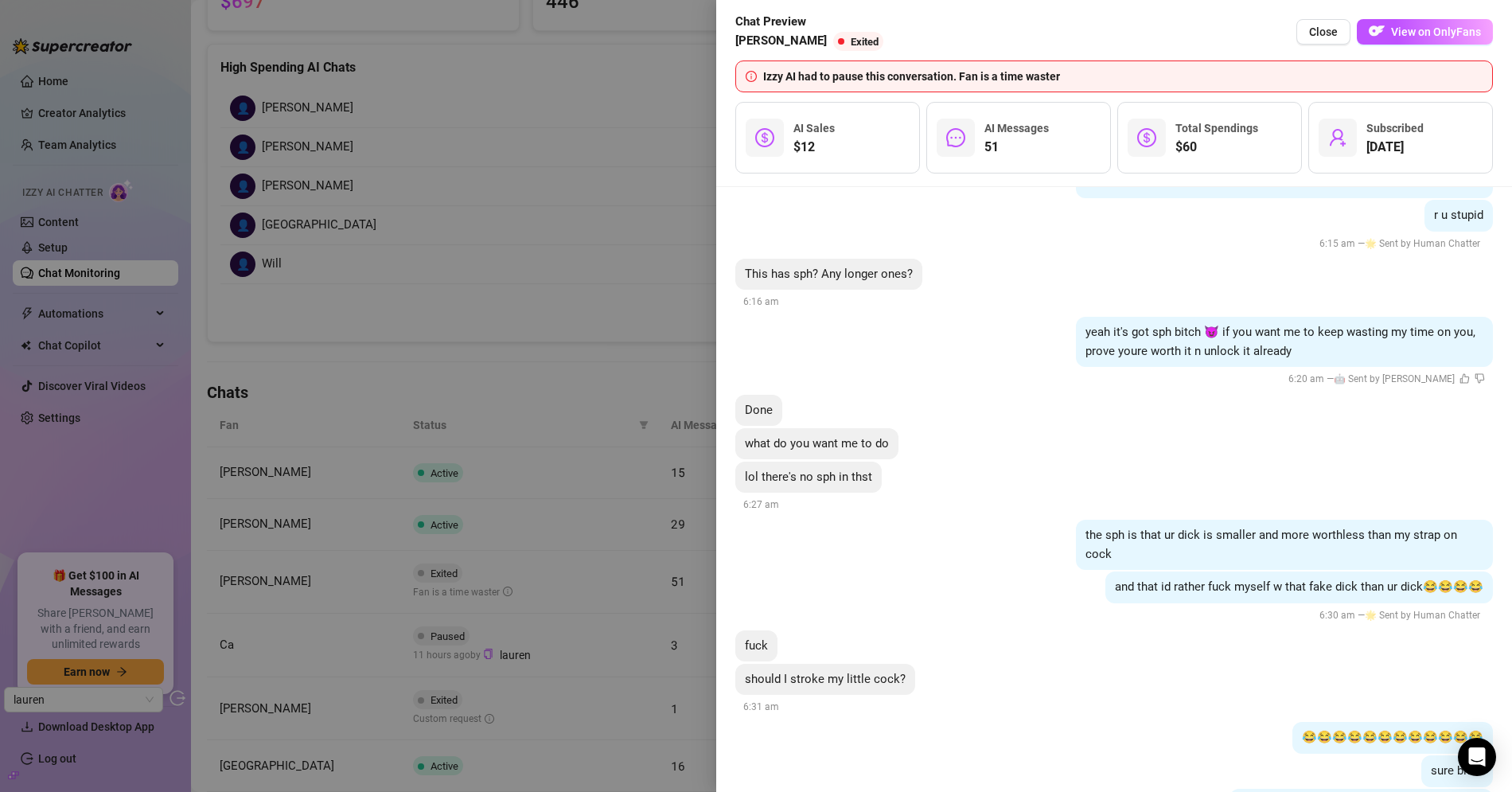
scroll to position [11733, 0]
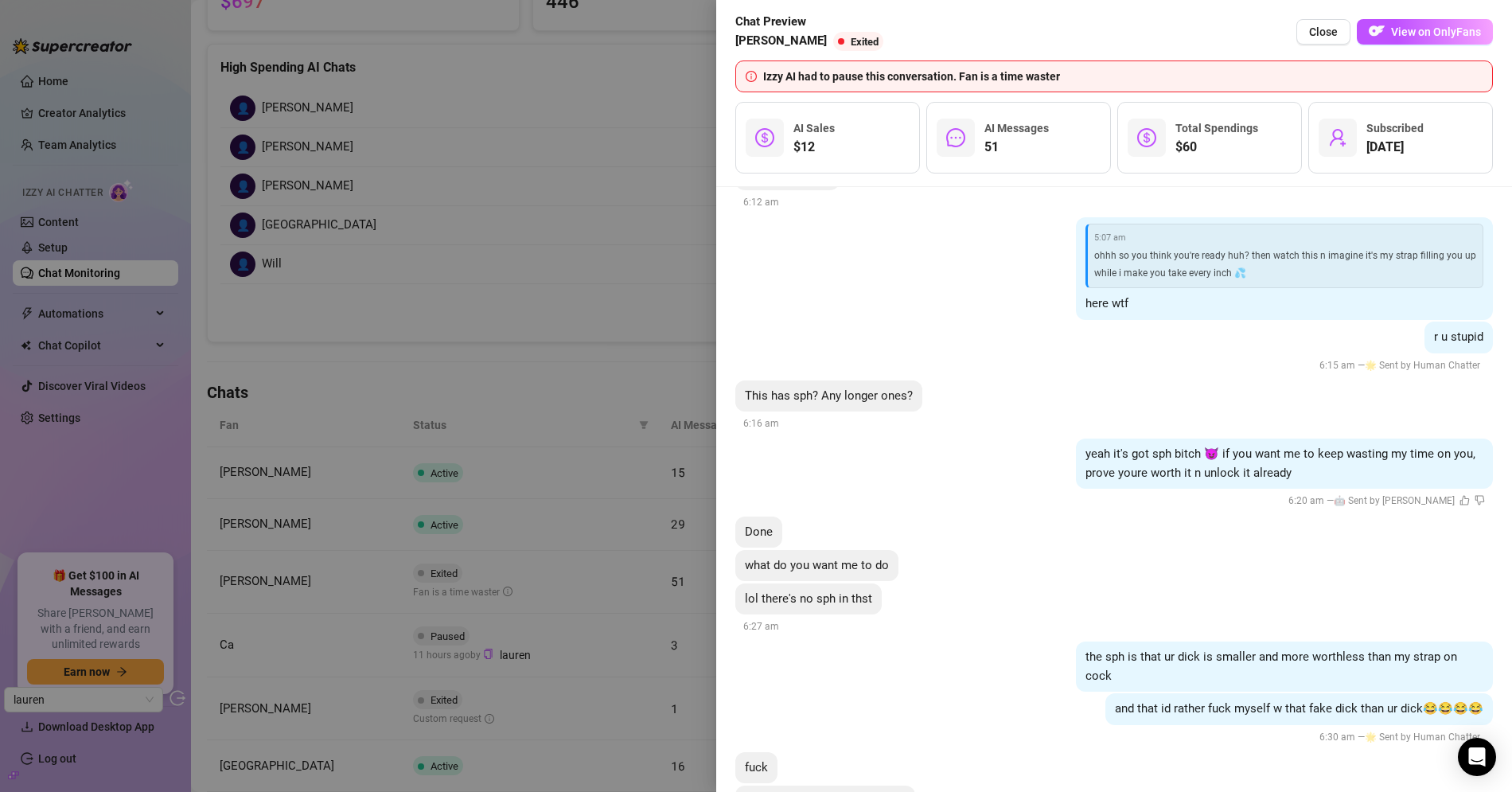
click at [949, 583] on div "lol there's no sph in thst 6:27 am" at bounding box center [1114, 610] width 757 height 53
click at [222, 164] on div at bounding box center [756, 396] width 1512 height 792
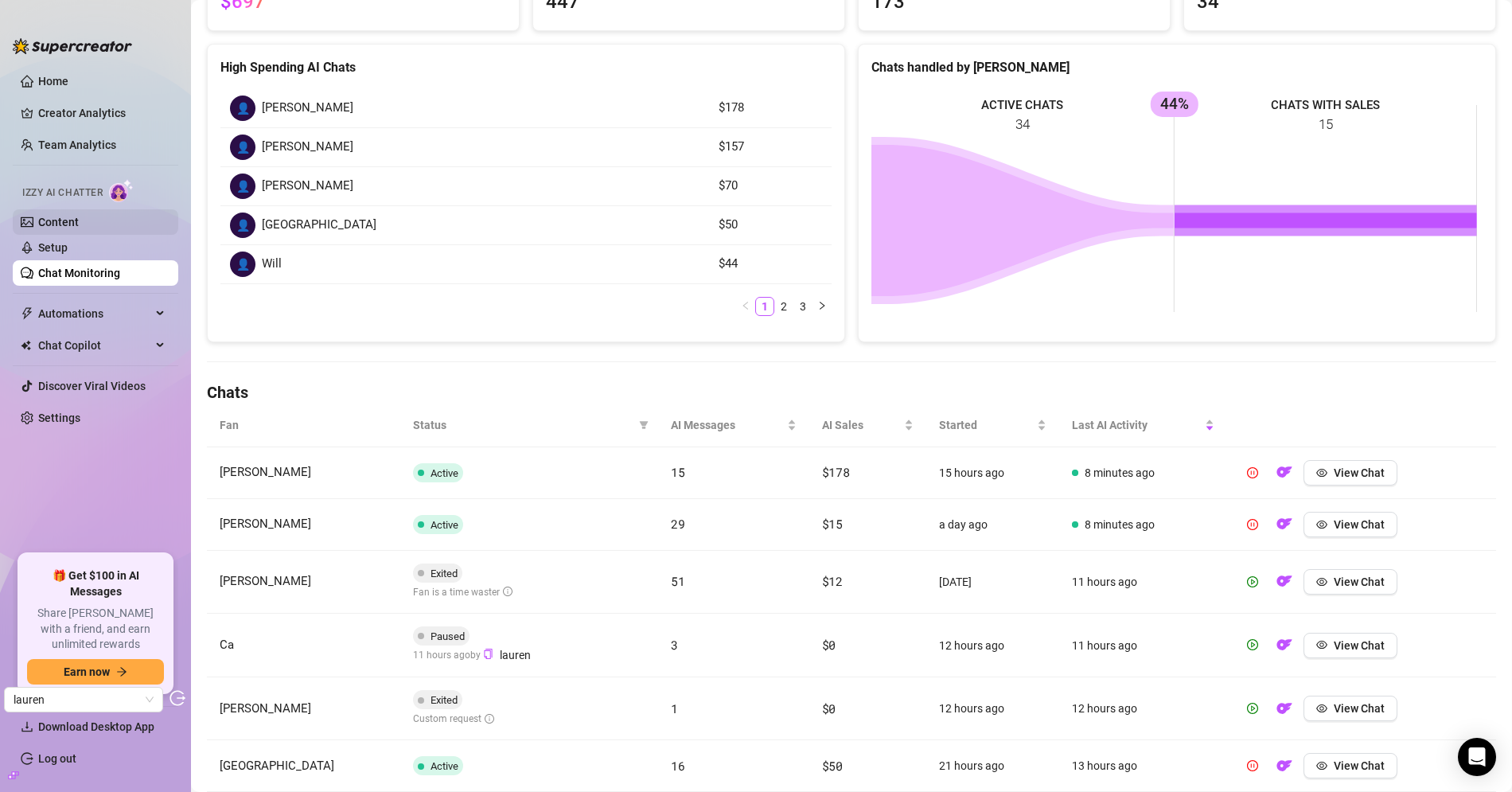
click at [65, 220] on link "Content" at bounding box center [58, 222] width 40 height 13
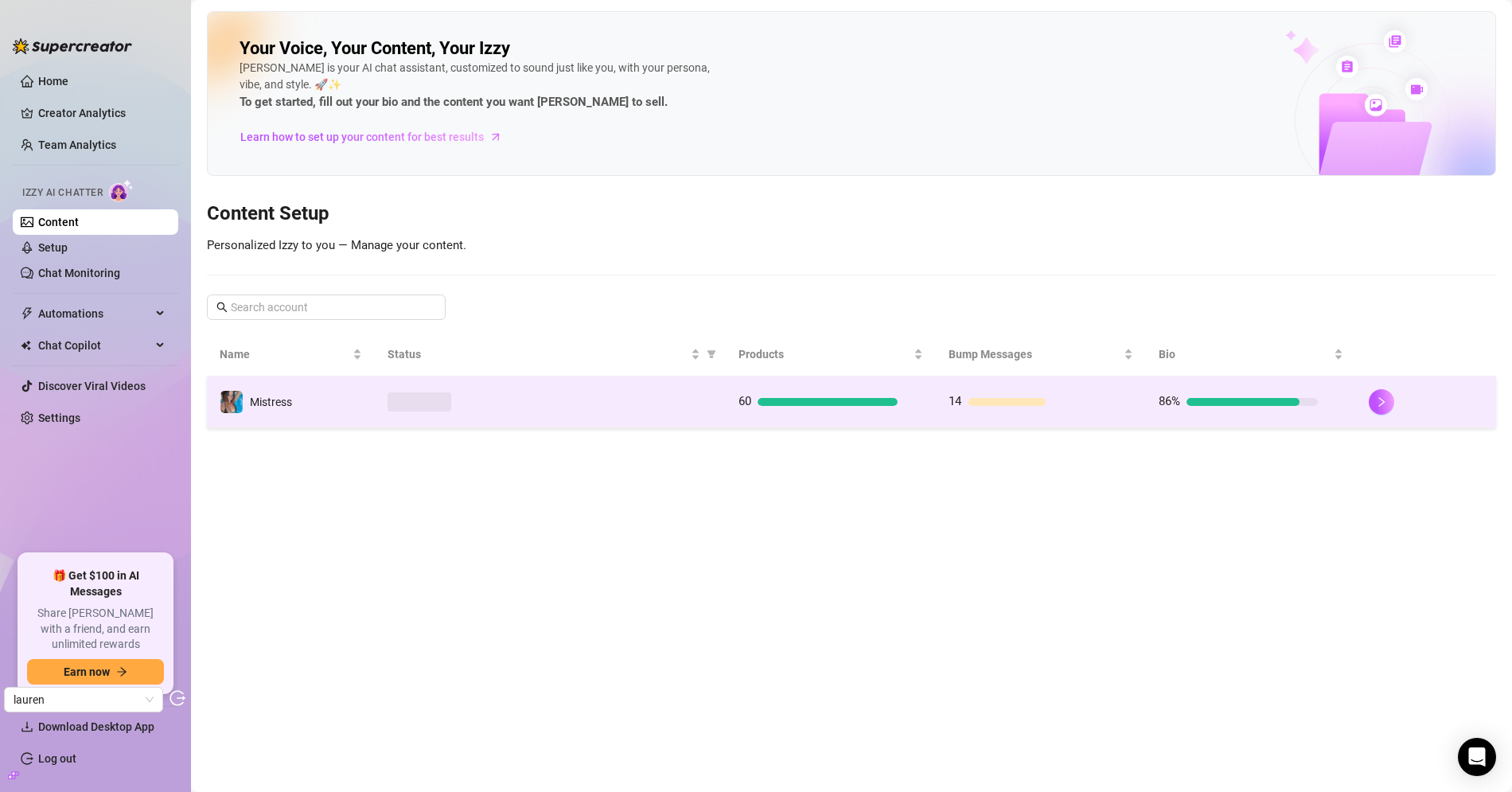
click at [304, 411] on td "Mistress" at bounding box center [291, 401] width 168 height 52
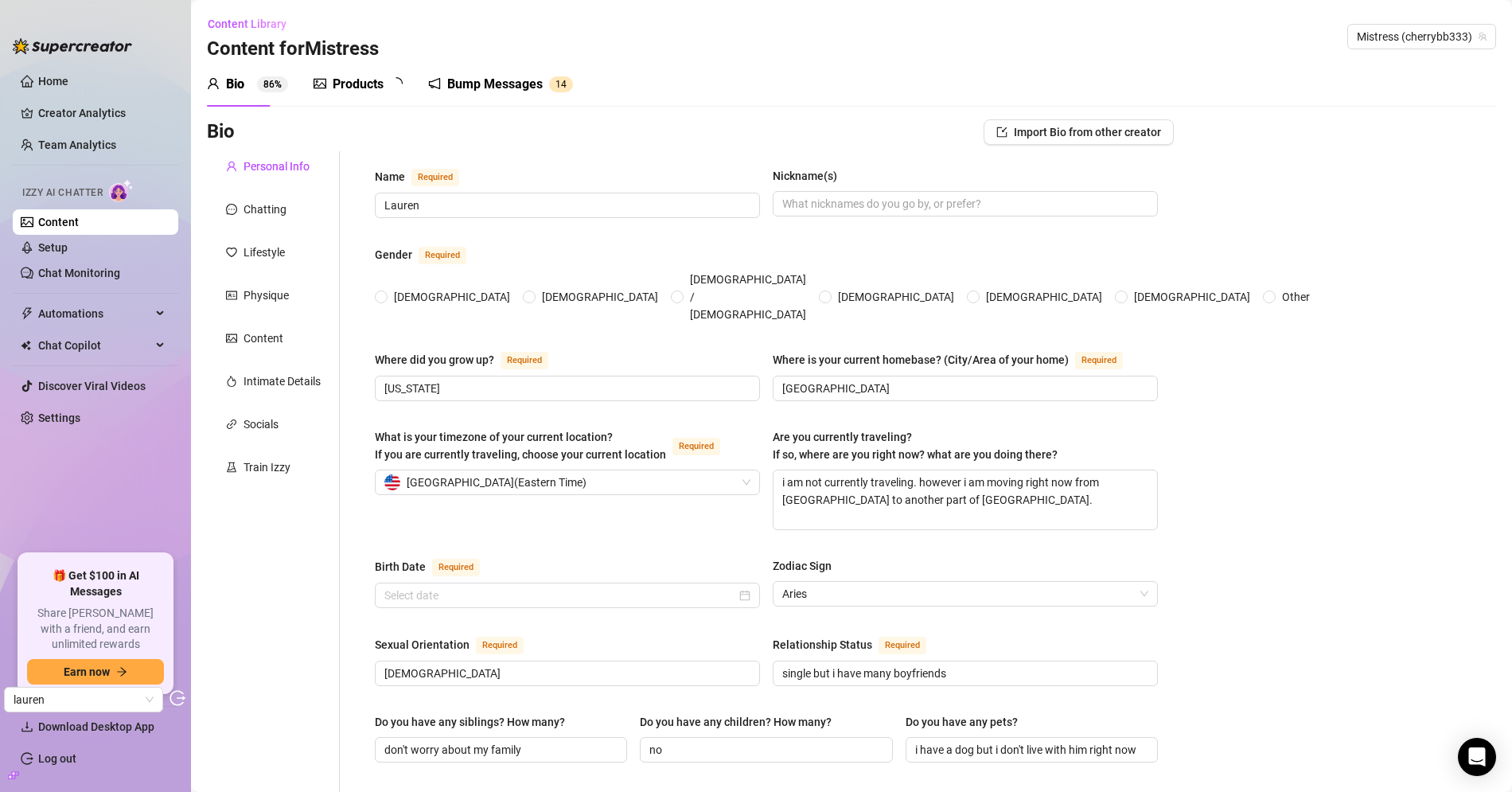
click at [331, 93] on div "Products" at bounding box center [359, 84] width 89 height 19
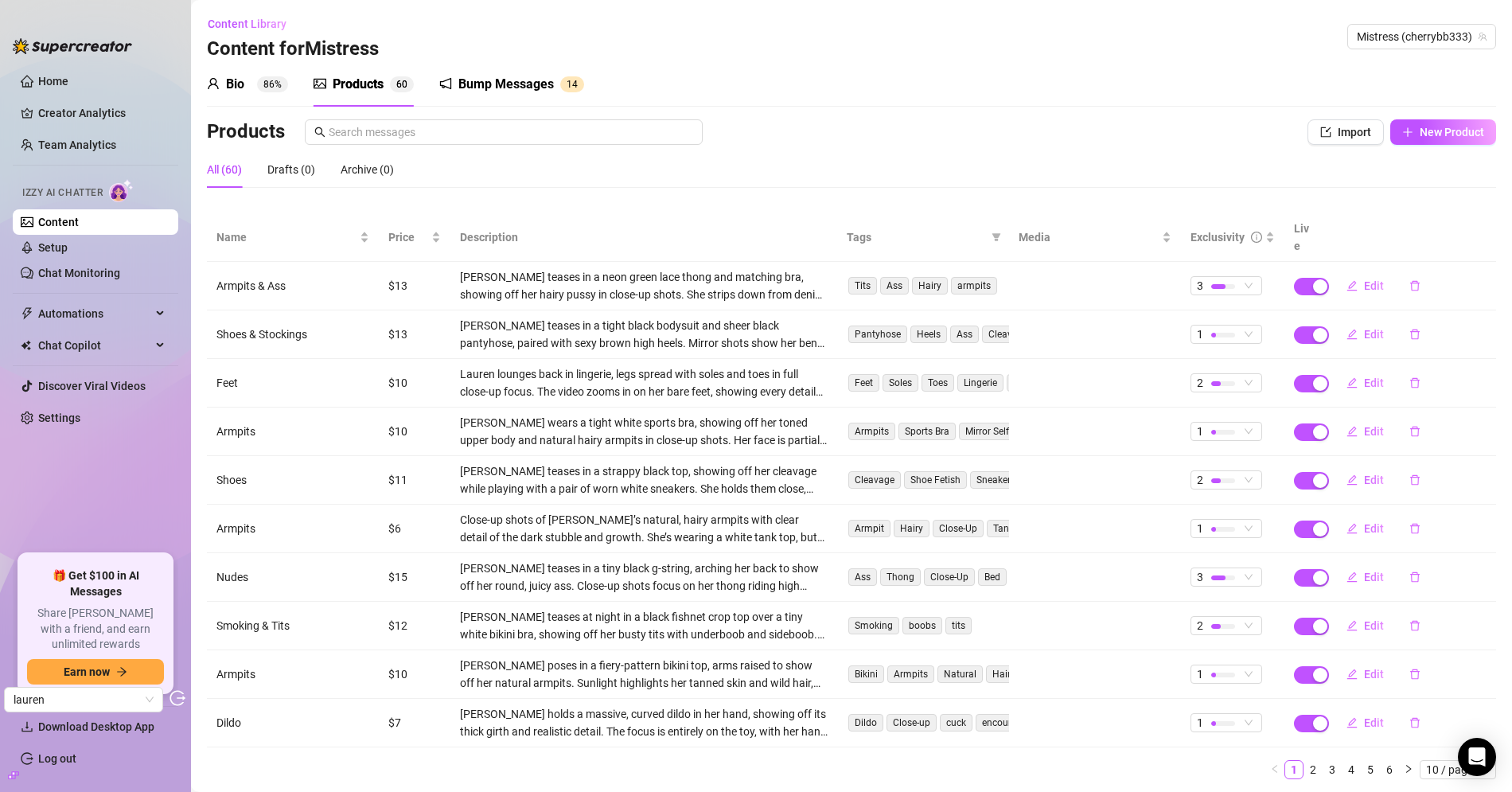
click at [359, 87] on div "Products" at bounding box center [358, 84] width 51 height 19
click at [358, 128] on input "text" at bounding box center [510, 131] width 364 height 17
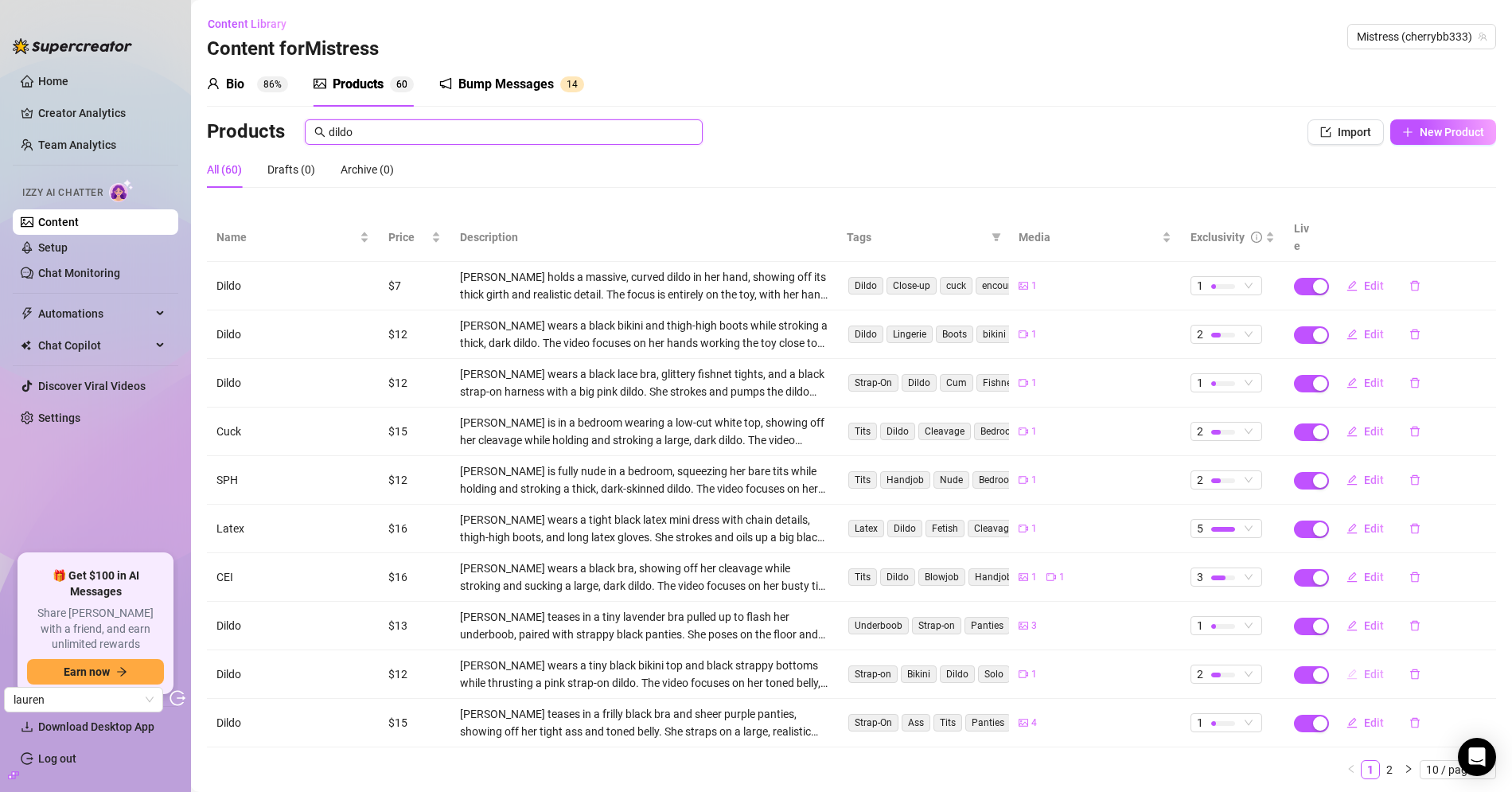
type input "dildo"
click at [1364, 668] on span "Edit" at bounding box center [1374, 674] width 20 height 13
type textarea "POV you're taking my strap on cock👅"
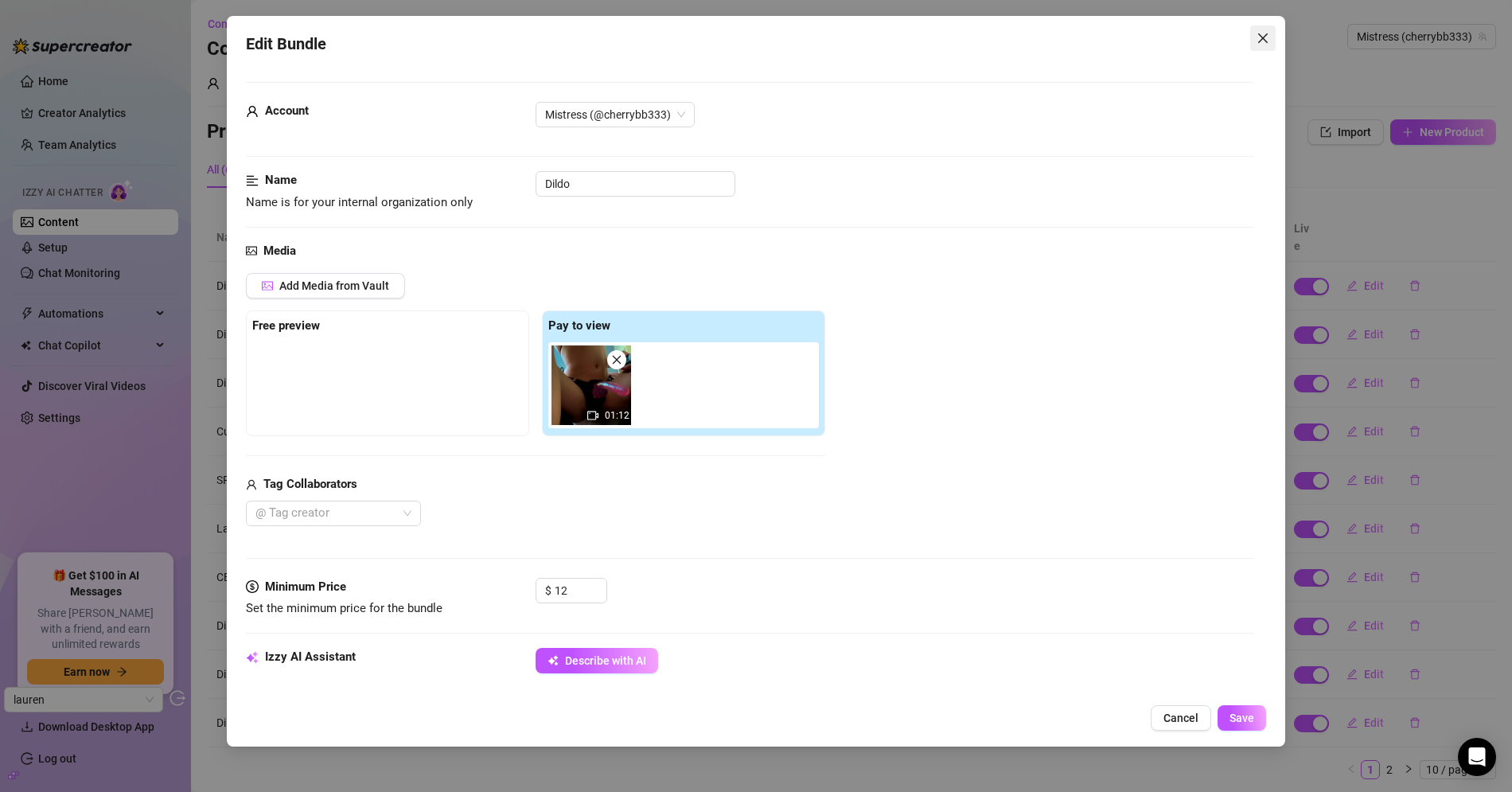
click at [1267, 36] on icon "close" at bounding box center [1263, 38] width 13 height 13
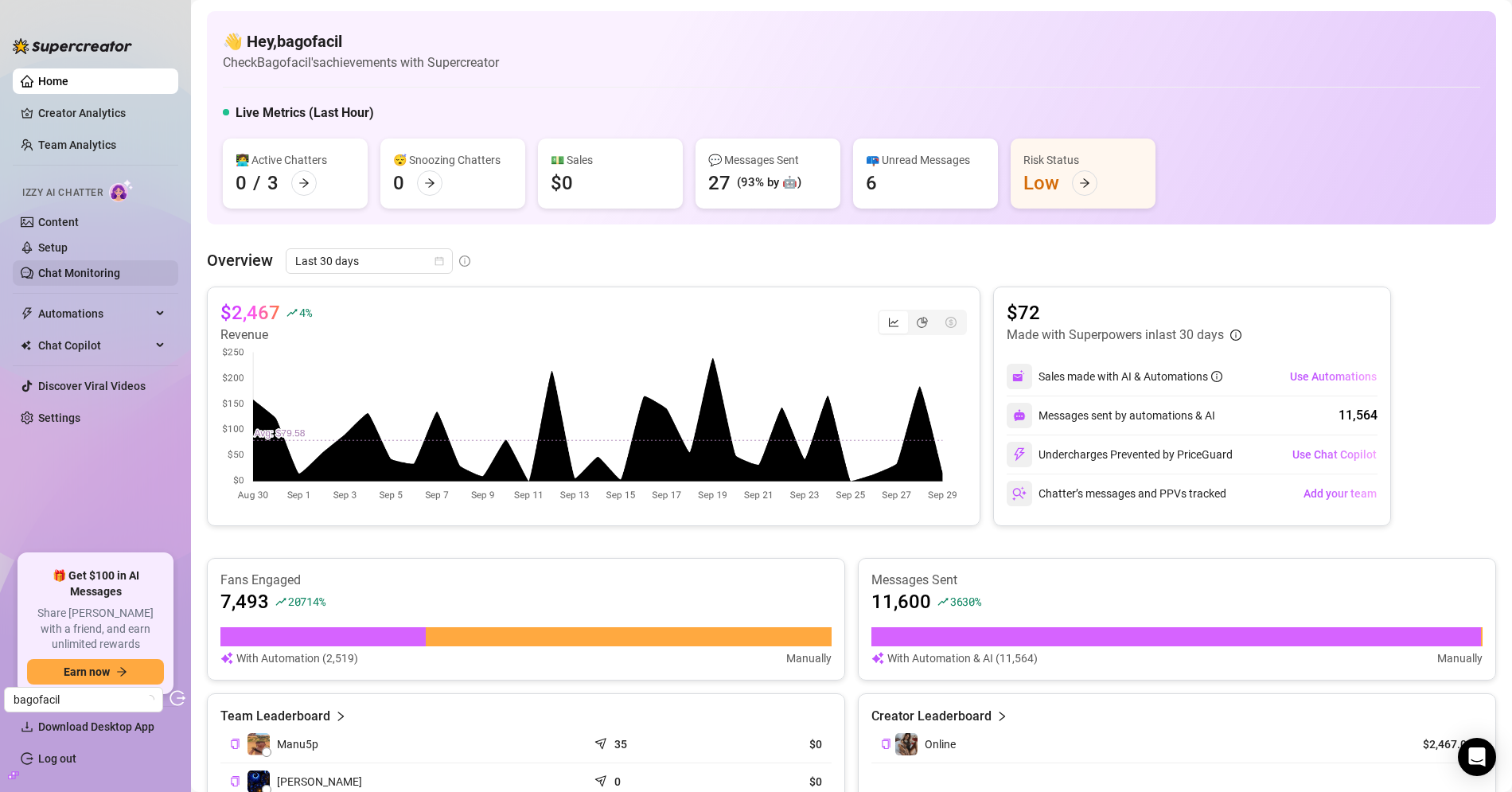
click at [60, 269] on link "Chat Monitoring" at bounding box center [79, 273] width 82 height 13
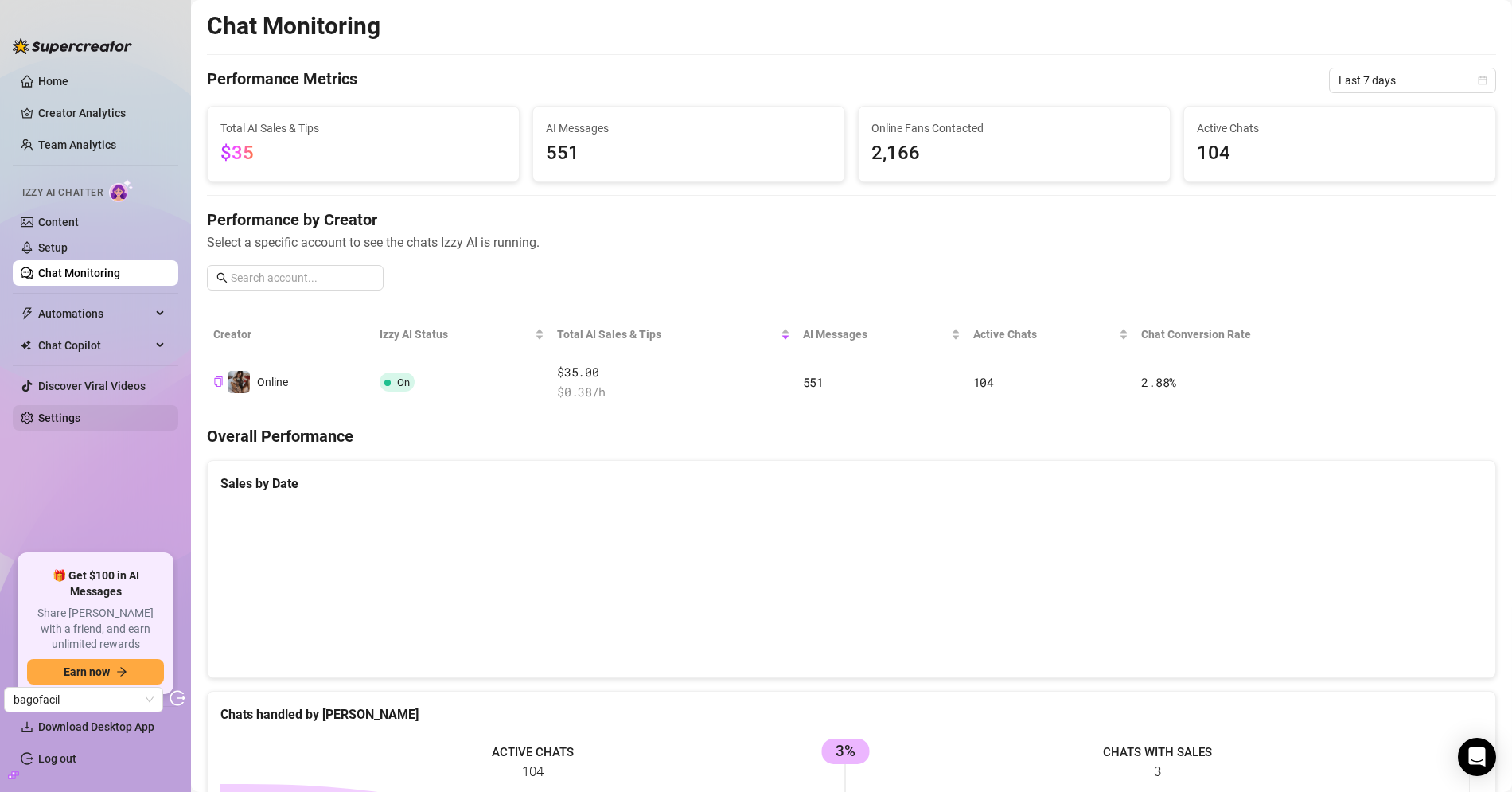
click at [73, 415] on link "Settings" at bounding box center [59, 418] width 42 height 13
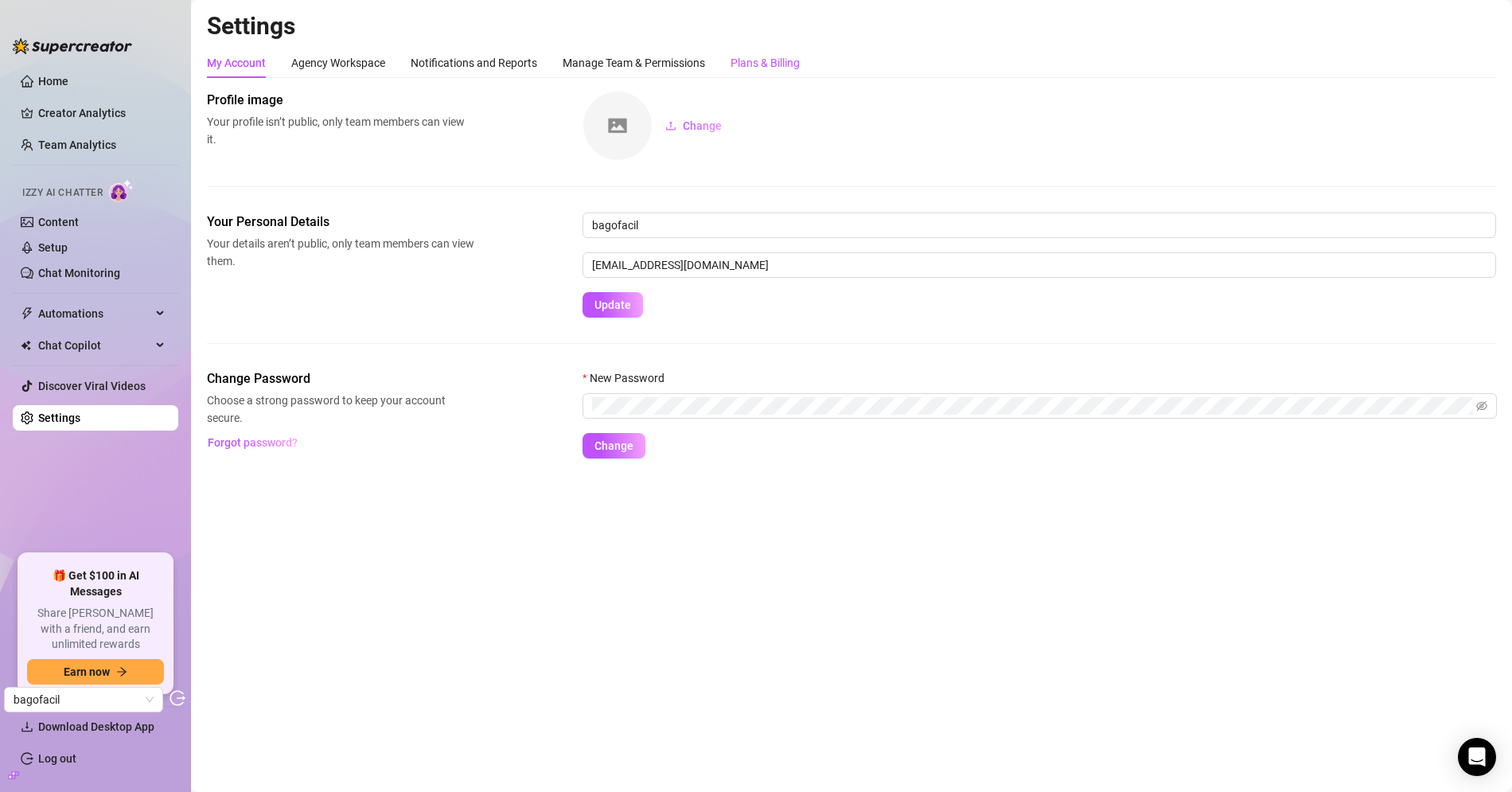
click at [786, 59] on div "Plans & Billing" at bounding box center [765, 62] width 69 height 17
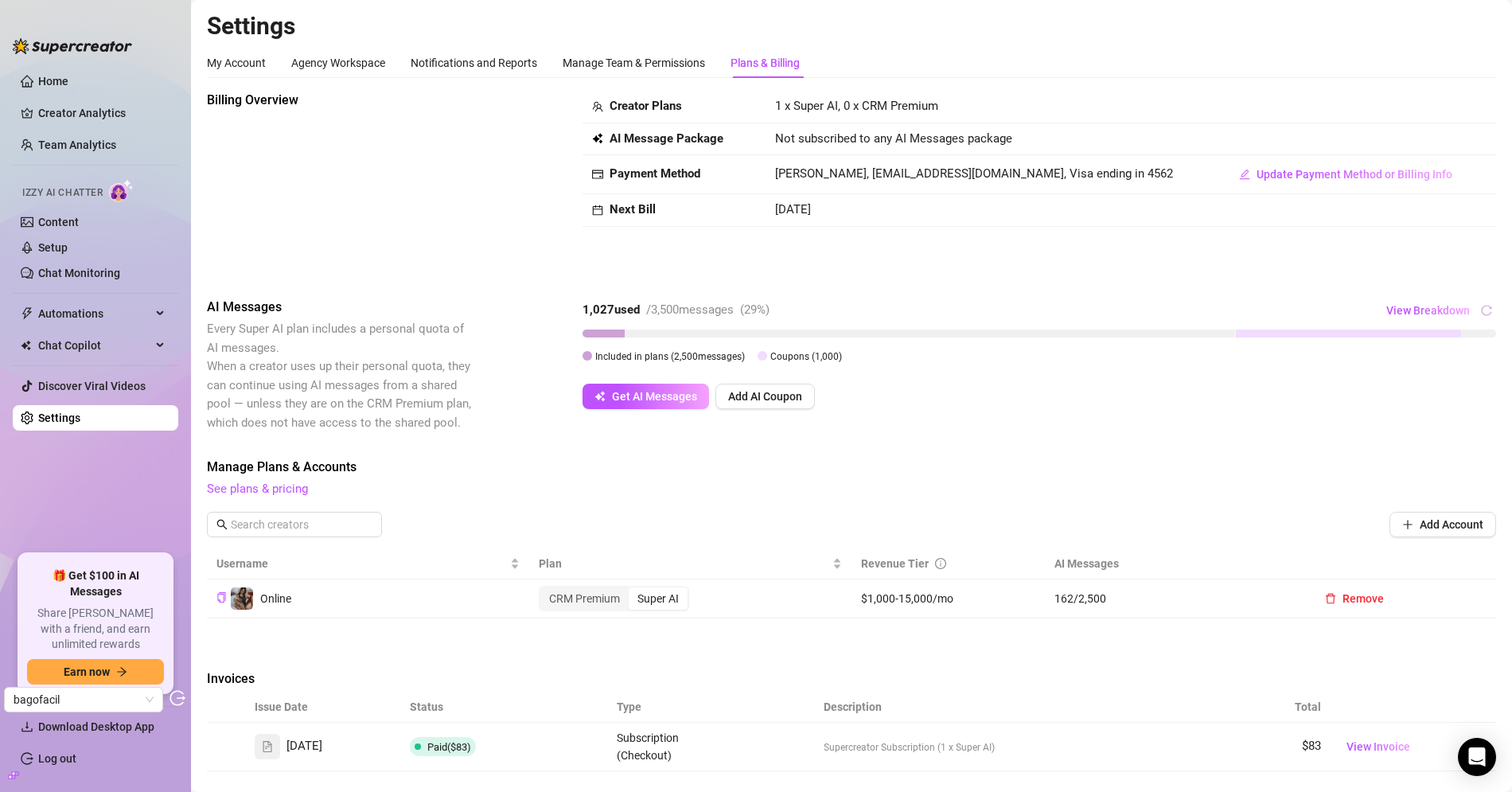
click at [97, 198] on span "Izzy AI Chatter" at bounding box center [62, 193] width 80 height 16
click at [68, 215] on link "Content" at bounding box center [58, 222] width 40 height 13
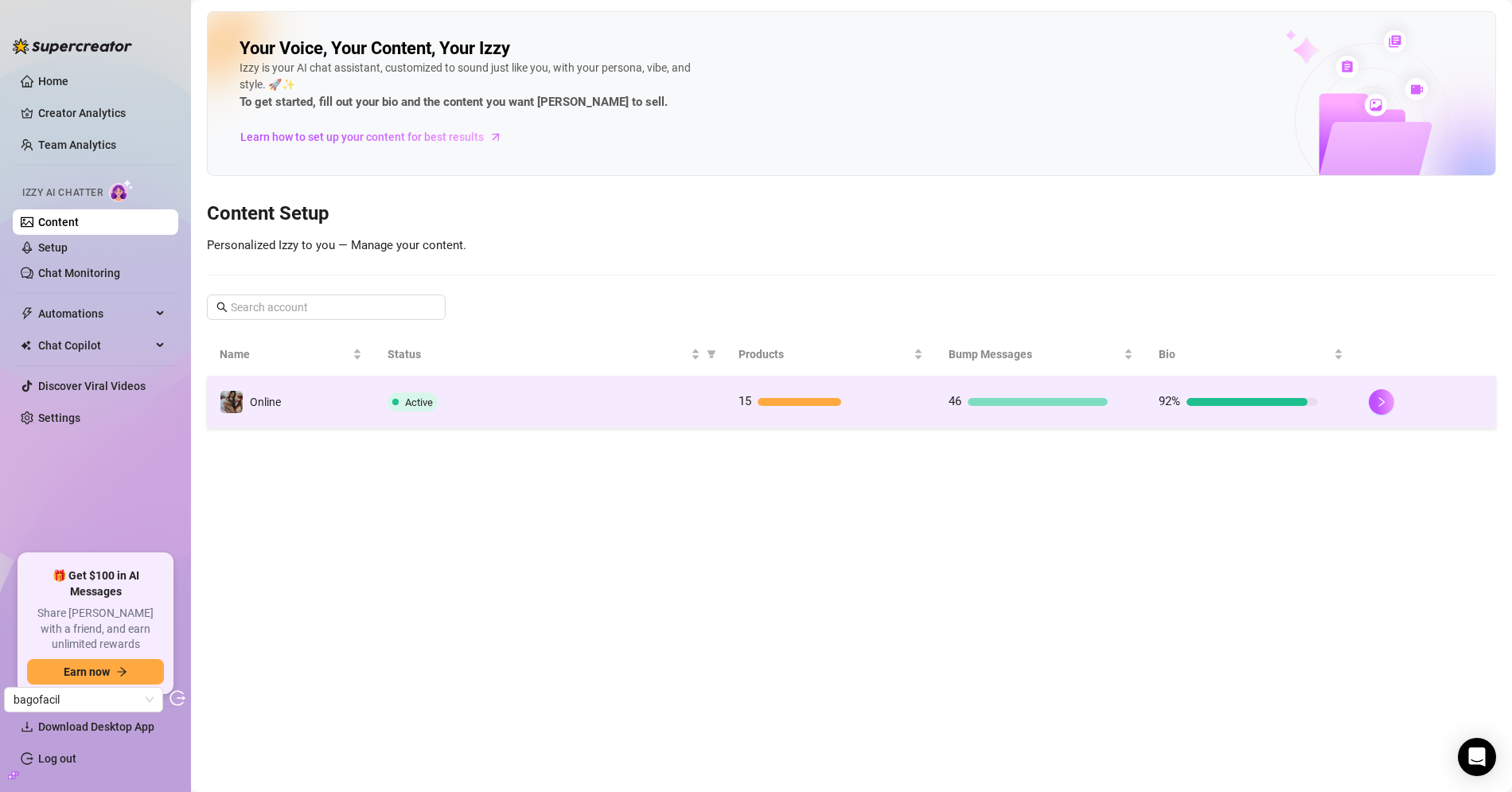
click at [600, 406] on div "Active" at bounding box center [550, 401] width 325 height 19
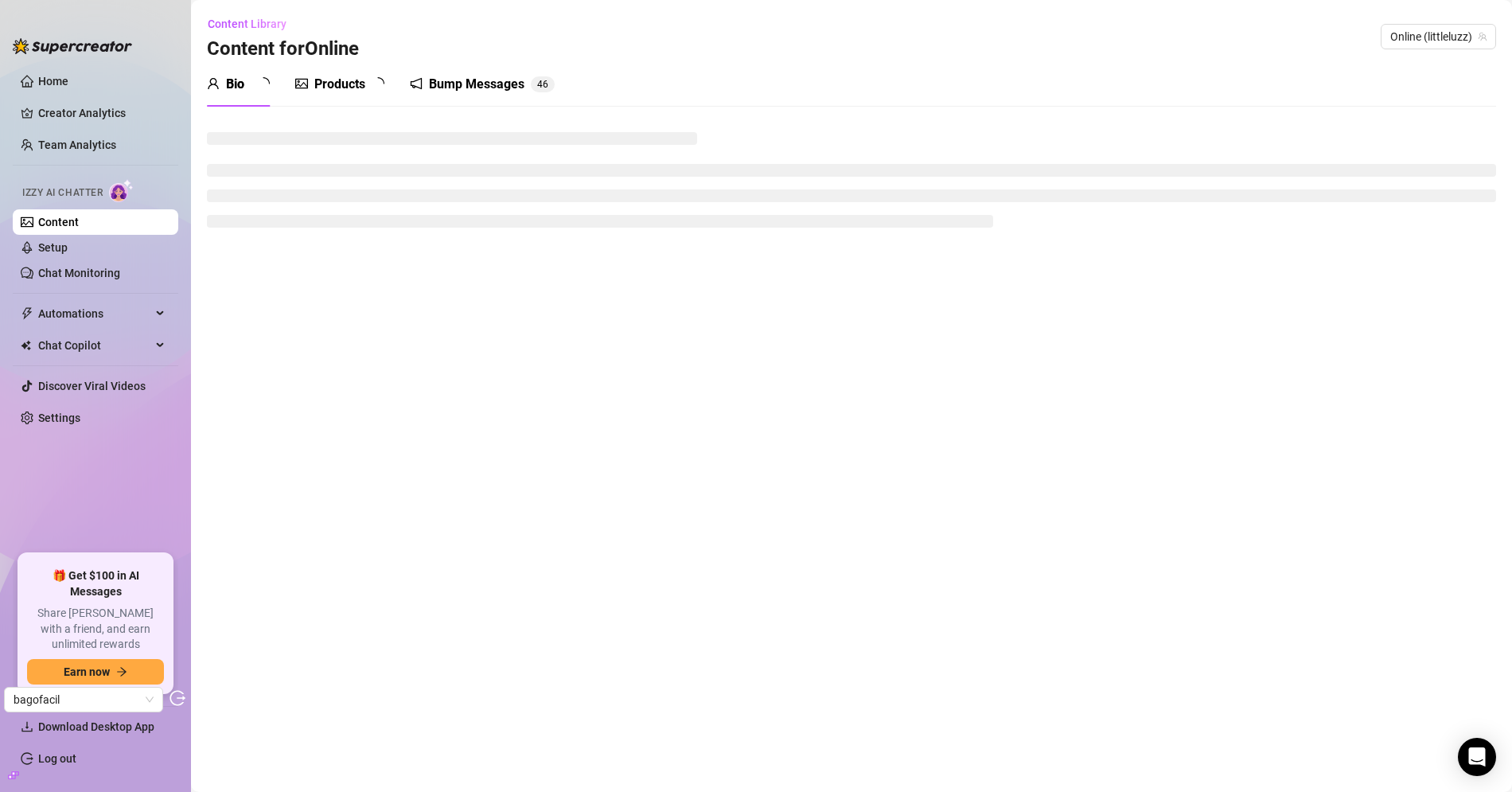
click at [354, 87] on div "Products" at bounding box center [339, 84] width 51 height 19
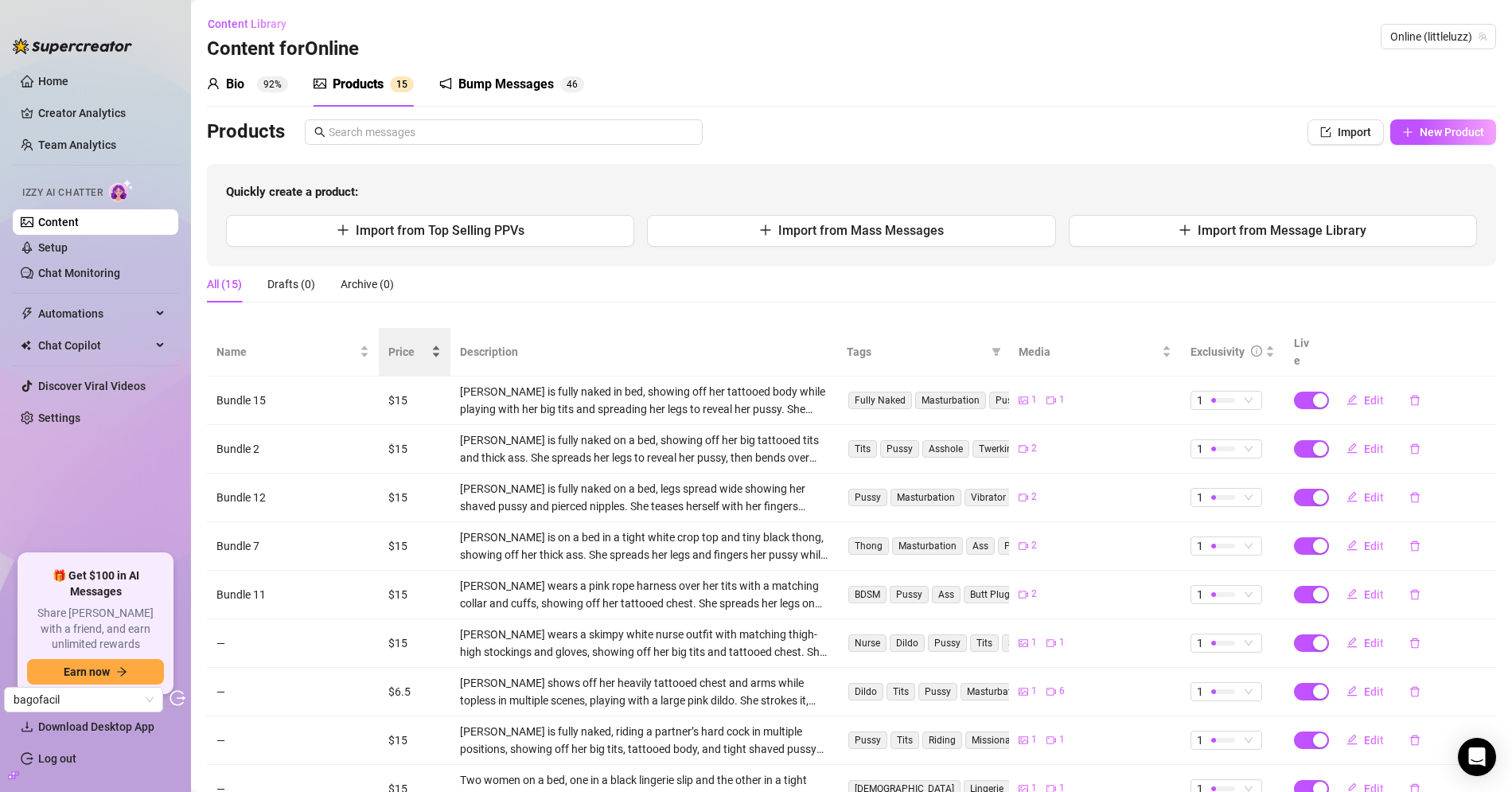
click at [409, 343] on span "Price" at bounding box center [409, 351] width 40 height 17
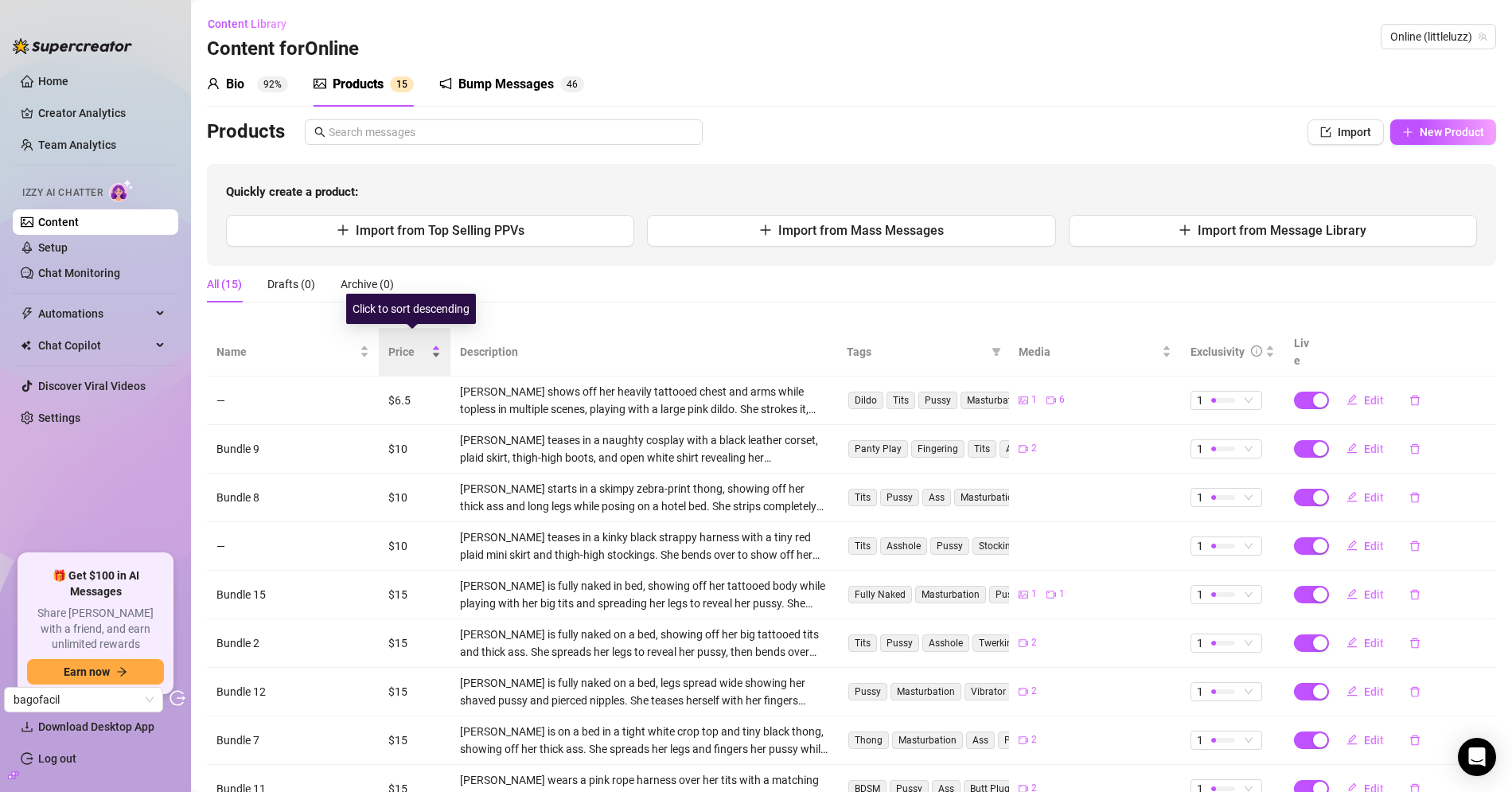
click at [401, 343] on span "Price" at bounding box center [409, 351] width 40 height 17
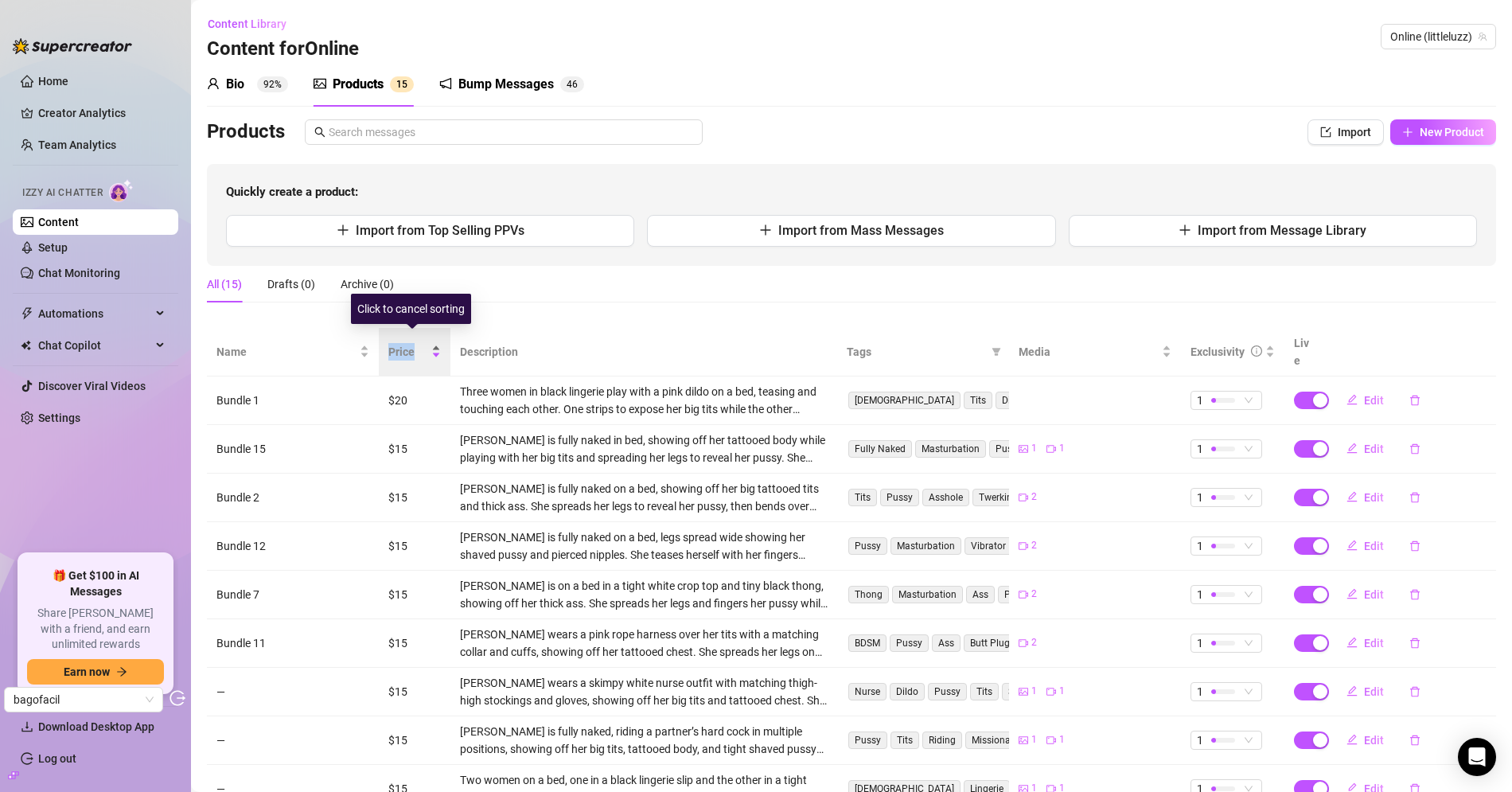
click at [401, 343] on span "Price" at bounding box center [409, 351] width 40 height 17
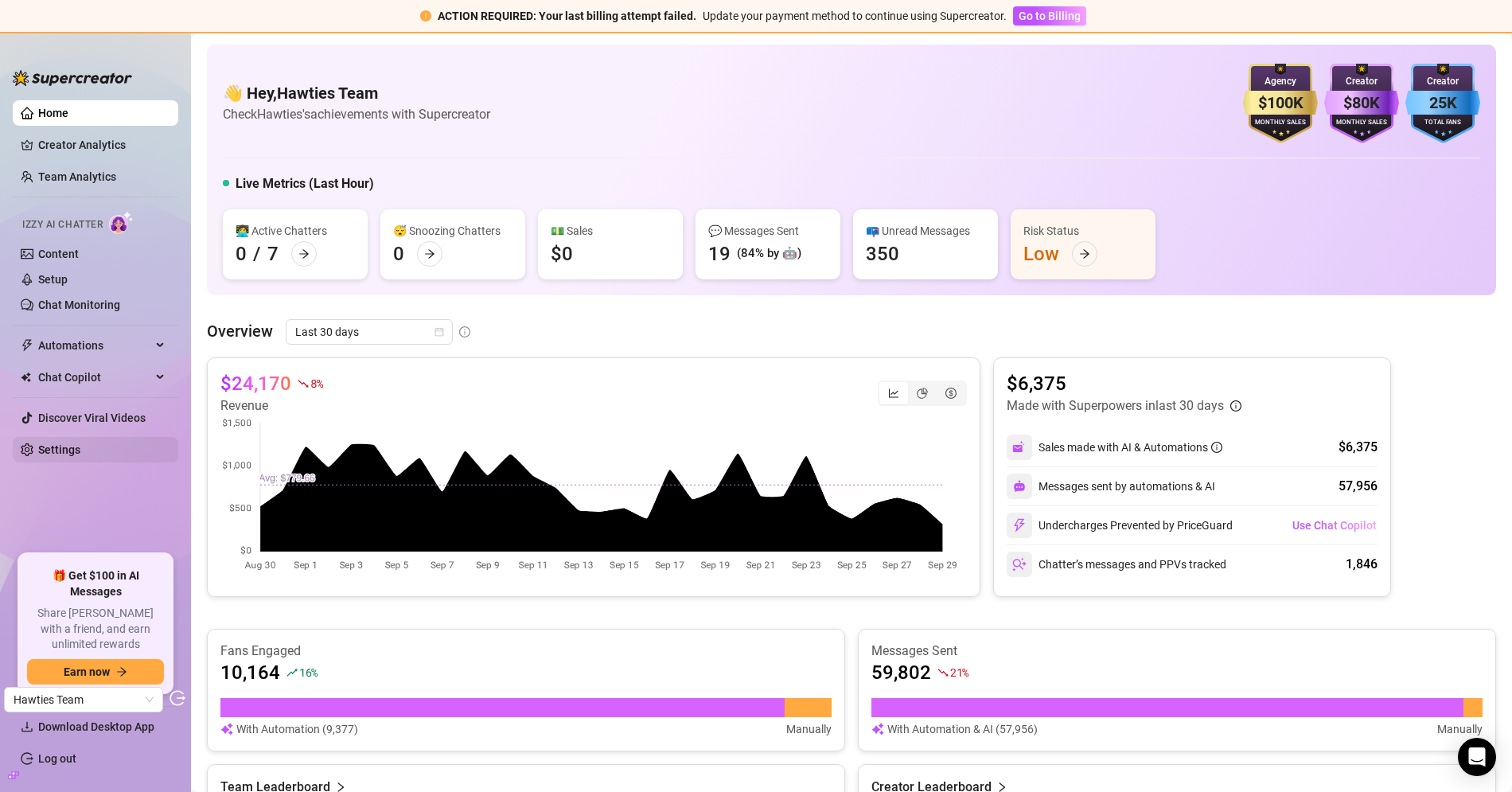
click at [51, 443] on link "Settings" at bounding box center [59, 450] width 42 height 13
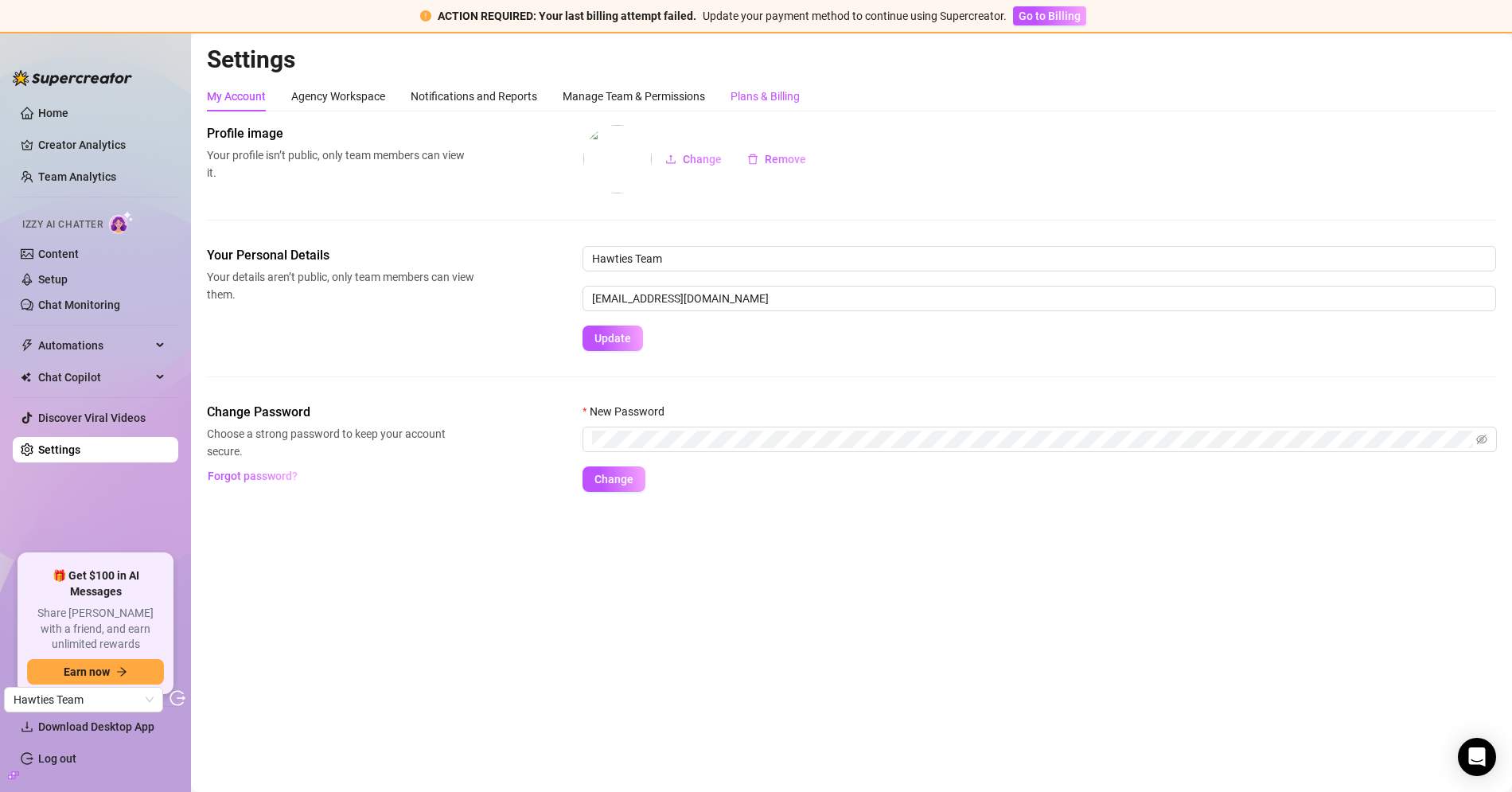
click at [783, 95] on div "Plans & Billing" at bounding box center [765, 96] width 69 height 17
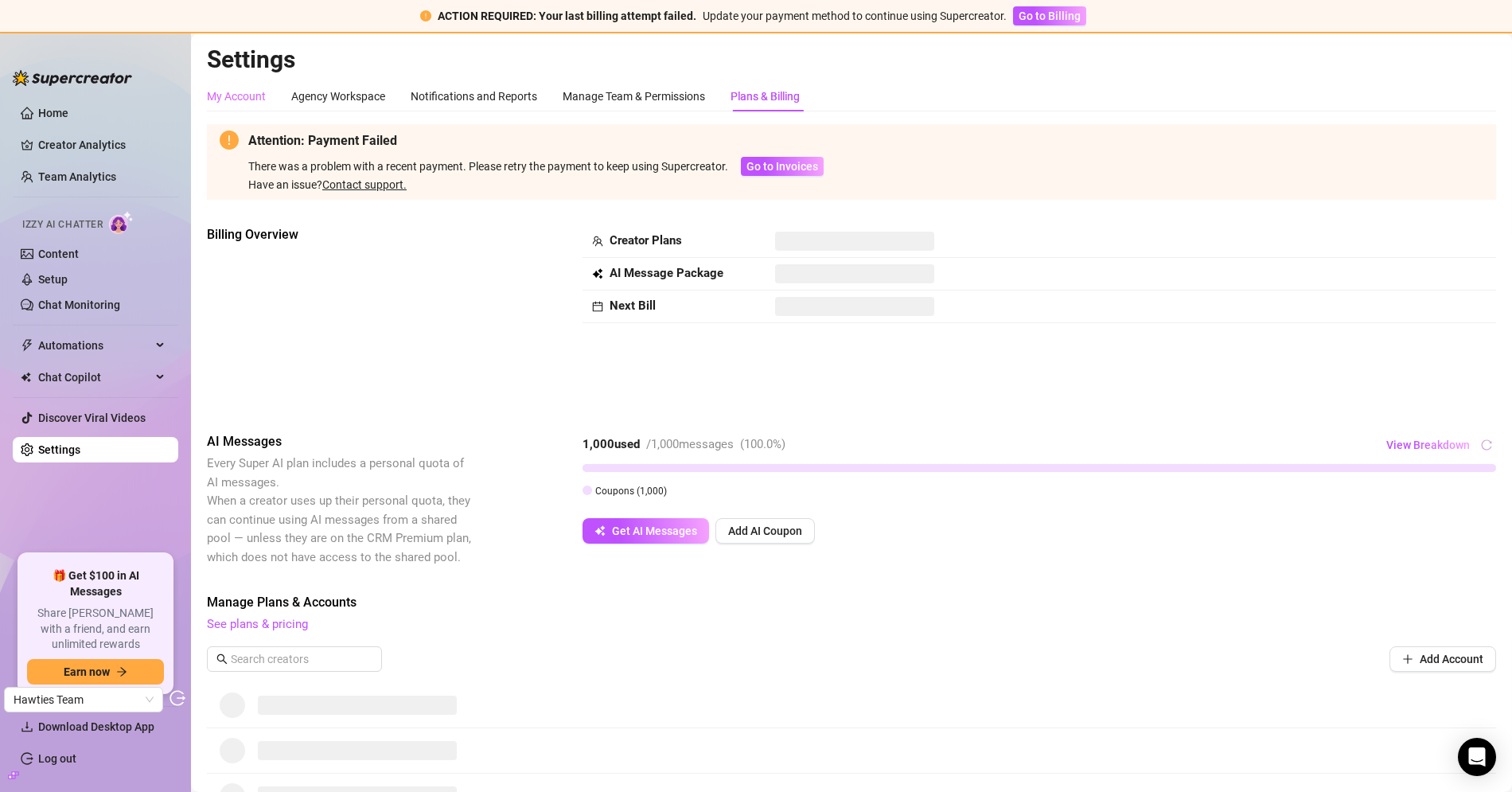
click at [229, 86] on div "My Account" at bounding box center [236, 96] width 59 height 30
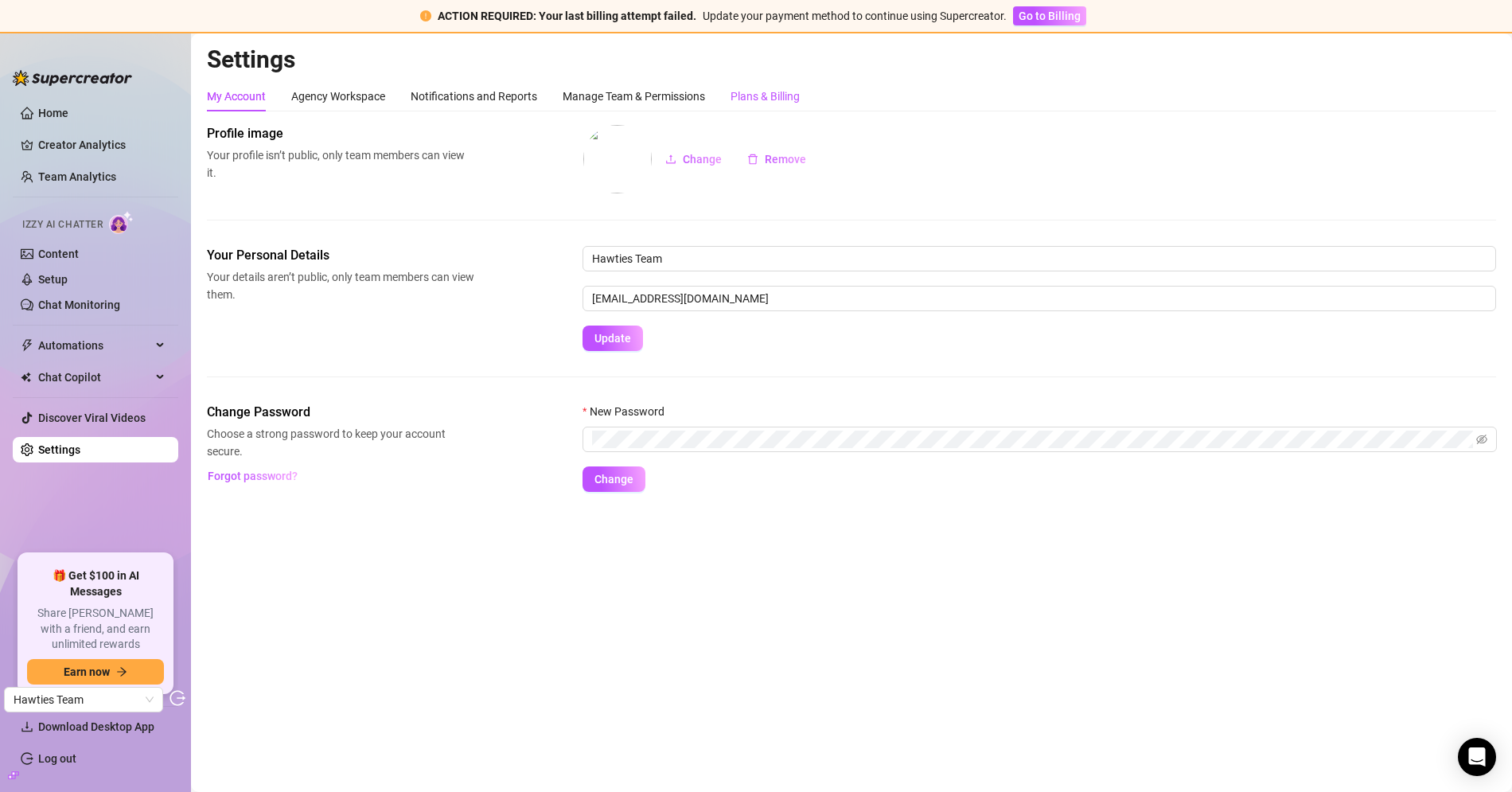
click at [798, 93] on div "Plans & Billing" at bounding box center [765, 96] width 69 height 17
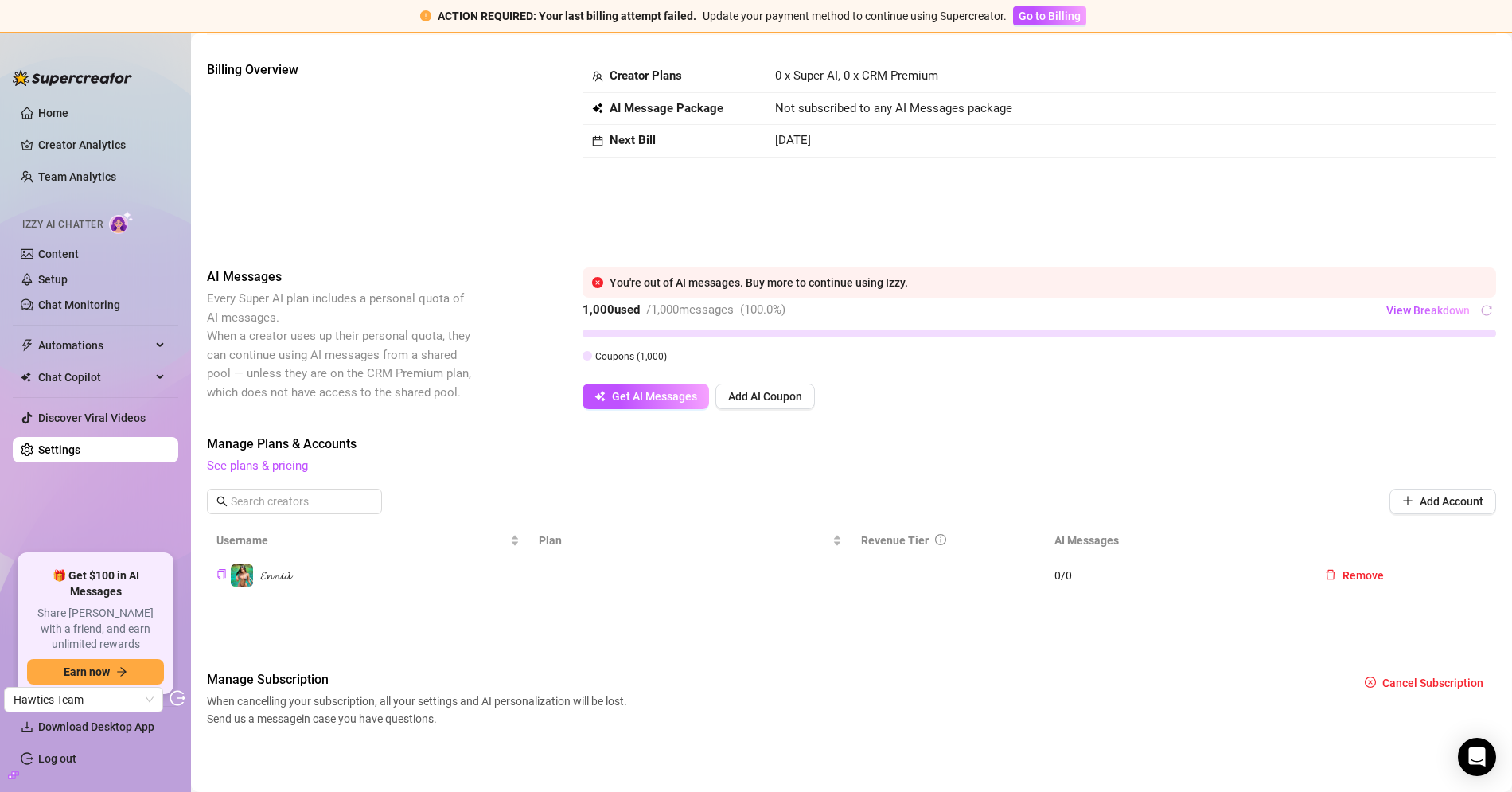
scroll to position [9, 0]
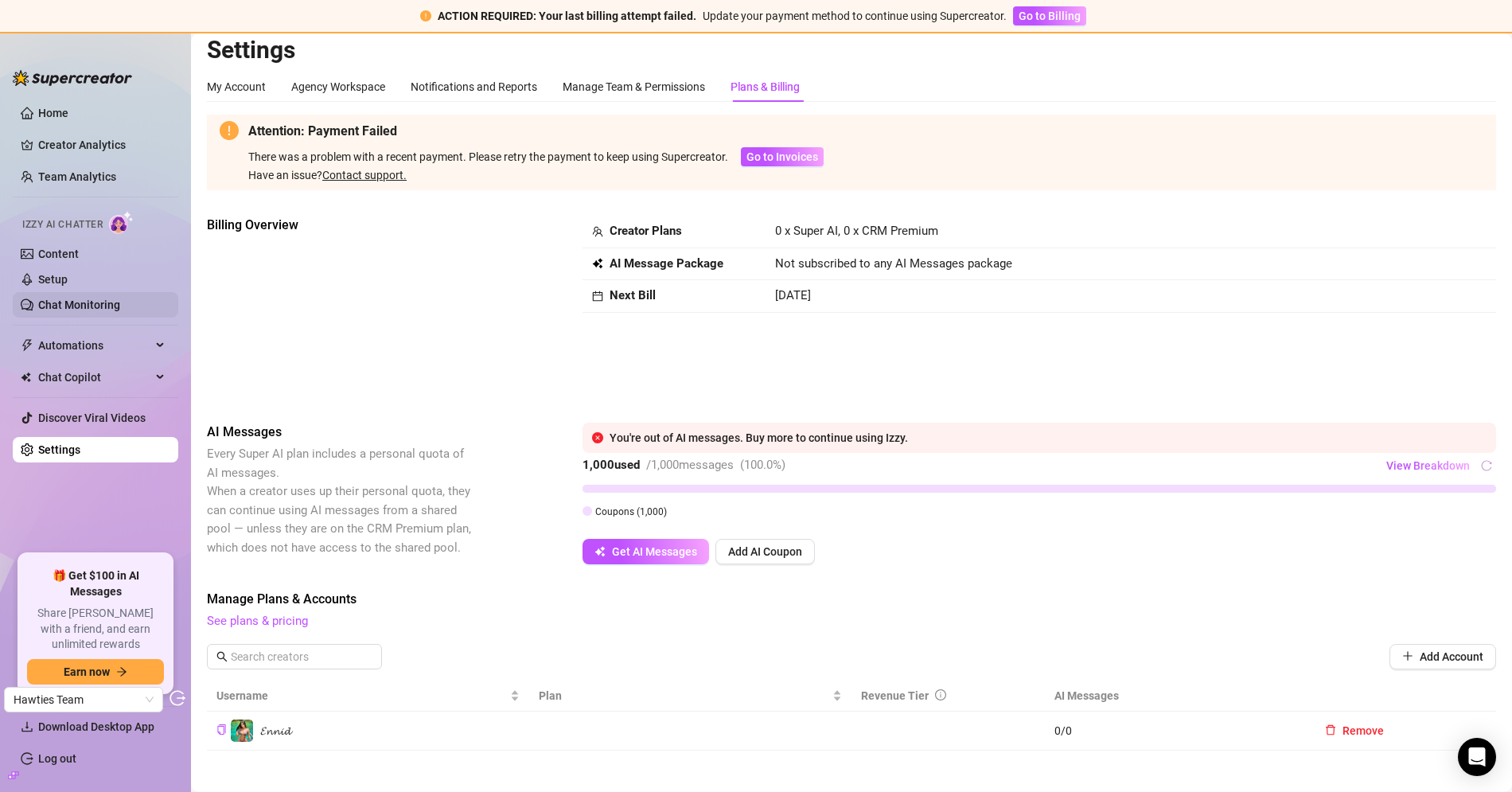
click at [107, 302] on link "Chat Monitoring" at bounding box center [79, 305] width 82 height 13
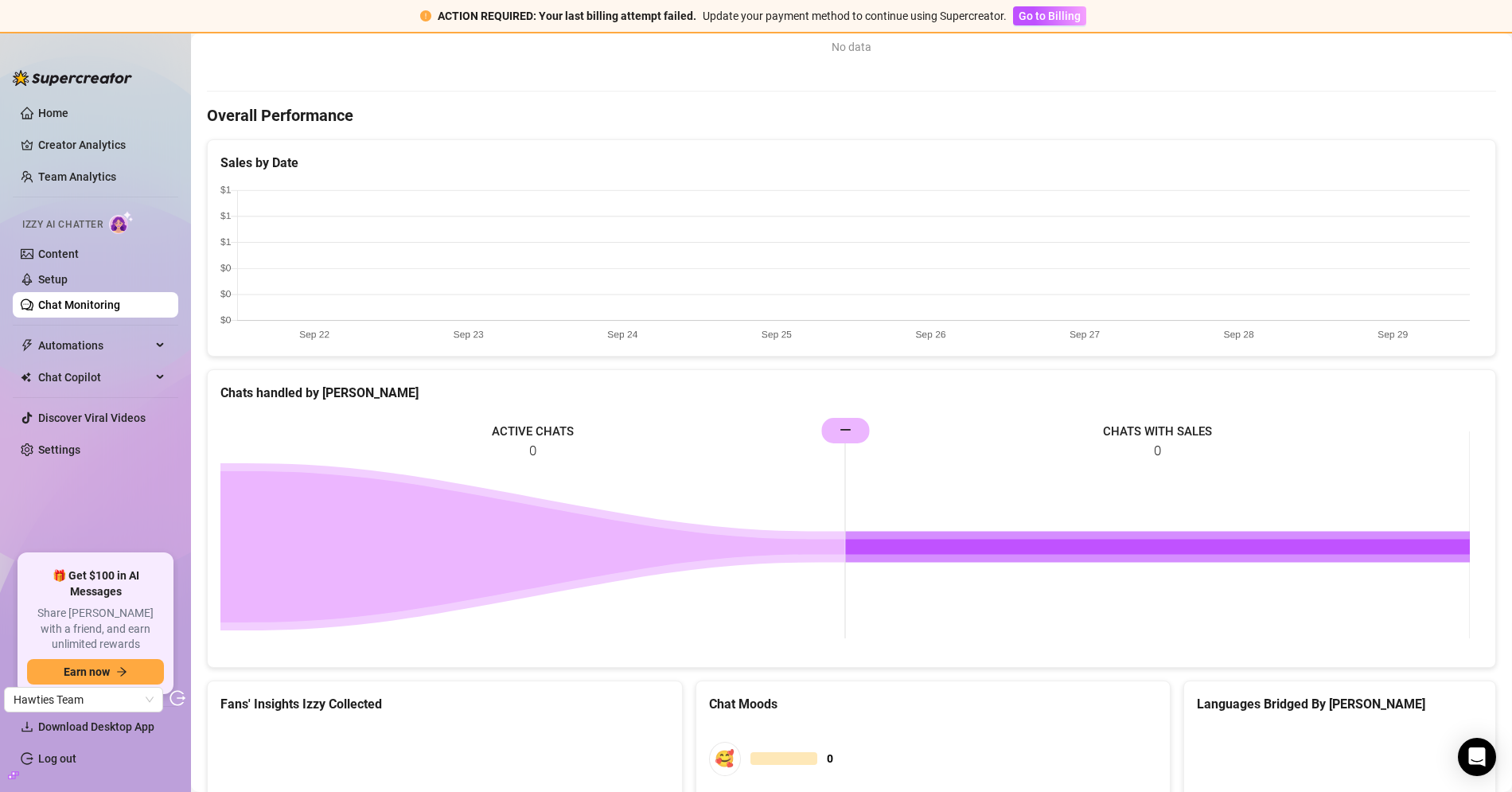
scroll to position [663, 0]
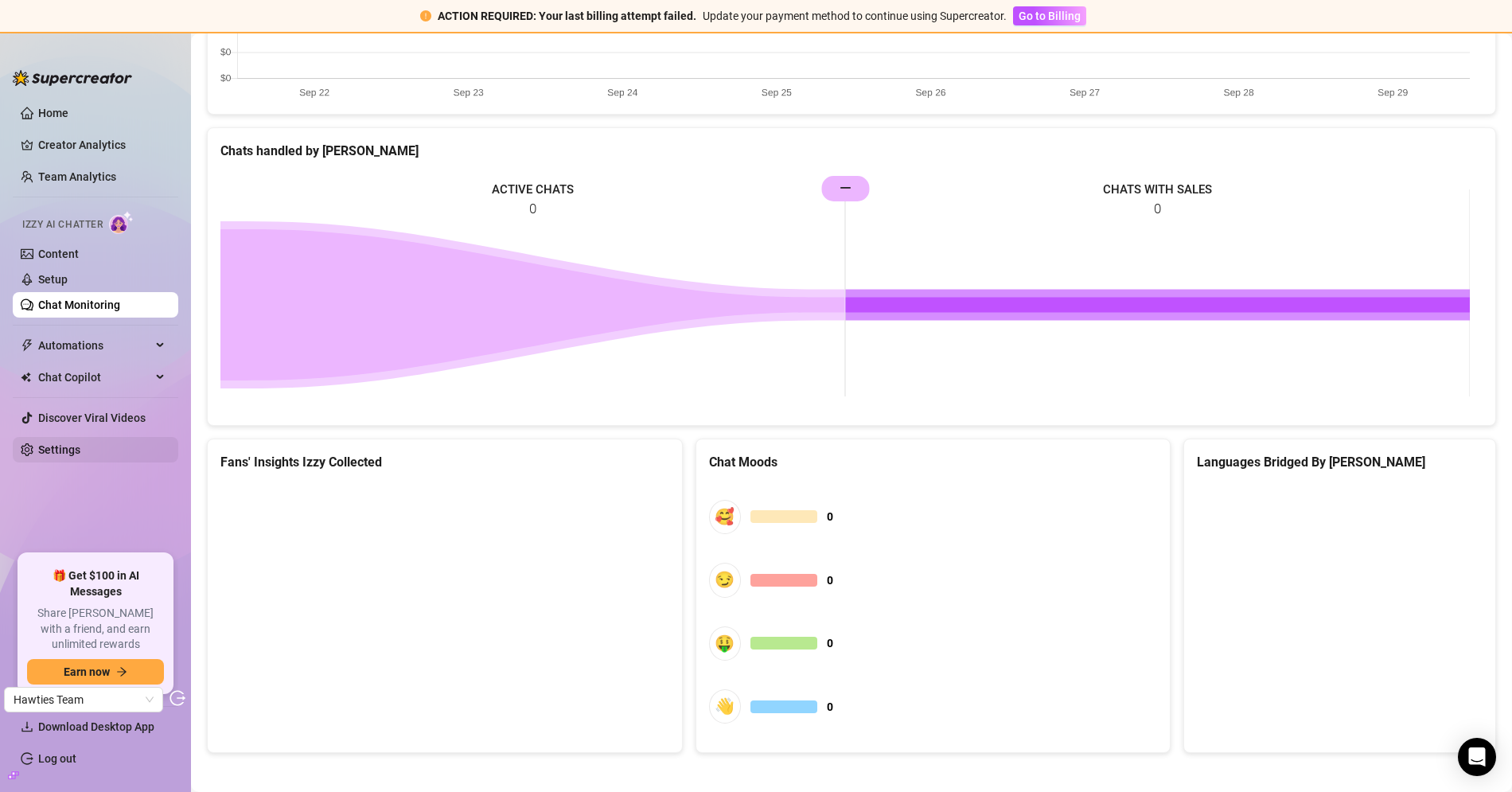
click at [73, 451] on link "Settings" at bounding box center [59, 450] width 42 height 13
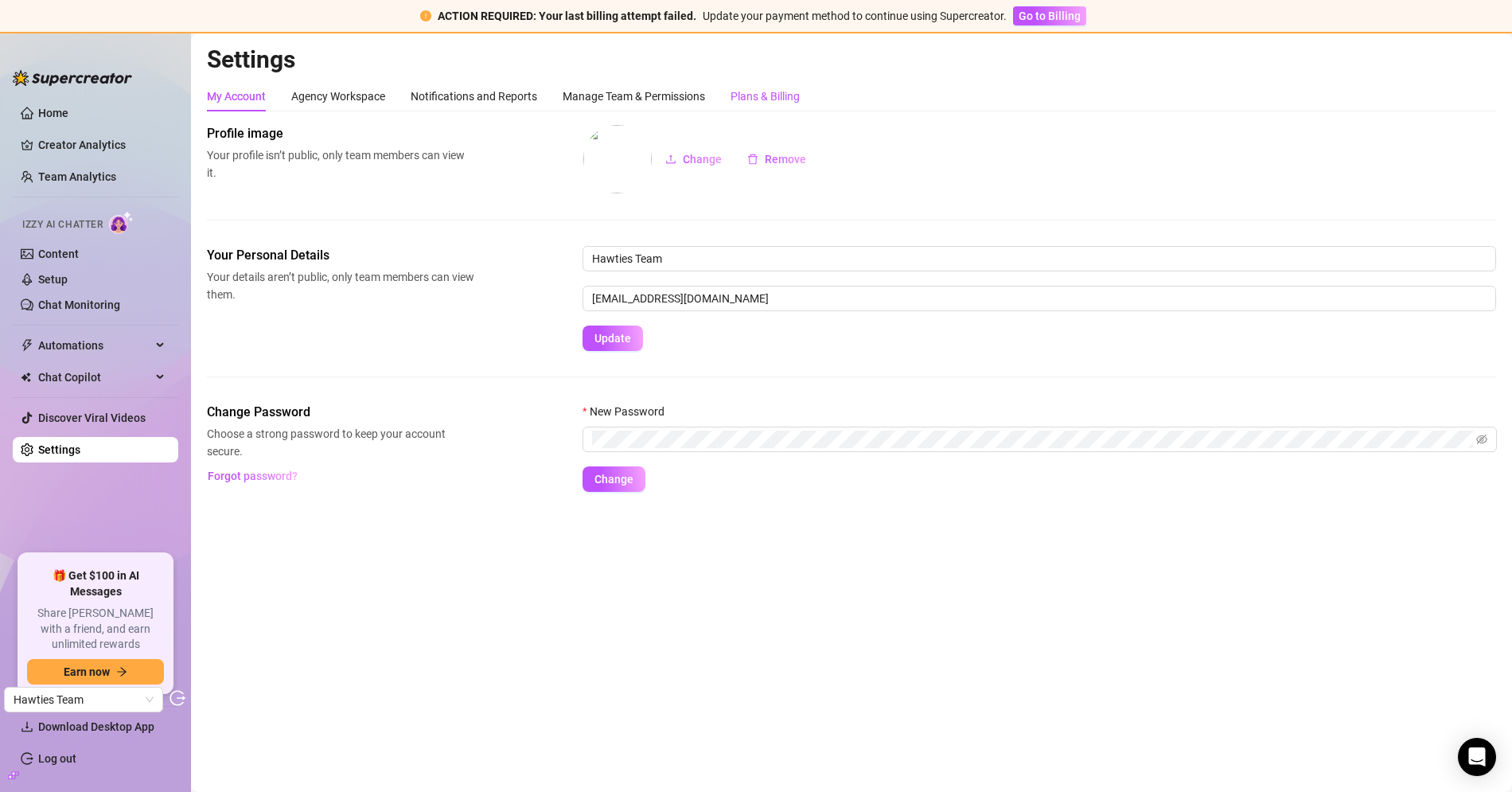
click at [775, 88] on div "Plans & Billing" at bounding box center [765, 96] width 69 height 17
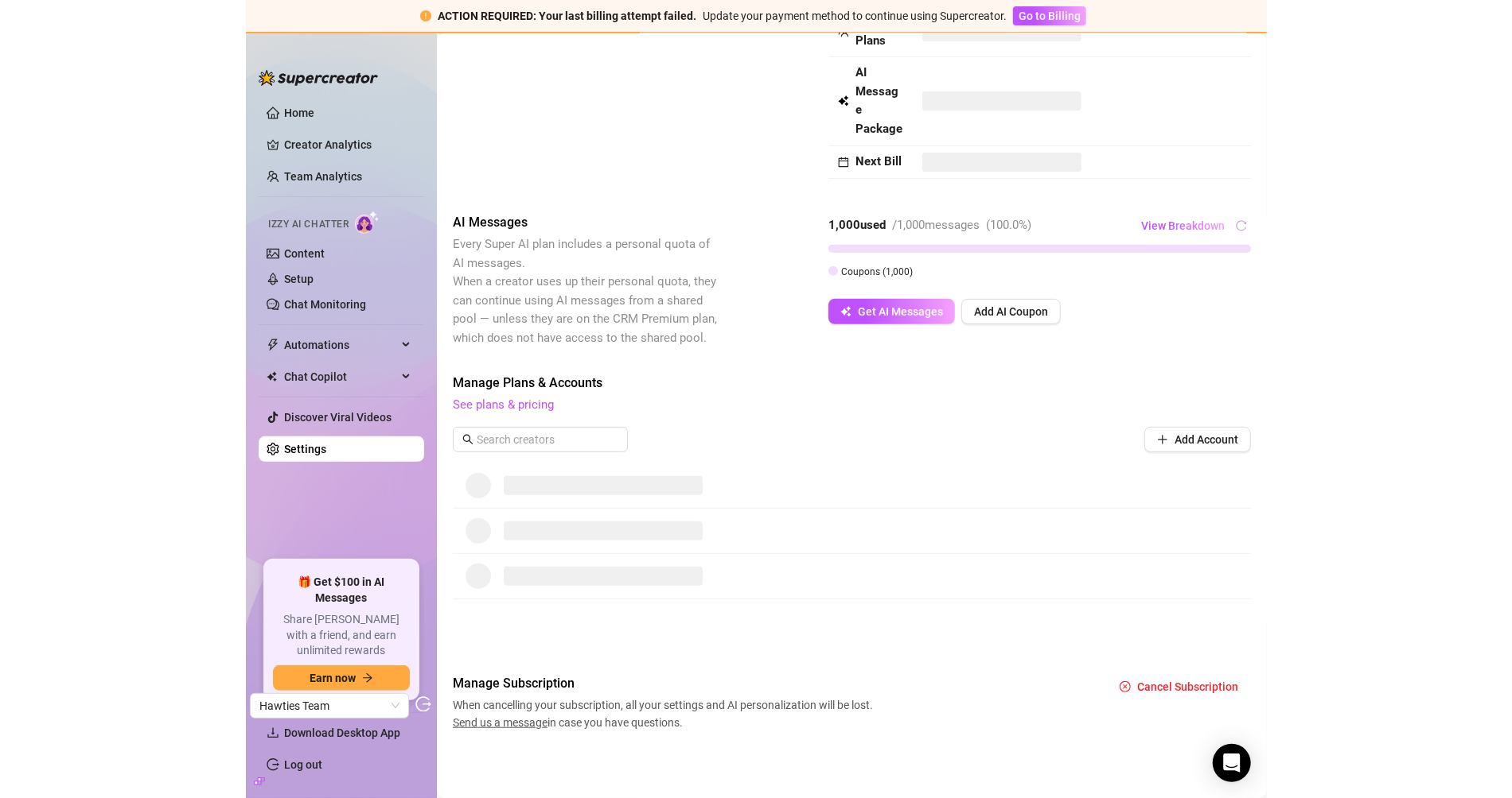
scroll to position [223, 0]
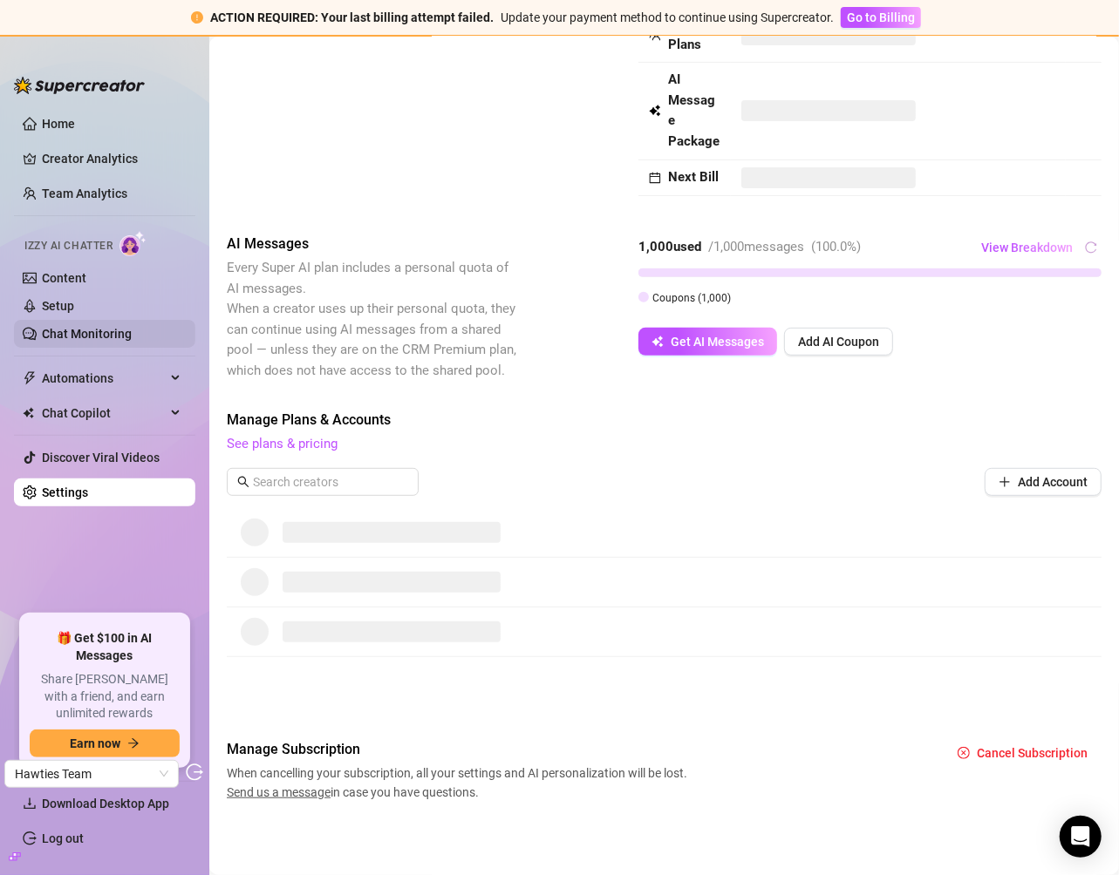
click at [92, 327] on link "Chat Monitoring" at bounding box center [87, 334] width 90 height 14
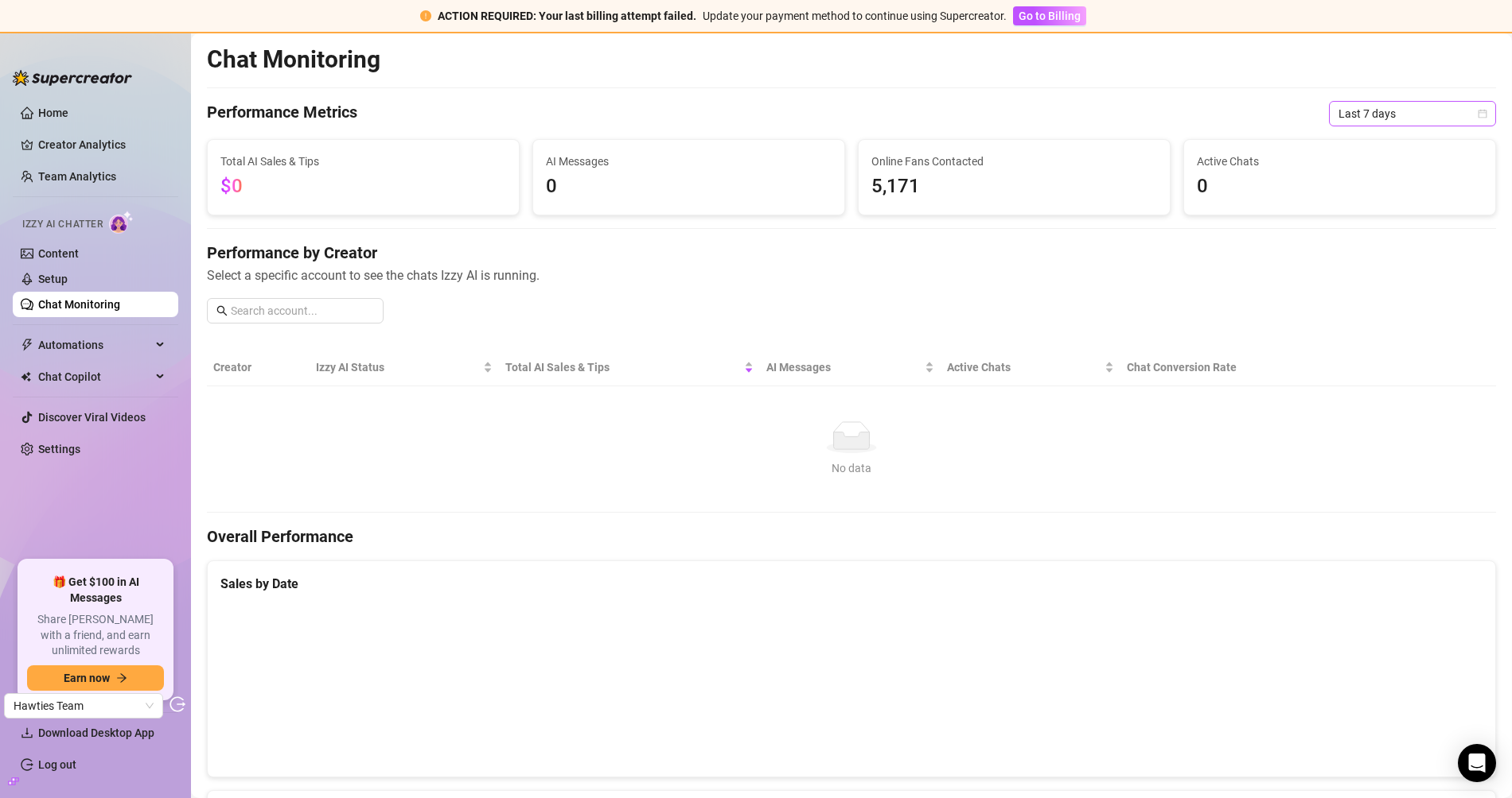
click at [1360, 114] on span "Last 7 days" at bounding box center [1413, 114] width 148 height 24
click at [1360, 190] on div "Last 30 days" at bounding box center [1398, 195] width 141 height 17
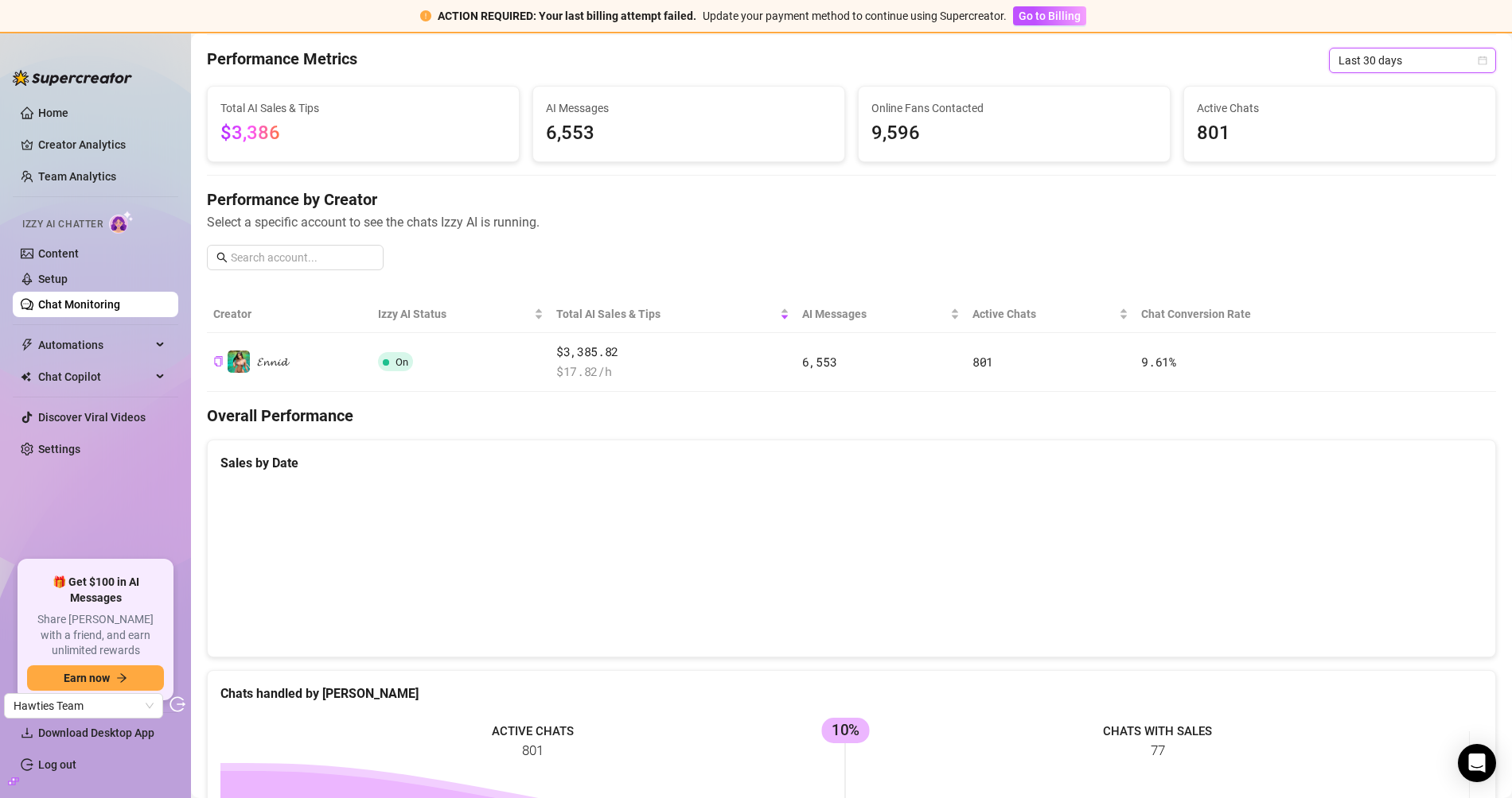
scroll to position [53, 0]
click at [113, 464] on ul "Home Creator Analytics Team Analytics Izzy AI Chatter Content Setup Chat Monito…" at bounding box center [95, 324] width 165 height 461
click at [80, 456] on link "Settings" at bounding box center [59, 450] width 42 height 13
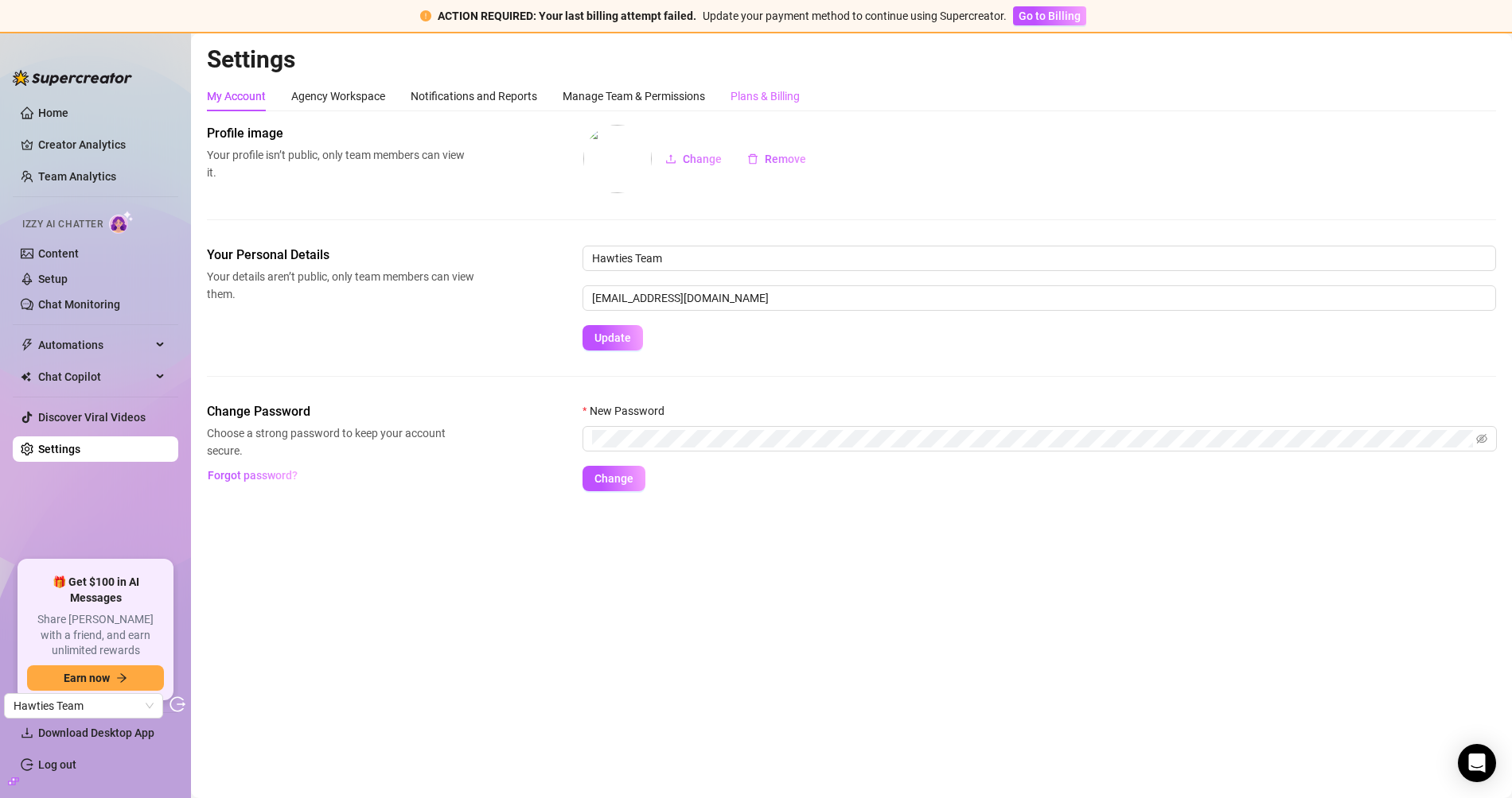
click at [756, 83] on div "Plans & Billing" at bounding box center [765, 96] width 69 height 30
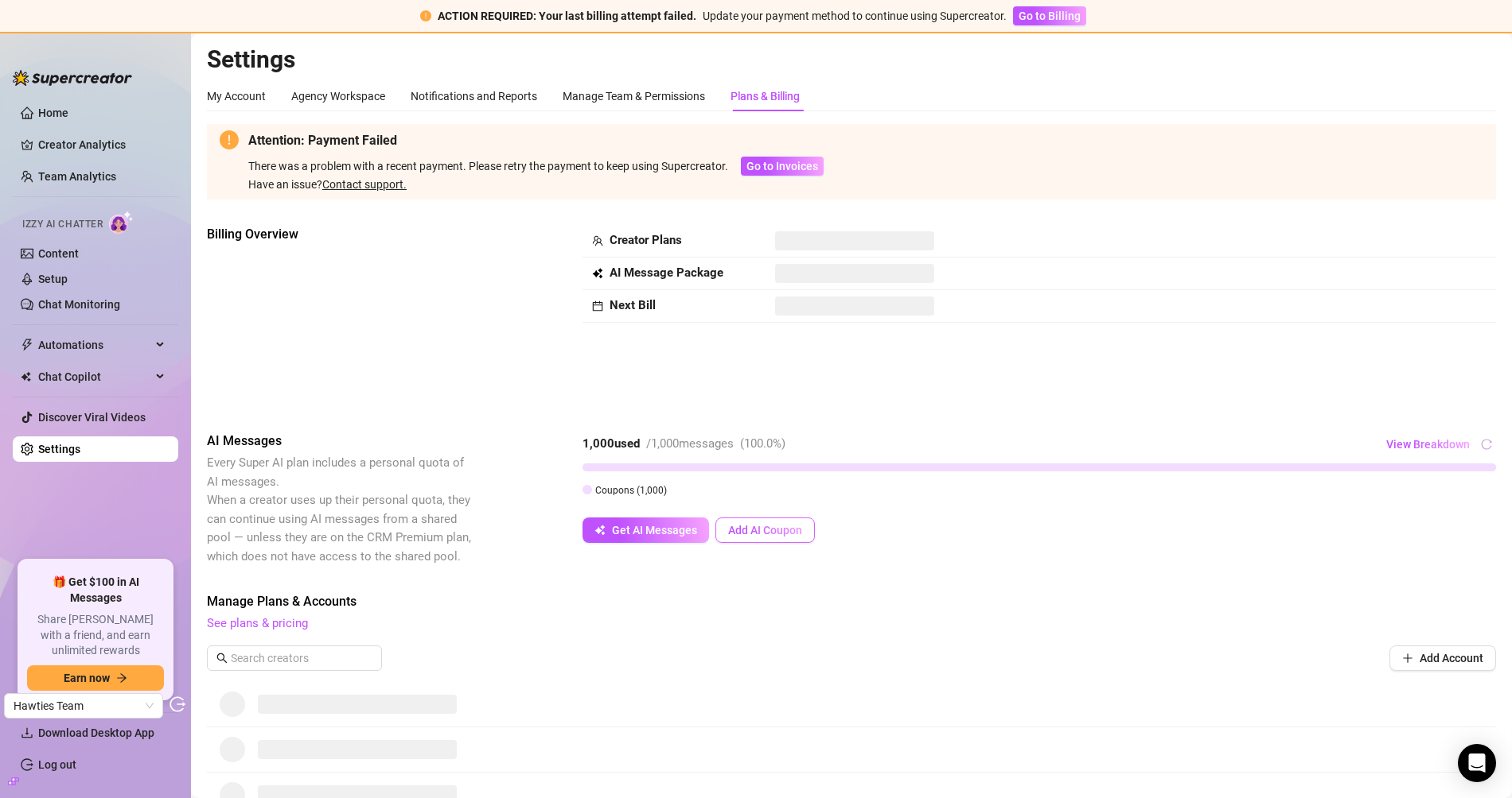
click at [754, 531] on span "Add AI Coupon" at bounding box center [765, 531] width 74 height 13
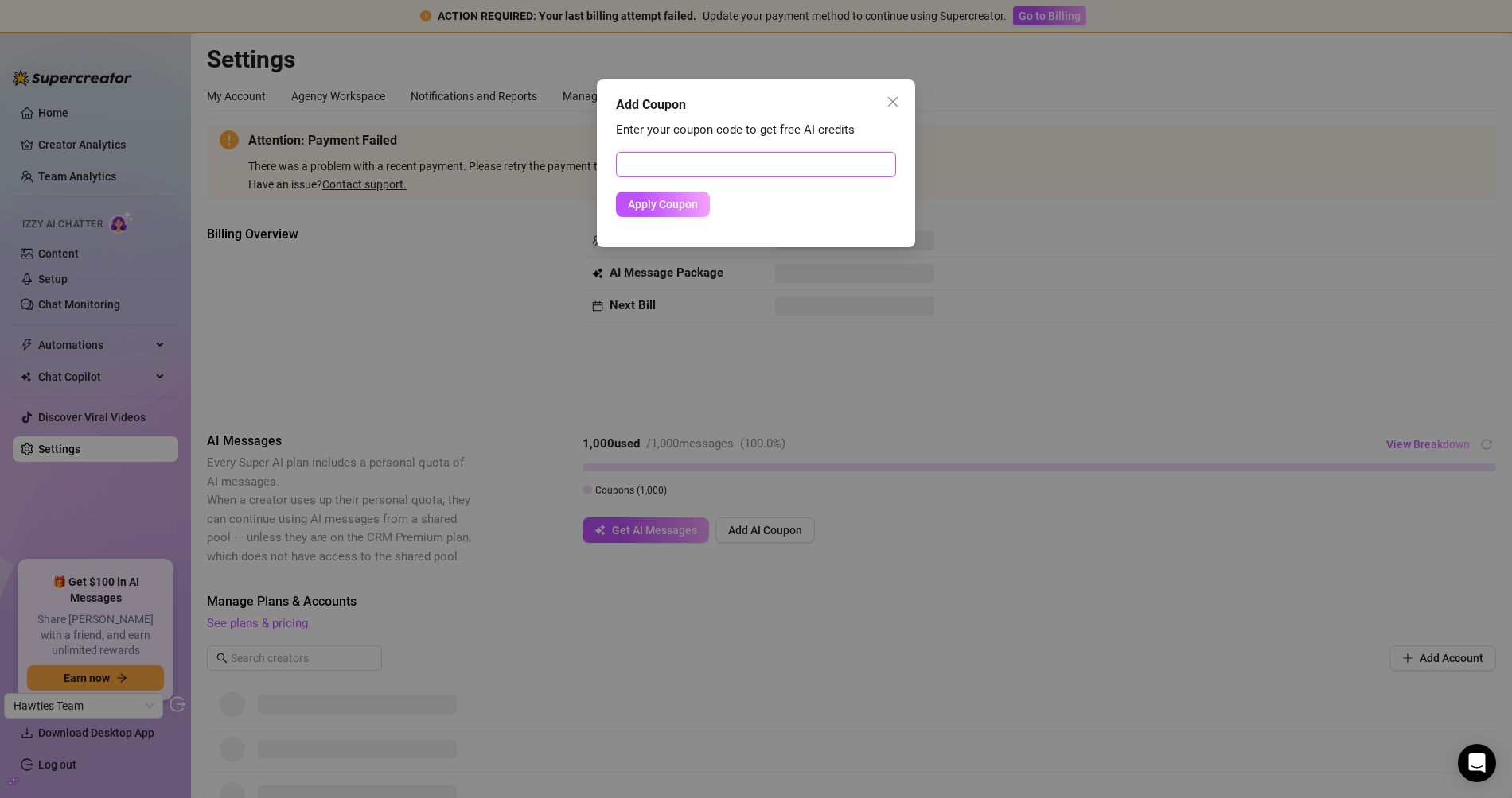
click at [700, 169] on input "text" at bounding box center [756, 165] width 280 height 26
paste input "44A9F71A00DW0KKZ04A7"
type input "44A9F71A00DW0KKZ04A7"
click at [682, 200] on span "Apply Coupon" at bounding box center [662, 204] width 70 height 13
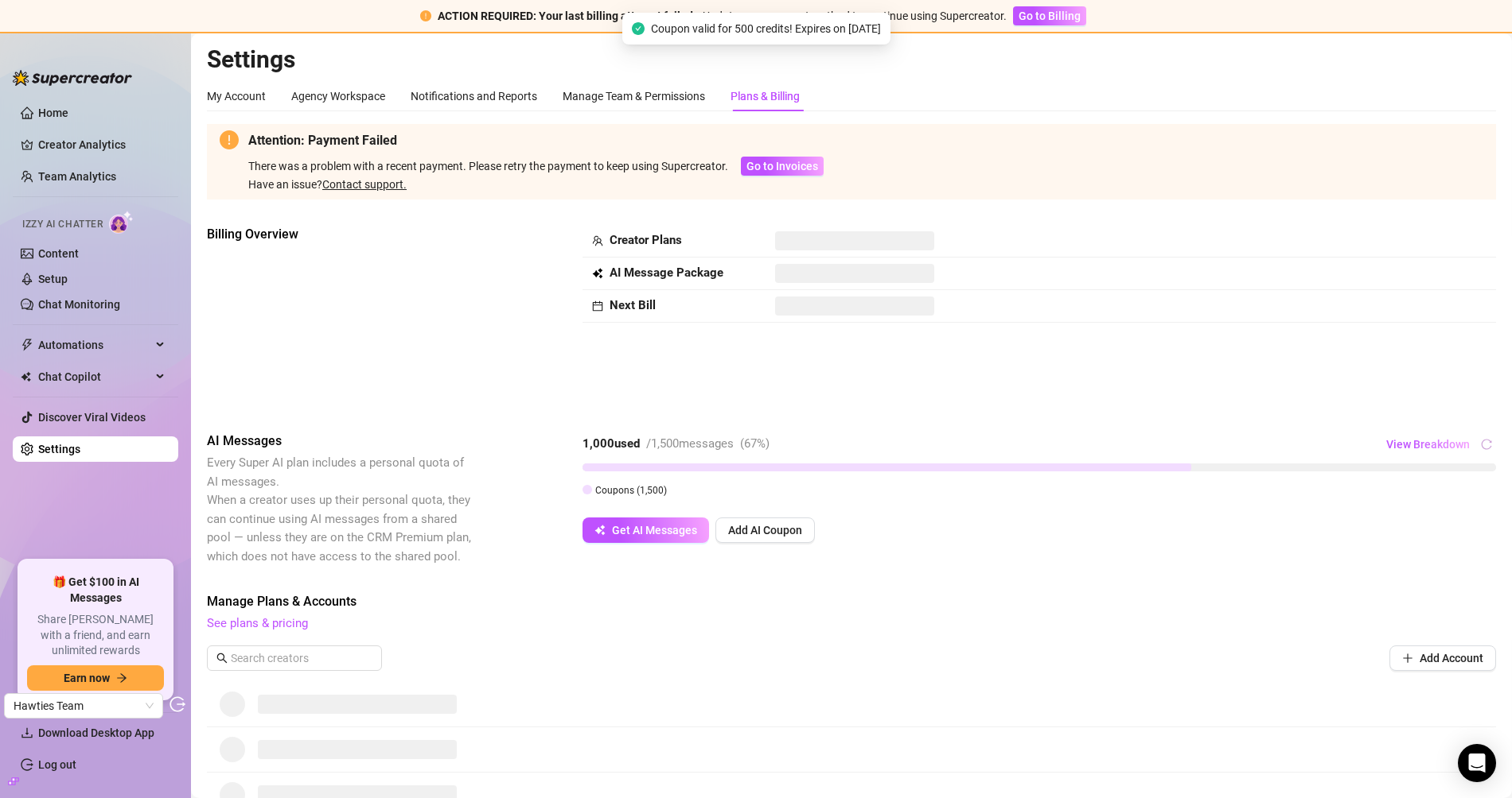
drag, startPoint x: 537, startPoint y: 358, endPoint x: 558, endPoint y: 371, distance: 24.7
click at [537, 358] on div "Billing Overview Creator Plans AI Message Package Next Bill" at bounding box center [851, 316] width 1289 height 181
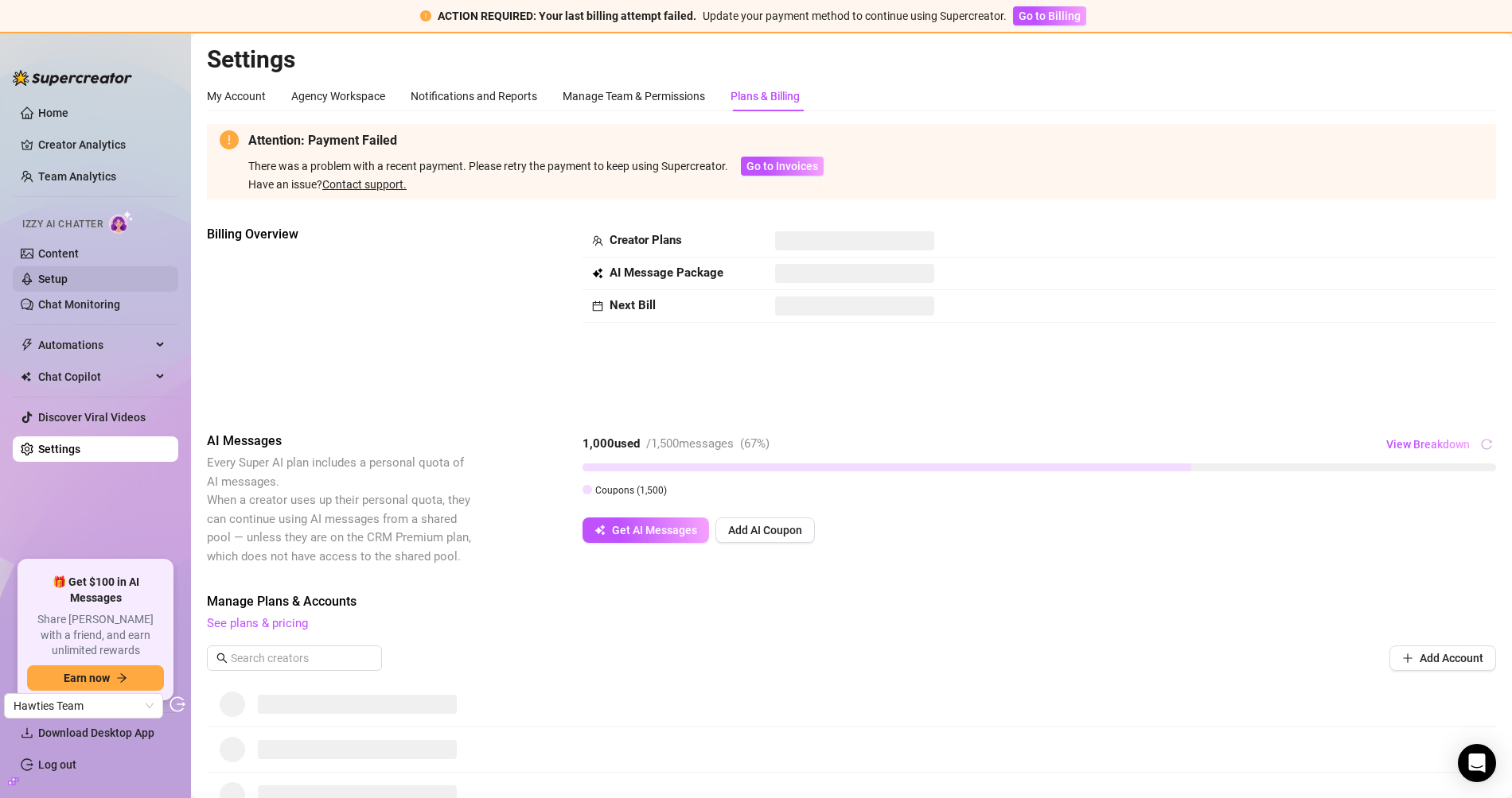
click at [68, 276] on link "Setup" at bounding box center [53, 279] width 29 height 13
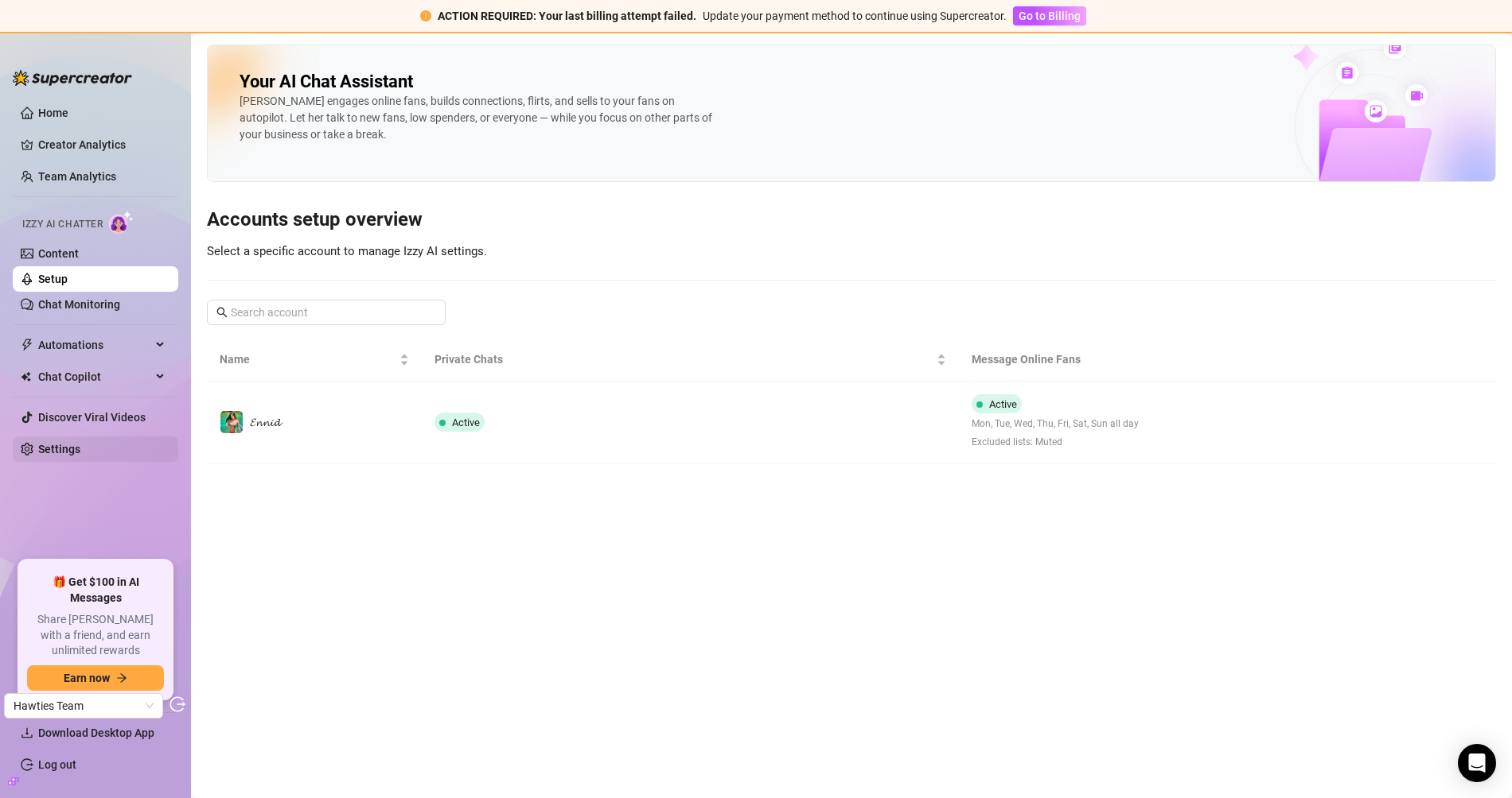
click at [80, 443] on link "Settings" at bounding box center [59, 450] width 42 height 13
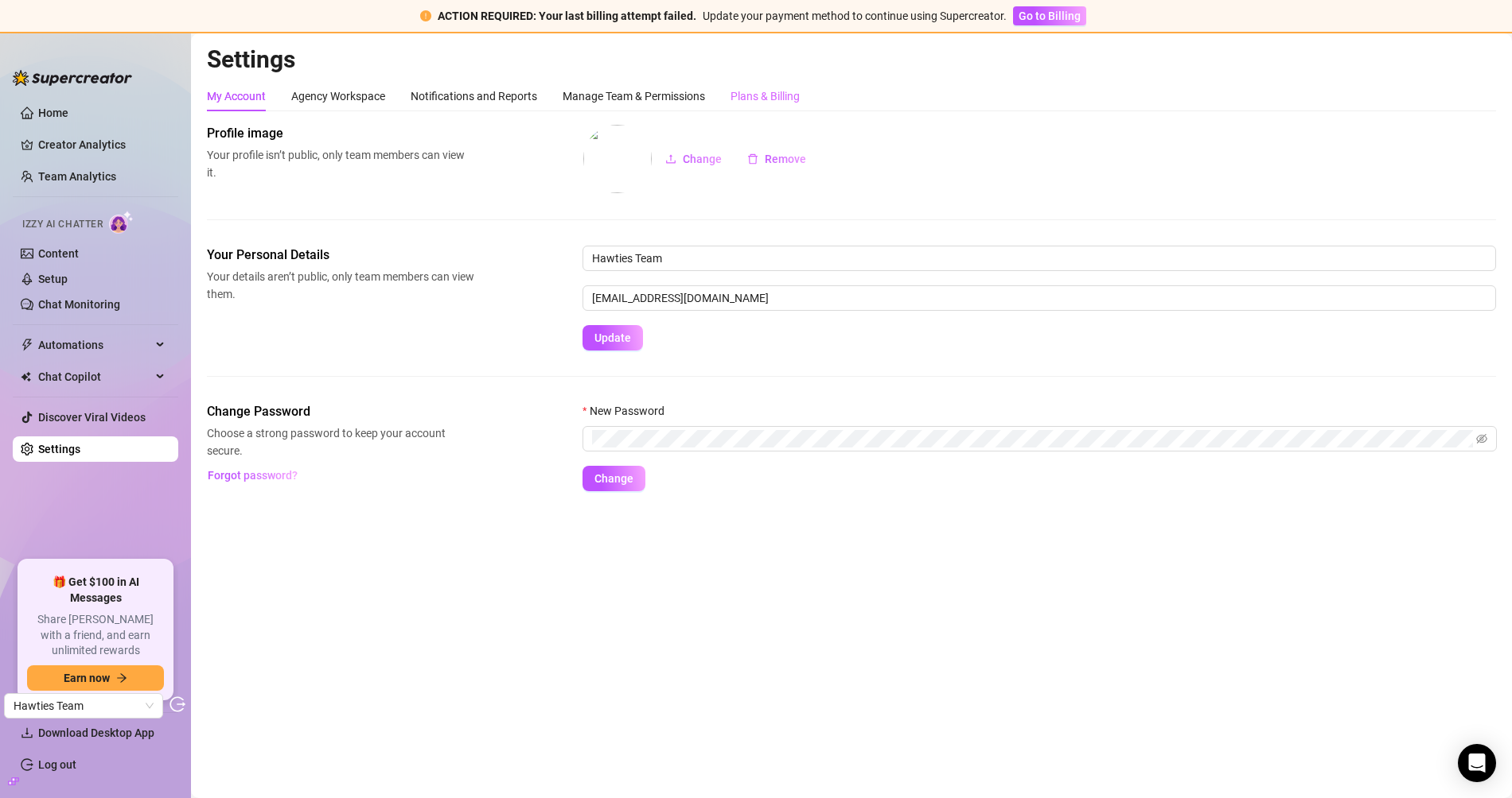
click at [761, 85] on div "Plans & Billing" at bounding box center [765, 96] width 69 height 30
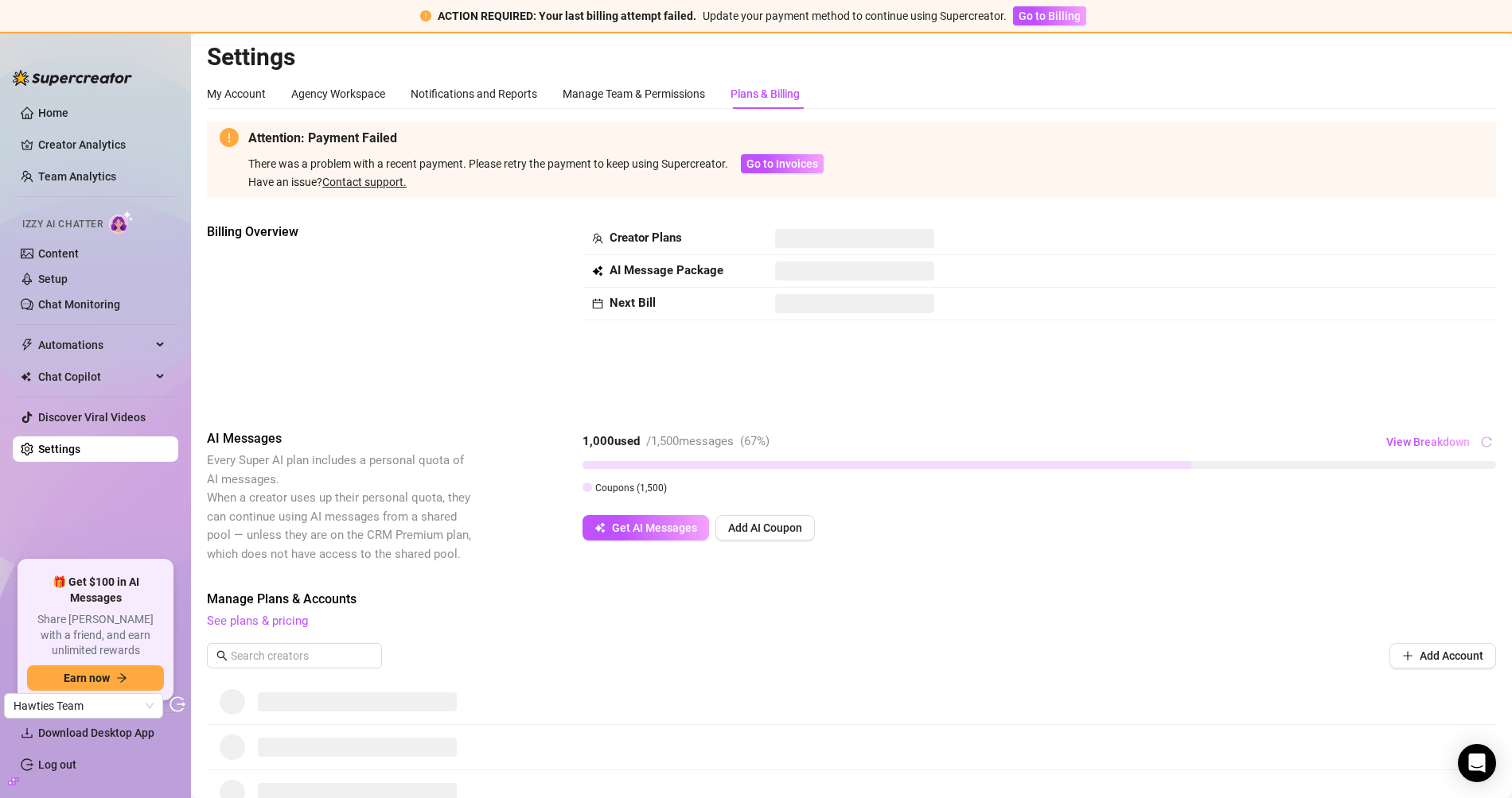
scroll to position [3, 0]
click at [772, 159] on span "Go to Invoices" at bounding box center [782, 163] width 71 height 13
click at [754, 154] on button "Go to Invoices" at bounding box center [782, 162] width 83 height 19
click at [766, 164] on span "Go to Invoices" at bounding box center [782, 163] width 71 height 13
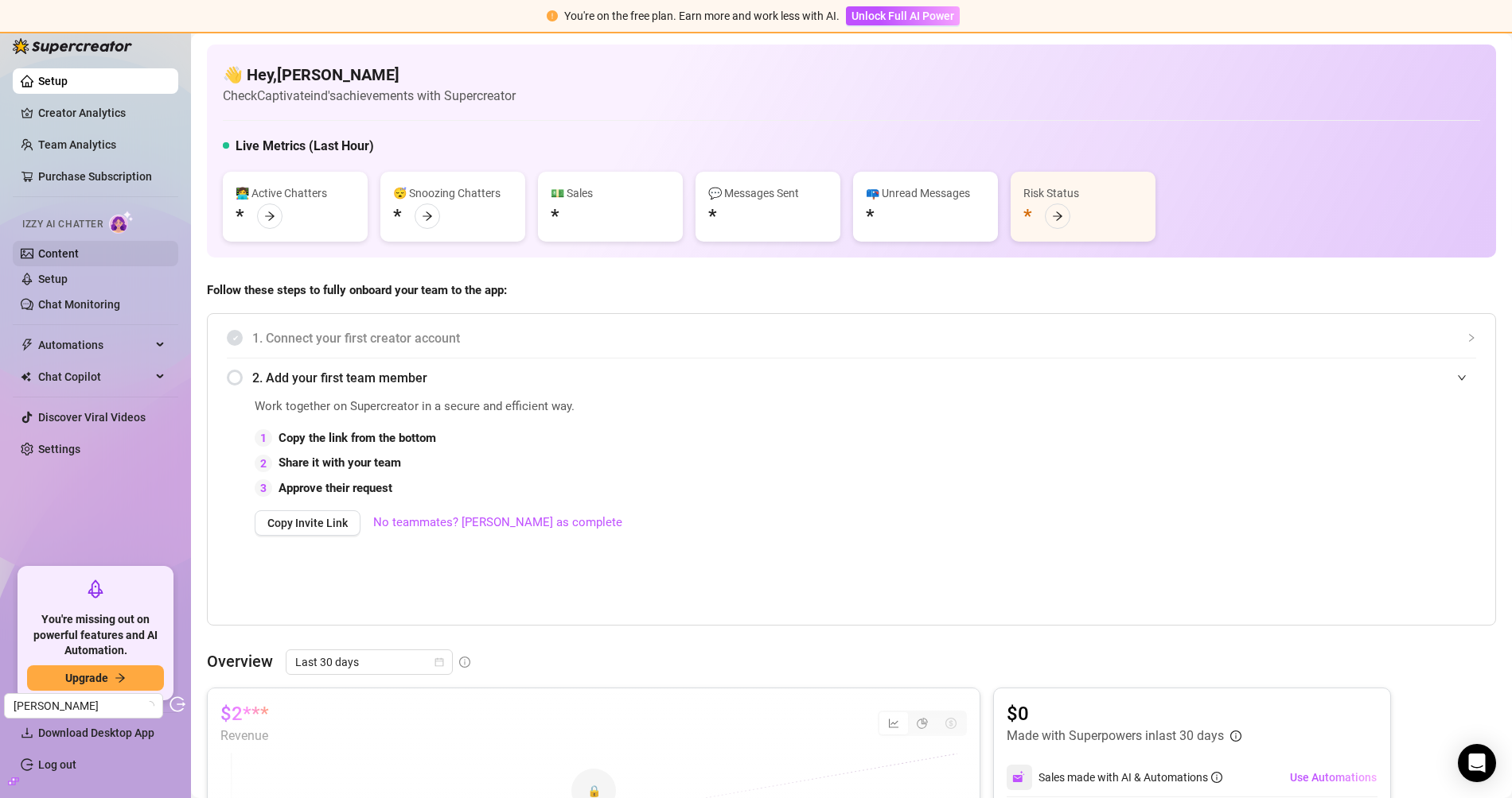
click at [78, 247] on link "Content" at bounding box center [58, 254] width 40 height 13
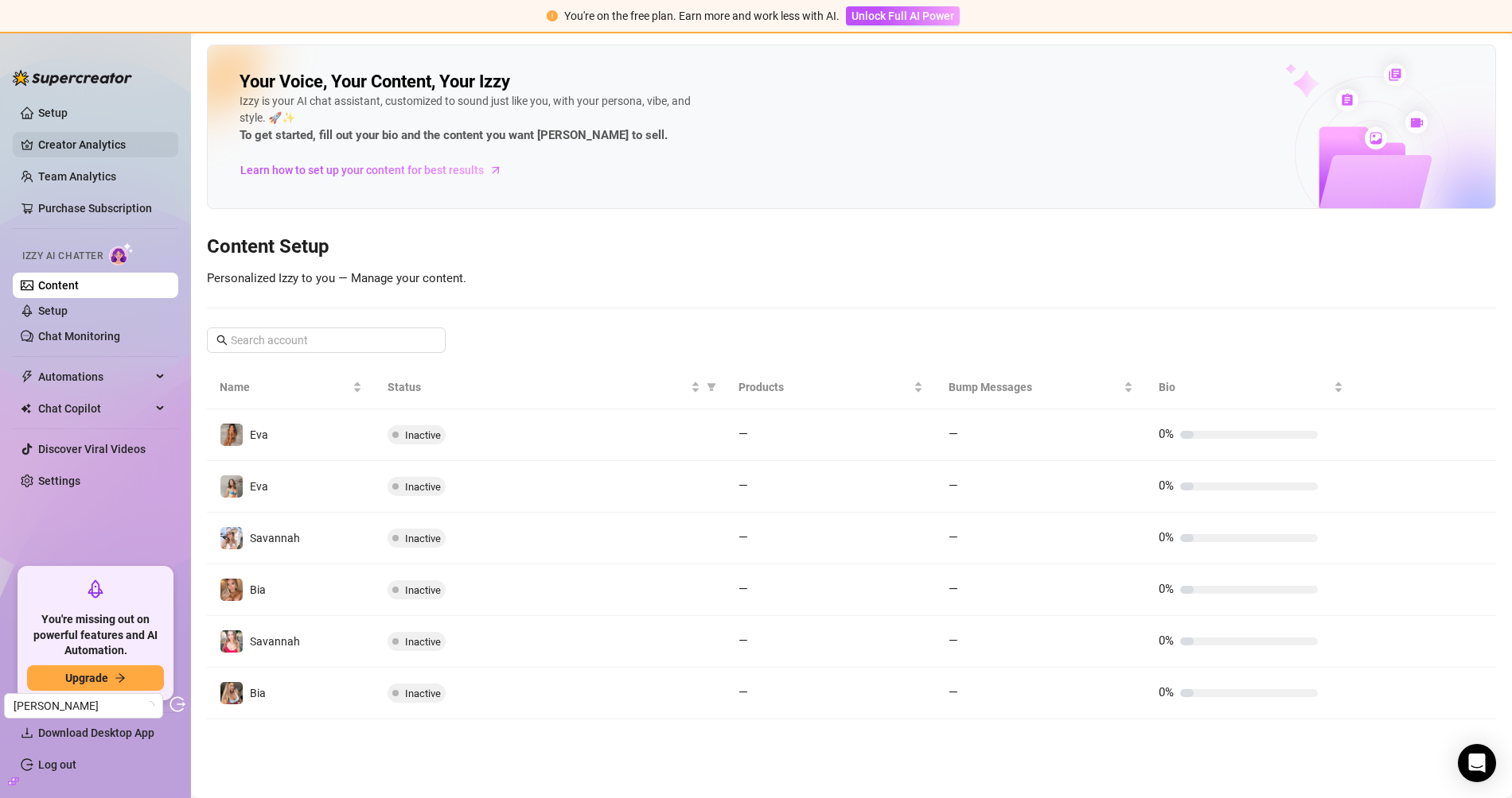
click at [92, 135] on link "Creator Analytics" at bounding box center [102, 145] width 128 height 26
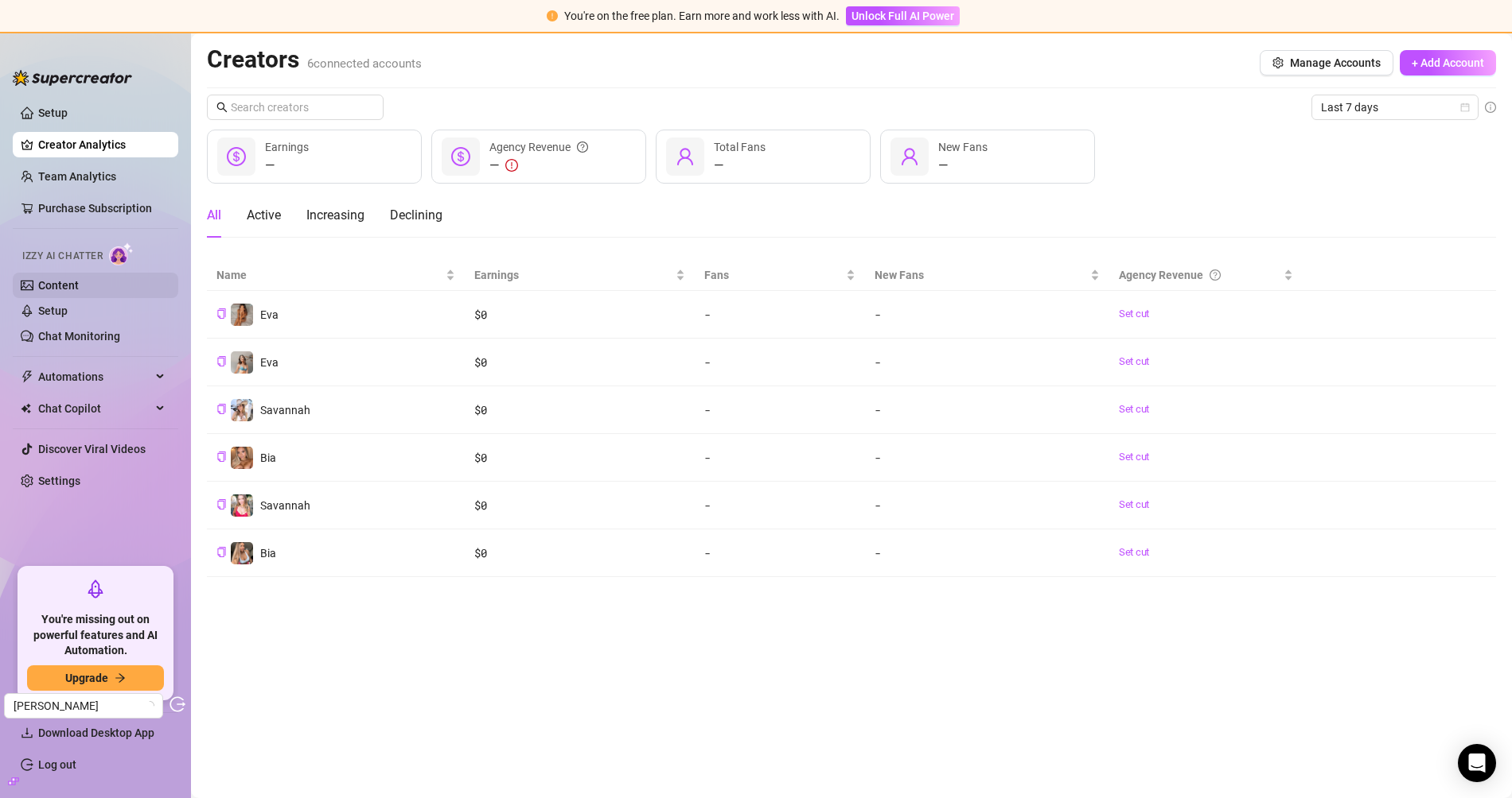
click at [78, 279] on link "Content" at bounding box center [58, 285] width 40 height 13
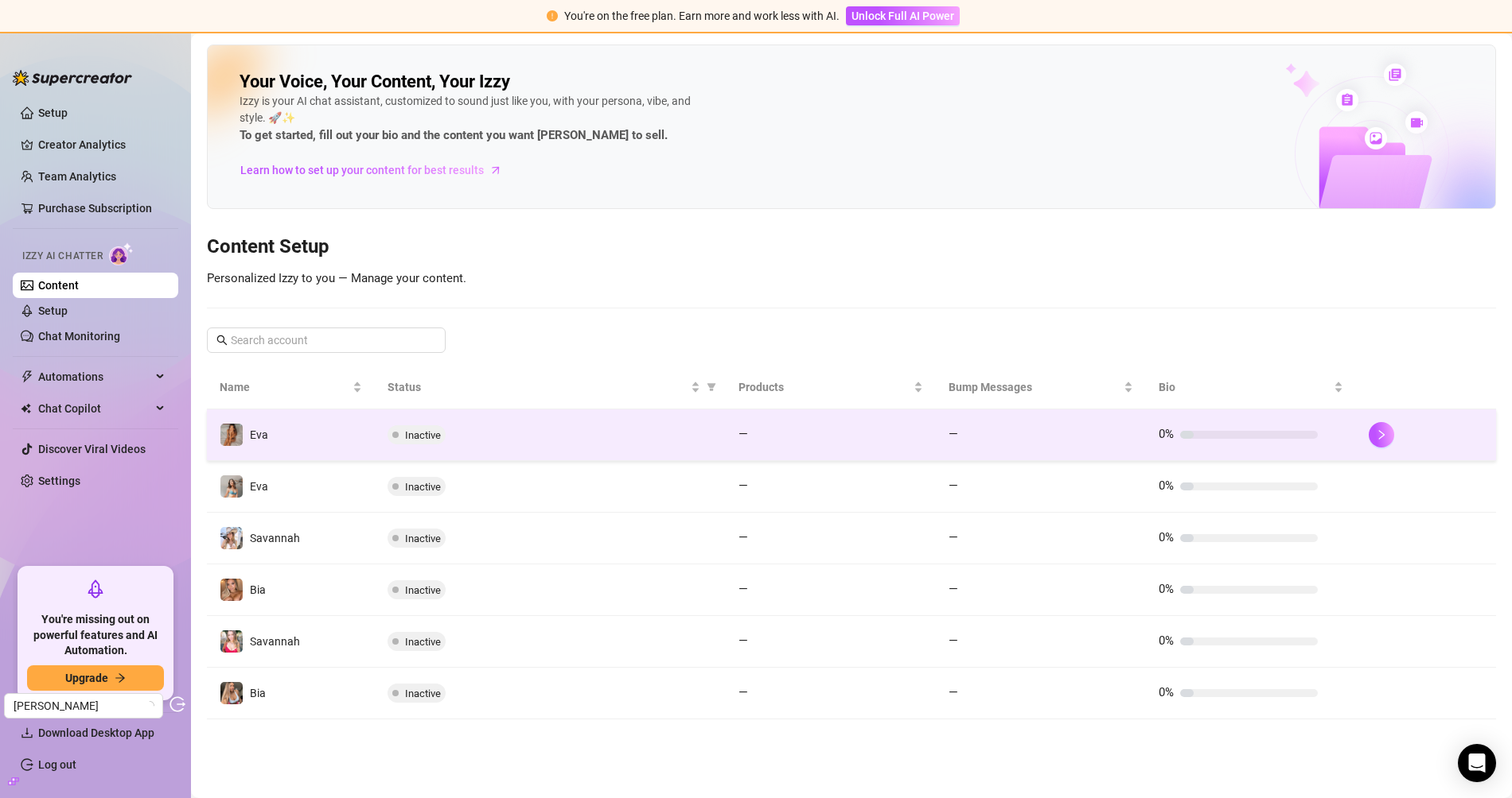
click at [365, 430] on td "Eva" at bounding box center [291, 435] width 168 height 52
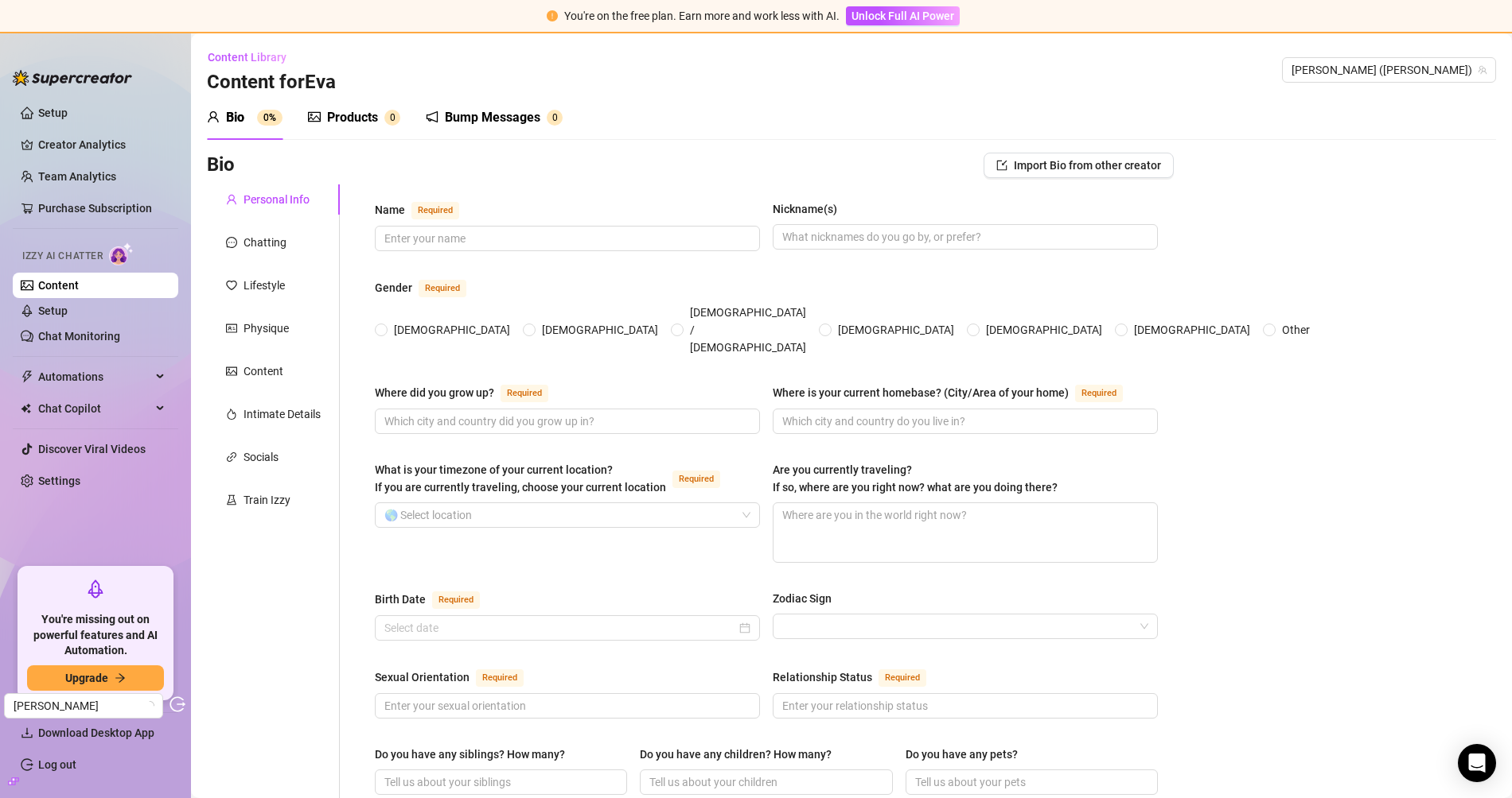
click at [336, 121] on div "Products" at bounding box center [352, 118] width 51 height 19
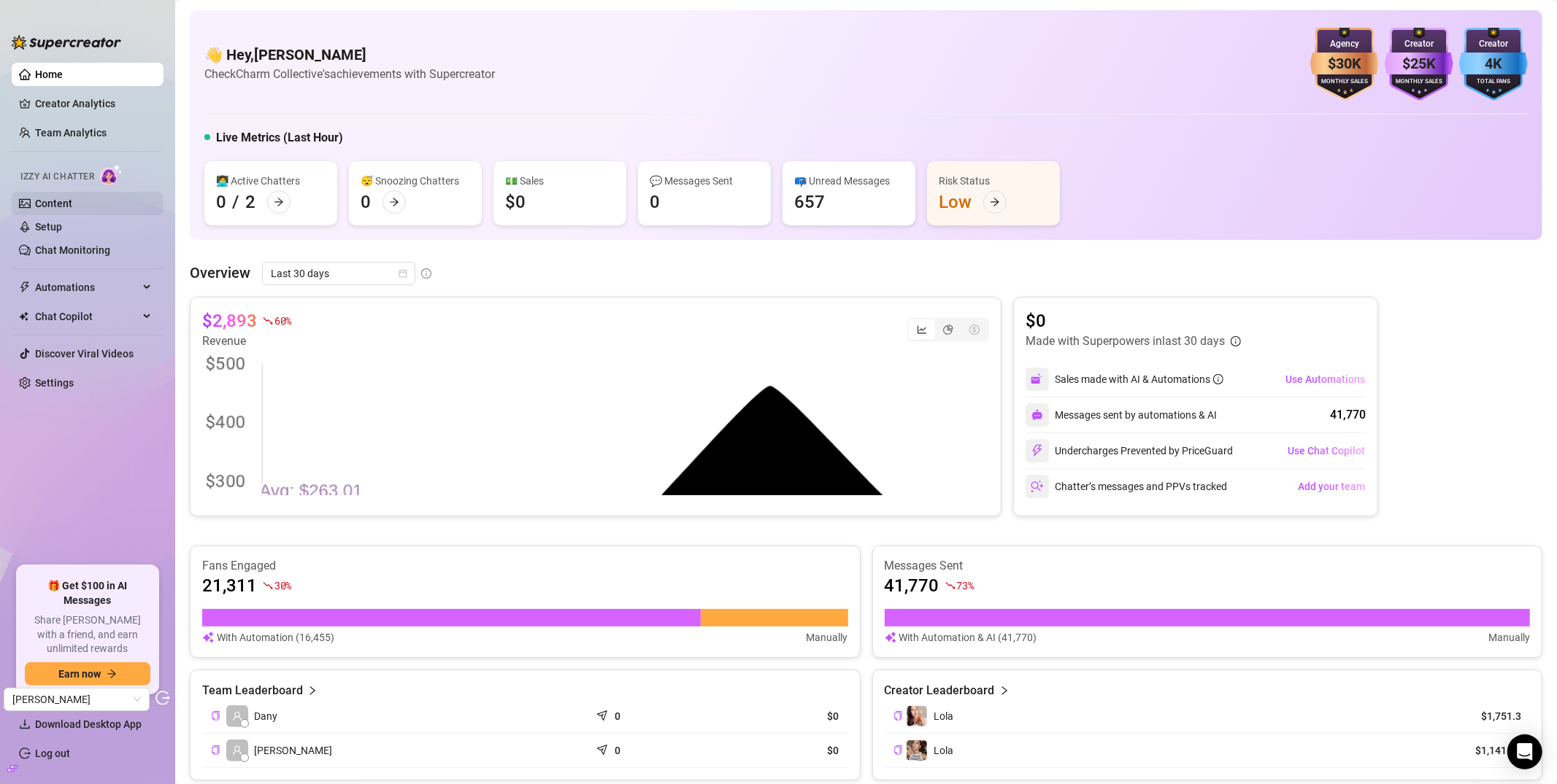
click at [72, 197] on link "Content" at bounding box center [54, 203] width 37 height 12
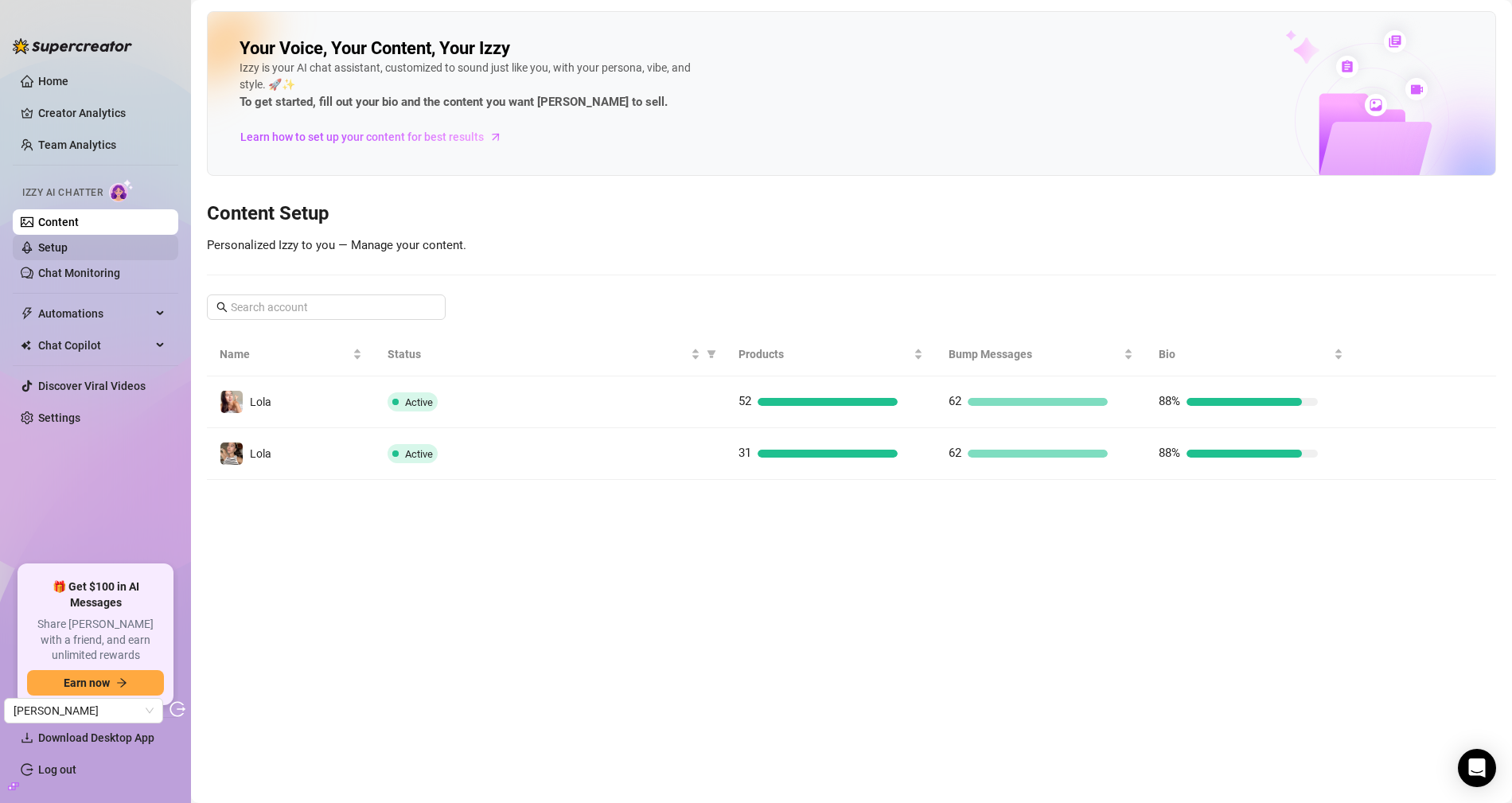
click at [68, 254] on link "Setup" at bounding box center [53, 247] width 29 height 13
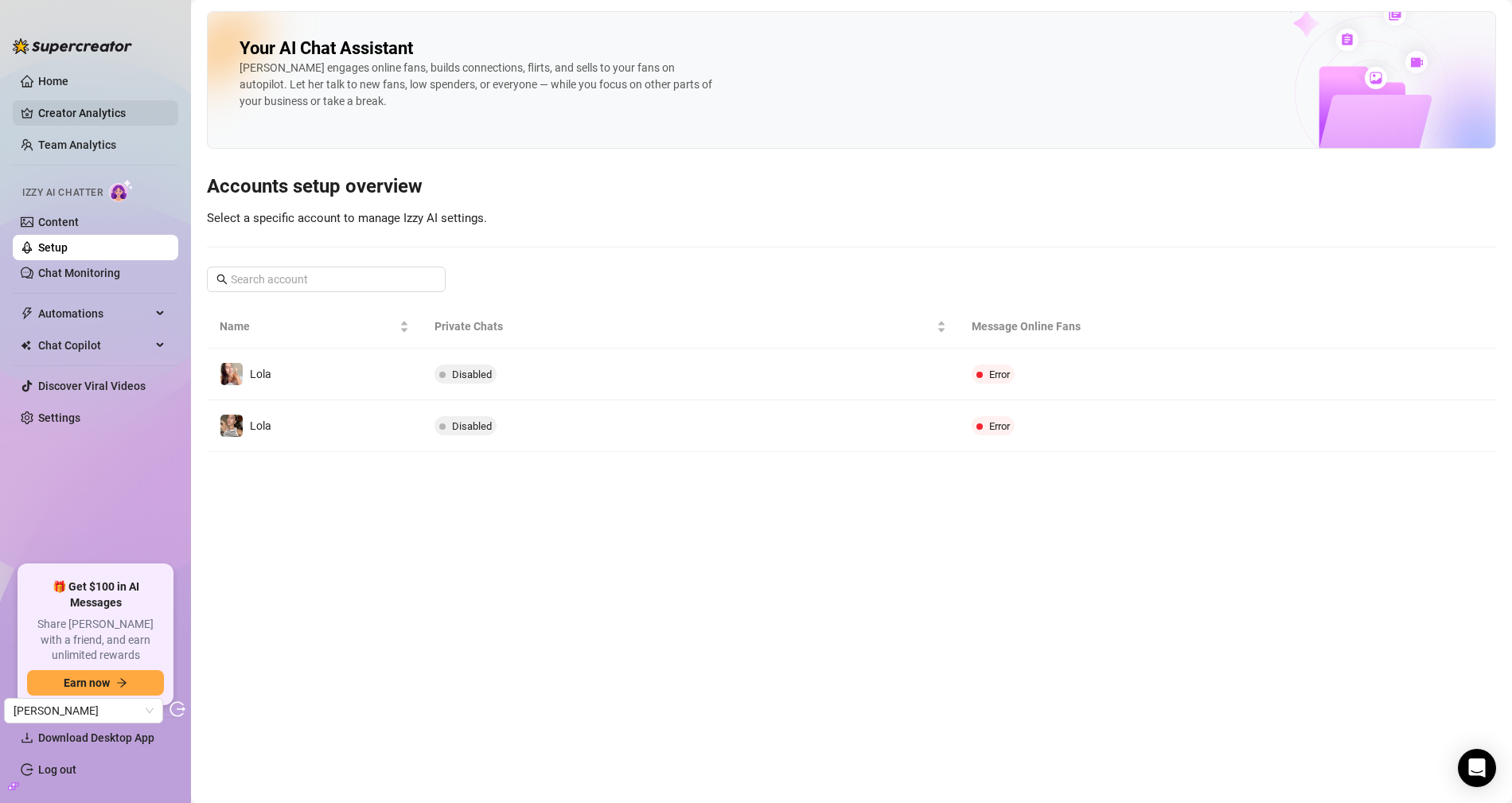
click at [120, 115] on link "Creator Analytics" at bounding box center [102, 113] width 128 height 26
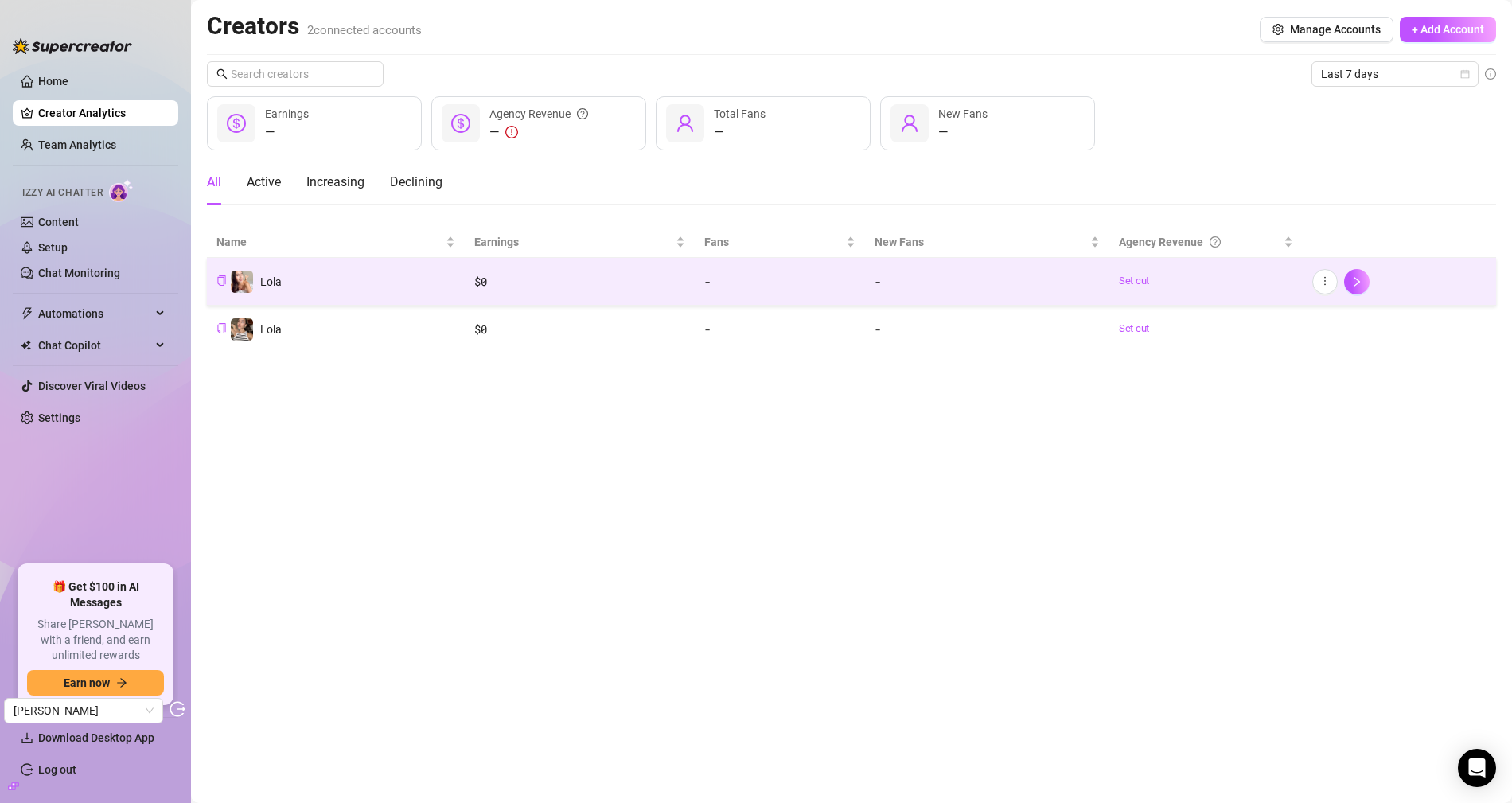
click at [407, 266] on td "Lola" at bounding box center [336, 282] width 258 height 47
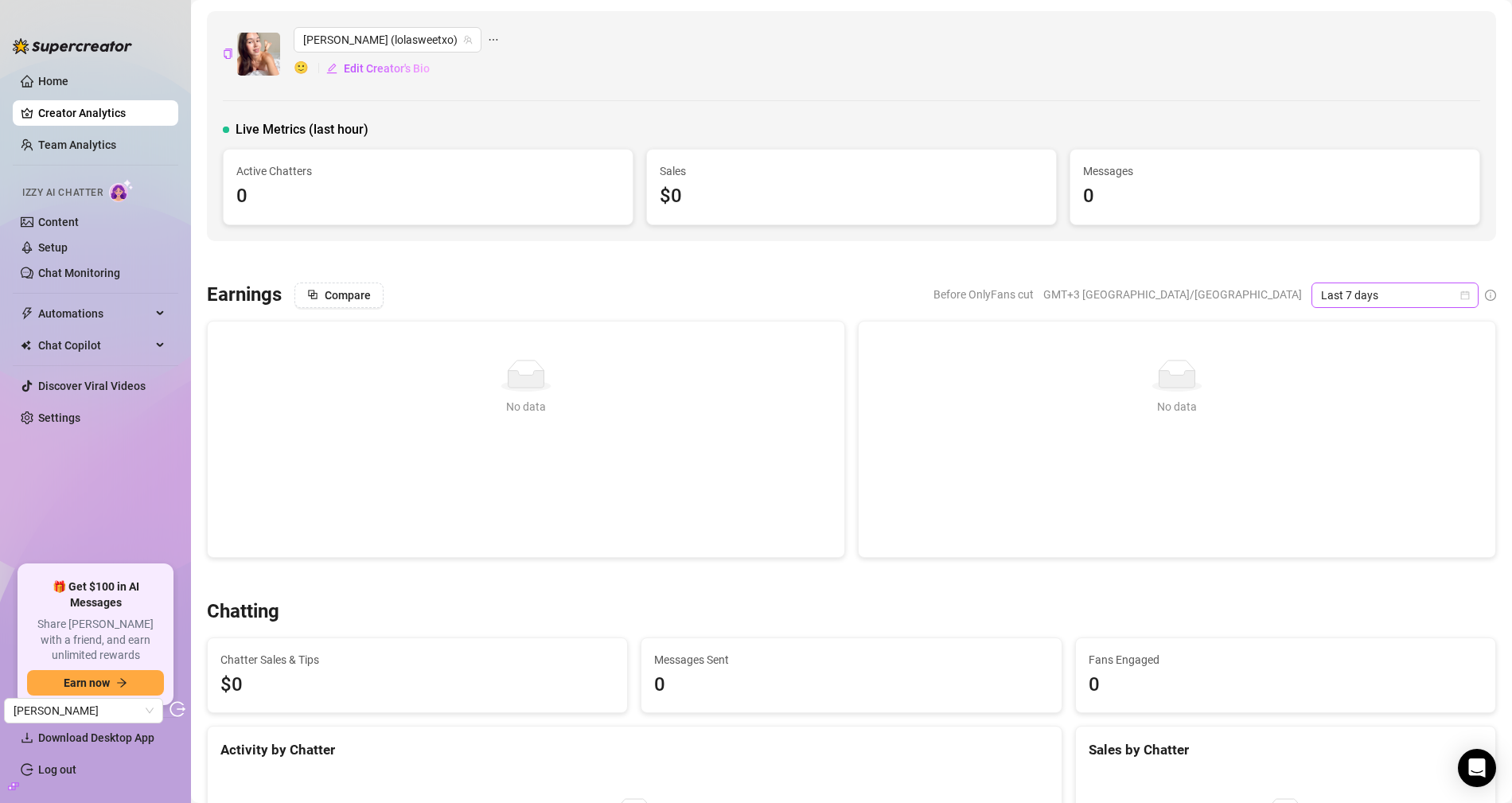
click at [1340, 289] on span "Last 7 days" at bounding box center [1394, 295] width 148 height 24
click at [1364, 398] on div "Last 90 days" at bounding box center [1381, 402] width 141 height 17
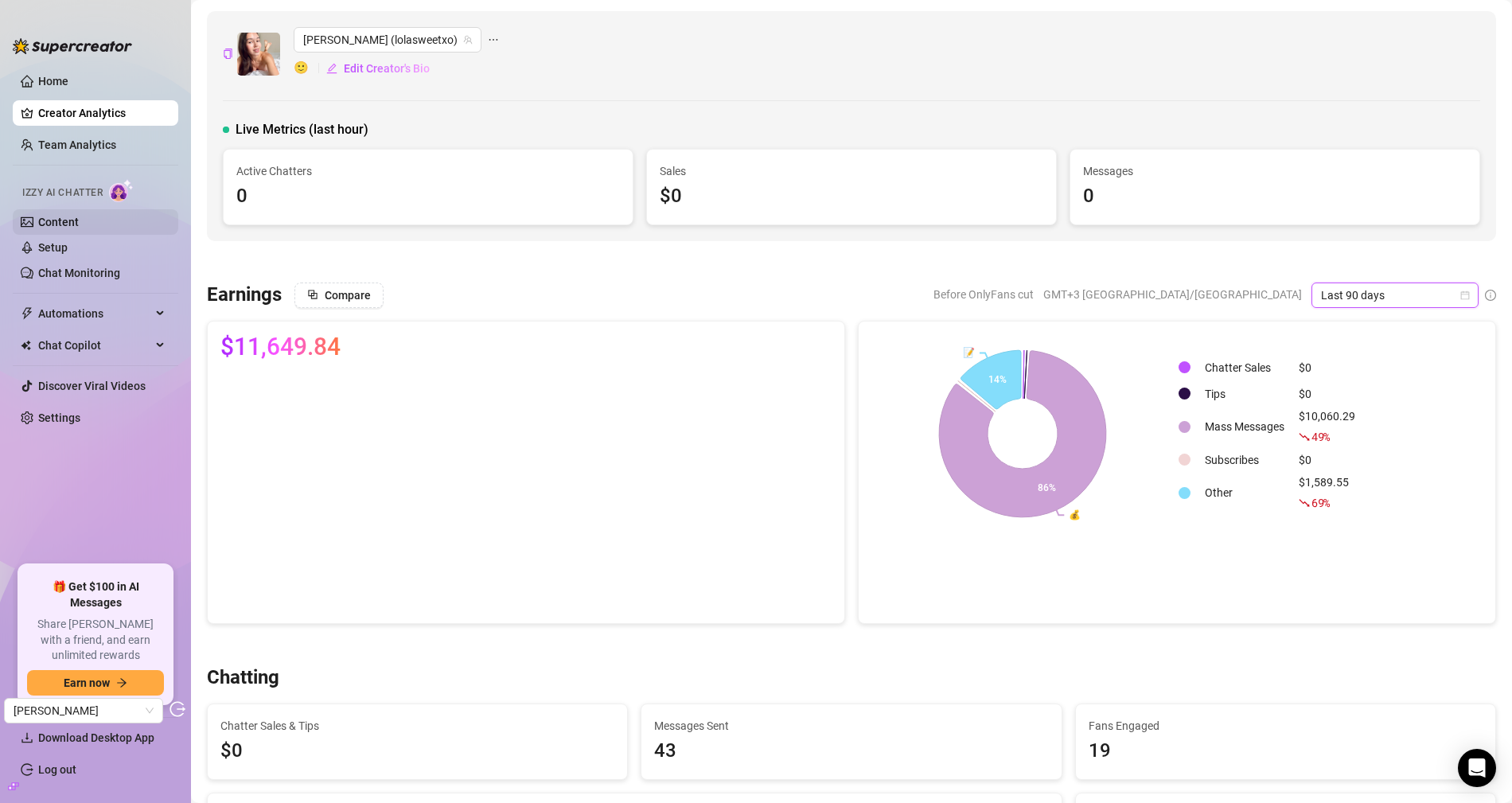
click at [64, 222] on link "Content" at bounding box center [58, 222] width 40 height 13
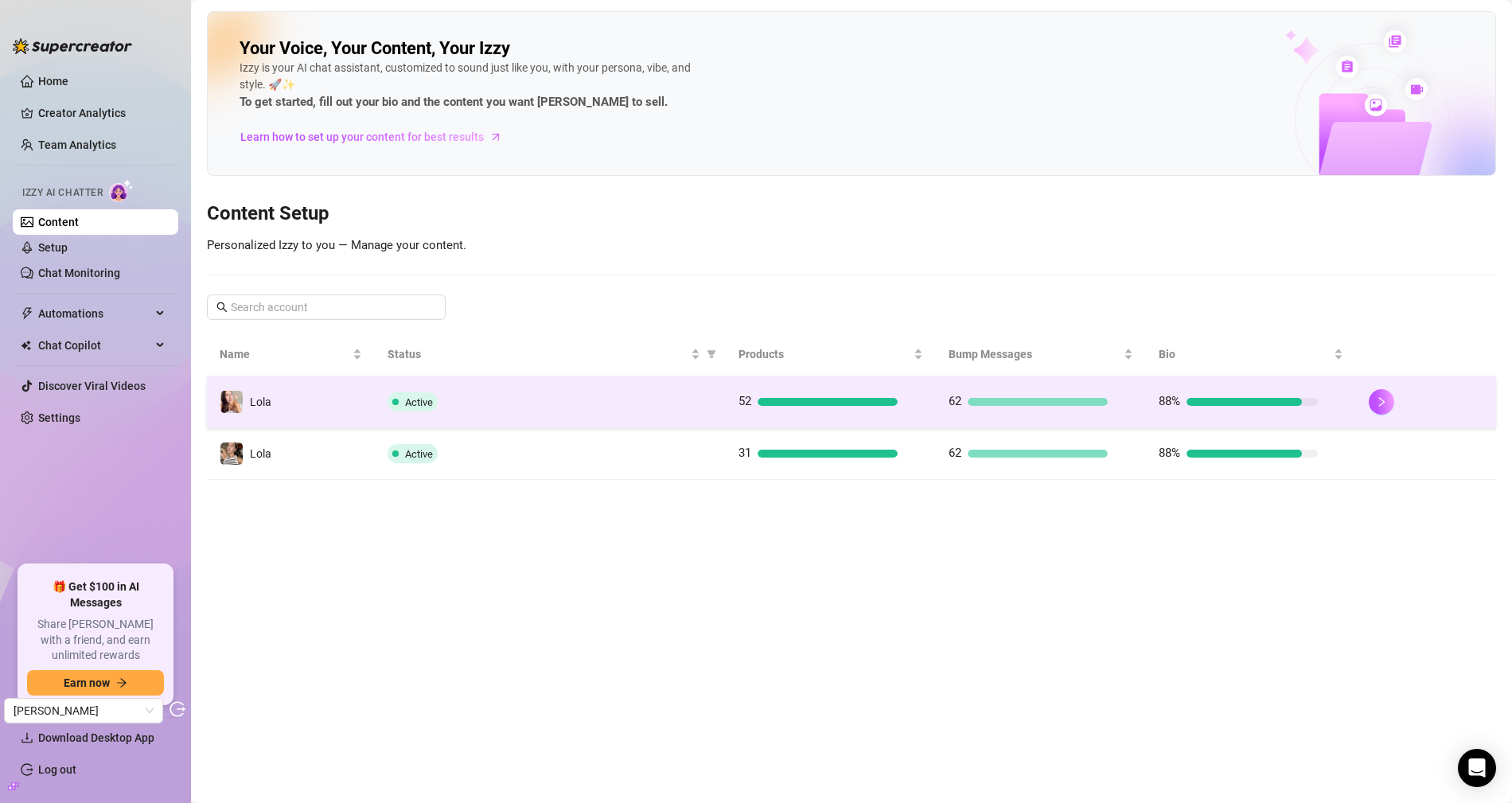
click at [439, 401] on div "Active" at bounding box center [550, 402] width 325 height 19
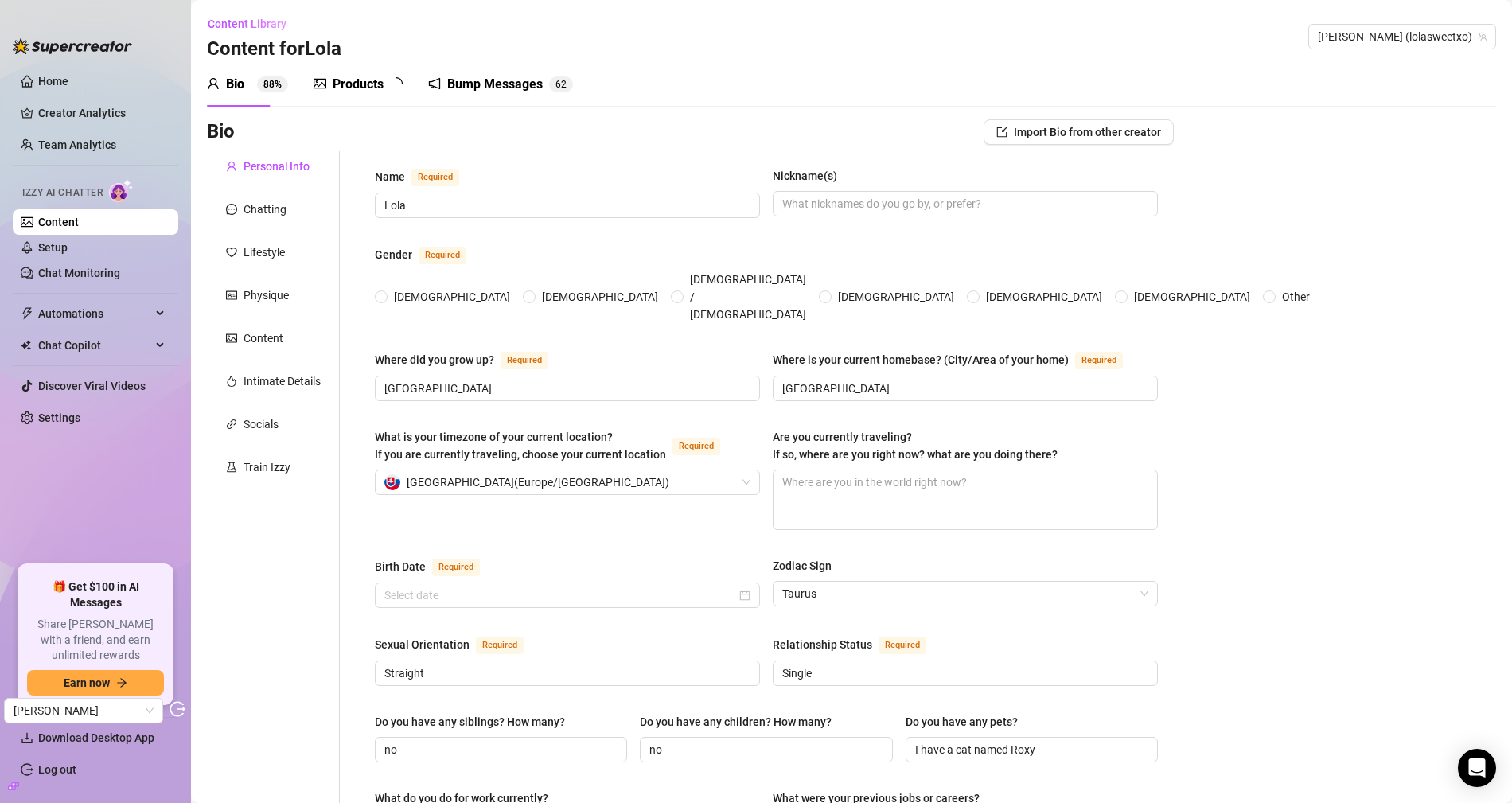
radio input "true"
type input "[DATE]"
click at [343, 84] on div "Products" at bounding box center [358, 84] width 51 height 19
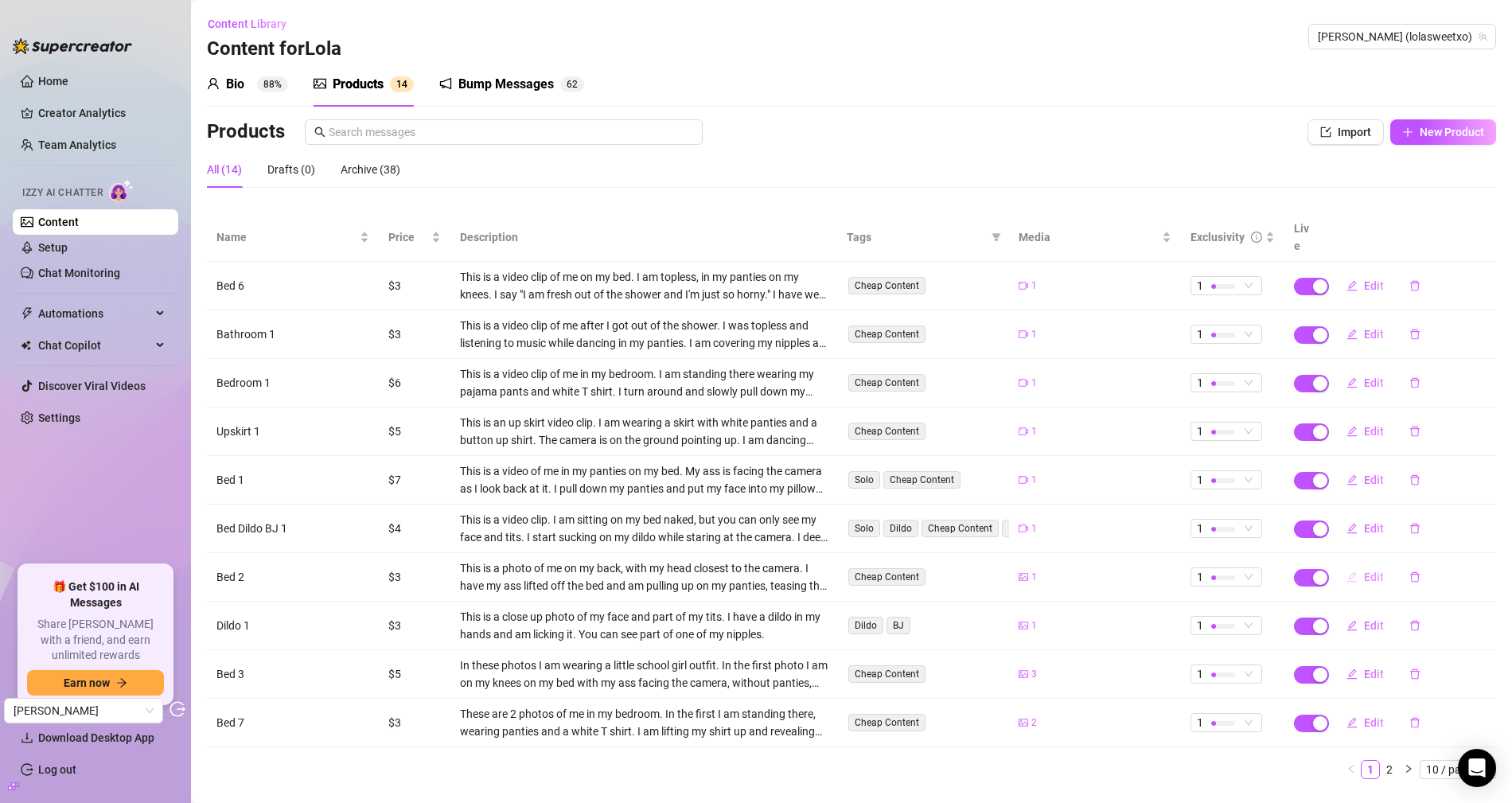
click at [1350, 564] on button "Edit" at bounding box center [1364, 577] width 63 height 26
type textarea "Can you help me get these panties off? 😏"
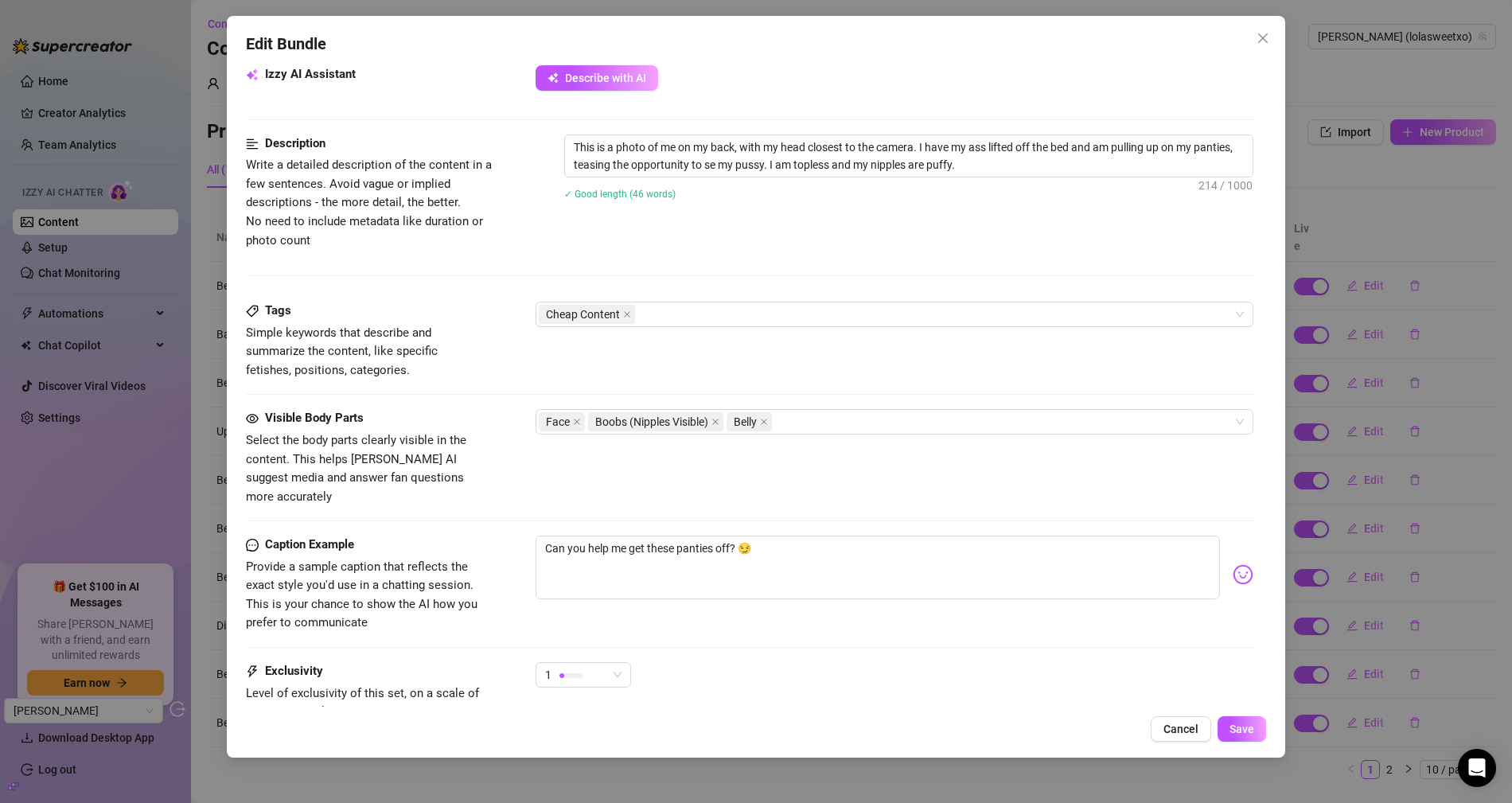
scroll to position [582, 0]
click at [1264, 34] on icon "close" at bounding box center [1263, 38] width 13 height 13
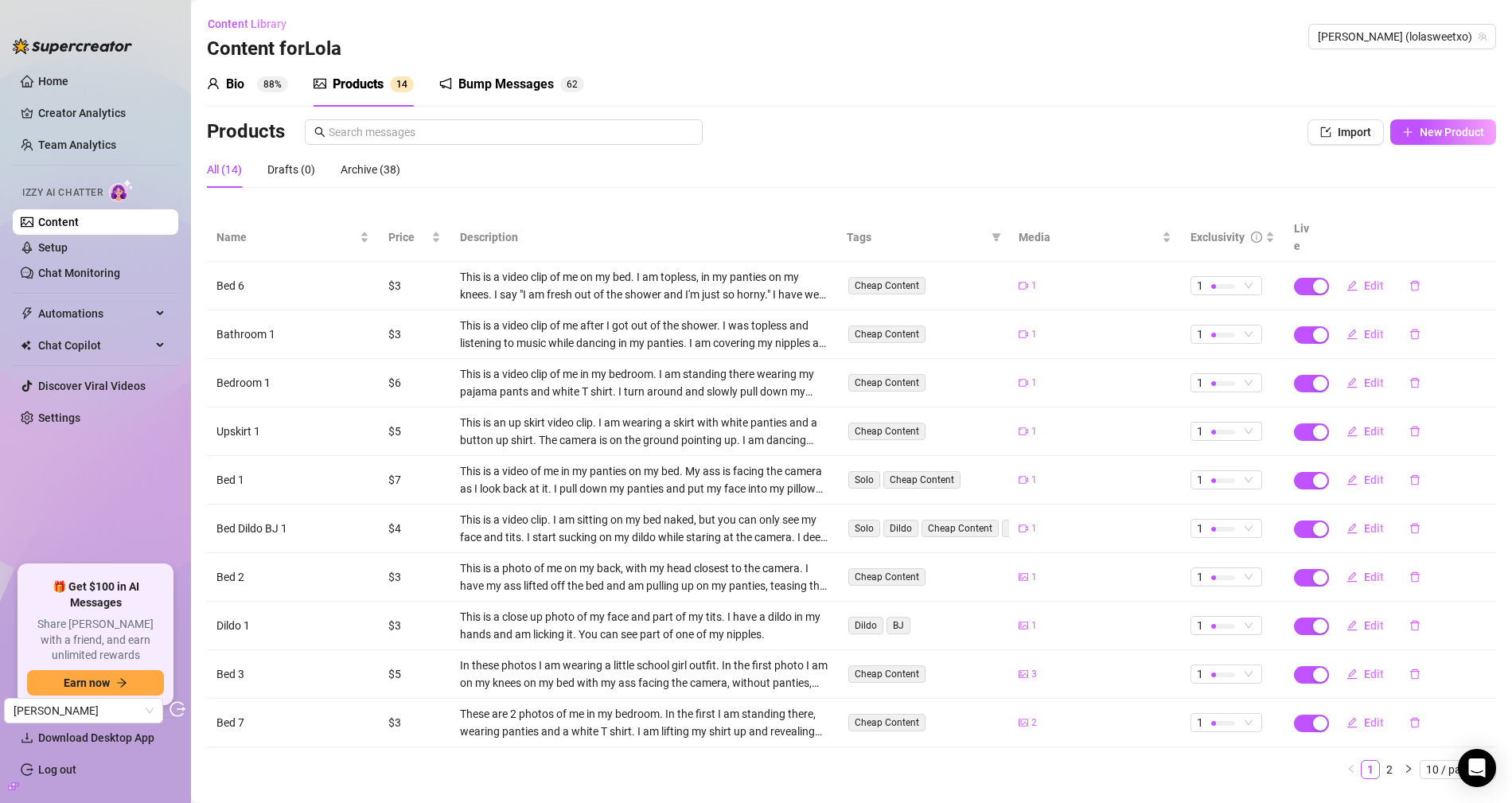
scroll to position [15, 0]
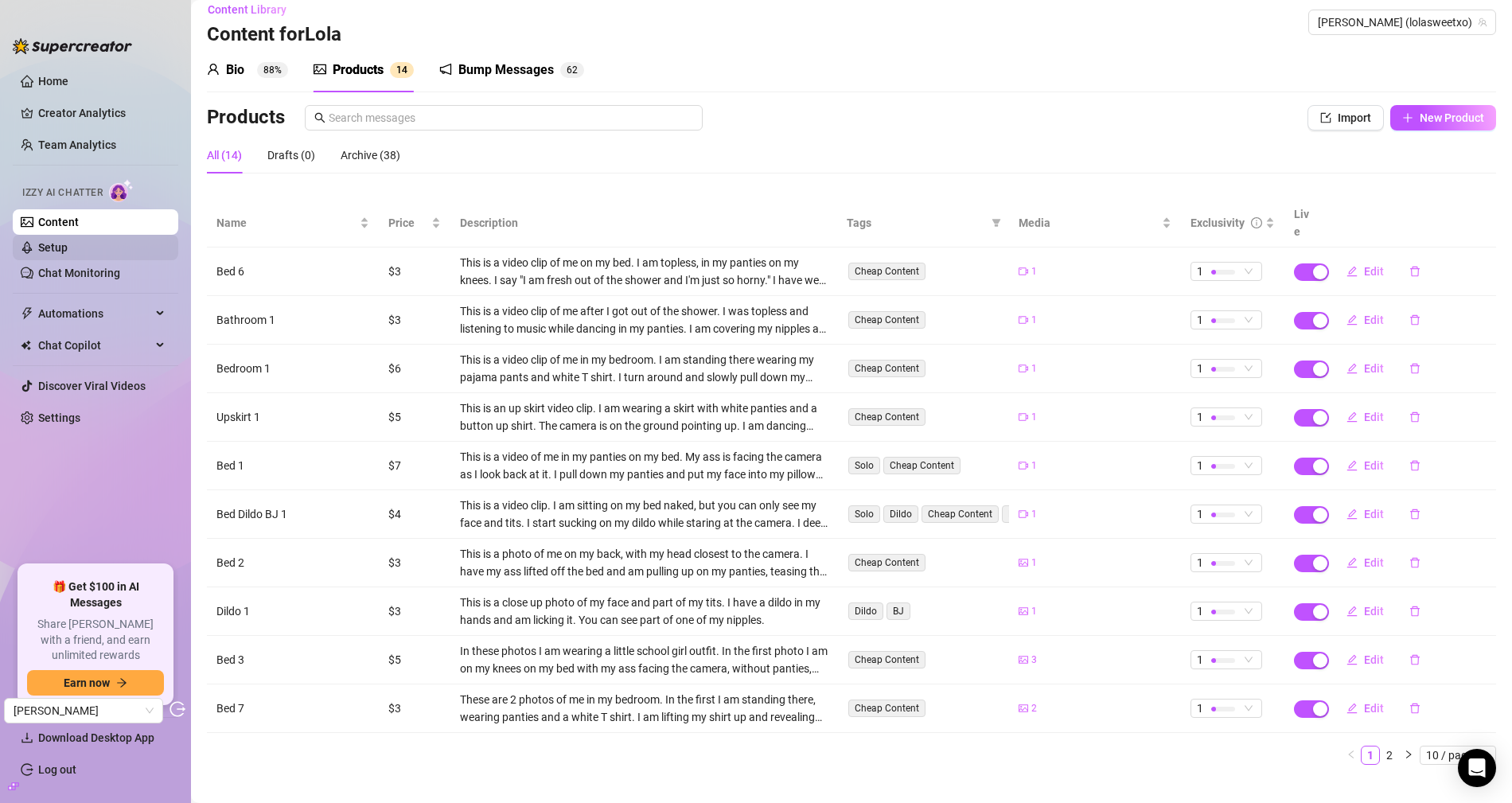
click at [68, 251] on link "Setup" at bounding box center [53, 247] width 29 height 13
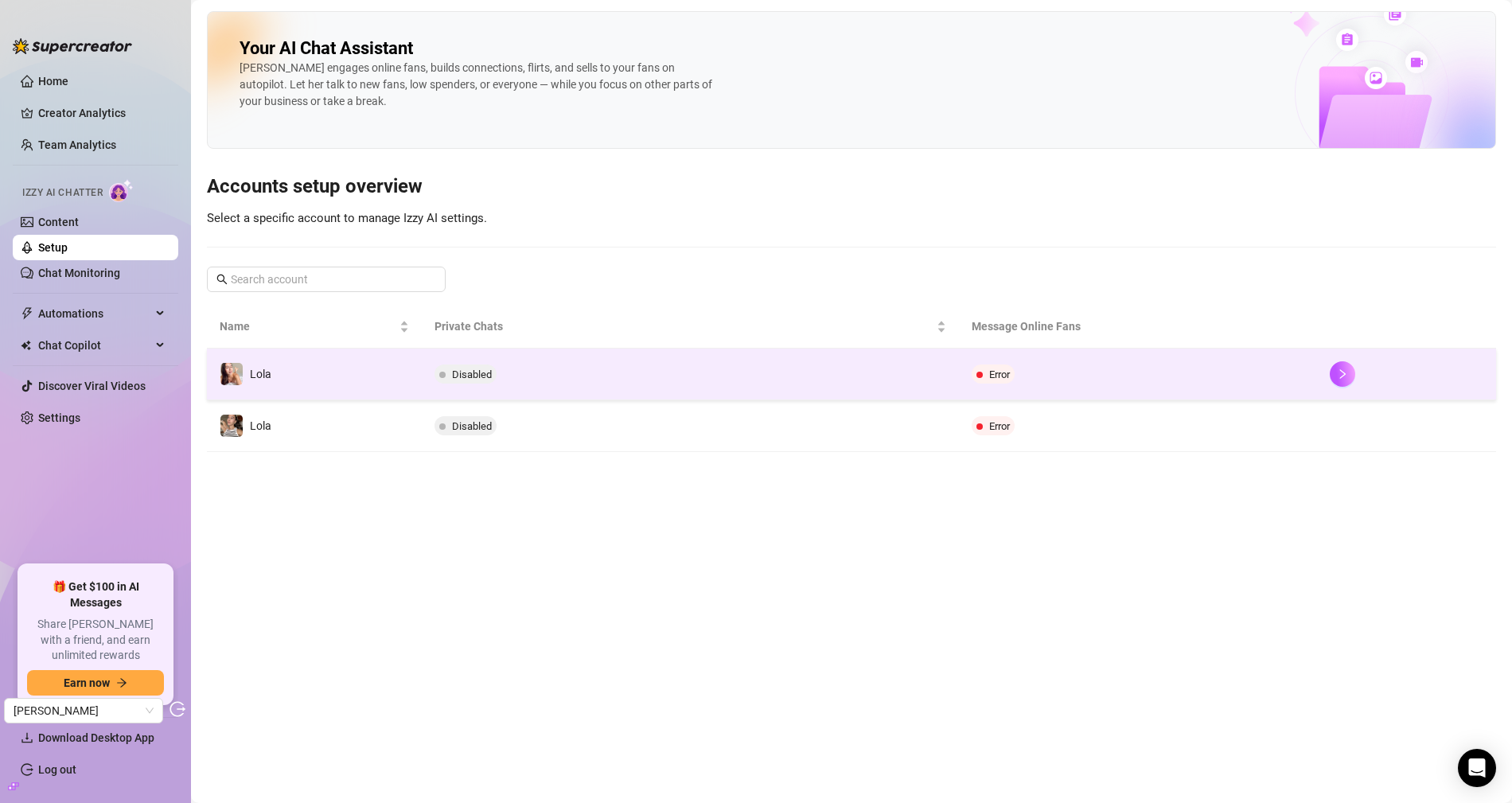
click at [555, 382] on td "Disabled" at bounding box center [690, 374] width 537 height 52
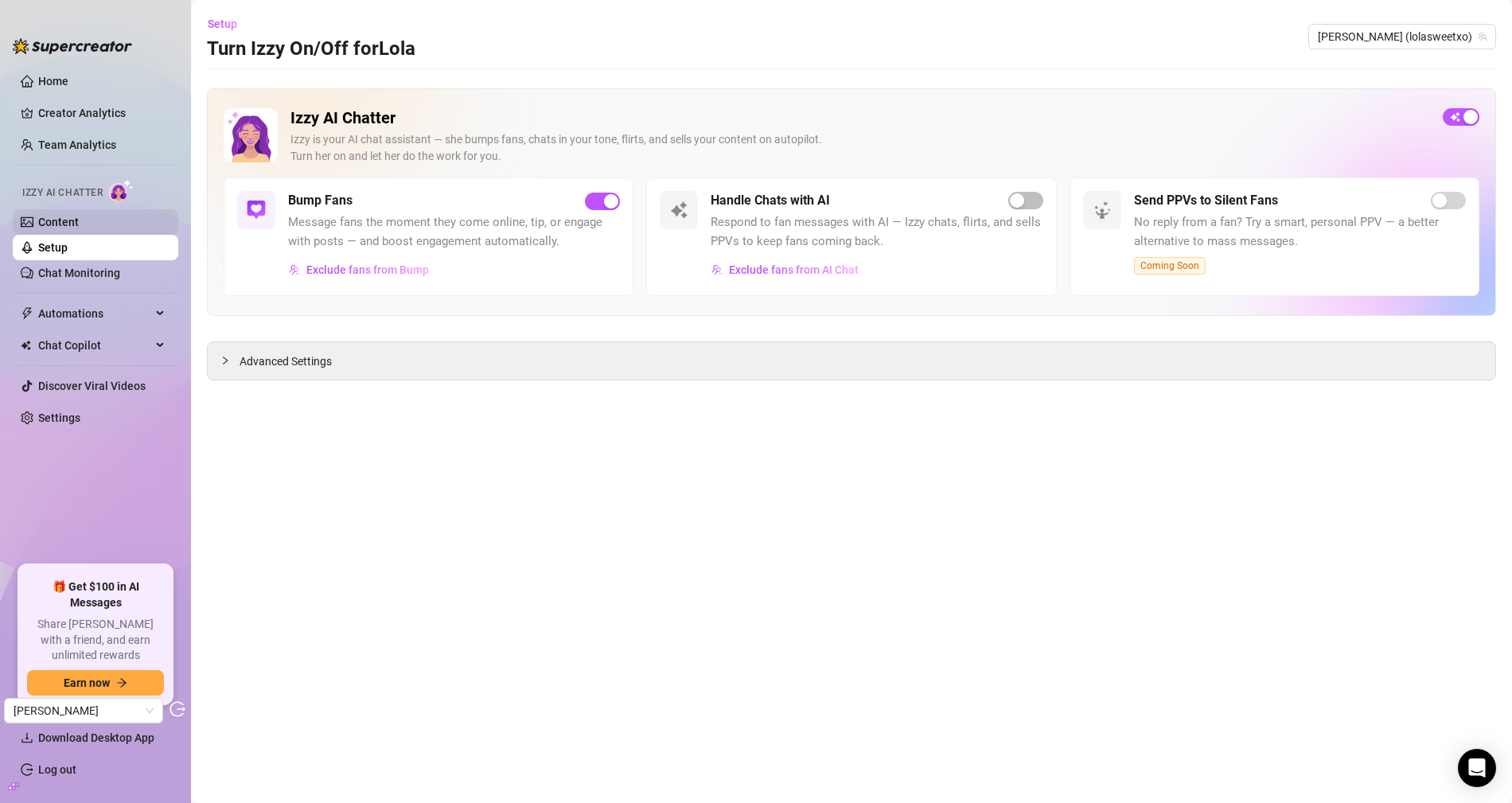
click at [78, 227] on link "Content" at bounding box center [58, 222] width 40 height 13
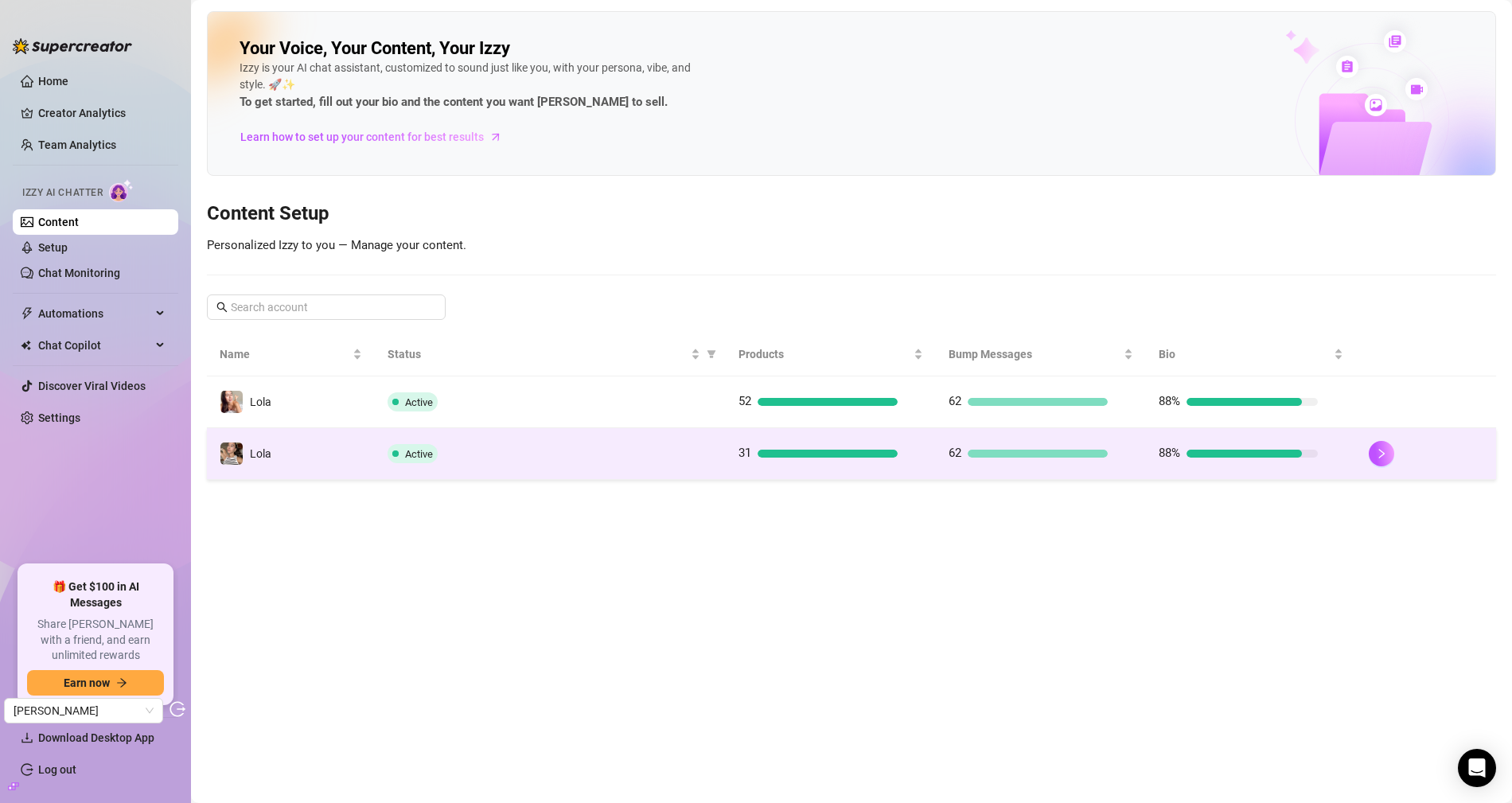
click at [381, 451] on td "Active" at bounding box center [550, 454] width 350 height 52
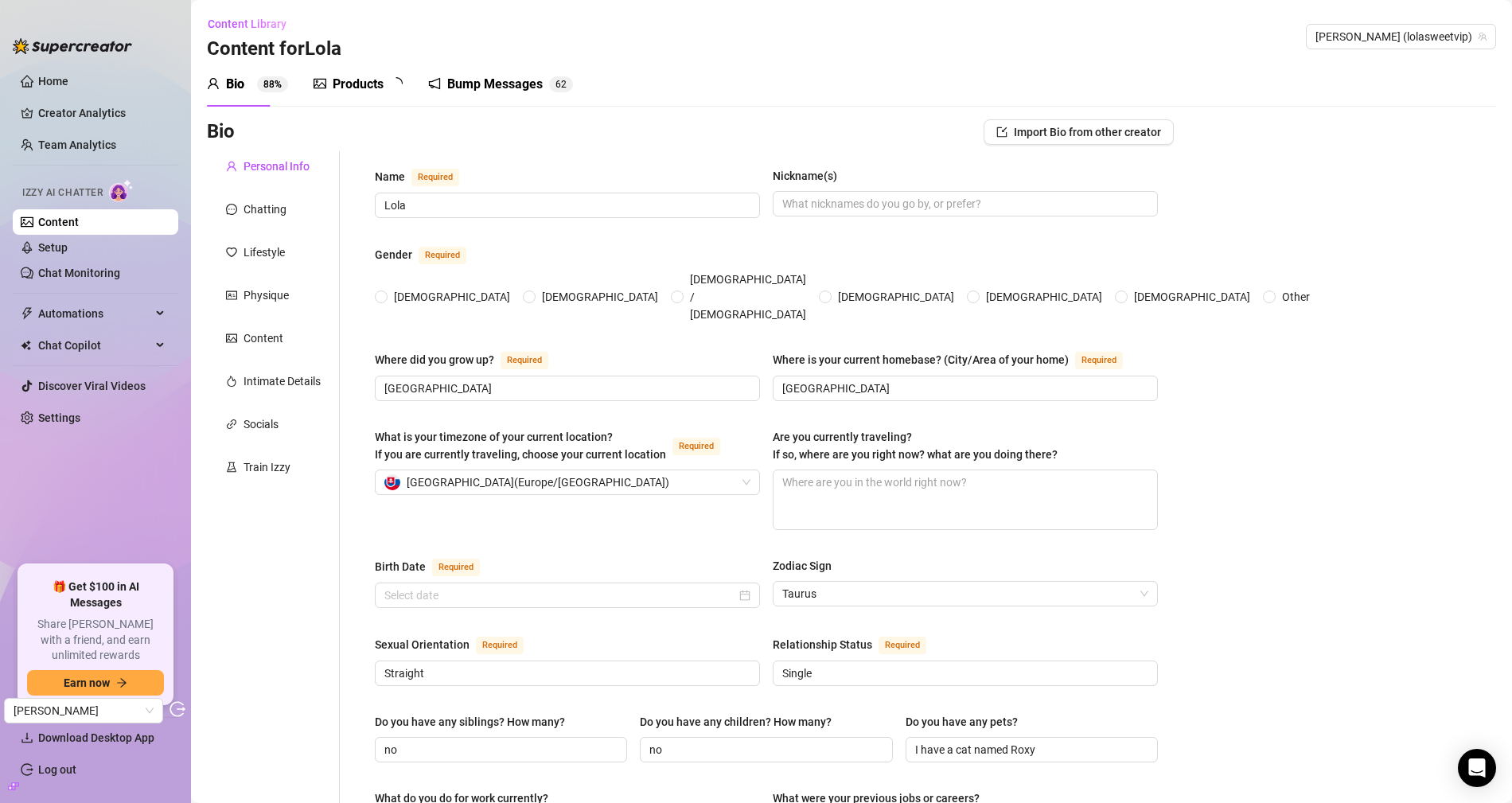
radio input "true"
type input "[DATE]"
click at [349, 93] on div "Products 1 5" at bounding box center [364, 84] width 100 height 45
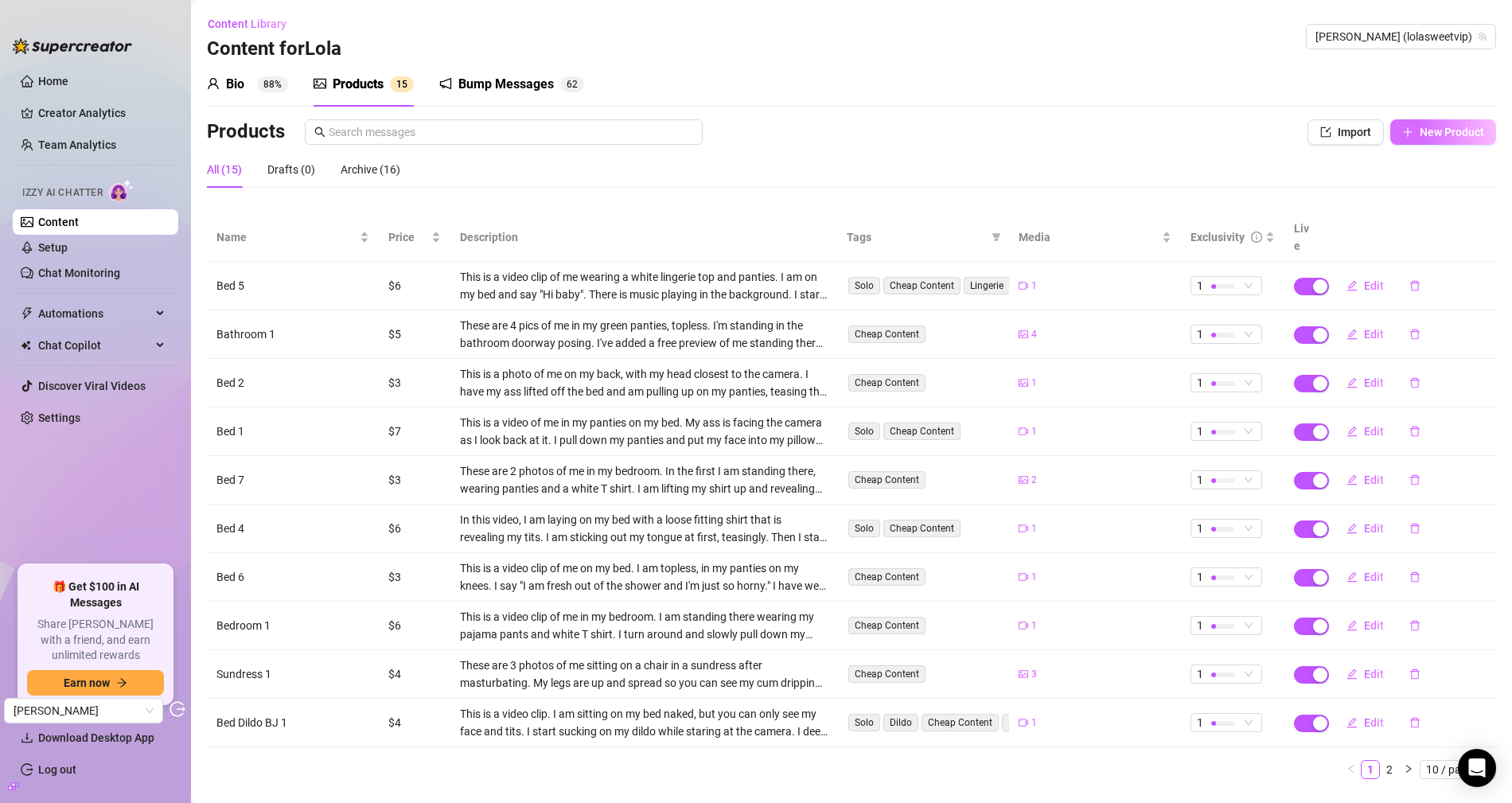
click at [1433, 136] on span "New Product" at bounding box center [1452, 132] width 65 height 13
type textarea "Type your message here..."
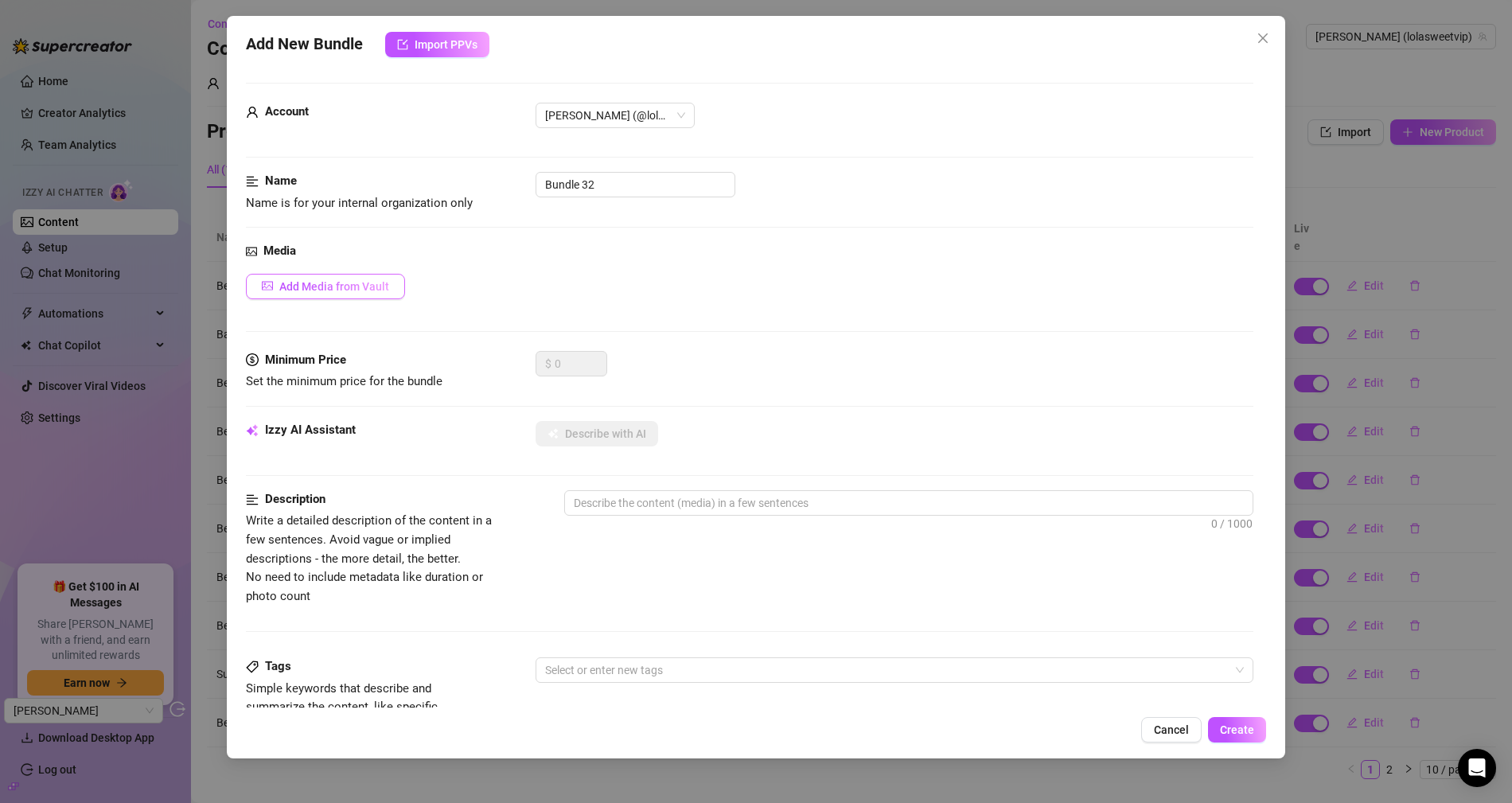
click at [306, 281] on span "Add Media from Vault" at bounding box center [334, 287] width 109 height 13
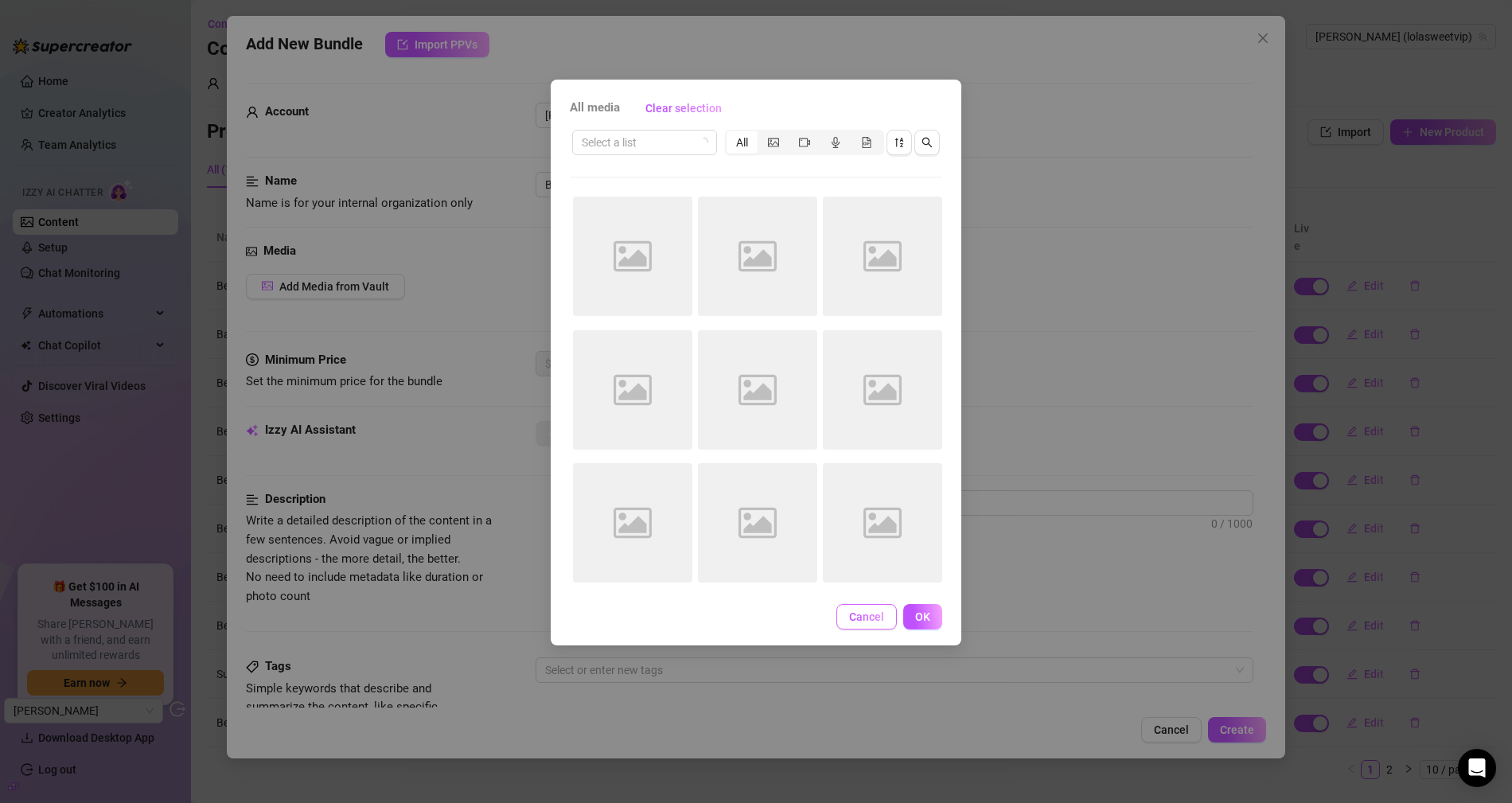
click at [870, 617] on span "Cancel" at bounding box center [866, 617] width 35 height 13
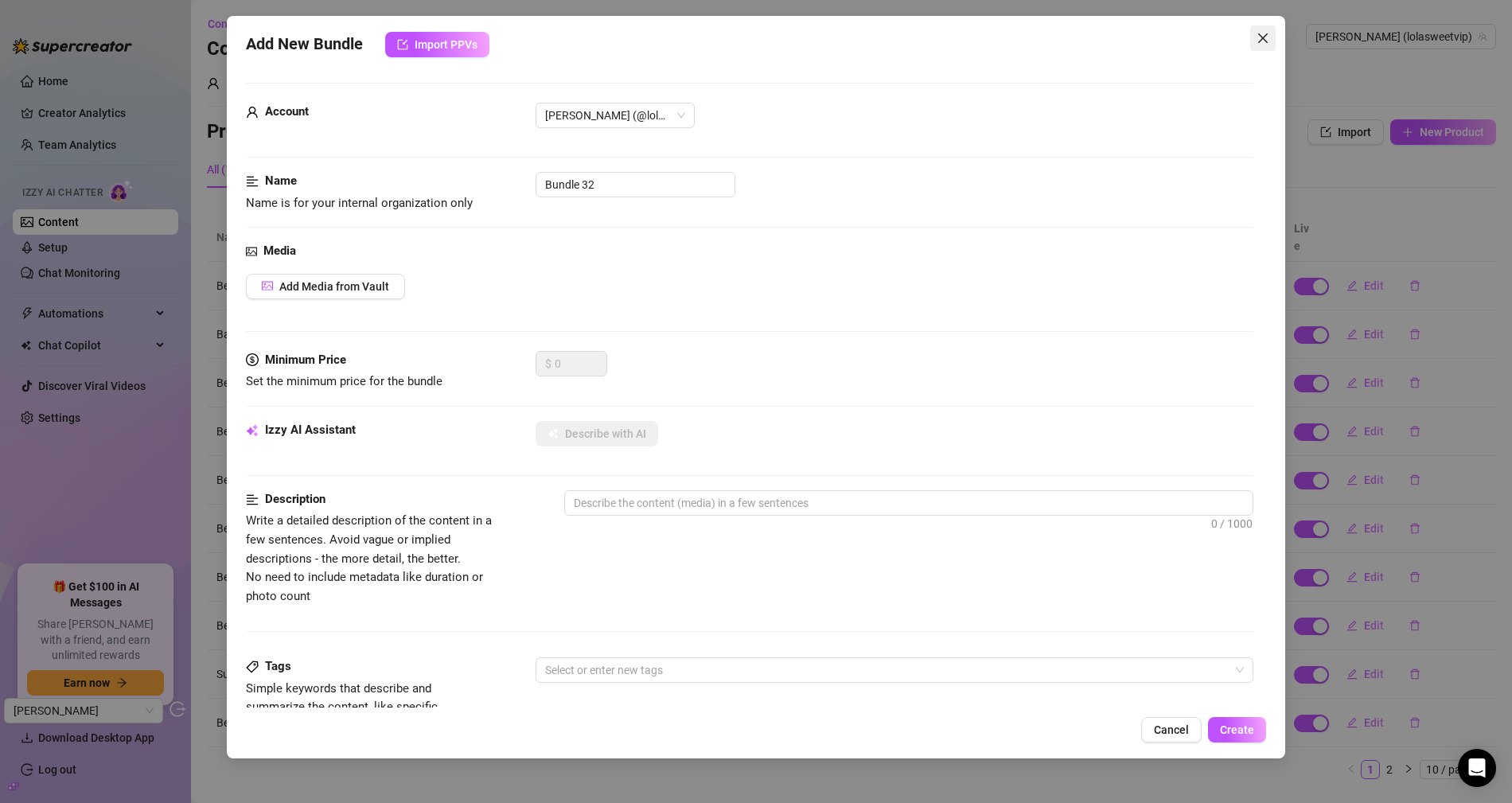
click at [1270, 32] on span "Close" at bounding box center [1263, 38] width 26 height 13
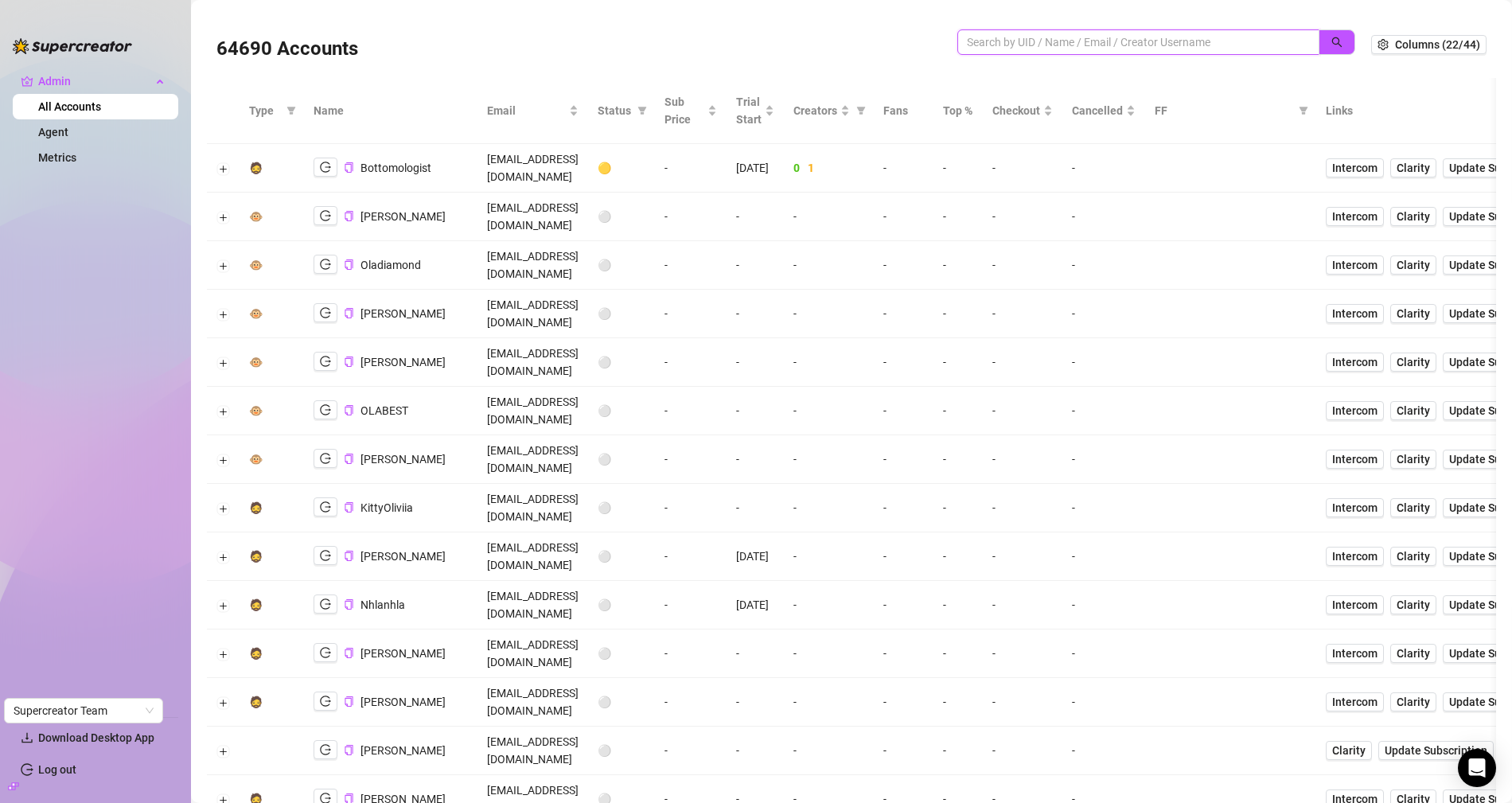
click at [1037, 49] on input "search" at bounding box center [1131, 42] width 330 height 17
paste input "cb9IIYuT39Qu3v1aGiiEFatC2jo2"
type input "cb9IIYuT39Qu3v1aGiiEFatC2jo2"
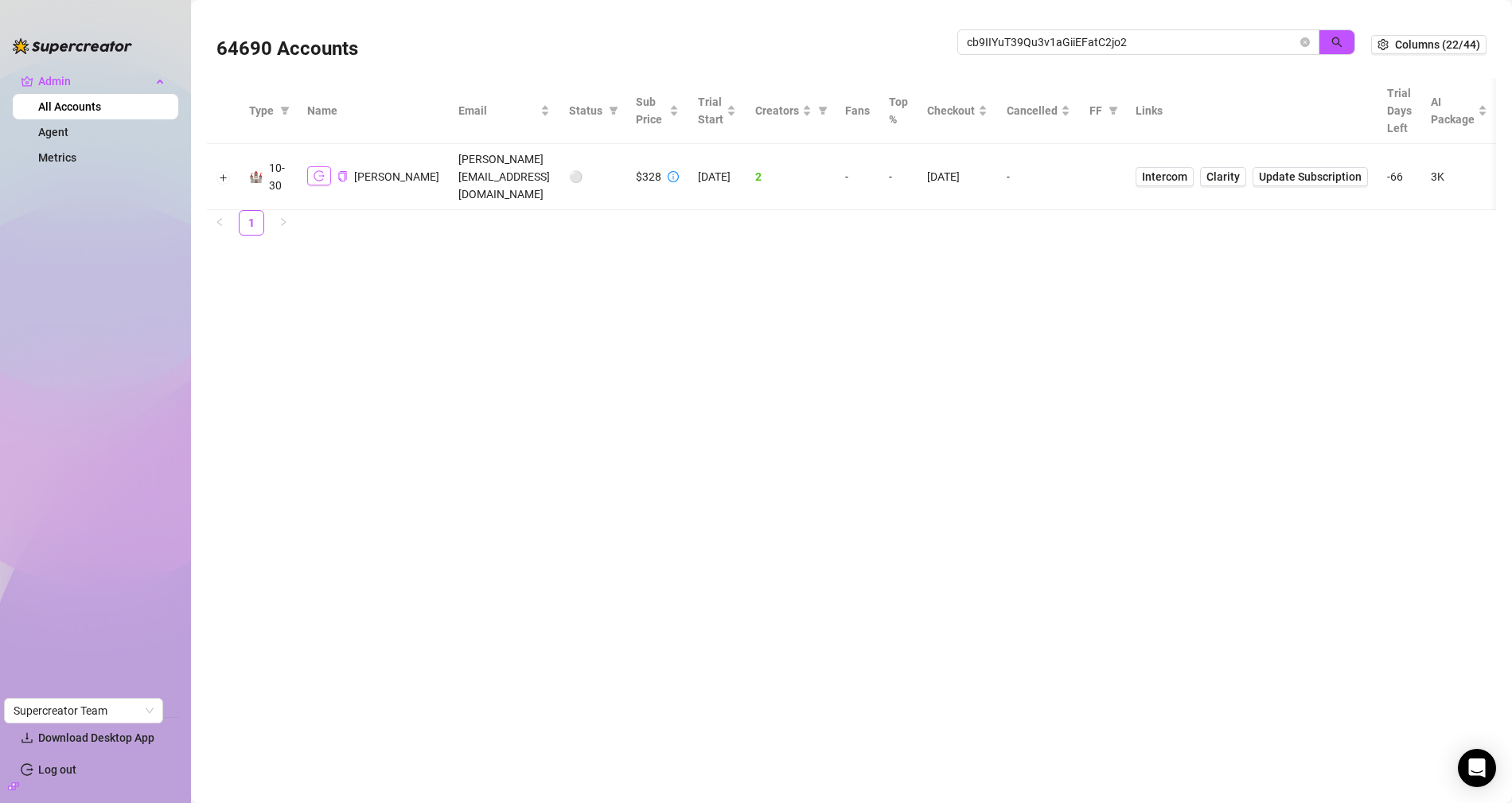
click at [318, 166] on button "button" at bounding box center [319, 175] width 24 height 19
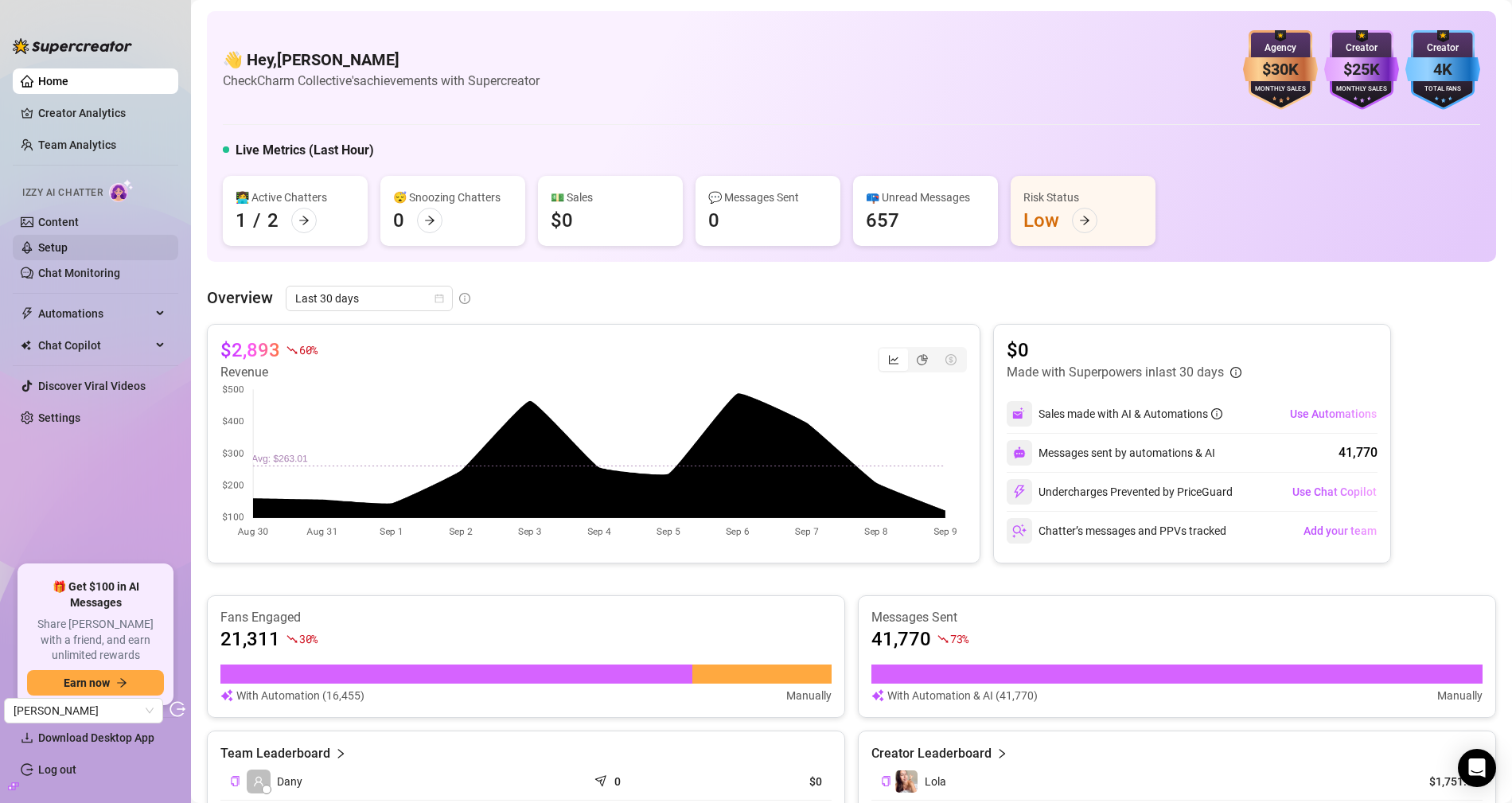
click at [68, 251] on link "Setup" at bounding box center [53, 247] width 29 height 13
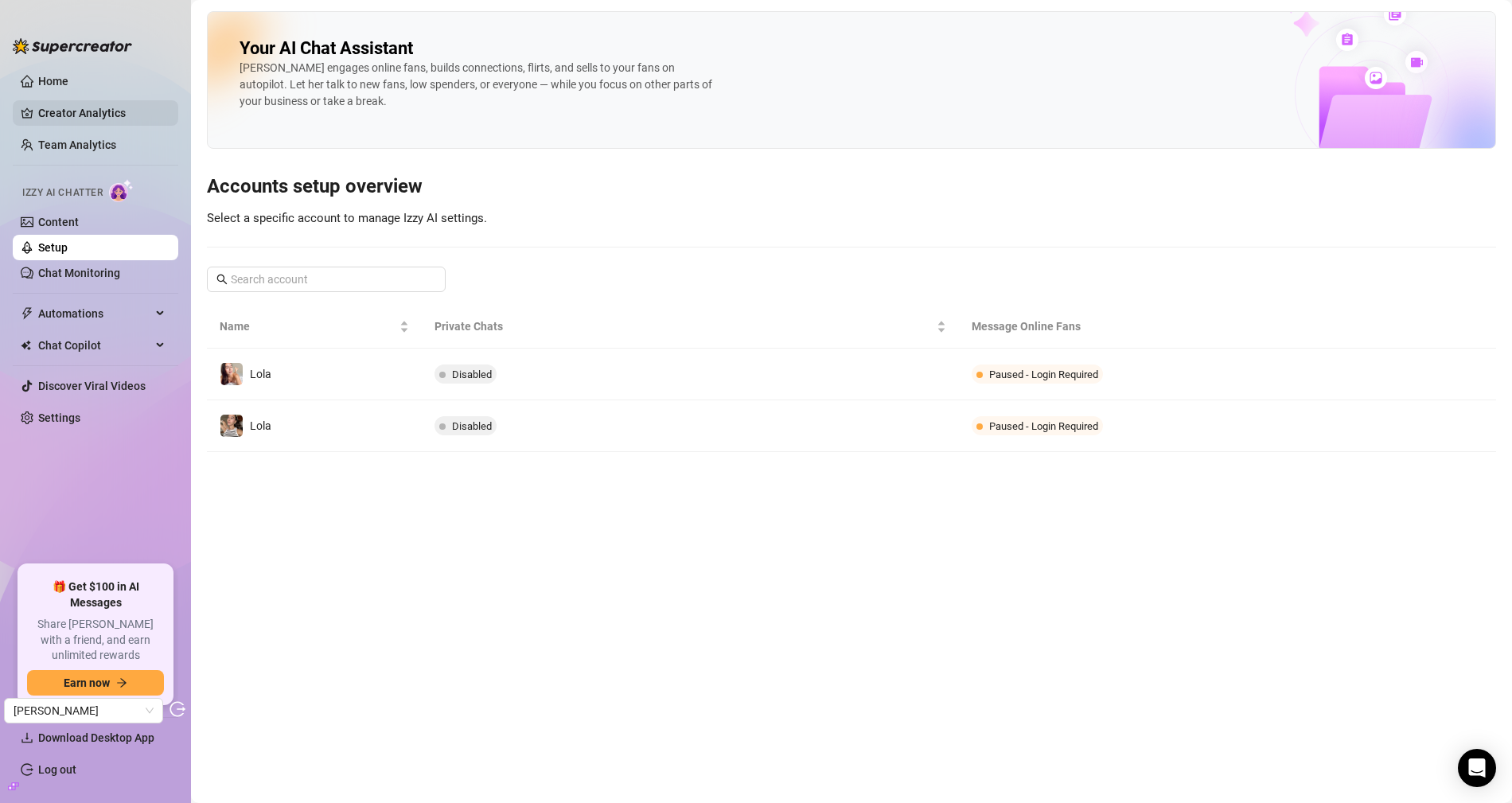
click at [76, 115] on link "Creator Analytics" at bounding box center [102, 113] width 128 height 26
